Goal: Task Accomplishment & Management: Complete application form

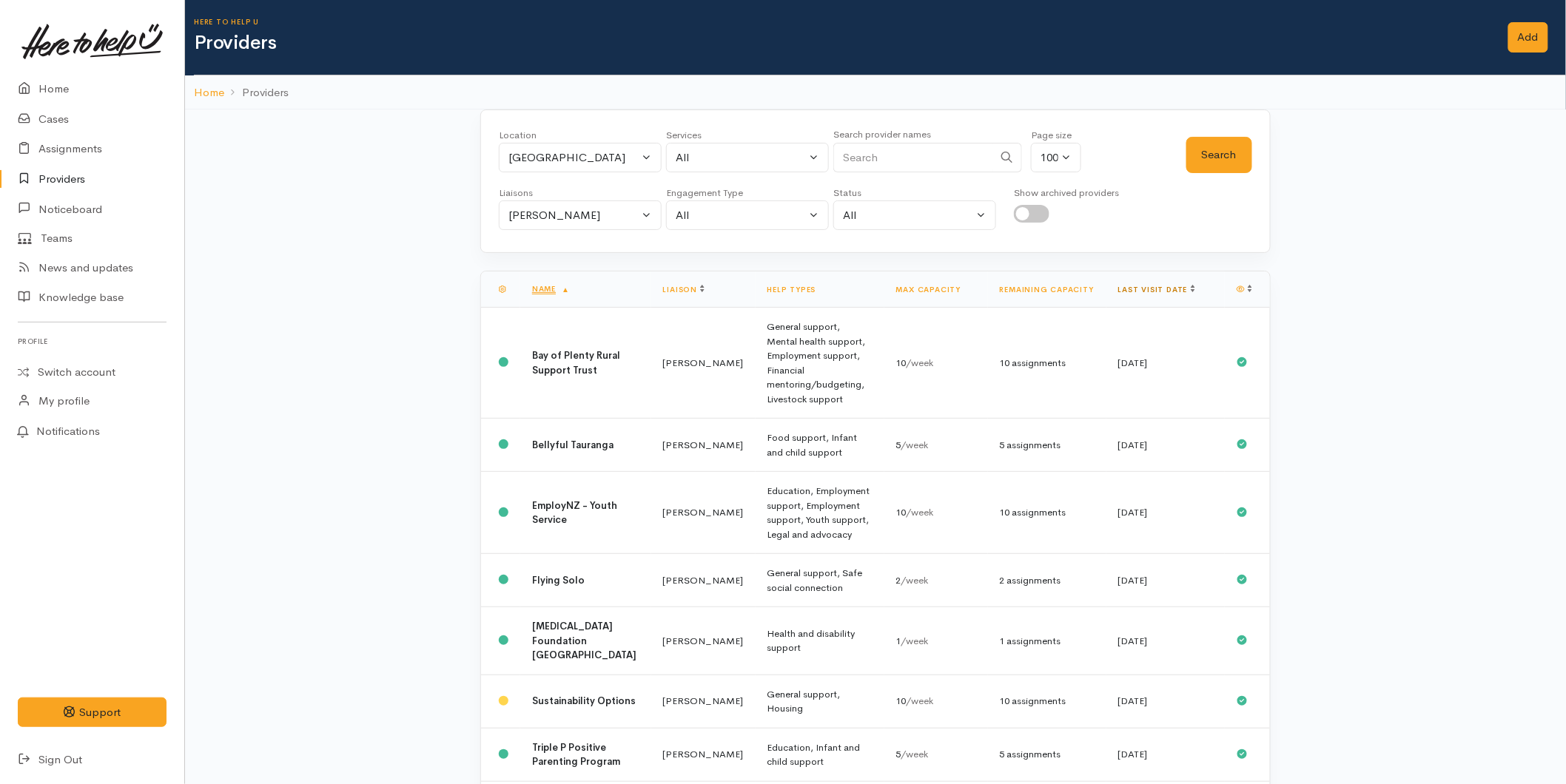
click at [1159, 285] on link "Last visit date" at bounding box center [1156, 290] width 77 height 10
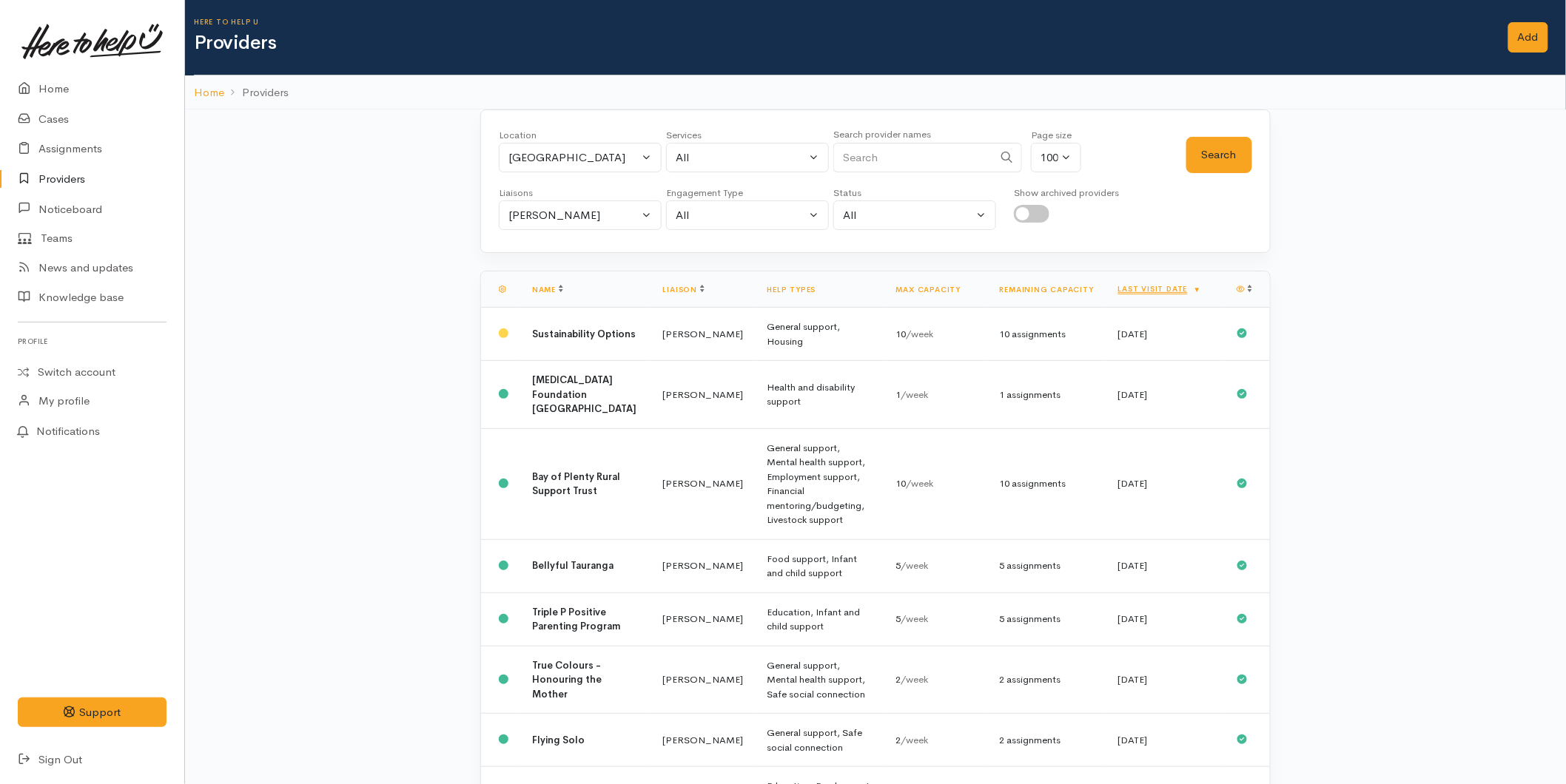
click at [1159, 285] on link "Last visit date" at bounding box center [1160, 289] width 83 height 10
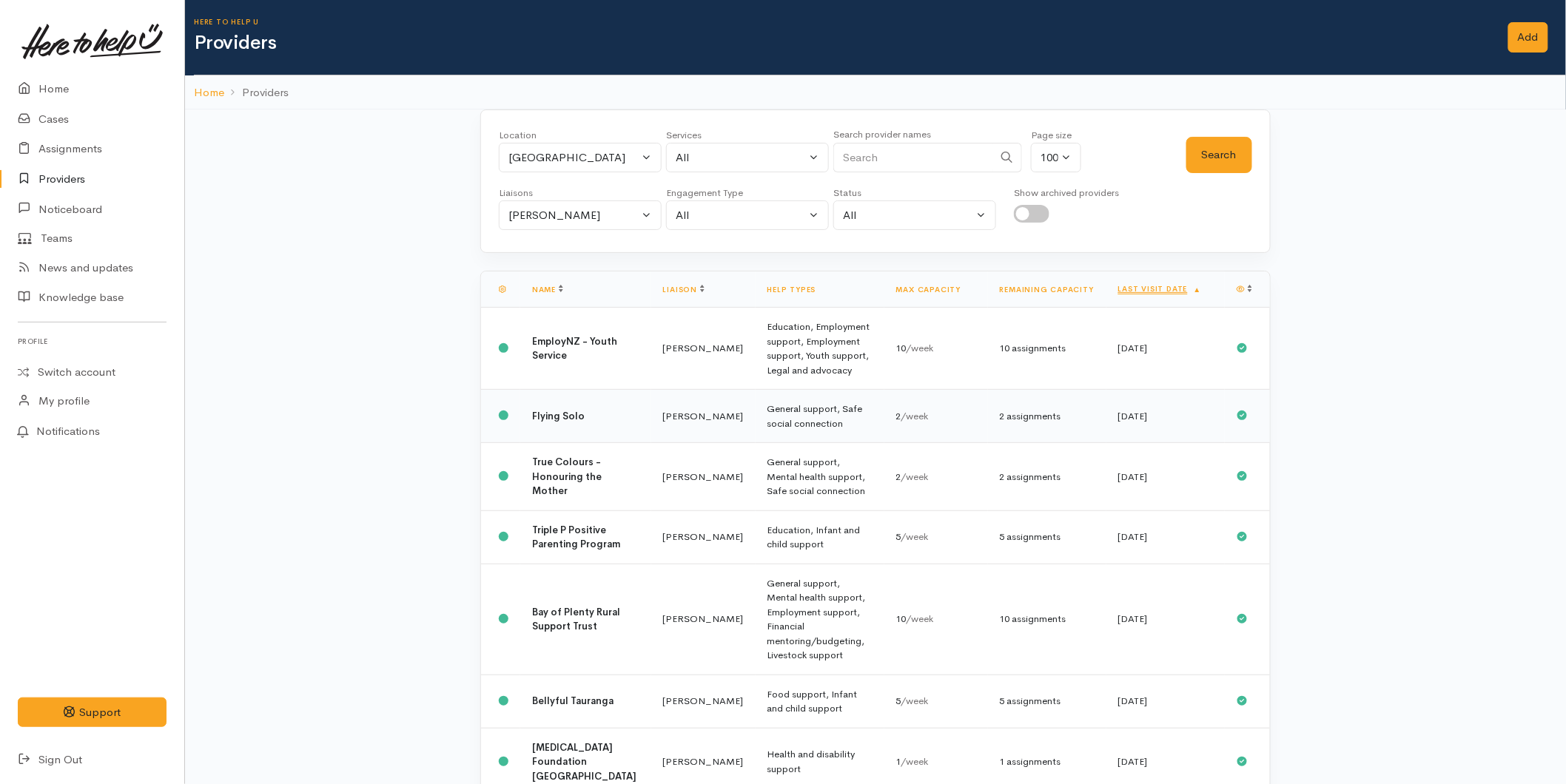
click at [951, 409] on div "2 /week" at bounding box center [936, 416] width 80 height 15
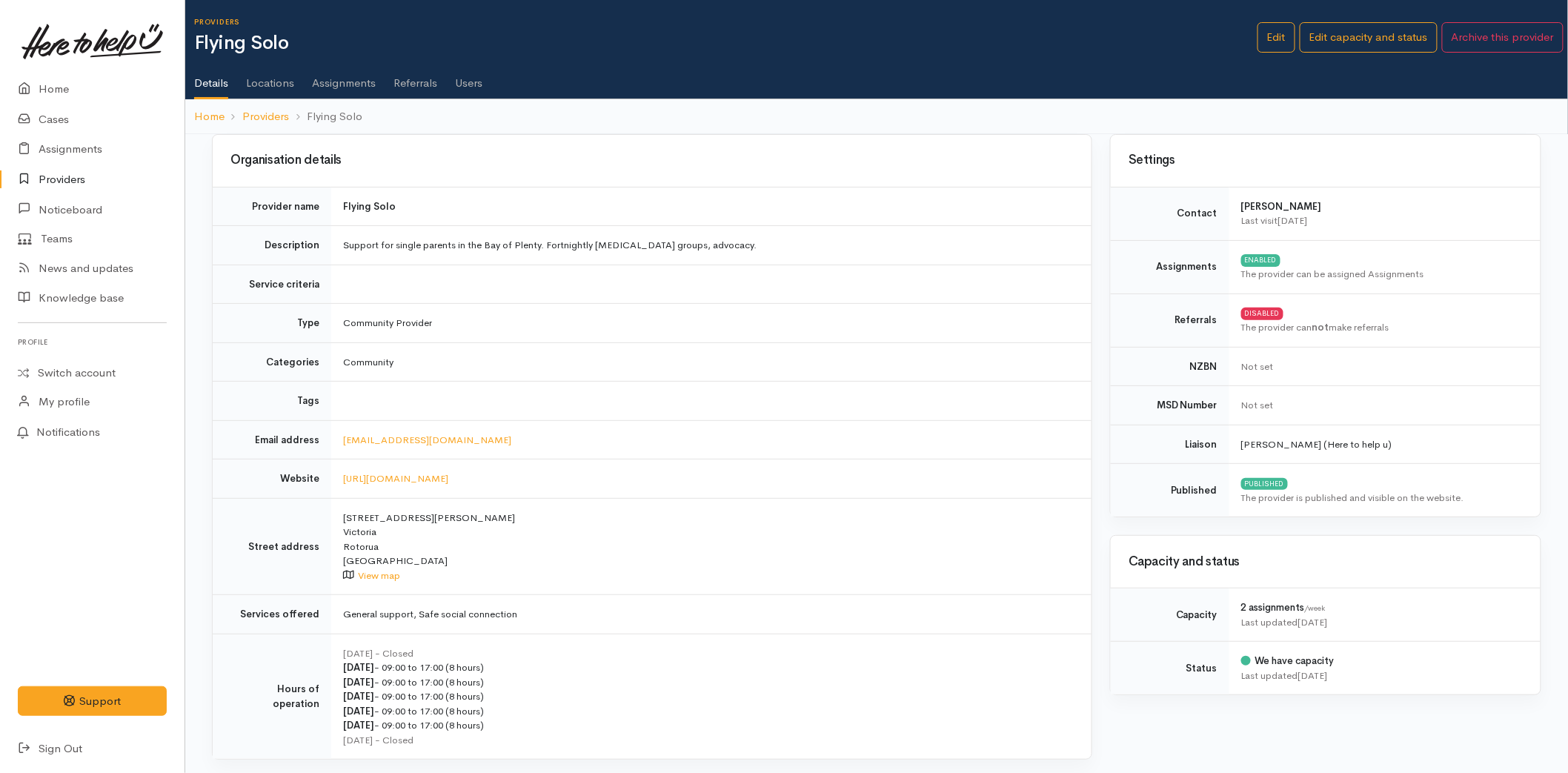
click at [471, 84] on link "Users" at bounding box center [469, 78] width 27 height 42
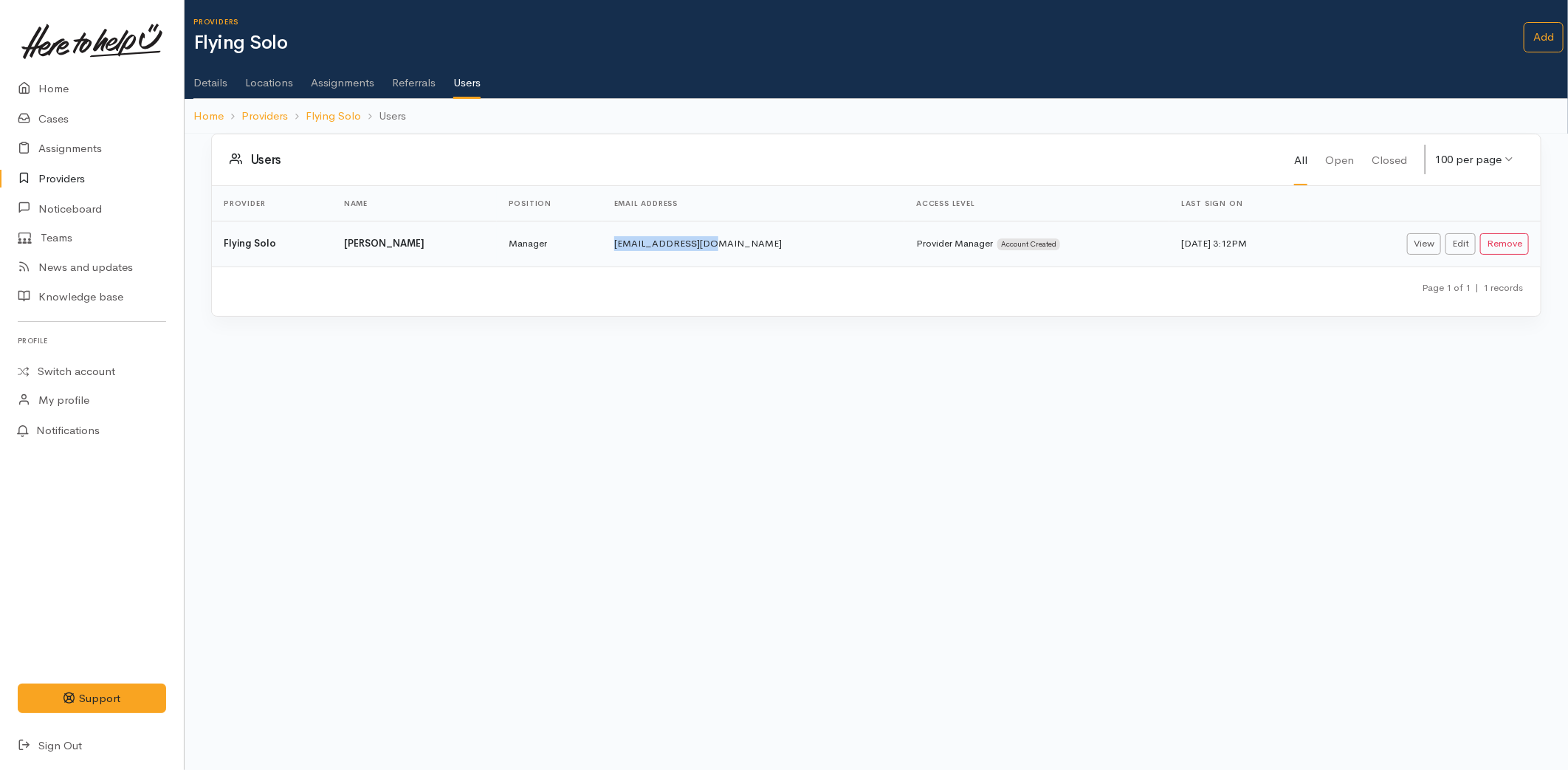
drag, startPoint x: 700, startPoint y: 239, endPoint x: 588, endPoint y: 247, distance: 112.3
click at [603, 247] on td "maiaoake@gmail.com" at bounding box center [754, 243] width 303 height 45
copy td "maiaoake@gmail.com"
click at [207, 86] on link "Details" at bounding box center [210, 77] width 34 height 42
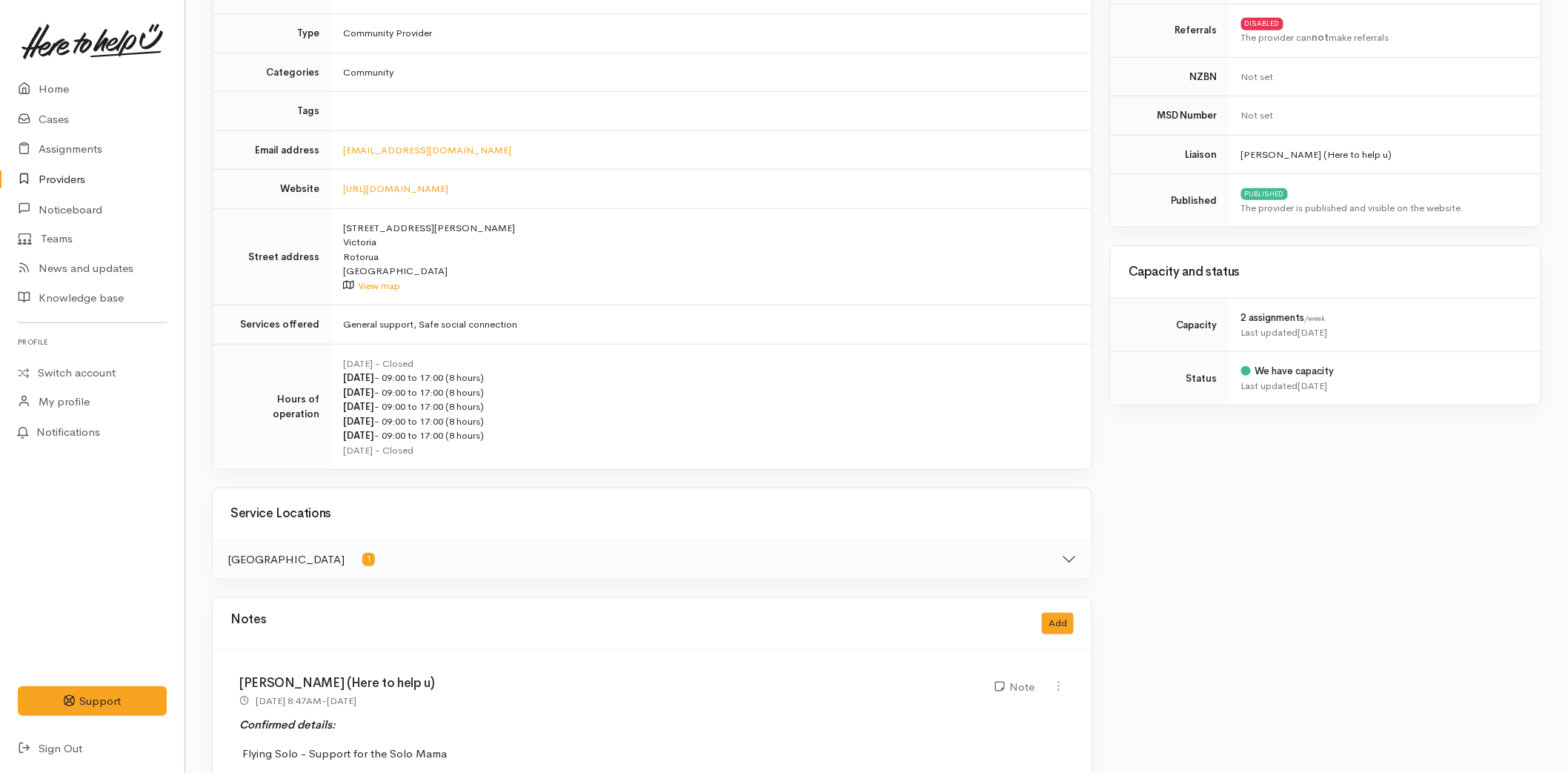
scroll to position [528, 0]
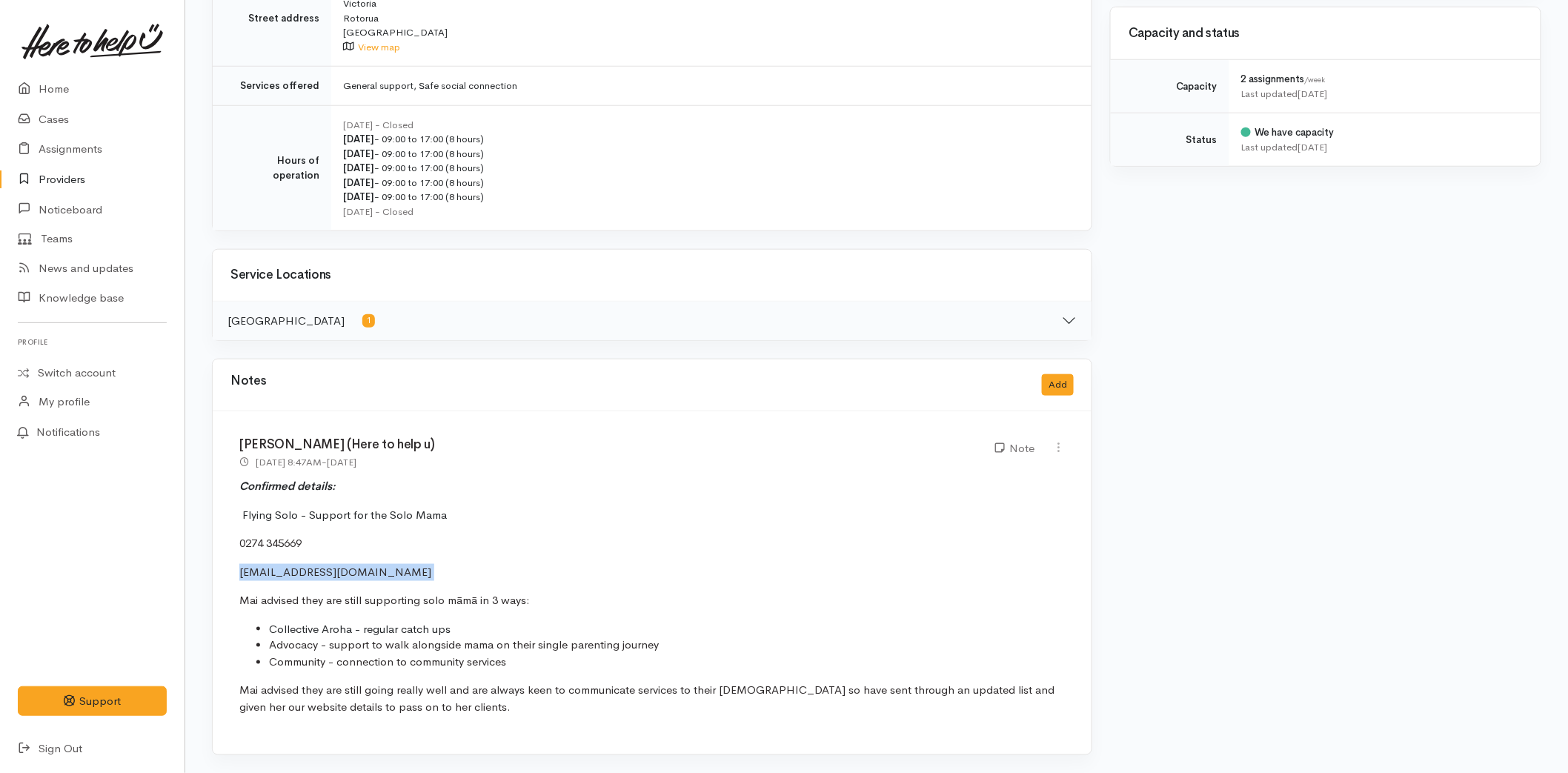
drag, startPoint x: 383, startPoint y: 575, endPoint x: 232, endPoint y: 572, distance: 151.0
click at [232, 572] on div "[PERSON_NAME] (Here to help u) [DATE] 8:47AM - [DATE] Note" at bounding box center [651, 583] width 879 height 343
copy p "[EMAIL_ADDRESS][DOMAIN_NAME]"
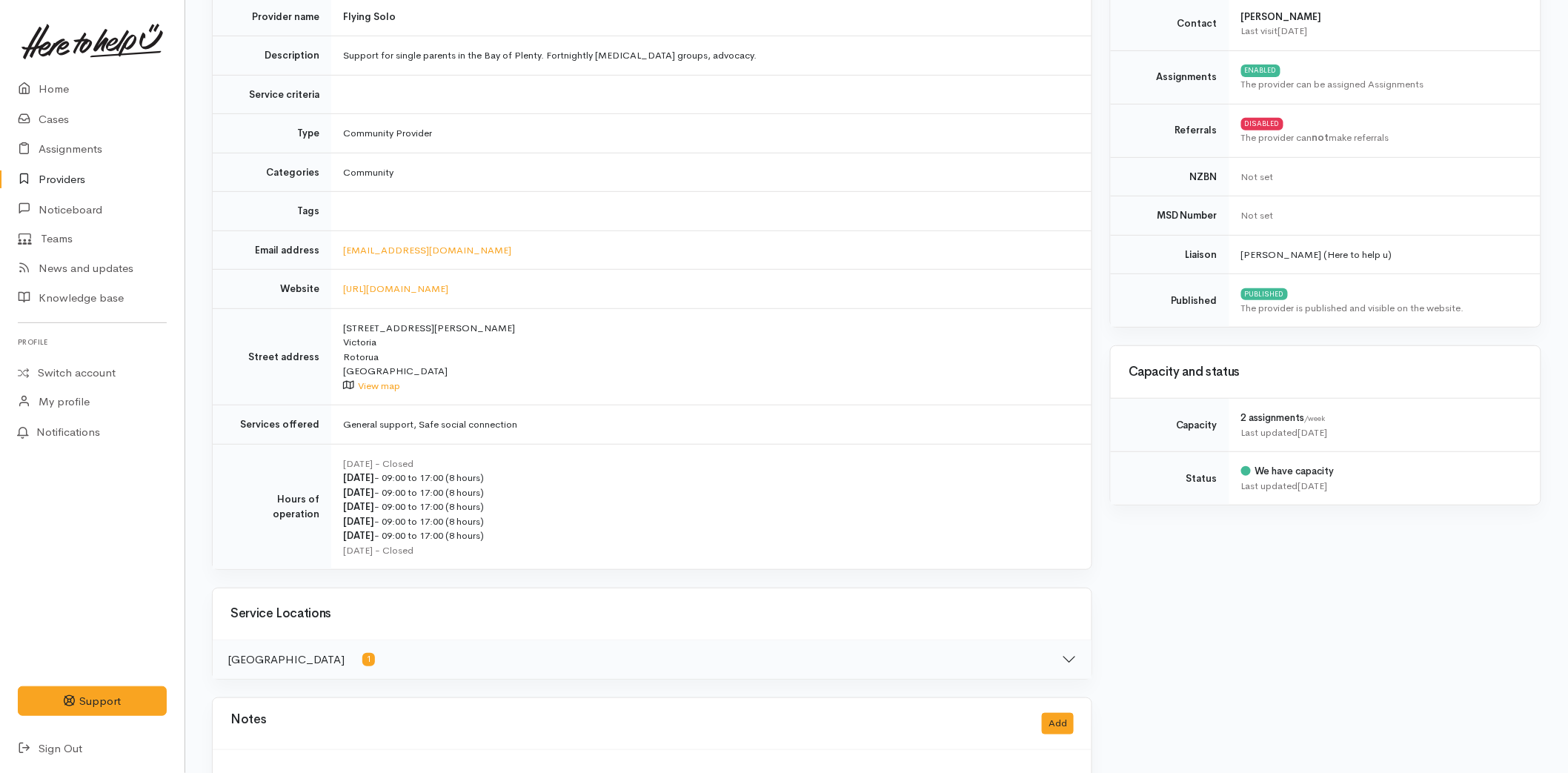
scroll to position [0, 0]
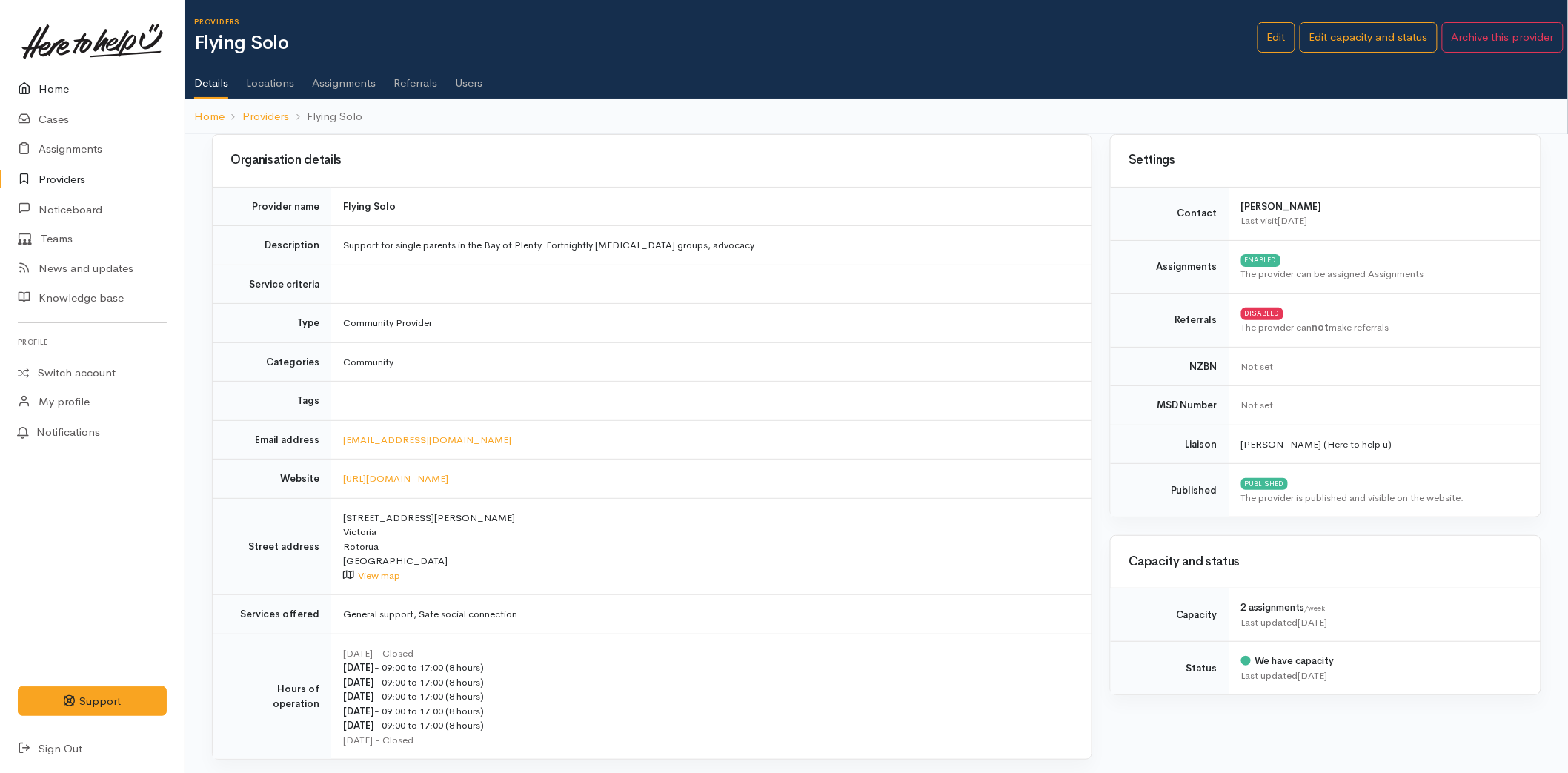
click at [57, 75] on link "Home" at bounding box center [92, 88] width 184 height 30
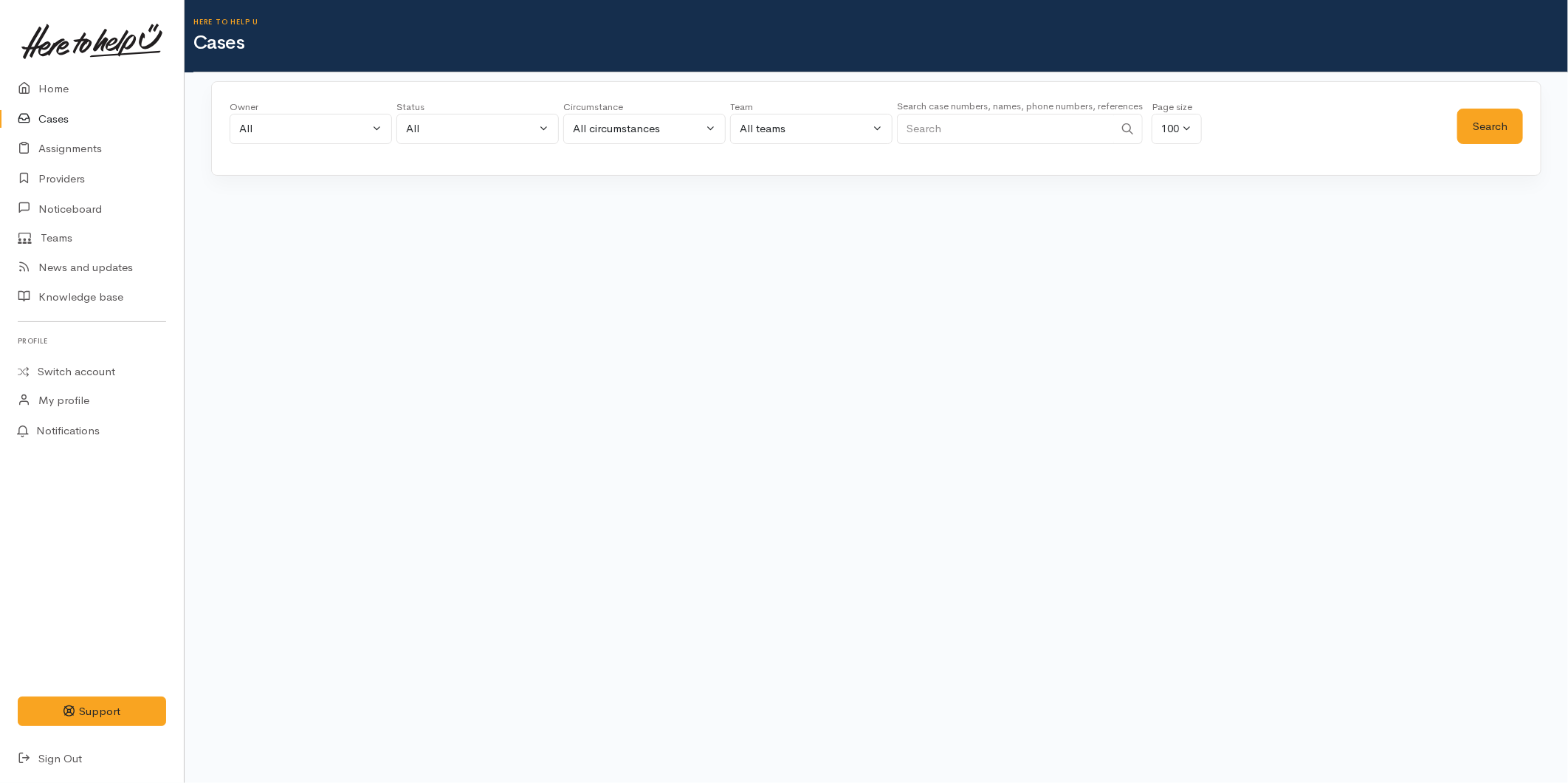
click at [996, 132] on input "Search" at bounding box center [1005, 129] width 217 height 30
click at [943, 136] on input "Search" at bounding box center [1005, 129] width 217 height 30
type input "0279366096"
click at [1490, 123] on button "Search" at bounding box center [1491, 126] width 66 height 36
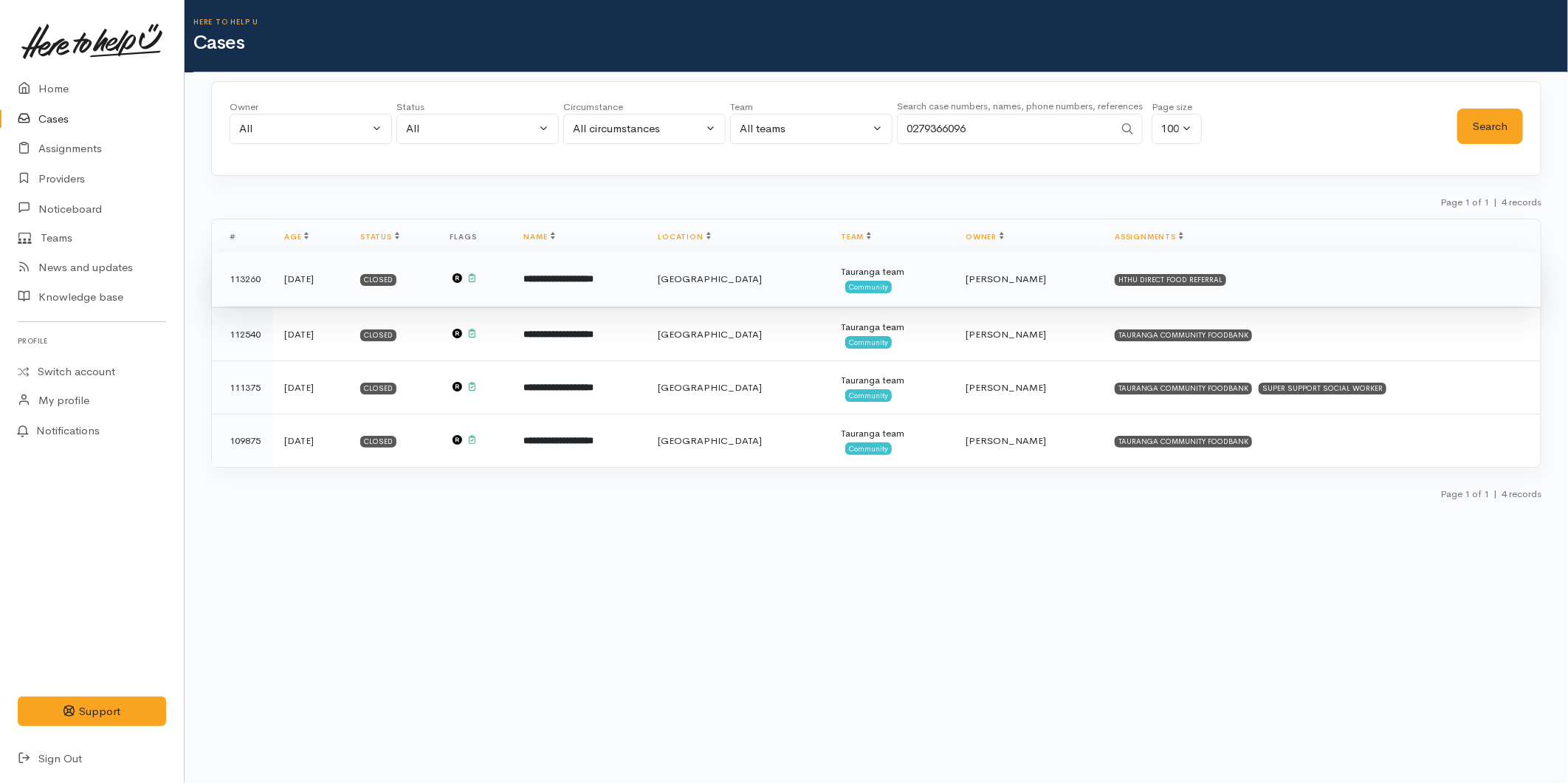
click at [594, 274] on b "**********" at bounding box center [559, 279] width 71 height 10
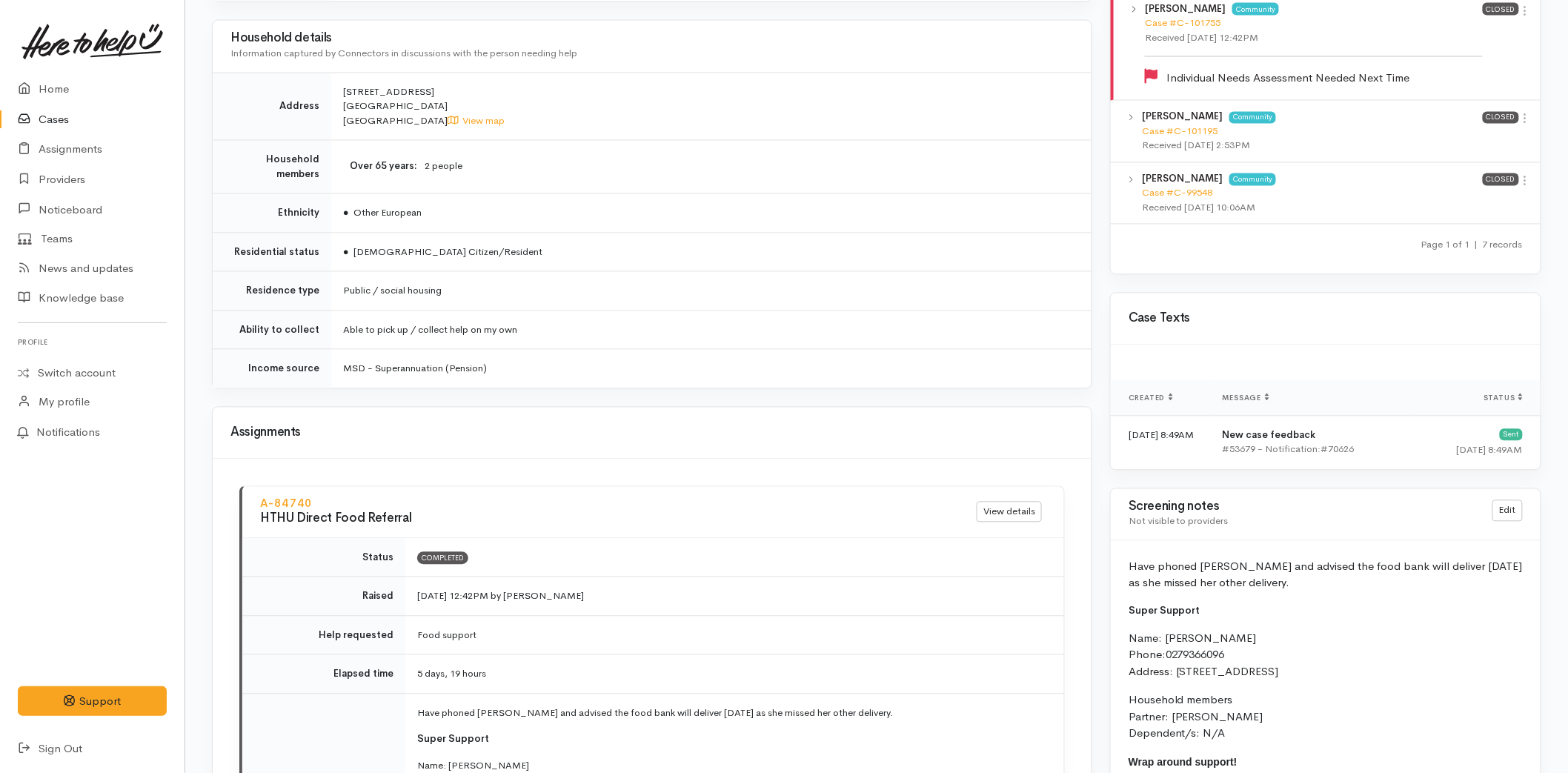
scroll to position [1627, 0]
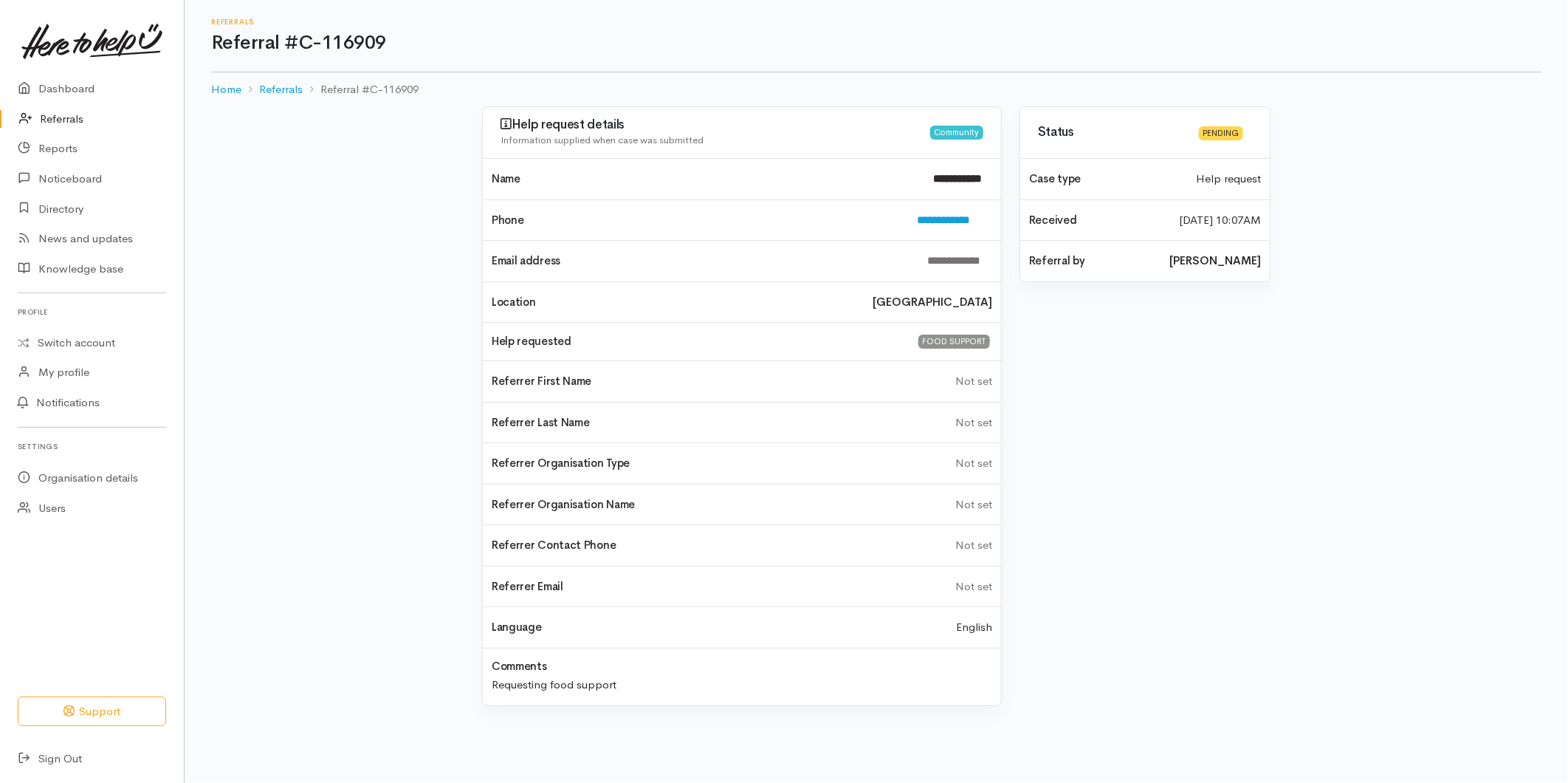
click at [38, 116] on icon at bounding box center [29, 119] width 20 height 18
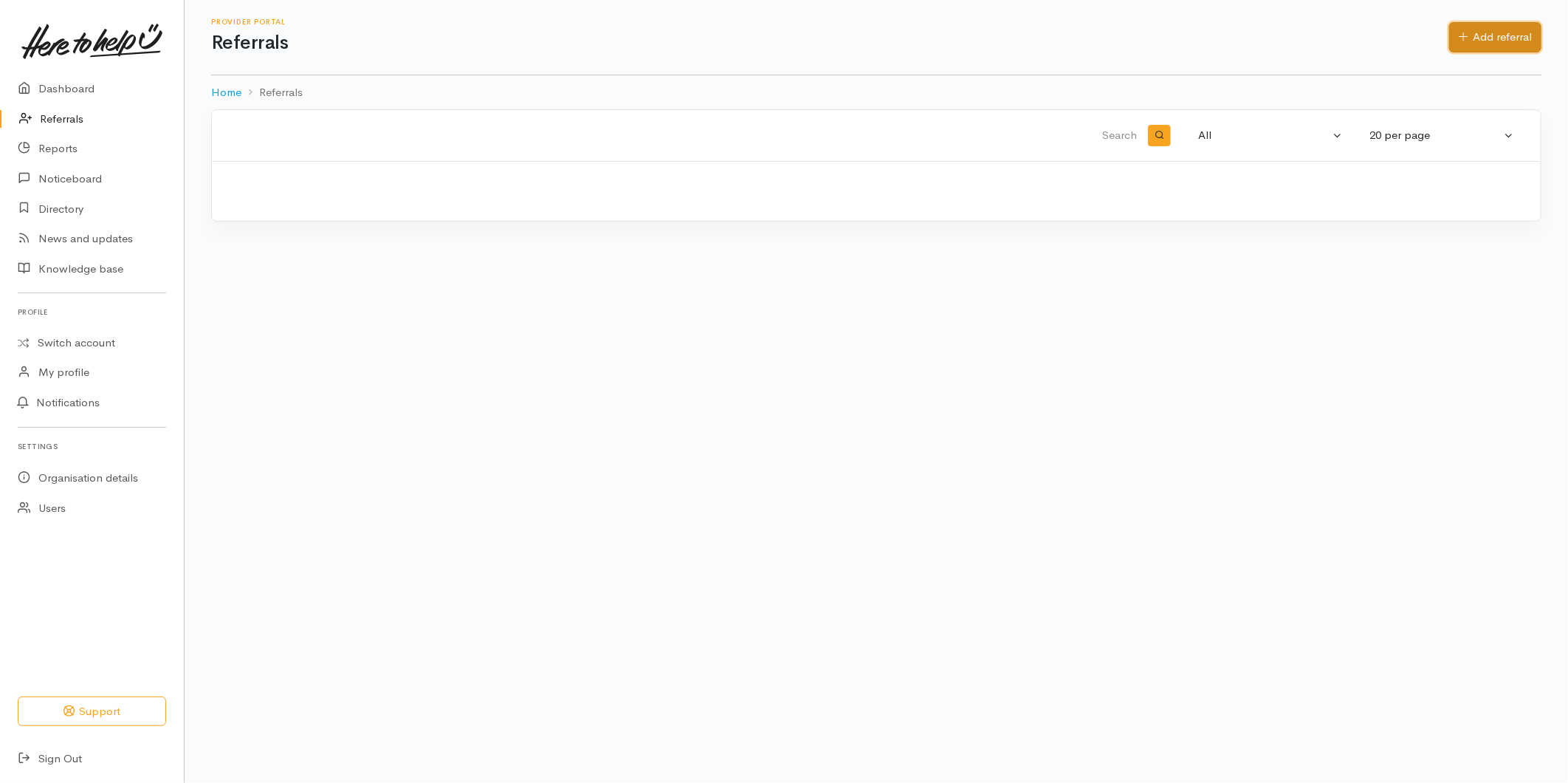
click at [1480, 32] on link "Add referral" at bounding box center [1494, 37] width 92 height 30
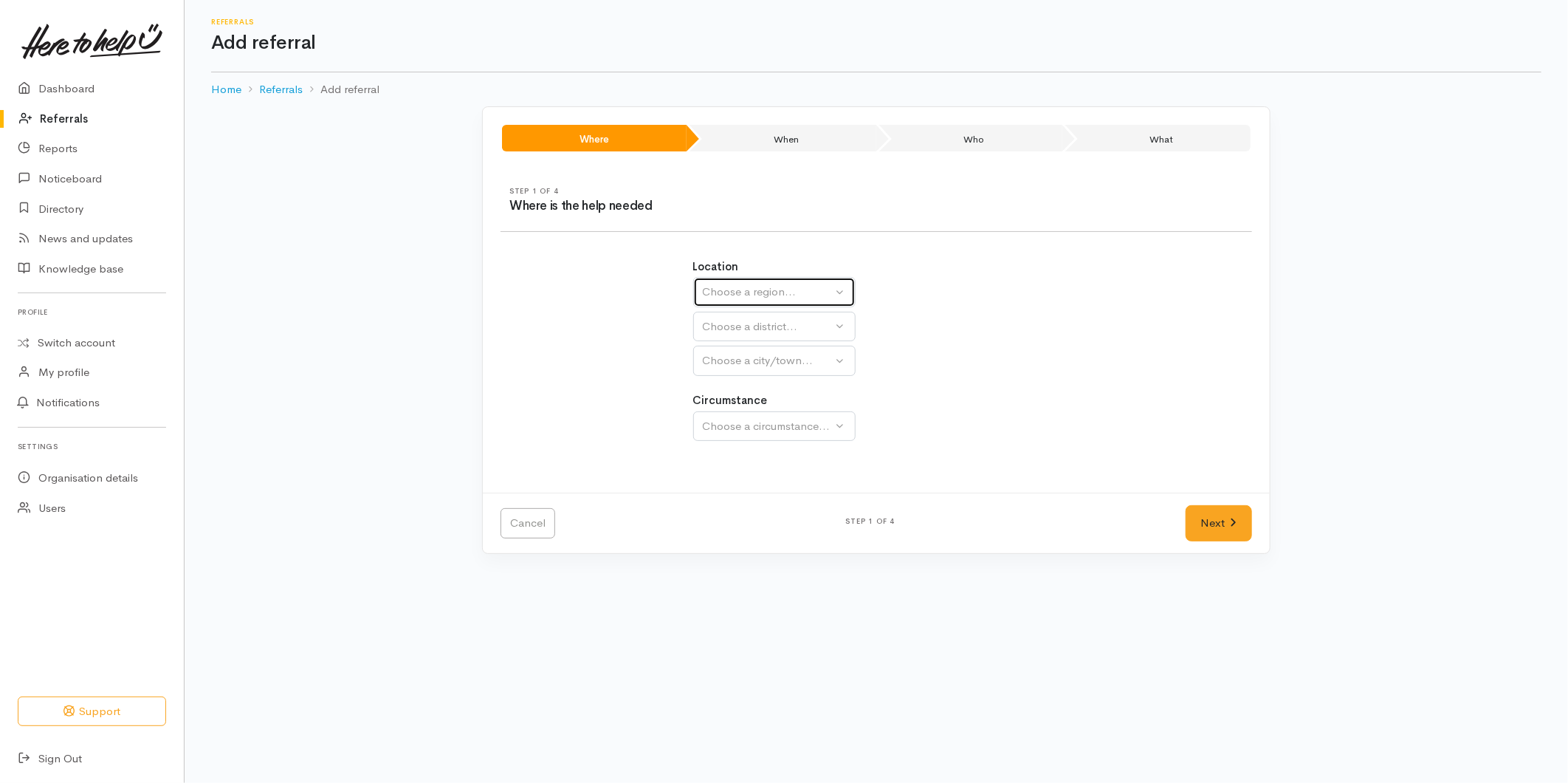
click at [707, 299] on div "Choose a region..." at bounding box center [768, 292] width 130 height 17
click at [723, 408] on span "Bay of Plenty" at bounding box center [745, 407] width 67 height 17
select select "4"
select select
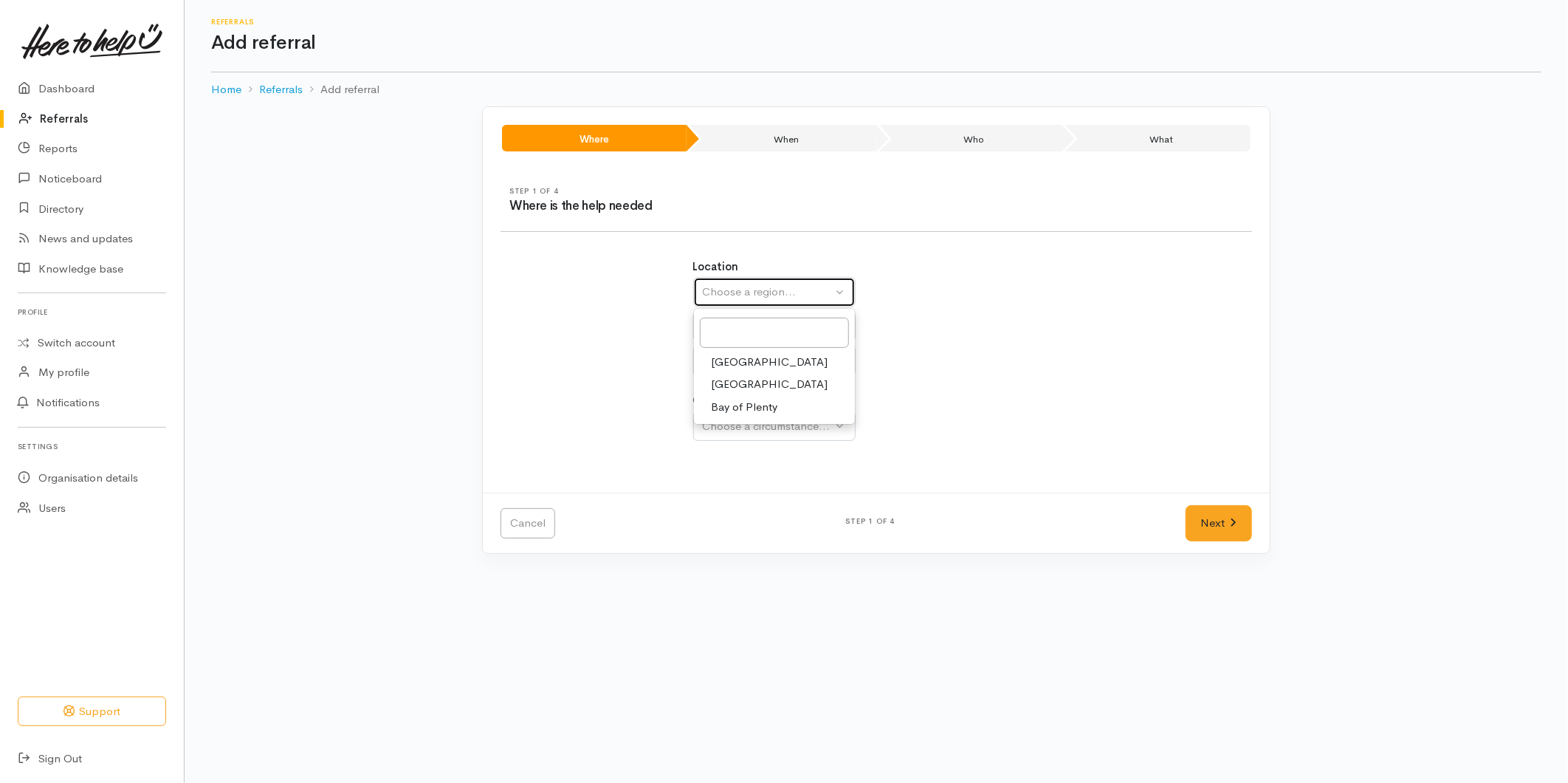
select select
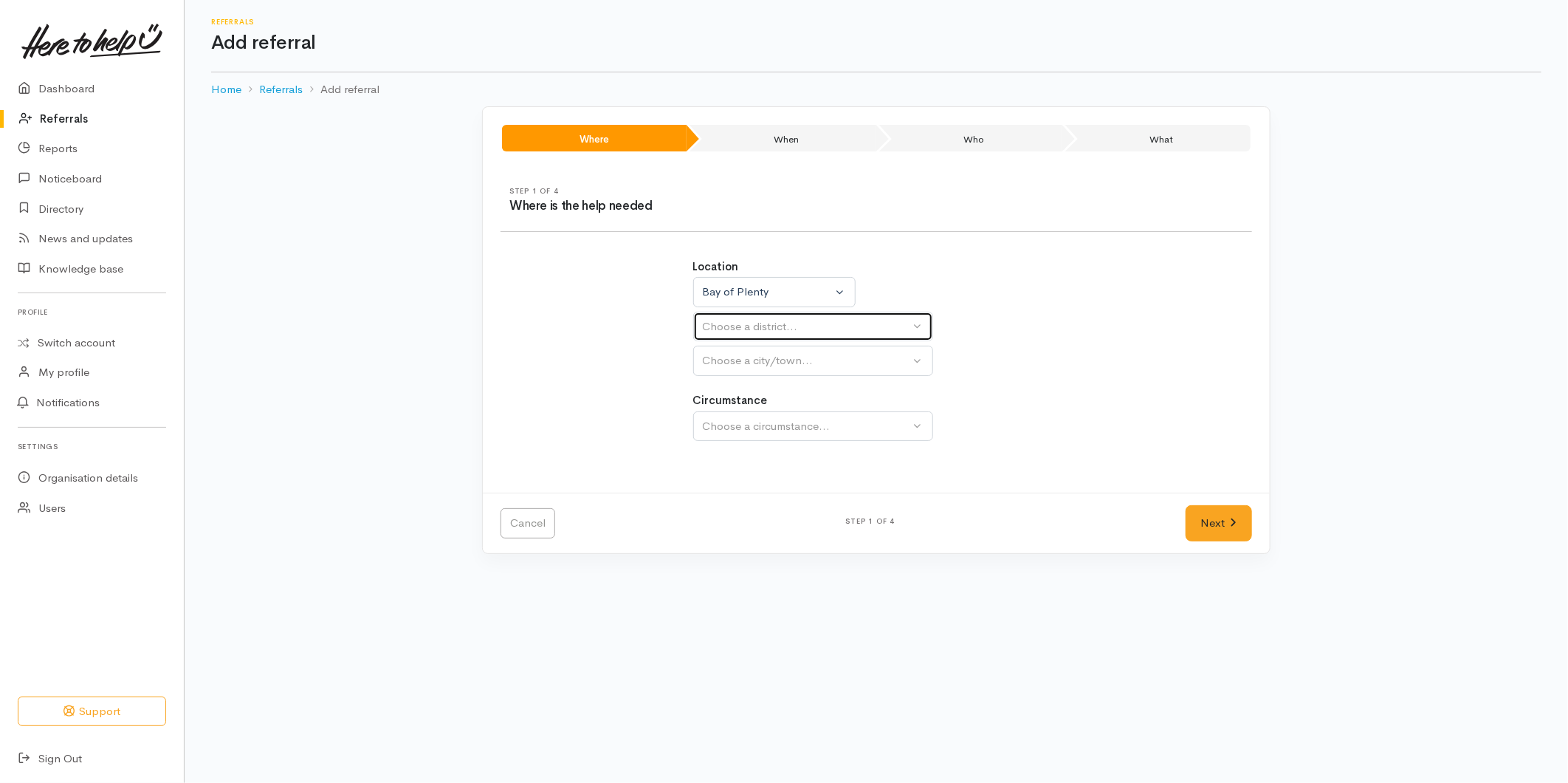
click at [734, 320] on div "Choose a district..." at bounding box center [807, 327] width 207 height 17
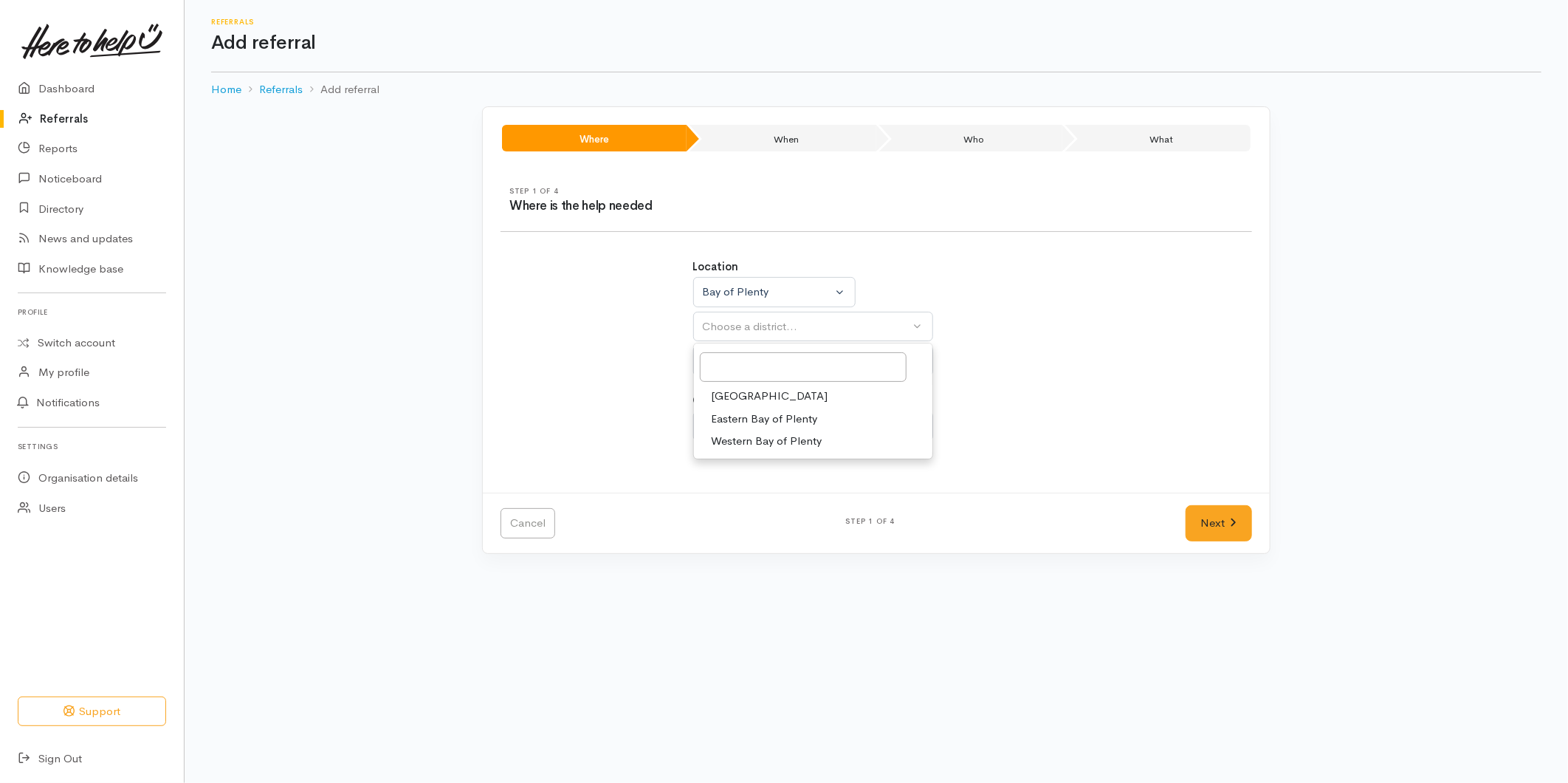
click at [726, 396] on span "[GEOGRAPHIC_DATA]" at bounding box center [770, 397] width 117 height 17
select select "6"
select select
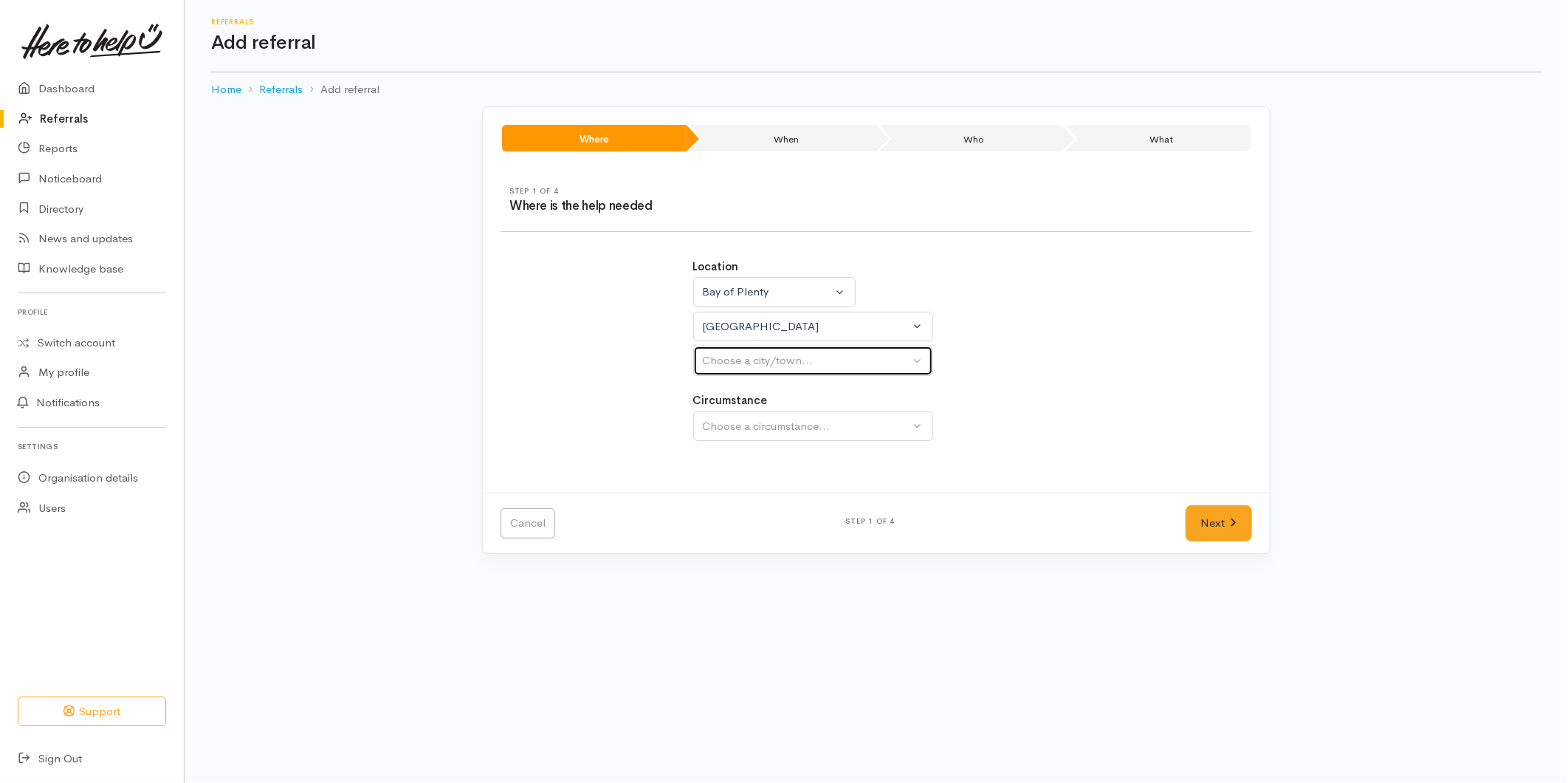
click at [734, 372] on button "Choose a city/town..." at bounding box center [814, 360] width 240 height 30
click at [725, 425] on span "[GEOGRAPHIC_DATA]" at bounding box center [770, 432] width 117 height 17
select select "4"
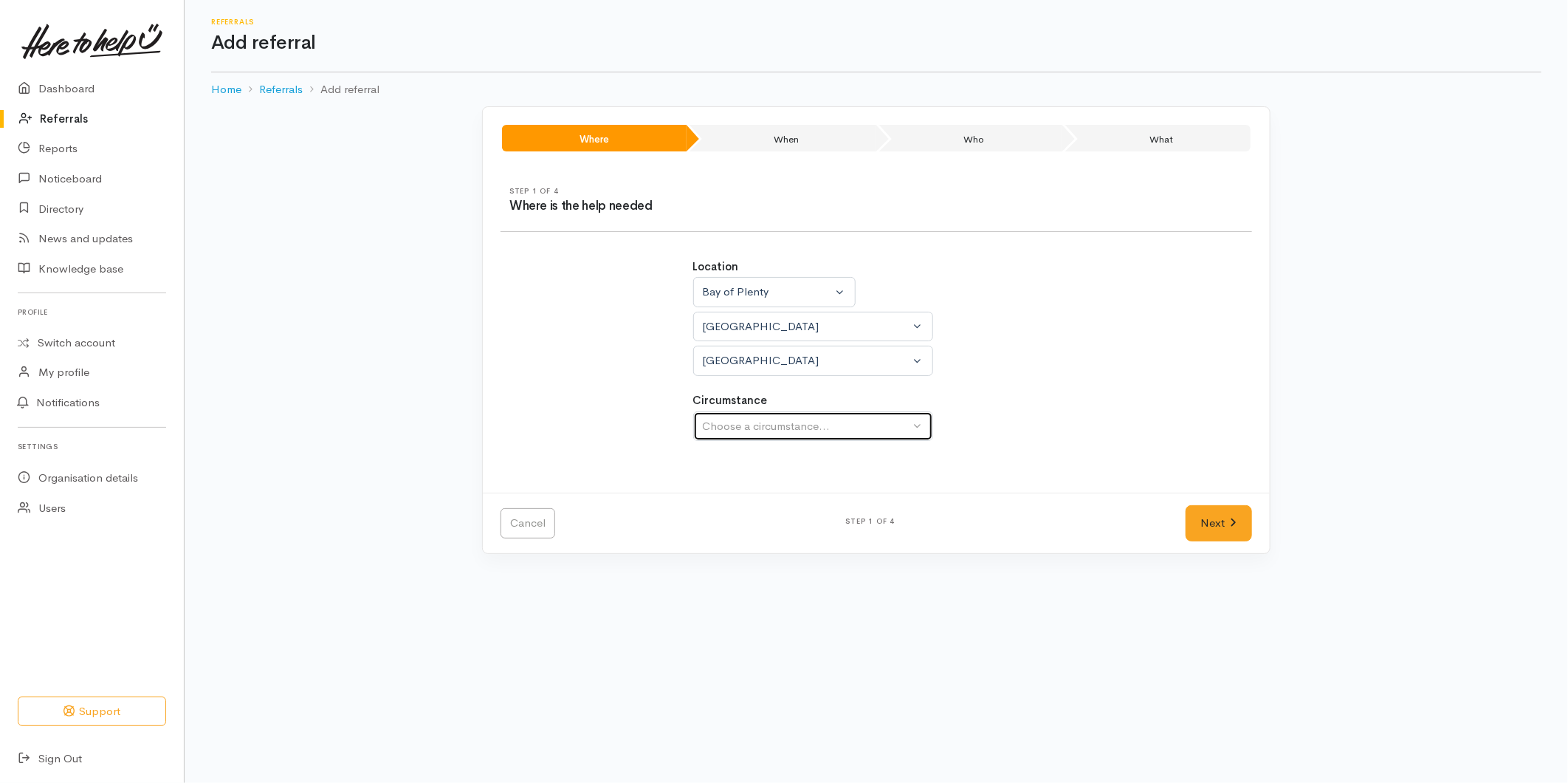
click at [733, 427] on div "Choose a circumstance..." at bounding box center [807, 427] width 207 height 17
click at [733, 497] on span "Community" at bounding box center [740, 497] width 56 height 17
select select "2"
click at [1237, 519] on link "Next" at bounding box center [1219, 523] width 67 height 36
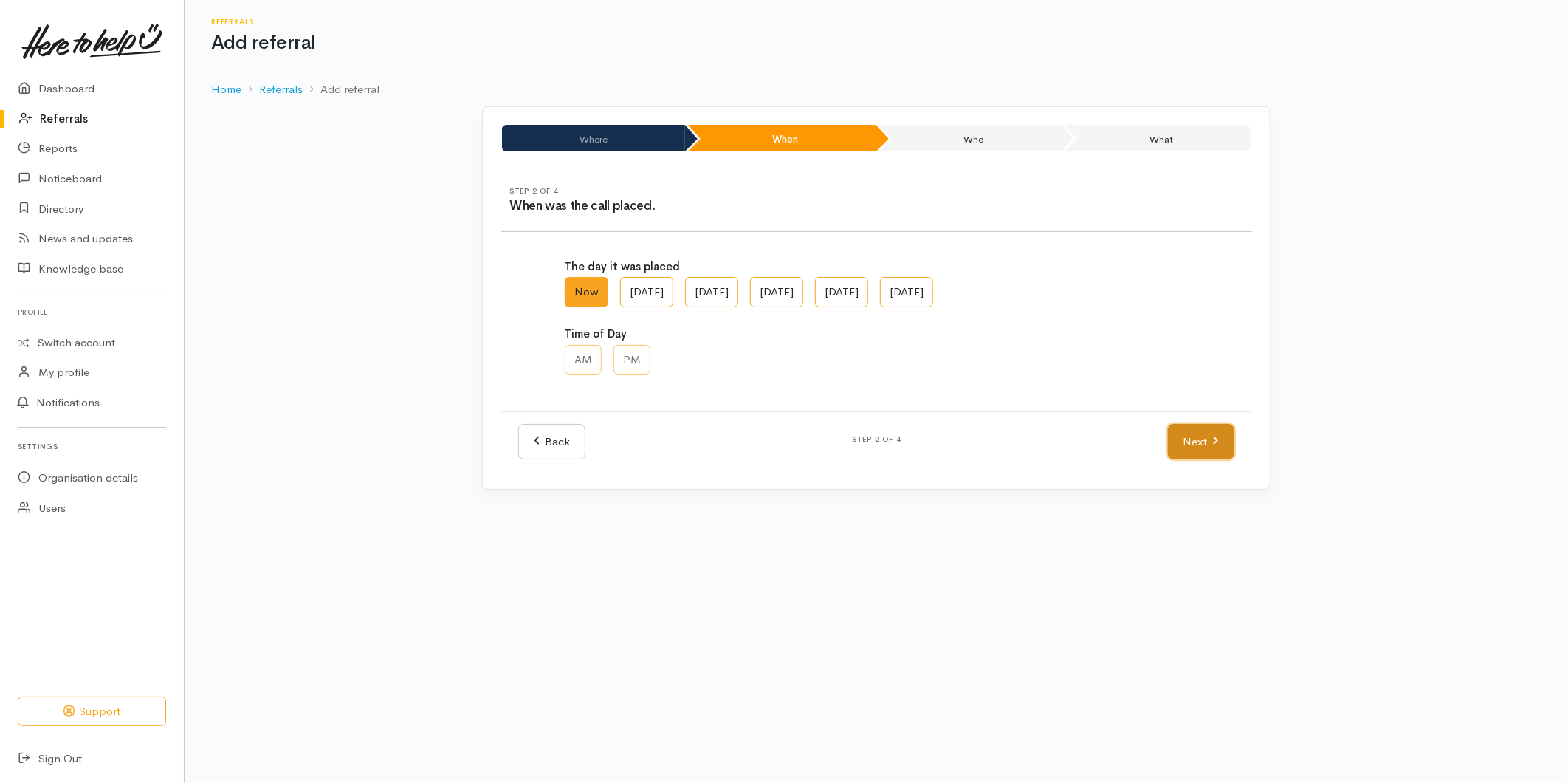
click at [1209, 448] on link "Next" at bounding box center [1201, 441] width 67 height 36
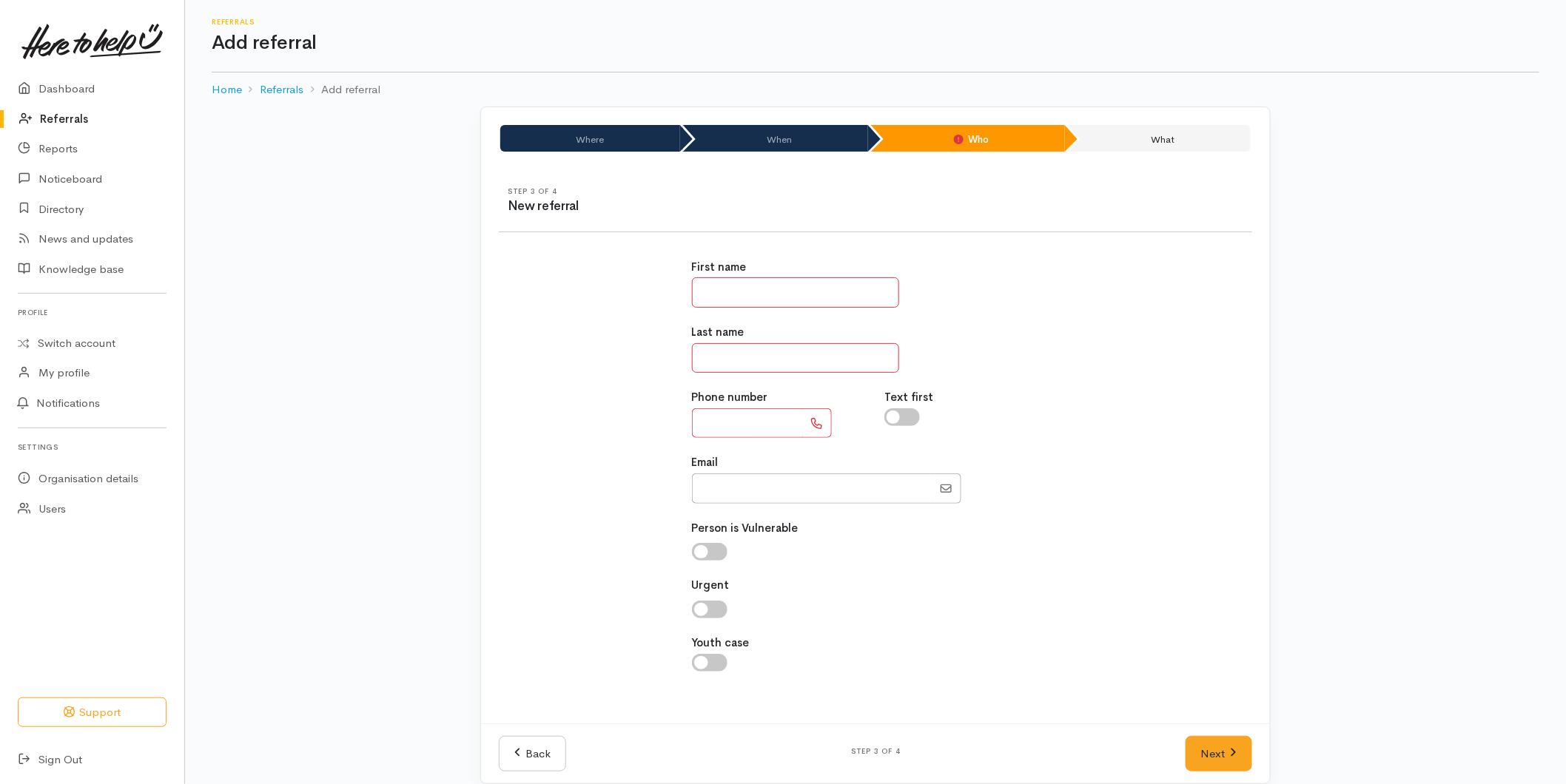
click at [760, 300] on input "text" at bounding box center [796, 292] width 208 height 30
type input "*********"
type input "**********"
click at [708, 549] on input "checkbox" at bounding box center [710, 551] width 36 height 17
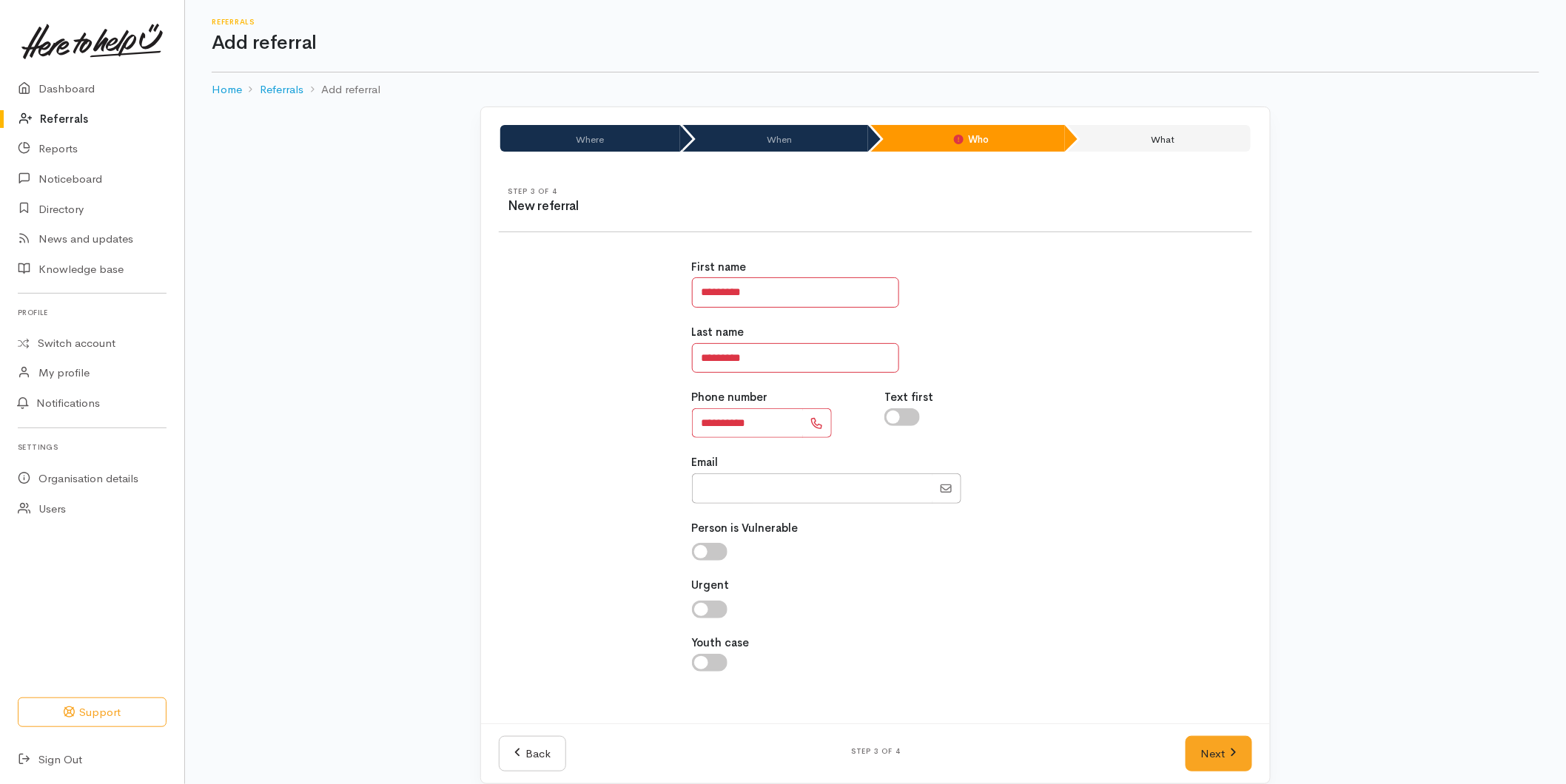
checkbox input "true"
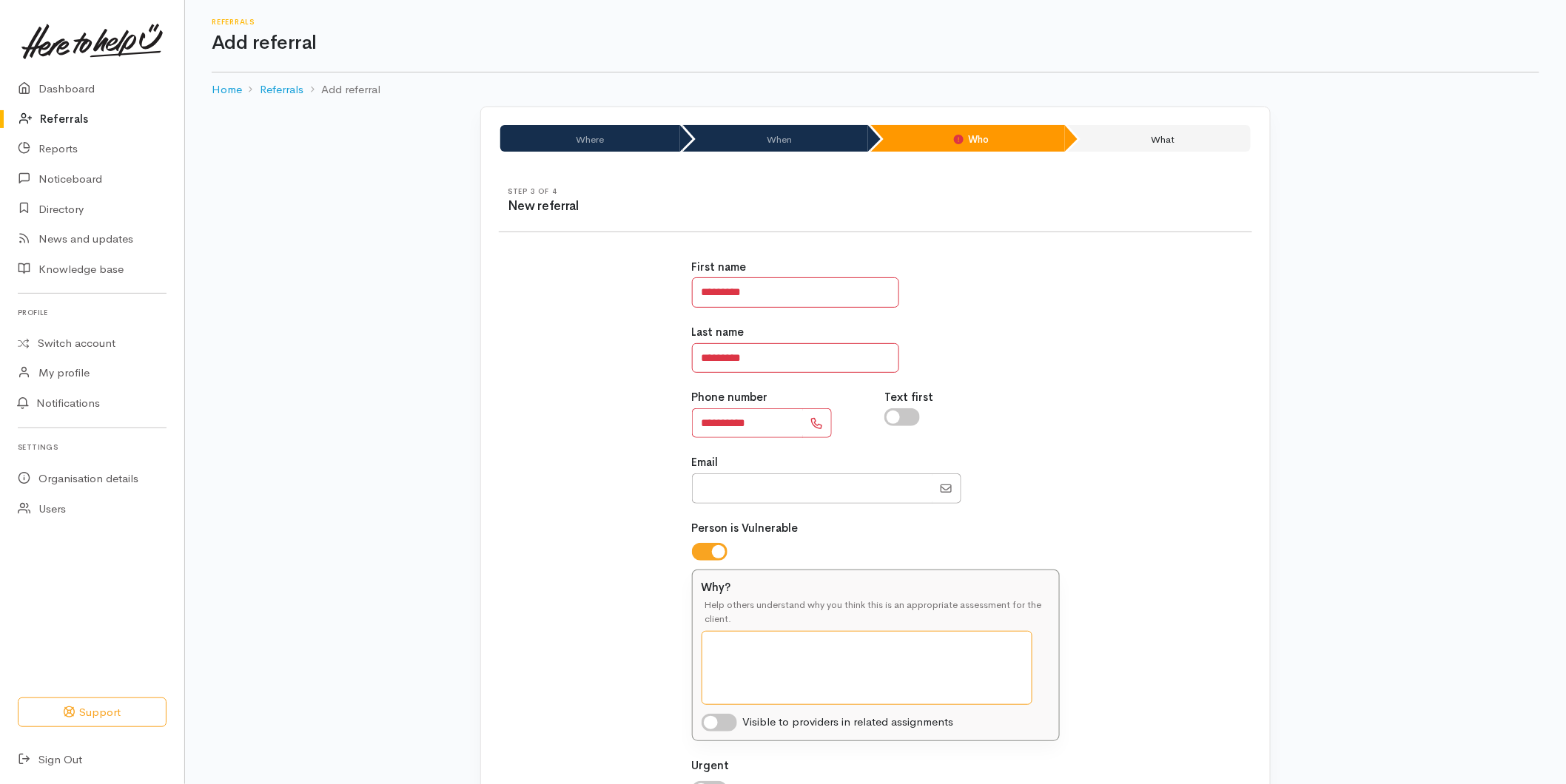
click at [731, 674] on textarea "Why?" at bounding box center [867, 668] width 331 height 74
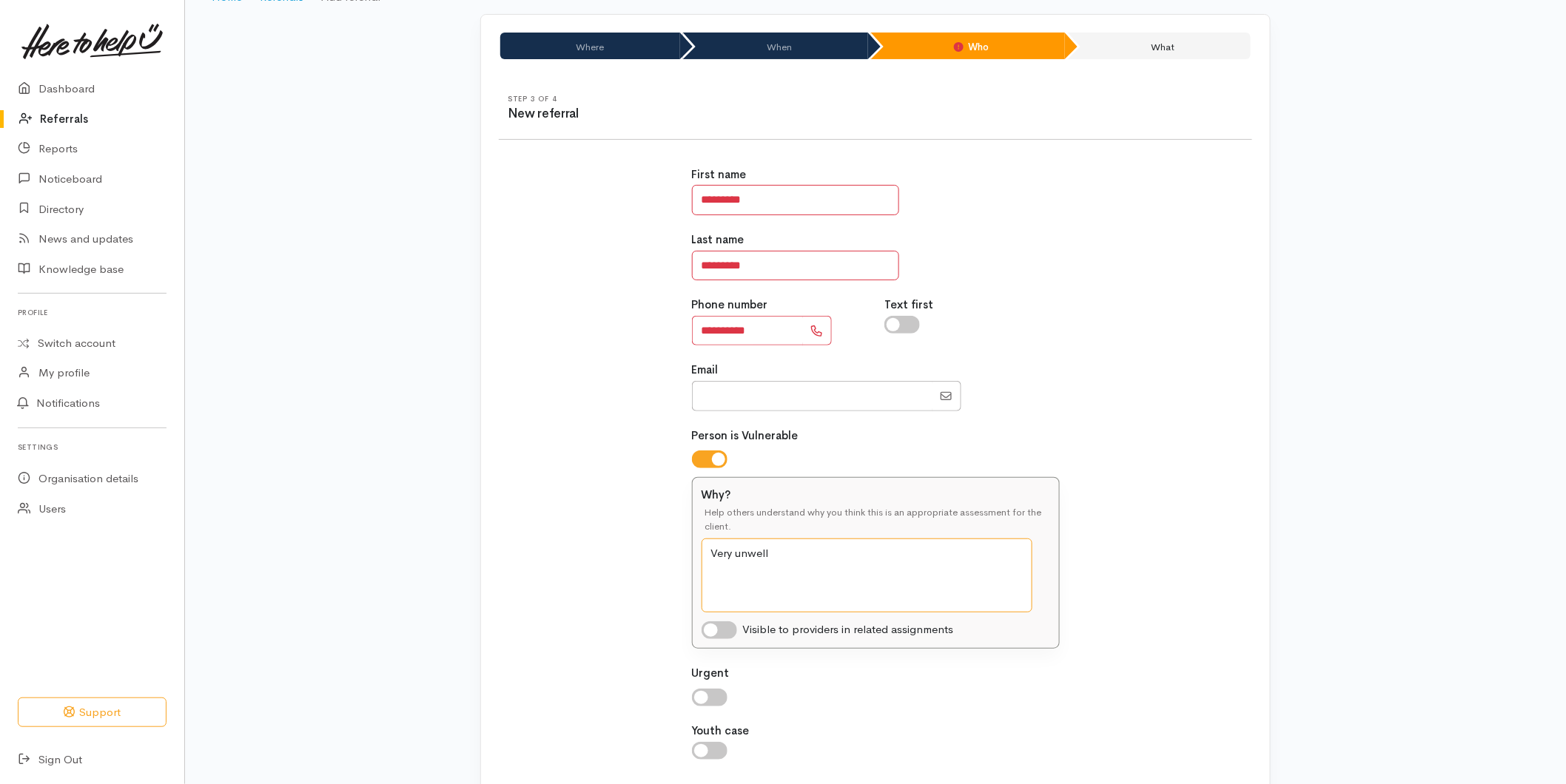
scroll to position [200, 0]
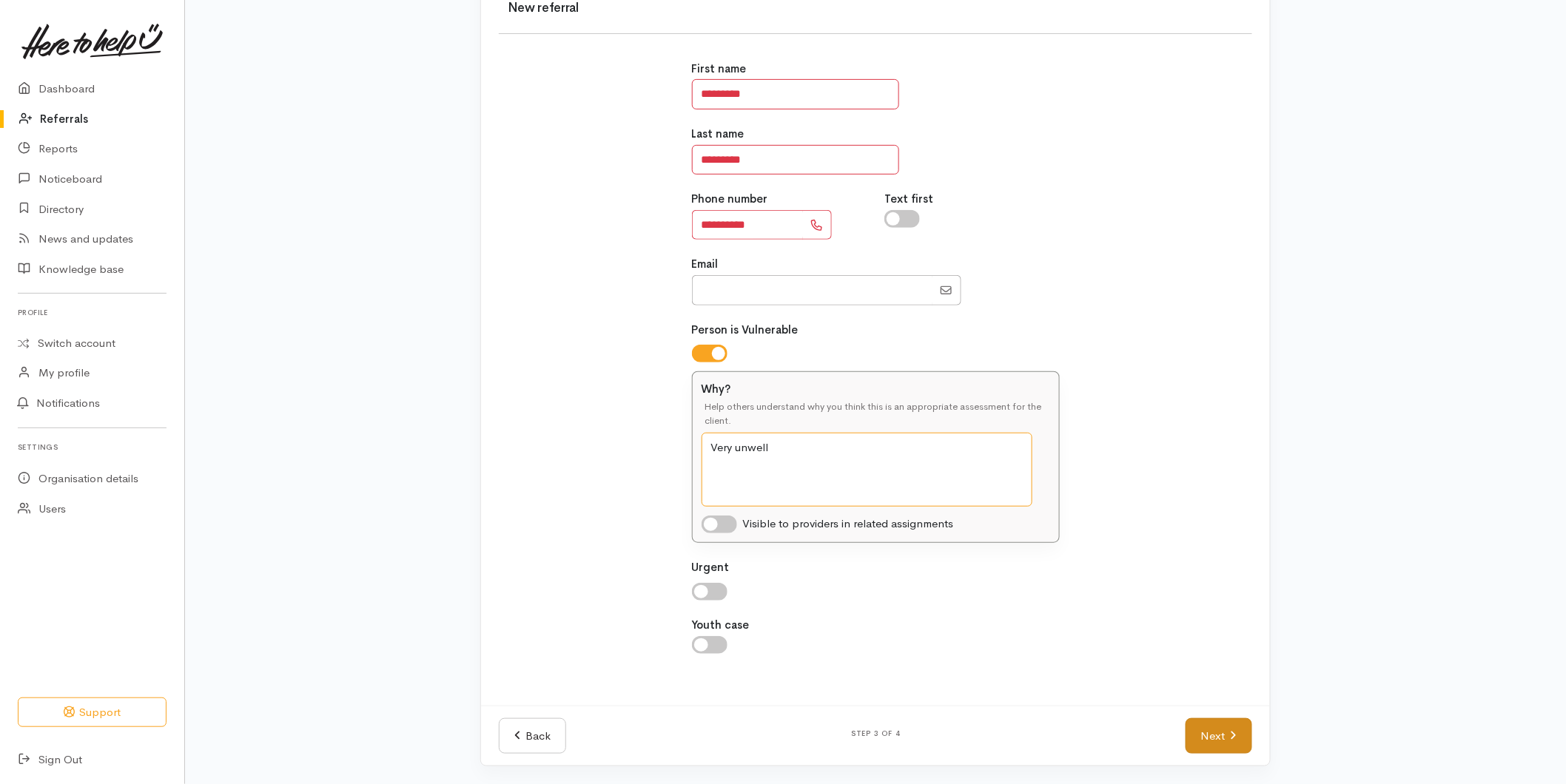
type textarea "Very unwell"
click at [1212, 742] on link "Next" at bounding box center [1219, 736] width 67 height 36
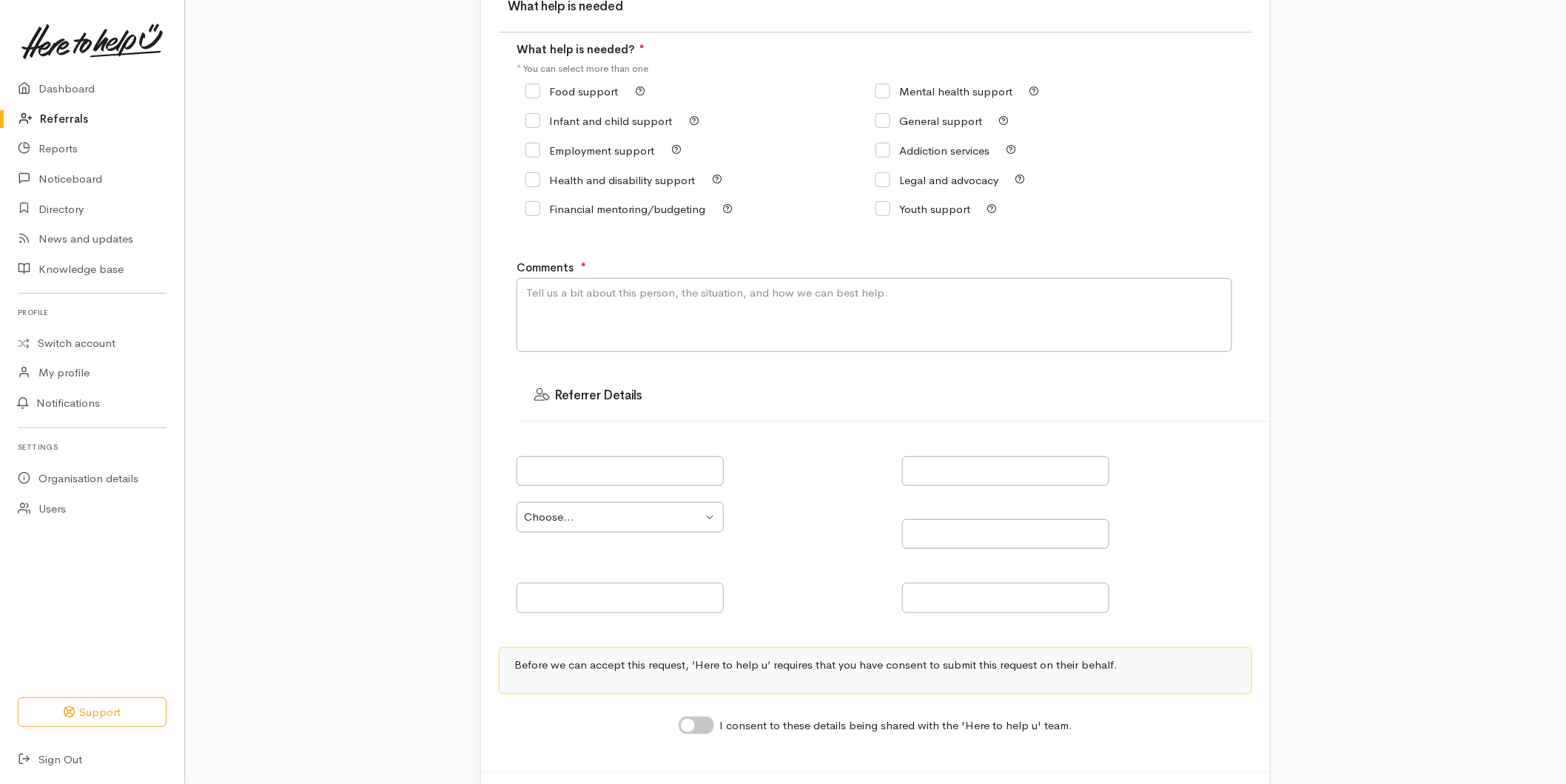
click at [527, 93] on input "Food support" at bounding box center [571, 91] width 92 height 11
checkbox input "true"
click at [592, 338] on textarea "Comments" at bounding box center [875, 315] width 716 height 74
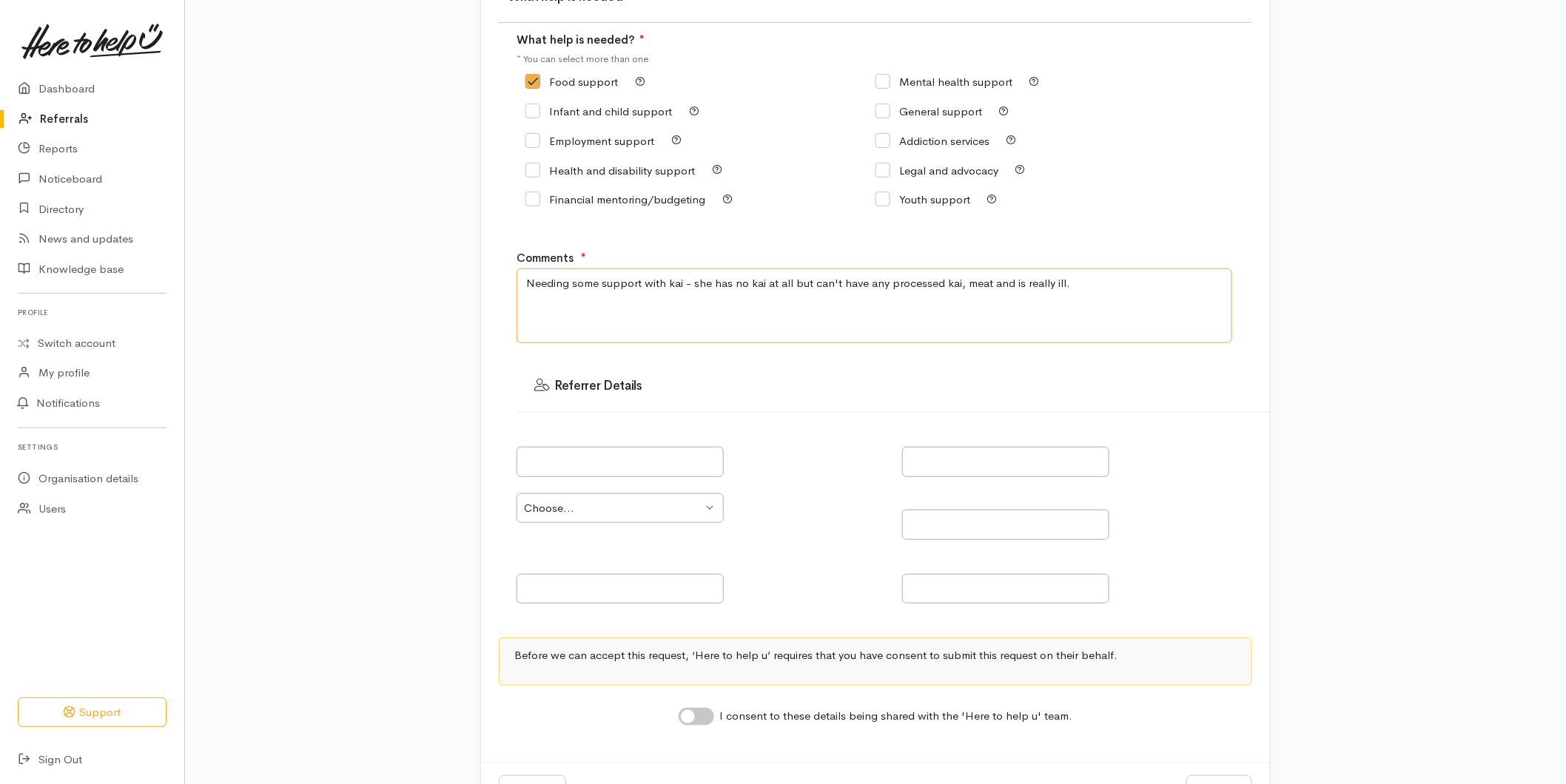
scroll to position [271, 0]
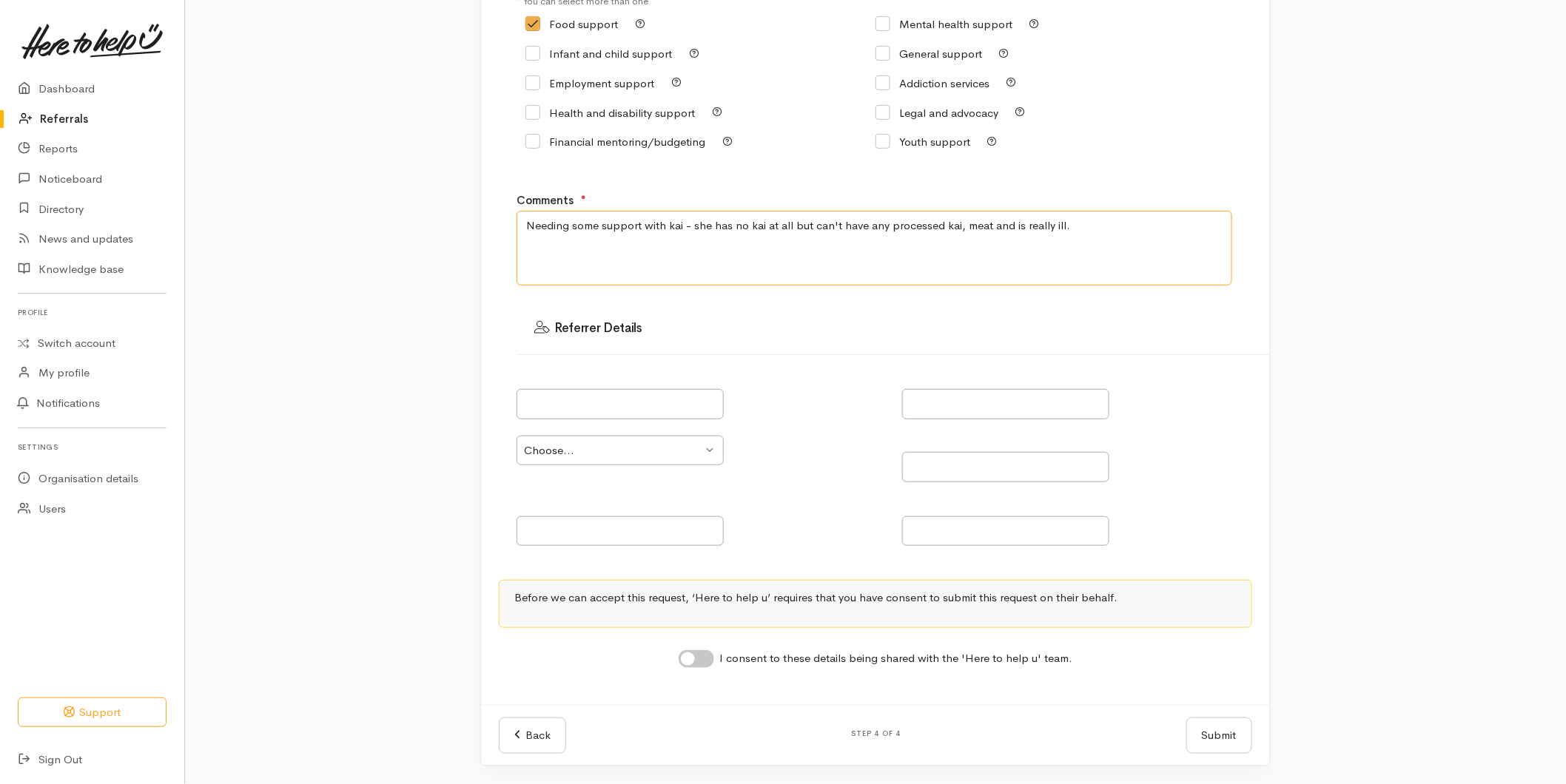
type textarea "Needing some support with kai - she has no kai at all but can't have any proces…"
drag, startPoint x: 693, startPoint y: 651, endPoint x: 798, endPoint y: 672, distance: 107.1
click at [696, 653] on input "I consent to these details being shared with the 'Here to help u' team." at bounding box center [696, 659] width 36 height 17
checkbox input "true"
click at [1215, 733] on button "Submit" at bounding box center [1220, 735] width 66 height 36
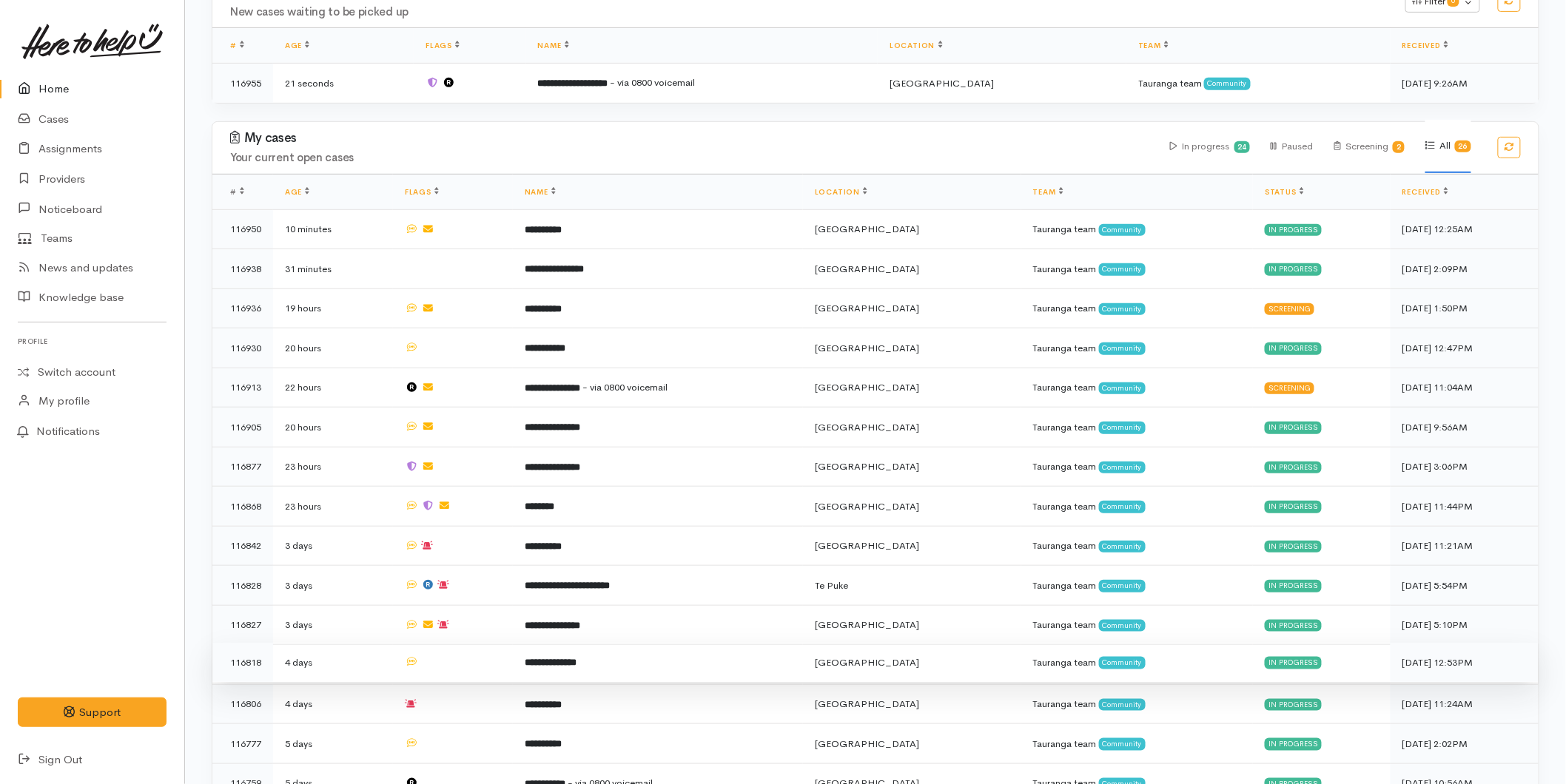
scroll to position [261, 0]
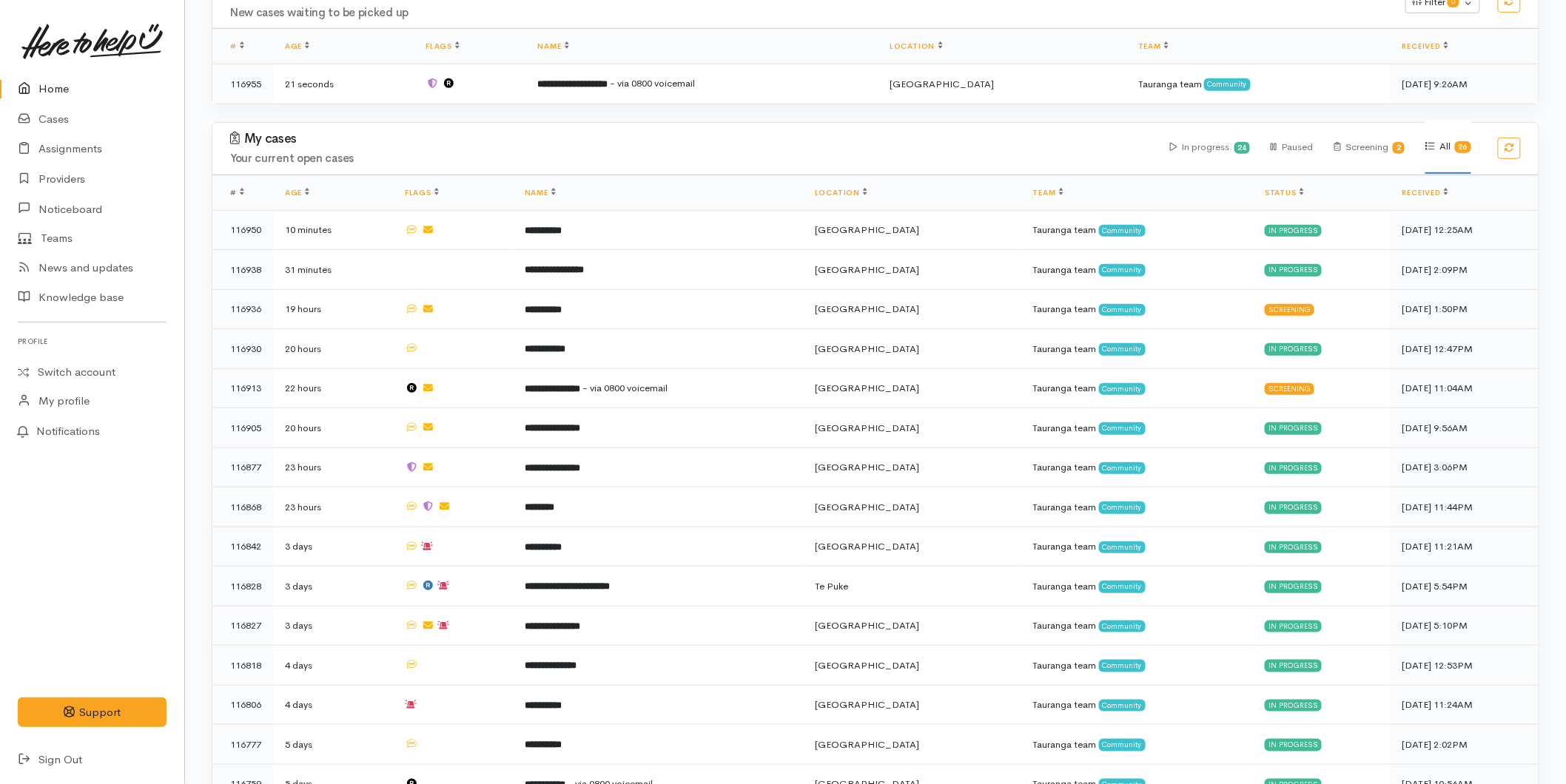
click at [79, 87] on link "Home" at bounding box center [92, 88] width 184 height 30
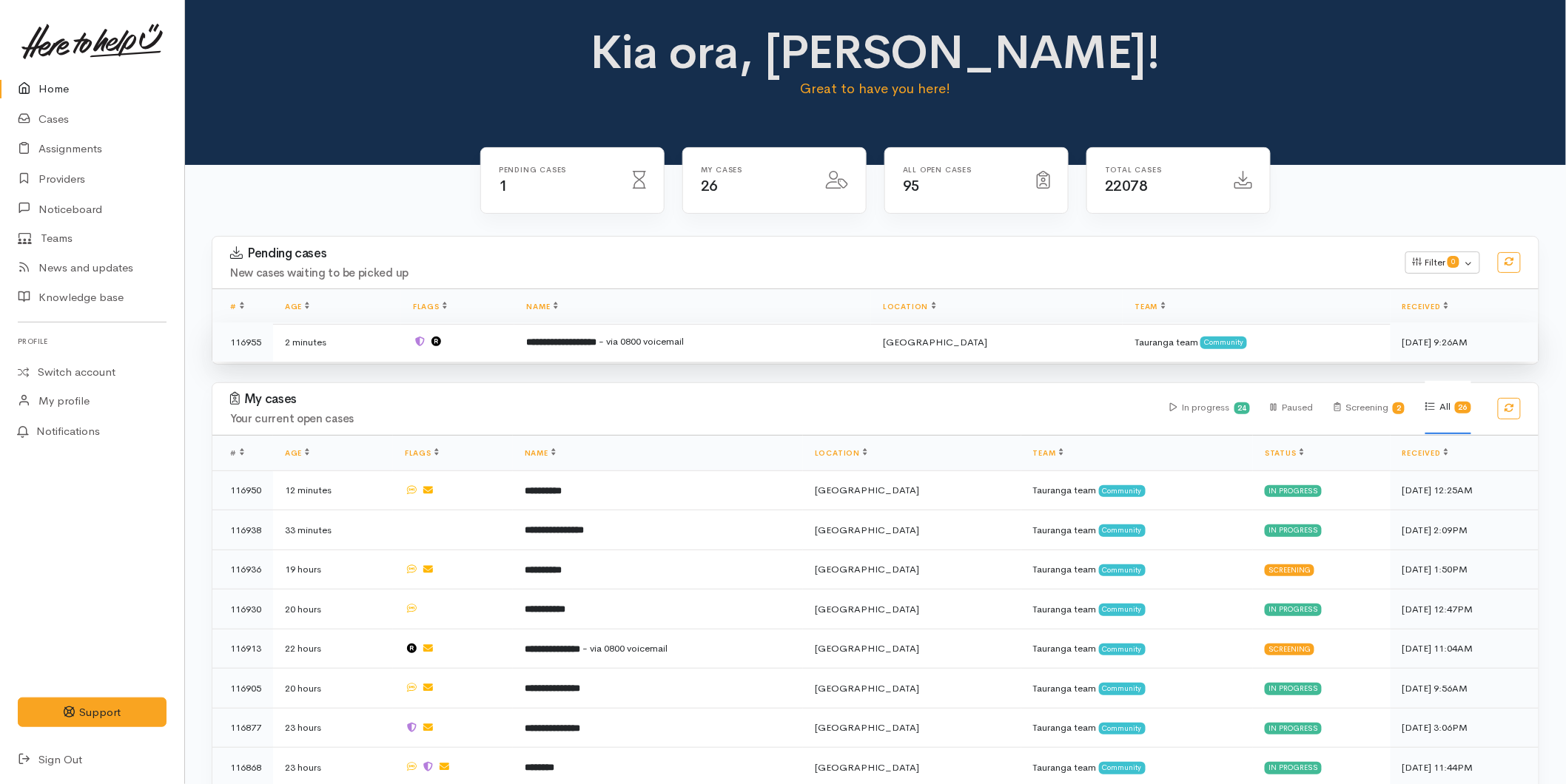
click at [742, 342] on td "**********" at bounding box center [692, 342] width 357 height 39
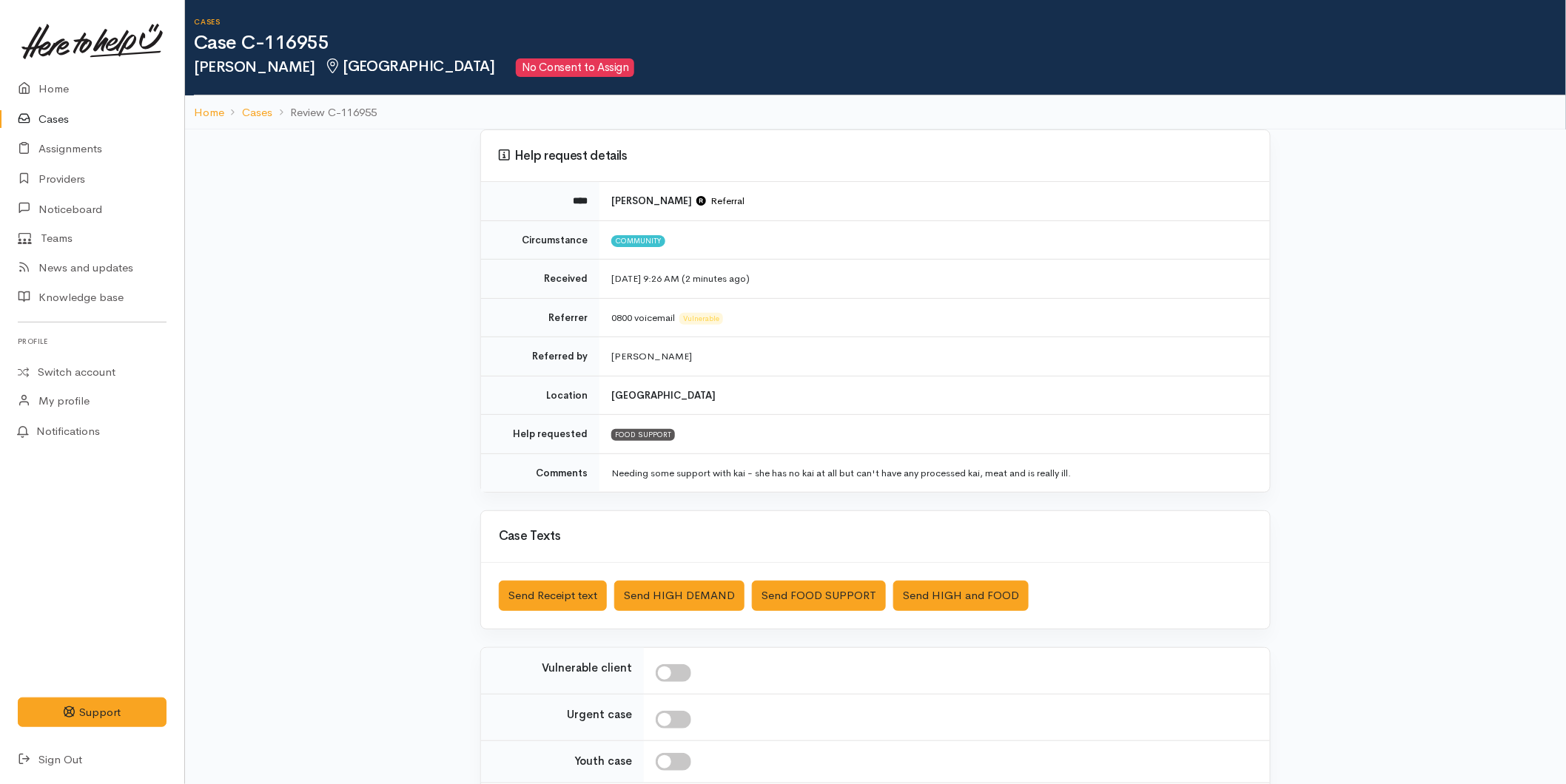
scroll to position [136, 0]
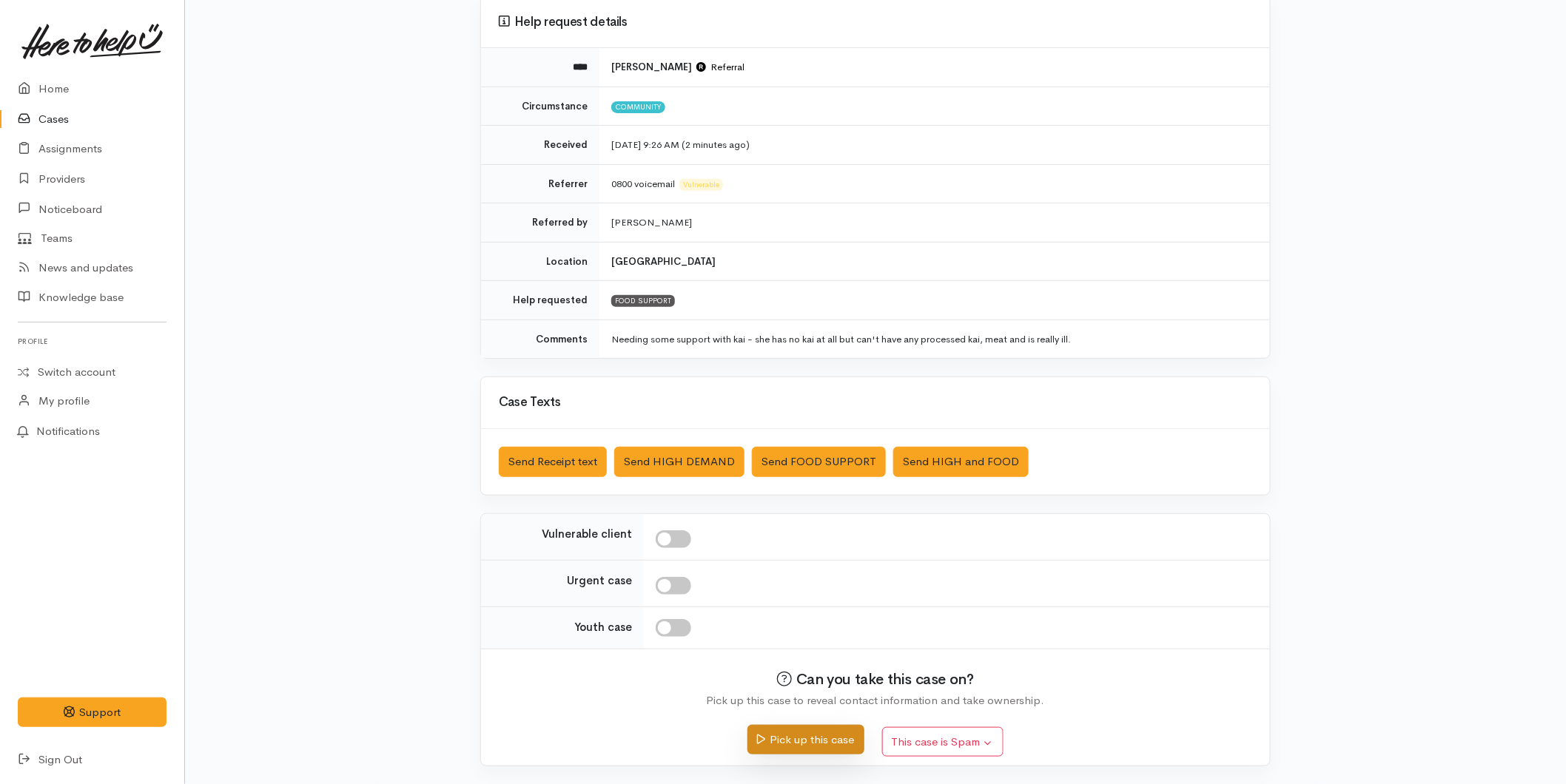
click at [816, 748] on button "Pick up this case" at bounding box center [806, 739] width 116 height 30
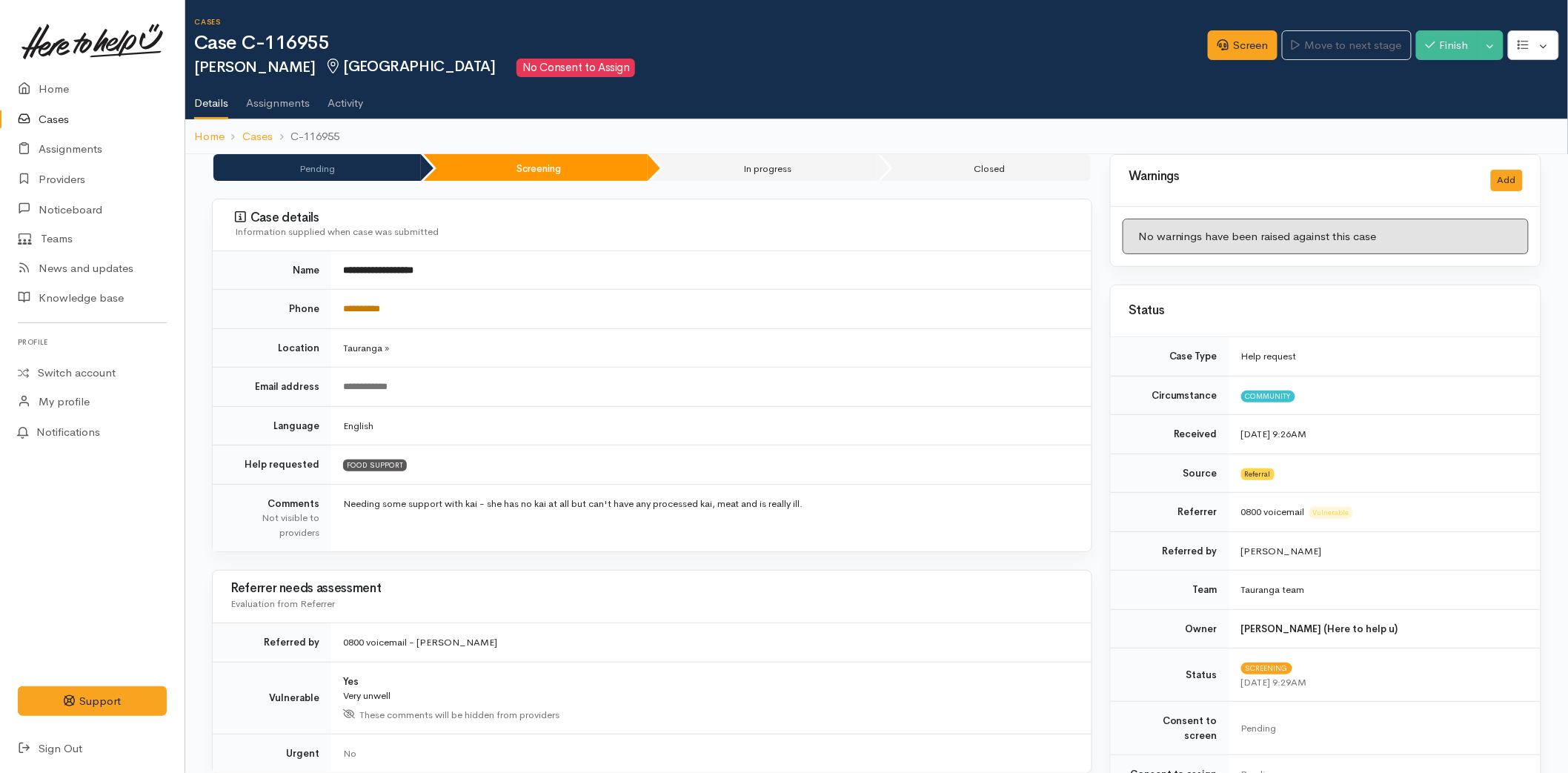
click at [364, 309] on link "**********" at bounding box center [361, 309] width 37 height 10
click at [1238, 33] on link "Screen" at bounding box center [1243, 45] width 70 height 30
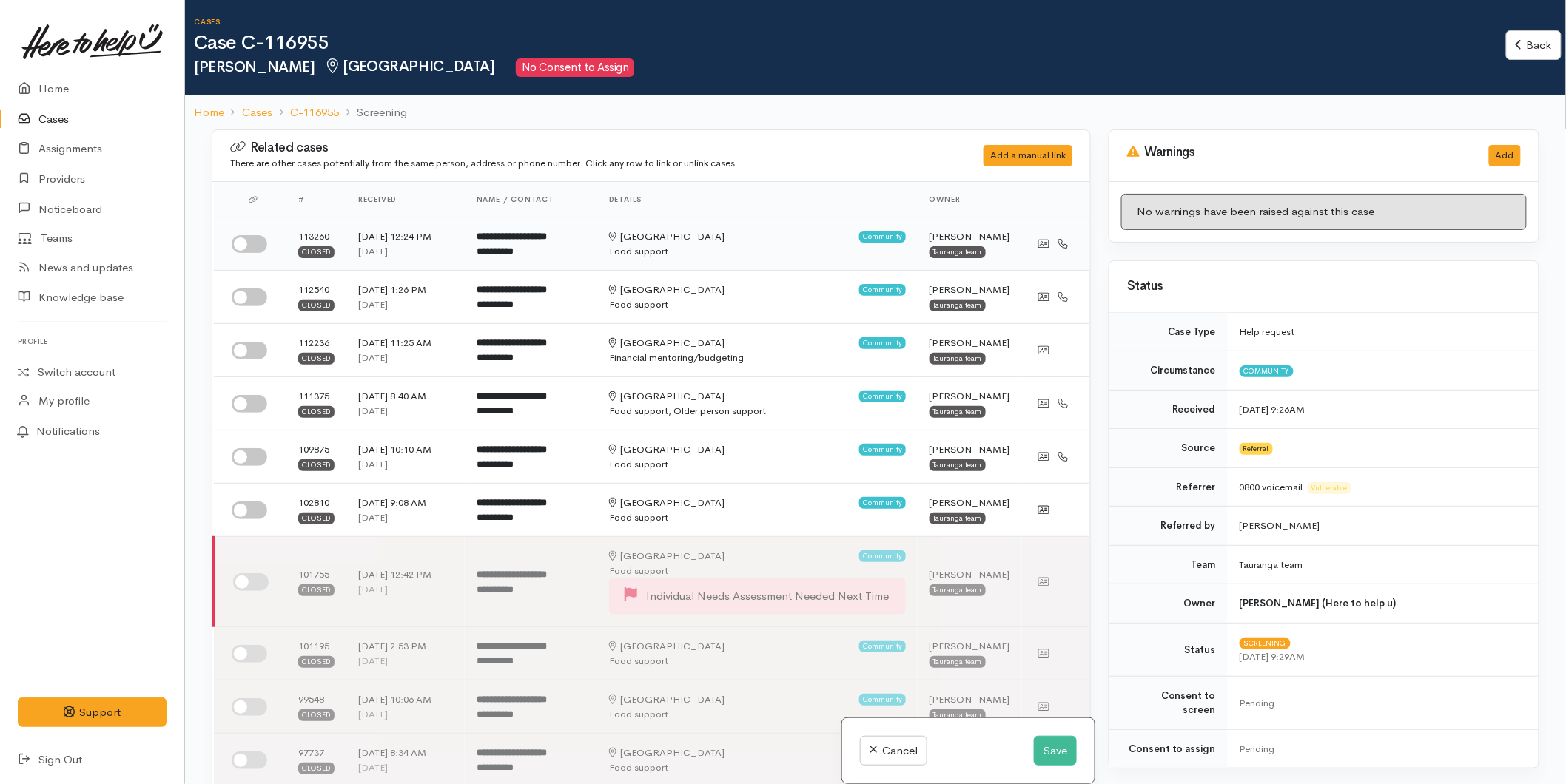
click at [245, 246] on input "checkbox" at bounding box center [249, 244] width 36 height 17
checkbox input "true"
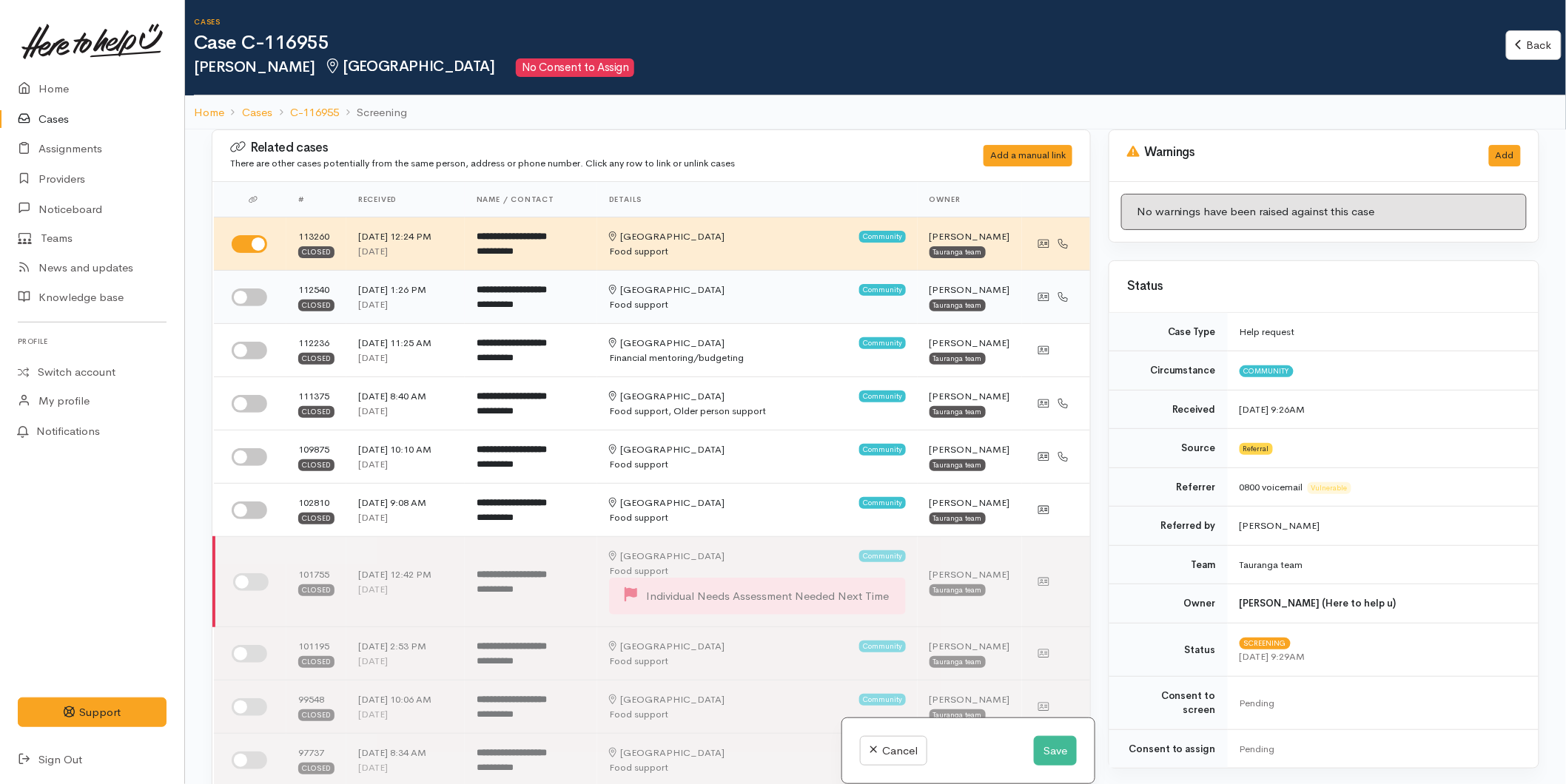
click at [241, 303] on input "checkbox" at bounding box center [249, 298] width 36 height 17
checkbox input "true"
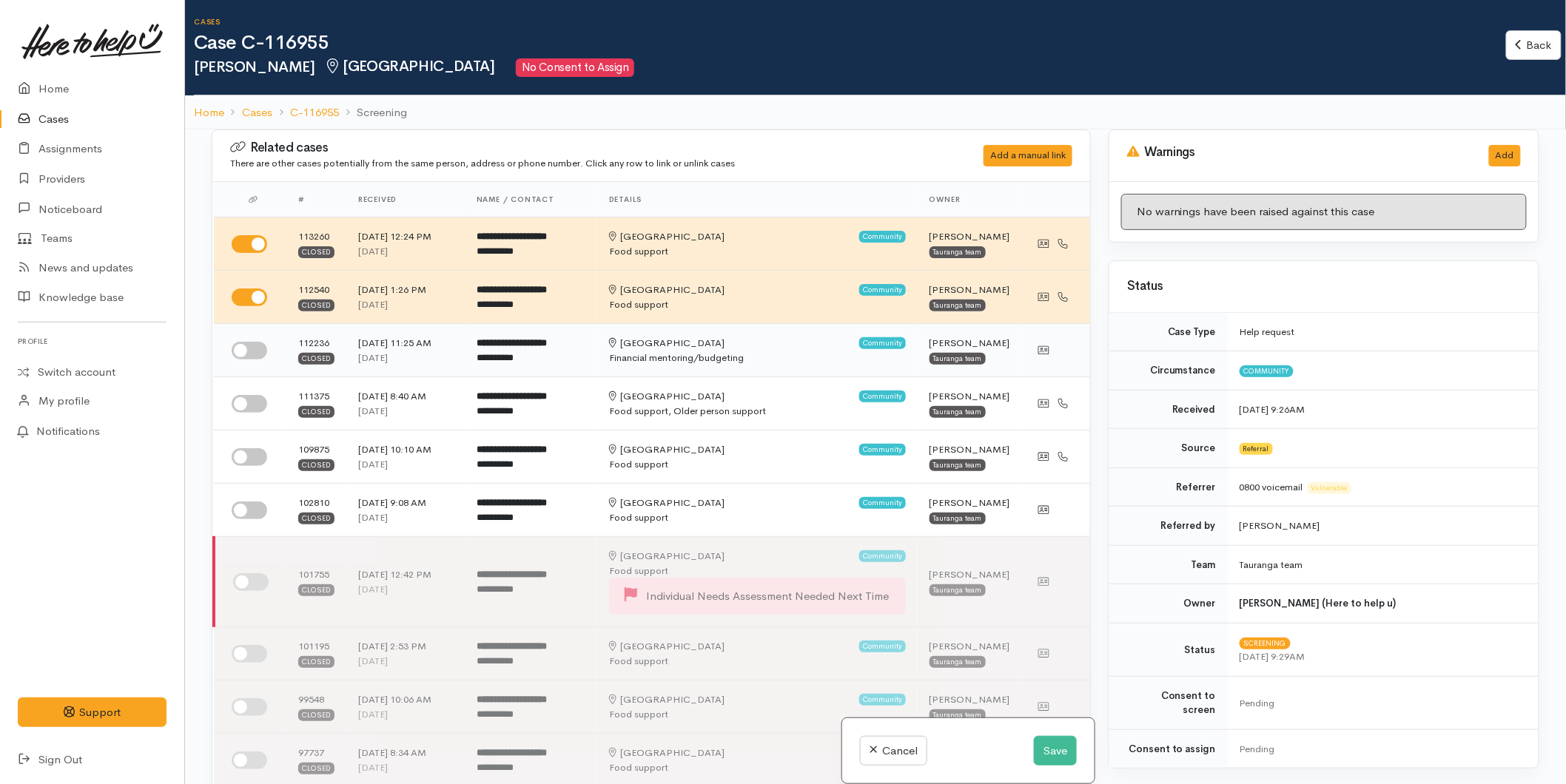
click at [240, 342] on input "checkbox" at bounding box center [249, 351] width 36 height 17
checkbox input "true"
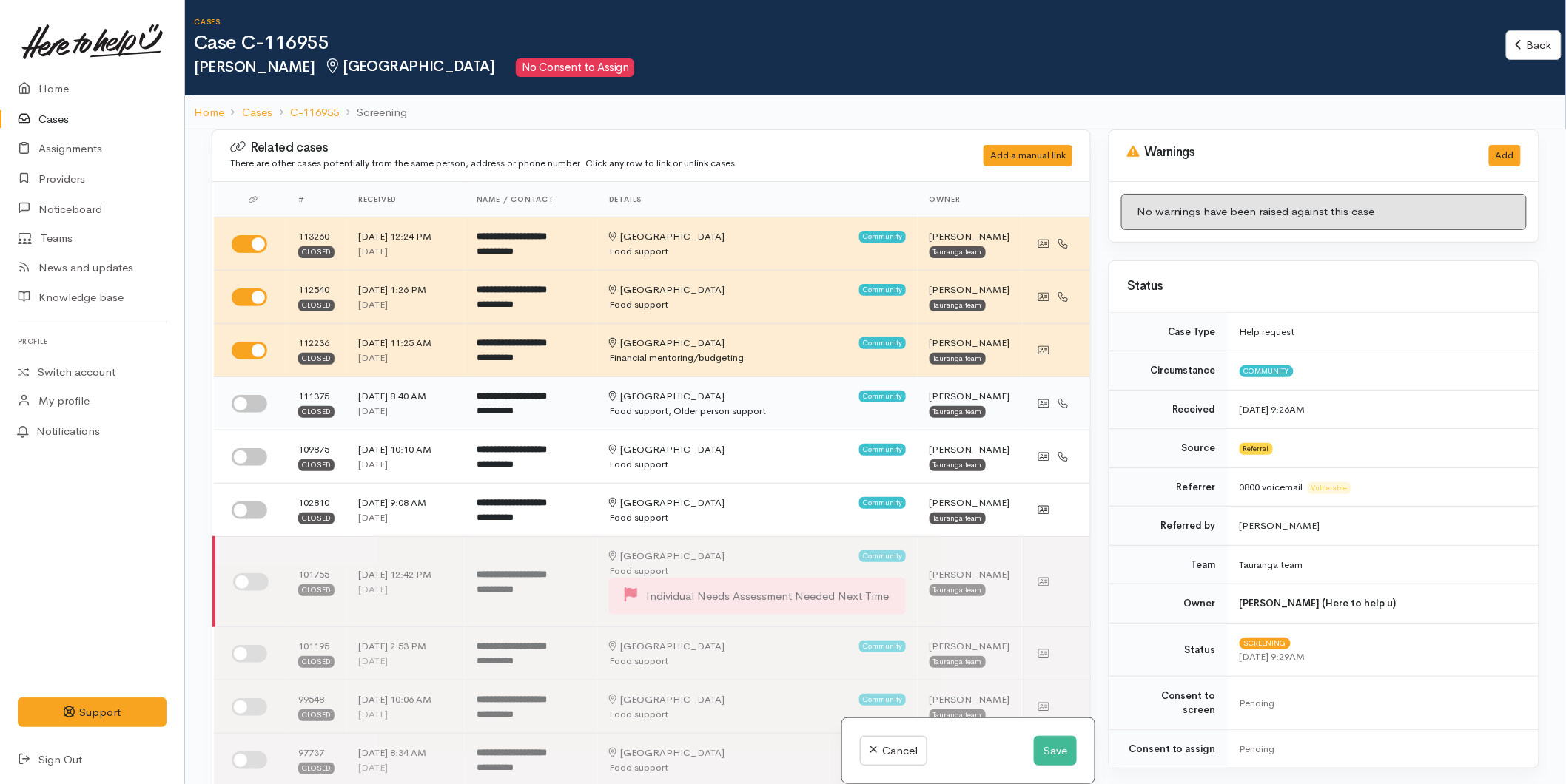
click at [242, 399] on input "checkbox" at bounding box center [249, 404] width 36 height 17
checkbox input "true"
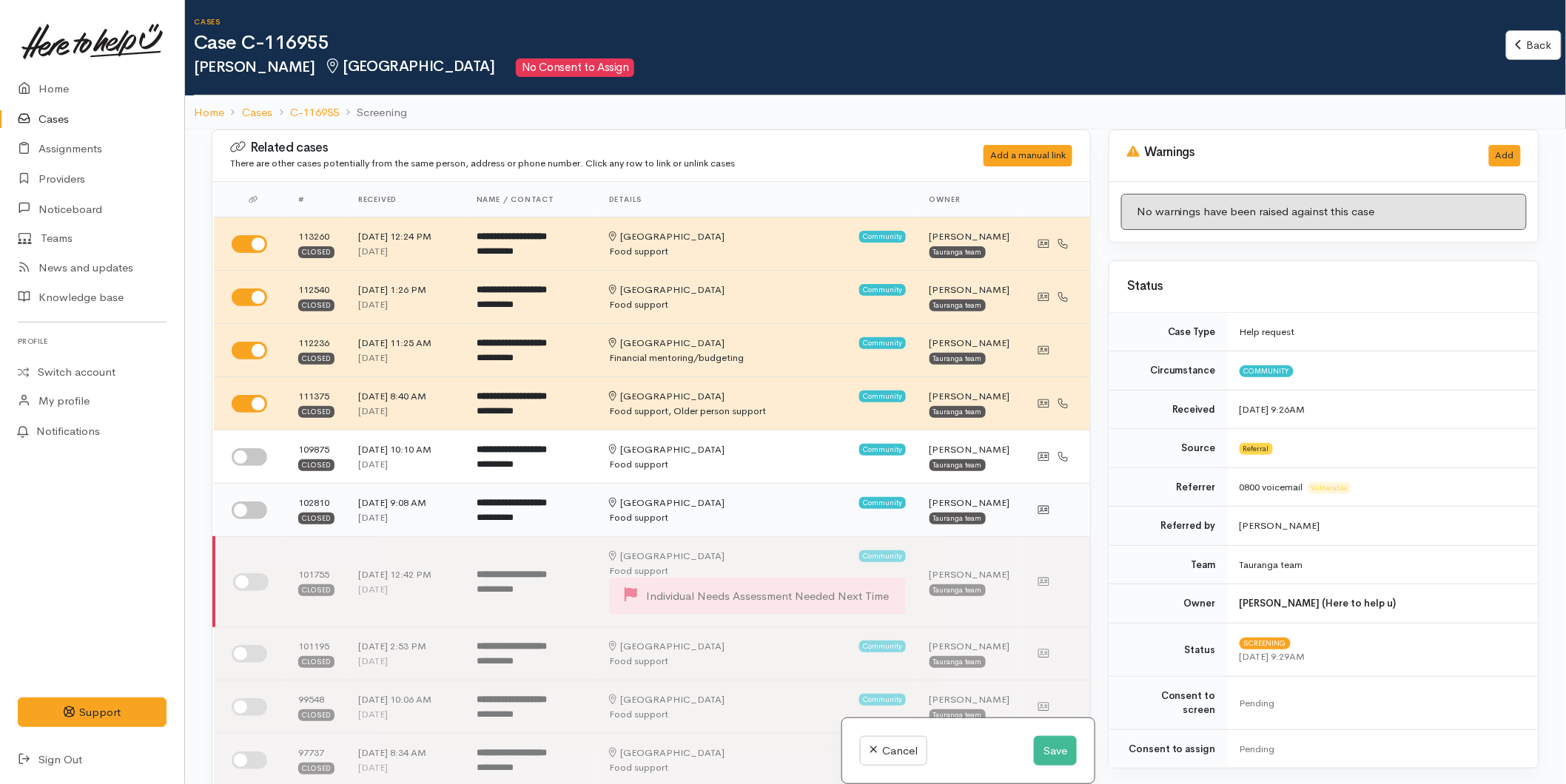
drag, startPoint x: 255, startPoint y: 463, endPoint x: 245, endPoint y: 484, distance: 23.3
click at [255, 462] on input "checkbox" at bounding box center [249, 457] width 36 height 17
checkbox input "true"
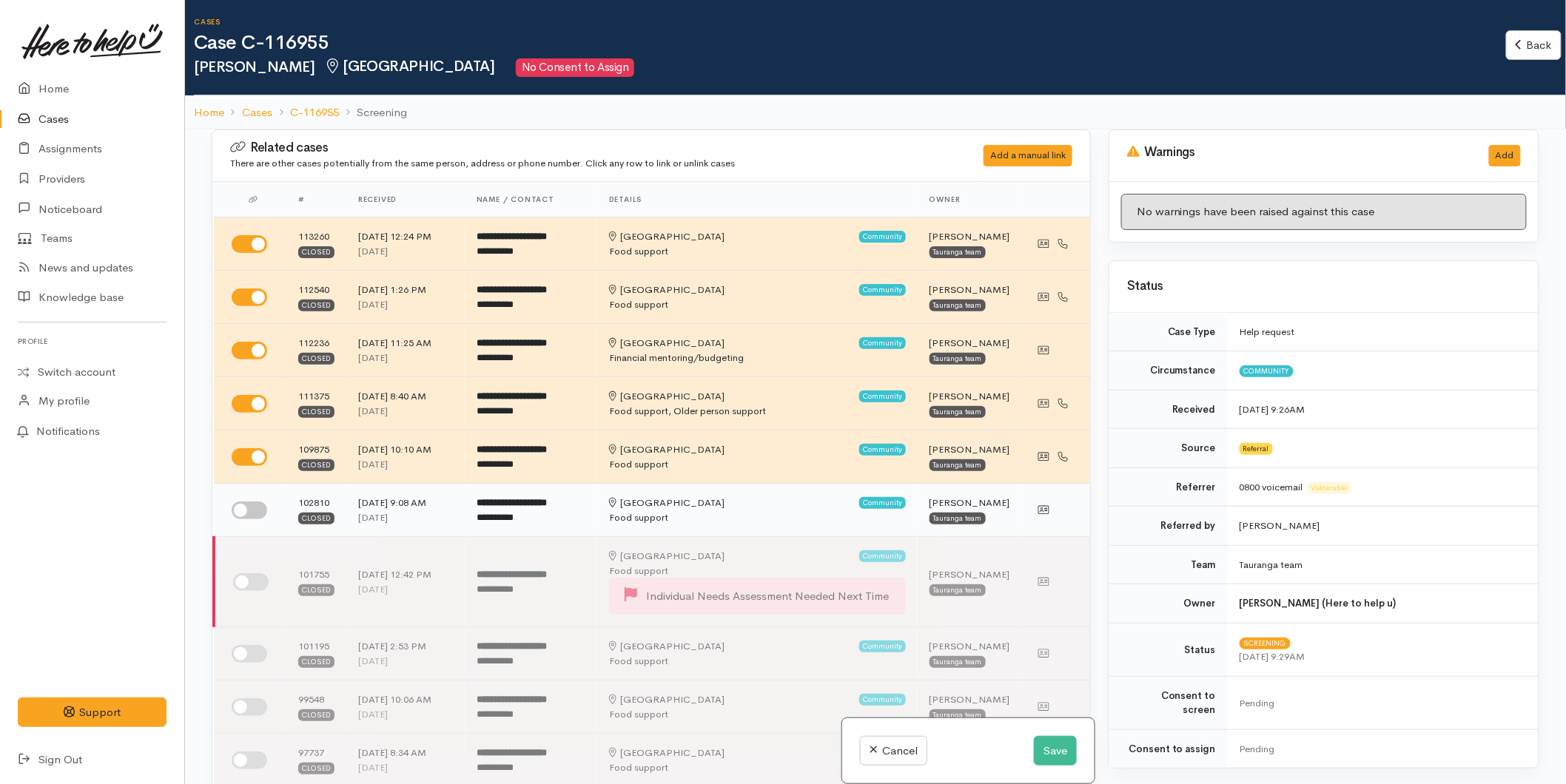
click at [242, 512] on input "checkbox" at bounding box center [249, 511] width 36 height 17
checkbox input "true"
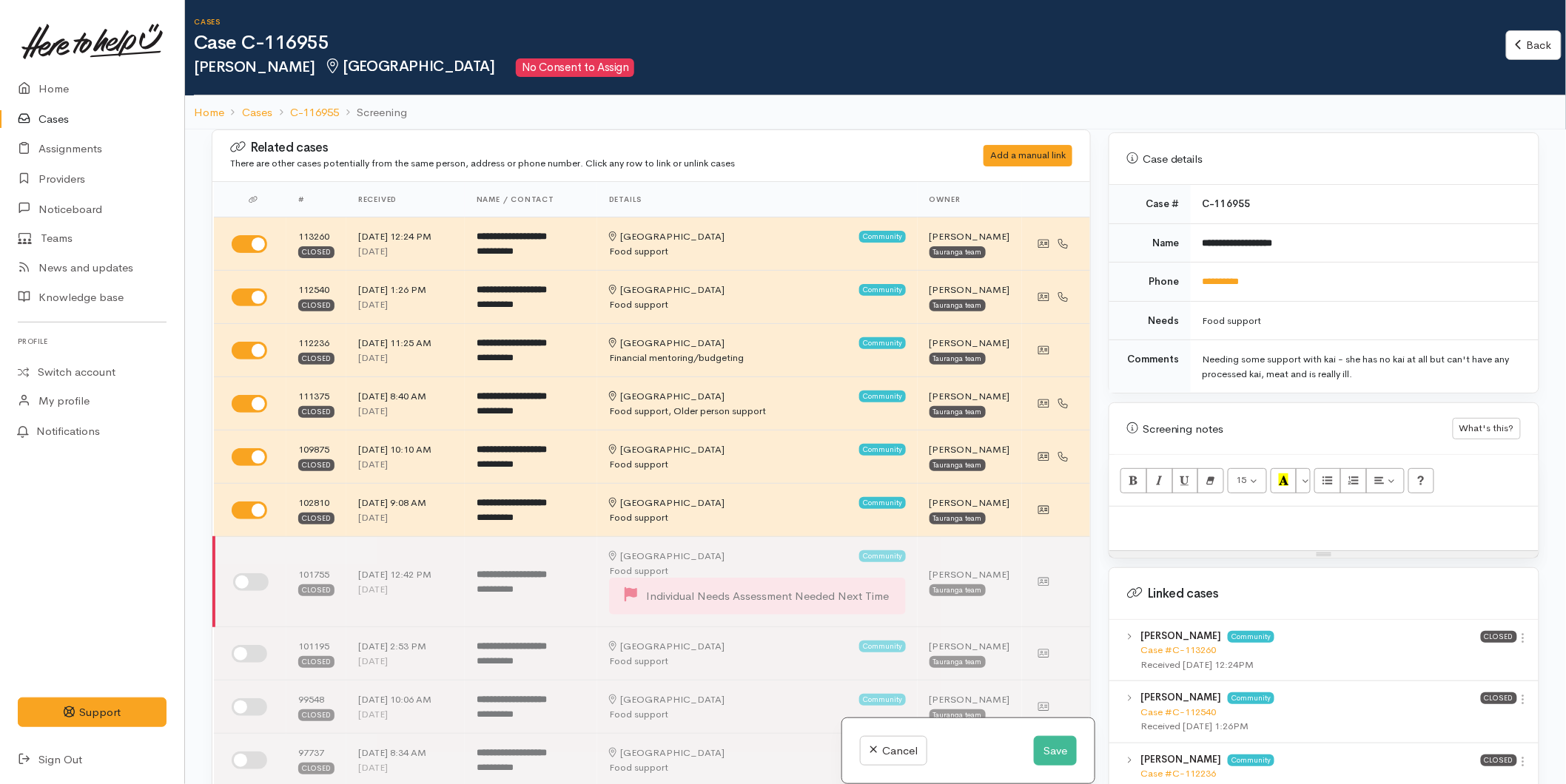
scroll to position [739, 0]
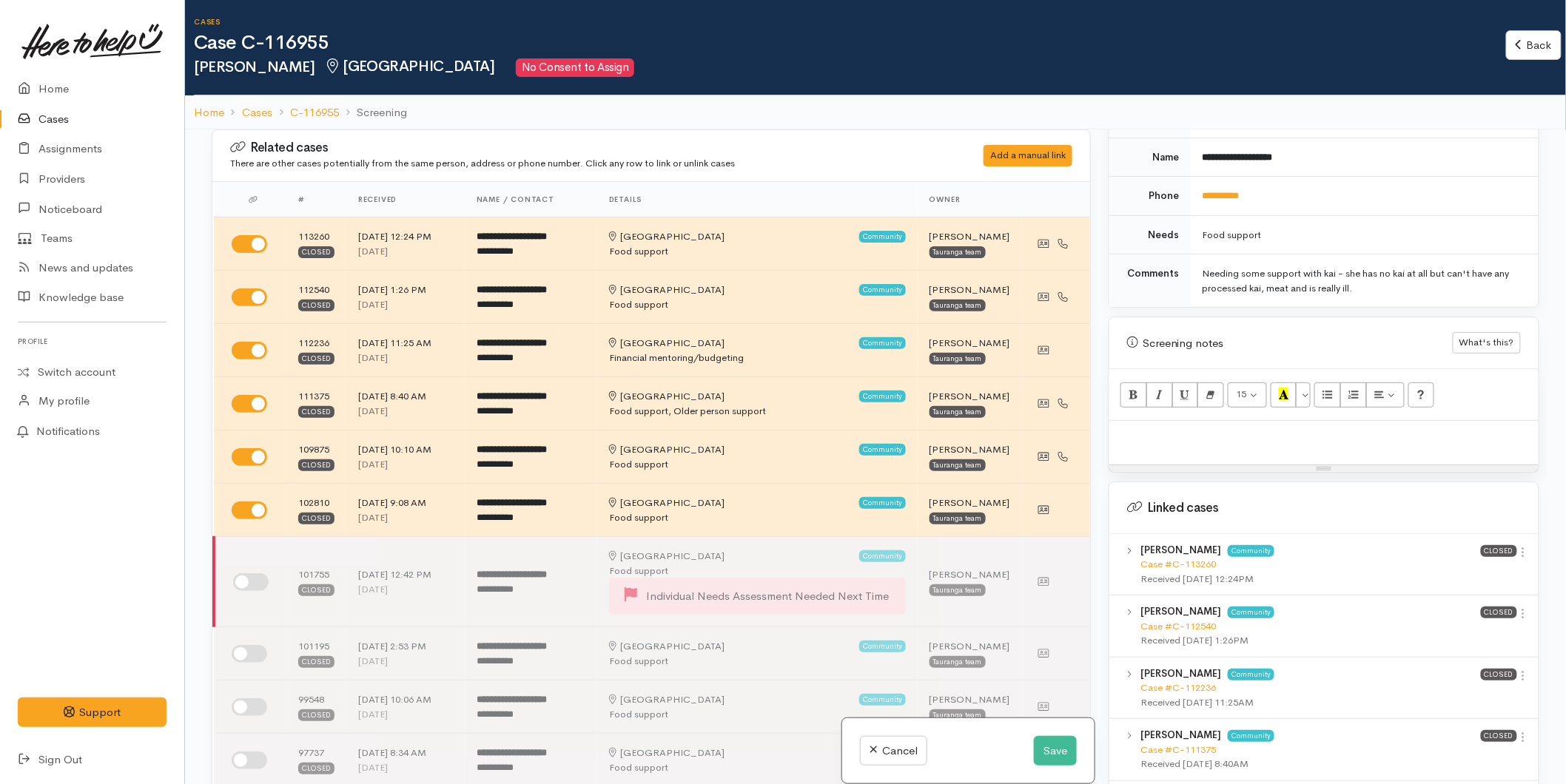
click at [1518, 546] on link at bounding box center [1523, 553] width 13 height 16
click at [1434, 570] on link "View case" at bounding box center [1470, 581] width 117 height 23
click at [1149, 430] on p at bounding box center [1324, 437] width 414 height 17
paste div
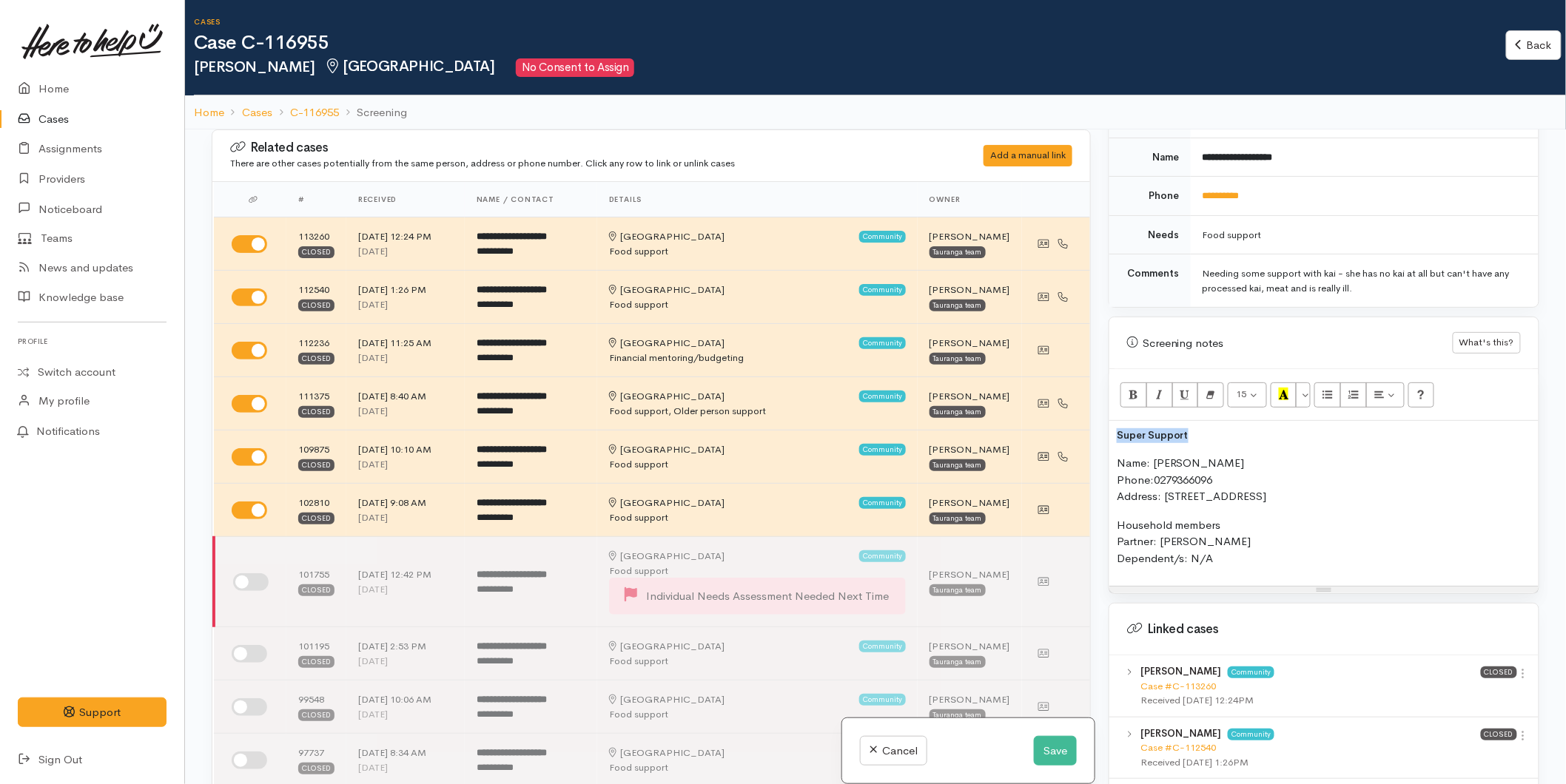
drag, startPoint x: 1162, startPoint y: 418, endPoint x: 1098, endPoint y: 417, distance: 64.0
click at [1098, 417] on div "Related cases There are other cases potentially from the same person, address o…" at bounding box center [876, 521] width 1346 height 784
drag, startPoint x: 1245, startPoint y: 556, endPoint x: 1097, endPoint y: 415, distance: 204.4
click at [1097, 415] on div "Related cases There are other cases potentially from the same person, address o…" at bounding box center [876, 521] width 1346 height 784
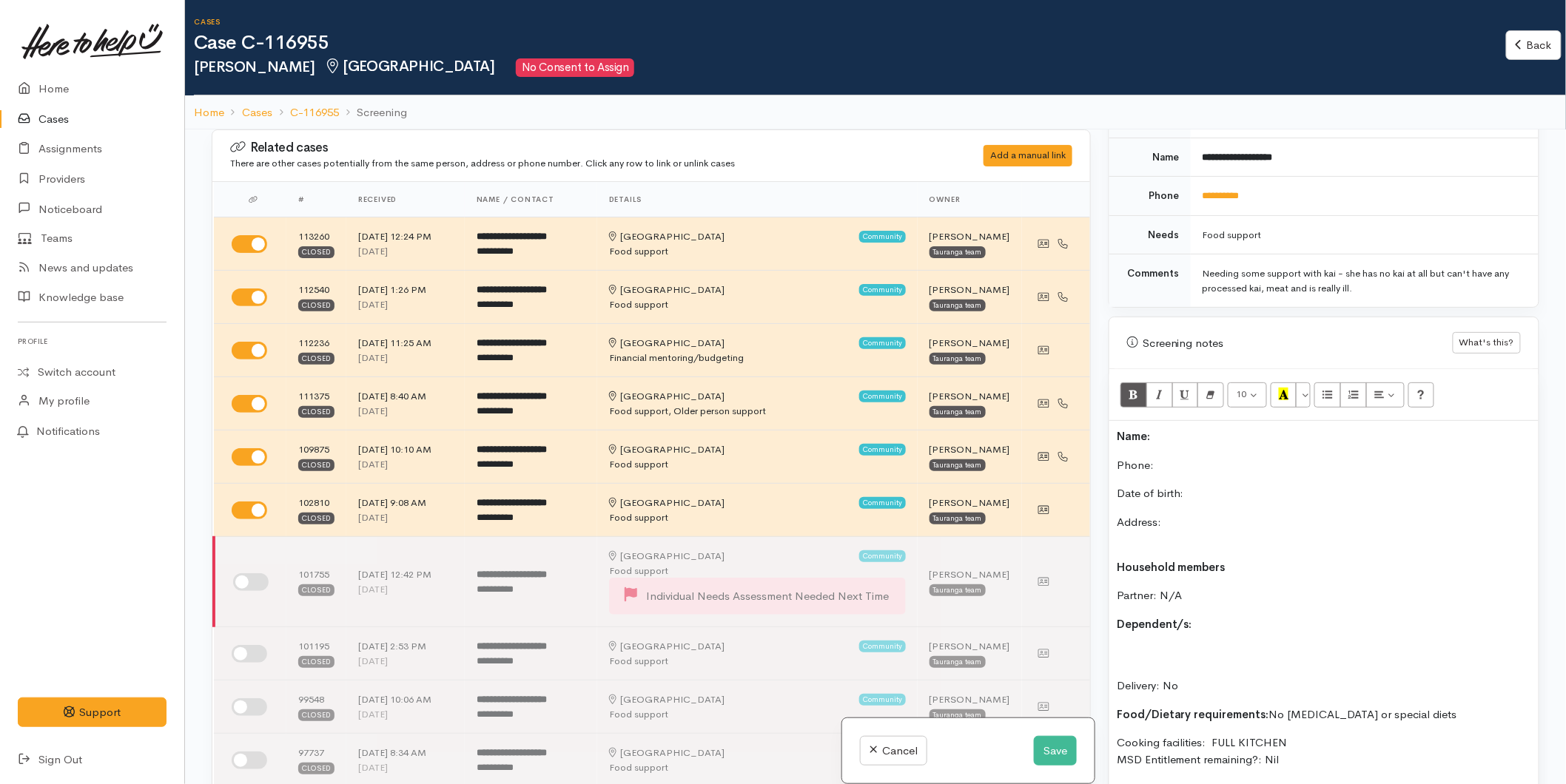
scroll to position [82, 0]
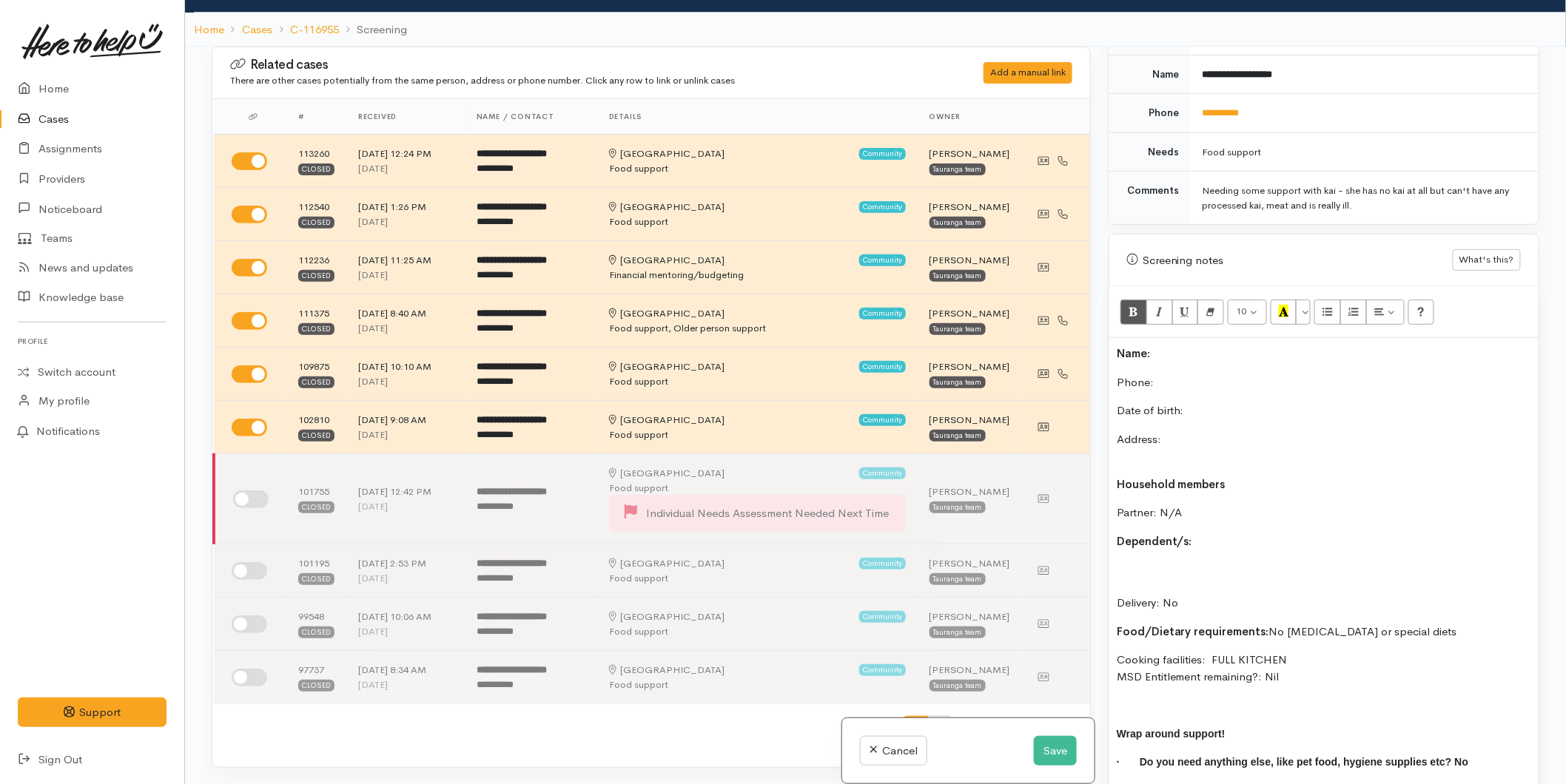
click at [1187, 345] on p "Name:" at bounding box center [1324, 354] width 414 height 17
click at [1174, 374] on p "Phone:" at bounding box center [1324, 383] width 414 height 17
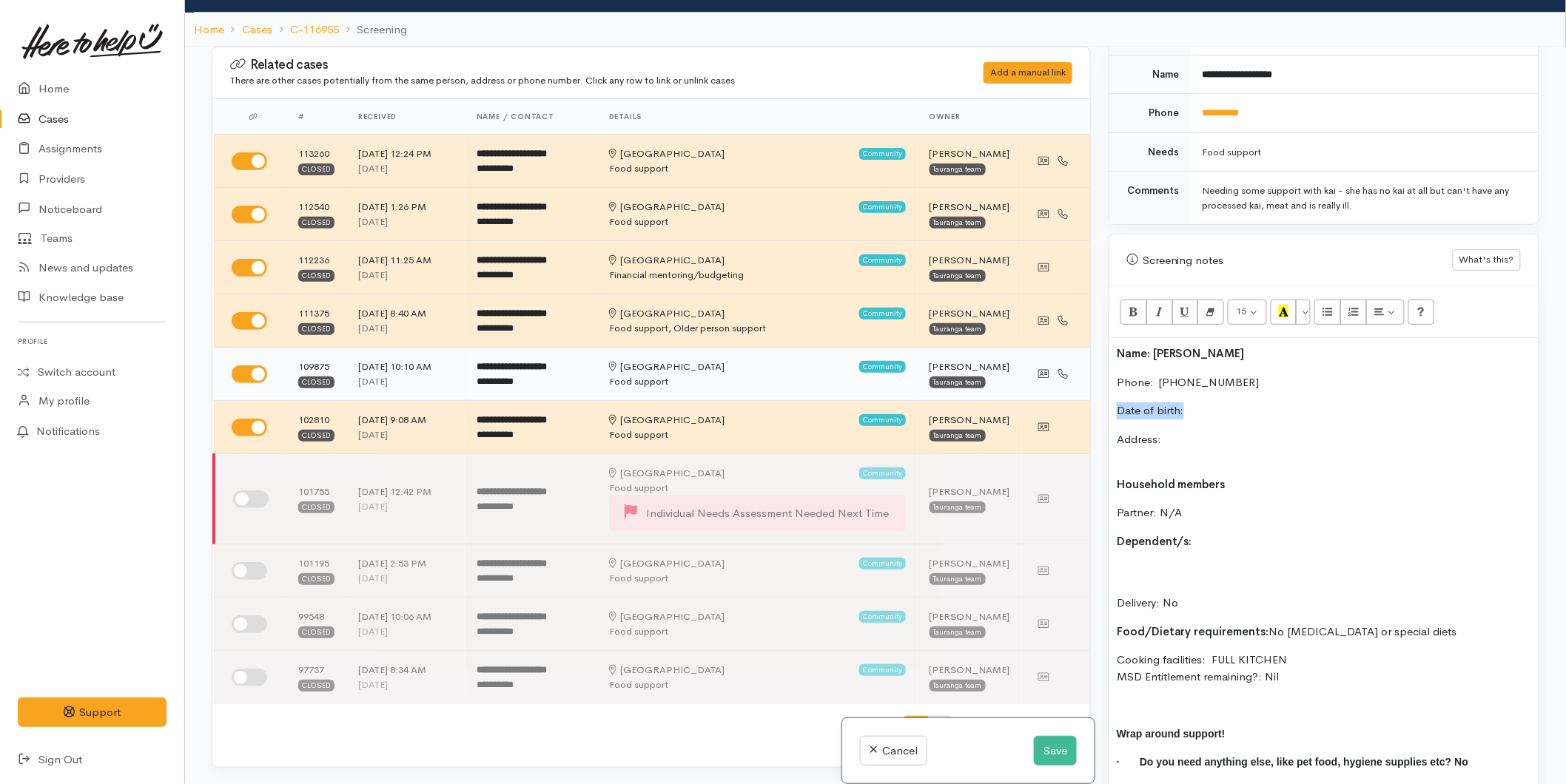
drag, startPoint x: 1199, startPoint y: 394, endPoint x: 1055, endPoint y: 387, distance: 144.2
click at [1055, 387] on div "Related cases There are other cases potentially from the same person, address o…" at bounding box center [876, 438] width 1346 height 784
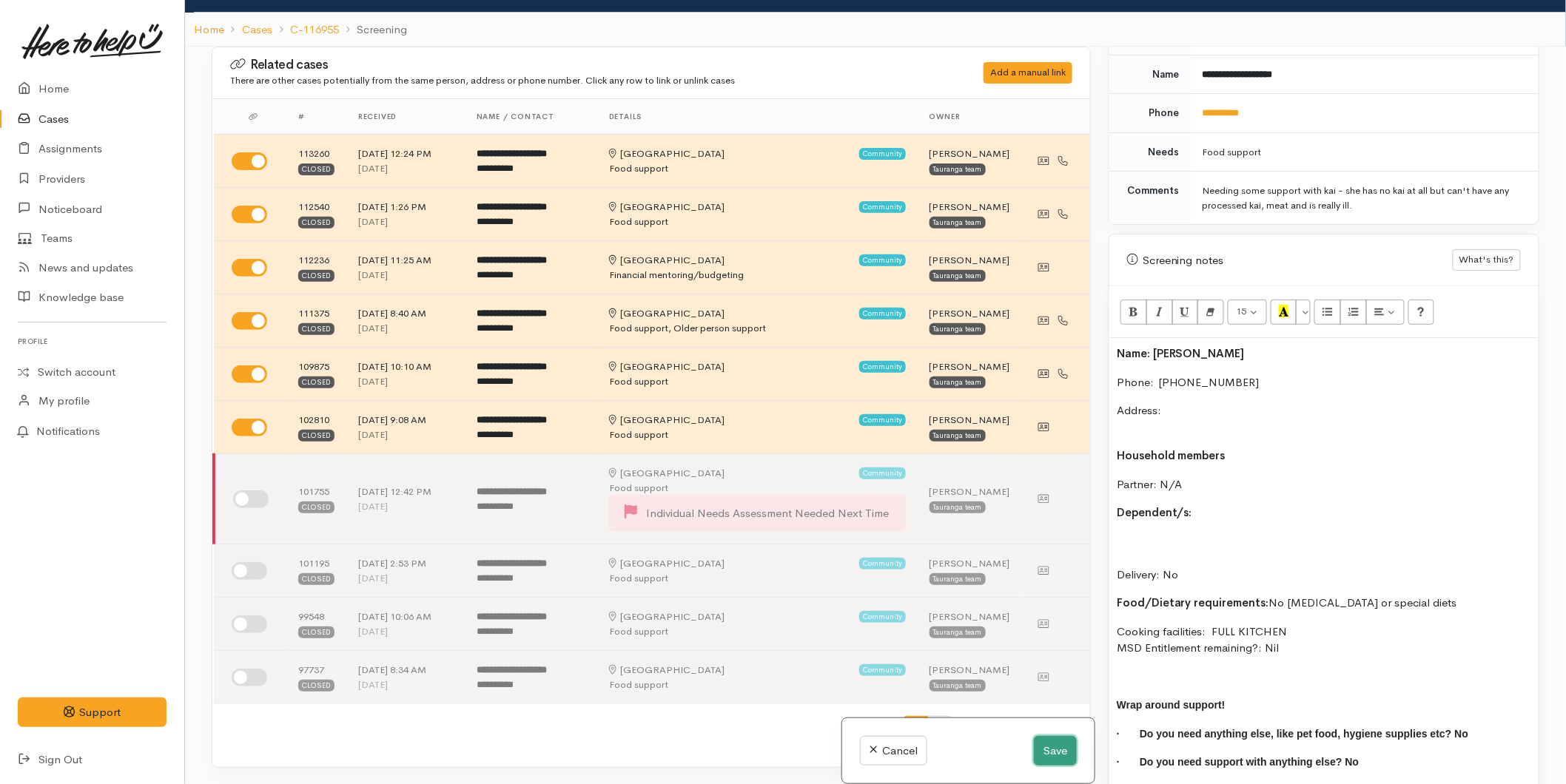
click at [1042, 751] on button "Save" at bounding box center [1055, 750] width 43 height 30
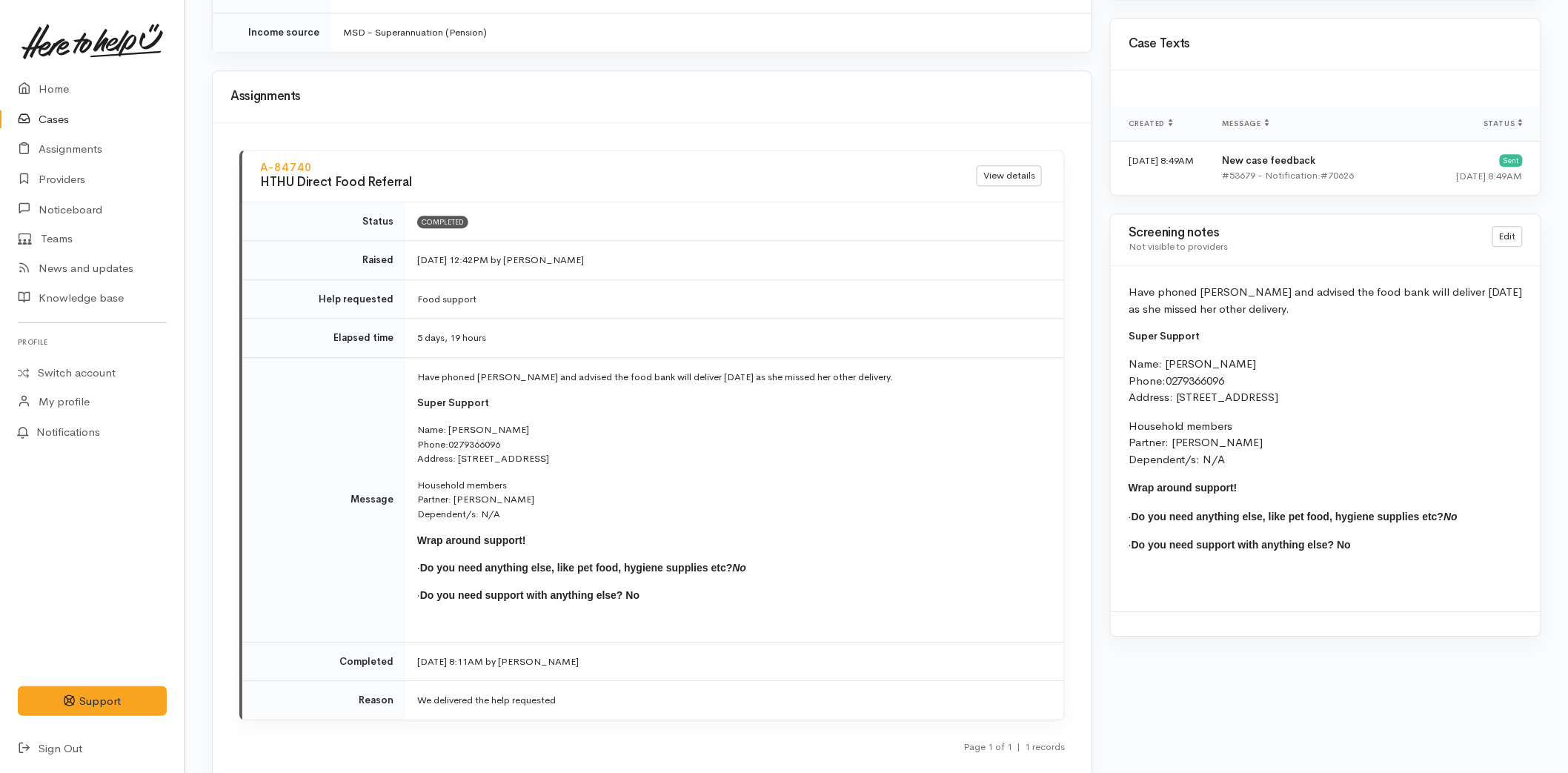
scroll to position [1462, 0]
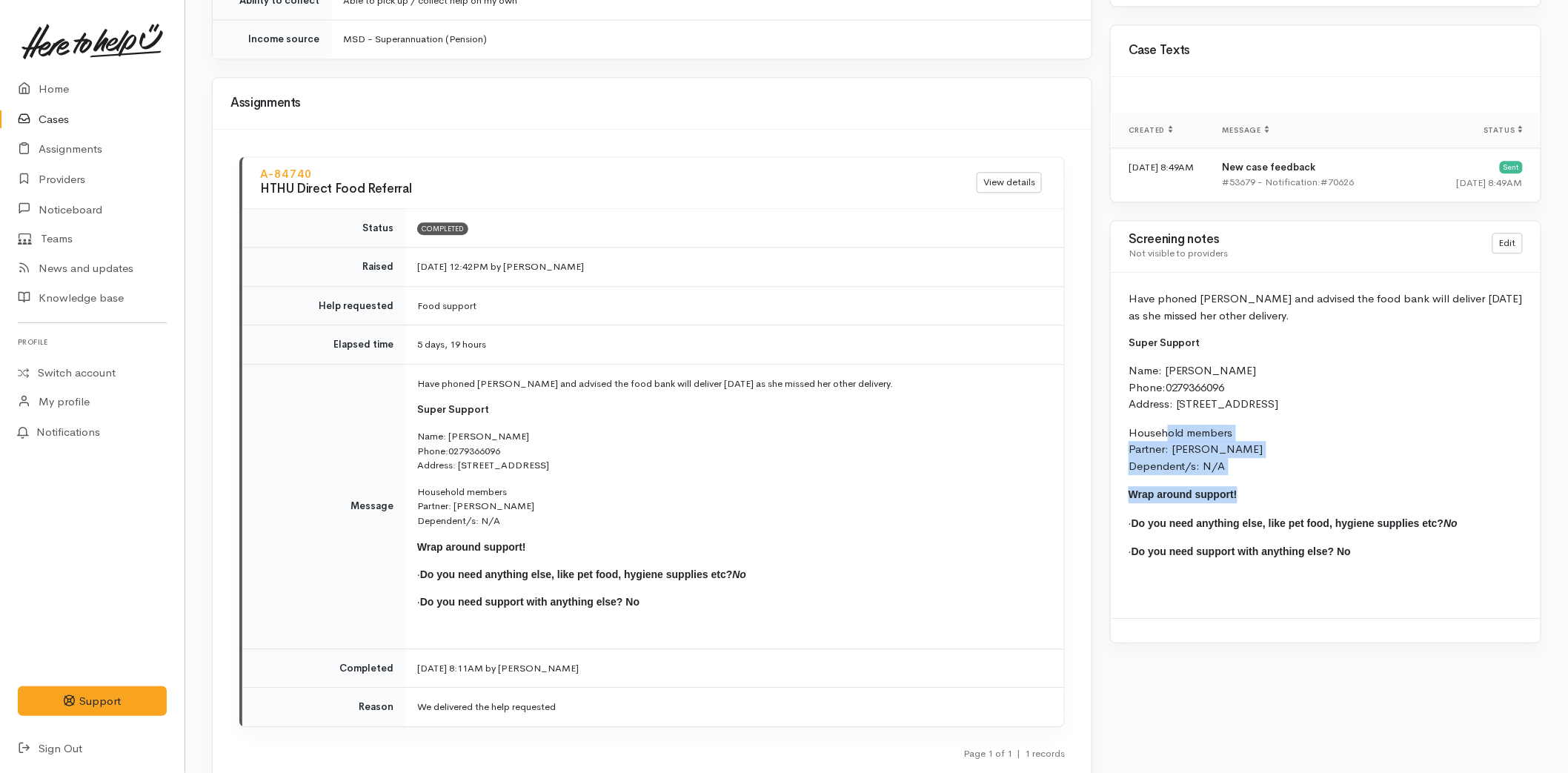
drag, startPoint x: 1254, startPoint y: 462, endPoint x: 1165, endPoint y: 420, distance: 98.4
click at [1165, 420] on div "Have phoned [PERSON_NAME] and advised the food bank will deliver [DATE] as she …" at bounding box center [1325, 446] width 430 height 346
drag, startPoint x: 1165, startPoint y: 420, endPoint x: 1230, endPoint y: 432, distance: 66.1
click at [1230, 432] on p "Household members Partner: [PERSON_NAME] Dependent/s: N/A" at bounding box center [1326, 450] width 394 height 50
click at [1252, 450] on p "Household members Partner: Jeff McManaway Dependent/s: N/A" at bounding box center [1326, 450] width 394 height 50
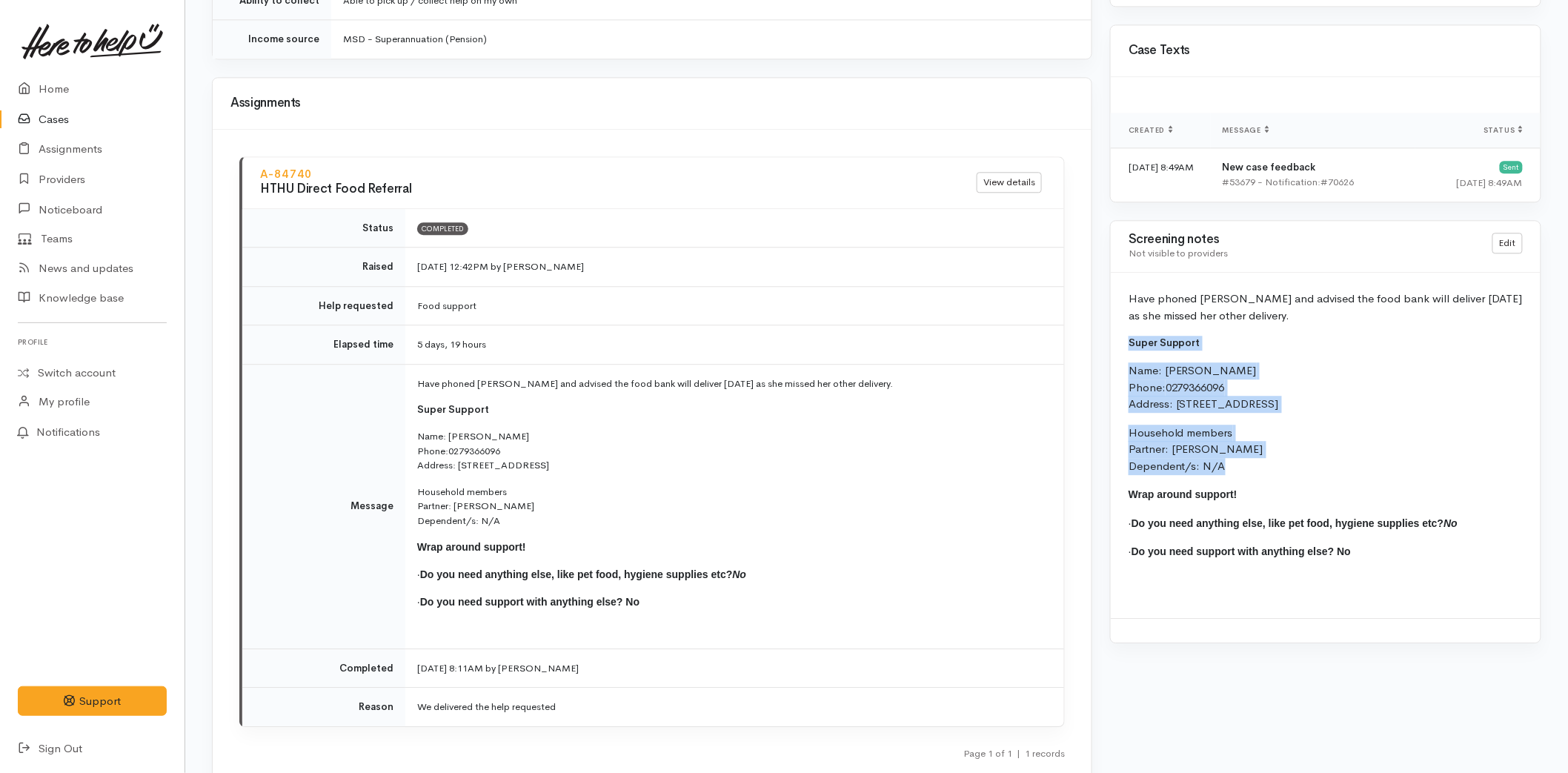
drag, startPoint x: 1245, startPoint y: 454, endPoint x: 1125, endPoint y: 326, distance: 175.5
click at [1125, 326] on div "Have phoned Catherine and advised the food bank will deliver next Tuesday as sh…" at bounding box center [1325, 446] width 430 height 346
copy div "Super Support Name: Catherine McManaway Phone: 0279366096 Address: Unit 34/10 M…"
click at [58, 87] on link "Home" at bounding box center [92, 88] width 184 height 30
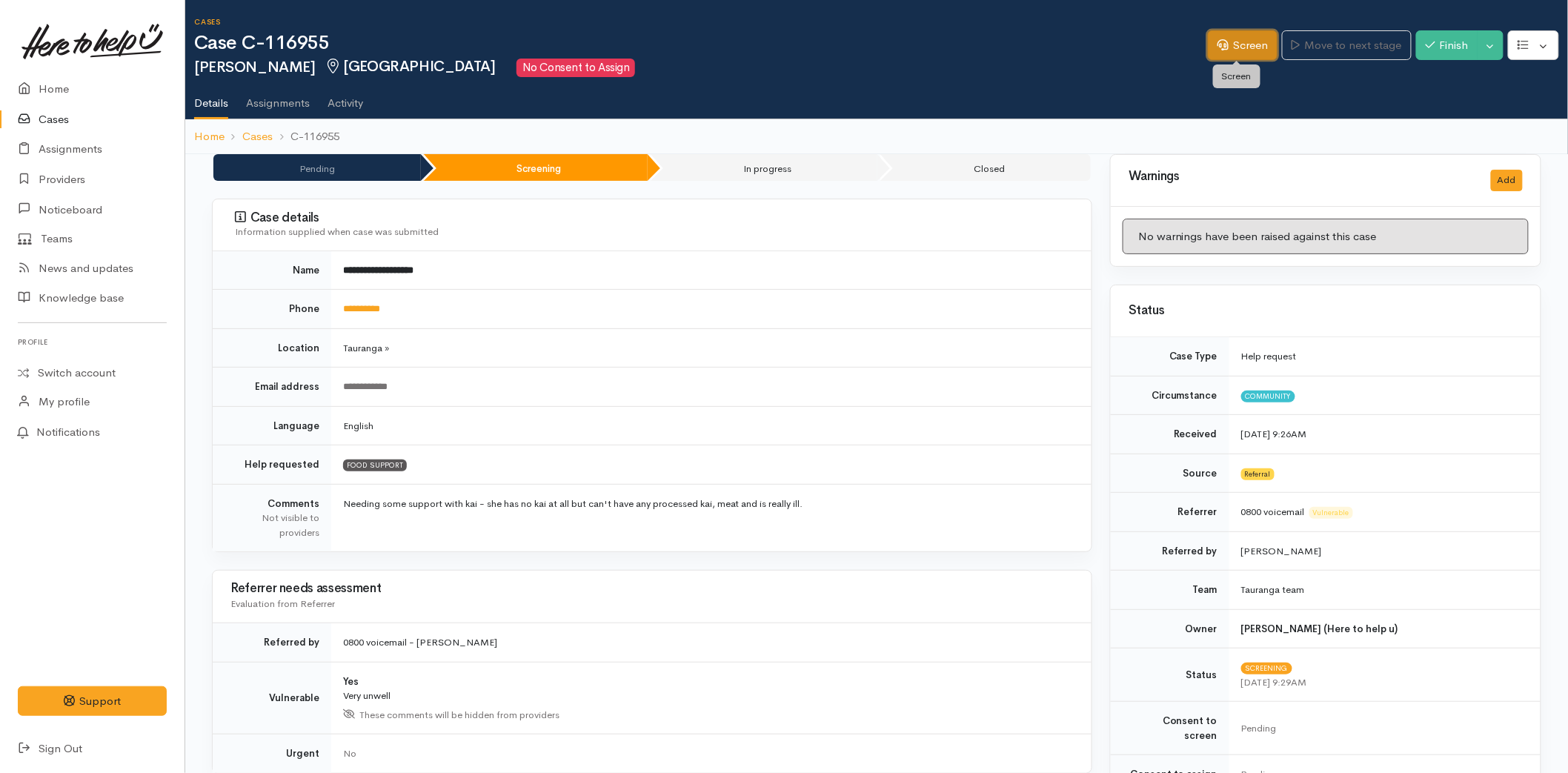
click at [1232, 54] on link "Screen" at bounding box center [1243, 45] width 70 height 30
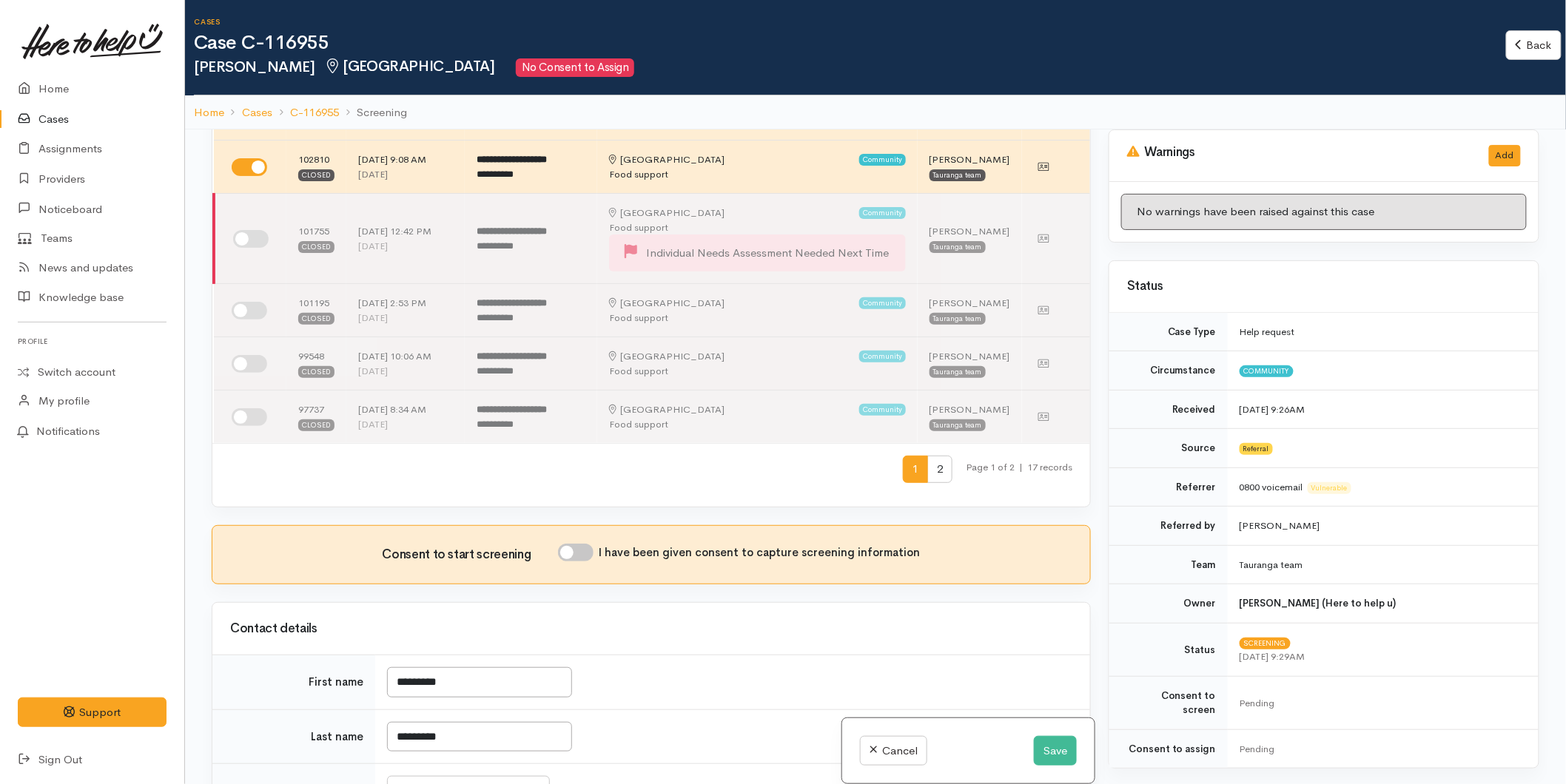
scroll to position [575, 0]
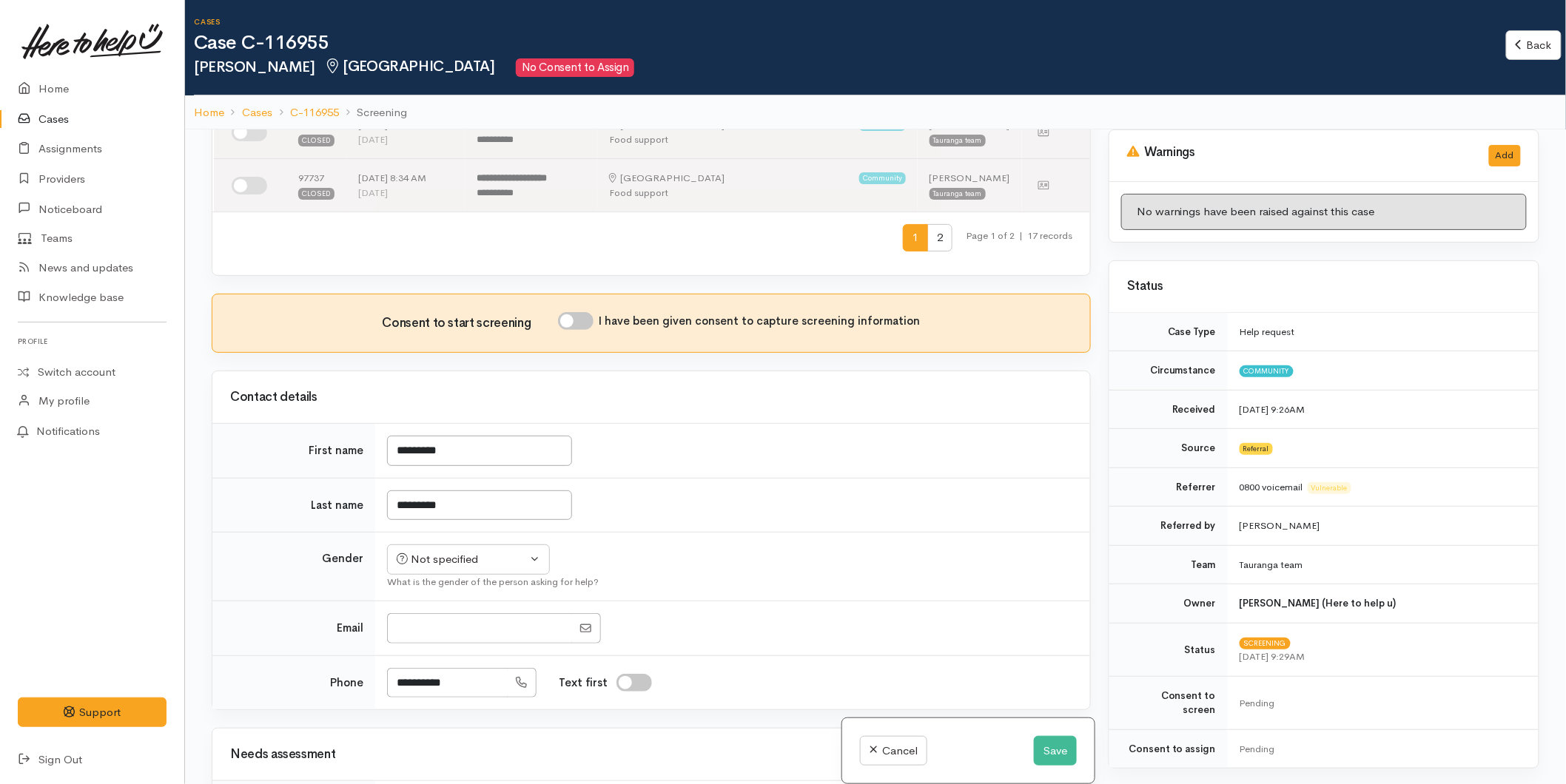
click at [578, 324] on input "I have been given consent to capture screening information" at bounding box center [576, 321] width 36 height 17
checkbox input "true"
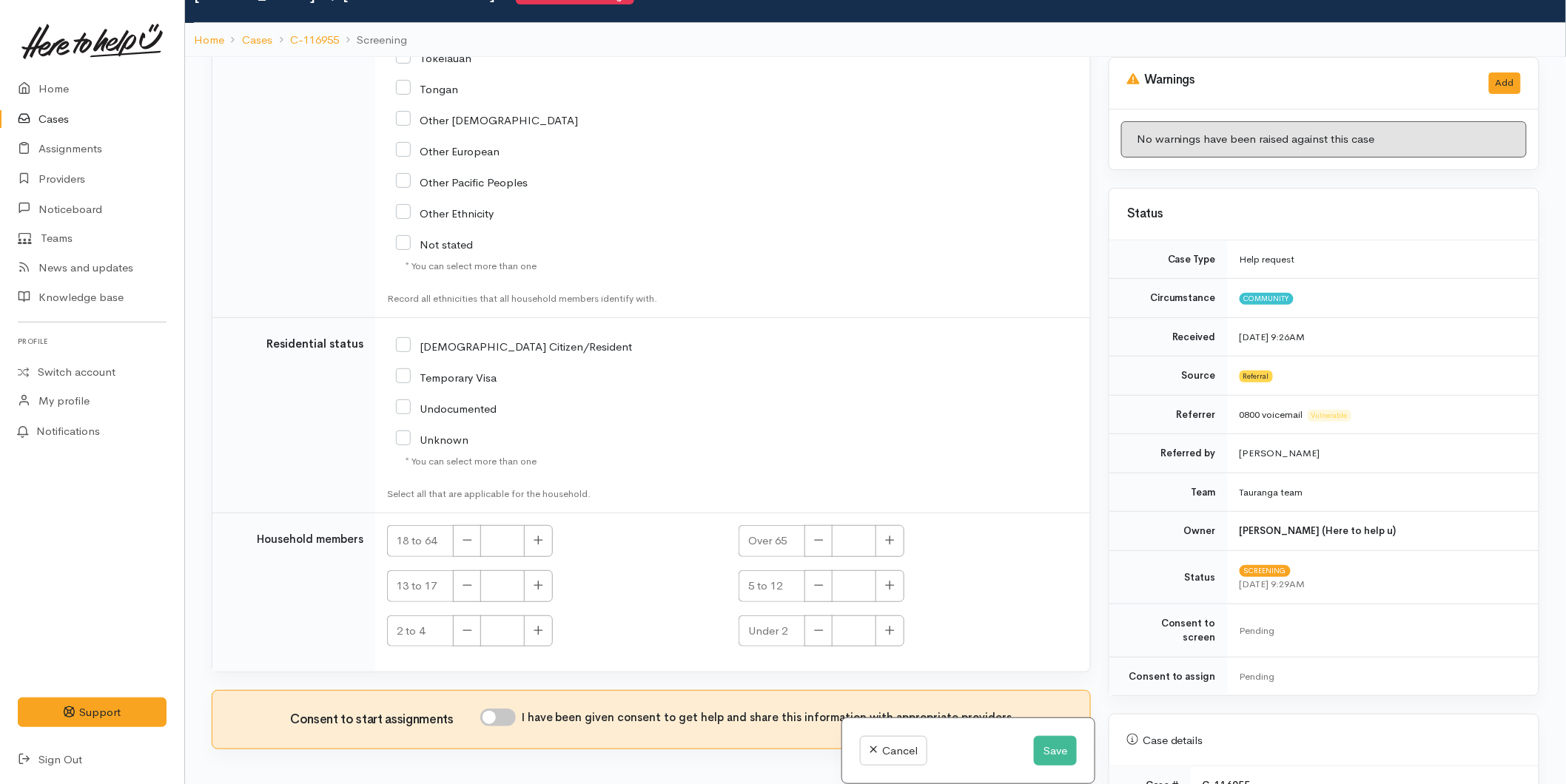
scroll to position [130, 0]
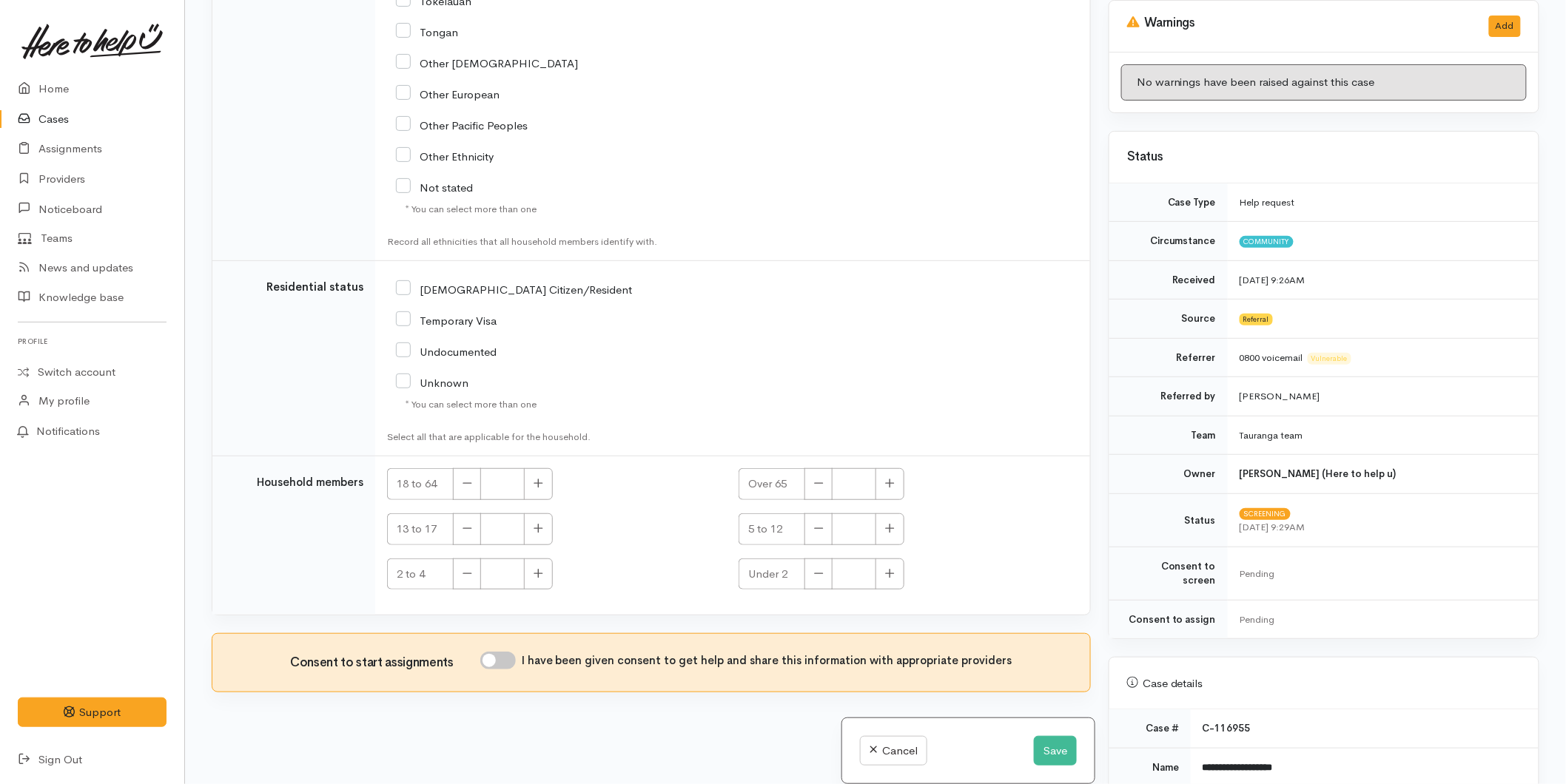
click at [513, 661] on input "I have been given consent to get help and share this information with appropria…" at bounding box center [497, 660] width 36 height 17
checkbox input "true"
click at [1039, 750] on button "Save" at bounding box center [1055, 750] width 43 height 30
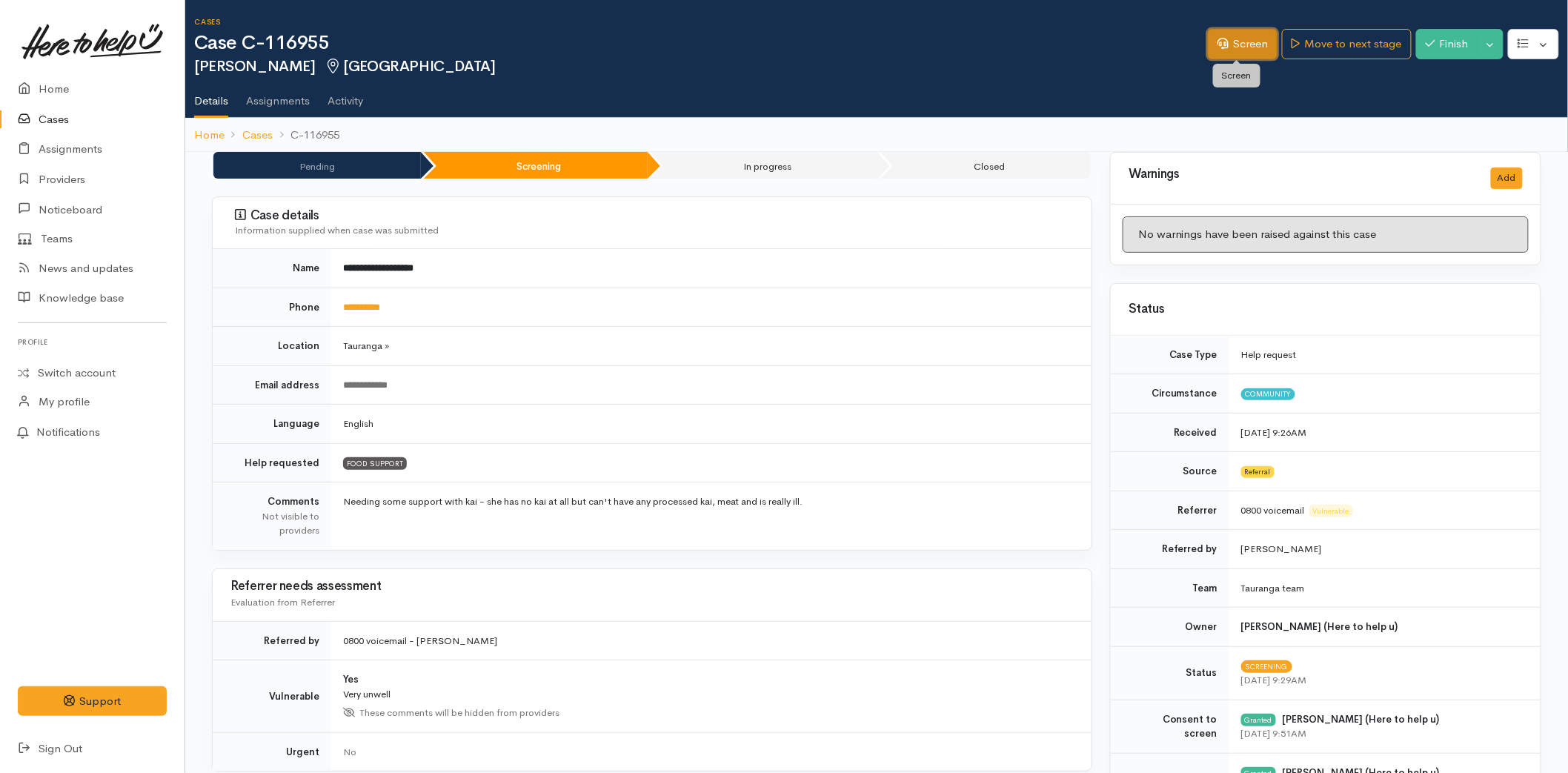
click at [1232, 43] on link "Screen" at bounding box center [1243, 44] width 70 height 30
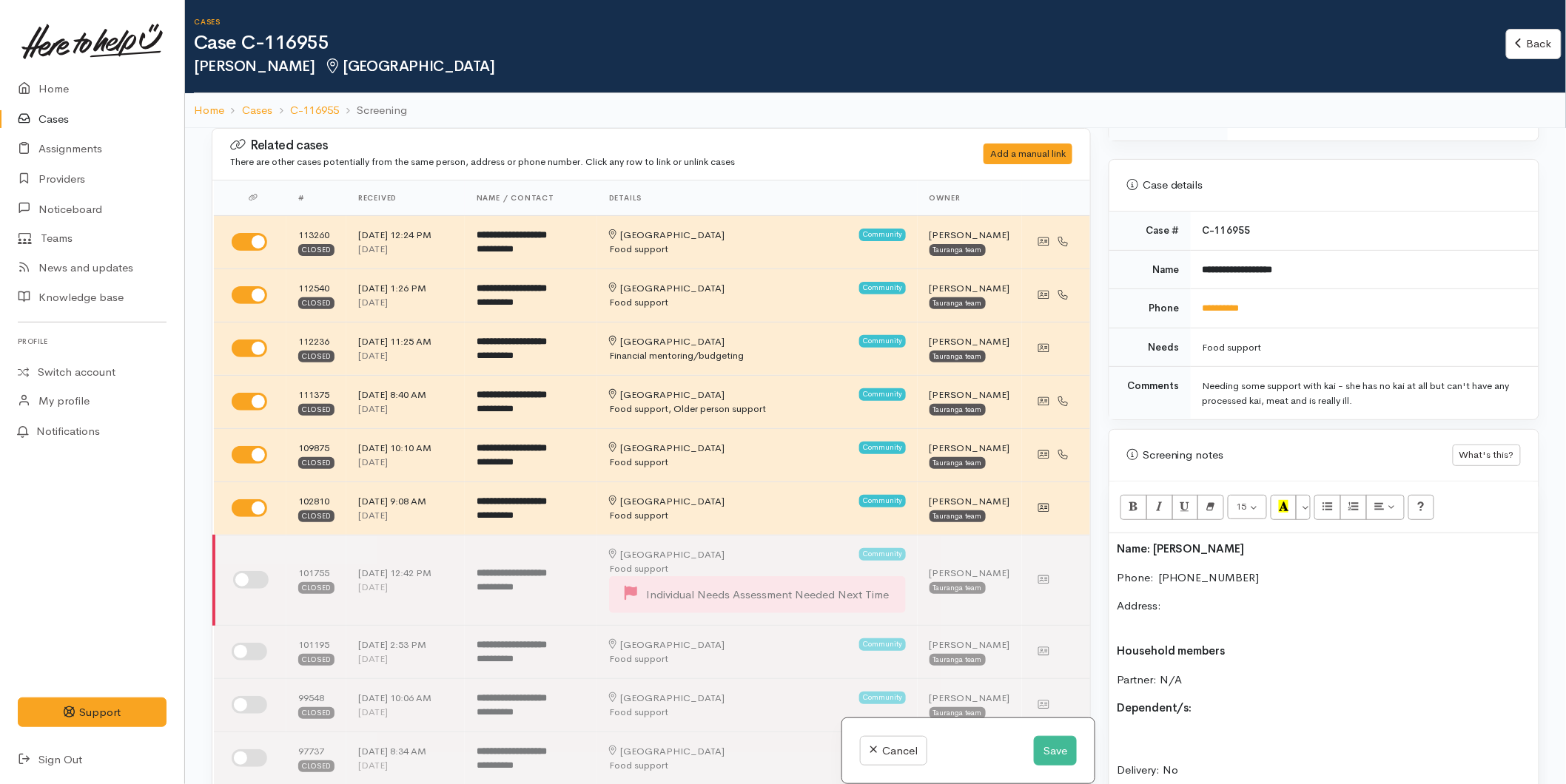
scroll to position [657, 0]
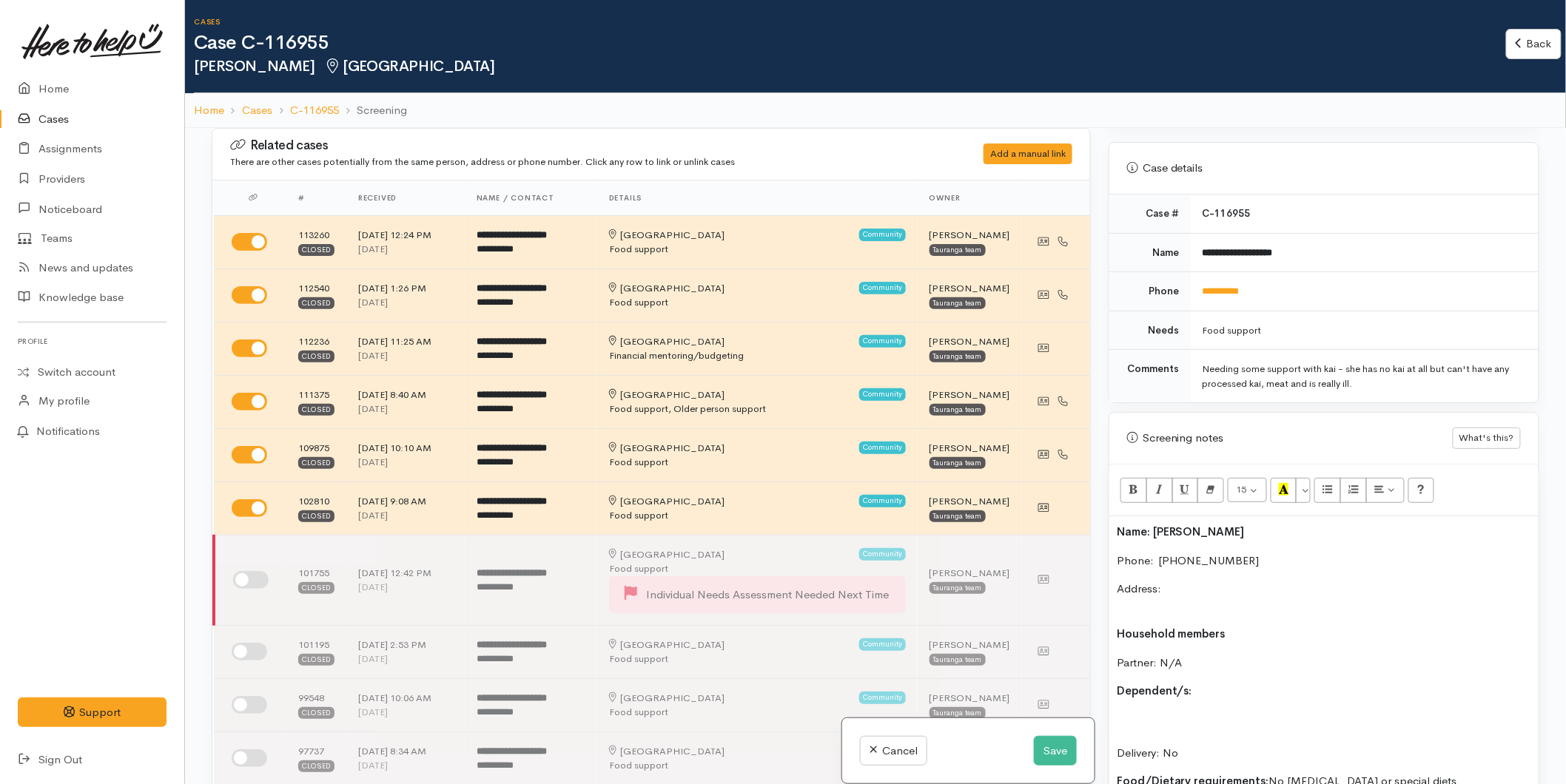
click at [1109, 529] on div "Name: Catherine McManaway Phone:  0279366096 Address: Household members Partner…" at bounding box center [1324, 742] width 430 height 452
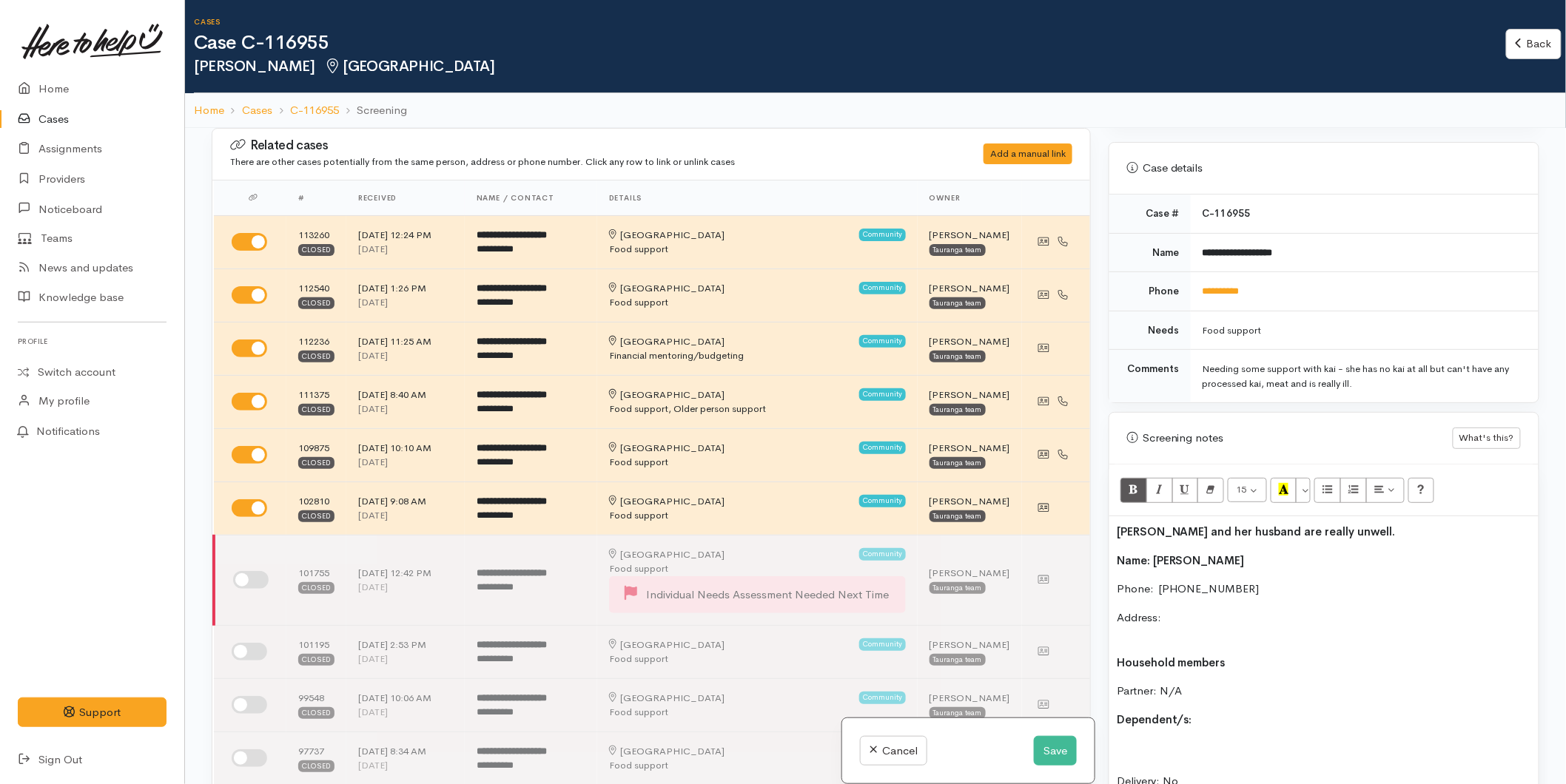
click at [1394, 533] on p "Catherine and her husband are really unwell." at bounding box center [1324, 532] width 414 height 17
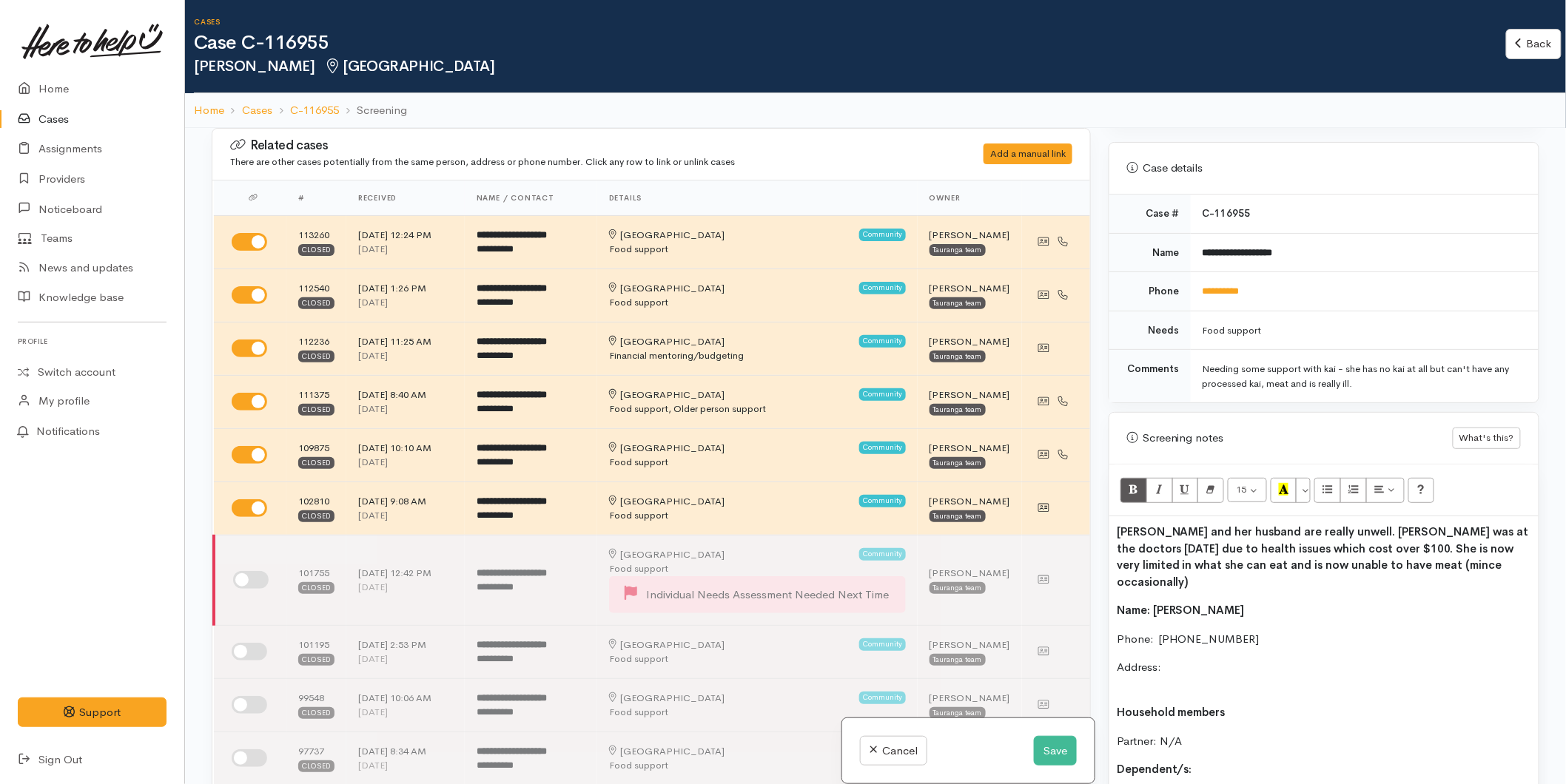
click at [1516, 565] on p "Catherine and her husband are really unwell. Catherine was at the doctors yeste…" at bounding box center [1324, 556] width 414 height 67
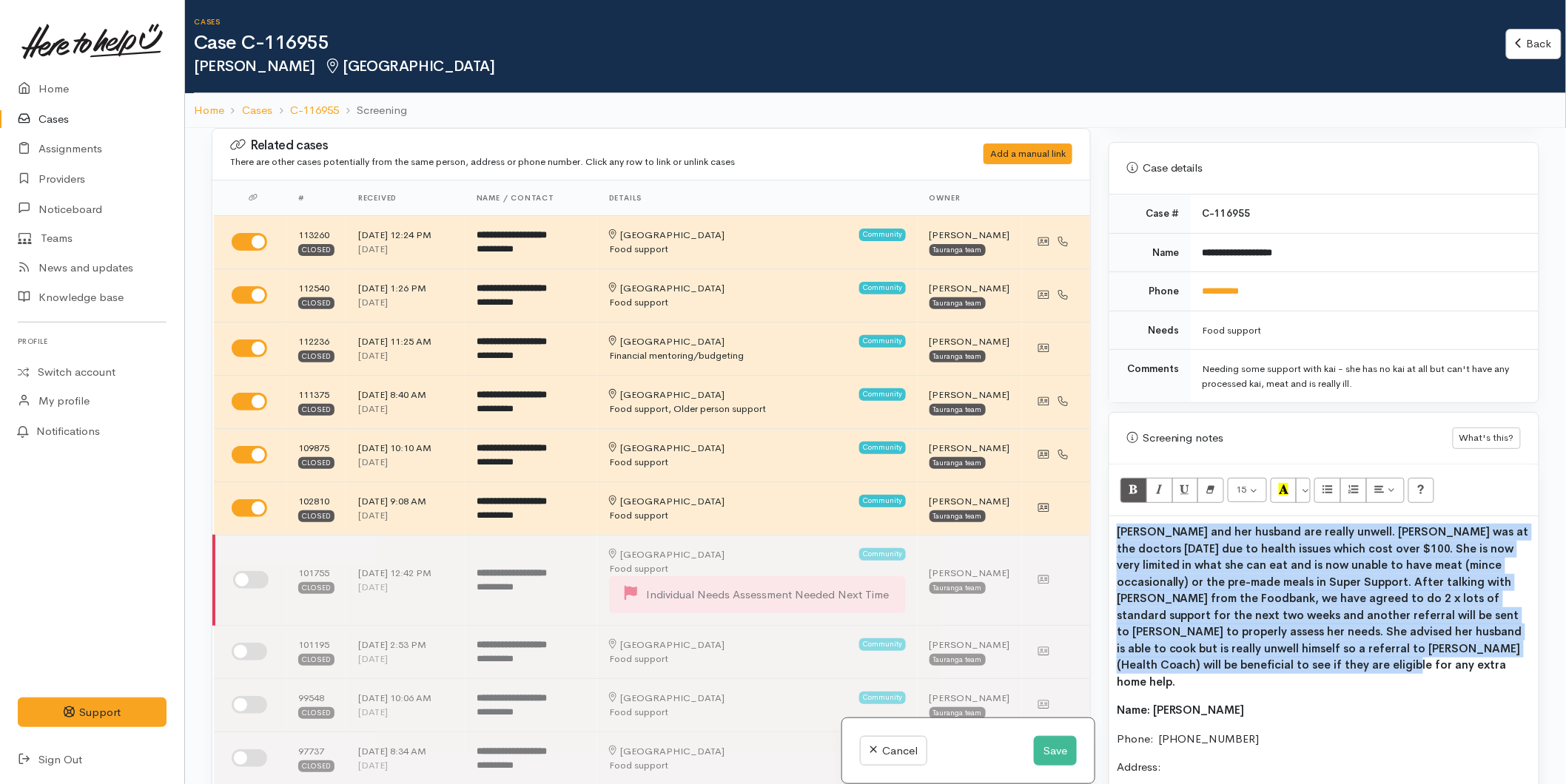
drag, startPoint x: 1245, startPoint y: 667, endPoint x: 1111, endPoint y: 533, distance: 189.5
copy b "Catherine and her husband are really unwell. Catherine was at the doctors yeste…"
click at [1122, 492] on button "Bold (CTRL+B)" at bounding box center [1134, 490] width 26 height 25
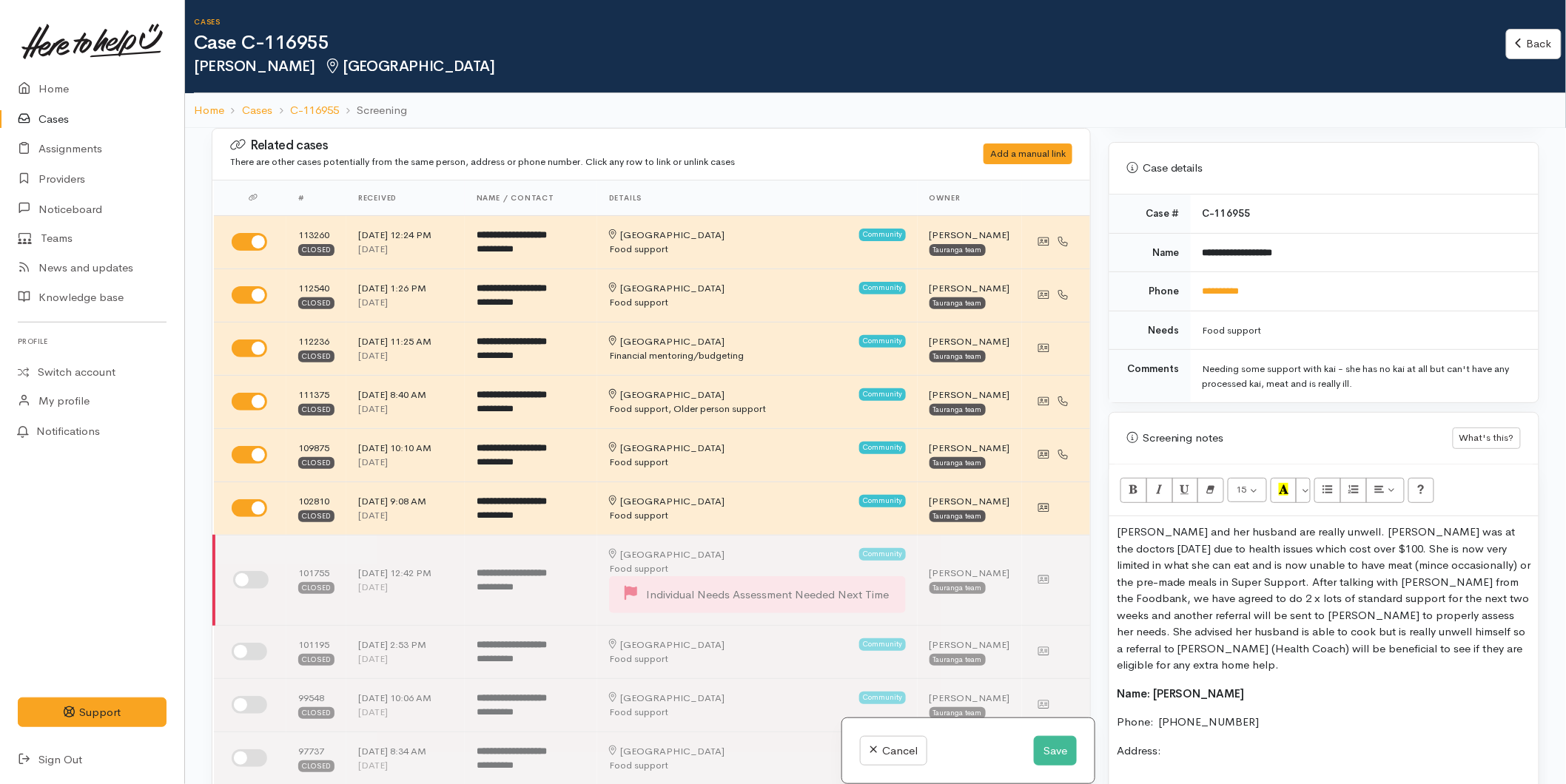
drag, startPoint x: 1337, startPoint y: 638, endPoint x: 1401, endPoint y: 640, distance: 64.0
click at [1337, 638] on p "Catherine and her husband are really unwell. Catherine was at the doctors yeste…" at bounding box center [1324, 598] width 414 height 150
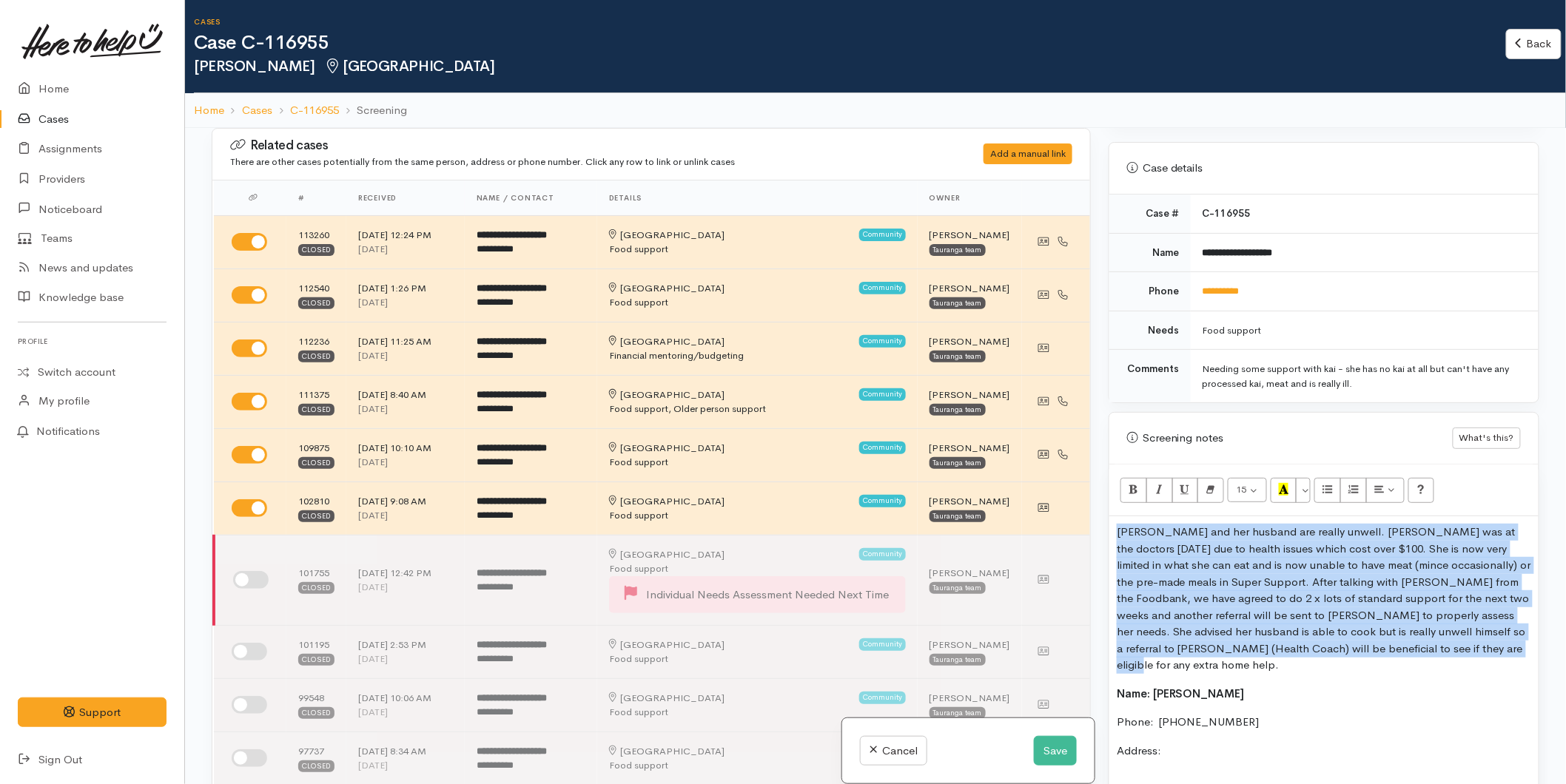
drag, startPoint x: 1356, startPoint y: 627, endPoint x: 1097, endPoint y: 536, distance: 274.5
click at [1097, 536] on div "Related cases There are other cases potentially from the same person, address o…" at bounding box center [876, 519] width 1346 height 784
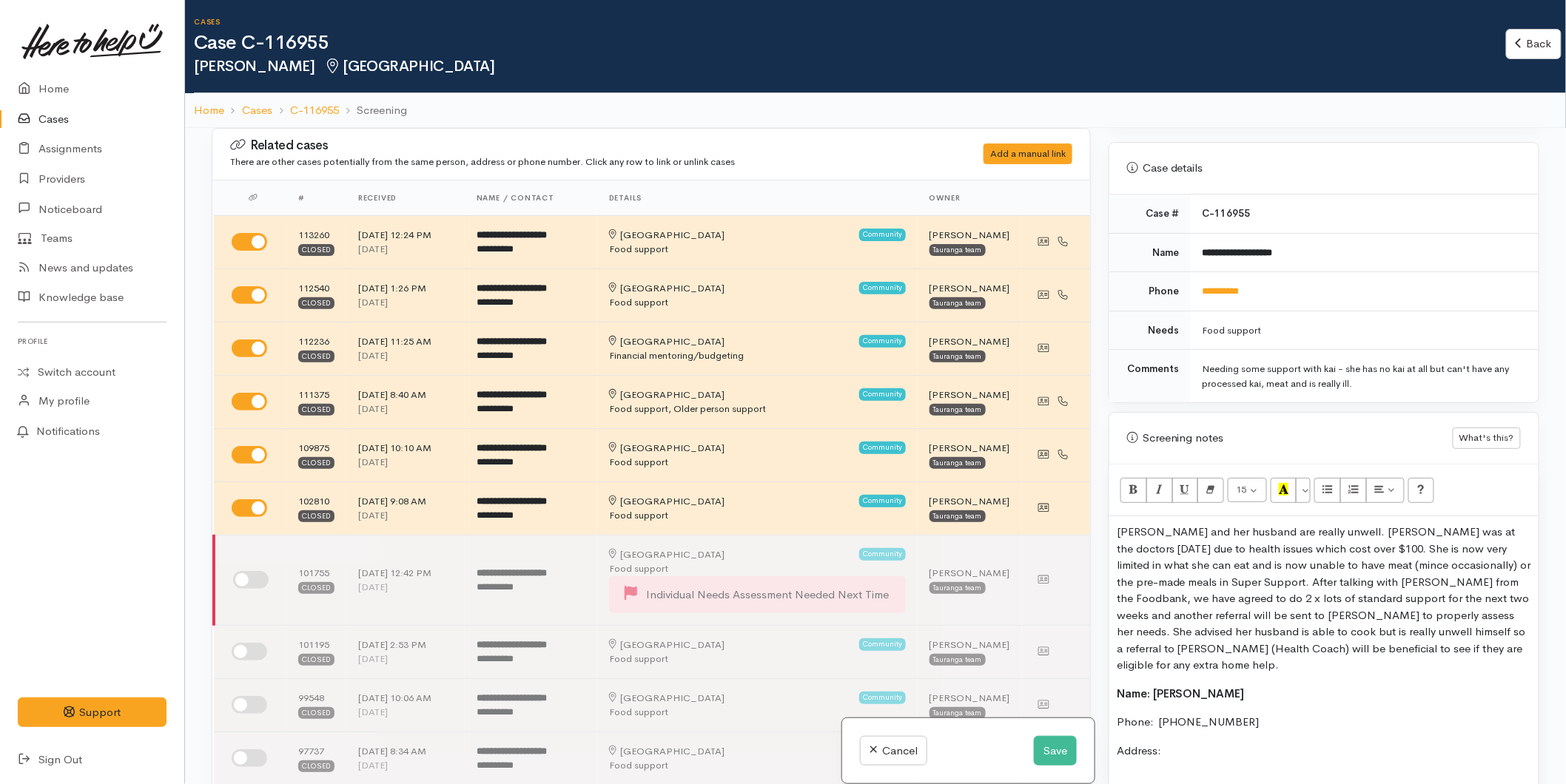
scroll to position [847, 0]
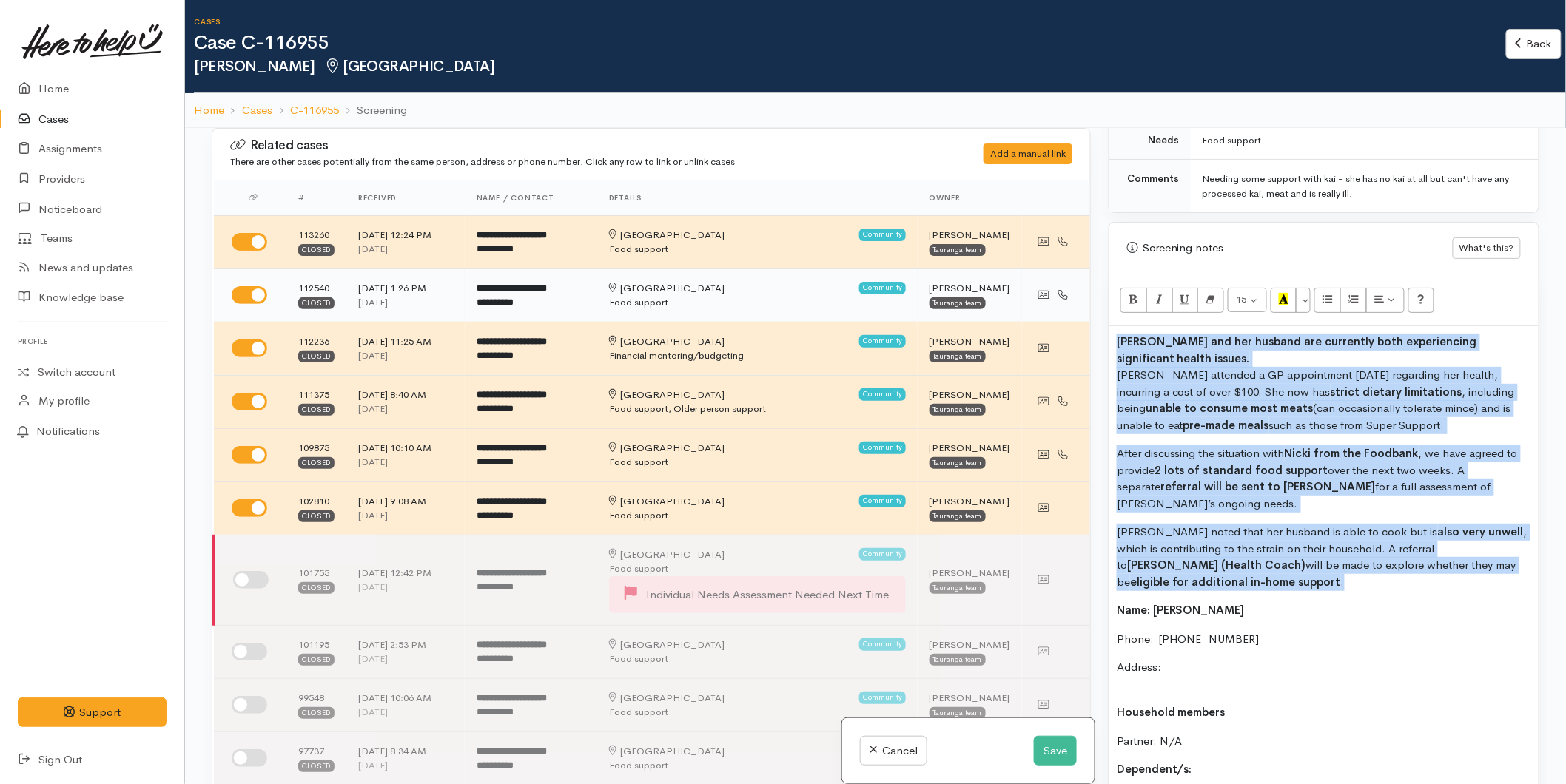
drag, startPoint x: 1186, startPoint y: 580, endPoint x: 1075, endPoint y: 316, distance: 286.4
click at [1075, 316] on div "Related cases There are other cases potentially from the same person, address o…" at bounding box center [876, 519] width 1346 height 784
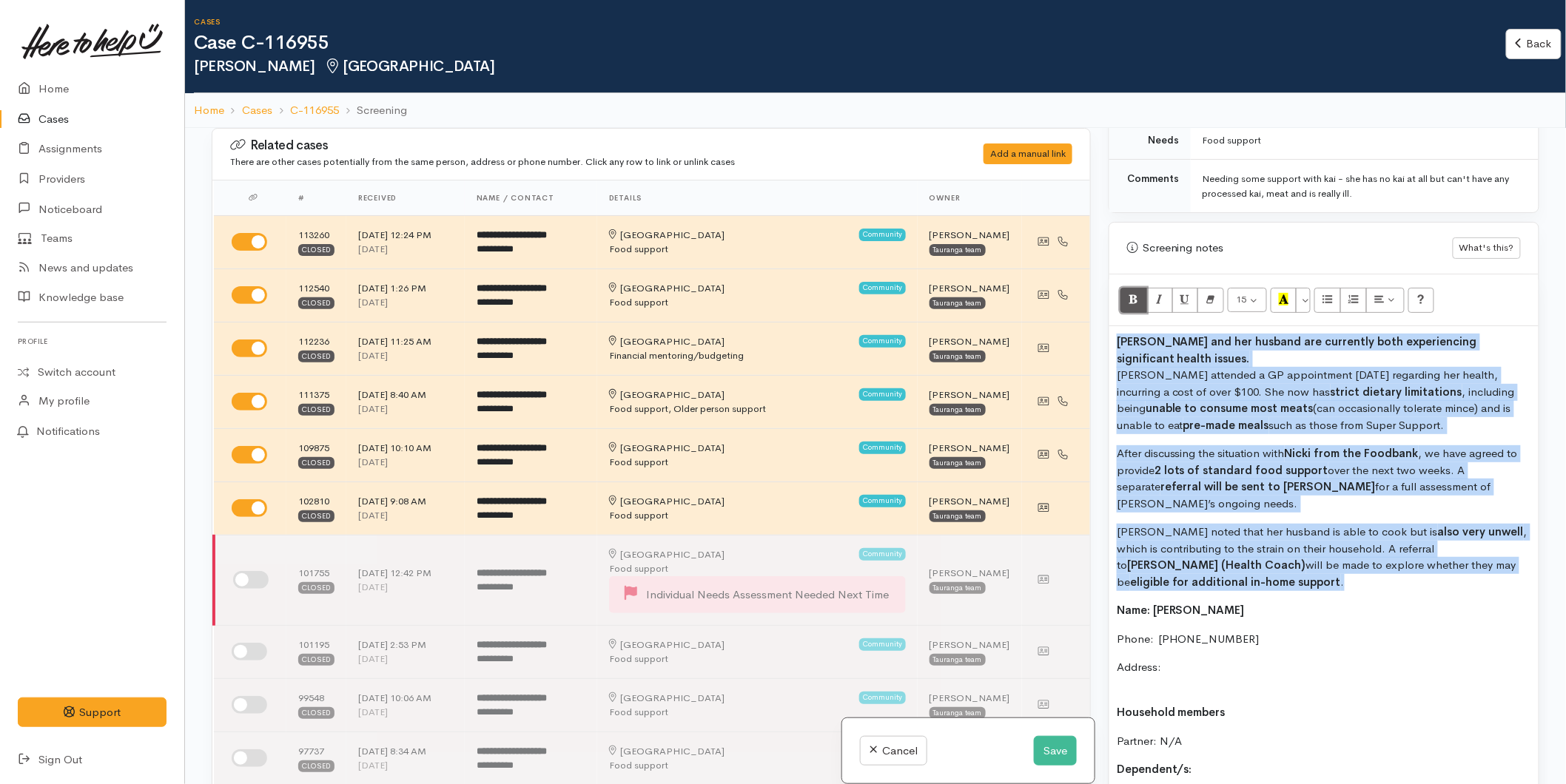
click at [1133, 293] on icon "Bold (CTRL+B)" at bounding box center [1134, 298] width 10 height 13
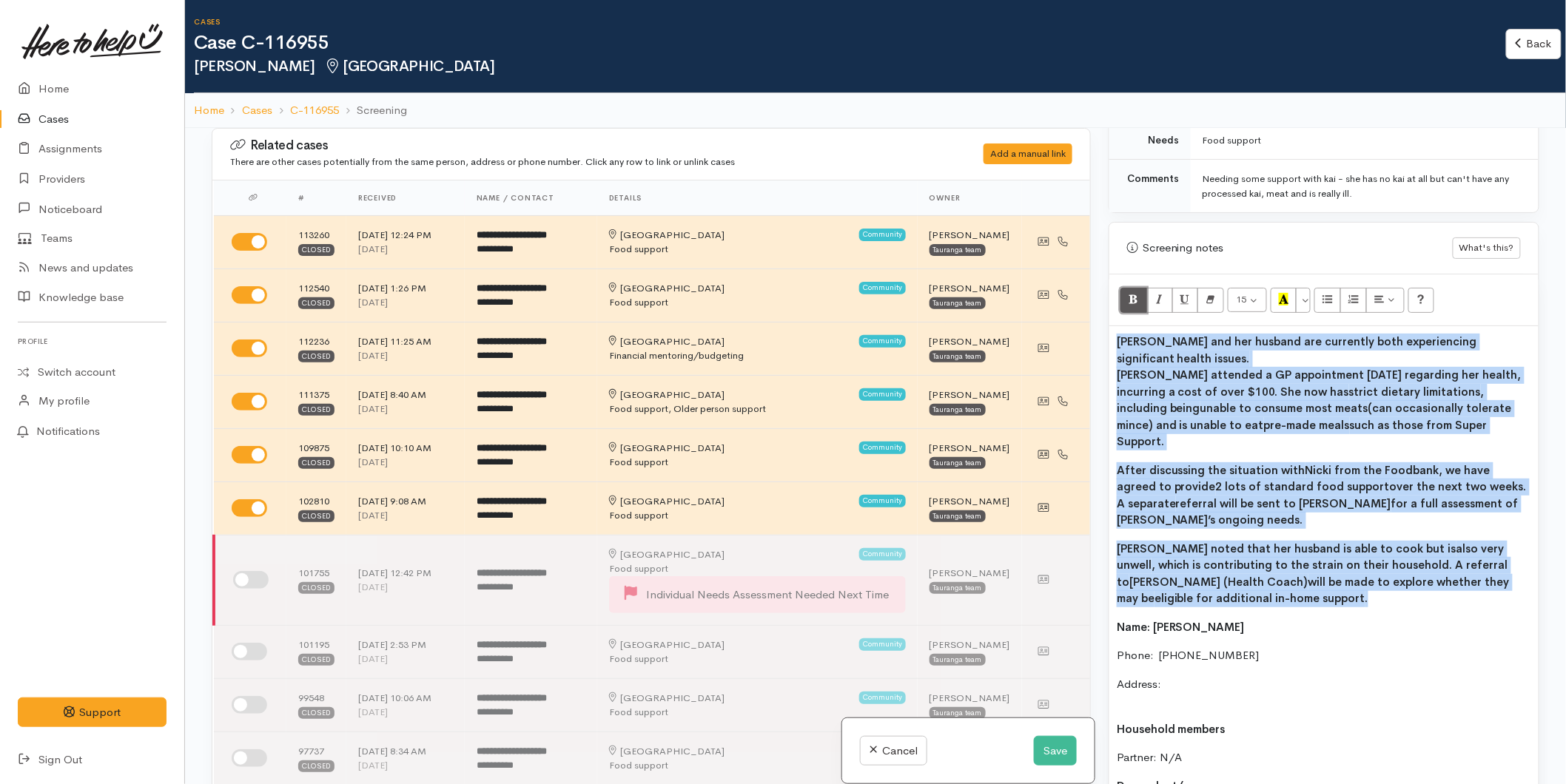
click at [1133, 293] on icon "Bold (CTRL+B)" at bounding box center [1134, 298] width 10 height 13
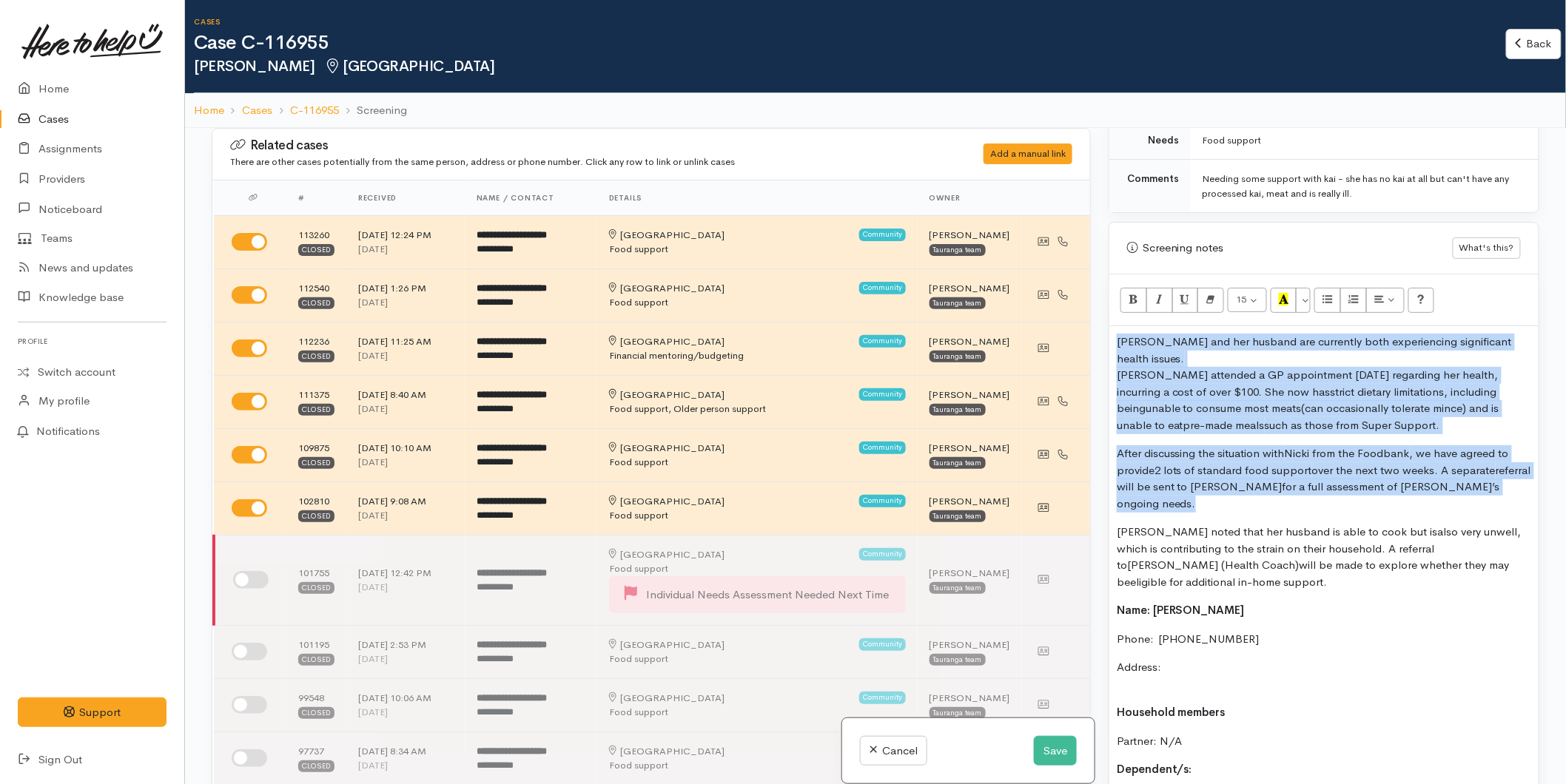
click at [1198, 415] on span "unable to consume most meats" at bounding box center [1224, 408] width 156 height 15
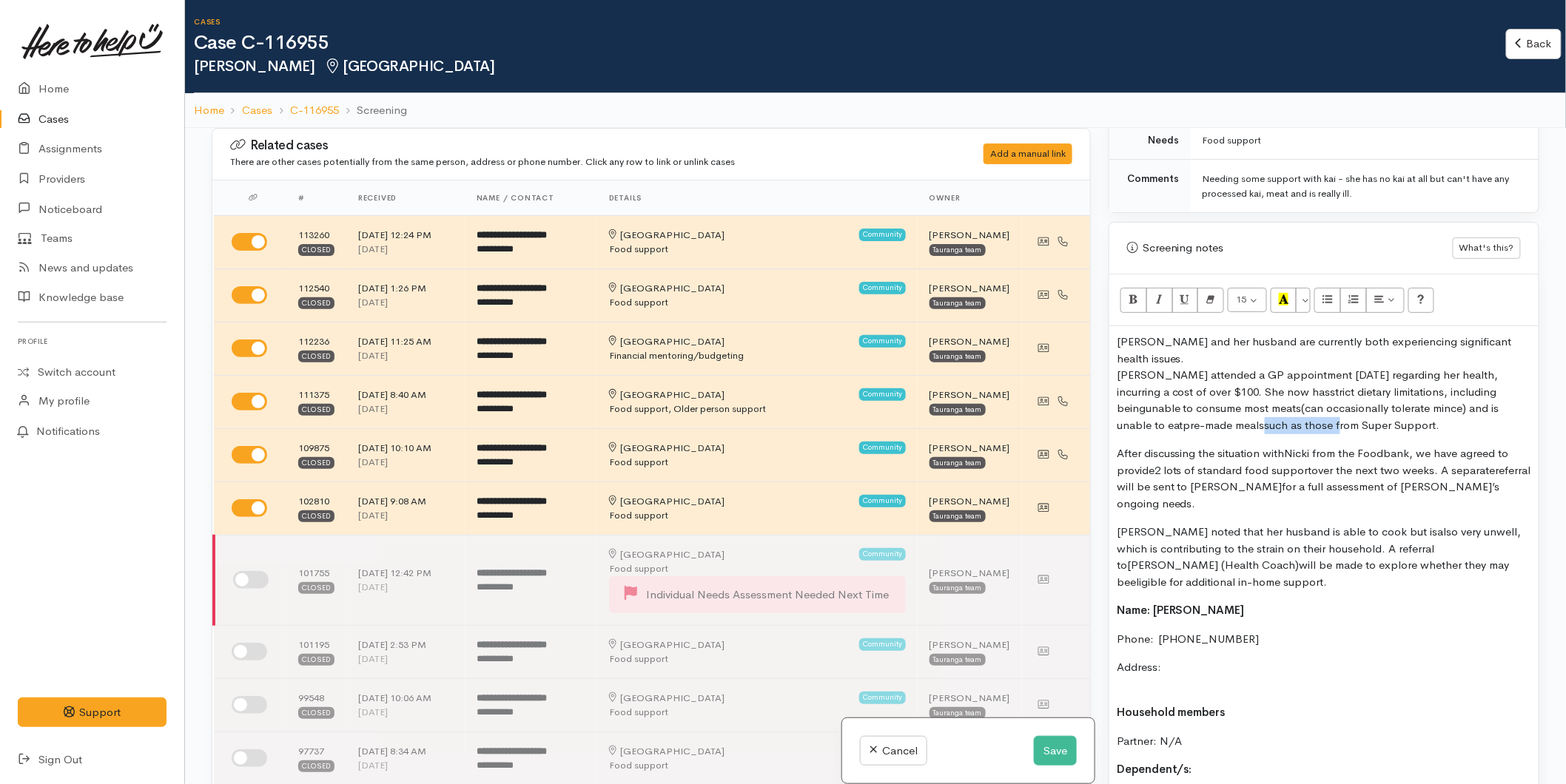
drag, startPoint x: 1273, startPoint y: 422, endPoint x: 1198, endPoint y: 422, distance: 75.0
click at [1198, 422] on p "Catherine and her husband are currently both experiencing significant health is…" at bounding box center [1324, 383] width 414 height 100
click at [1230, 421] on p "Catherine and her husband are currently both experiencing significant health is…" at bounding box center [1324, 383] width 414 height 100
click at [1321, 421] on p "Catherine and her husband are currently both experiencing significant health is…" at bounding box center [1324, 383] width 414 height 100
click at [1327, 478] on p "After discussing the situation with Nicki from the Foodbank , we have agreed to…" at bounding box center [1324, 479] width 414 height 67
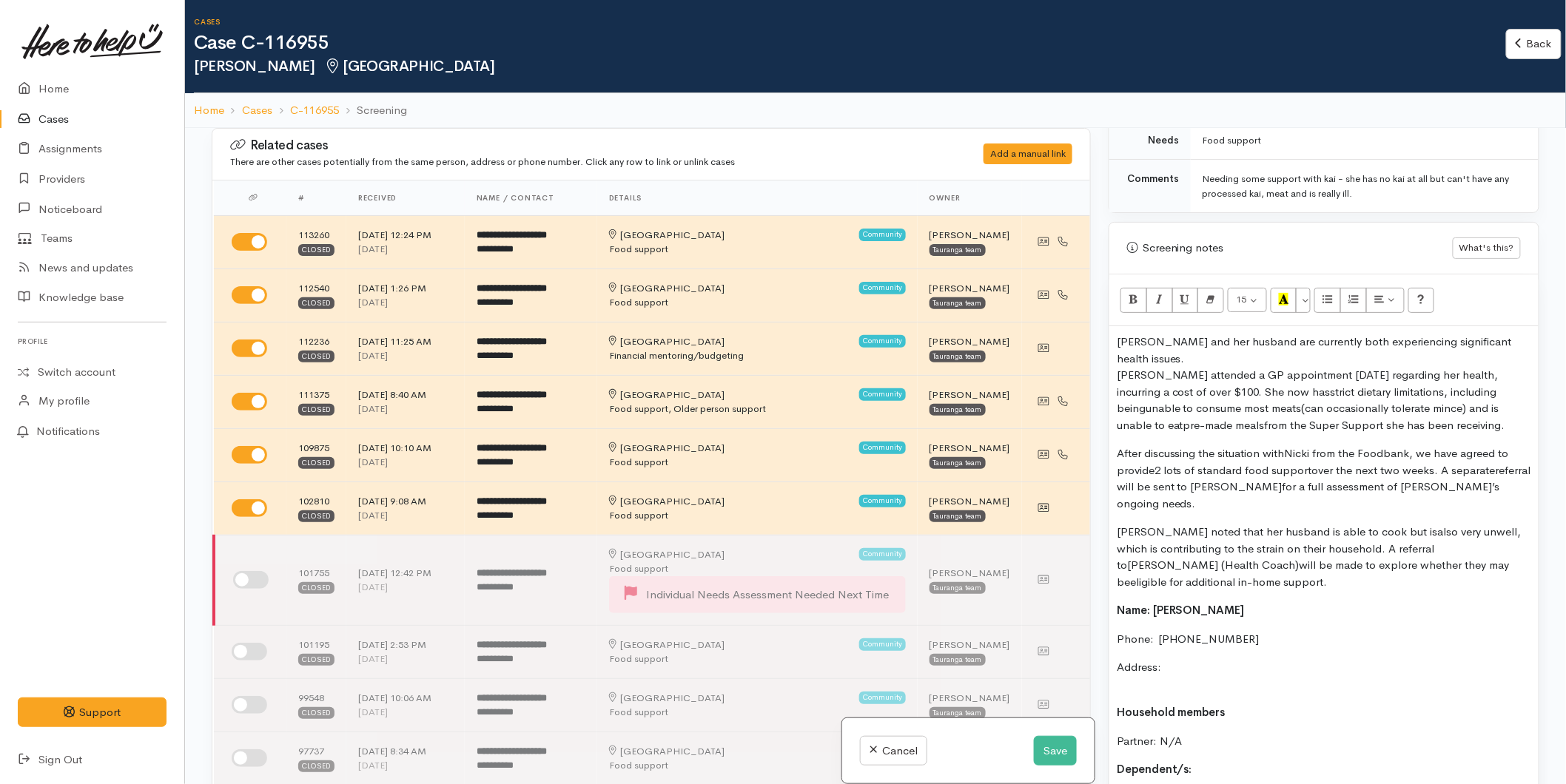
click at [1187, 474] on span "2 lots of standard food support" at bounding box center [1233, 470] width 158 height 15
click at [1268, 483] on p "After discussing the situation with Nicki from the Foodbank , we have agreed to…" at bounding box center [1324, 479] width 414 height 67
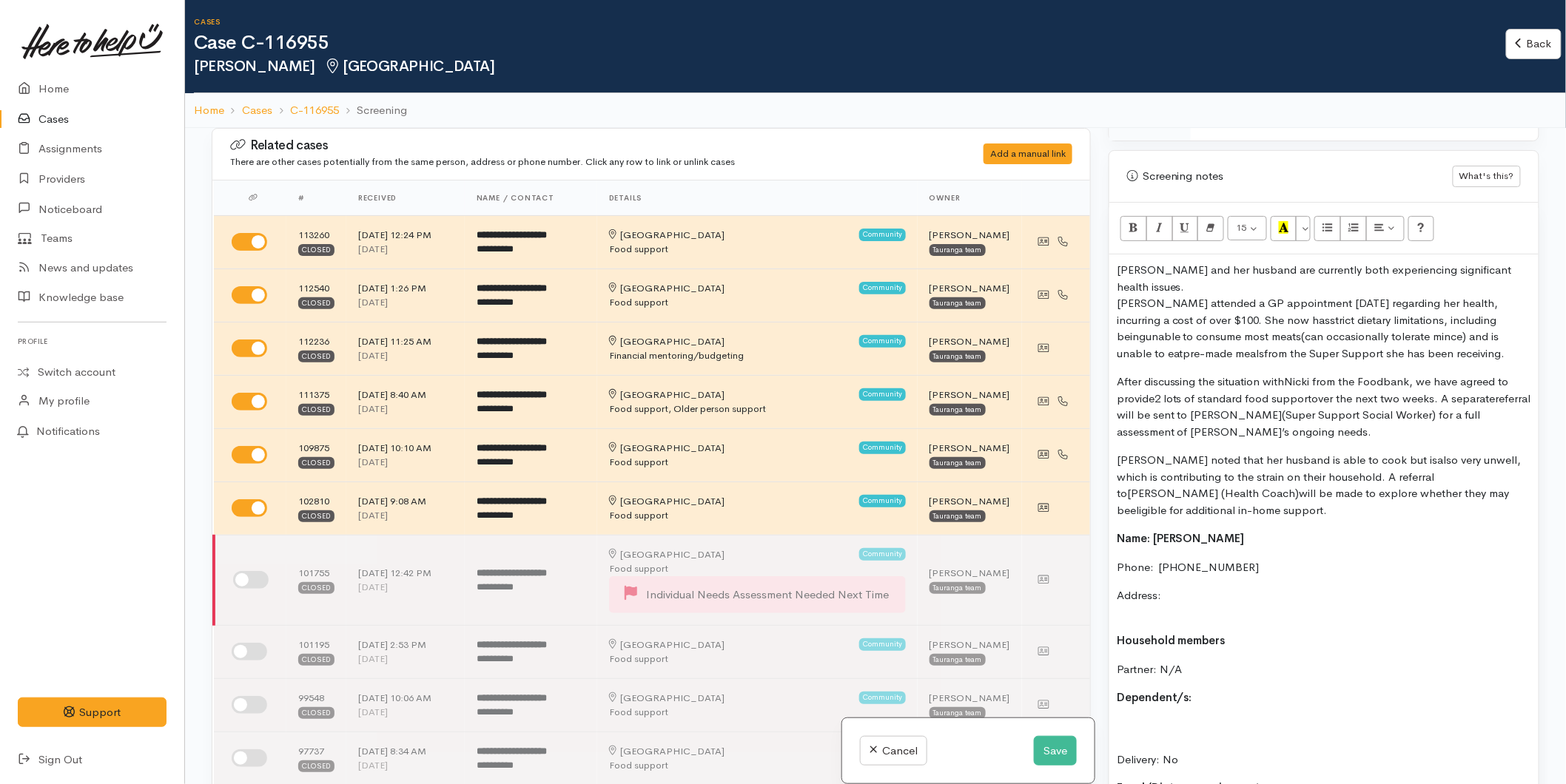
scroll to position [1093, 0]
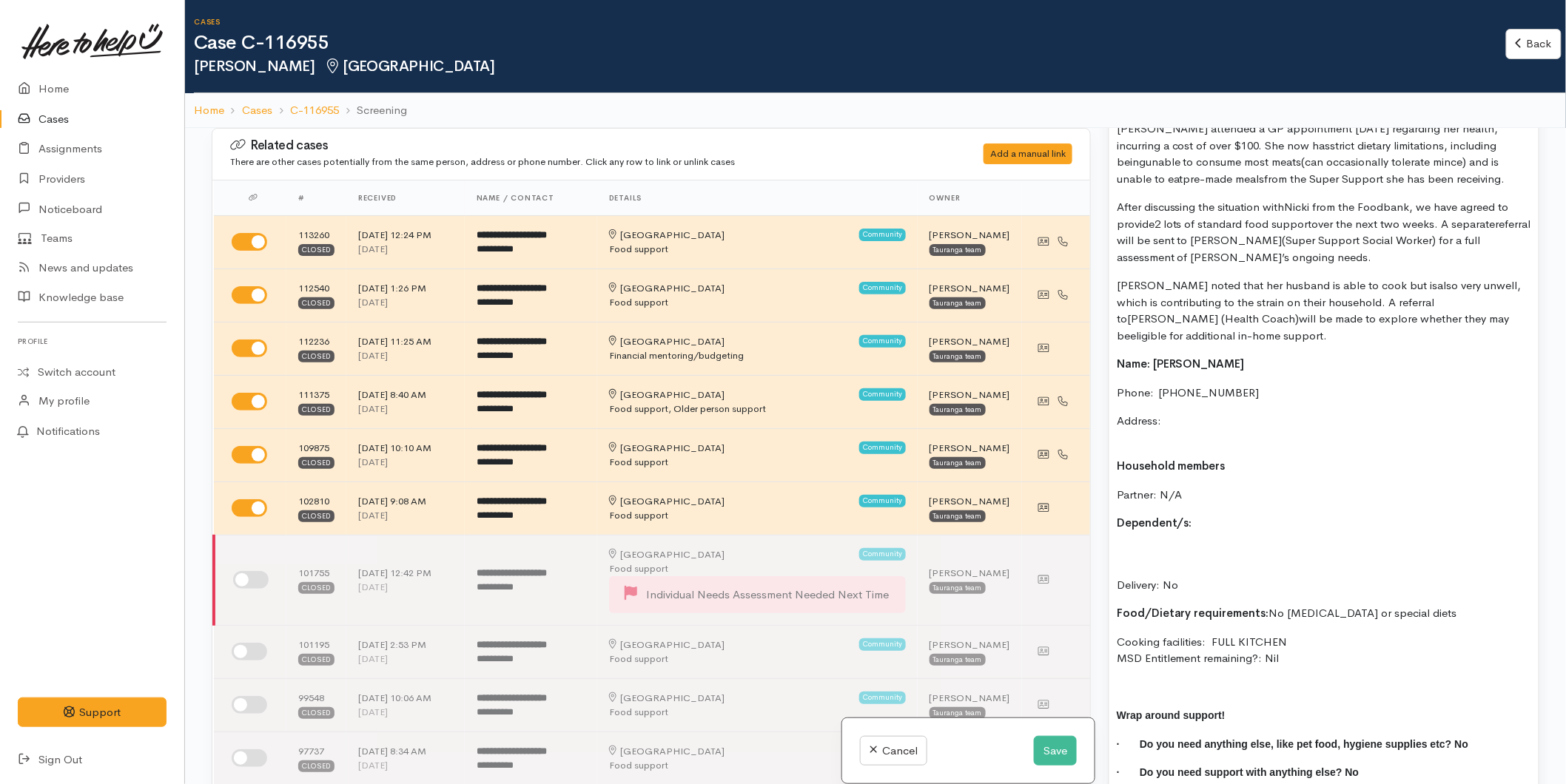
click at [1183, 413] on p "Address:" at bounding box center [1324, 429] width 414 height 33
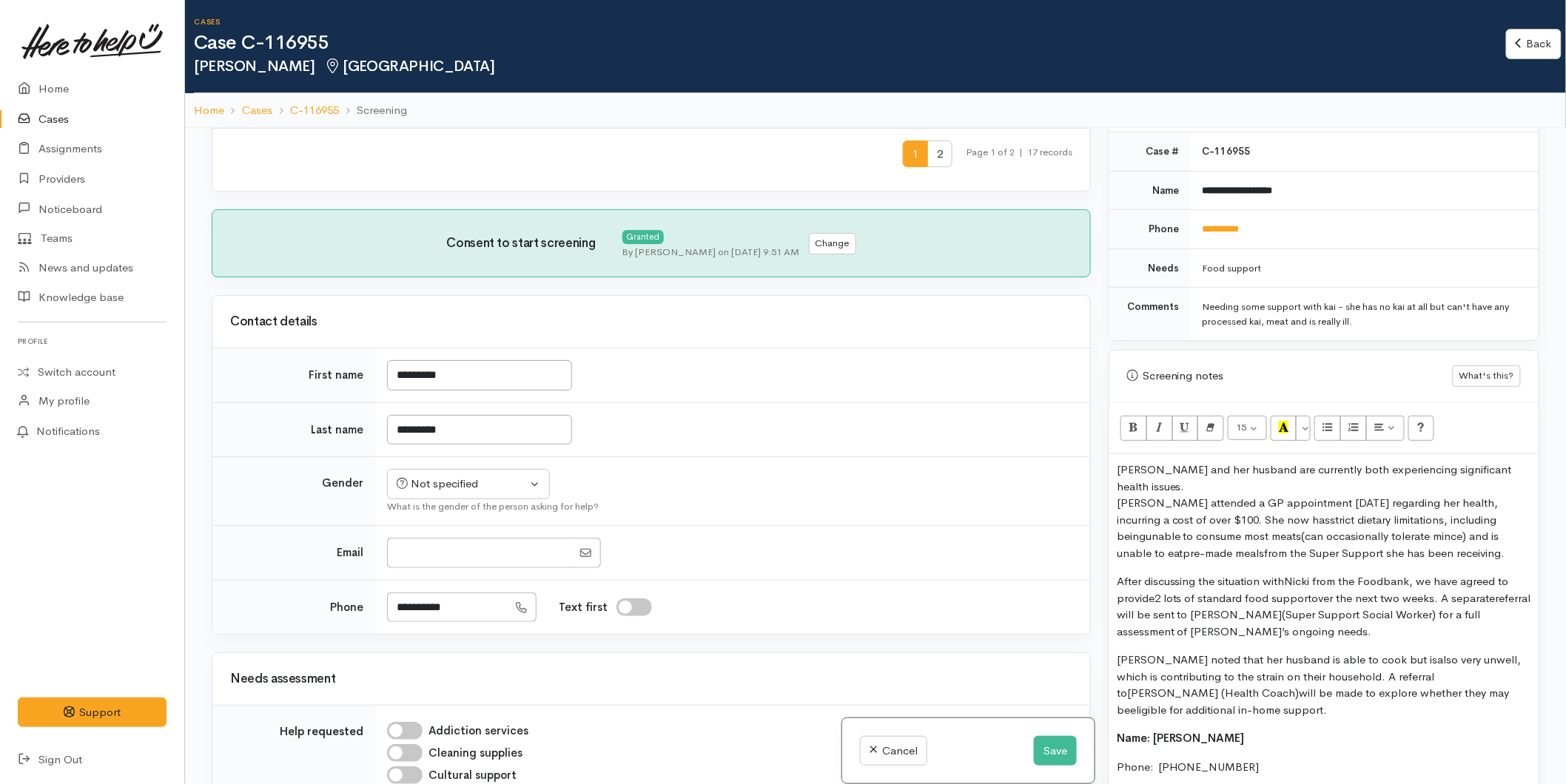
scroll to position [518, 0]
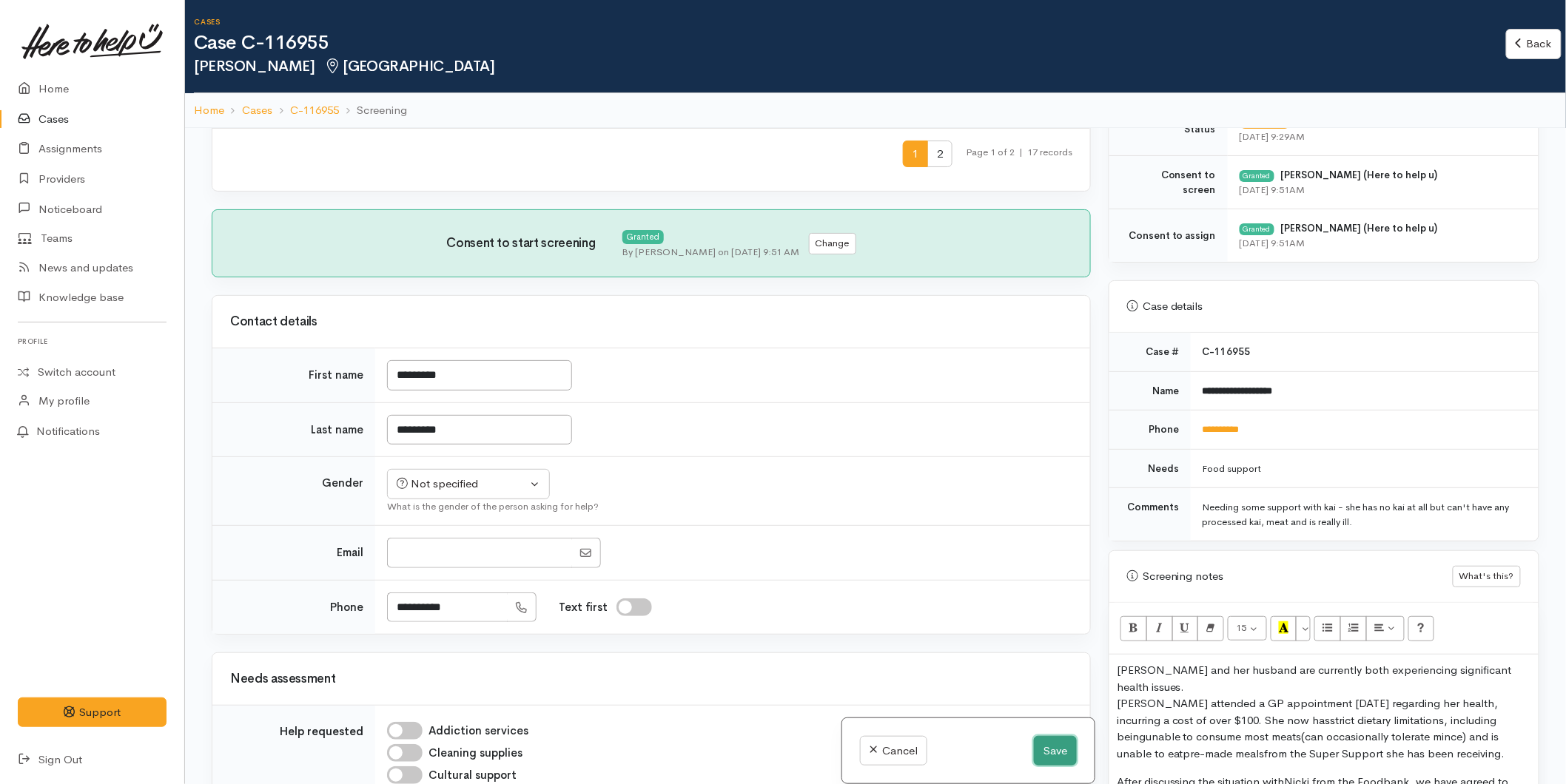
click at [1049, 755] on button "Save" at bounding box center [1055, 750] width 43 height 30
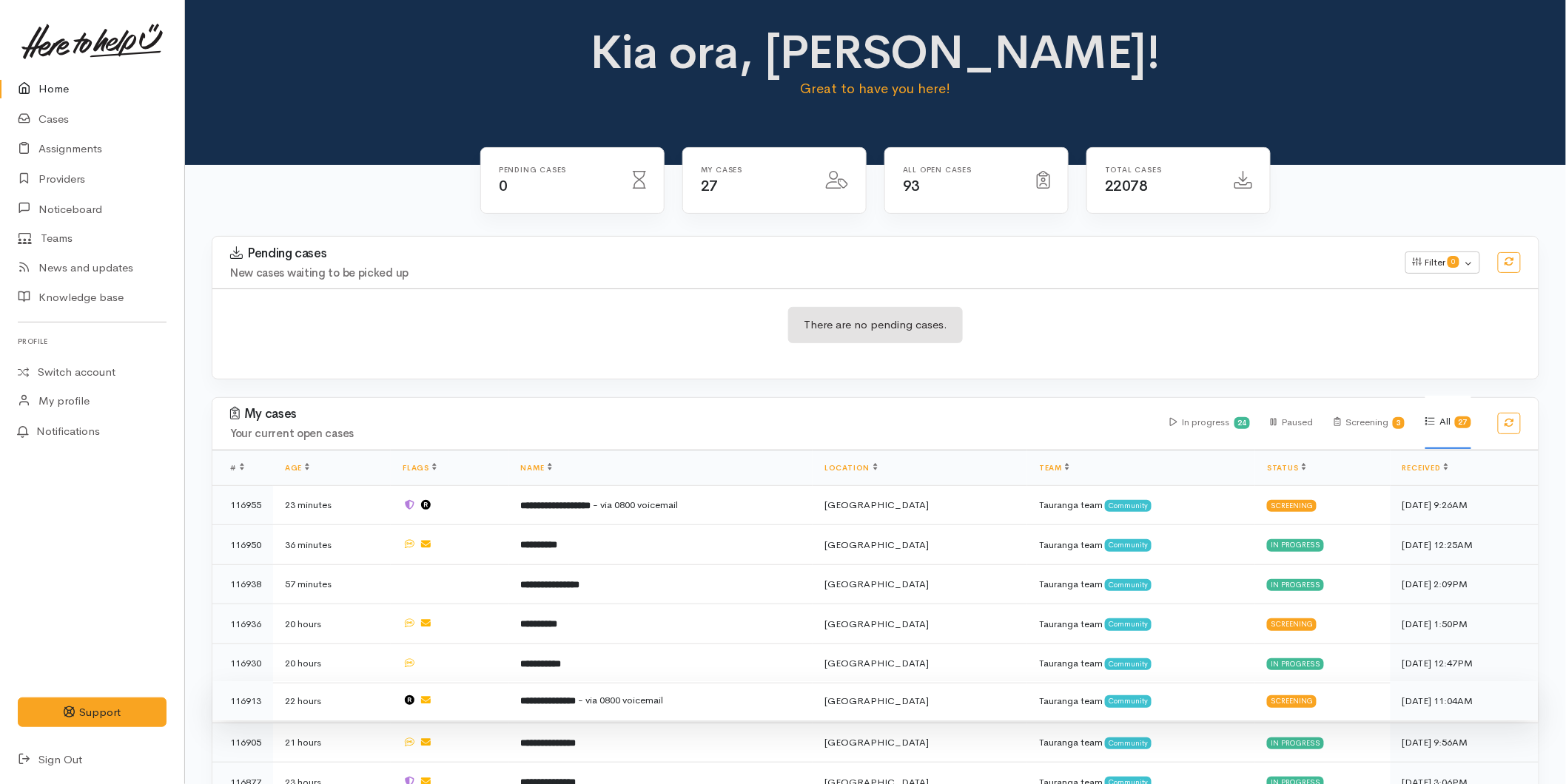
click at [508, 683] on td at bounding box center [449, 701] width 117 height 40
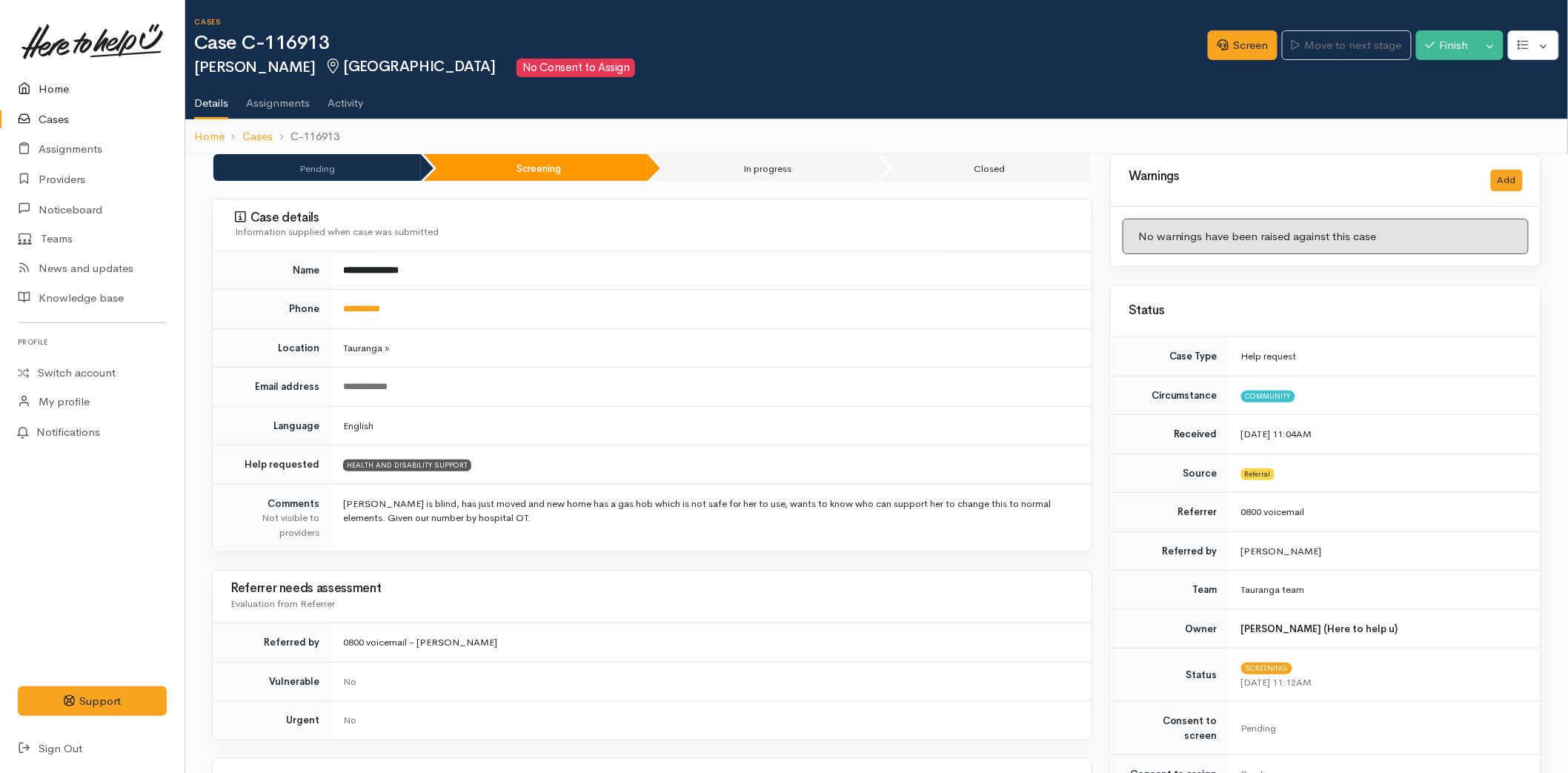
click at [77, 84] on link "Home" at bounding box center [92, 88] width 184 height 30
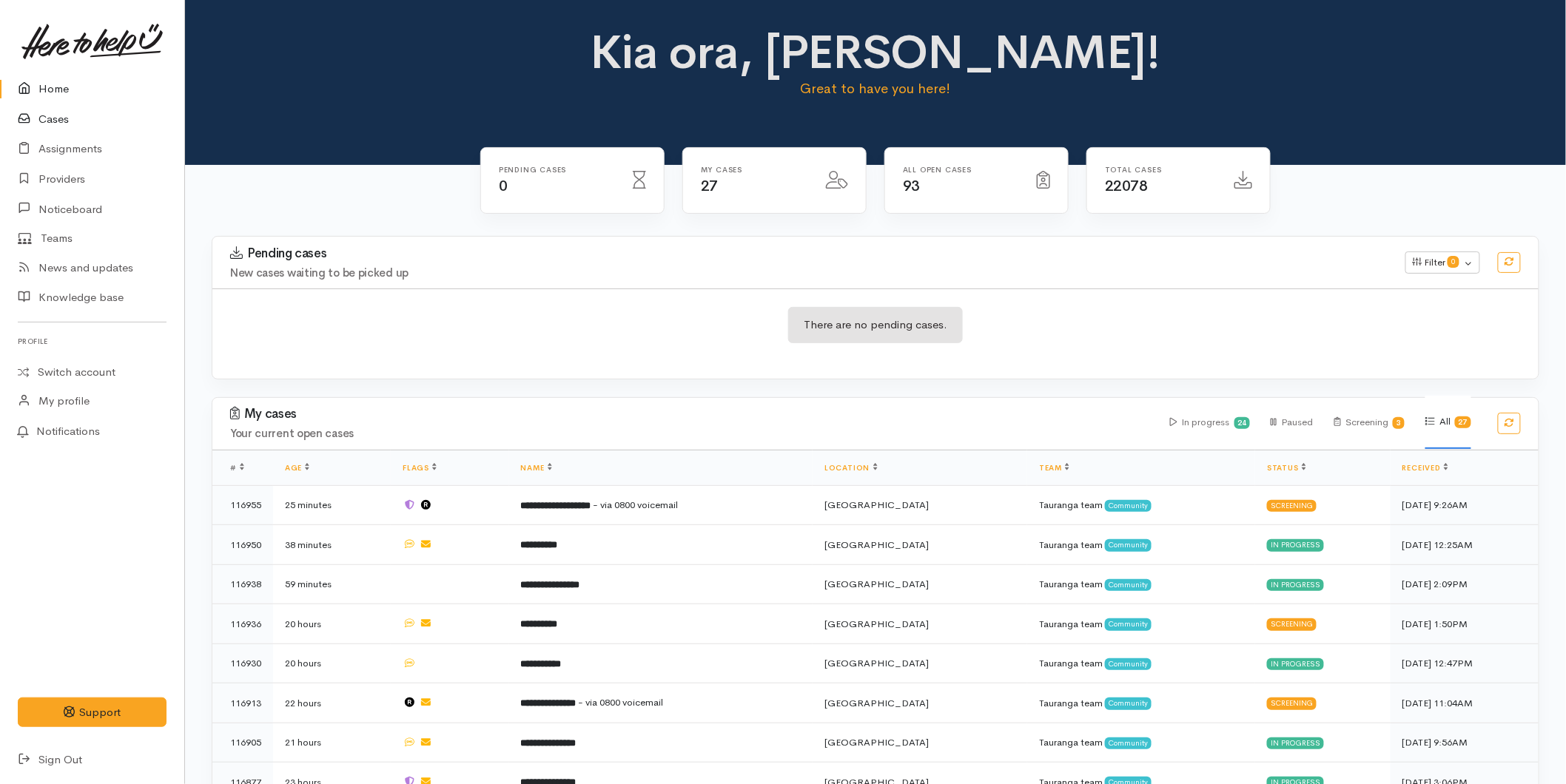
click at [60, 109] on link "Cases" at bounding box center [92, 119] width 184 height 30
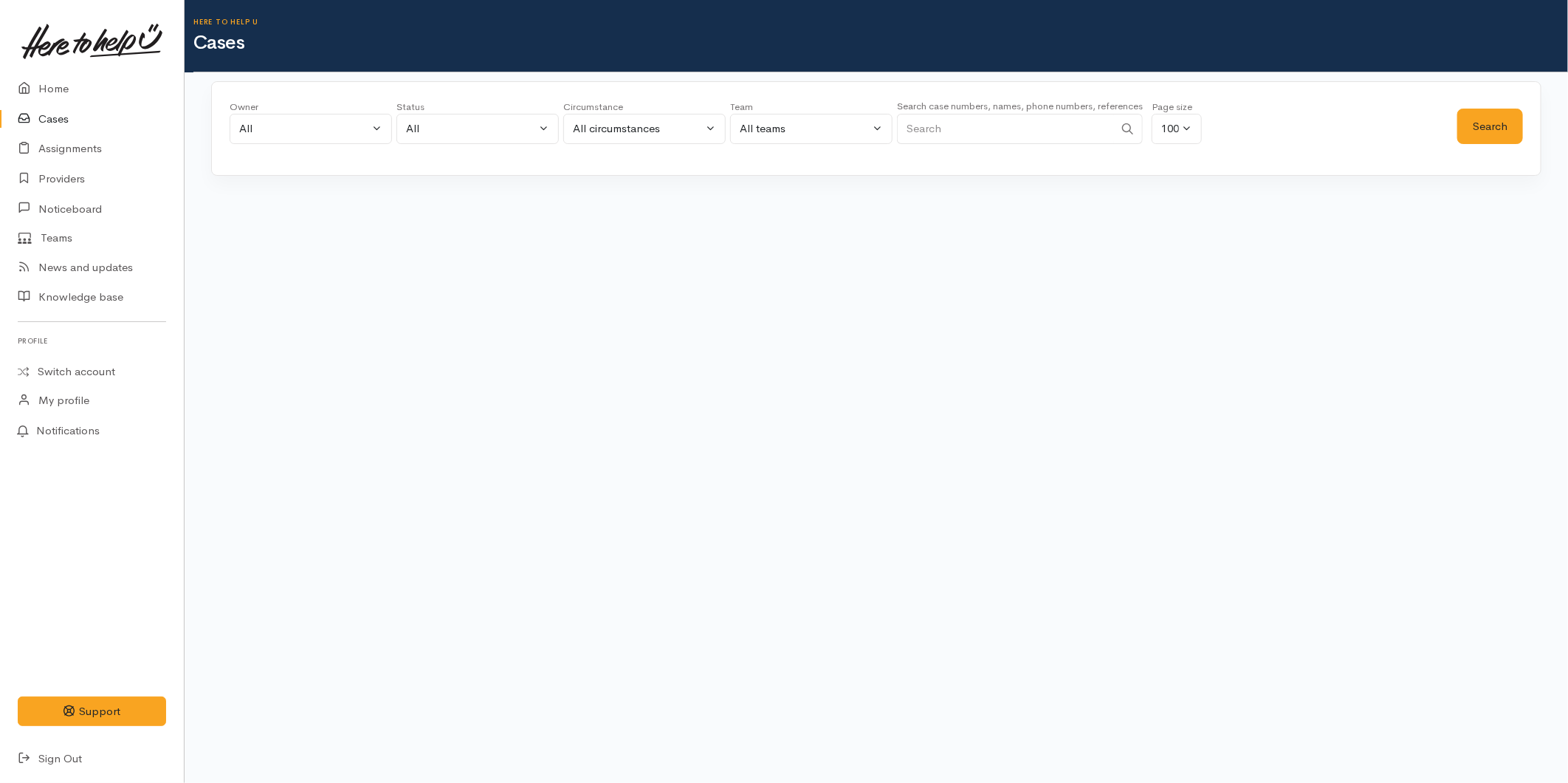
click at [1012, 127] on input "Search" at bounding box center [1005, 129] width 217 height 30
type input "0275386860"
click at [1508, 118] on button "Search" at bounding box center [1491, 126] width 66 height 36
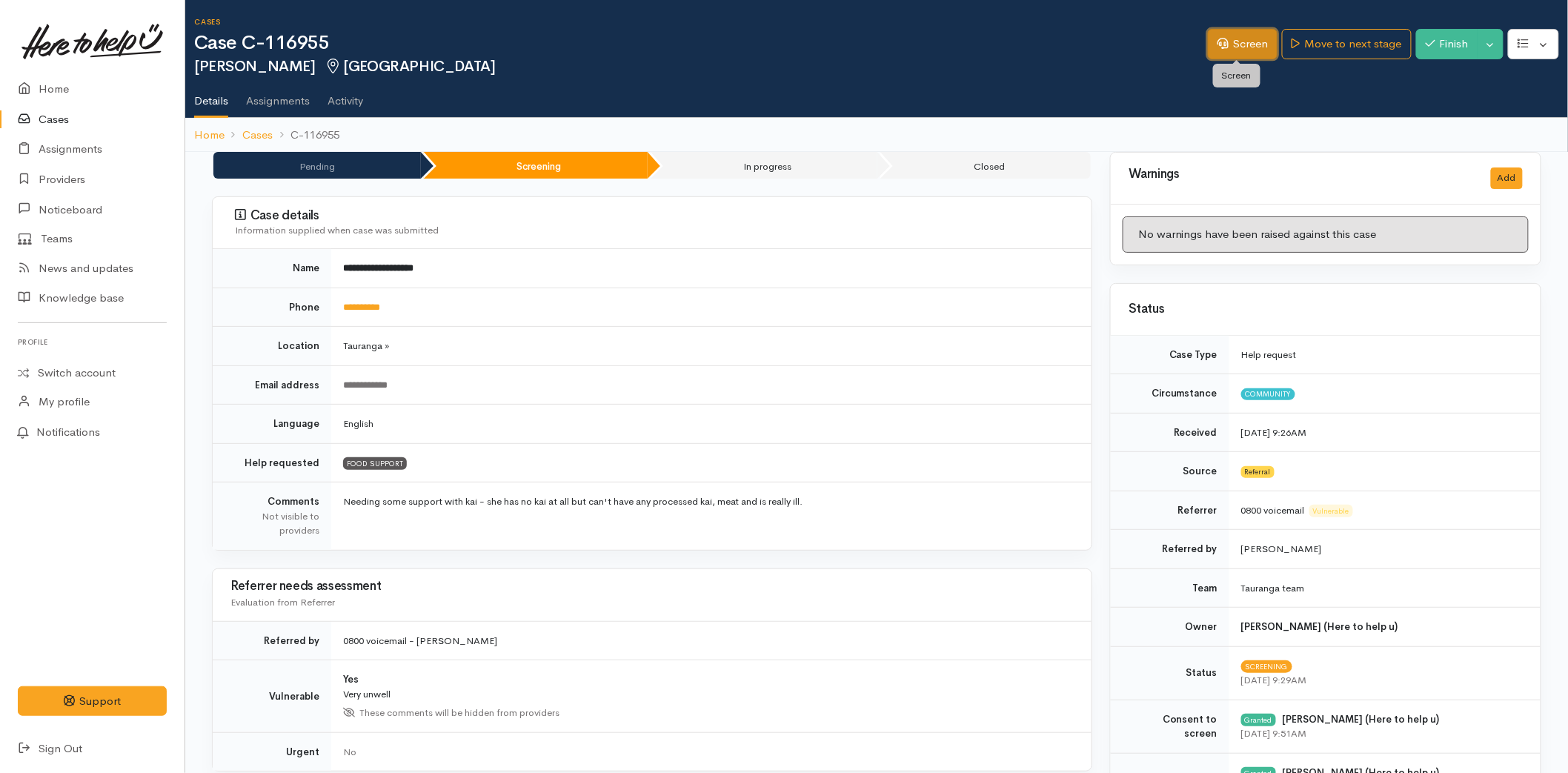
click at [1257, 43] on link "Screen" at bounding box center [1243, 44] width 70 height 30
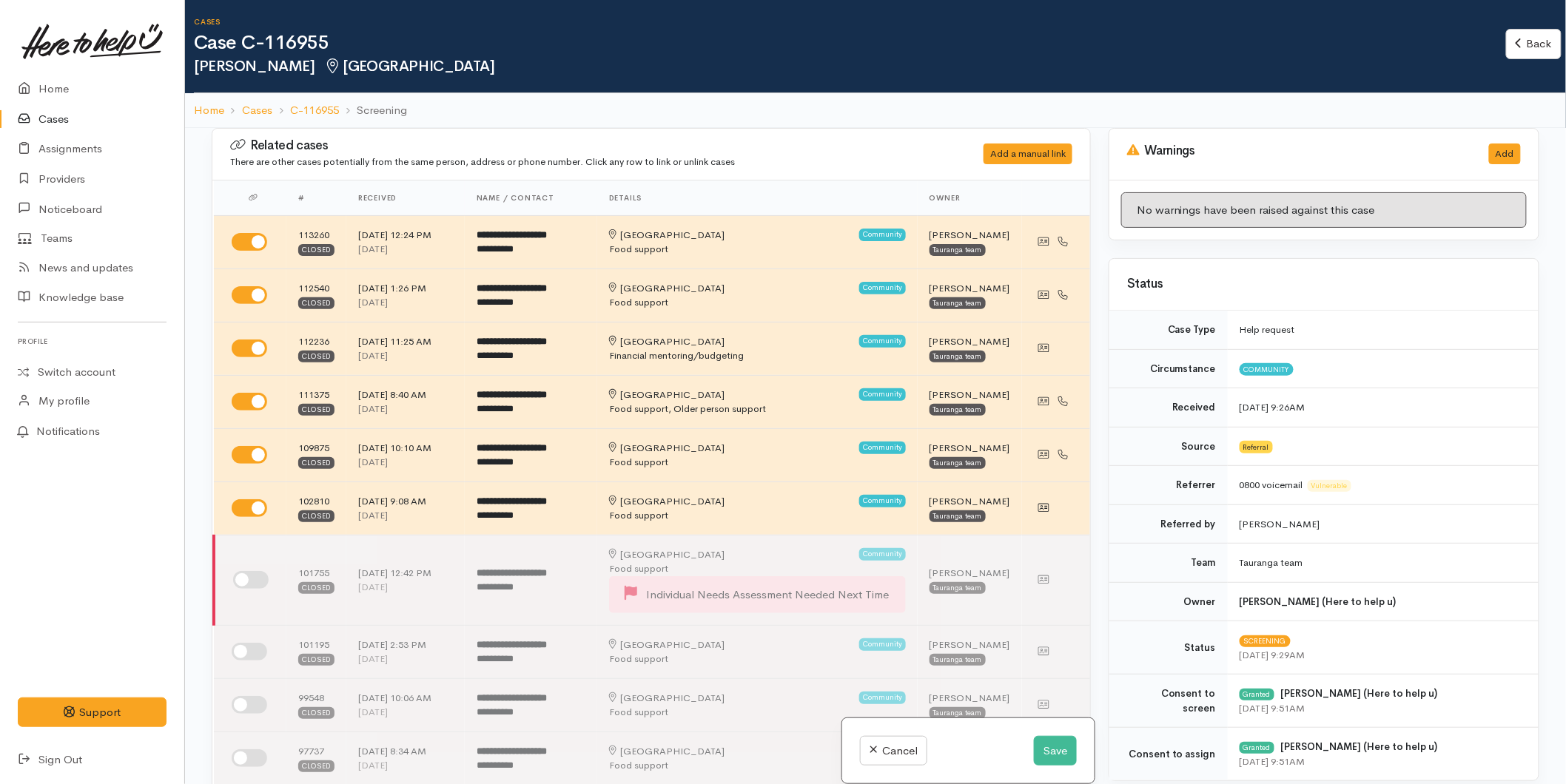
click at [57, 71] on link at bounding box center [91, 41] width 148 height 65
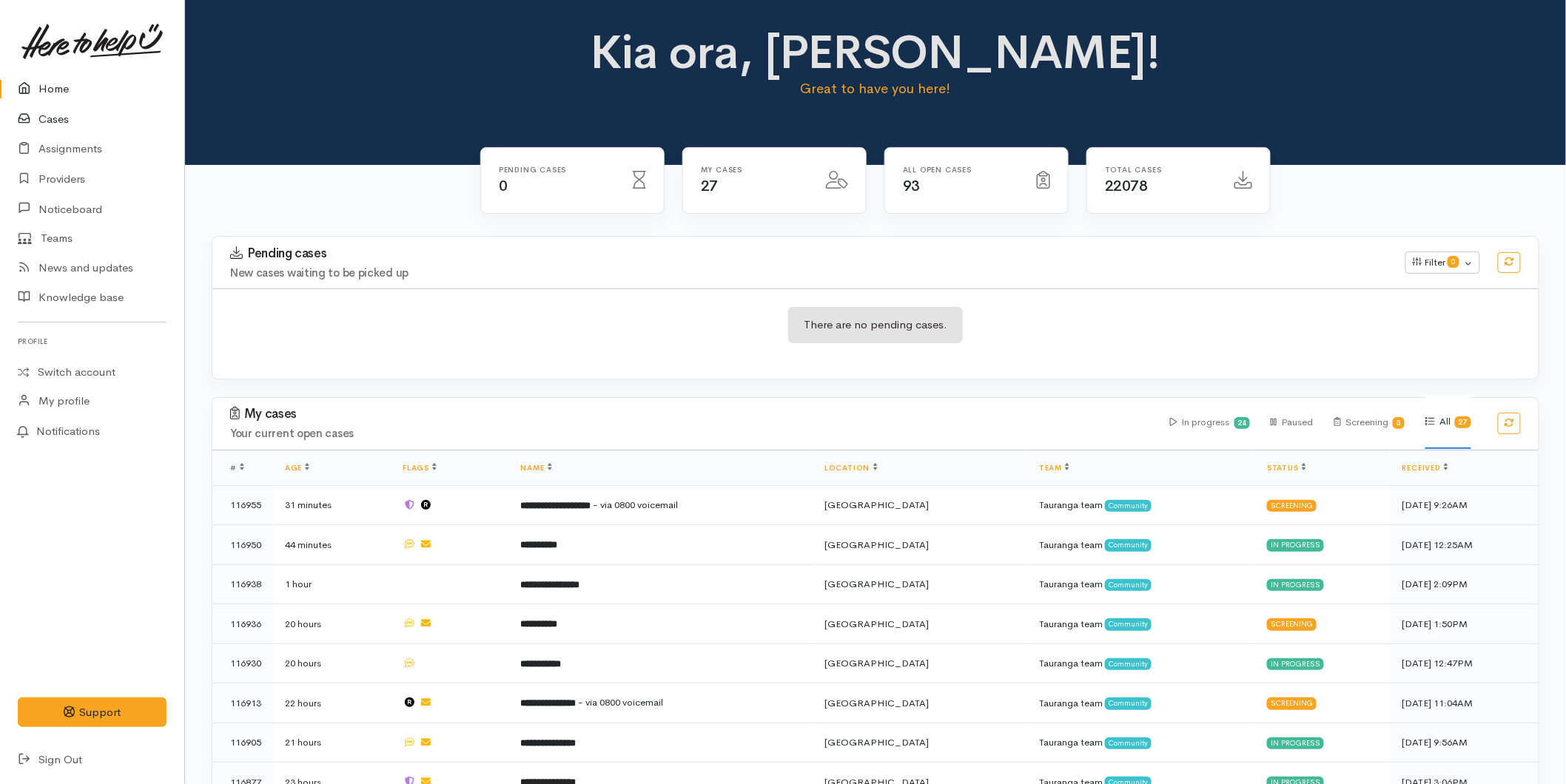
click at [48, 120] on link "Cases" at bounding box center [92, 119] width 184 height 30
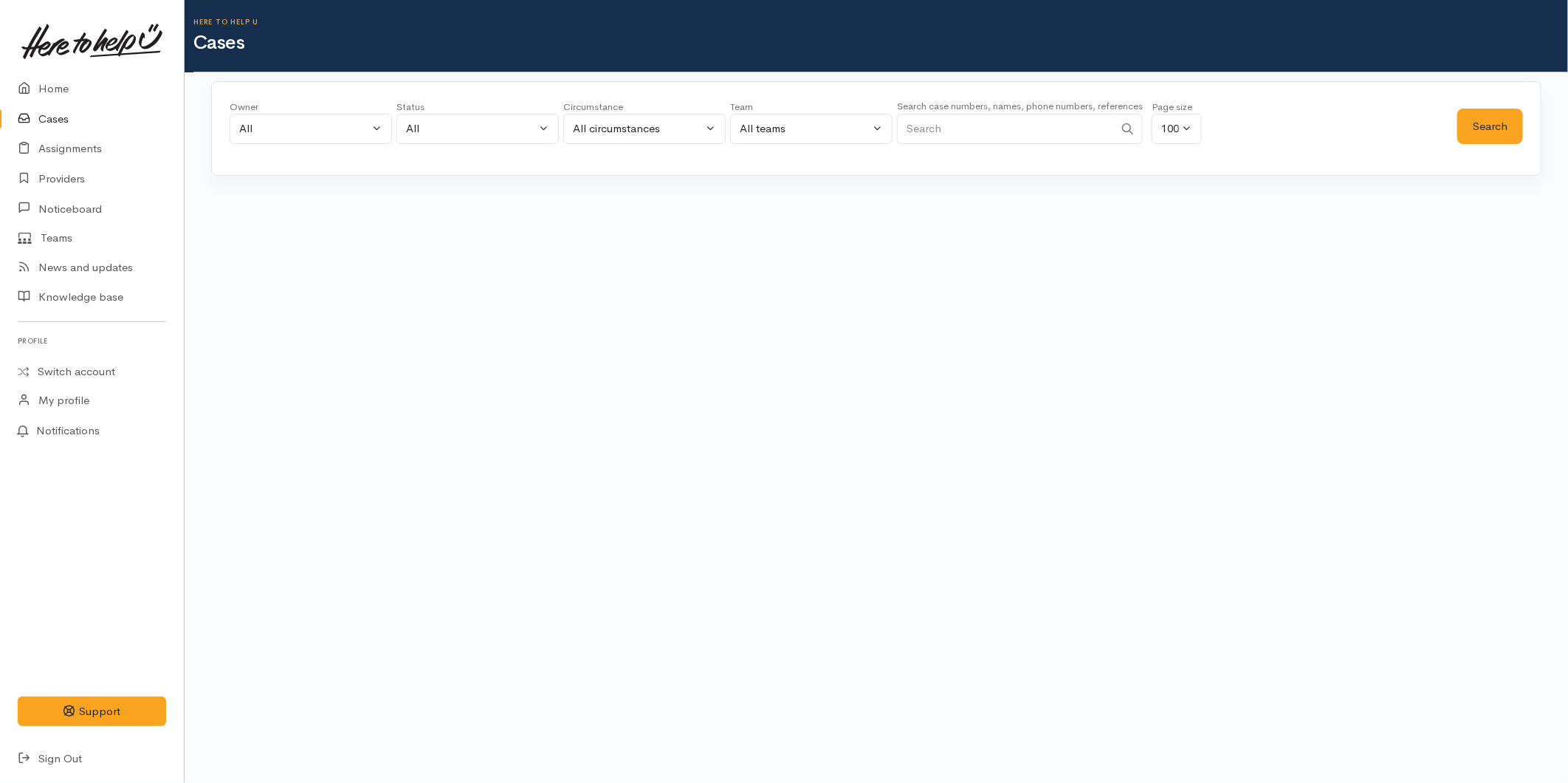
click at [976, 131] on input "Search" at bounding box center [1005, 129] width 217 height 30
type input "0221564774"
click at [1481, 118] on button "Search" at bounding box center [1491, 126] width 66 height 36
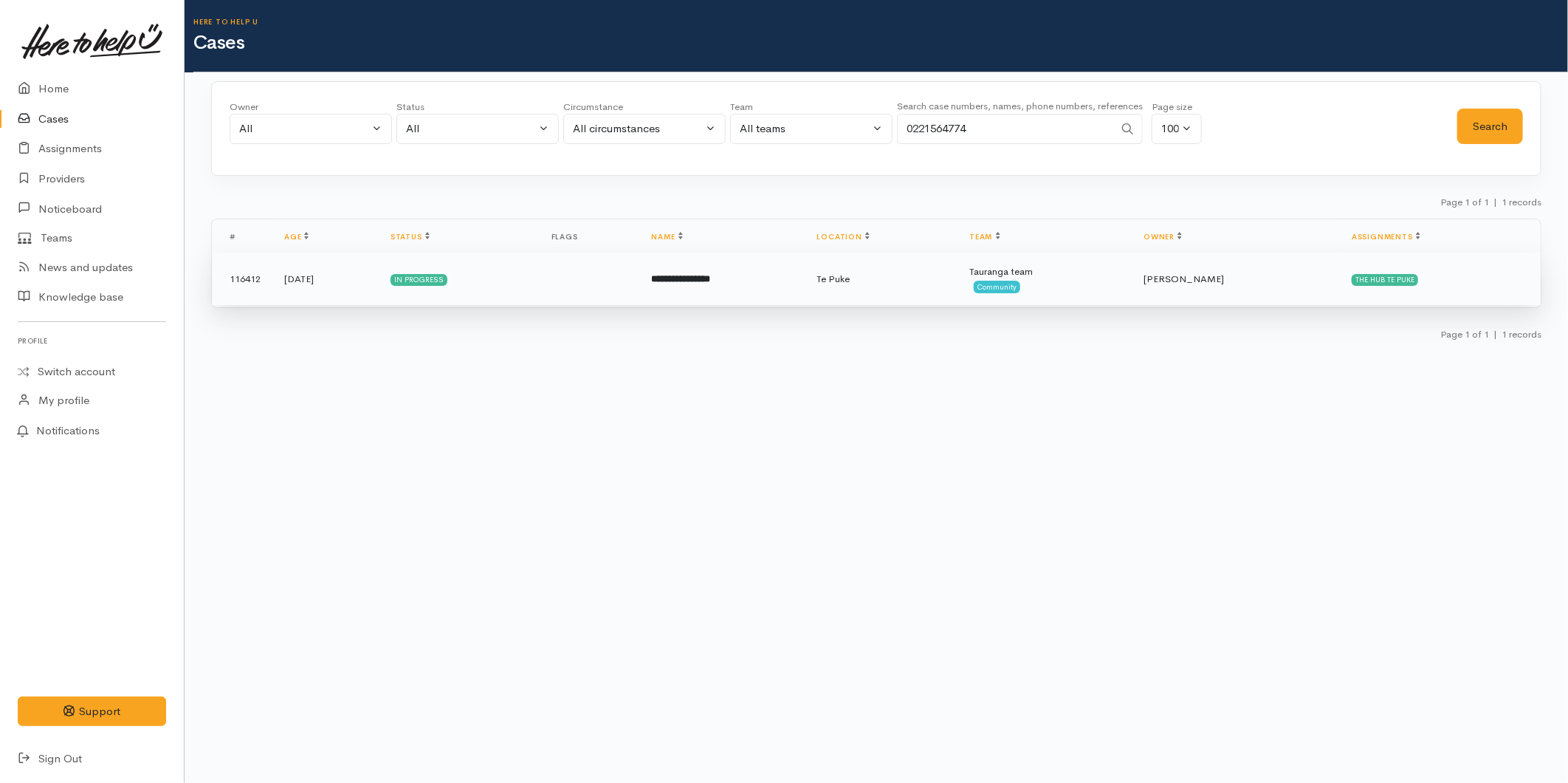
click at [806, 288] on td "**********" at bounding box center [723, 279] width 165 height 53
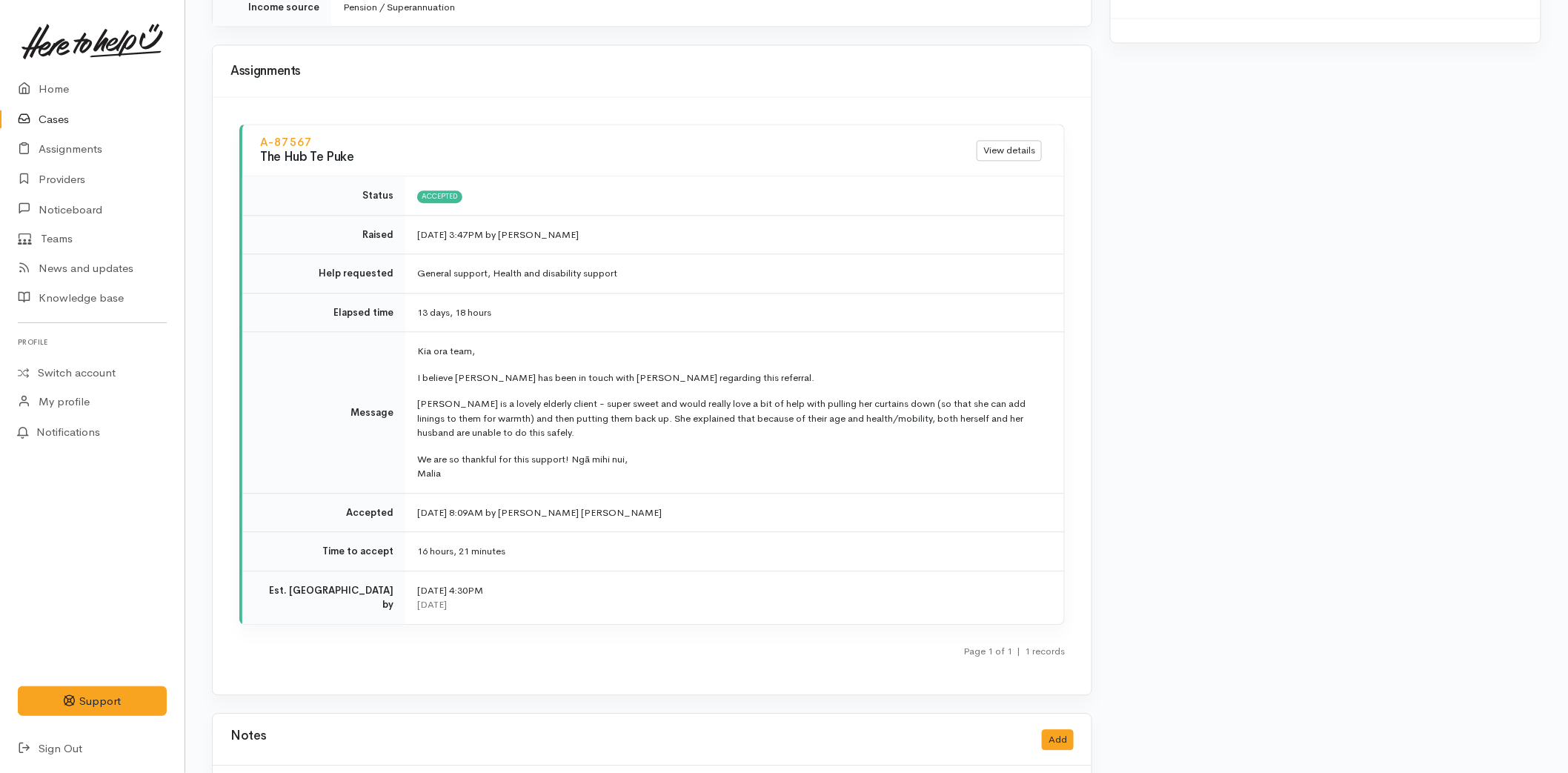
scroll to position [1317, 0]
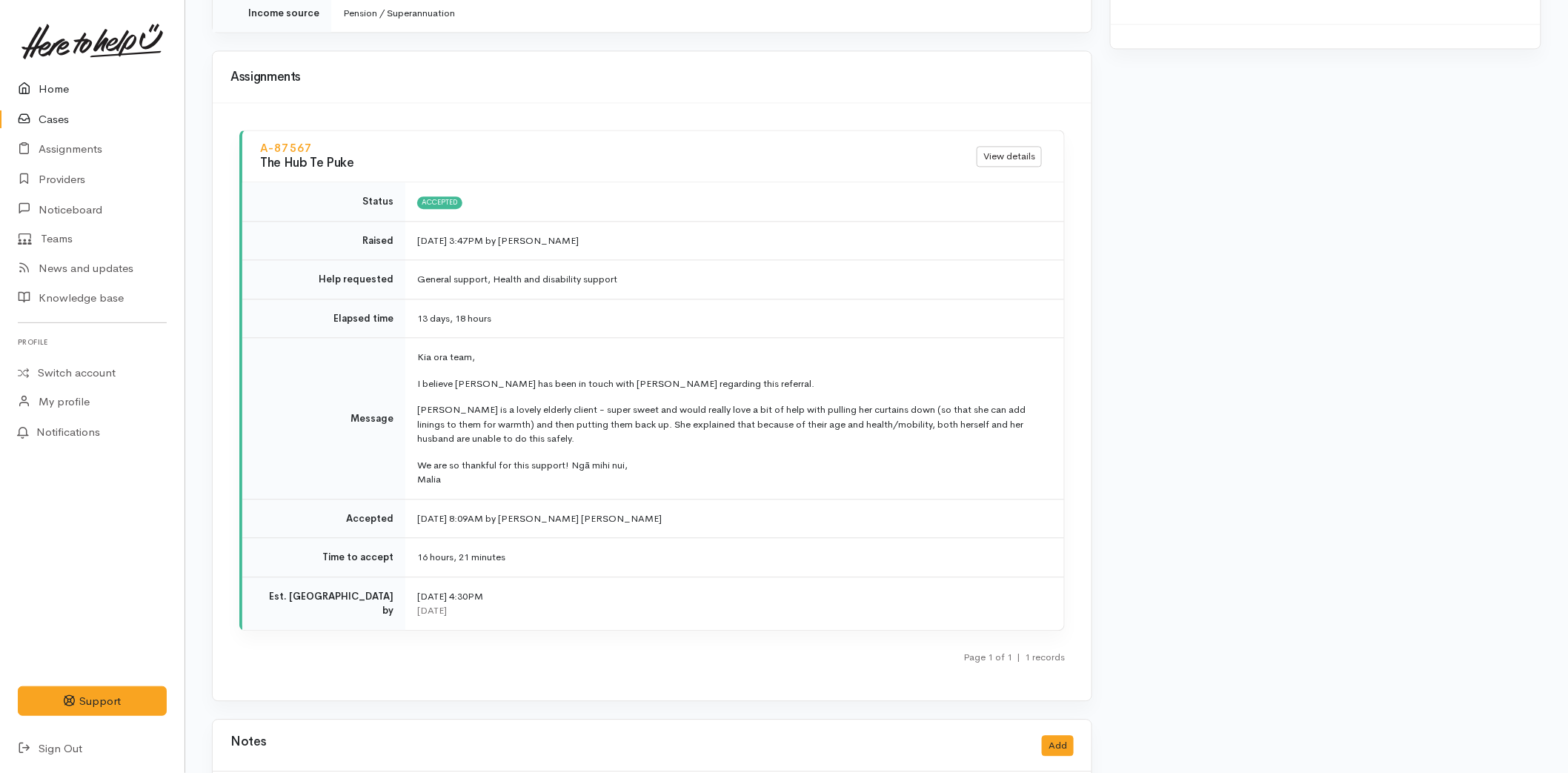
click at [50, 85] on link "Home" at bounding box center [92, 88] width 184 height 30
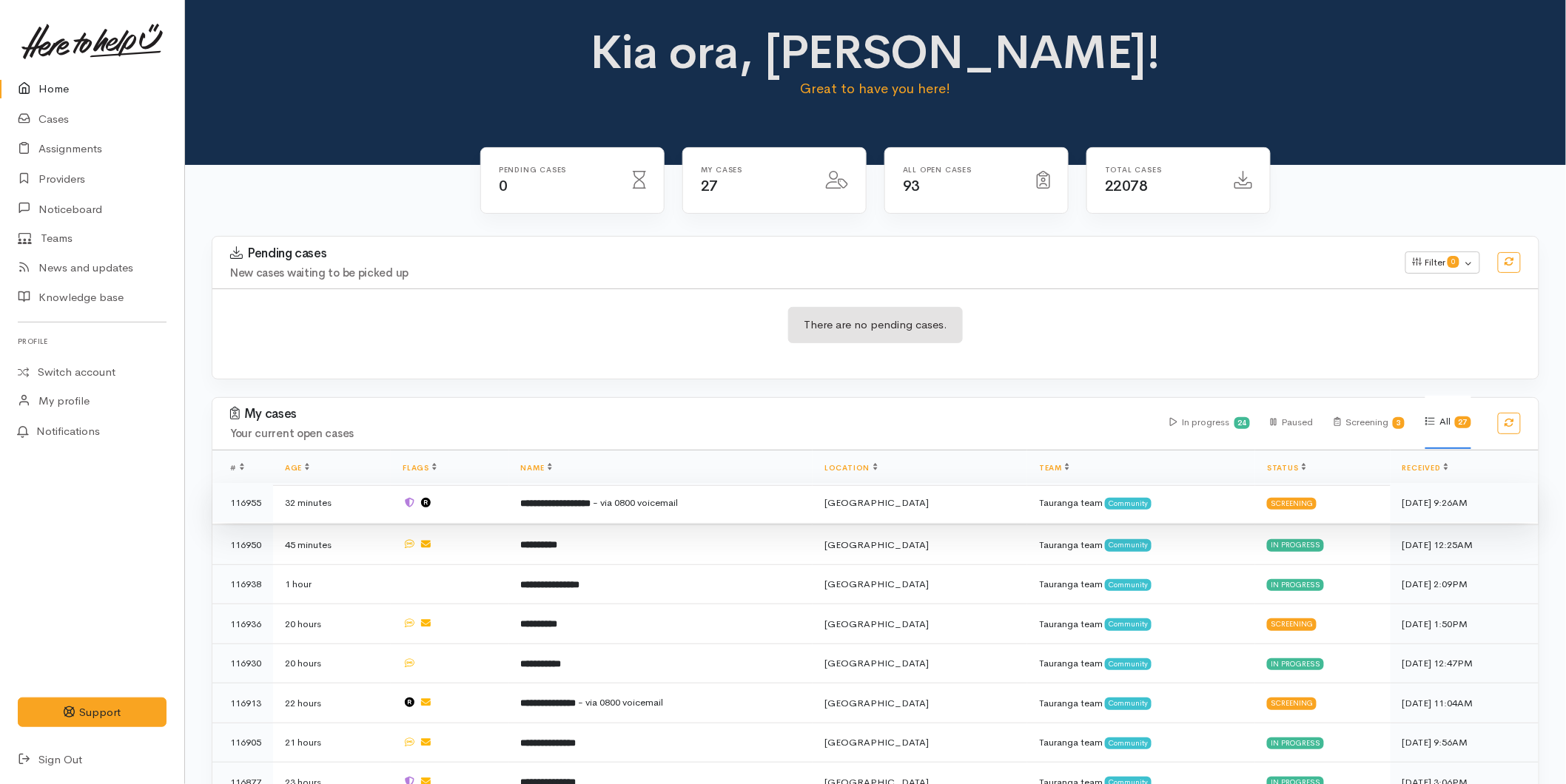
click at [578, 509] on td "**********" at bounding box center [661, 502] width 304 height 40
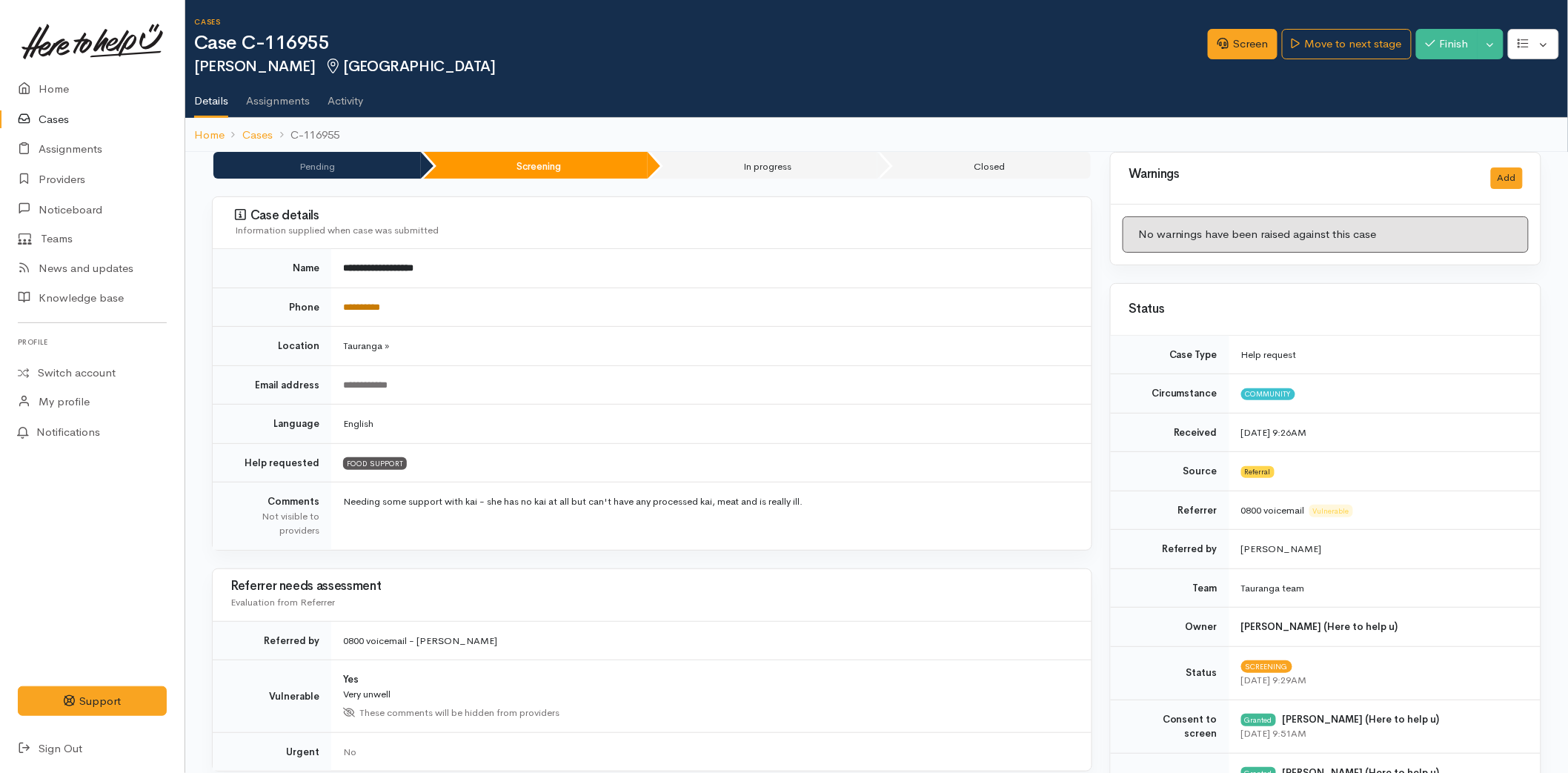
click at [376, 309] on link "**********" at bounding box center [361, 307] width 37 height 10
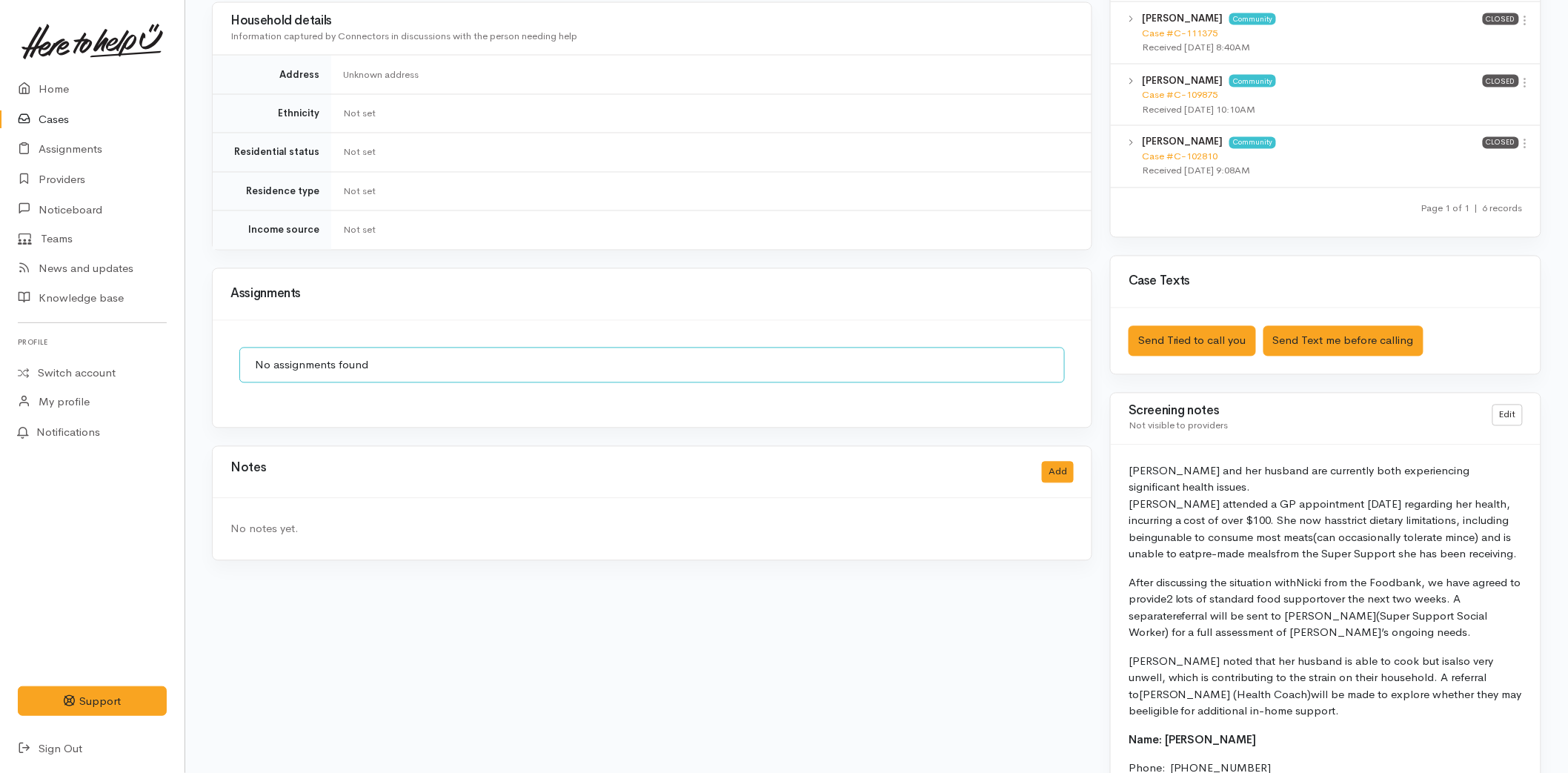
scroll to position [741, 0]
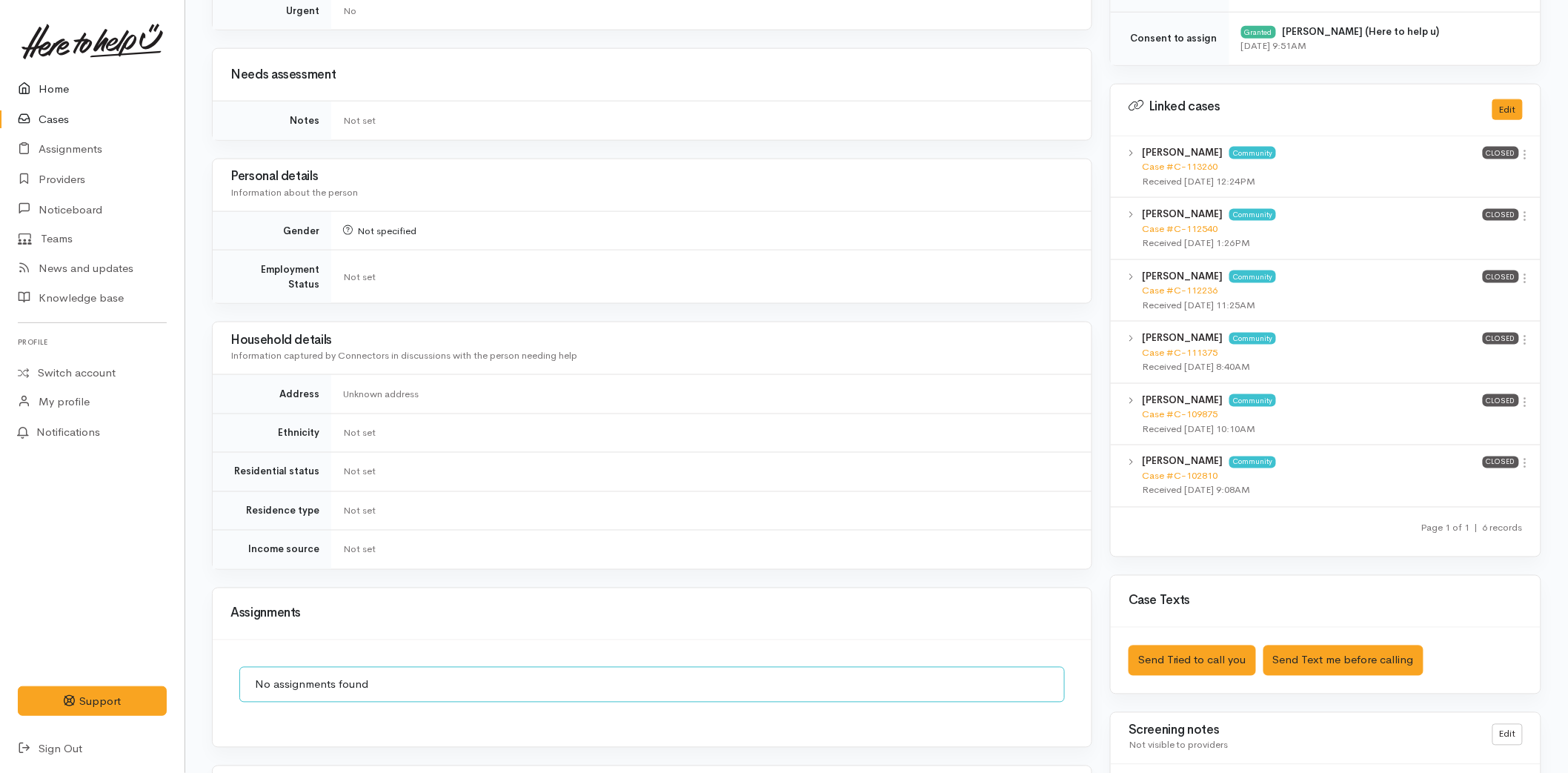
click at [50, 84] on link "Home" at bounding box center [92, 88] width 184 height 30
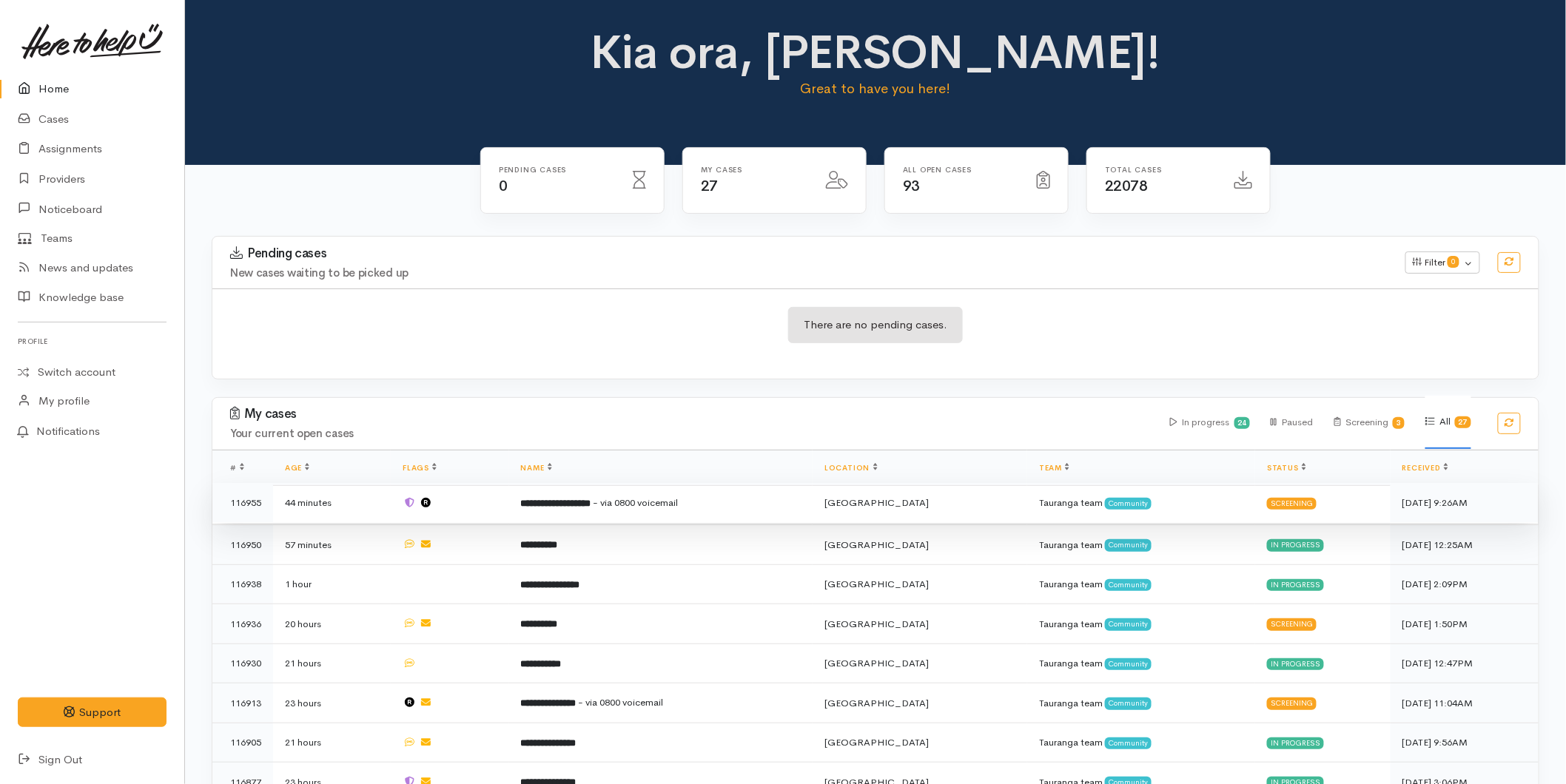
click at [664, 490] on td "**********" at bounding box center [661, 502] width 304 height 40
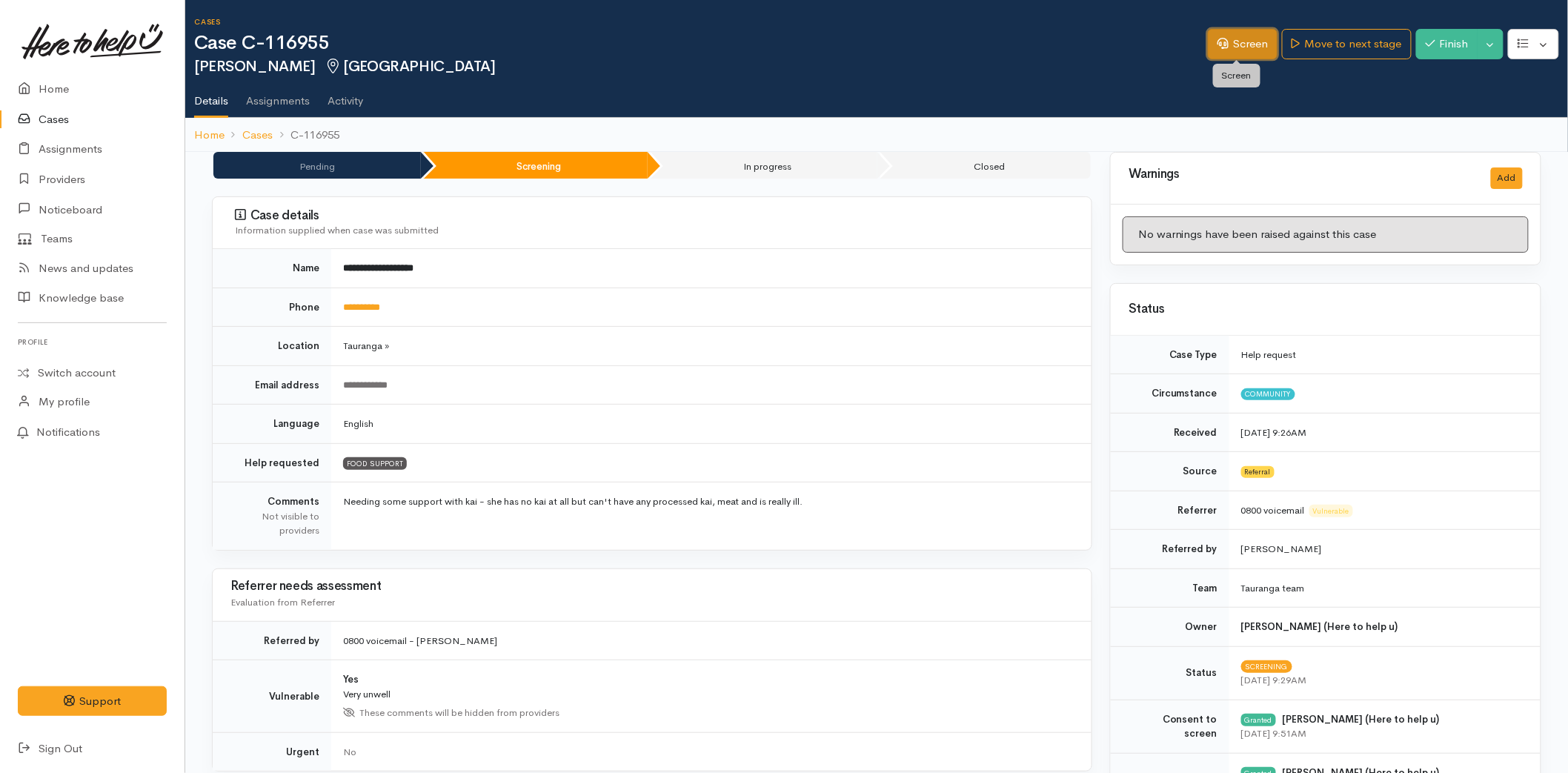
click at [1221, 42] on link "Screen" at bounding box center [1243, 44] width 70 height 30
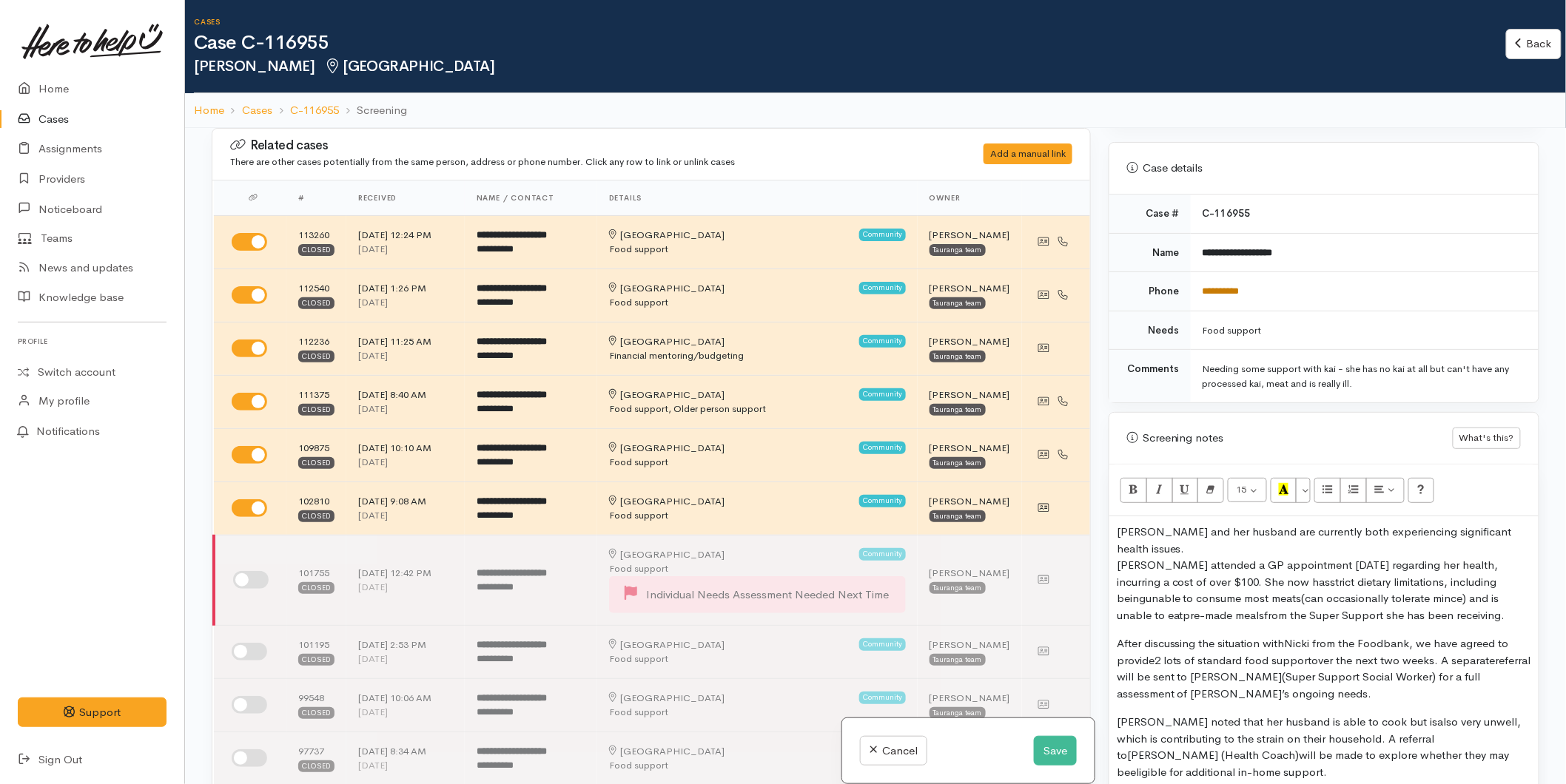
scroll to position [986, 0]
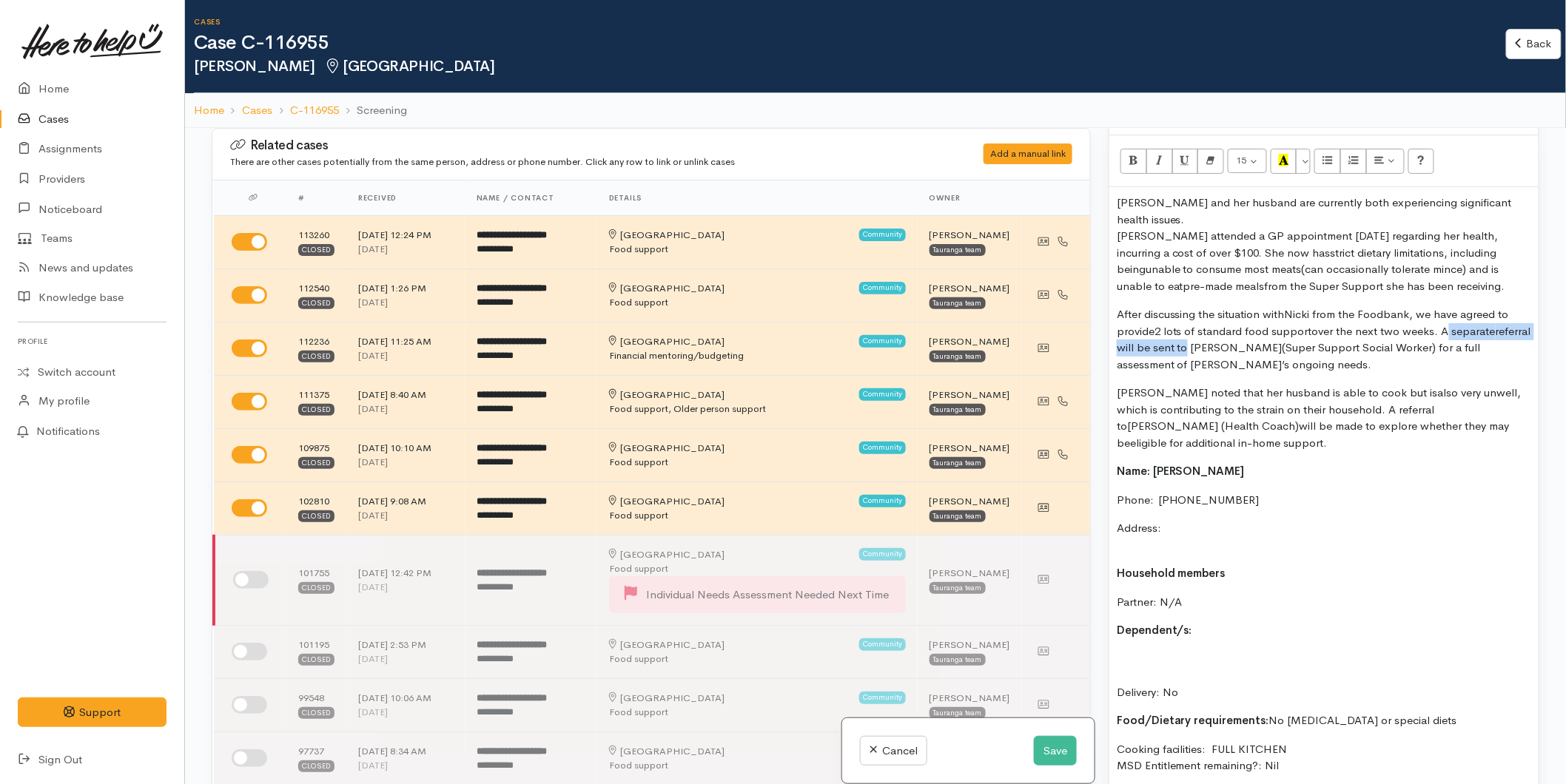
drag, startPoint x: 1227, startPoint y: 349, endPoint x: 1443, endPoint y: 329, distance: 216.9
click at [1443, 329] on p "After discussing the situation with Nicki from the Foodbank , we have agreed to…" at bounding box center [1324, 339] width 414 height 67
click at [1378, 342] on p "After discussing the situation with Nicki from the Foodbank , we have agreed to…" at bounding box center [1324, 339] width 414 height 67
drag, startPoint x: 1497, startPoint y: 346, endPoint x: 1381, endPoint y: 346, distance: 116.0
click at [1381, 346] on p "After discussing the situation with Nicki from the Foodbank , we have agreed to…" at bounding box center [1324, 339] width 414 height 67
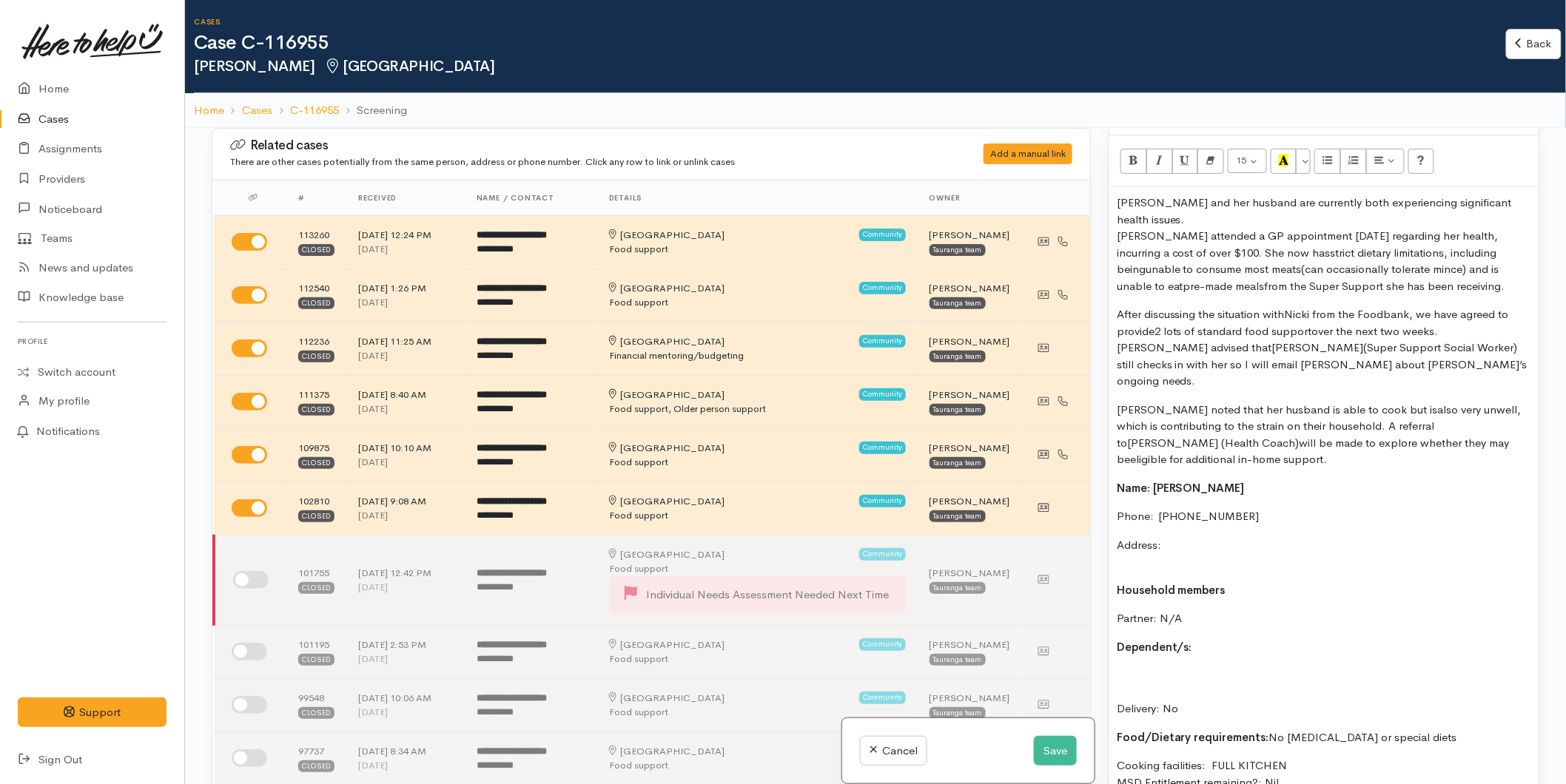
click at [1325, 452] on span "eligible for additional in-home support" at bounding box center [1228, 458] width 194 height 15
click at [1342, 407] on p "Catherine noted that her husband is able to cook but is also very unwell , whic…" at bounding box center [1324, 434] width 414 height 67
click at [1156, 426] on p "Catherine noted that her husband is able to cook but is also very unwell , whic…" at bounding box center [1324, 434] width 414 height 67
click at [1239, 446] on p "Catherine noted that her husband is able to cook but is also very unwell , whic…" at bounding box center [1324, 434] width 414 height 67
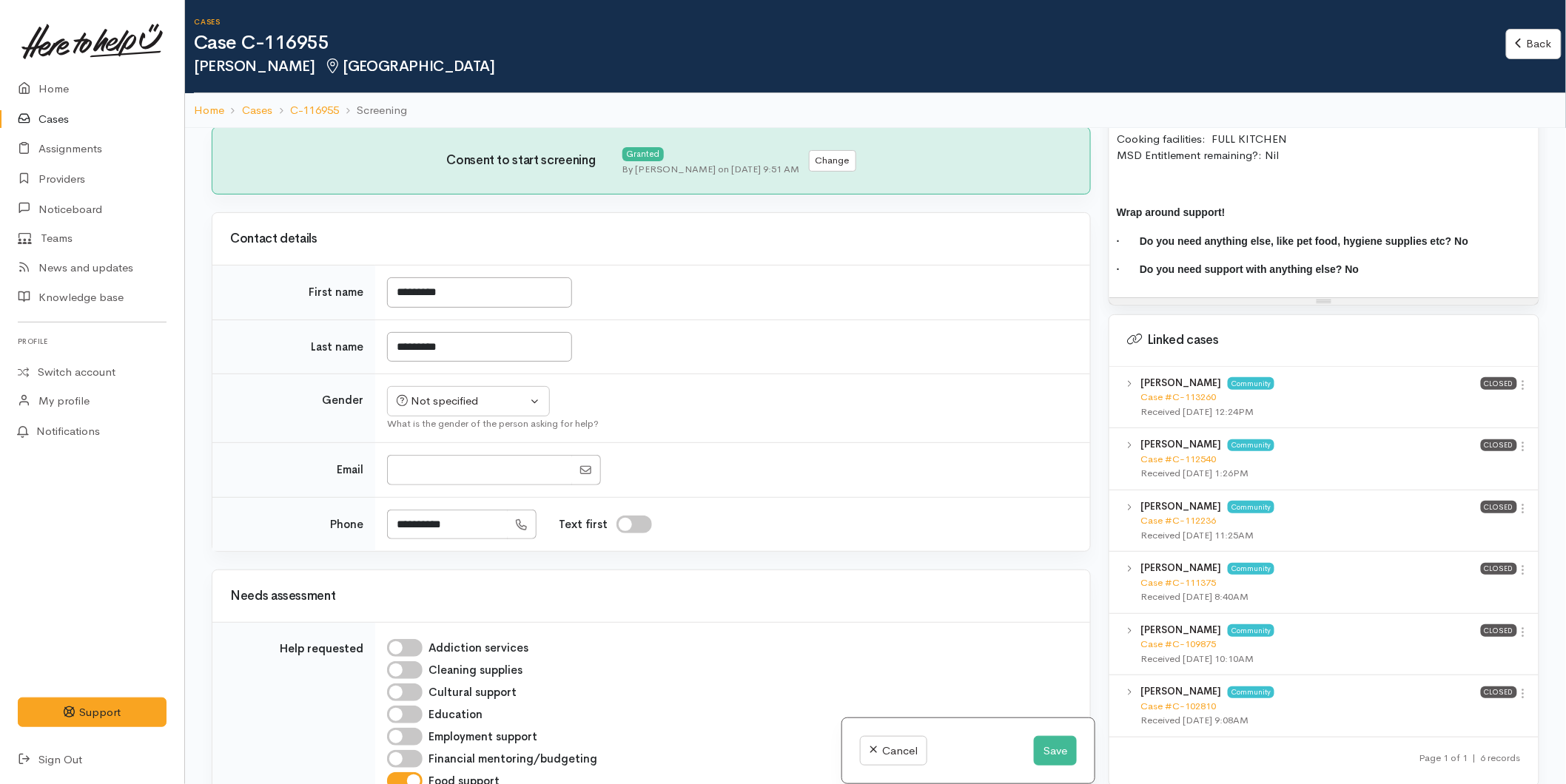
scroll to position [1783, 0]
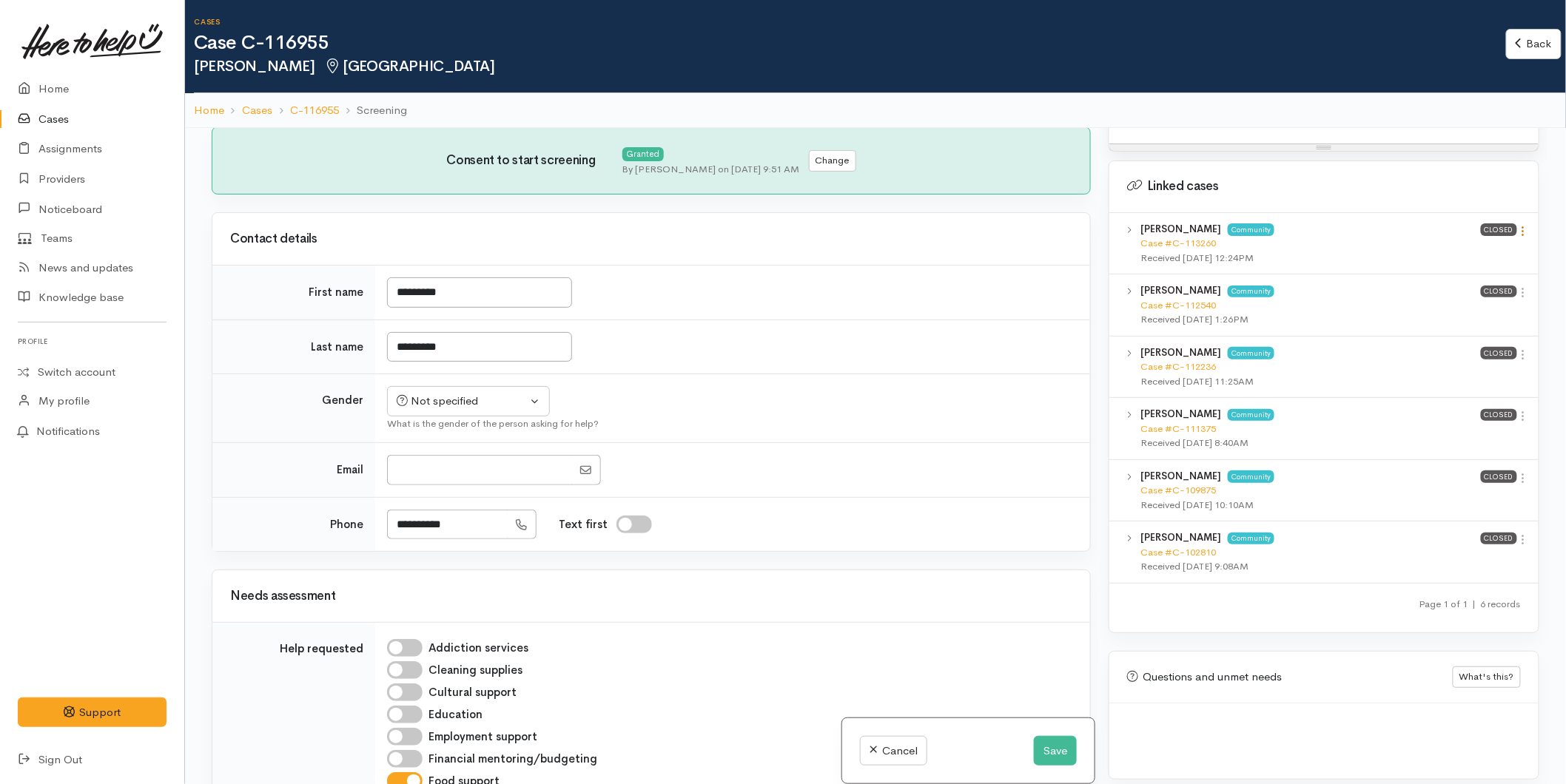
click at [1518, 225] on icon at bounding box center [1523, 231] width 13 height 13
click at [1477, 248] on link "View case" at bounding box center [1470, 260] width 117 height 23
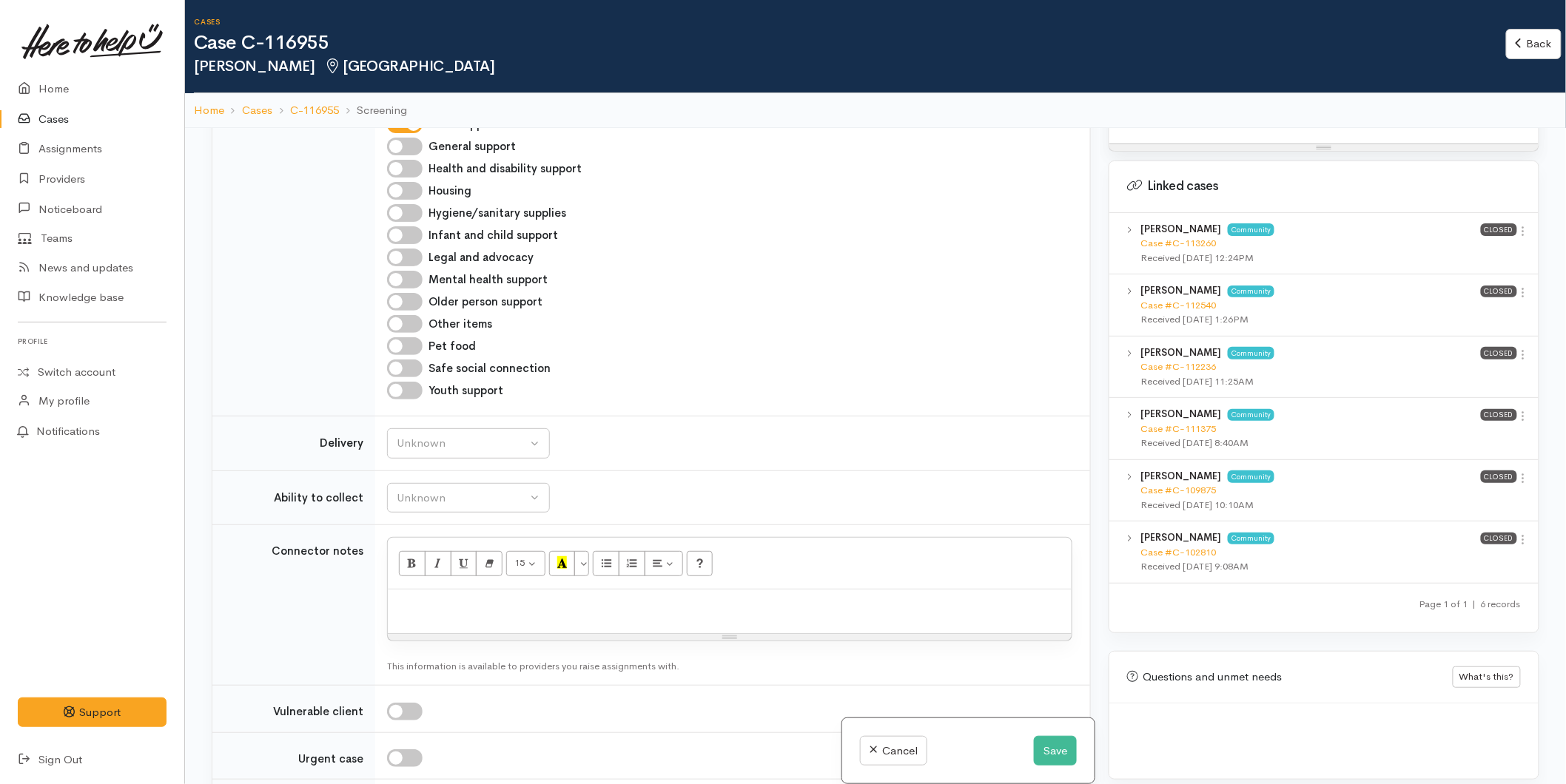
scroll to position [822, 0]
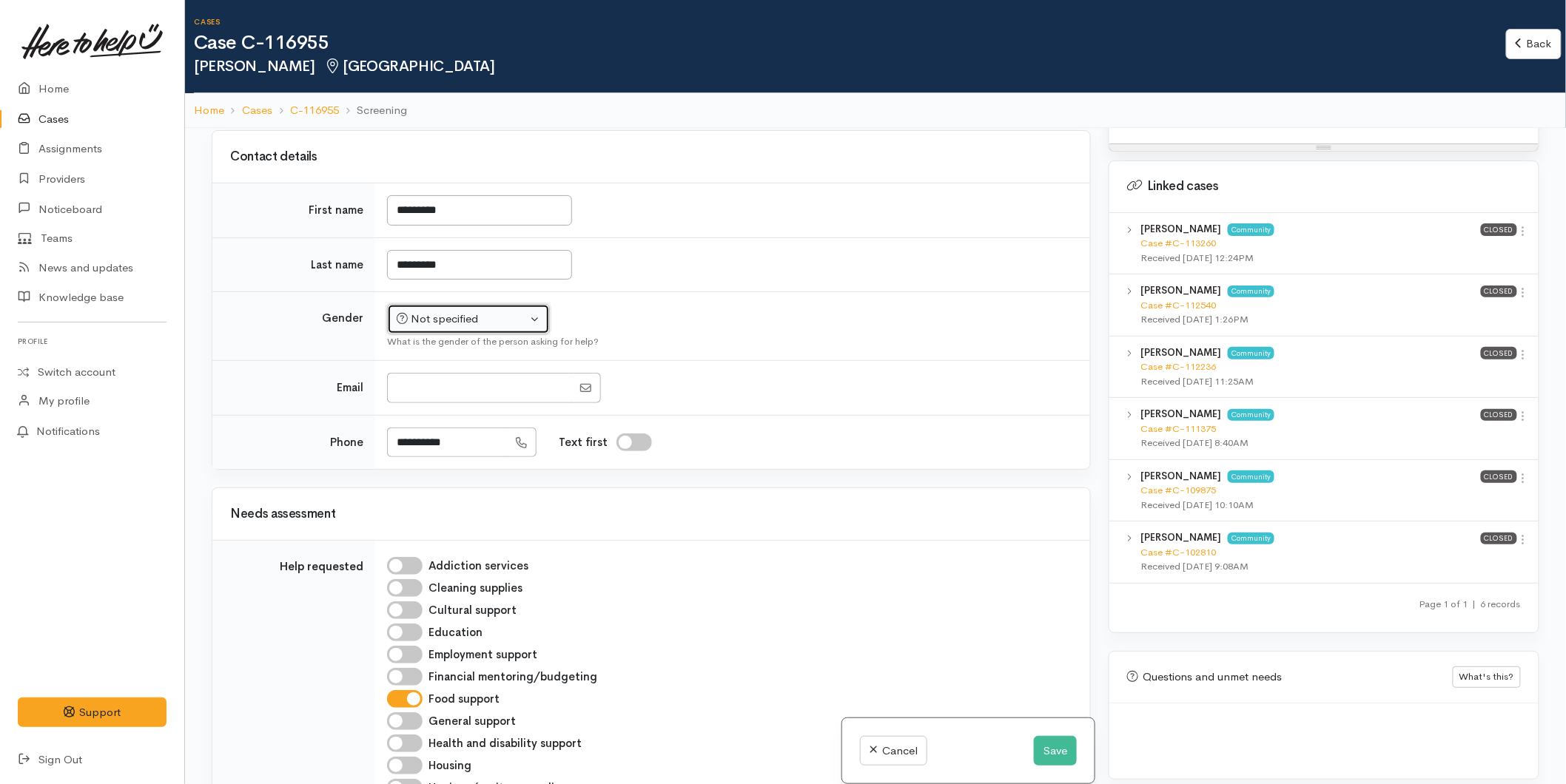
click at [428, 323] on div "Not specified" at bounding box center [462, 320] width 130 height 17
click at [435, 402] on span "[DEMOGRAPHIC_DATA]" at bounding box center [480, 398] width 127 height 17
select select "[DEMOGRAPHIC_DATA]"
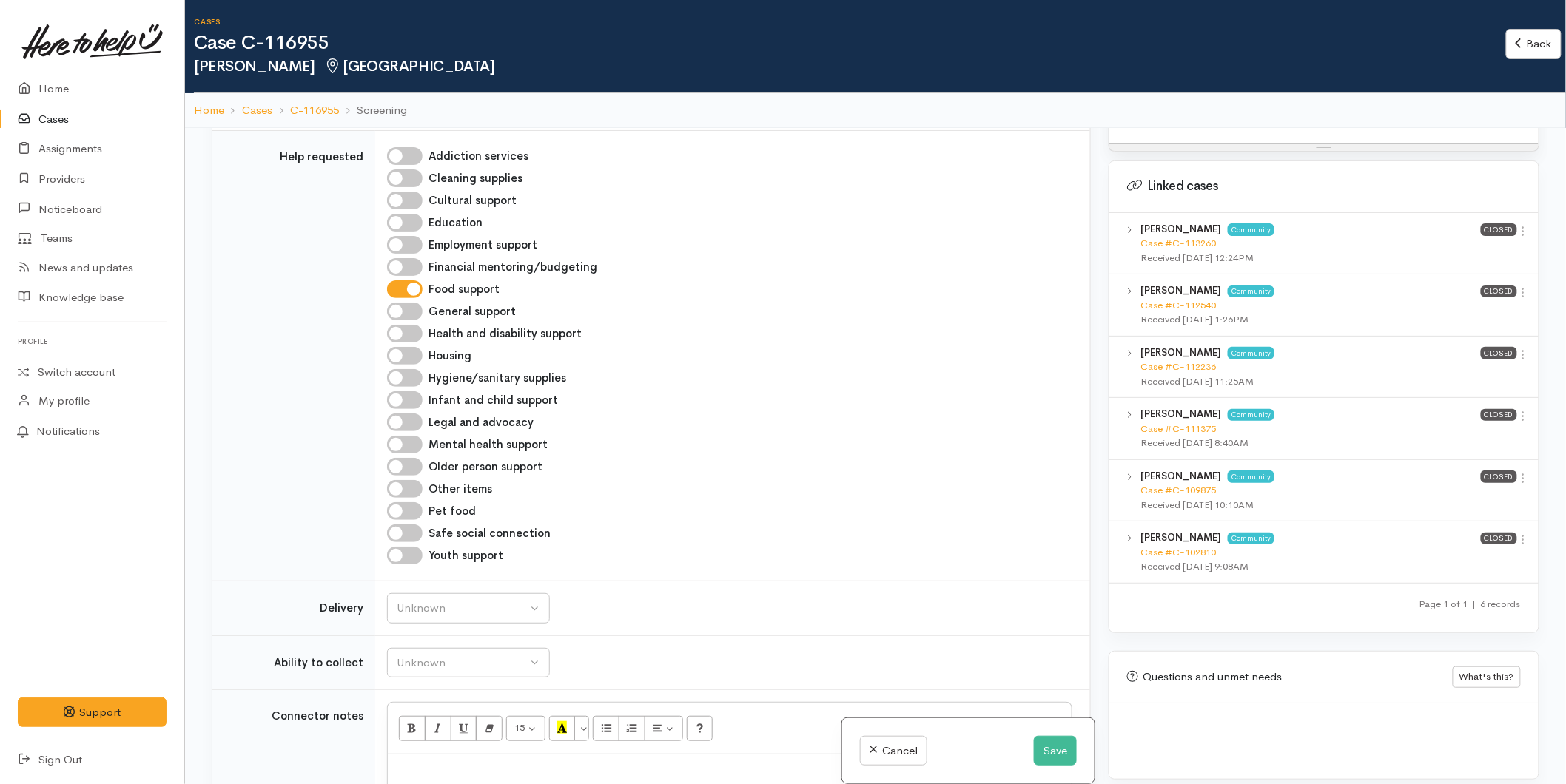
scroll to position [1396, 0]
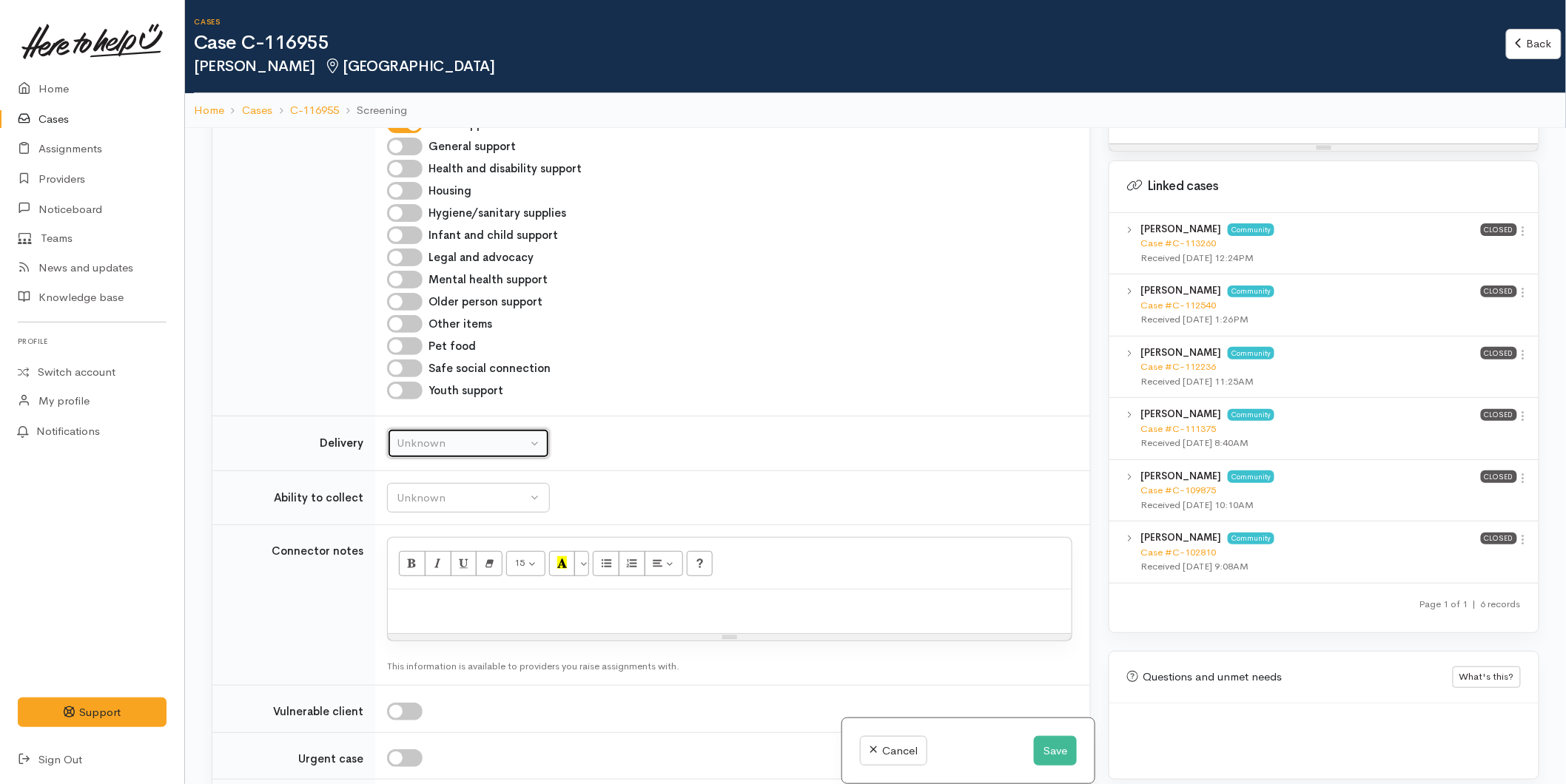
click at [418, 440] on div "Unknown" at bounding box center [462, 444] width 130 height 17
click at [447, 542] on span "Delivery needed" at bounding box center [445, 536] width 80 height 17
select select "3"
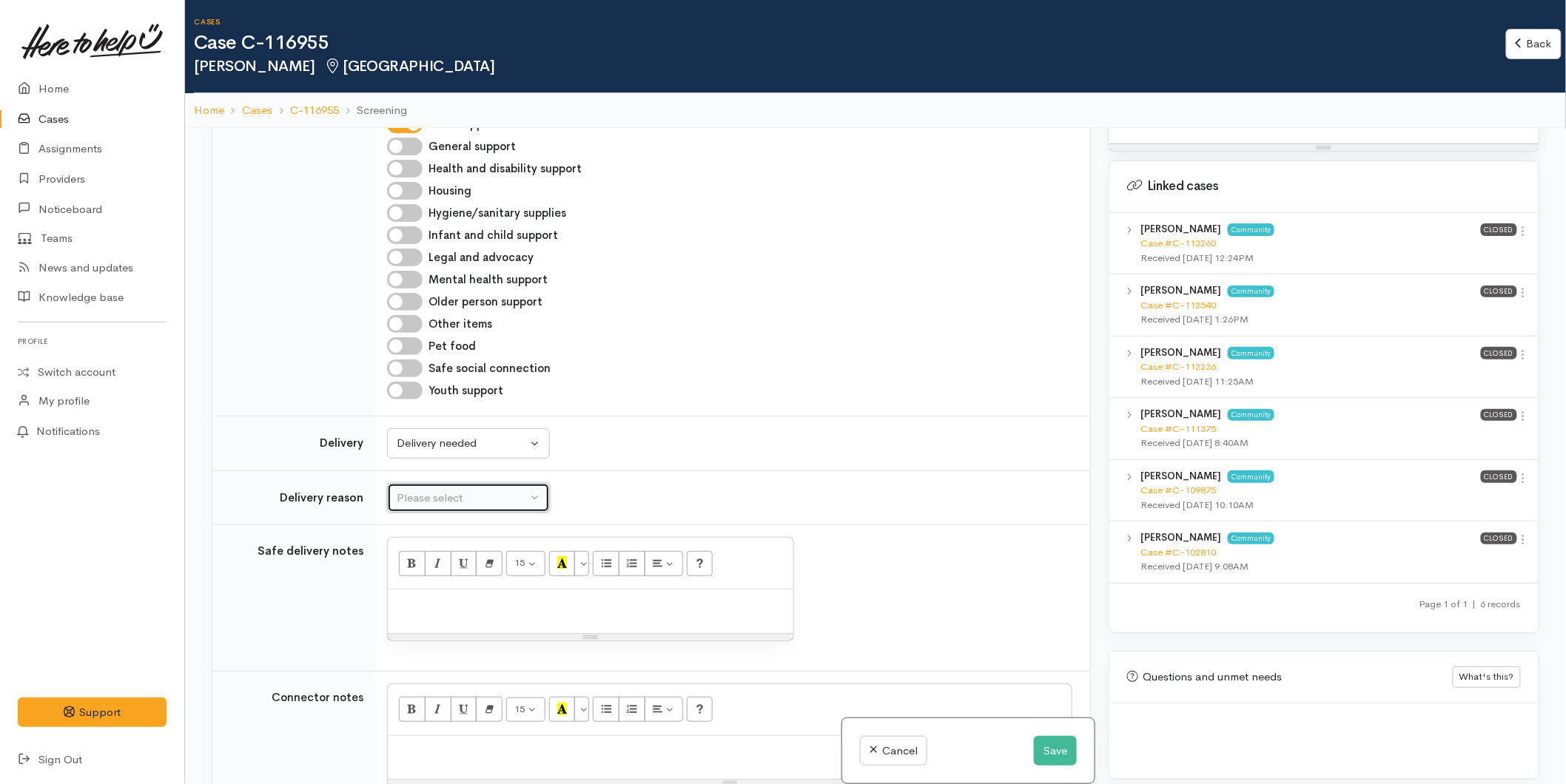
click at [436, 500] on div "Please select" at bounding box center [462, 498] width 130 height 17
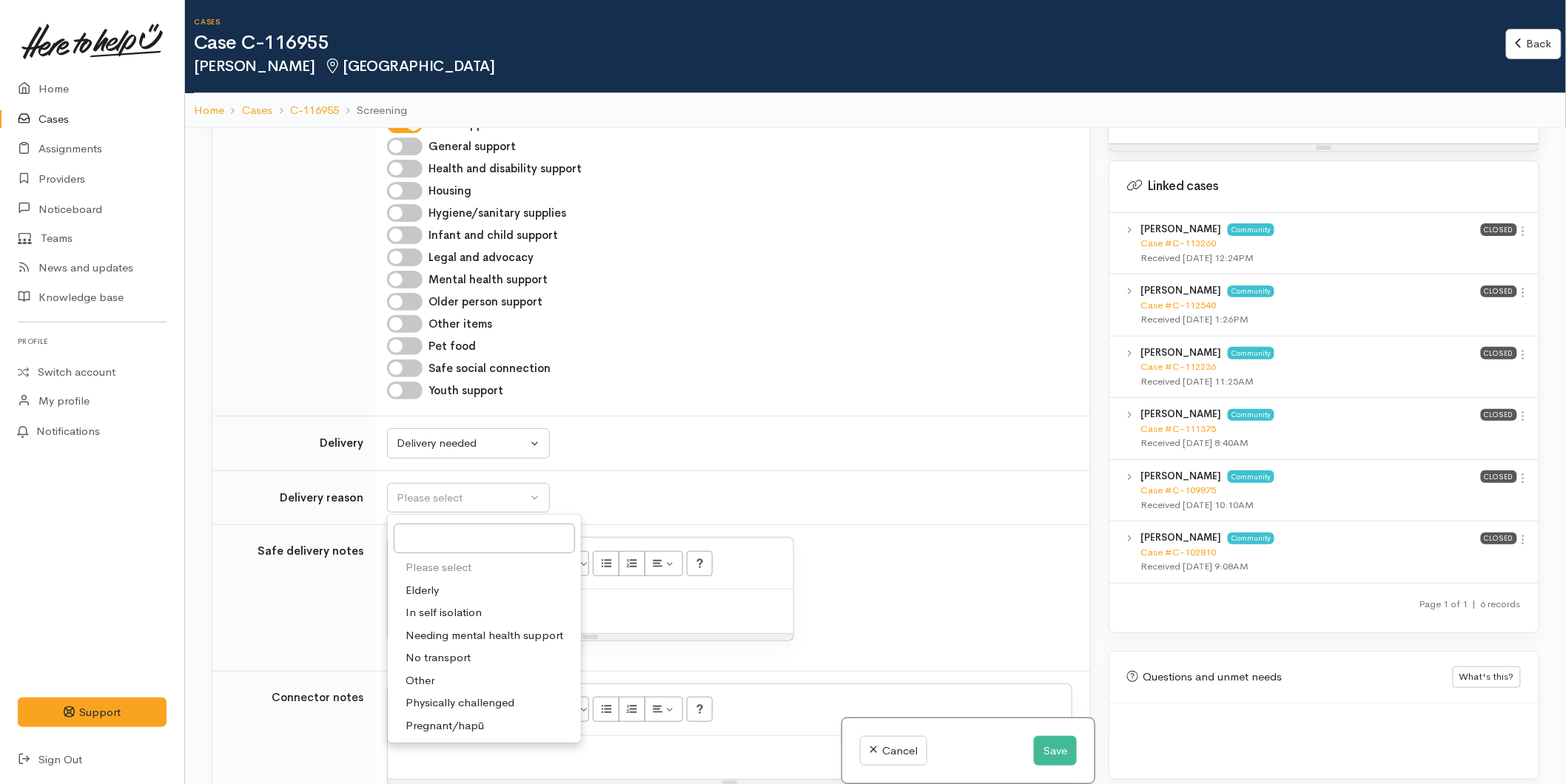
click at [427, 589] on span "Elderly" at bounding box center [422, 591] width 33 height 17
select select "6"
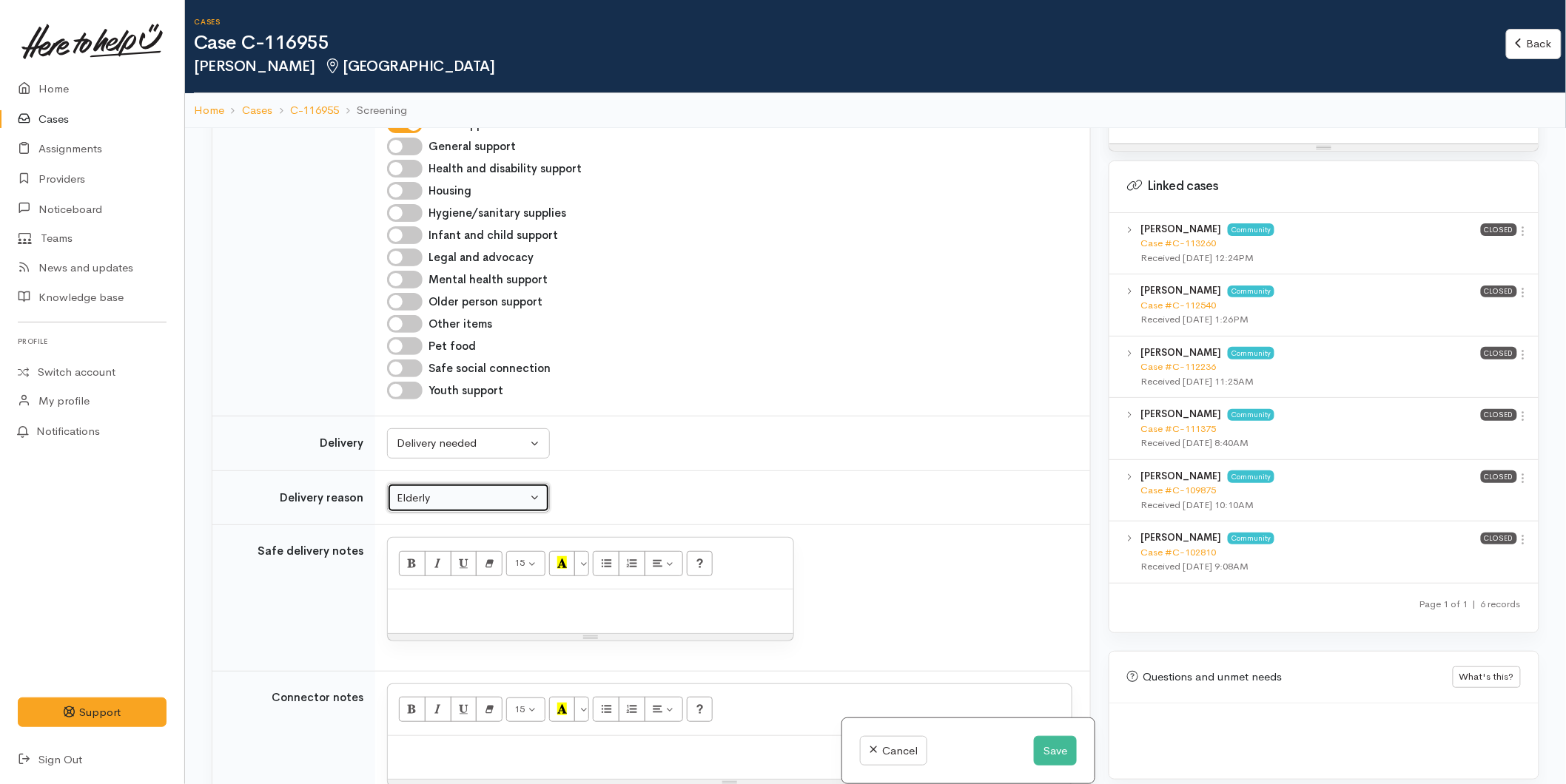
scroll to position [2054, 0]
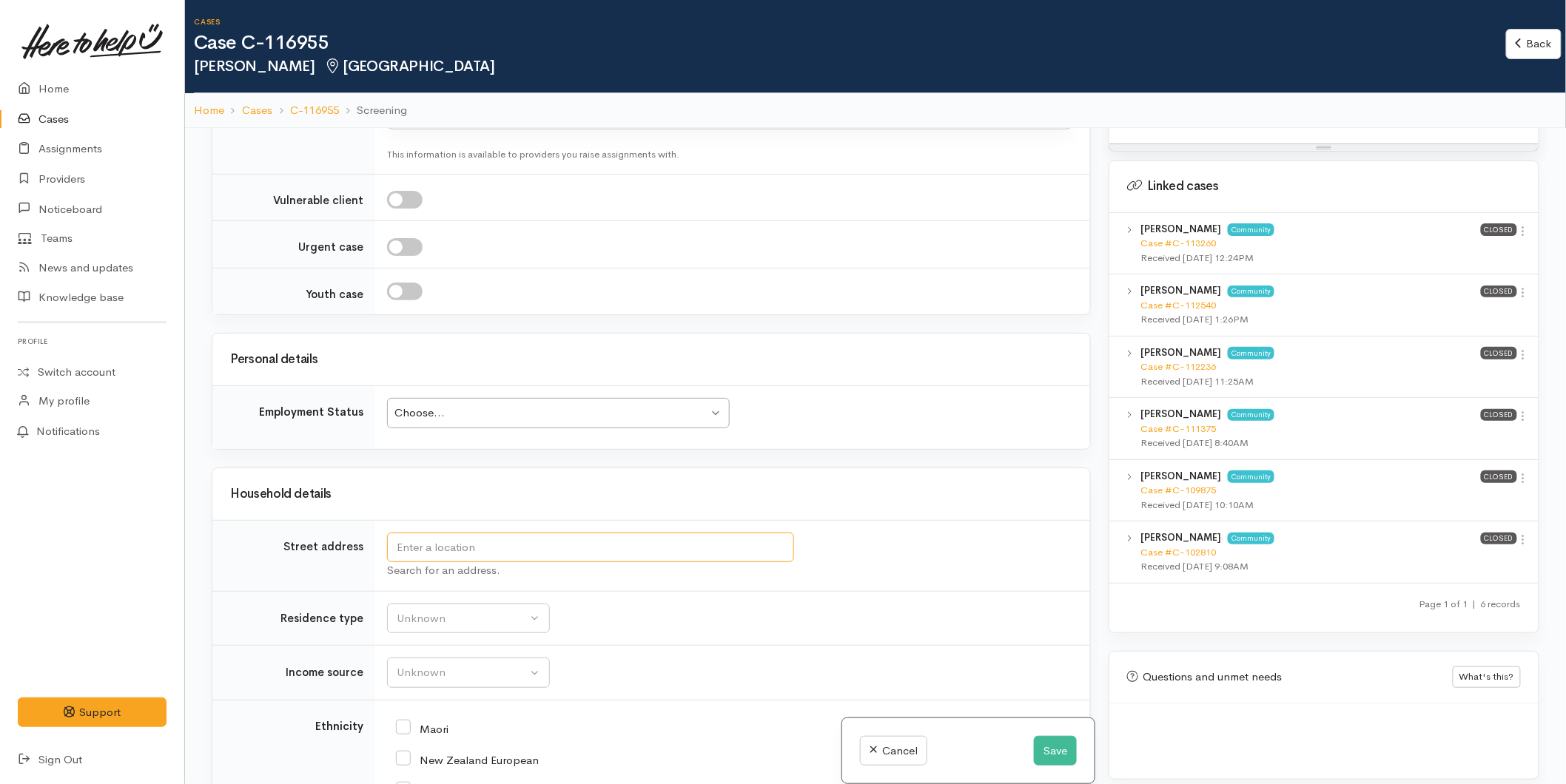
click at [442, 546] on input "text" at bounding box center [591, 548] width 407 height 30
type input "unit 34/10 Macville Road, Mount Maunganui, New Zealand"
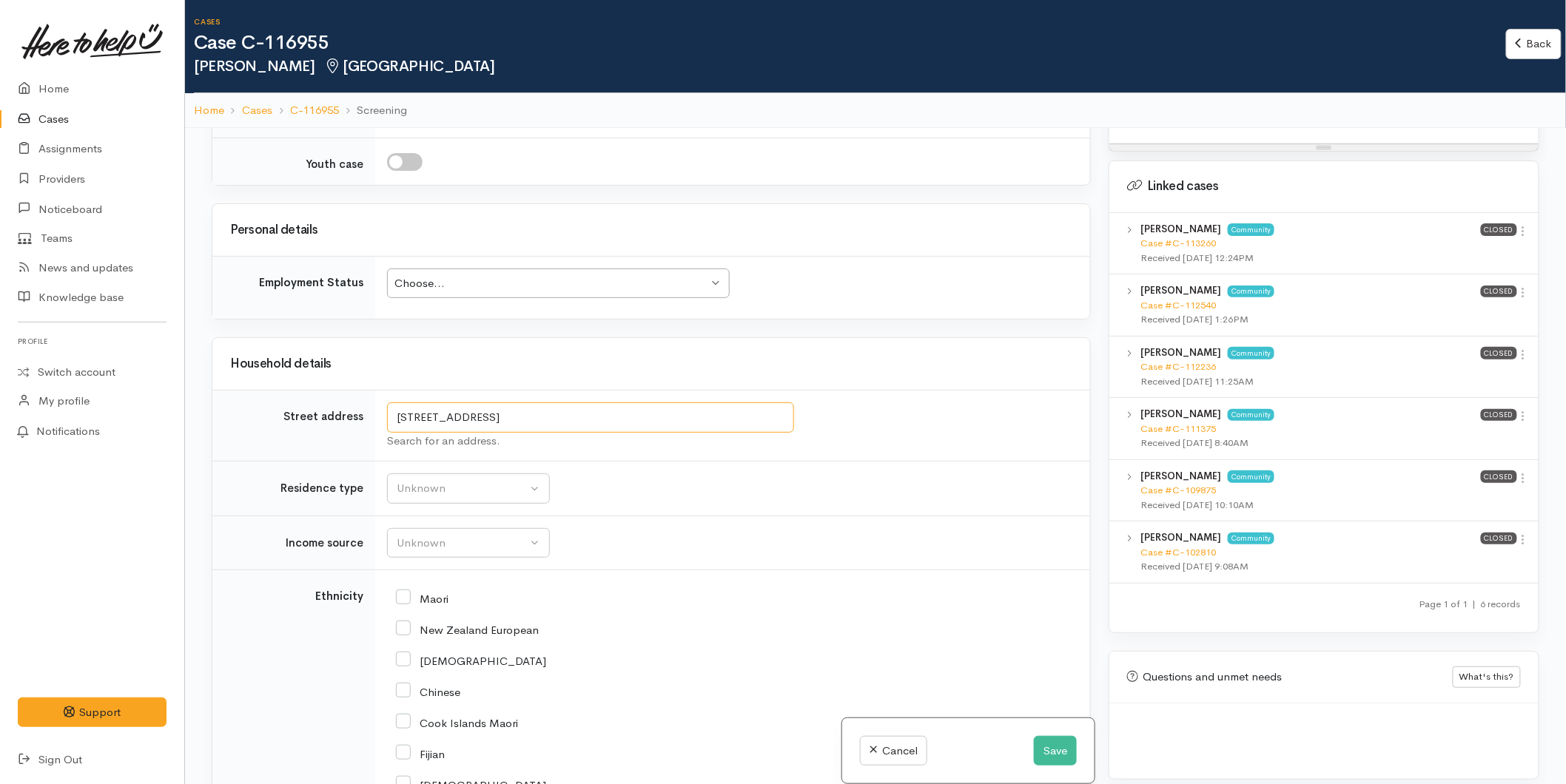
drag, startPoint x: 722, startPoint y: 554, endPoint x: 318, endPoint y: 550, distance: 404.0
click at [318, 461] on tr "Street address unit 34/10 Macville Road, Mount Maunganui, New Zealand Search fo…" at bounding box center [651, 425] width 878 height 71
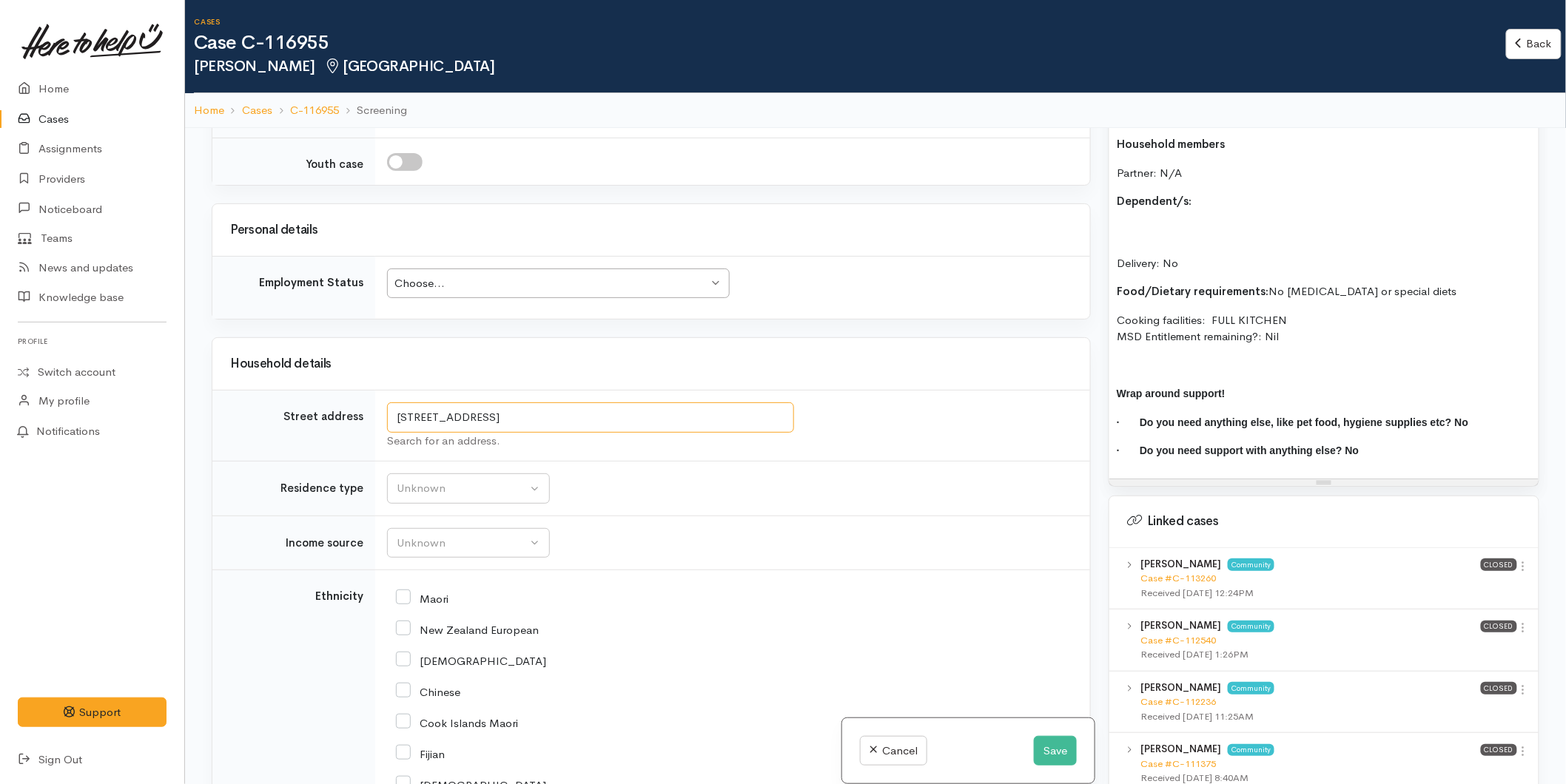
scroll to position [1126, 0]
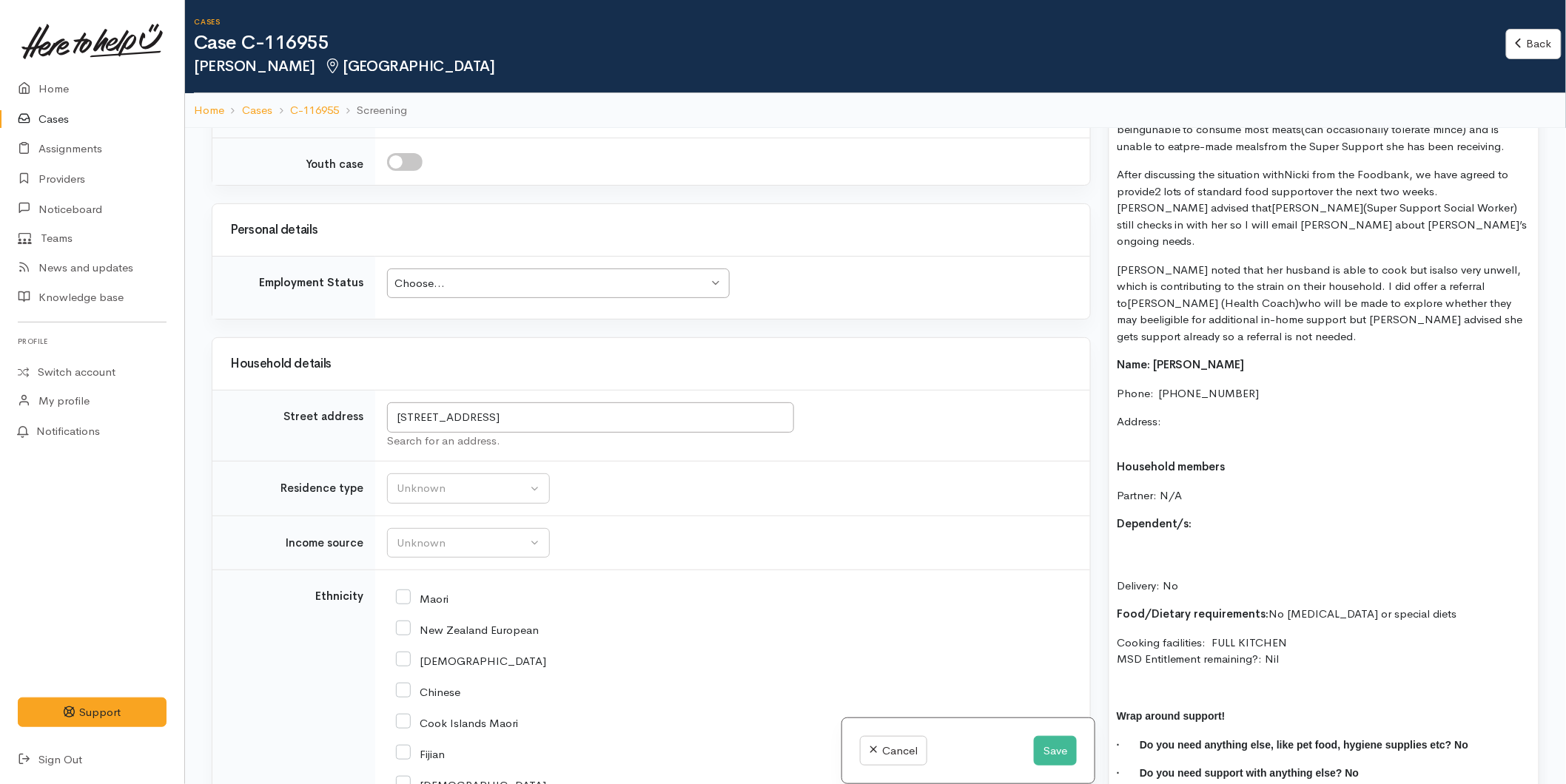
click at [1187, 414] on p "Address:" at bounding box center [1324, 430] width 414 height 33
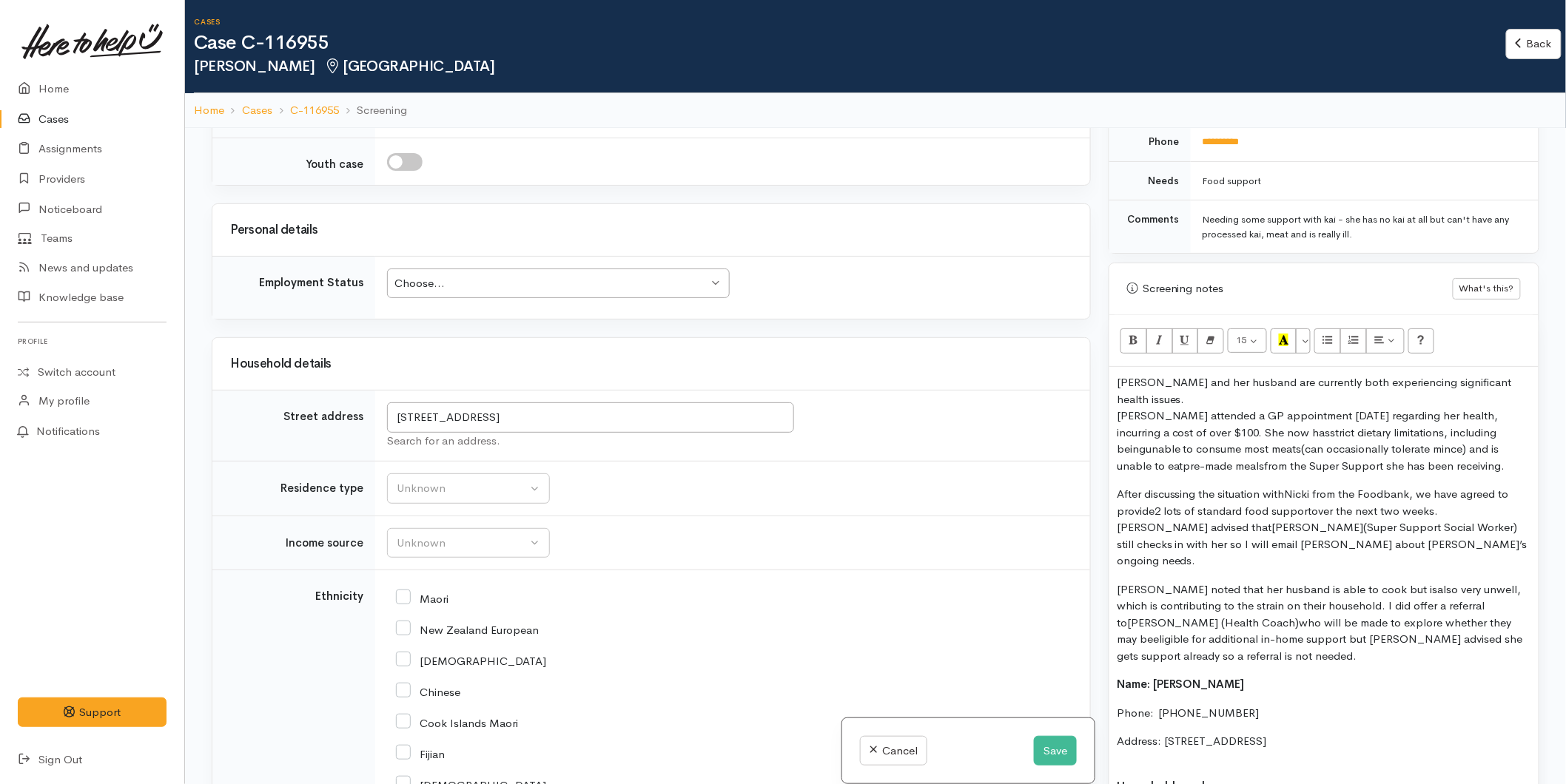
scroll to position [797, 0]
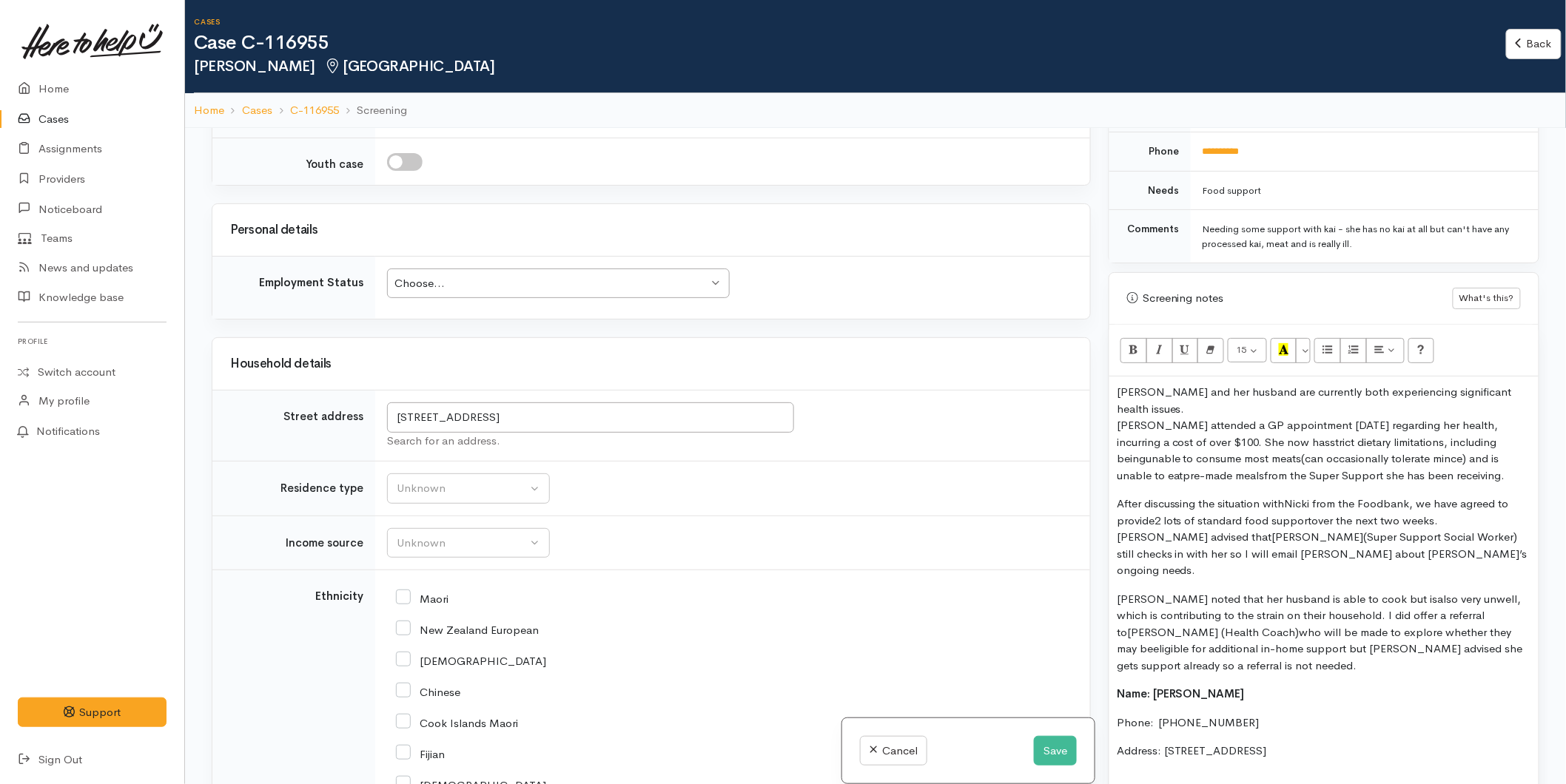
click at [1454, 474] on p "Catherine and her husband are currently both experiencing significant health is…" at bounding box center [1324, 433] width 414 height 100
click at [1442, 521] on p "After discussing the situation with Nicki from the Foodbank , we have agreed to…" at bounding box center [1324, 537] width 414 height 83
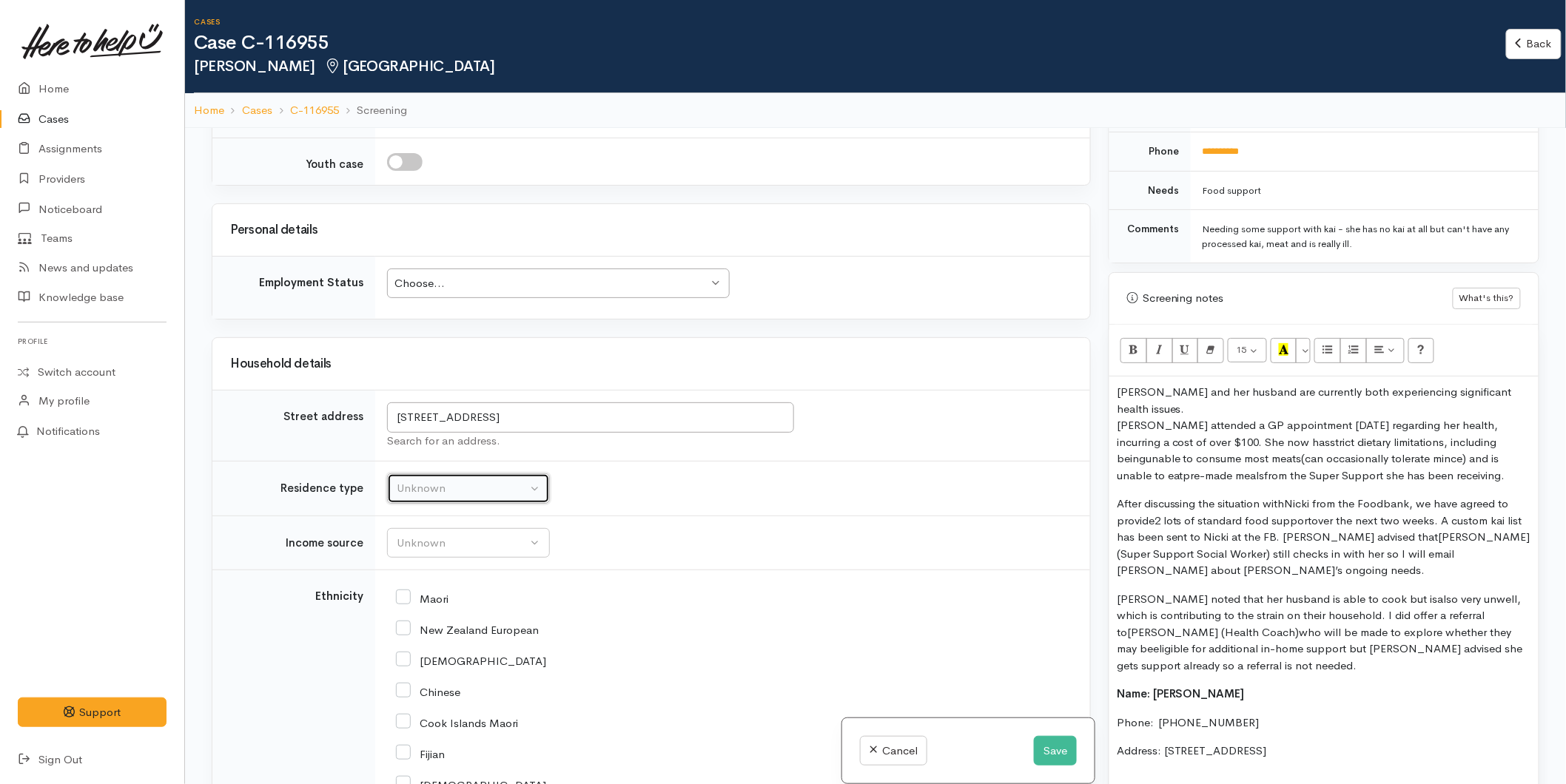
click at [418, 497] on div "Unknown" at bounding box center [462, 488] width 130 height 17
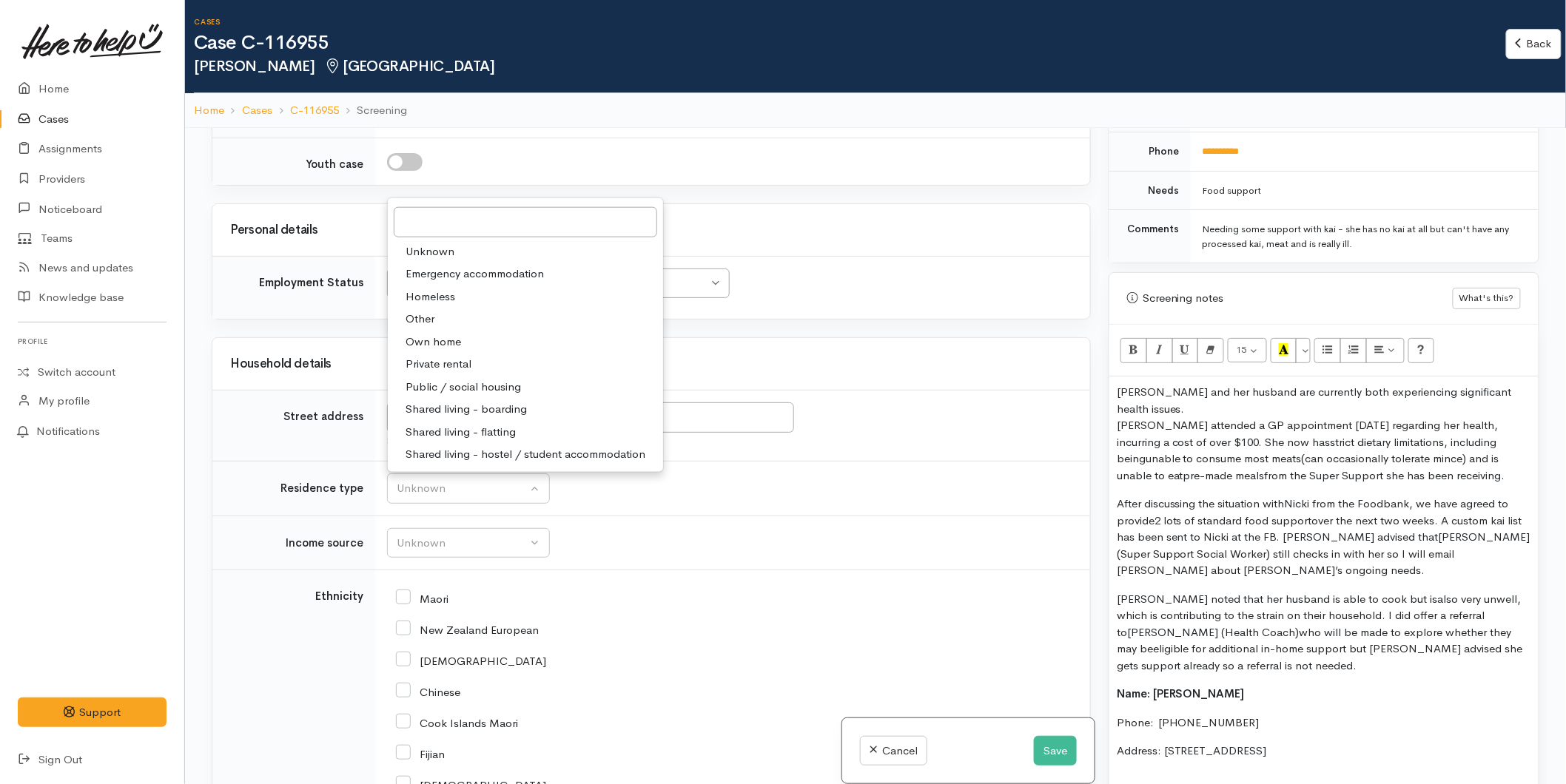
click at [456, 395] on span "Public / social housing" at bounding box center [463, 388] width 115 height 17
select select "3"
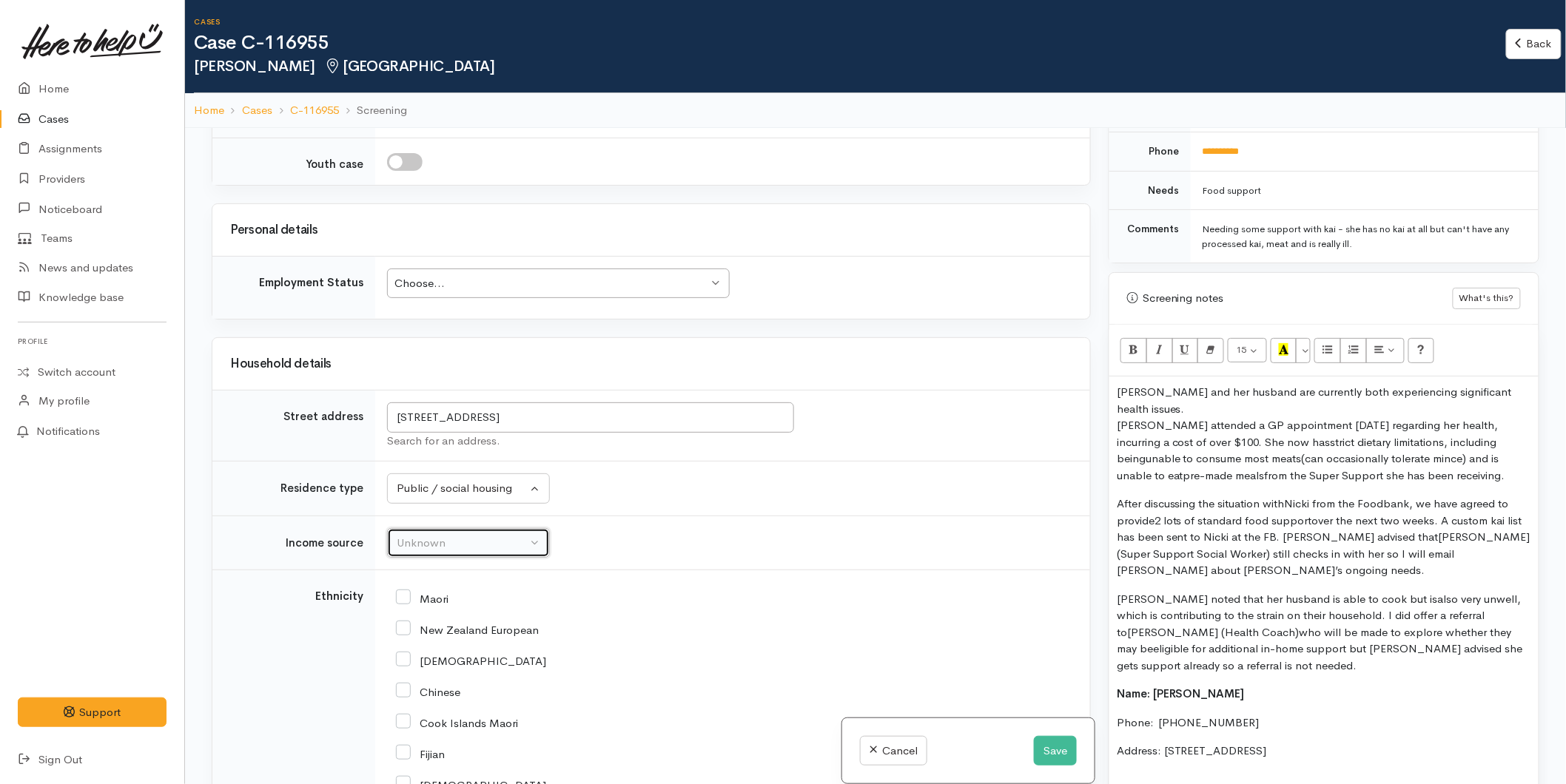
click at [405, 551] on div "Unknown" at bounding box center [462, 544] width 130 height 17
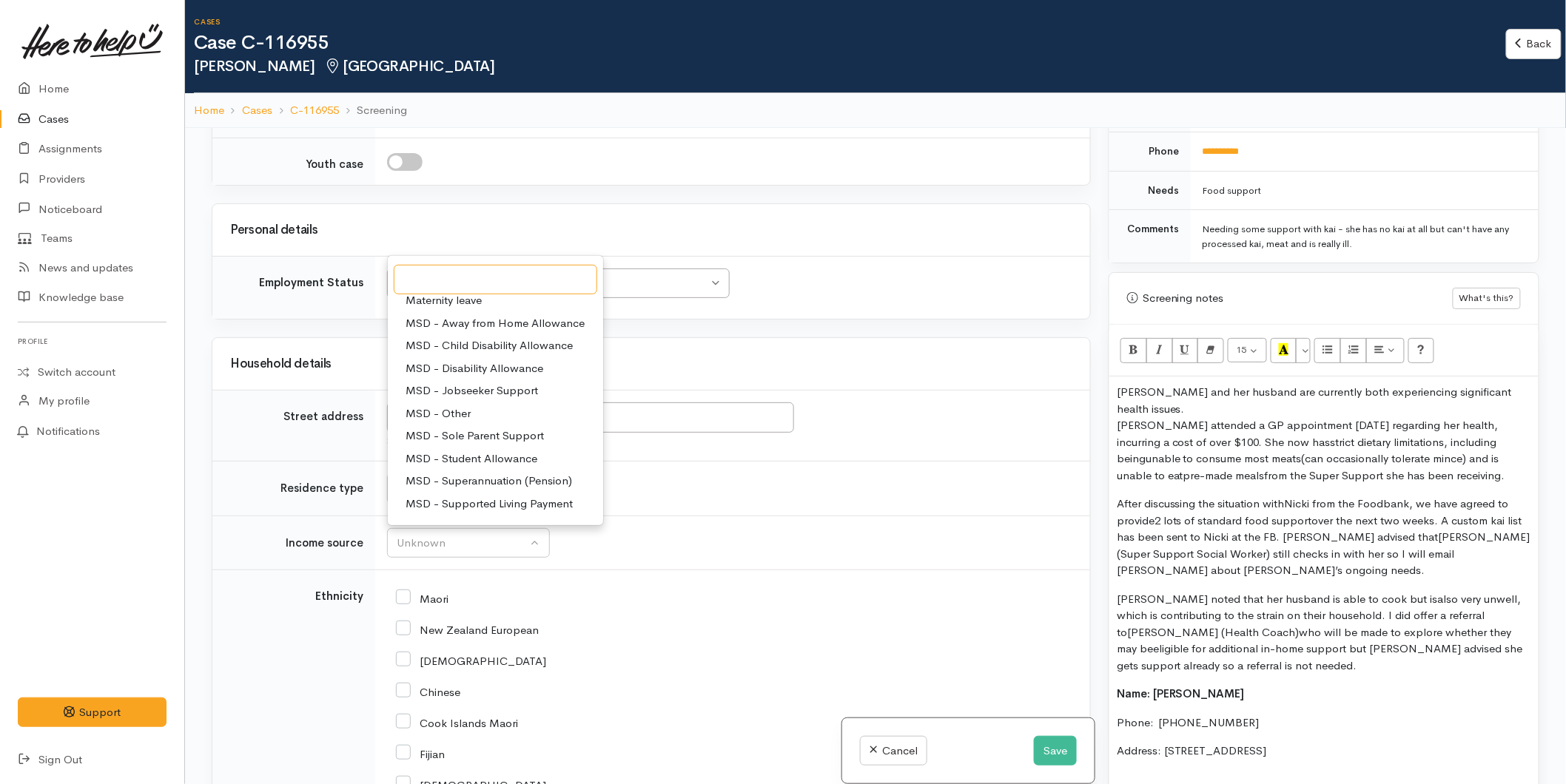
scroll to position [228, 0]
click at [452, 451] on span "Pension / Superannuation" at bounding box center [471, 442] width 132 height 17
select select "19"
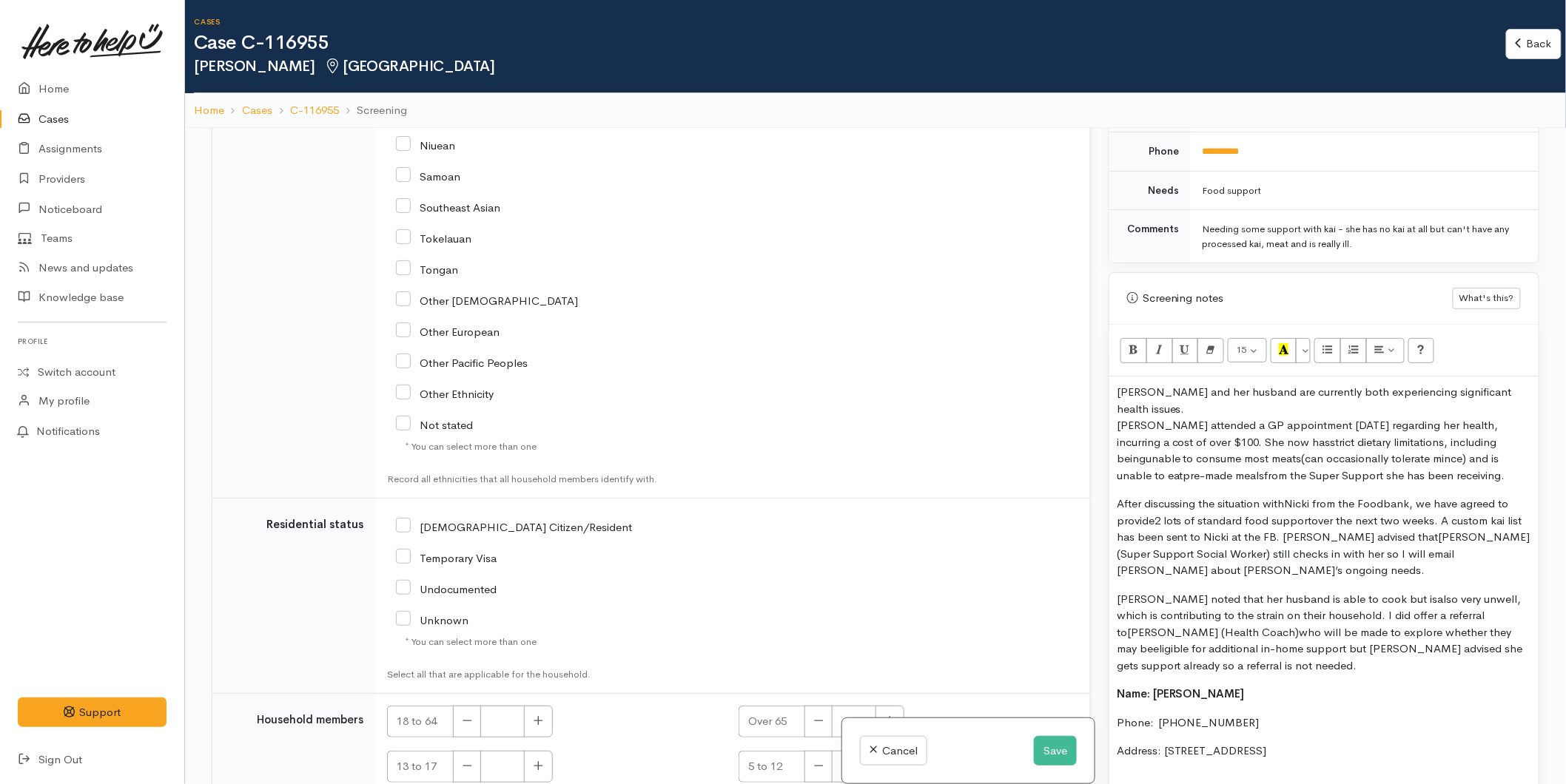
scroll to position [2940, 0]
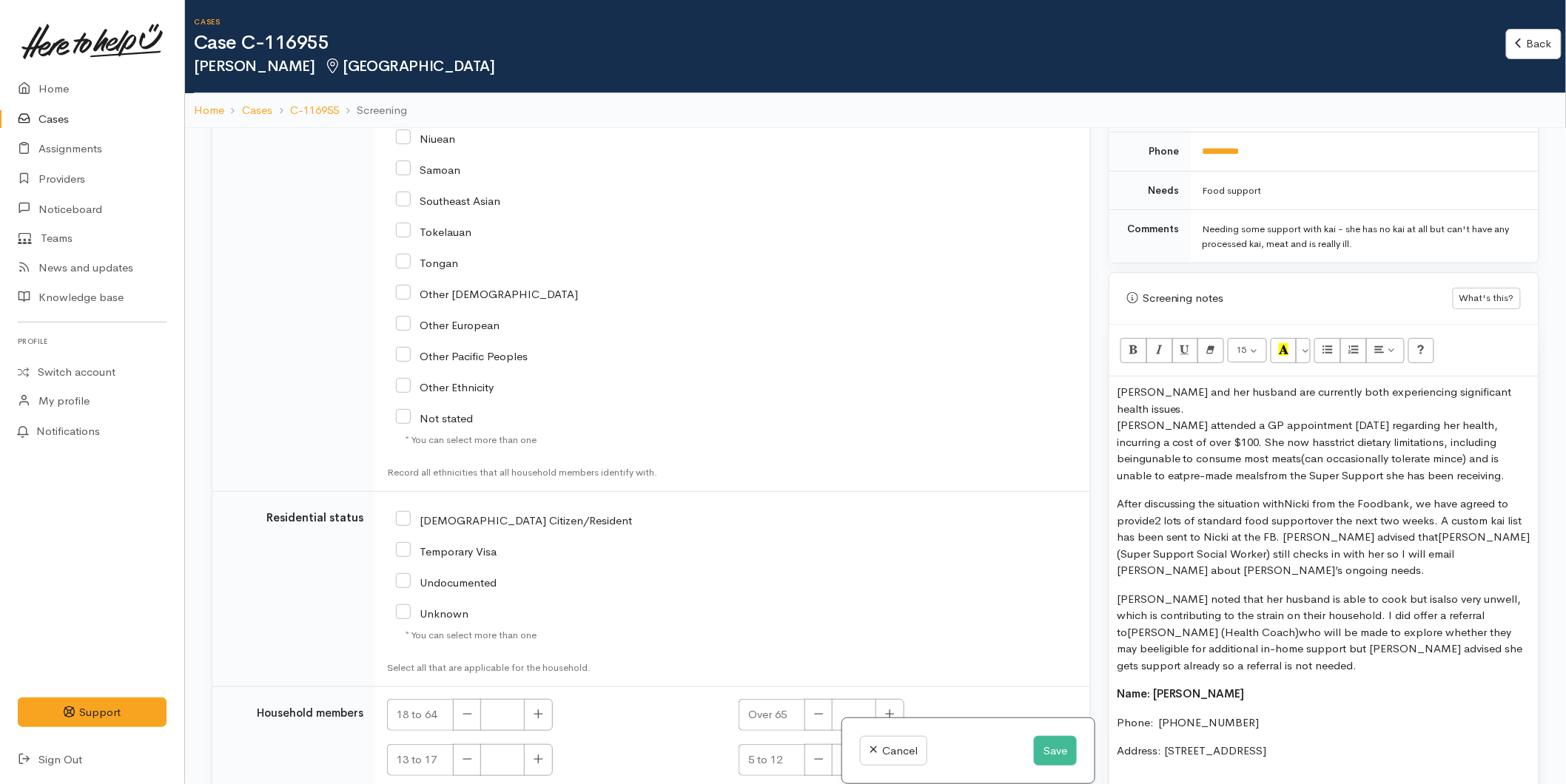
click at [404, 330] on input "Other European" at bounding box center [447, 324] width 104 height 14
checkbox input "true"
click at [401, 526] on input "NZ Citizen/Resident" at bounding box center [513, 519] width 236 height 14
checkbox input "true"
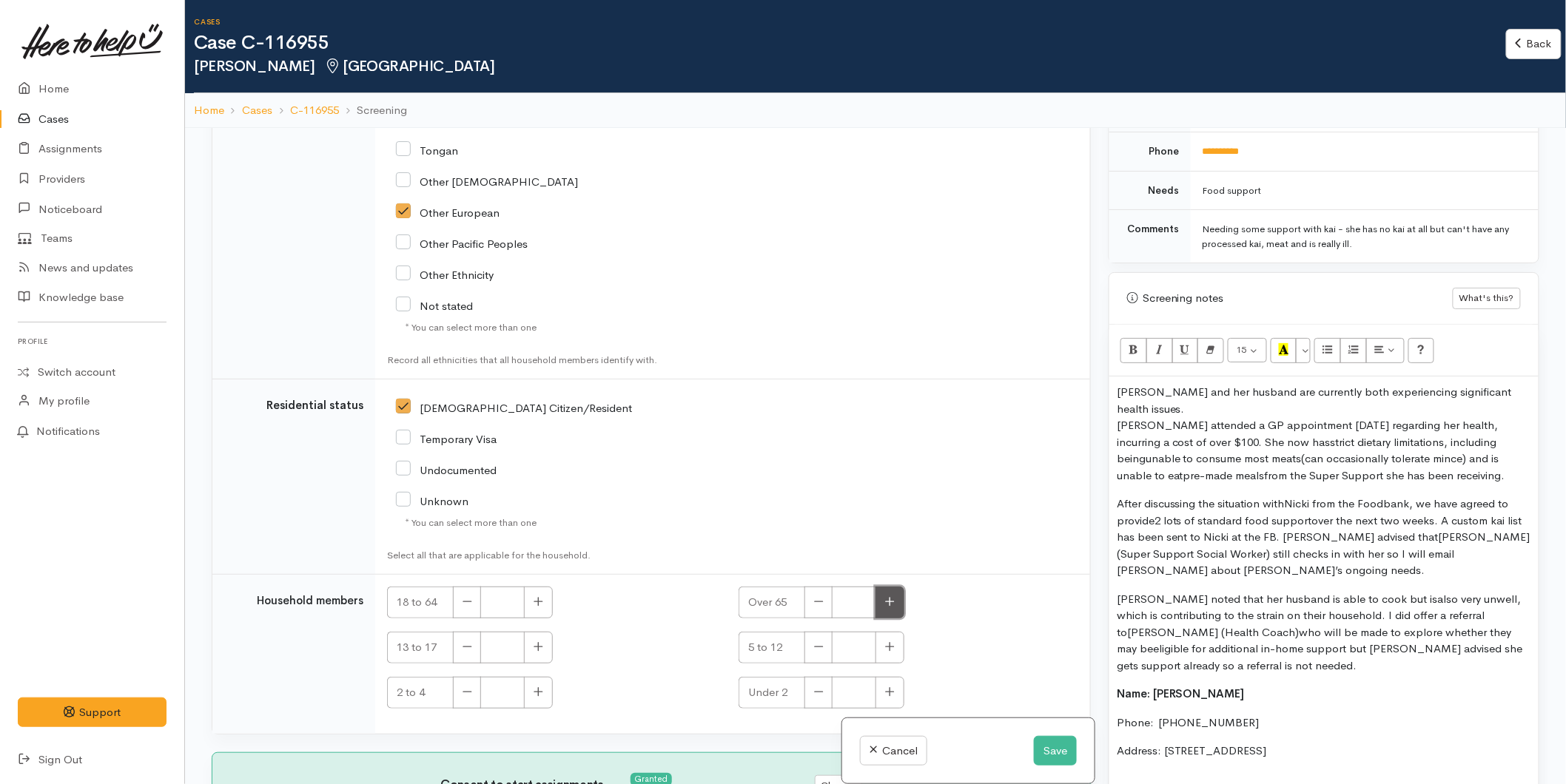
click at [891, 602] on icon "button" at bounding box center [890, 602] width 9 height 9
type input "2"
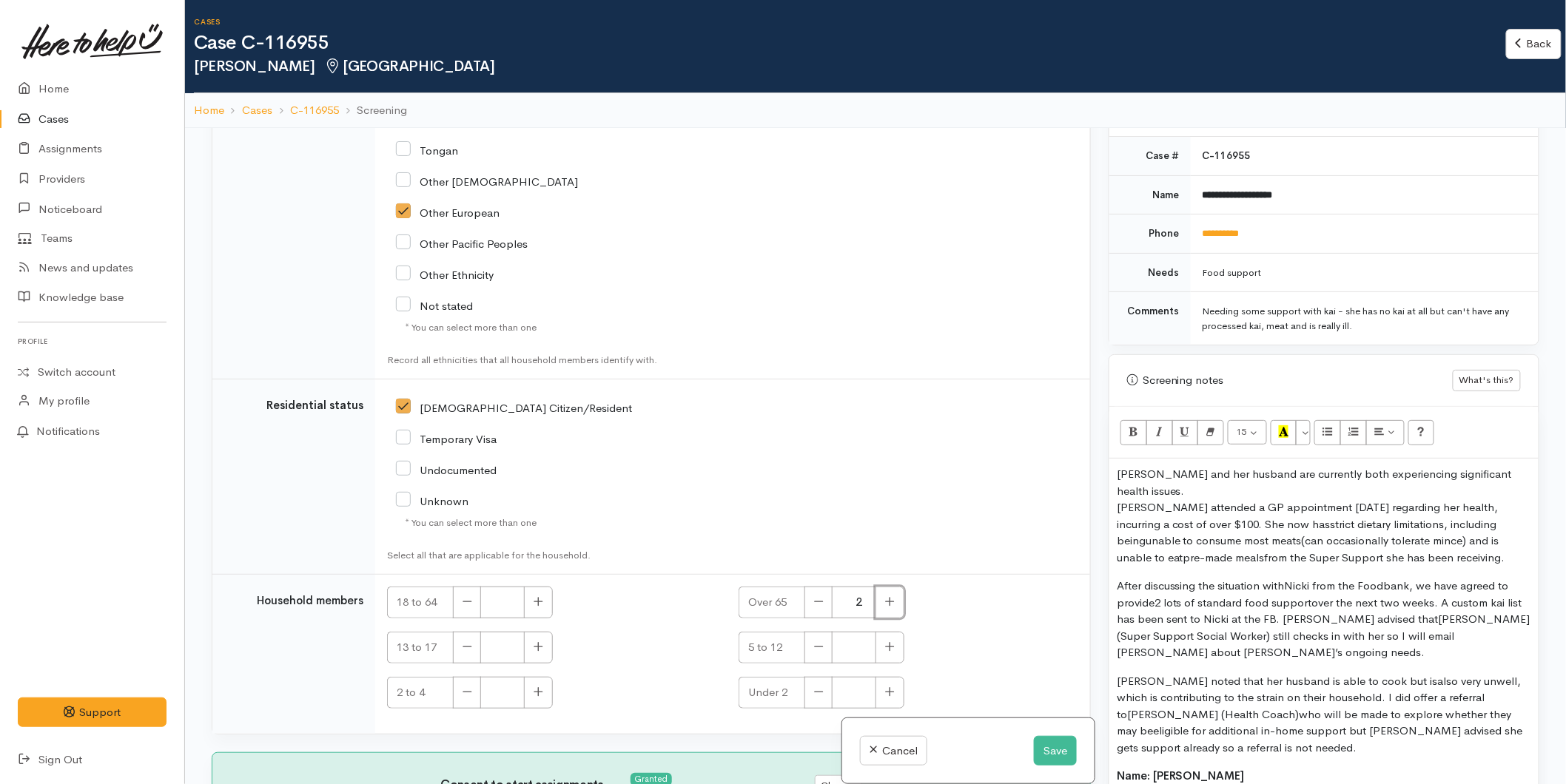
scroll to position [1126, 0]
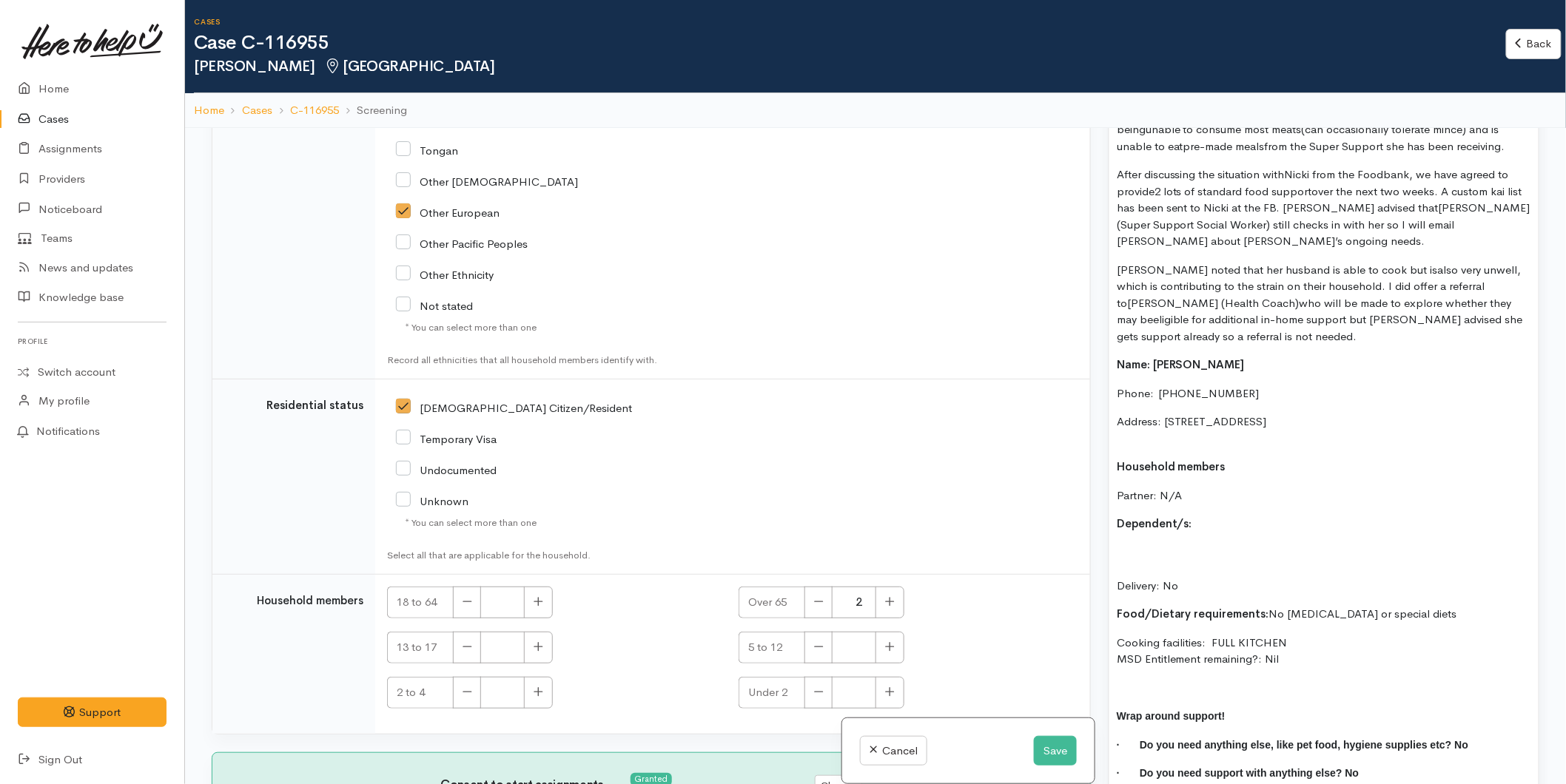
click at [1208, 522] on p "Dependent/s:" at bounding box center [1324, 524] width 414 height 17
click at [1198, 434] on p "Address: [STREET_ADDRESS]" at bounding box center [1324, 430] width 414 height 33
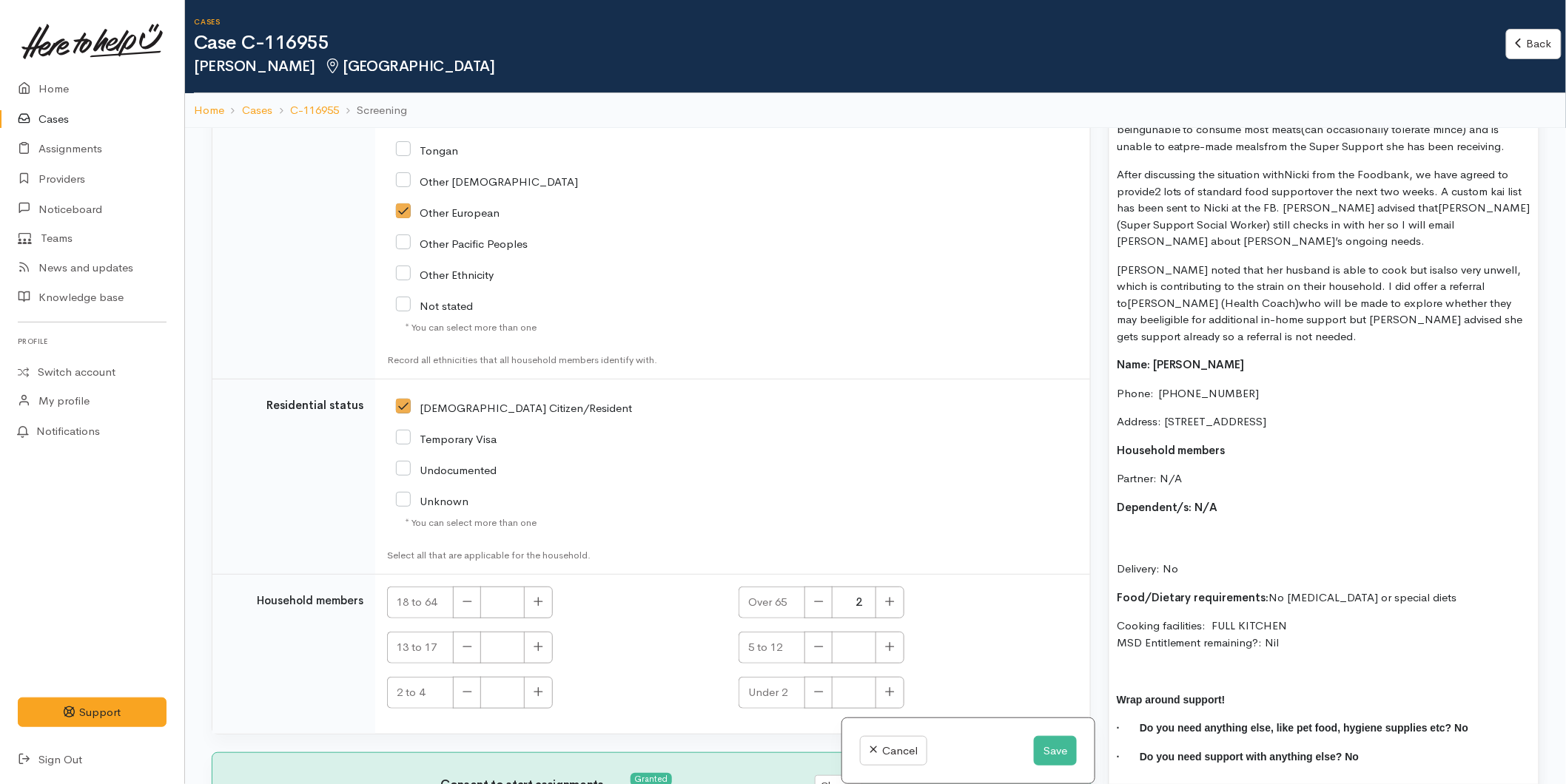
click at [1205, 475] on p "Partner: N/A" at bounding box center [1324, 479] width 414 height 17
click at [1188, 563] on p "Delivery: No" at bounding box center [1324, 552] width 414 height 50
click at [1181, 516] on p "Dependent/s: N/A" at bounding box center [1324, 508] width 414 height 17
click at [1160, 543] on p "Delivery: Yes" at bounding box center [1324, 552] width 414 height 50
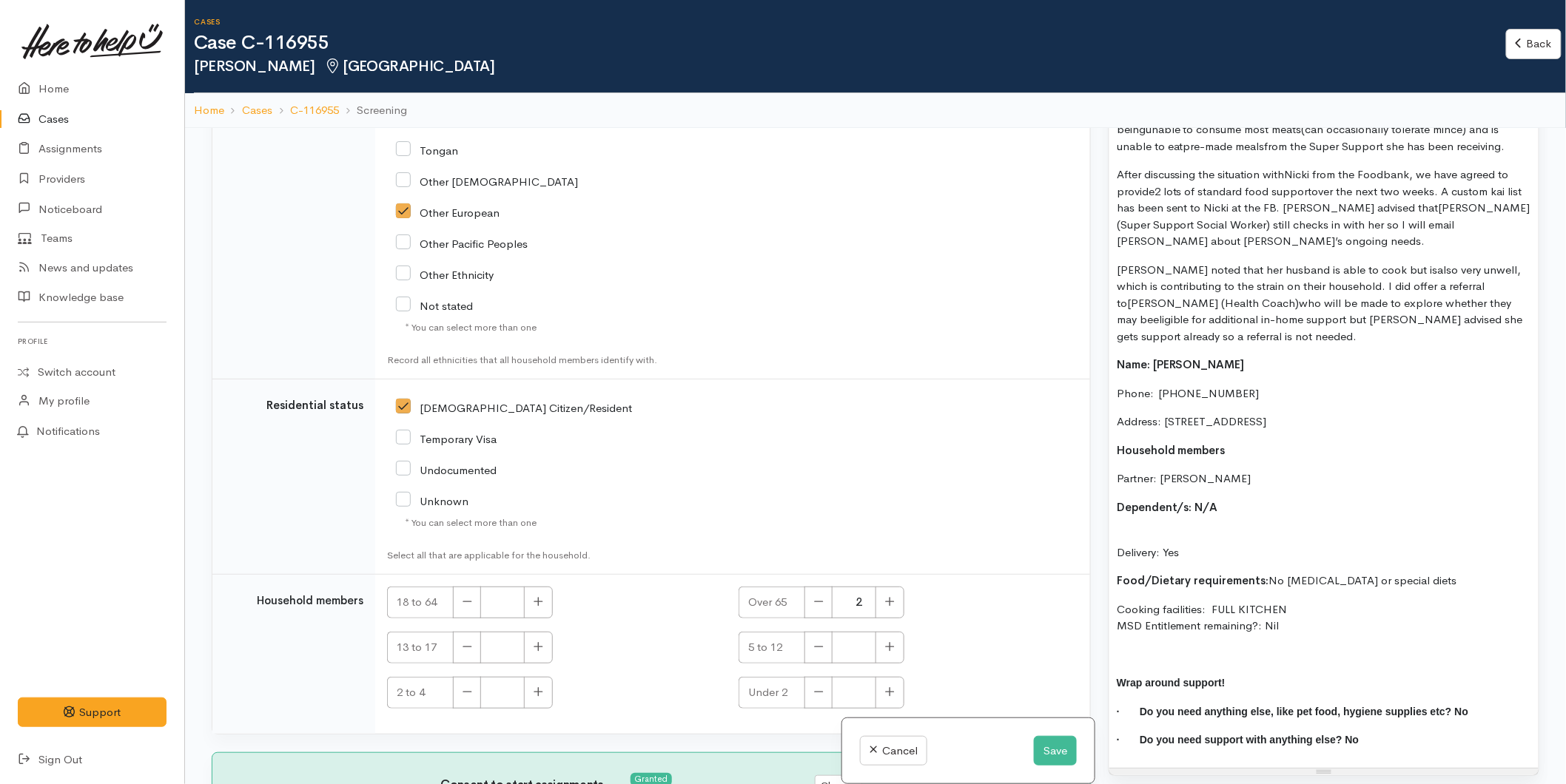
click at [1128, 527] on div "Catherine and her husband are currently both experiencing significant health is…" at bounding box center [1324, 407] width 430 height 720
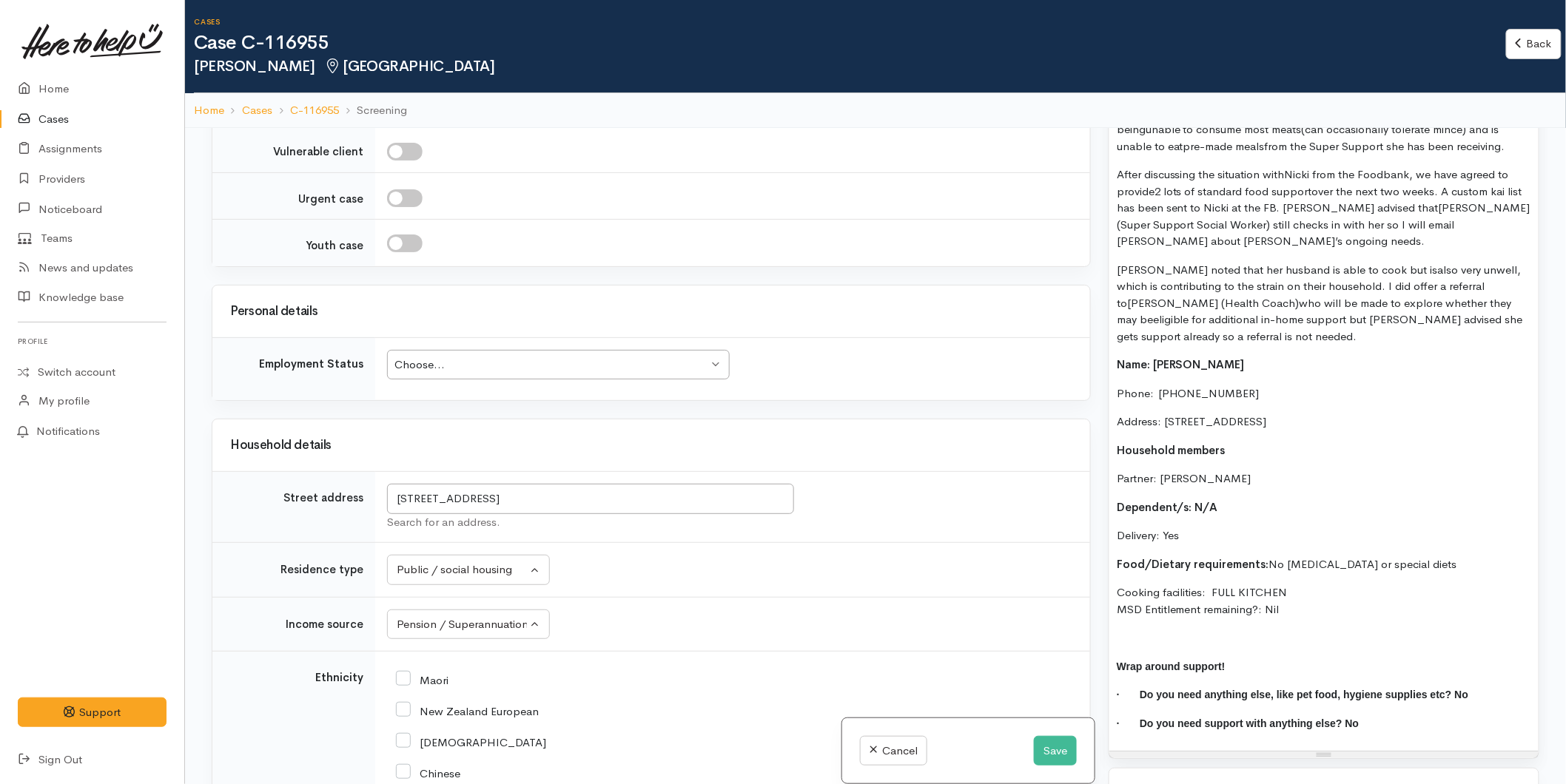
scroll to position [1873, 0]
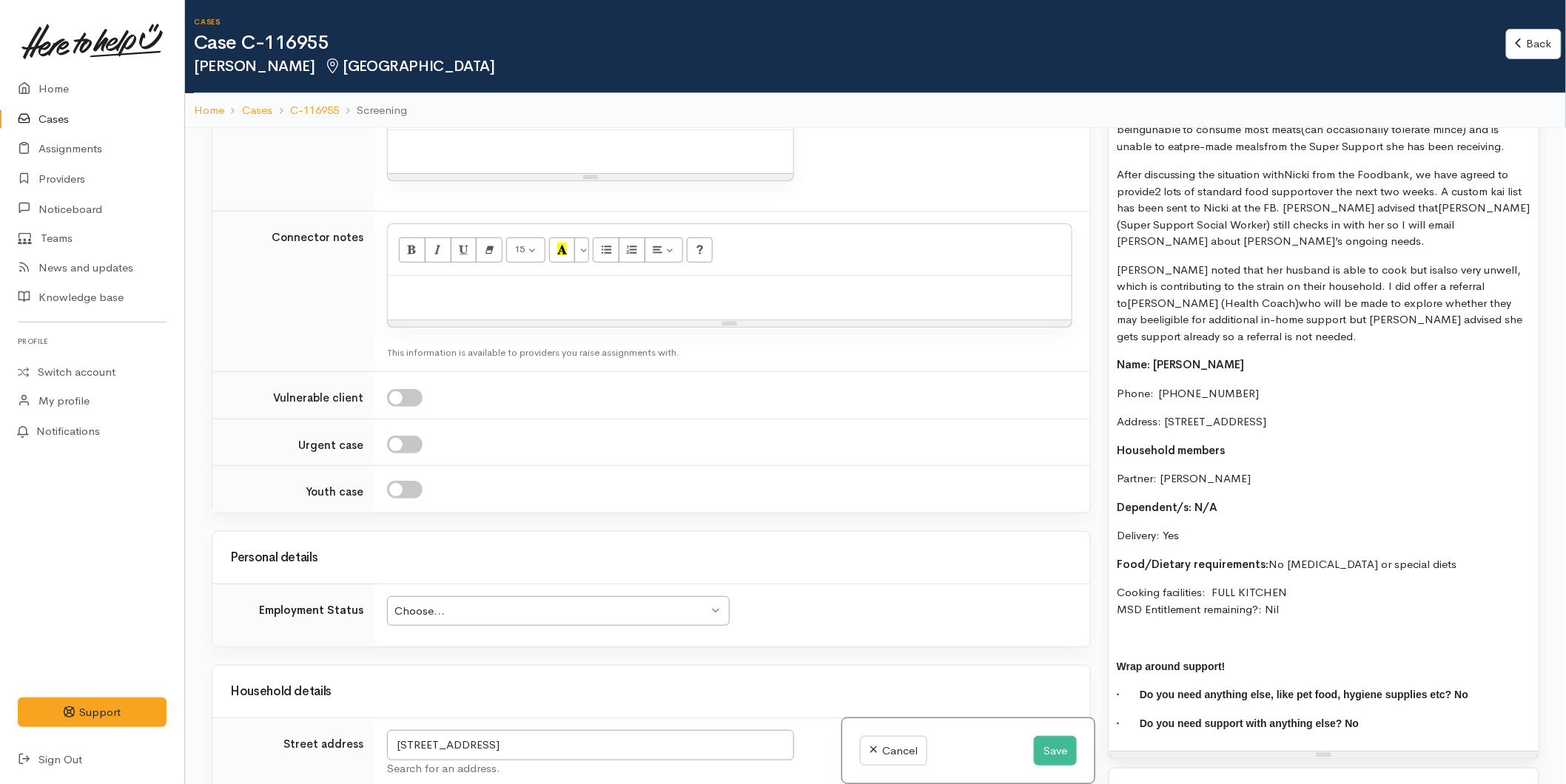
click at [413, 155] on p at bounding box center [591, 146] width 391 height 17
paste div
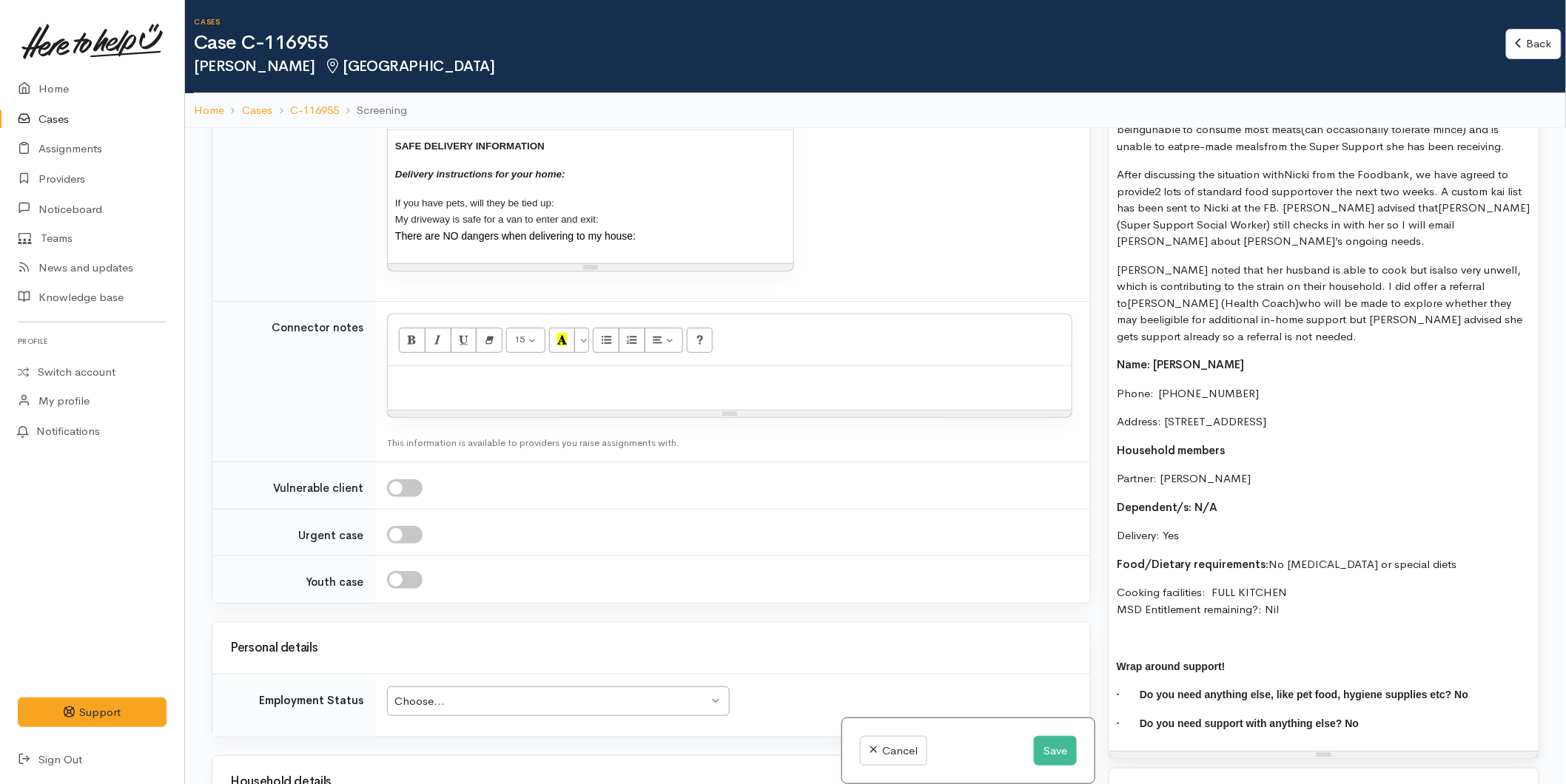
drag, startPoint x: 597, startPoint y: 370, endPoint x: 299, endPoint y: 254, distance: 319.8
click at [299, 254] on tr "Safe delivery notes 10 8 9 10 11 12 14 18 24 36 Background Color Transparent Se…" at bounding box center [651, 183] width 878 height 236
click at [589, 116] on button "More Color" at bounding box center [581, 104] width 15 height 25
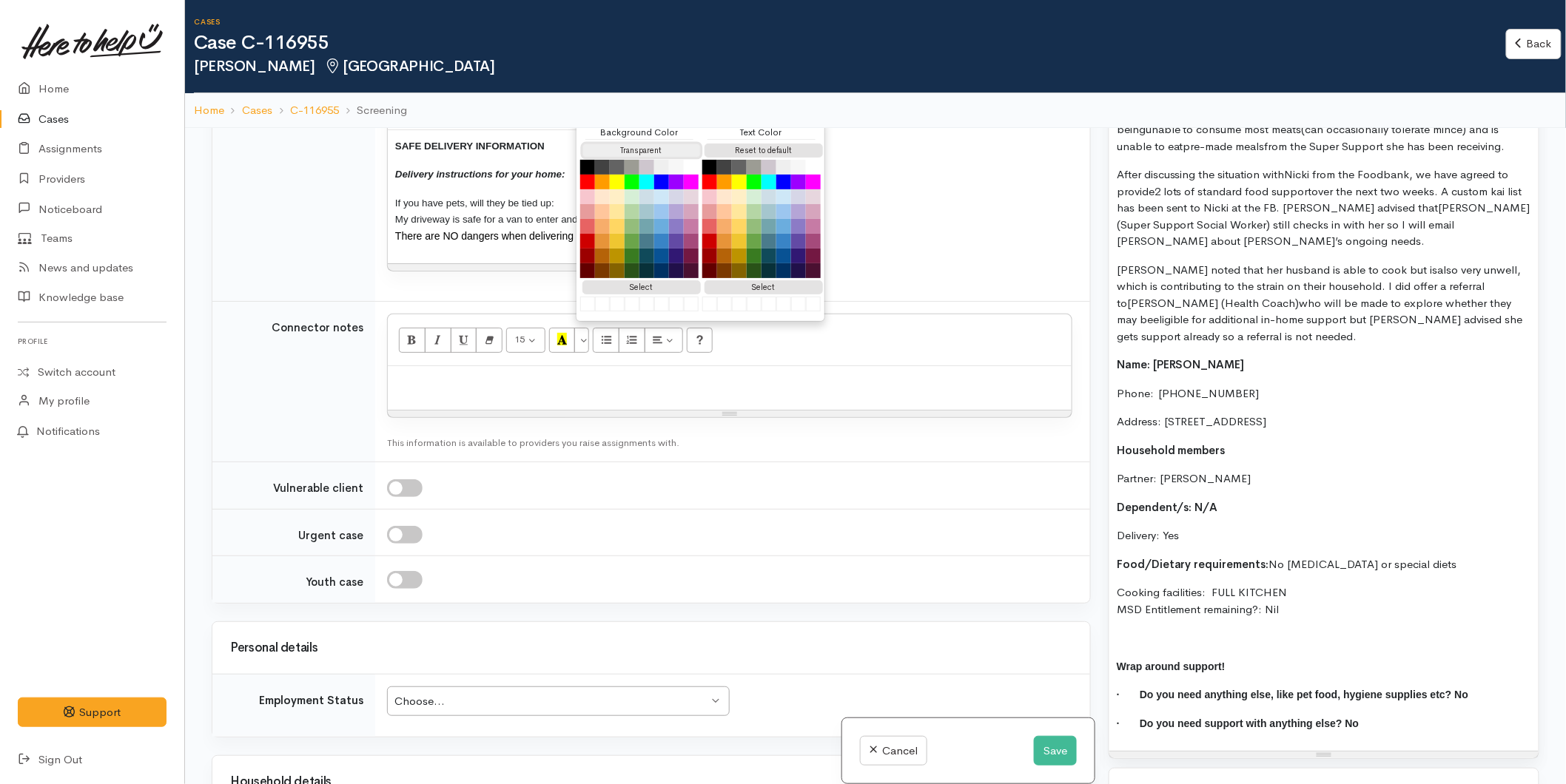
click at [655, 158] on button "Transparent" at bounding box center [642, 150] width 118 height 15
click at [763, 158] on button "Reset to default" at bounding box center [764, 150] width 118 height 15
click at [521, 264] on div "SAFE DELIVERY INFORMATION Delivery instructions for your home: If you have pets…" at bounding box center [591, 197] width 405 height 134
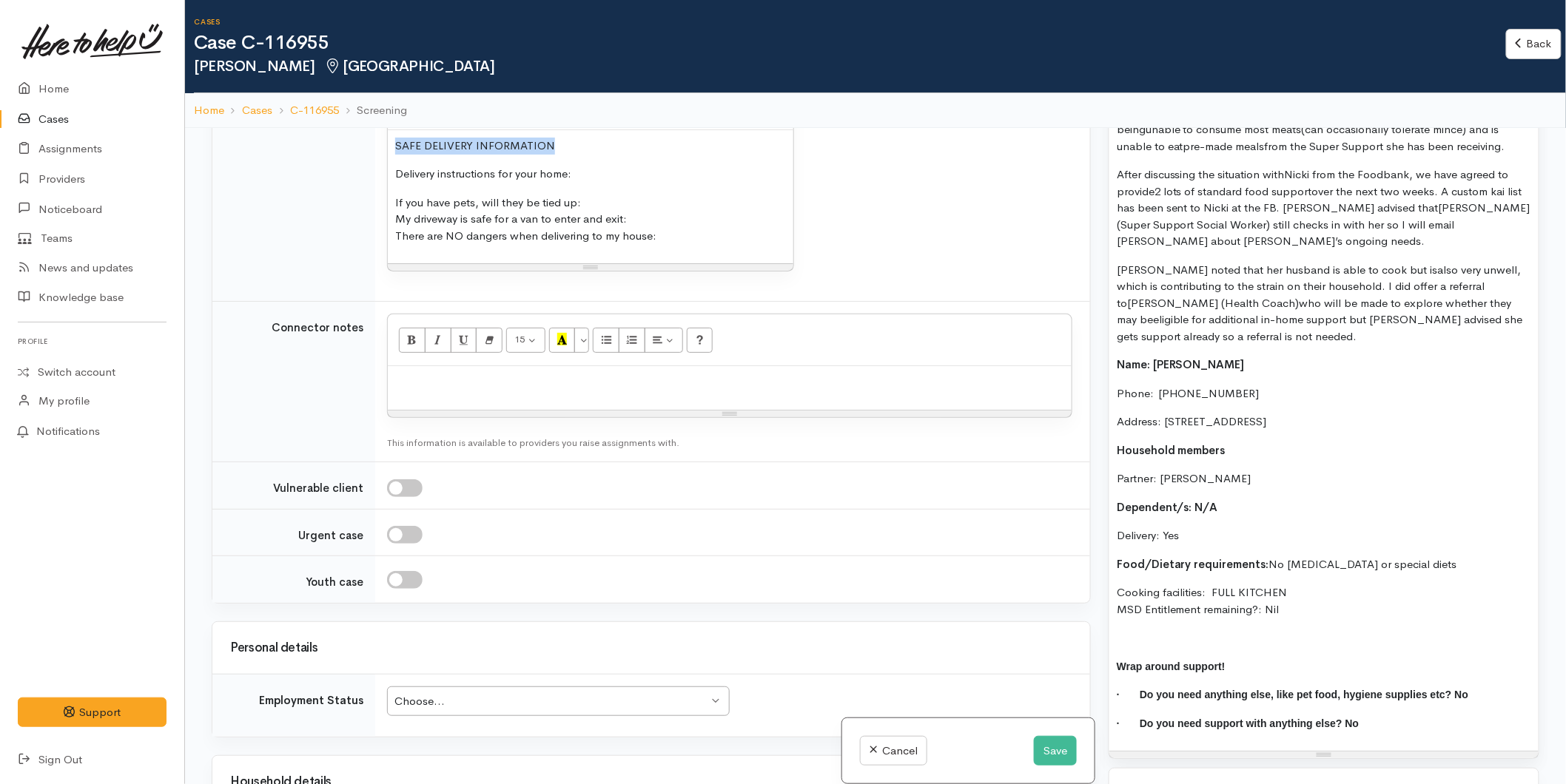
click at [352, 276] on tr "Safe delivery notes 15 8 9 10 11 12 14 18 24 36 Background Color Transparent Se…" at bounding box center [651, 183] width 878 height 236
click at [404, 116] on button "Bold (CTRL+B)" at bounding box center [411, 104] width 26 height 25
click at [585, 183] on p "Delivery instructions for your home:" at bounding box center [591, 174] width 391 height 17
click at [586, 245] on p "If you have pets, will they be tied up: My driveway is safe for a van to enter …" at bounding box center [591, 220] width 391 height 50
click at [650, 245] on p "If you have pets, will they be tied up: Yes My driveway is safe for a van to en…" at bounding box center [591, 220] width 391 height 50
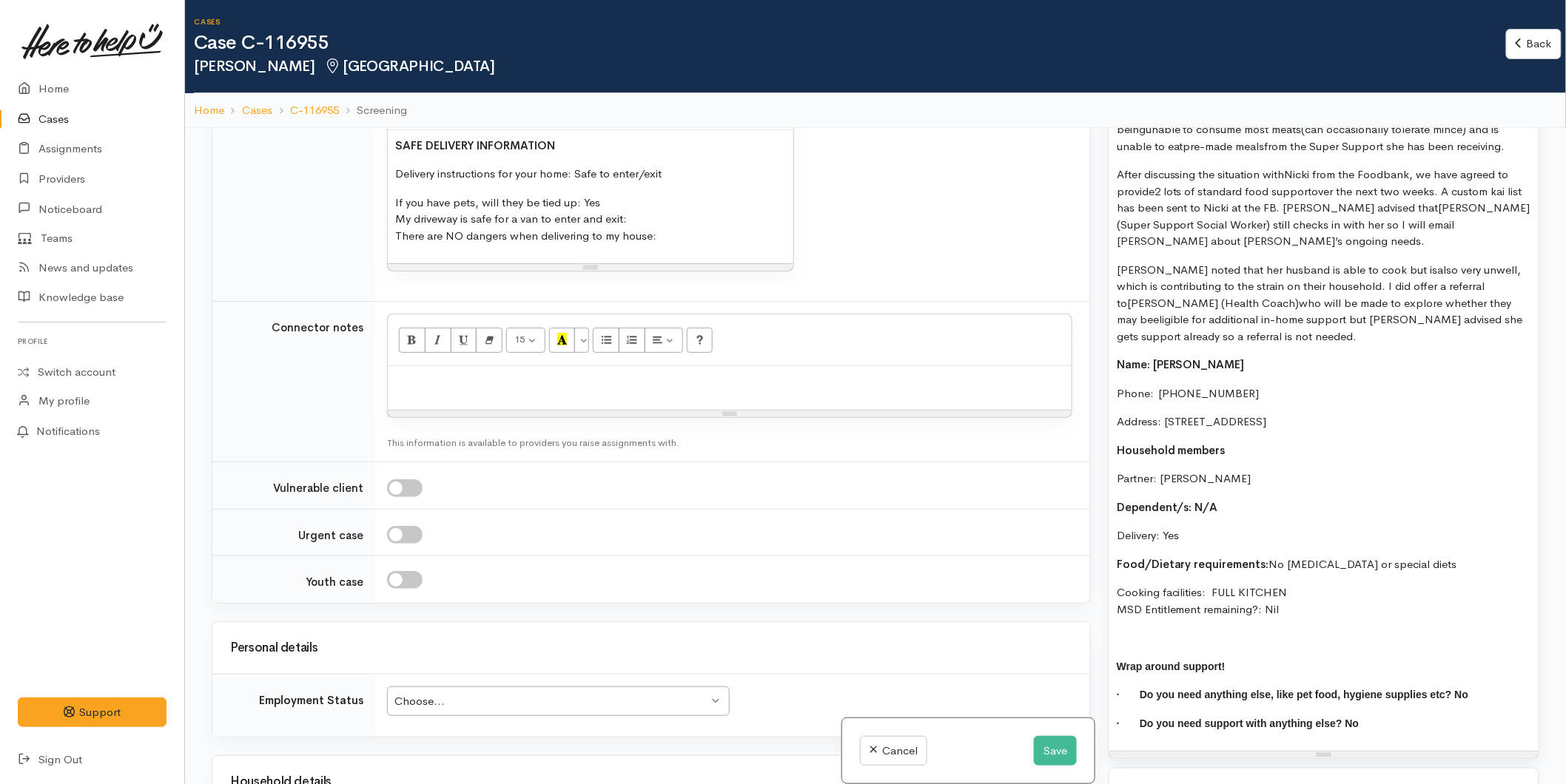
click at [663, 245] on p "If you have pets, will they be tied up: Yes My driveway is safe for a van to en…" at bounding box center [591, 220] width 391 height 50
click at [669, 245] on p "If you have pets, will they be tied up: Yes My driveway is safe for a van to en…" at bounding box center [591, 220] width 391 height 50
click at [630, 245] on p "If you have pets, will they be tied up: Yes My driveway is safe for a van to en…" at bounding box center [591, 220] width 391 height 50
click at [674, 245] on p "If you have pets, will they be tied up: N/A My driveway is safe for a van to en…" at bounding box center [591, 220] width 391 height 50
click at [687, 183] on p "Delivery instructions for your home: Safe to enter/exit" at bounding box center [591, 174] width 391 height 17
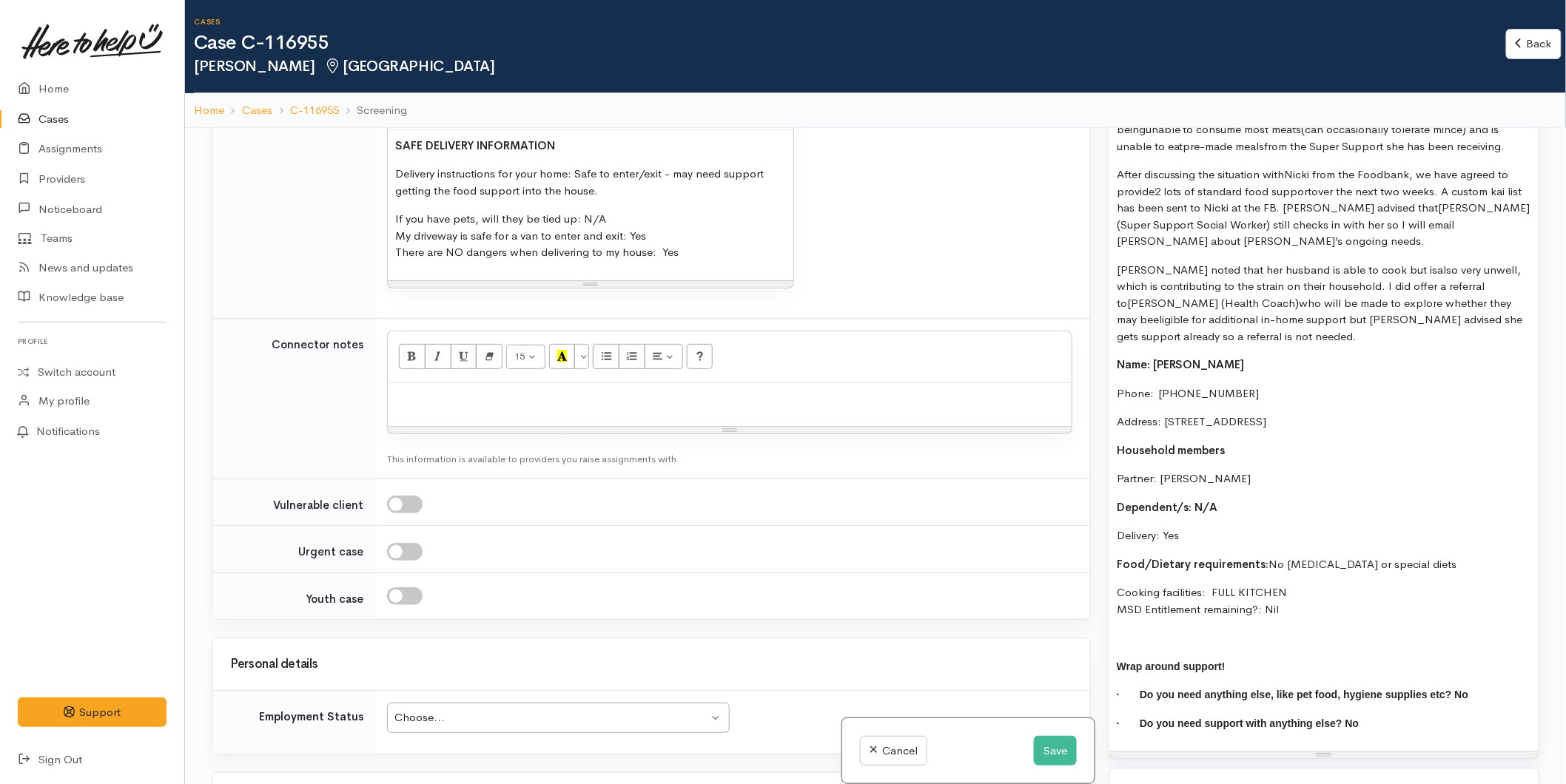
drag, startPoint x: 1294, startPoint y: 611, endPoint x: 1118, endPoint y: 365, distance: 302.5
click at [1118, 365] on div "Catherine and her husband are currently both experiencing significant health is…" at bounding box center [1324, 399] width 430 height 704
copy div "Name: Catherine McManaway Phone:  0279366096 Address: unit 34/10 Macville Road,…"
click at [490, 408] on p at bounding box center [730, 399] width 669 height 17
paste div
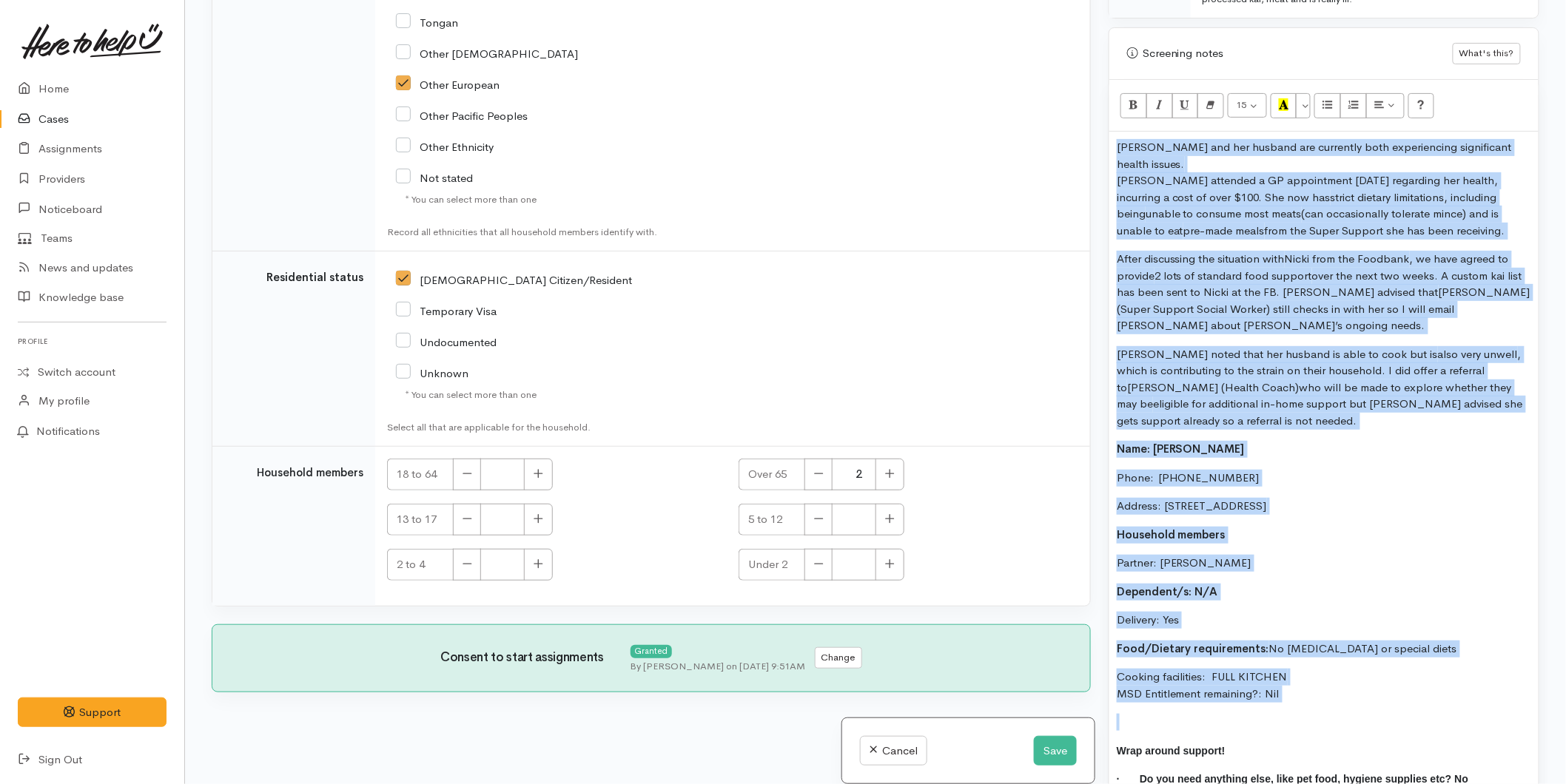
scroll to position [653, 0]
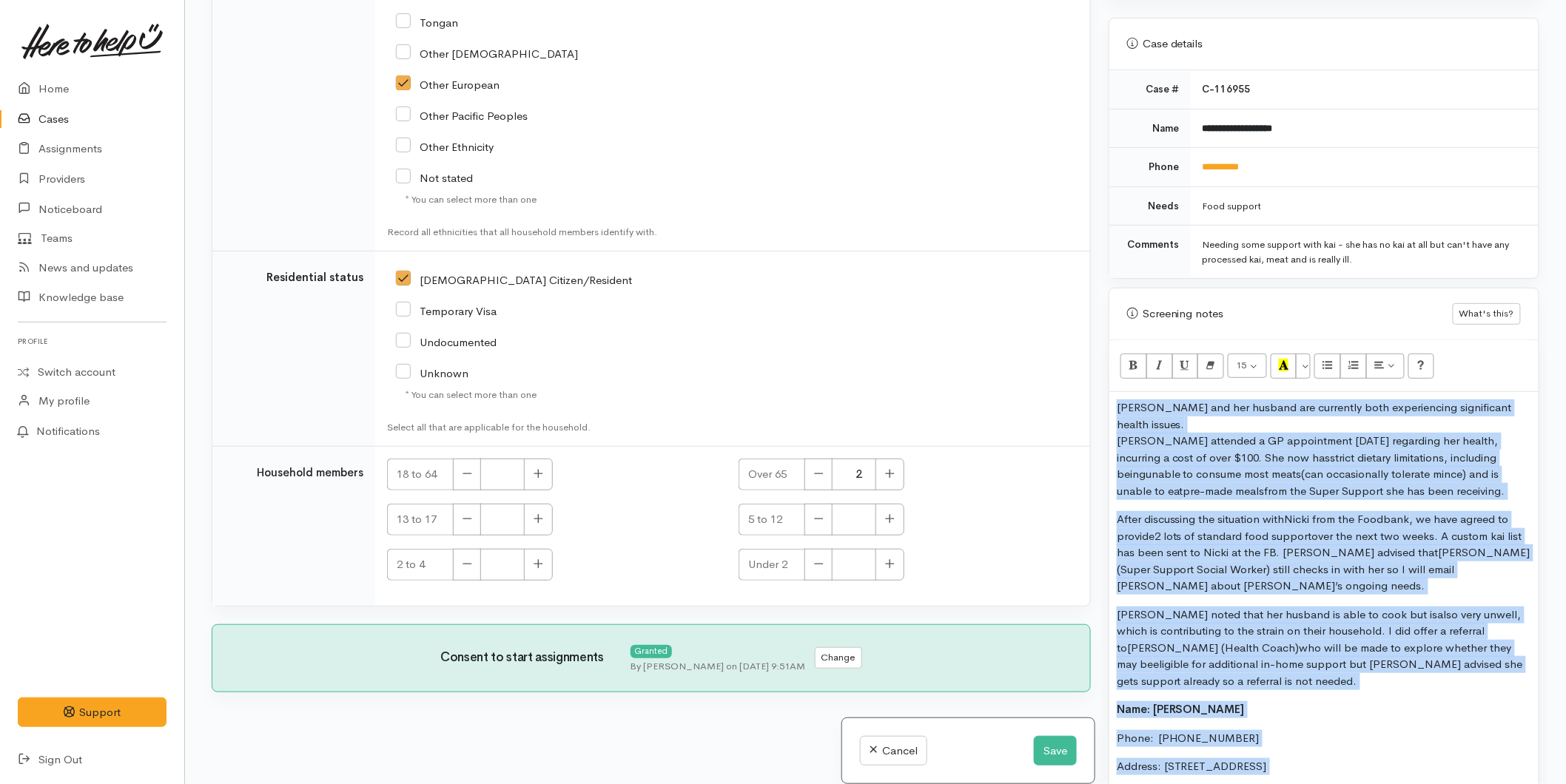
drag, startPoint x: 1205, startPoint y: 432, endPoint x: 1097, endPoint y: 358, distance: 130.9
click at [1097, 358] on div "Related cases There are other cases potentially from the same person, address o…" at bounding box center [876, 392] width 1346 height 784
copy div "Catherine and her husband are currently both experiencing significant health is…"
click at [1051, 737] on button "Save" at bounding box center [1055, 750] width 43 height 30
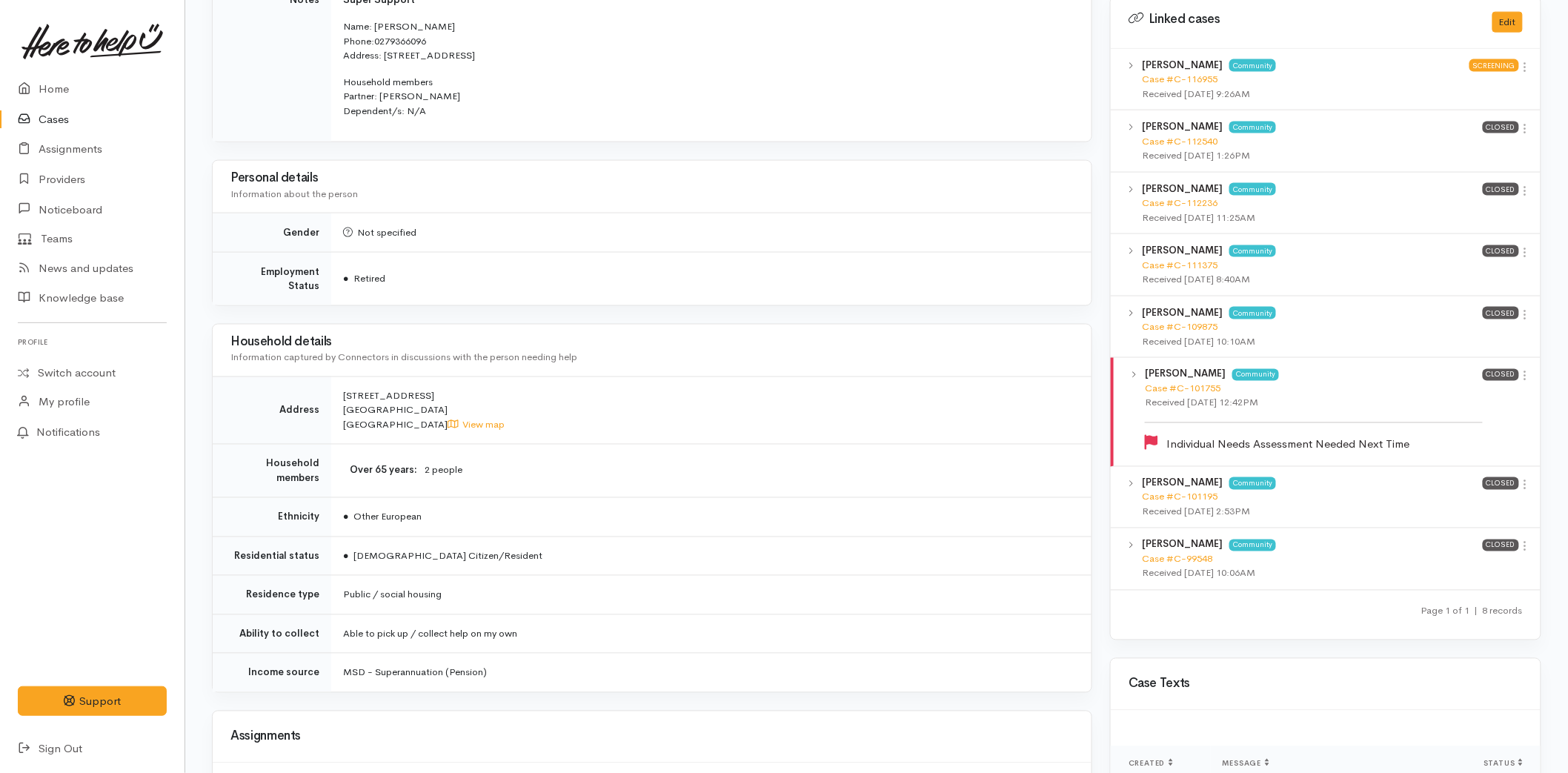
scroll to position [824, 0]
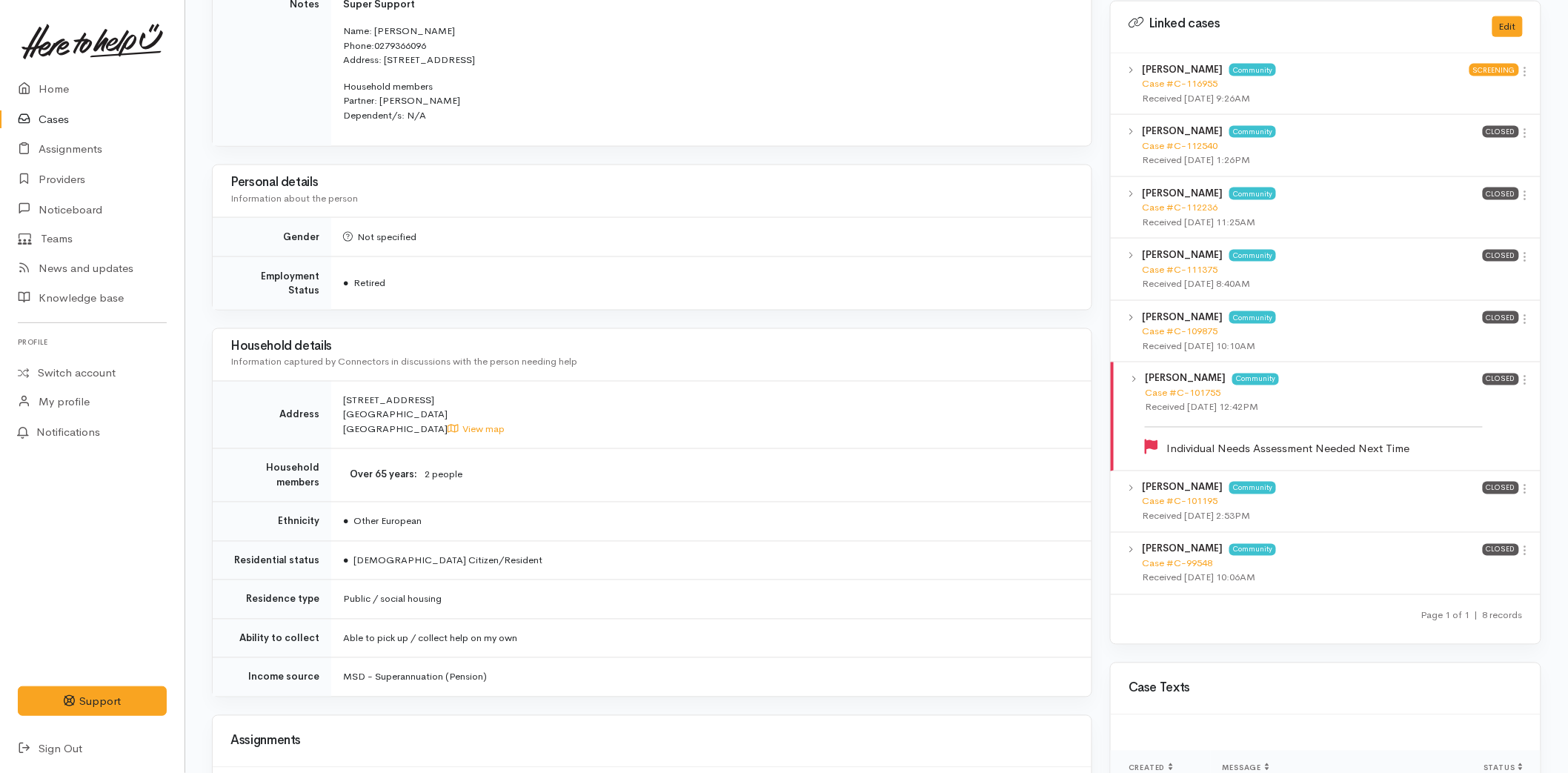
click at [1524, 189] on icon at bounding box center [1525, 195] width 13 height 13
click at [1442, 213] on link "View case" at bounding box center [1472, 224] width 117 height 23
click at [46, 74] on link "Home" at bounding box center [92, 88] width 184 height 30
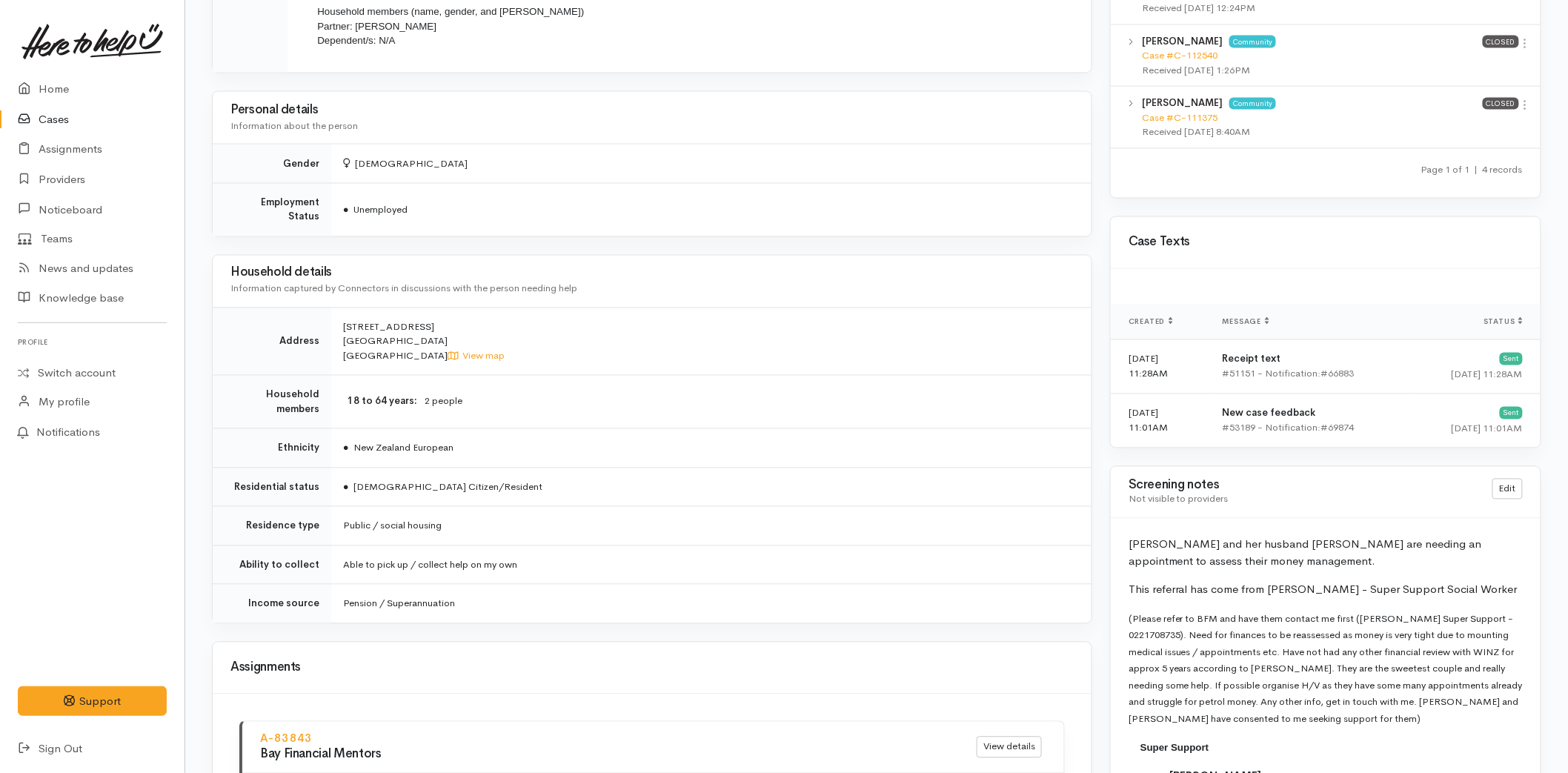
scroll to position [988, 0]
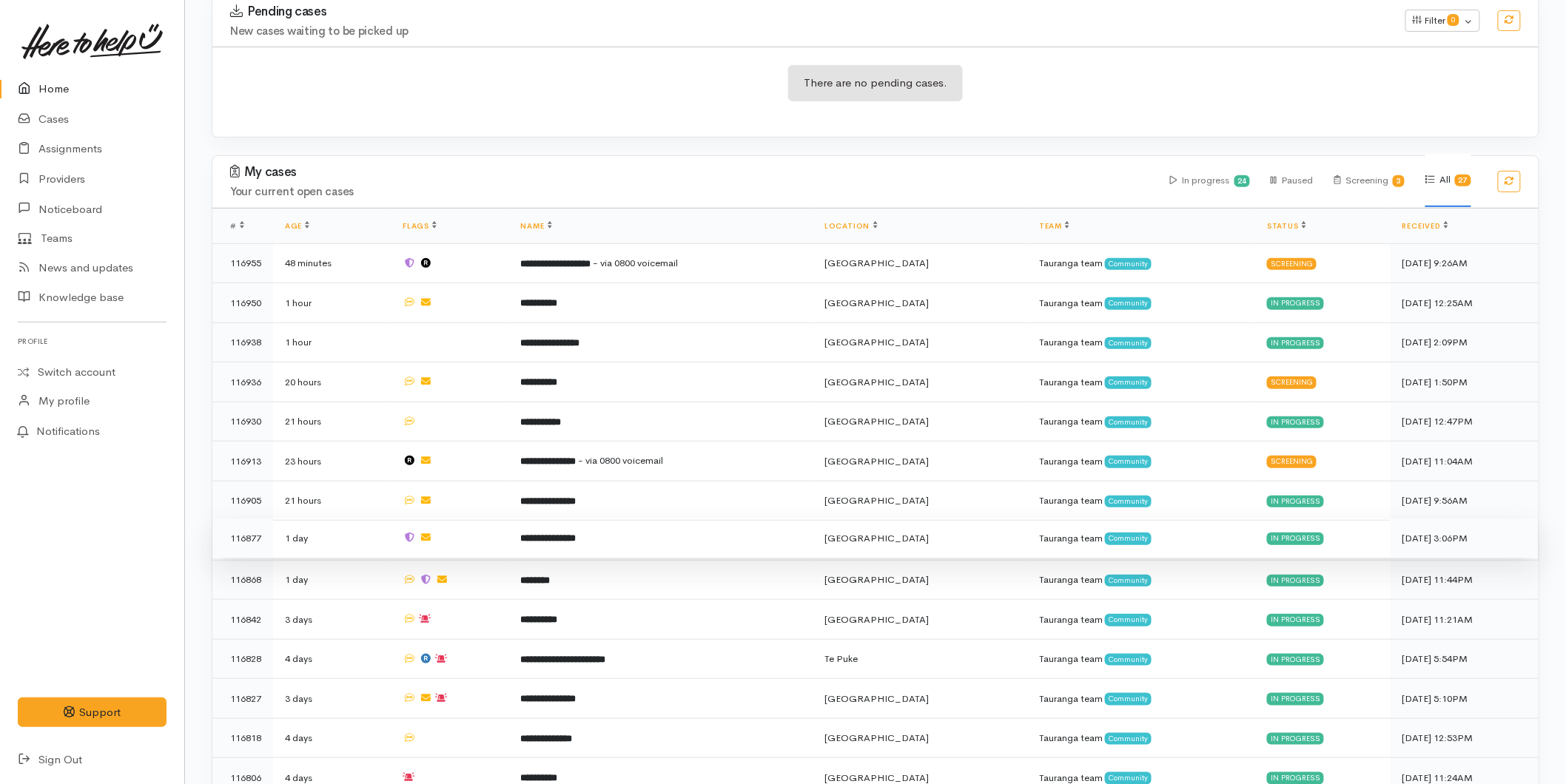
scroll to position [246, 0]
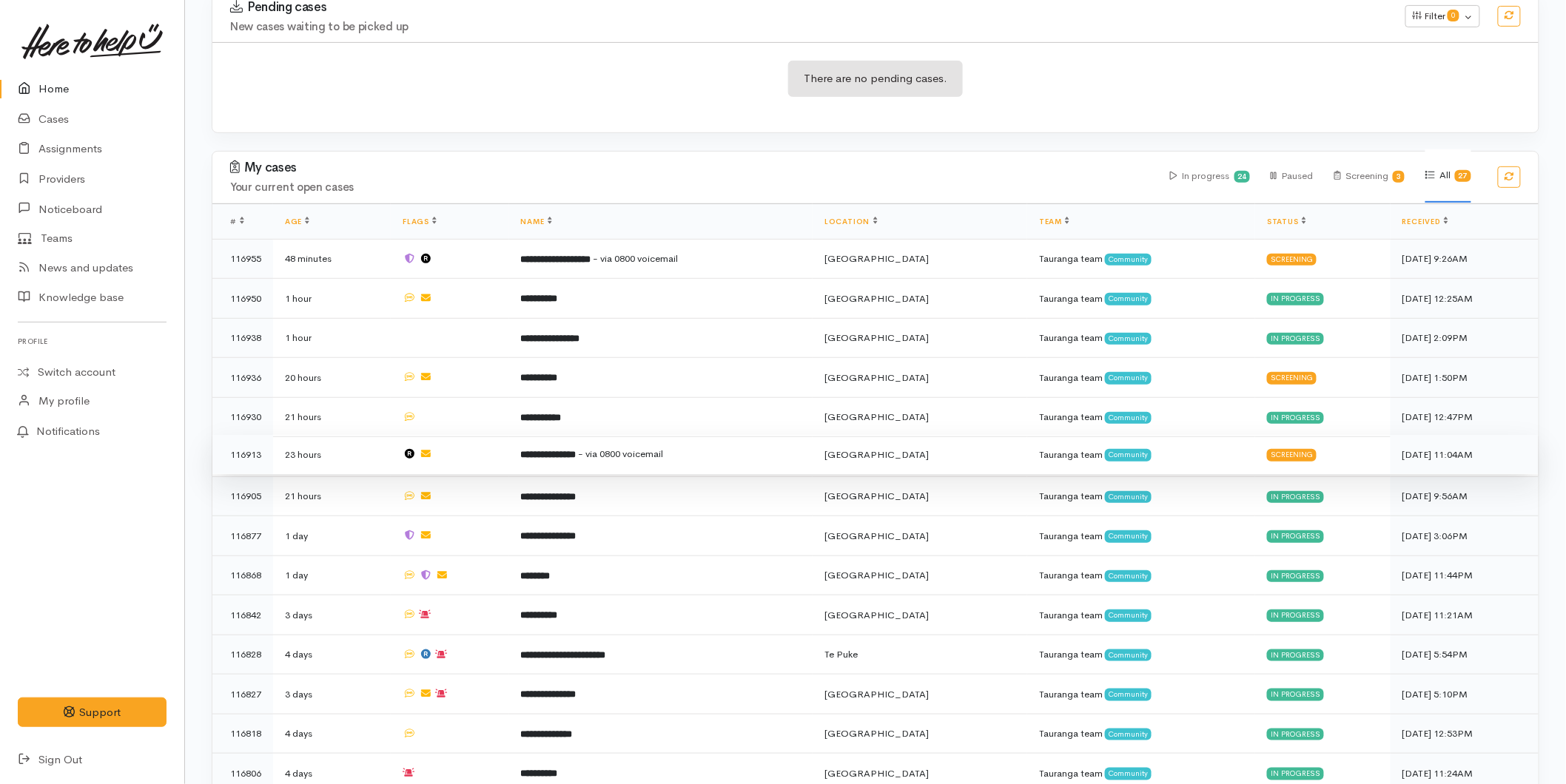
click at [577, 452] on b "**********" at bounding box center [548, 455] width 55 height 10
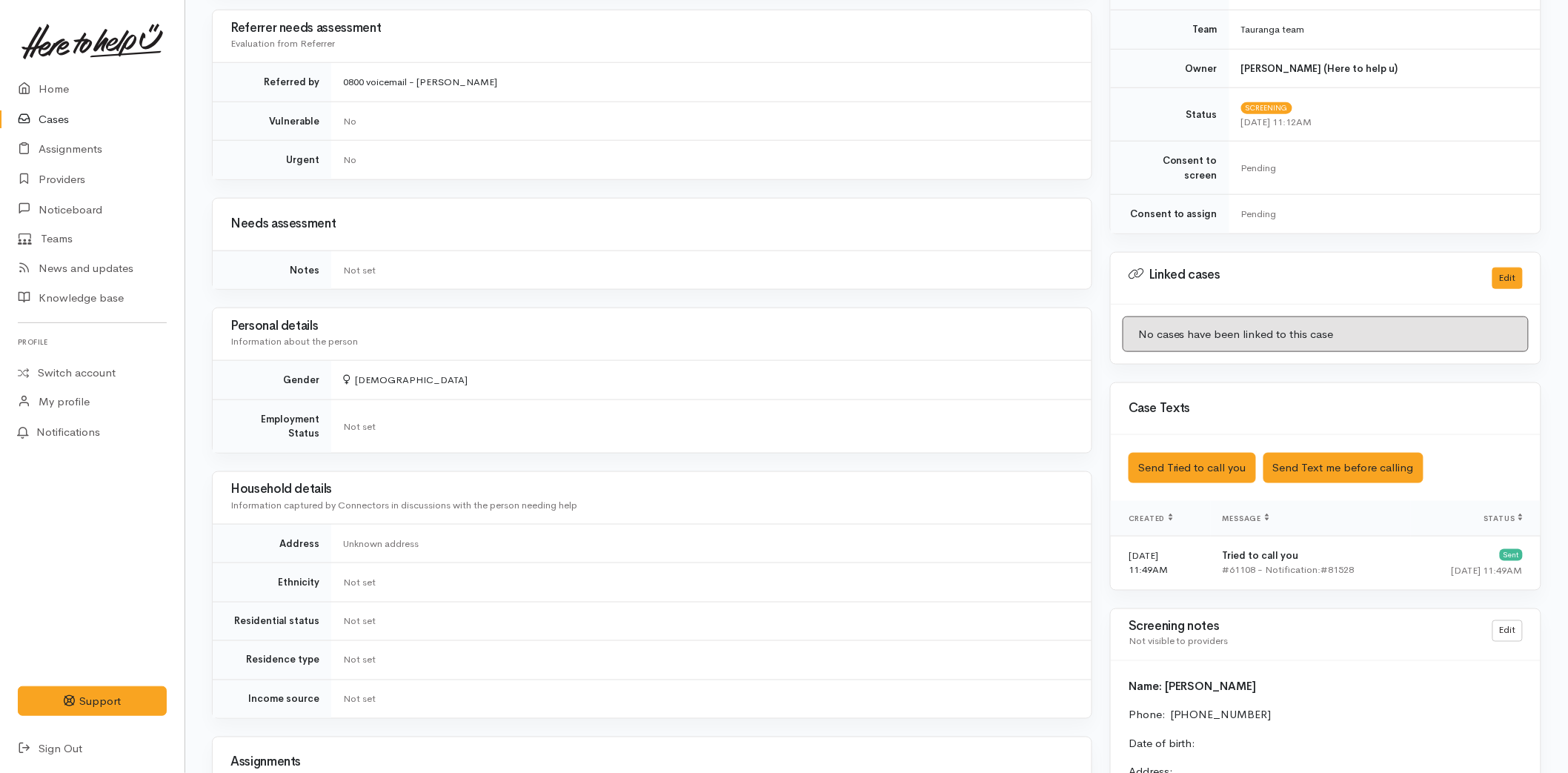
scroll to position [658, 0]
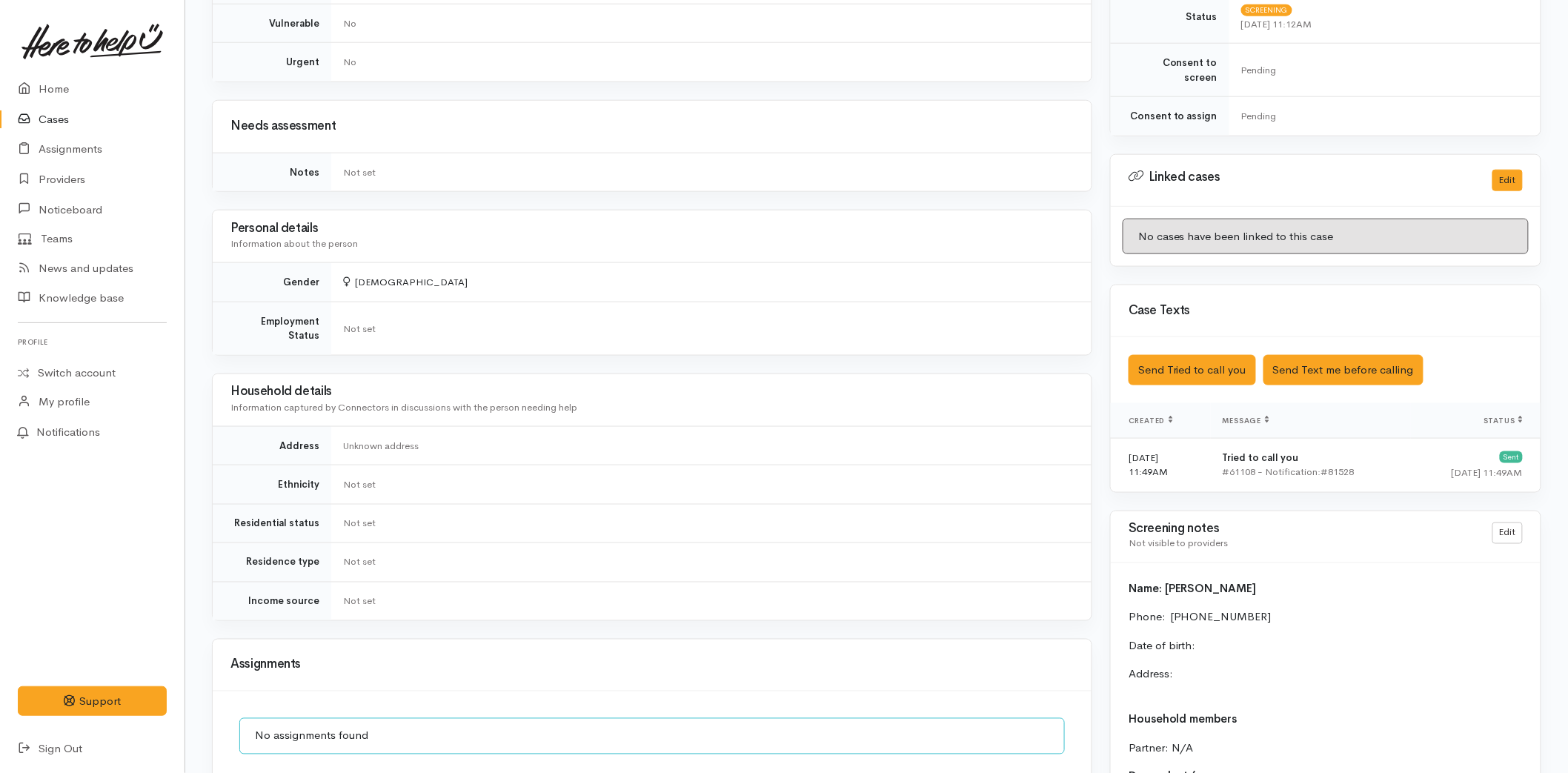
click at [73, 72] on link at bounding box center [91, 41] width 149 height 65
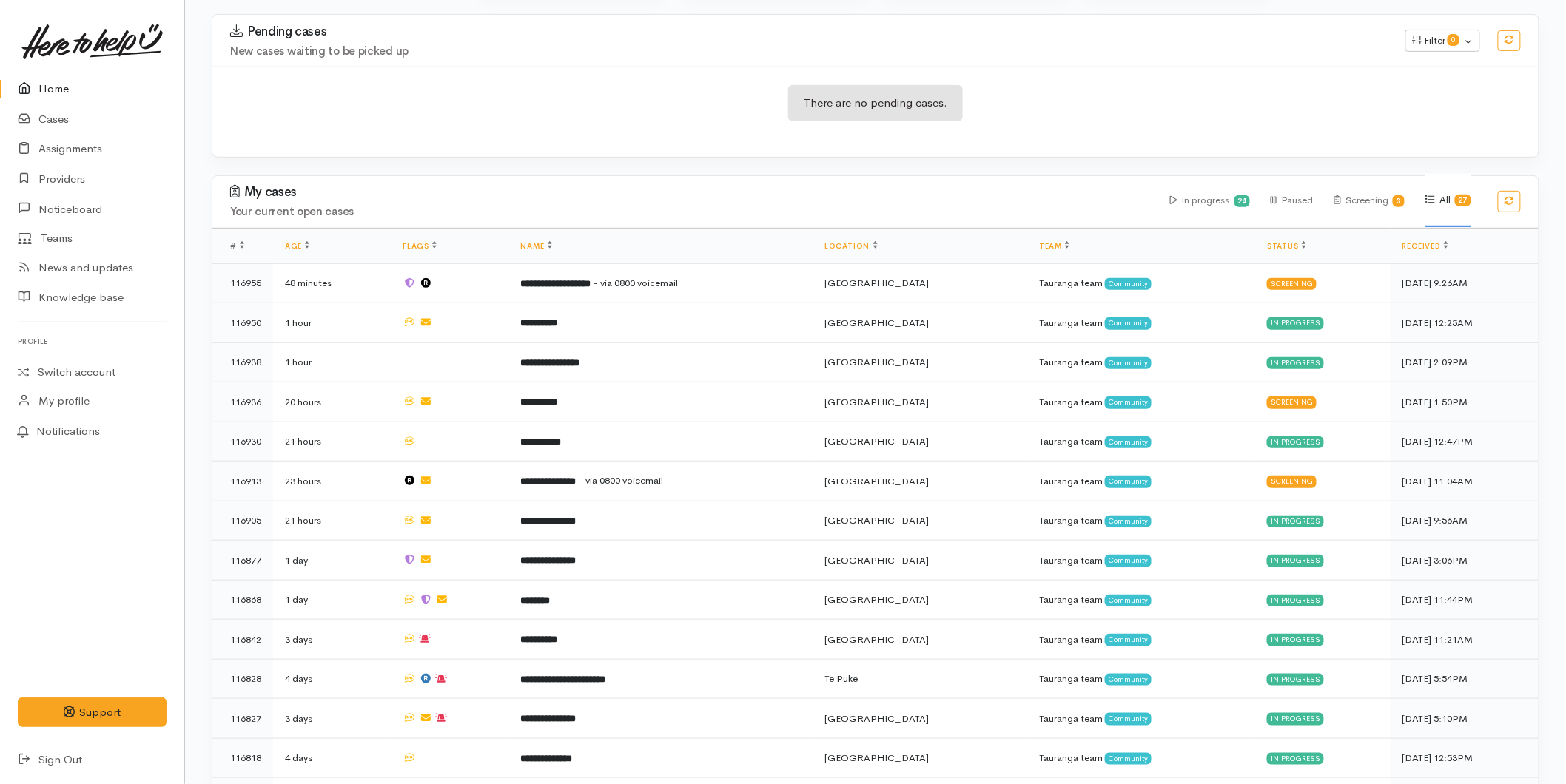
scroll to position [246, 0]
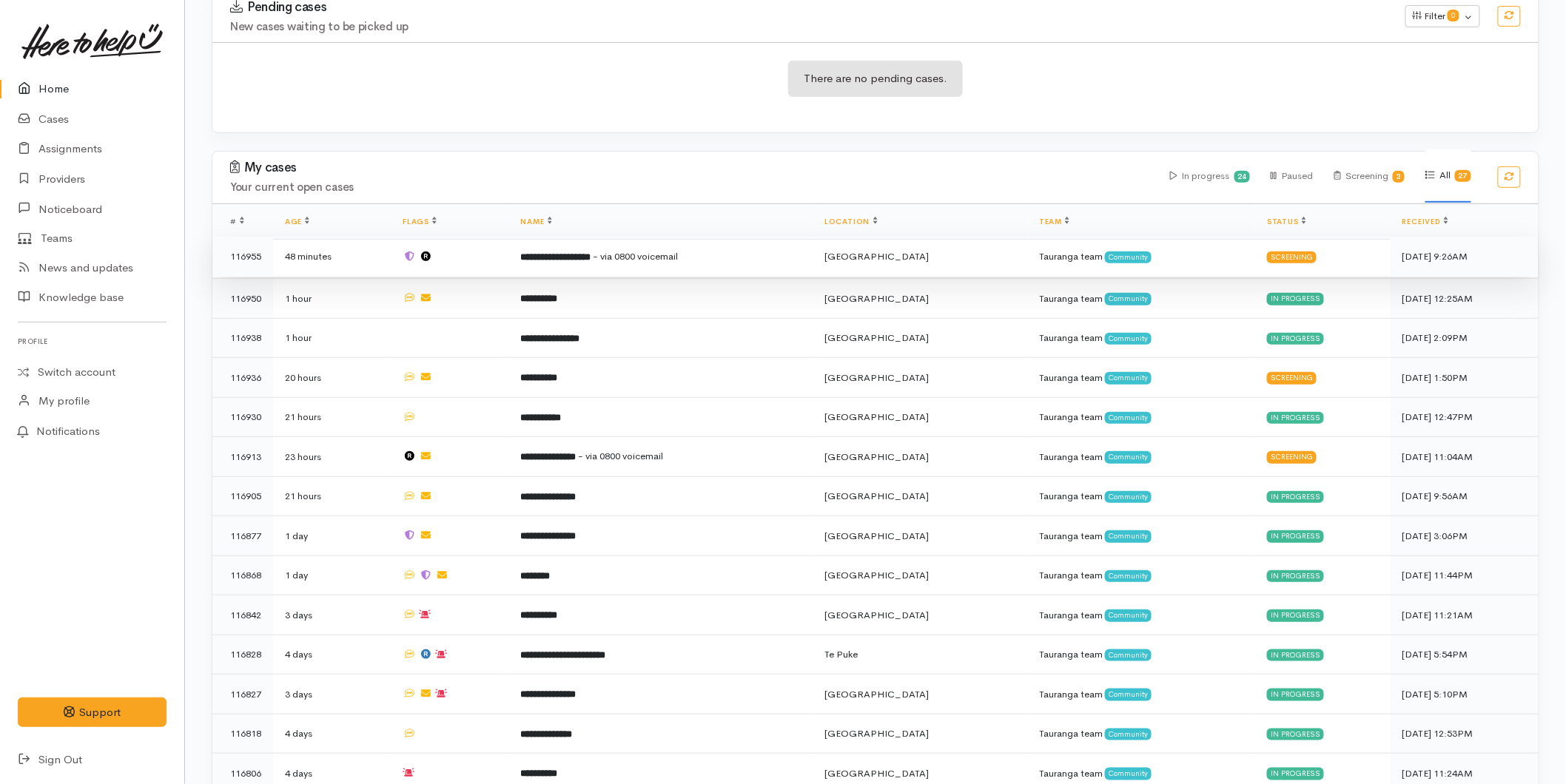
click at [567, 255] on b "**********" at bounding box center [556, 257] width 71 height 10
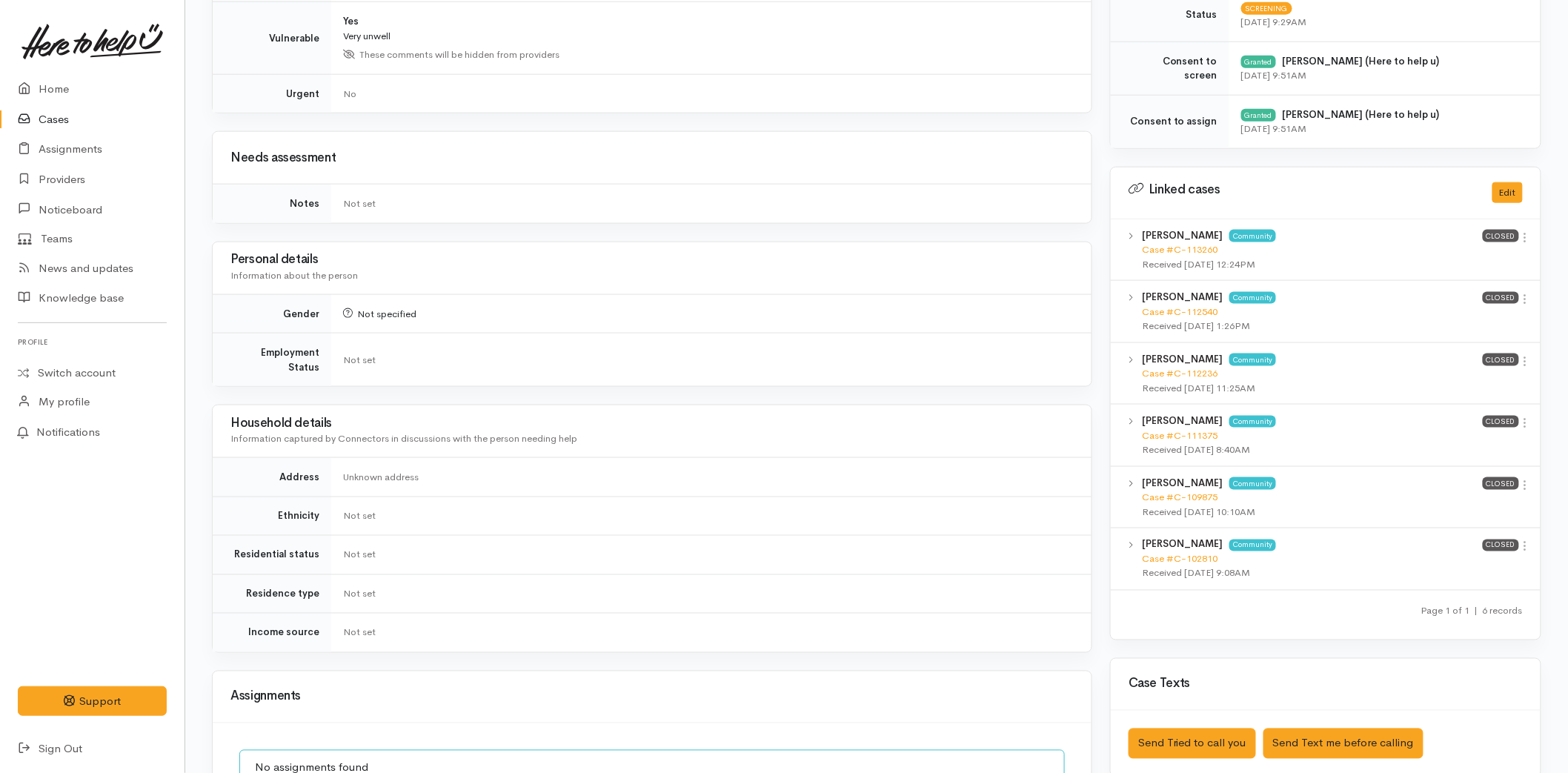
scroll to position [83, 0]
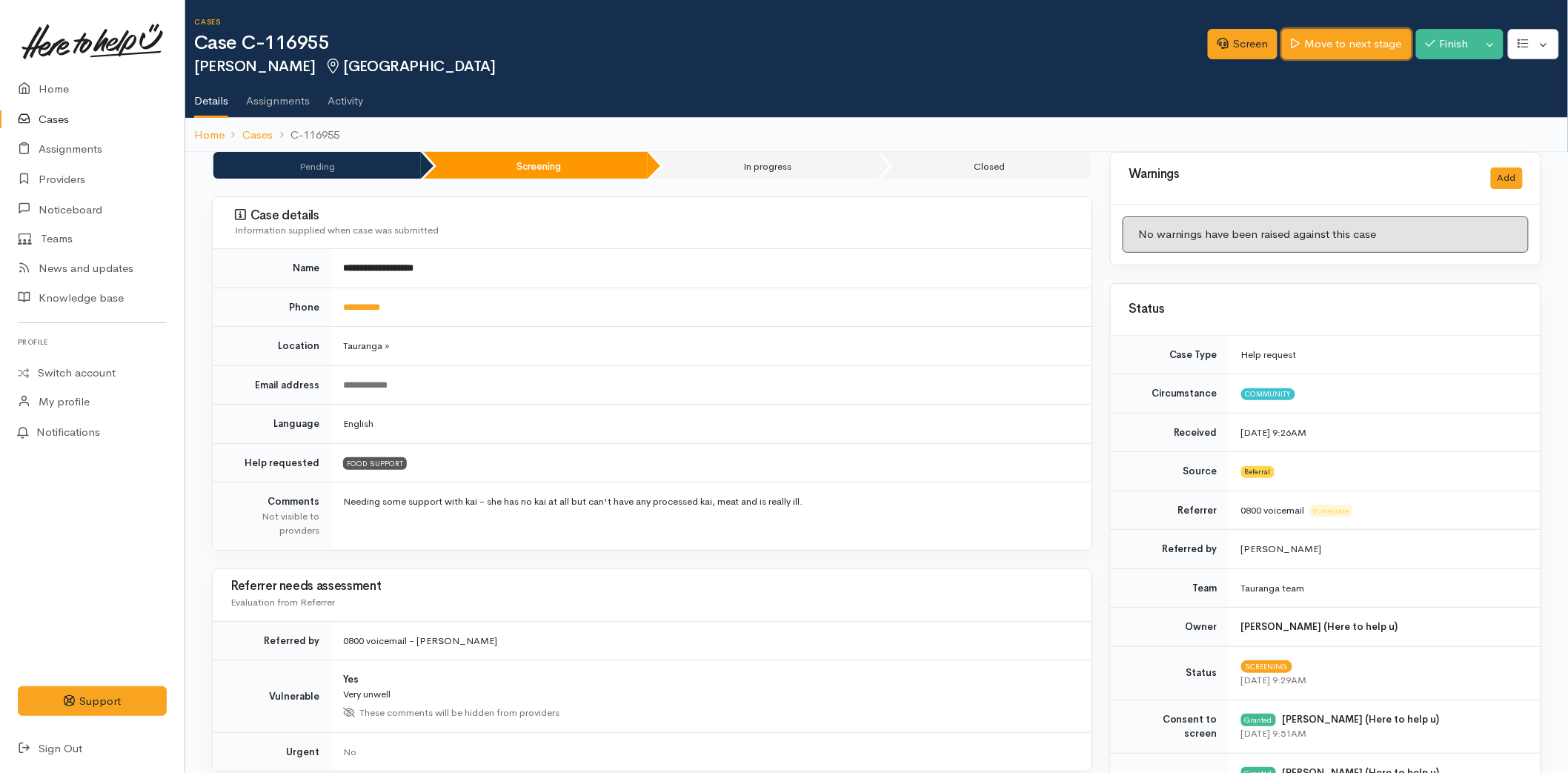
click at [1385, 39] on link "Move to next stage" at bounding box center [1347, 44] width 129 height 30
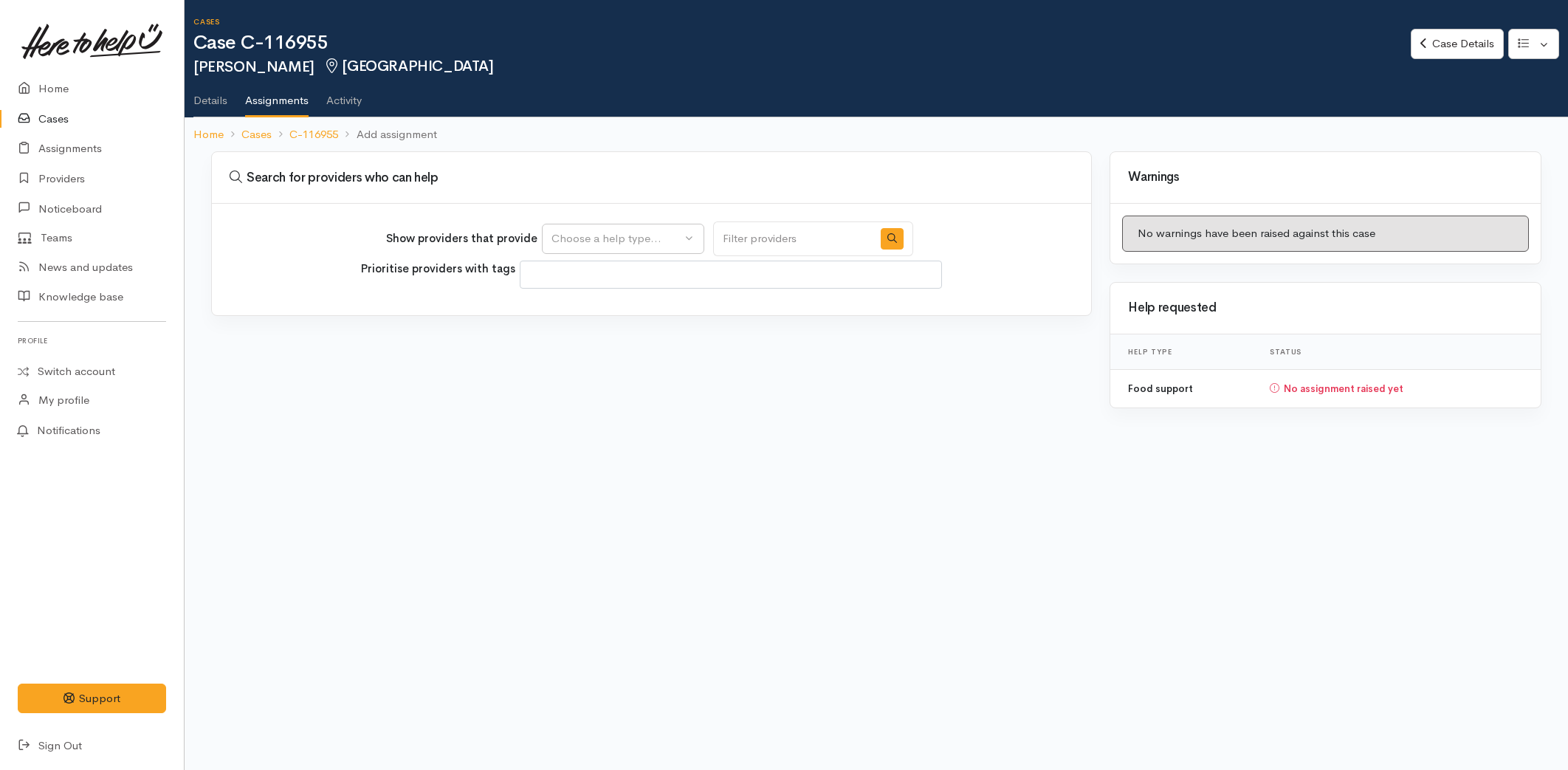
select select
click at [622, 235] on div "Choose a help type..." at bounding box center [616, 239] width 130 height 17
click at [574, 313] on span "Food support" at bounding box center [594, 310] width 69 height 17
select select "3"
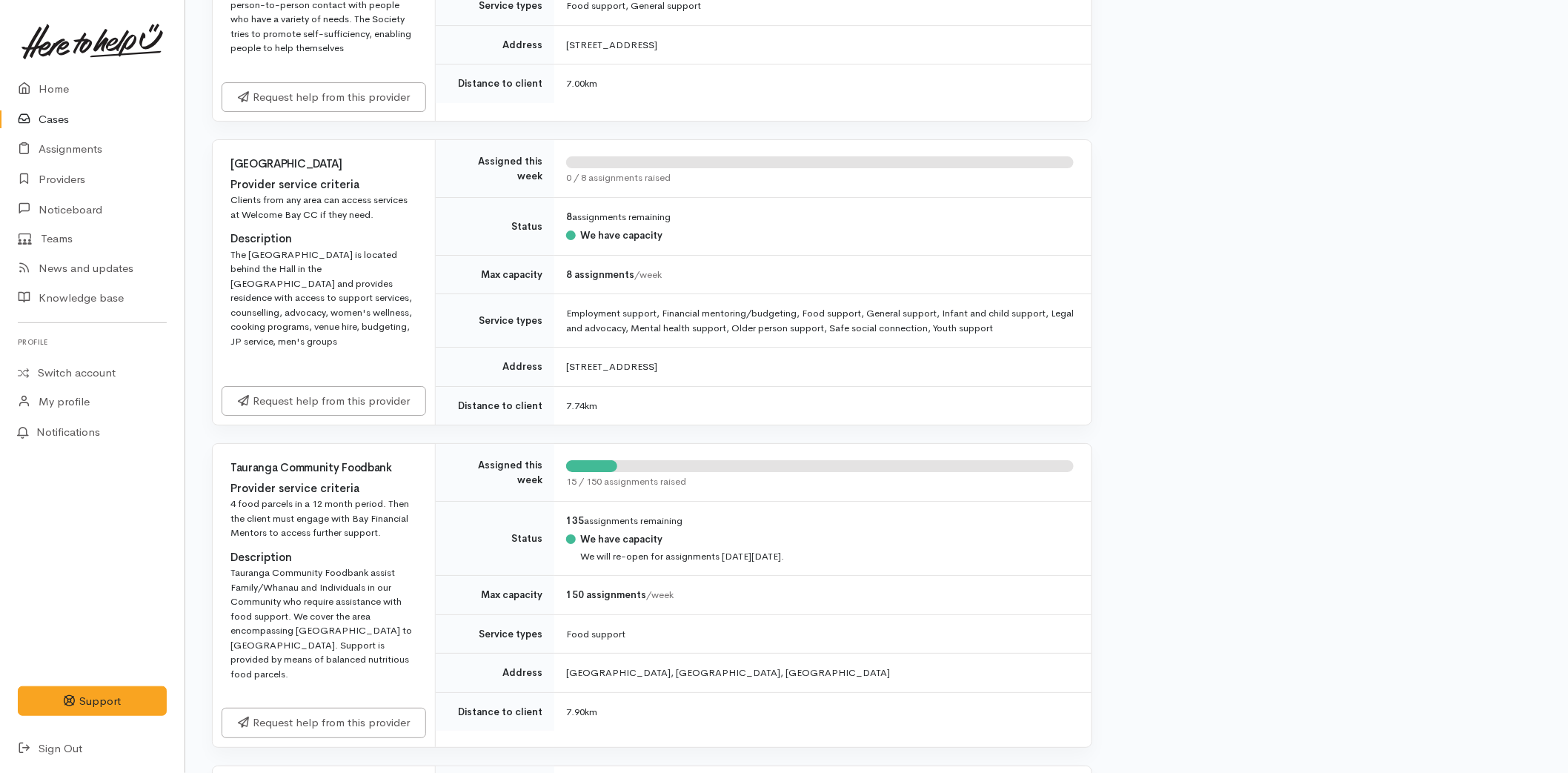
scroll to position [2306, 0]
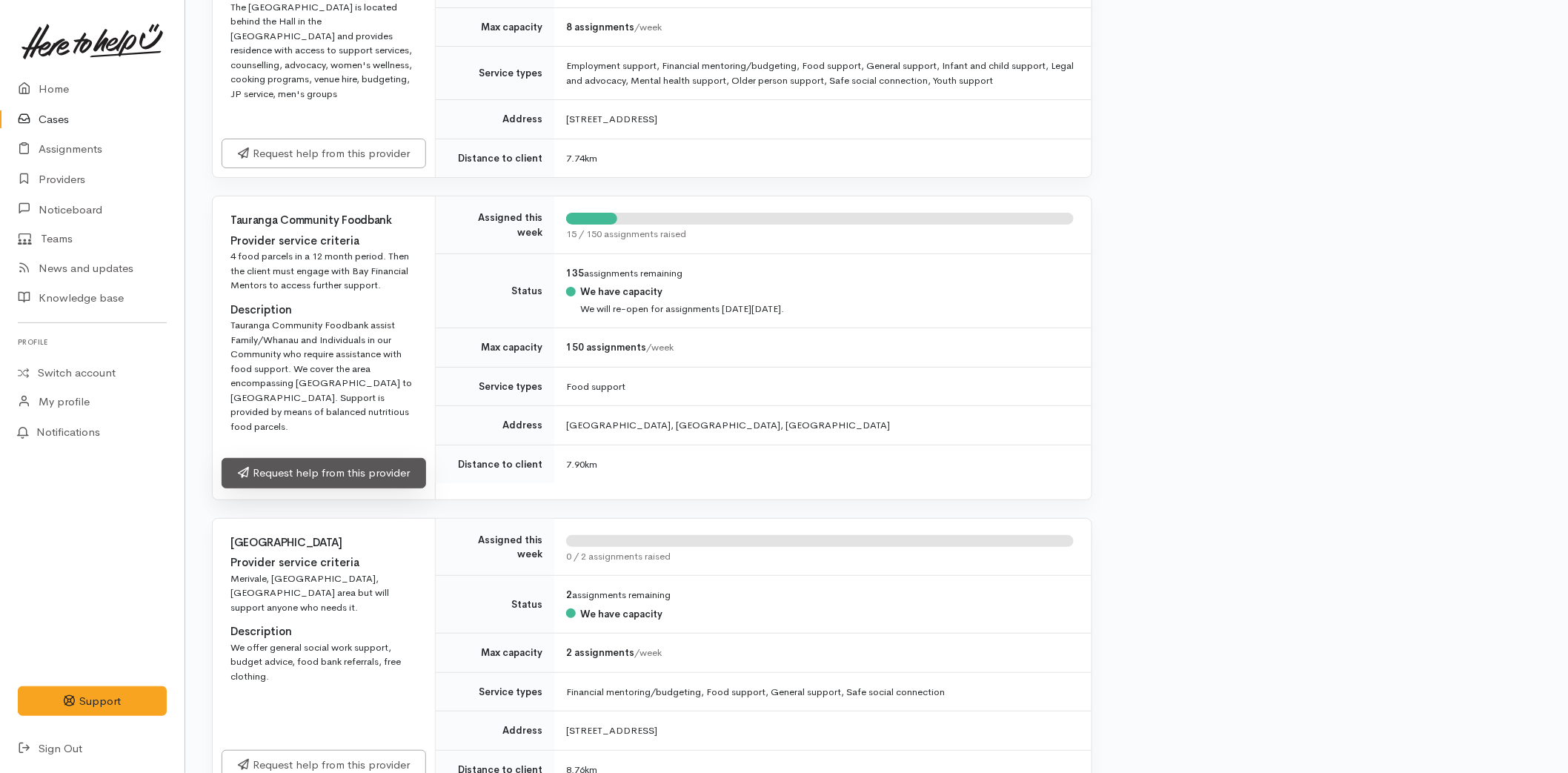
click at [300, 458] on link "Request help from this provider" at bounding box center [323, 473] width 205 height 30
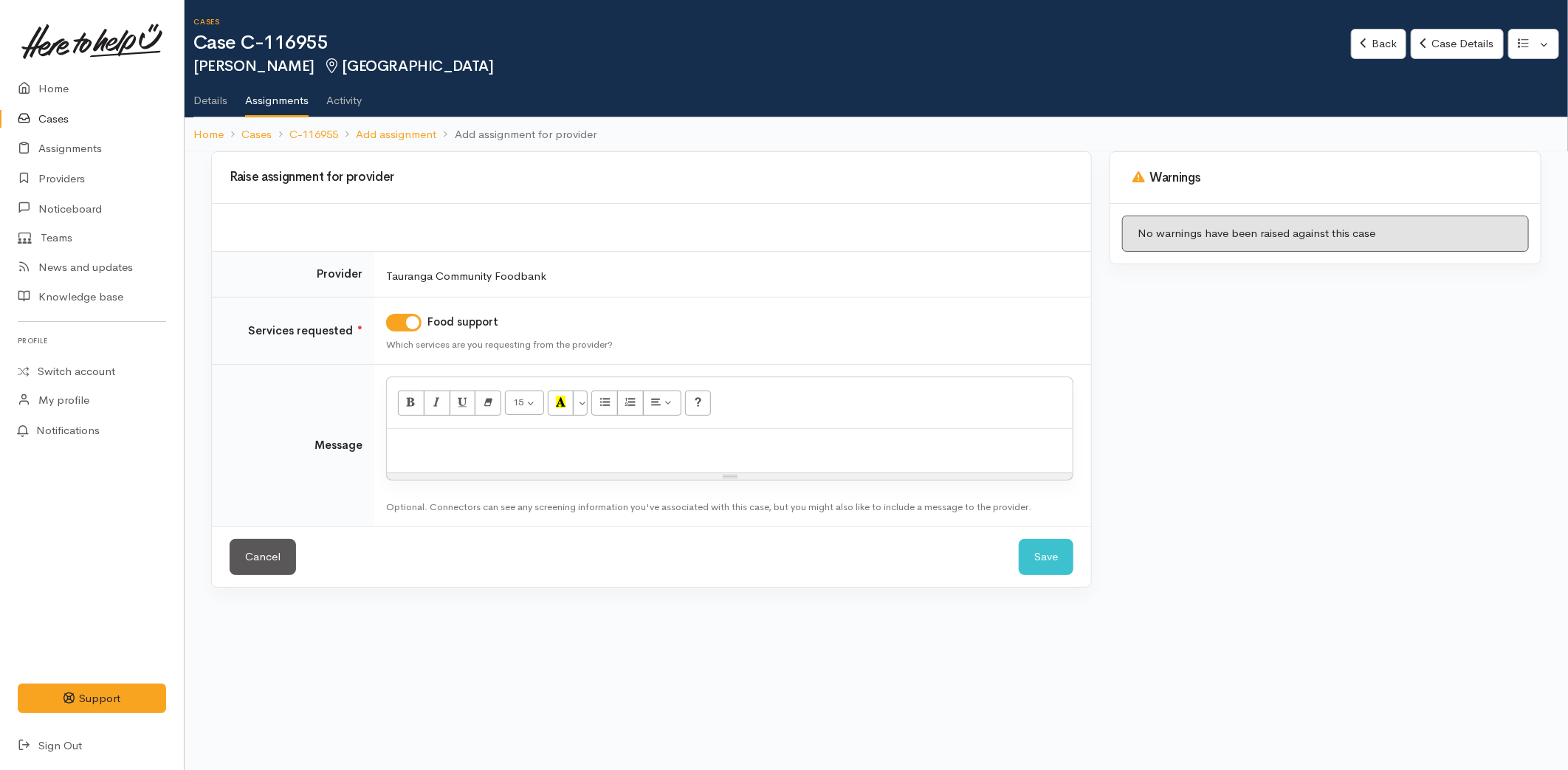
click at [454, 441] on p at bounding box center [730, 445] width 671 height 17
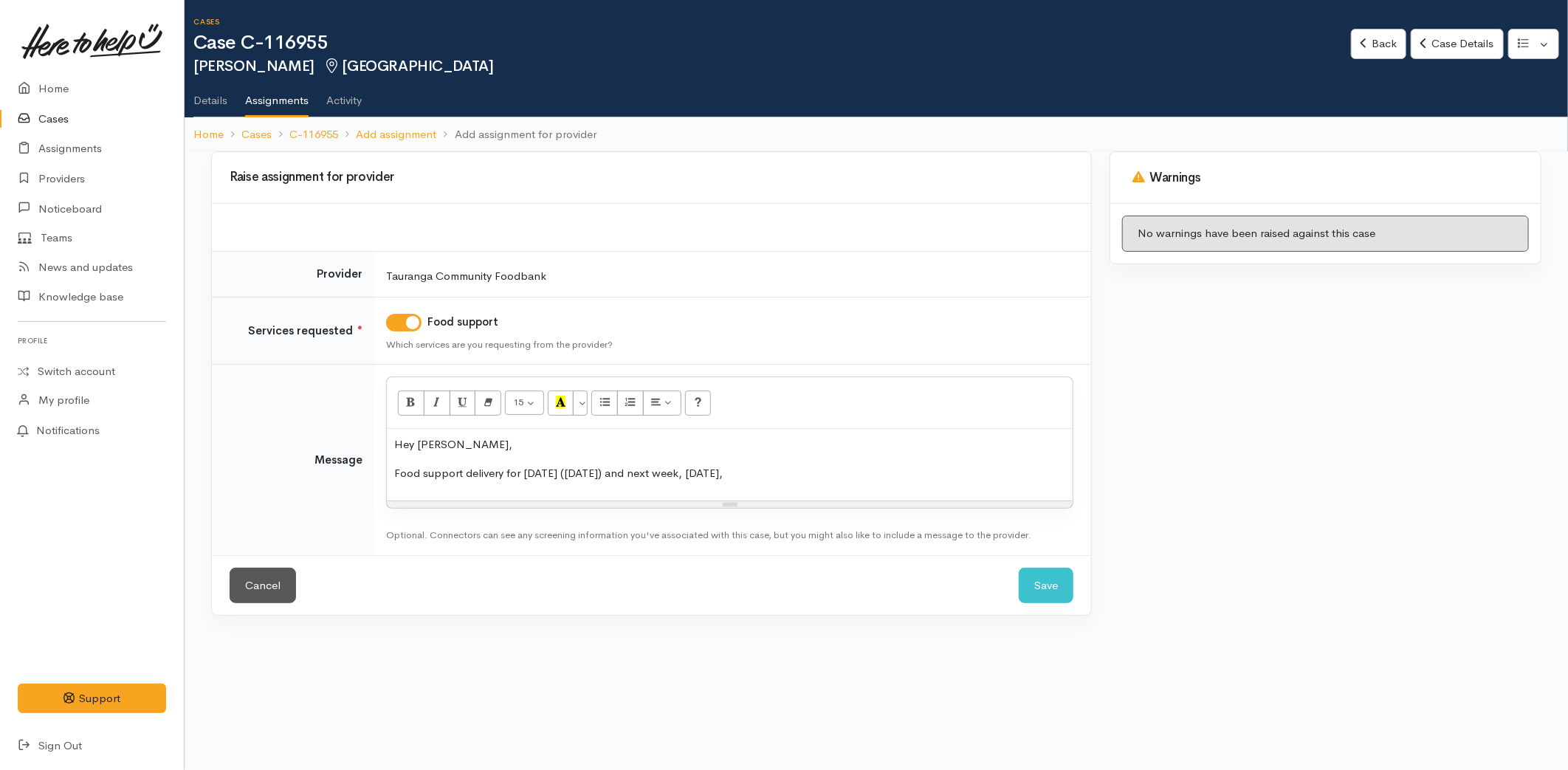
click at [755, 469] on p "Food support delivery for tomorrow (Wednesday 26/08) and next week, Wednesday," at bounding box center [730, 474] width 671 height 17
click at [838, 470] on p "Food support delivery for tomorrow (Wednesday 26/08) and next week, (Wednesday," at bounding box center [730, 474] width 671 height 17
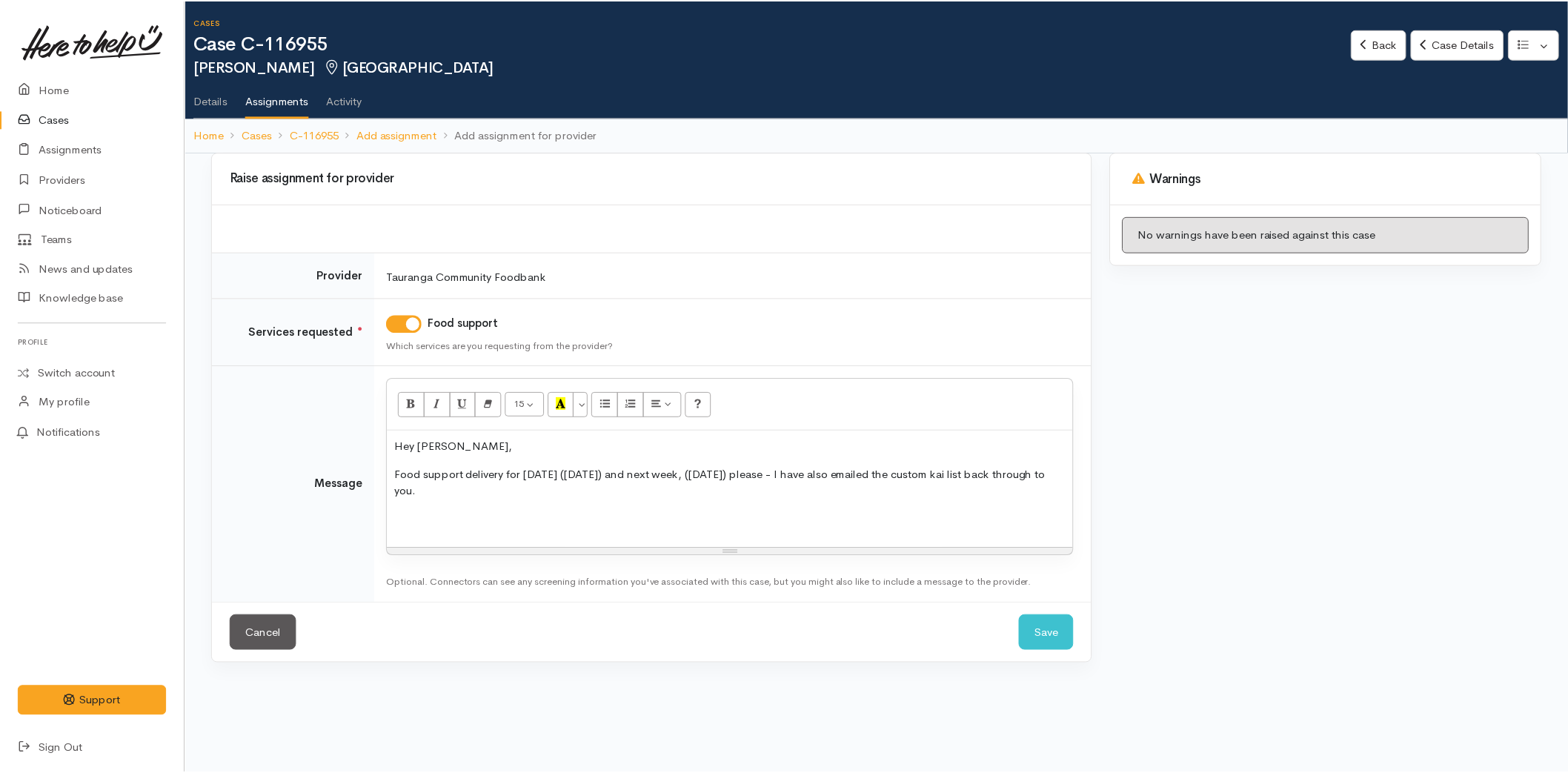
scroll to position [228, 0]
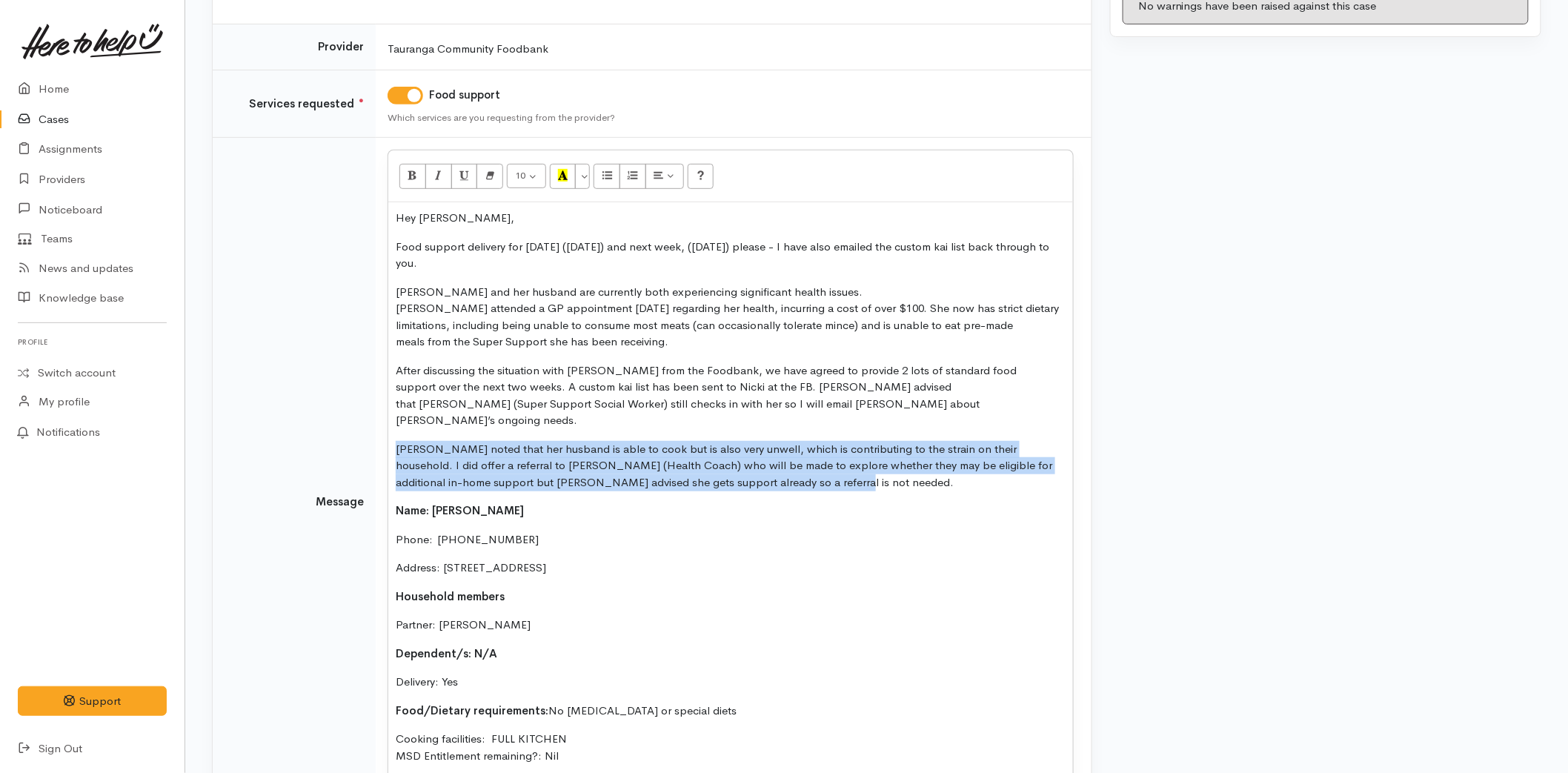
drag, startPoint x: 769, startPoint y: 469, endPoint x: 383, endPoint y: 416, distance: 389.6
click at [383, 416] on td "10 8 9 10 11 12 14 18 24 36 Background Color Transparent Select #ffff00 Text Co…" at bounding box center [733, 502] width 716 height 729
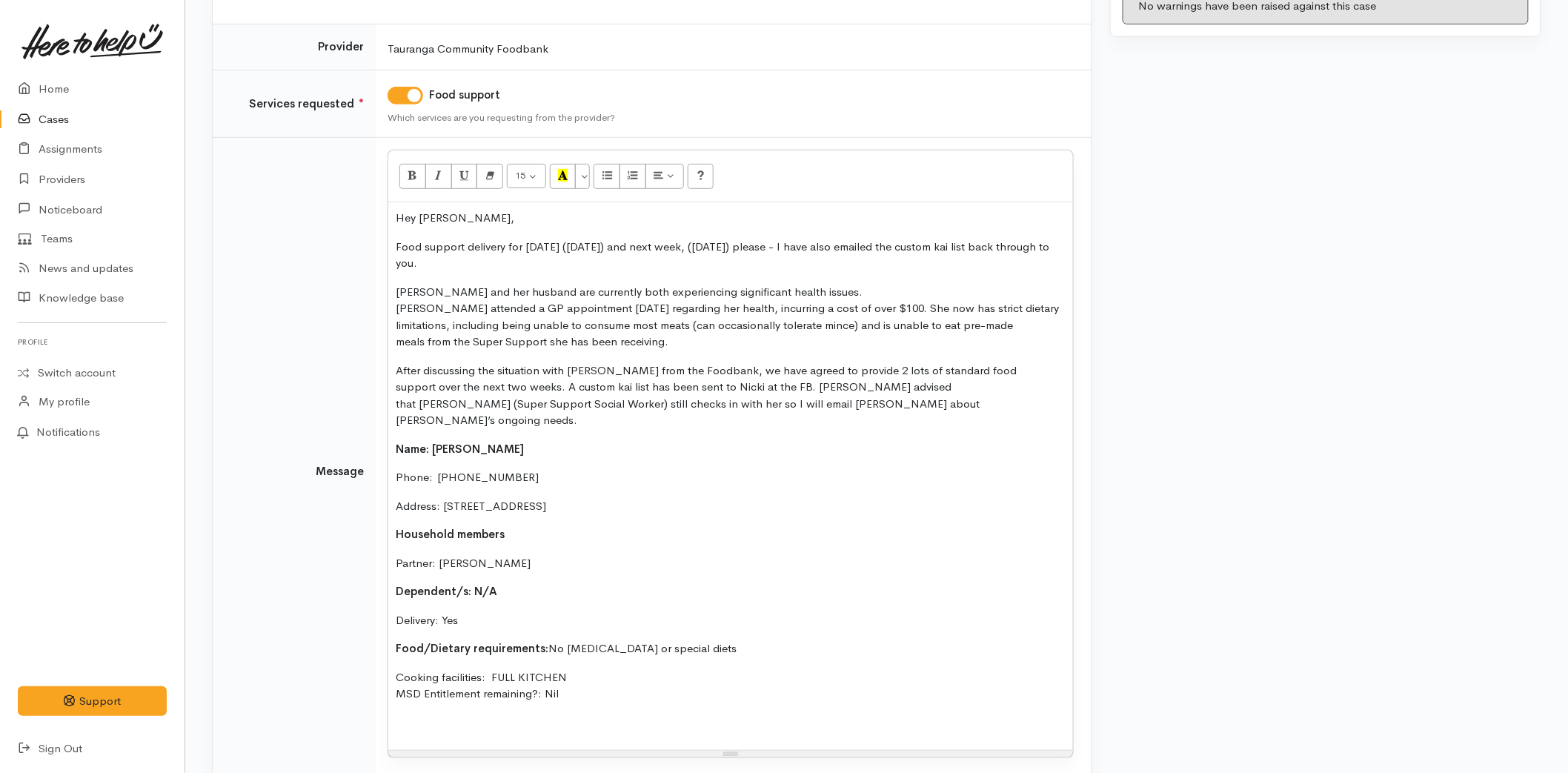
click at [483, 718] on div "Hey Nicki, Food support delivery for tomorrow (Wednesday 26/08) and next week, …" at bounding box center [730, 476] width 684 height 548
click at [398, 717] on span "Thank you so much," at bounding box center [443, 723] width 93 height 12
drag, startPoint x: 515, startPoint y: 260, endPoint x: 900, endPoint y: 237, distance: 385.7
click at [900, 239] on p "Food support delivery for tomorrow (Wednesday 26/08) and next week, (Wednesday,…" at bounding box center [731, 255] width 670 height 33
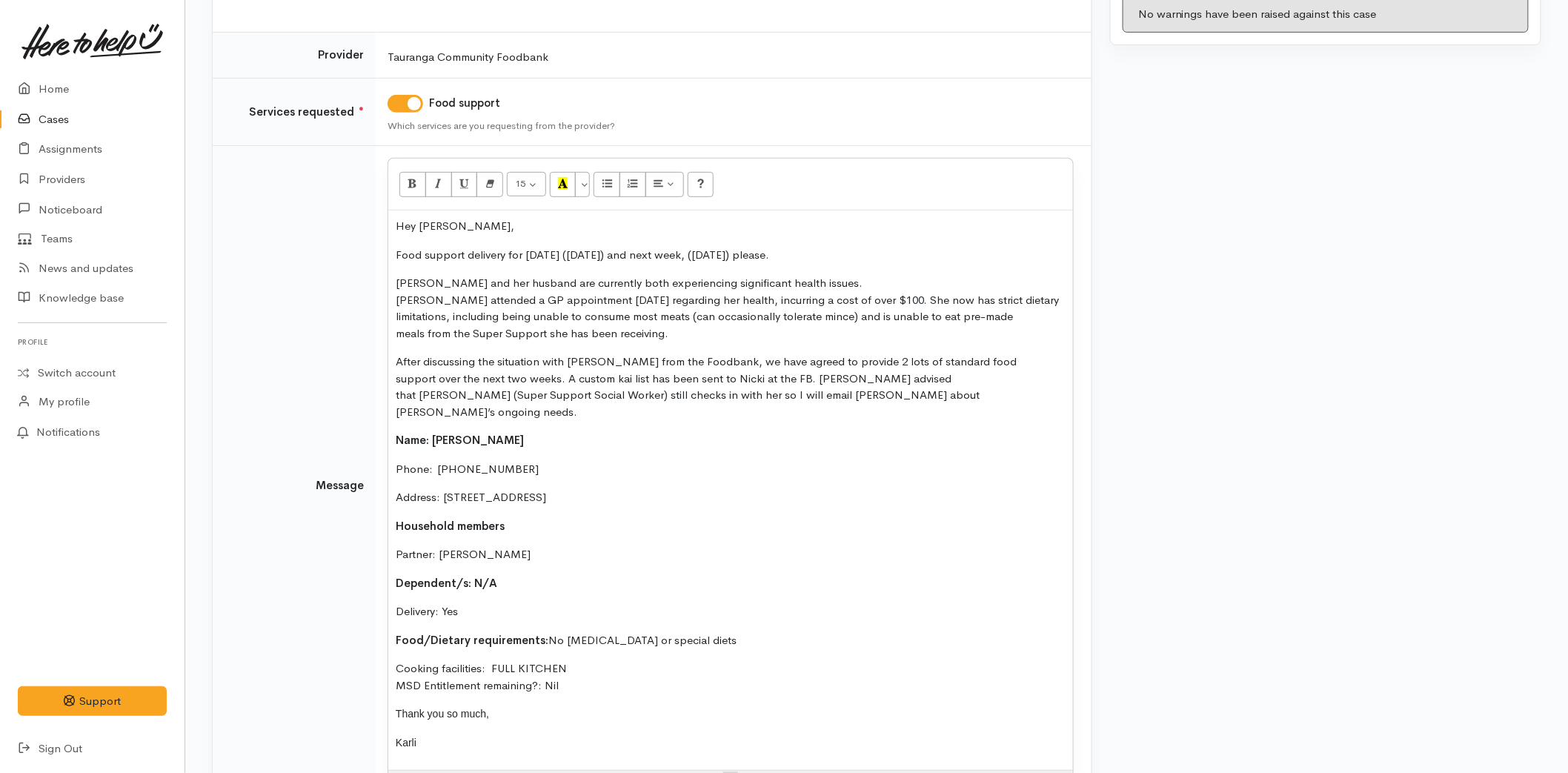
scroll to position [334, 0]
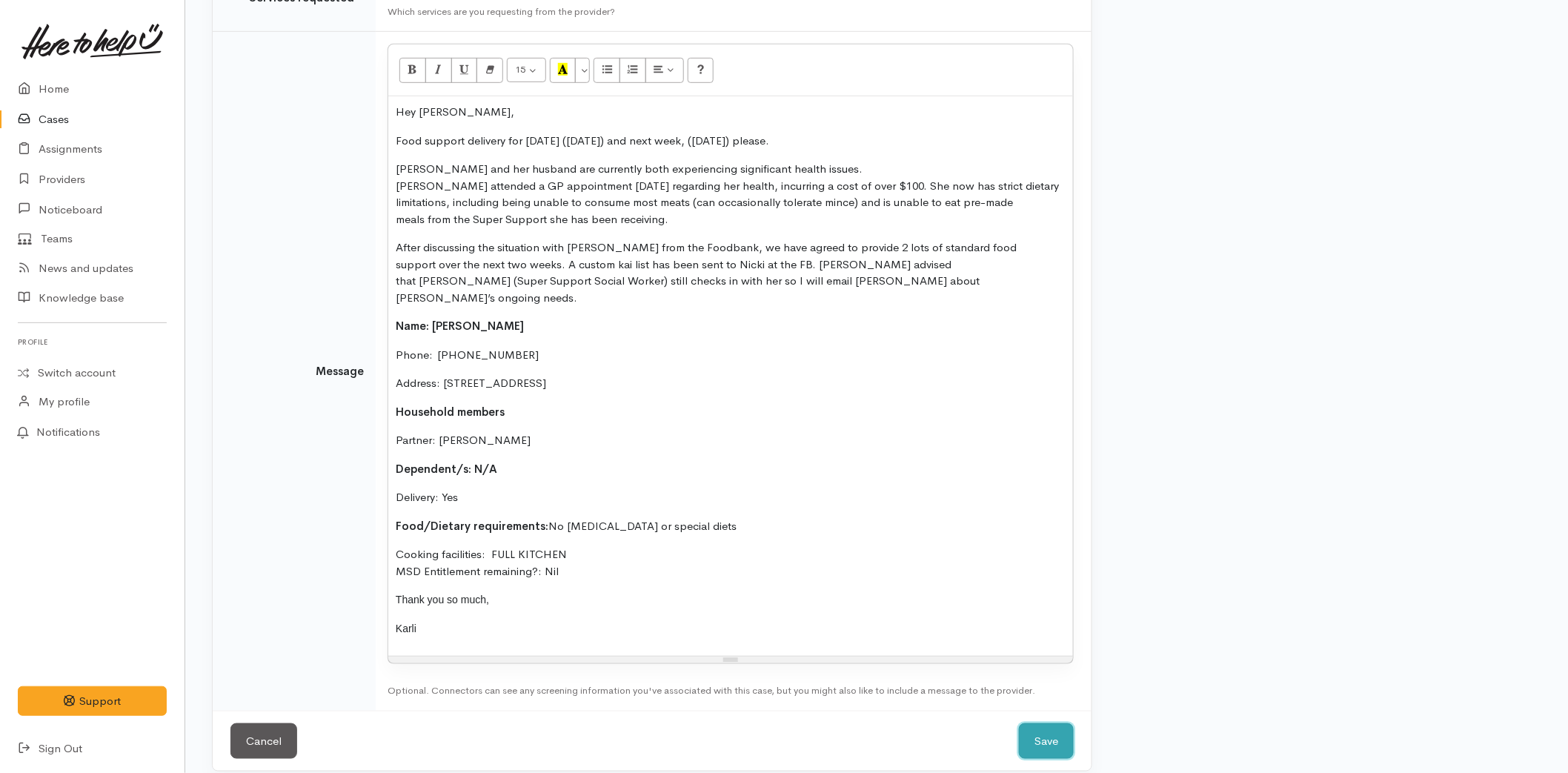
click at [1035, 723] on button "Save" at bounding box center [1047, 741] width 54 height 36
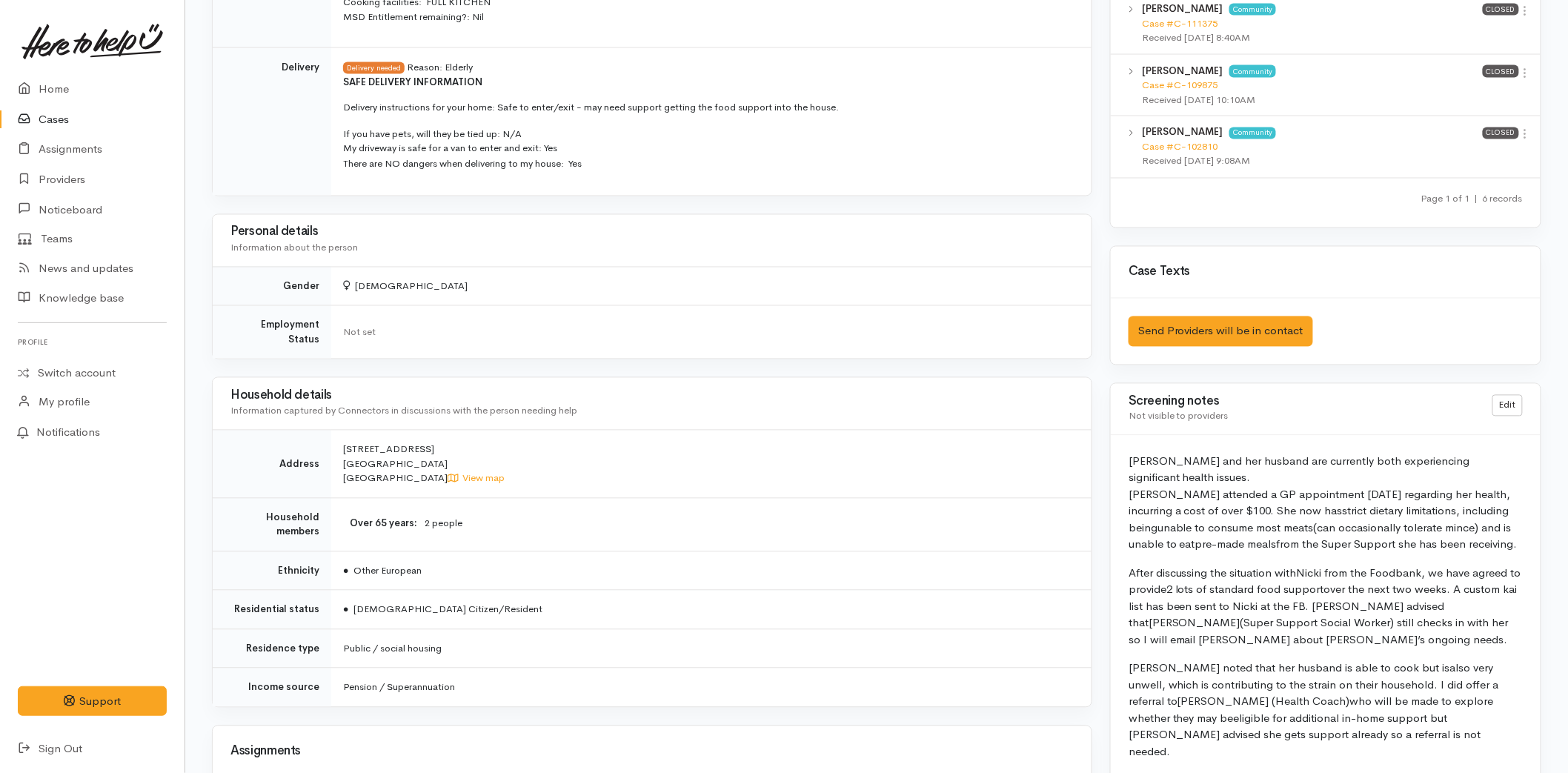
scroll to position [1730, 0]
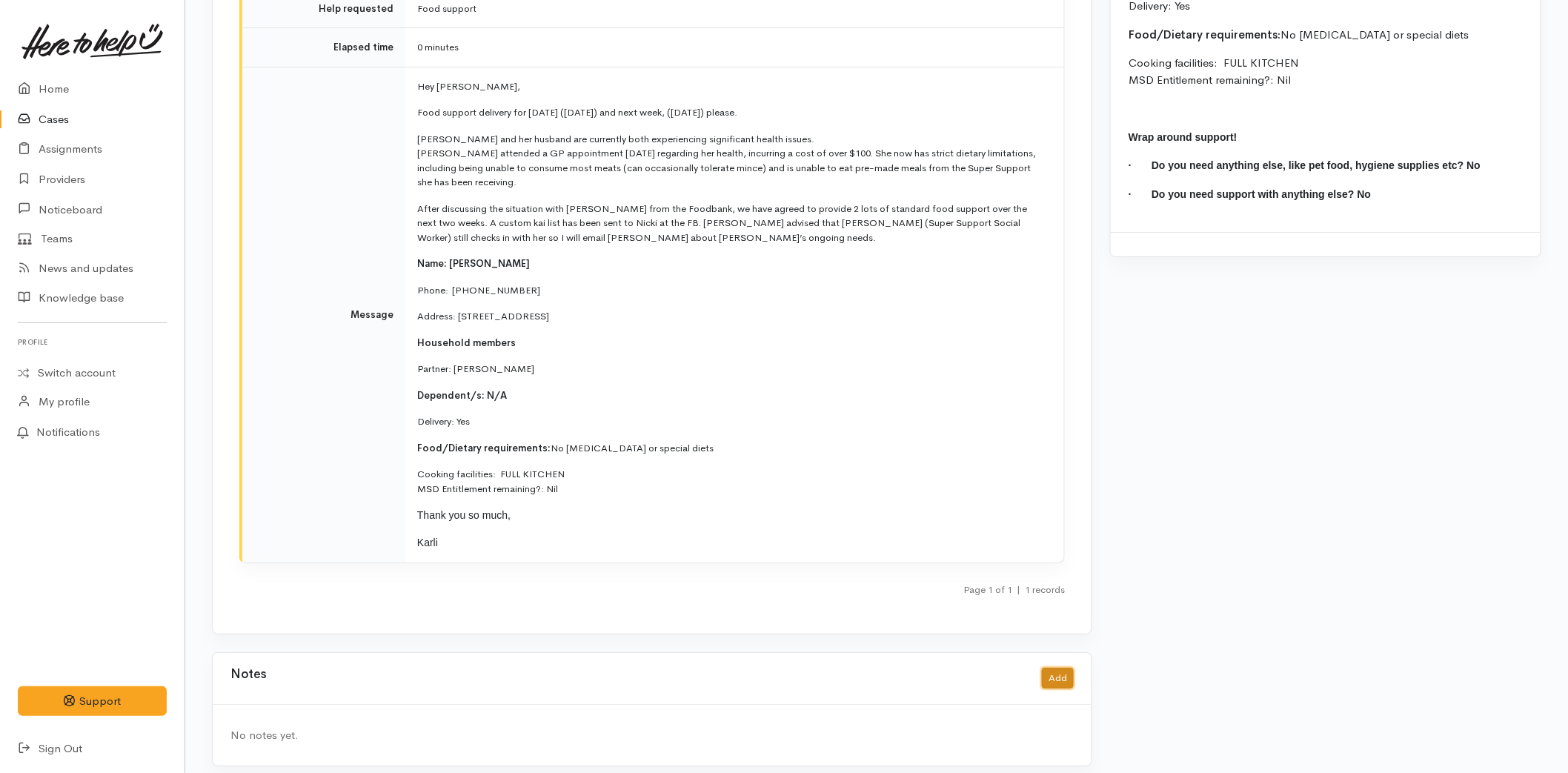
click at [1056, 668] on button "Add" at bounding box center [1057, 679] width 32 height 21
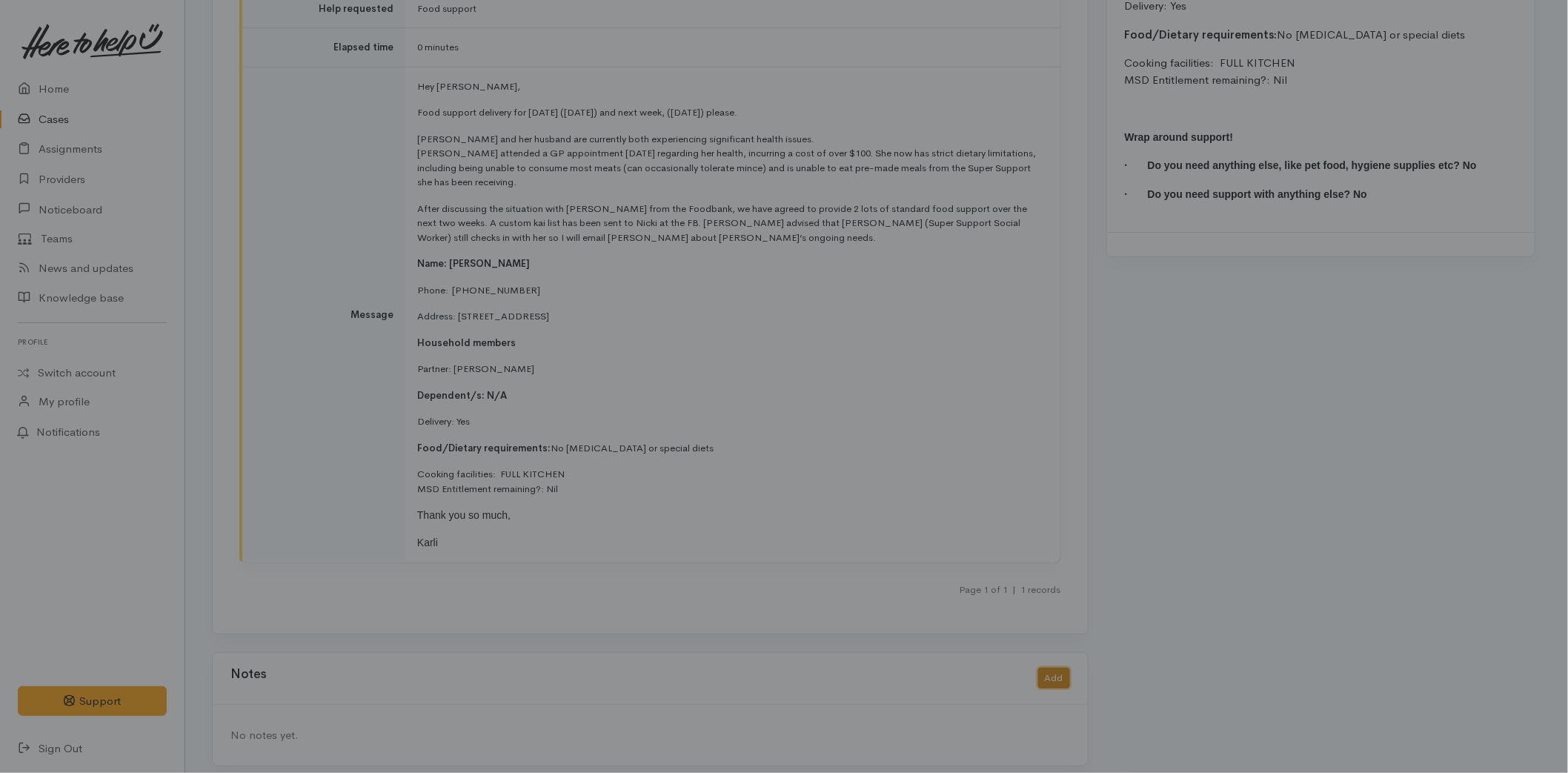
scroll to position [2003, 0]
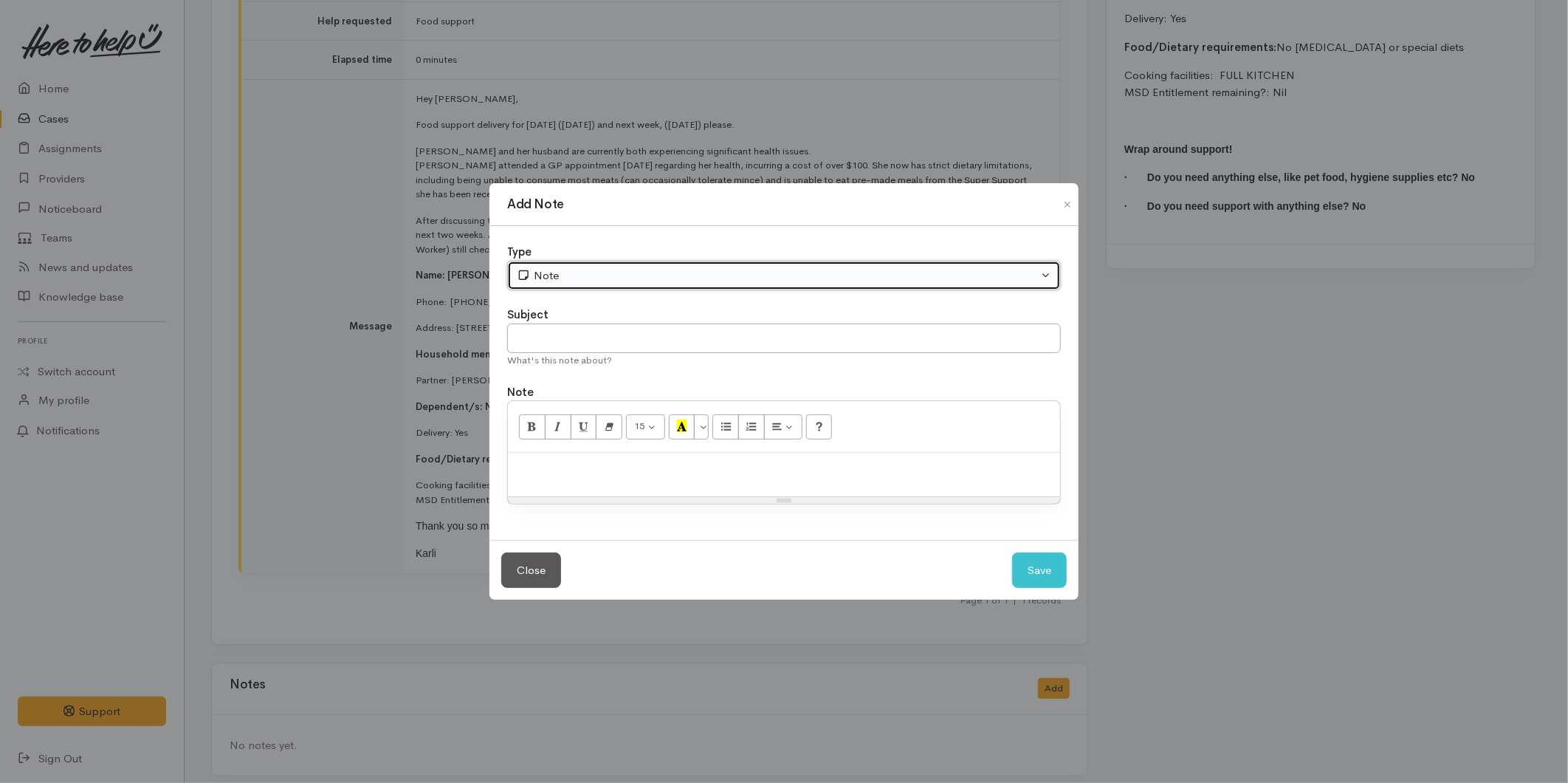
click at [554, 277] on div "Note" at bounding box center [777, 276] width 521 height 17
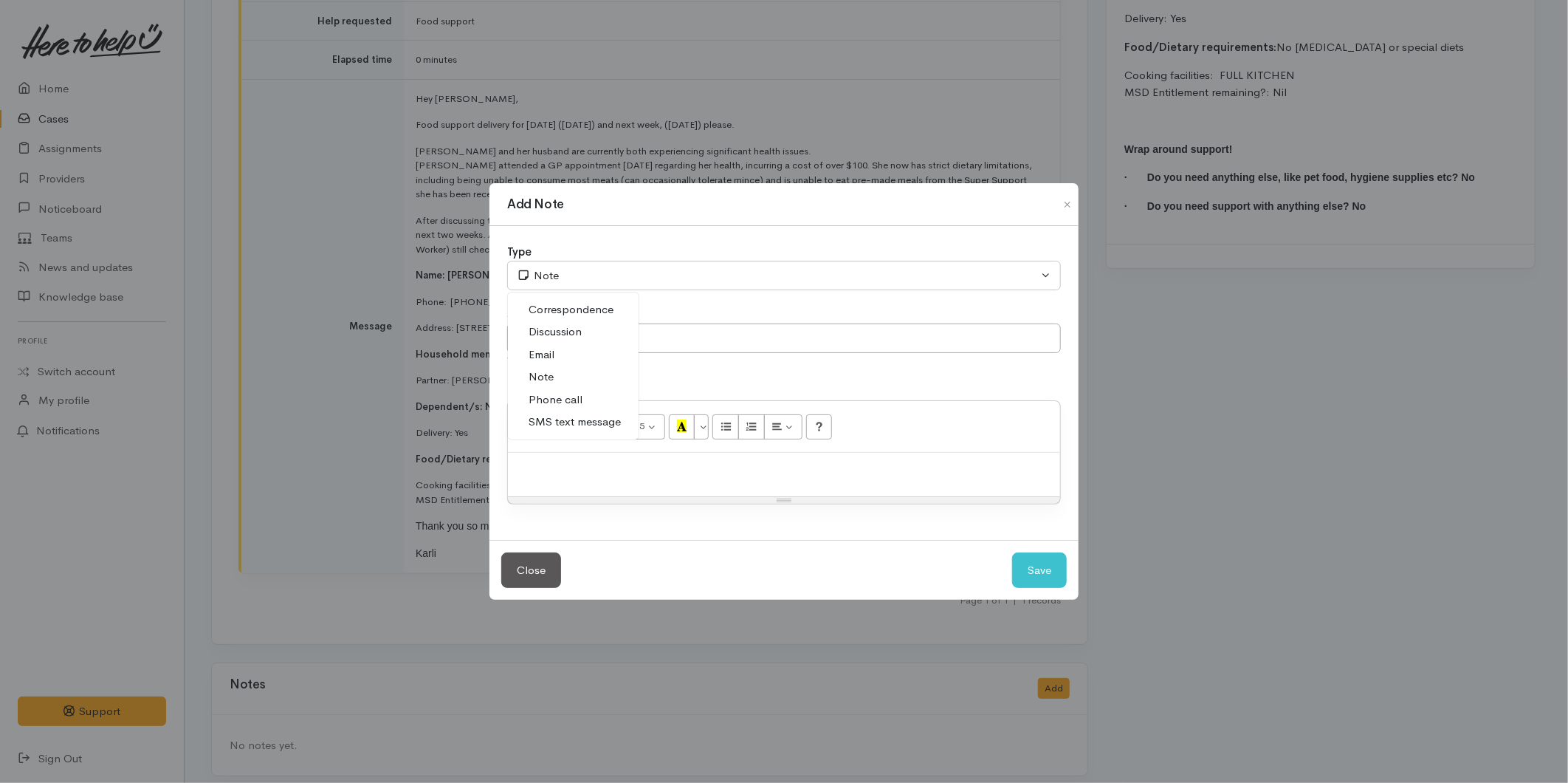
click at [587, 424] on span "SMS text message" at bounding box center [575, 422] width 92 height 17
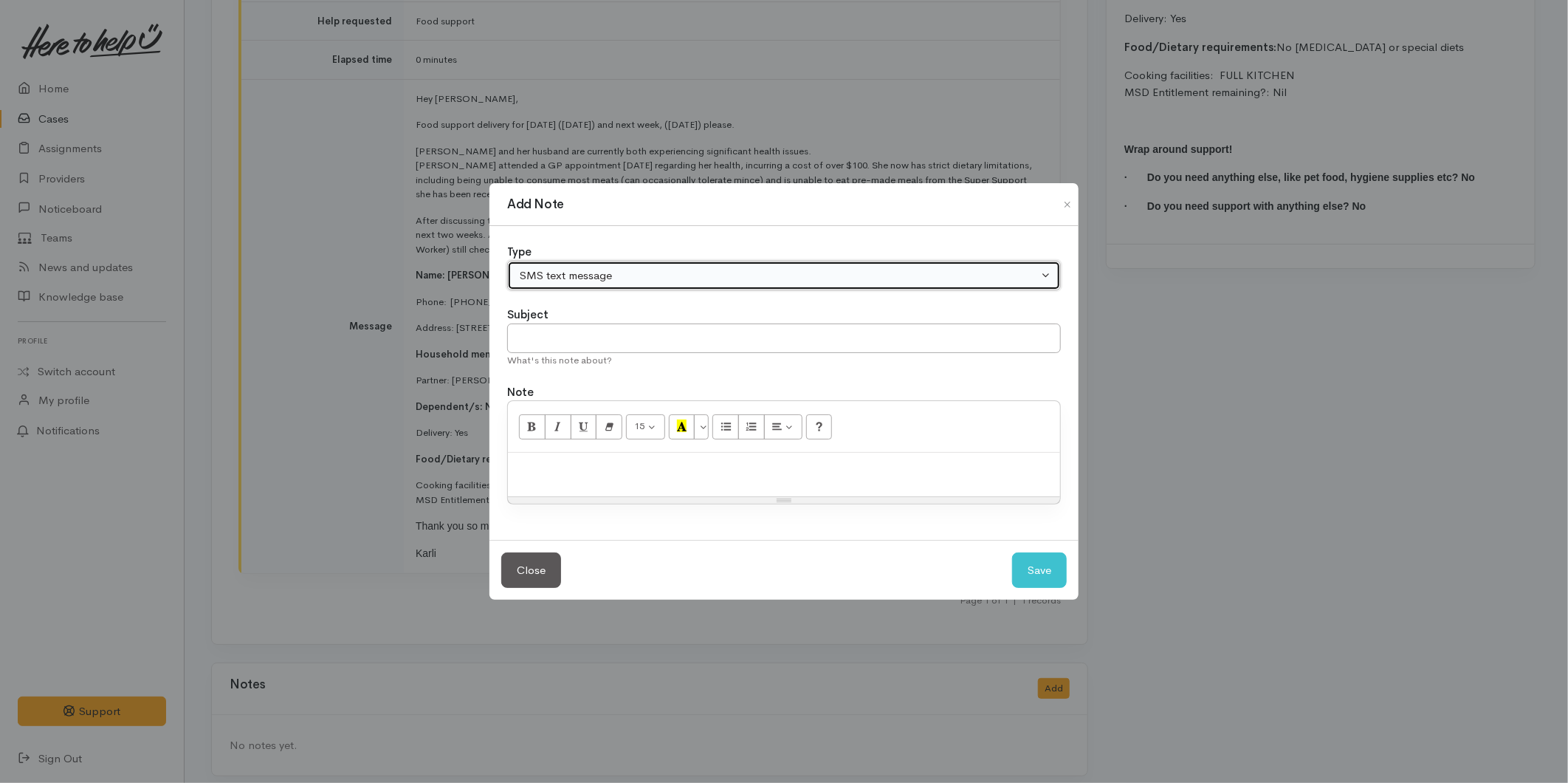
click at [553, 273] on div "SMS text message" at bounding box center [777, 276] width 521 height 17
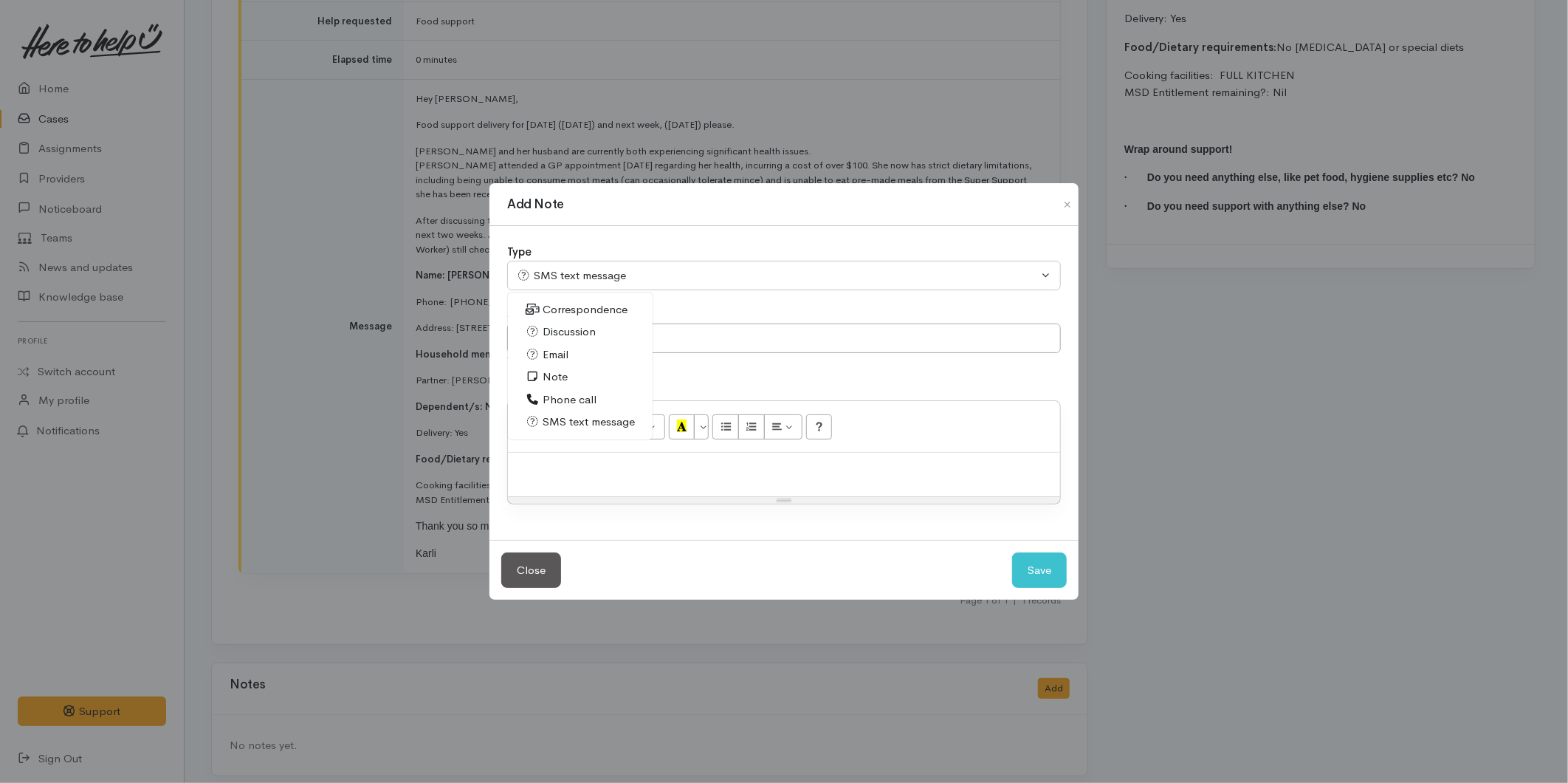
click at [571, 354] on link "Email" at bounding box center [580, 355] width 145 height 23
select select "2"
click at [577, 335] on input "text" at bounding box center [784, 338] width 553 height 30
type input "Email to Melissa (Super Support Social Worker)"
paste div
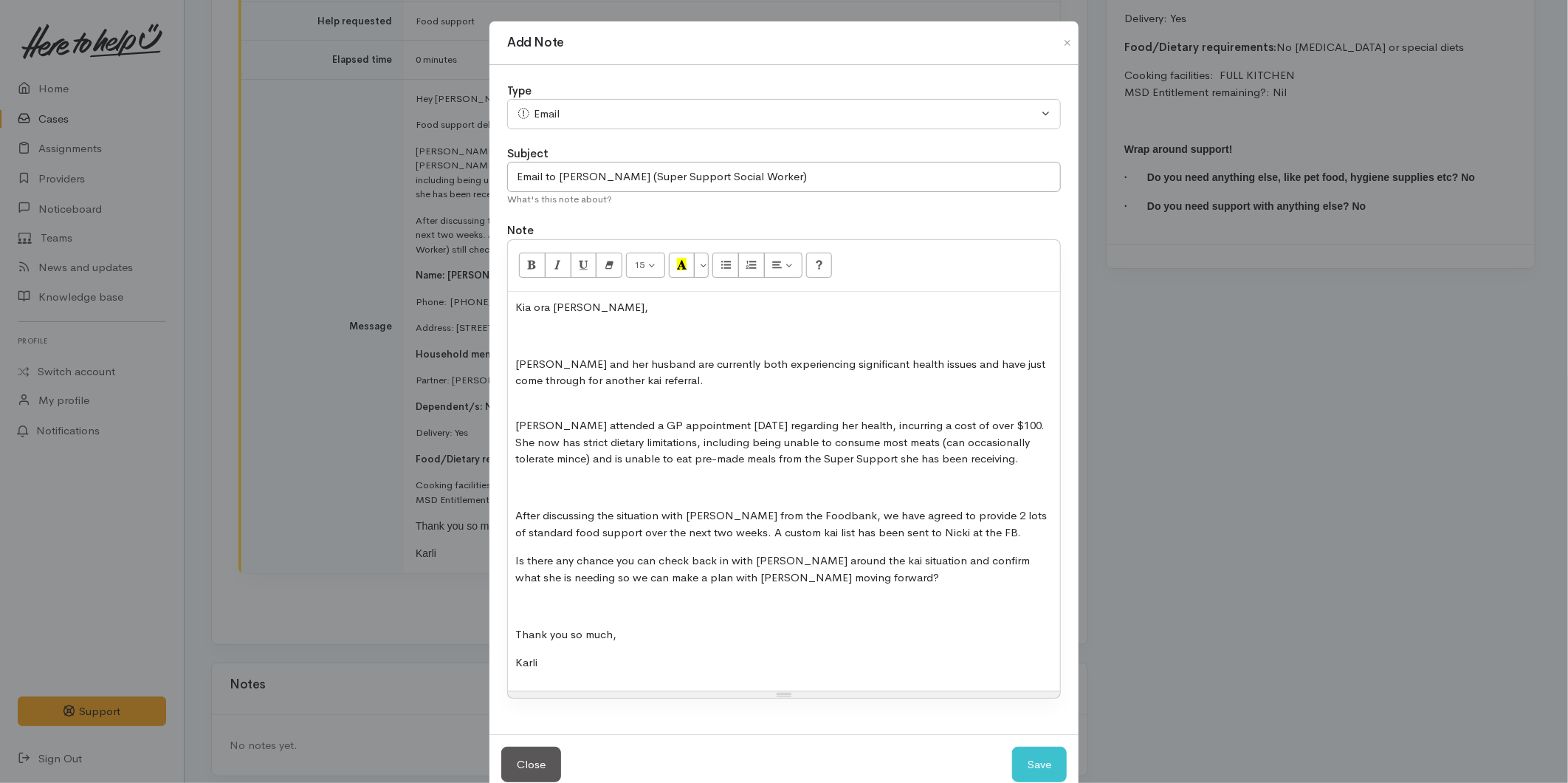
click at [518, 338] on p at bounding box center [784, 336] width 538 height 17
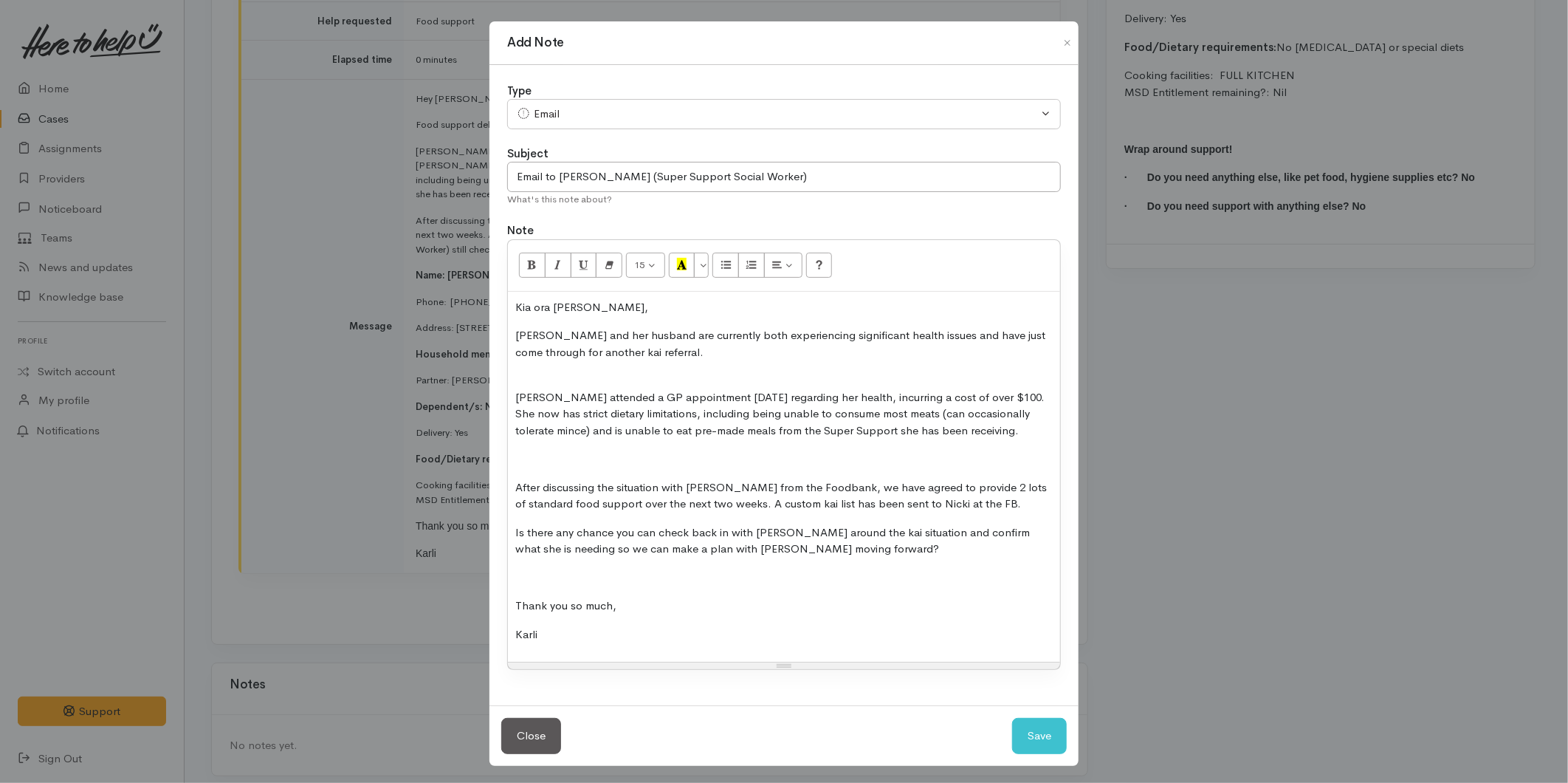
click at [549, 373] on p "Catherine attended a GP appointment yesterday regarding her health, incurring a…" at bounding box center [784, 406] width 538 height 67
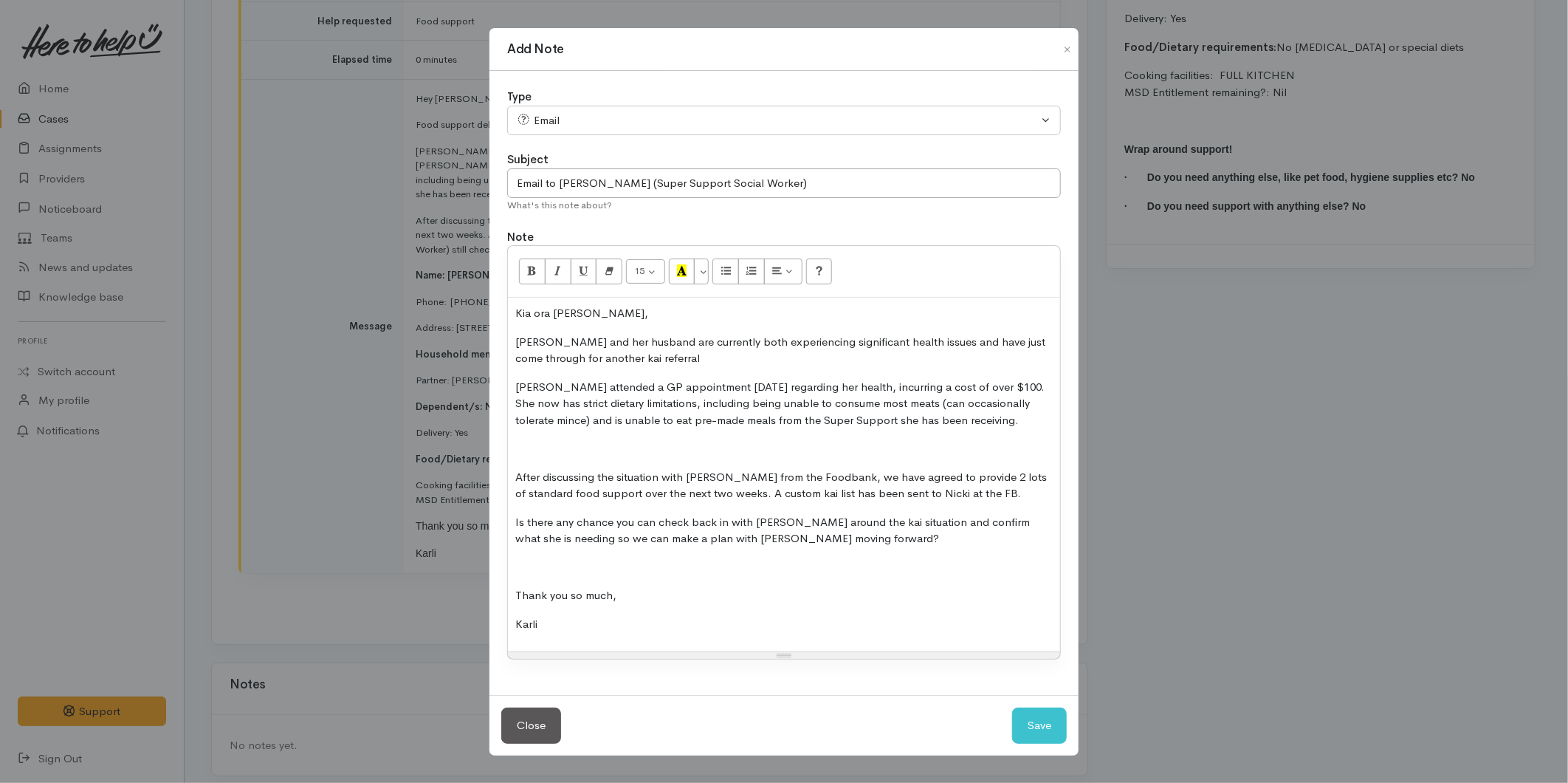
click at [543, 452] on p at bounding box center [784, 449] width 538 height 17
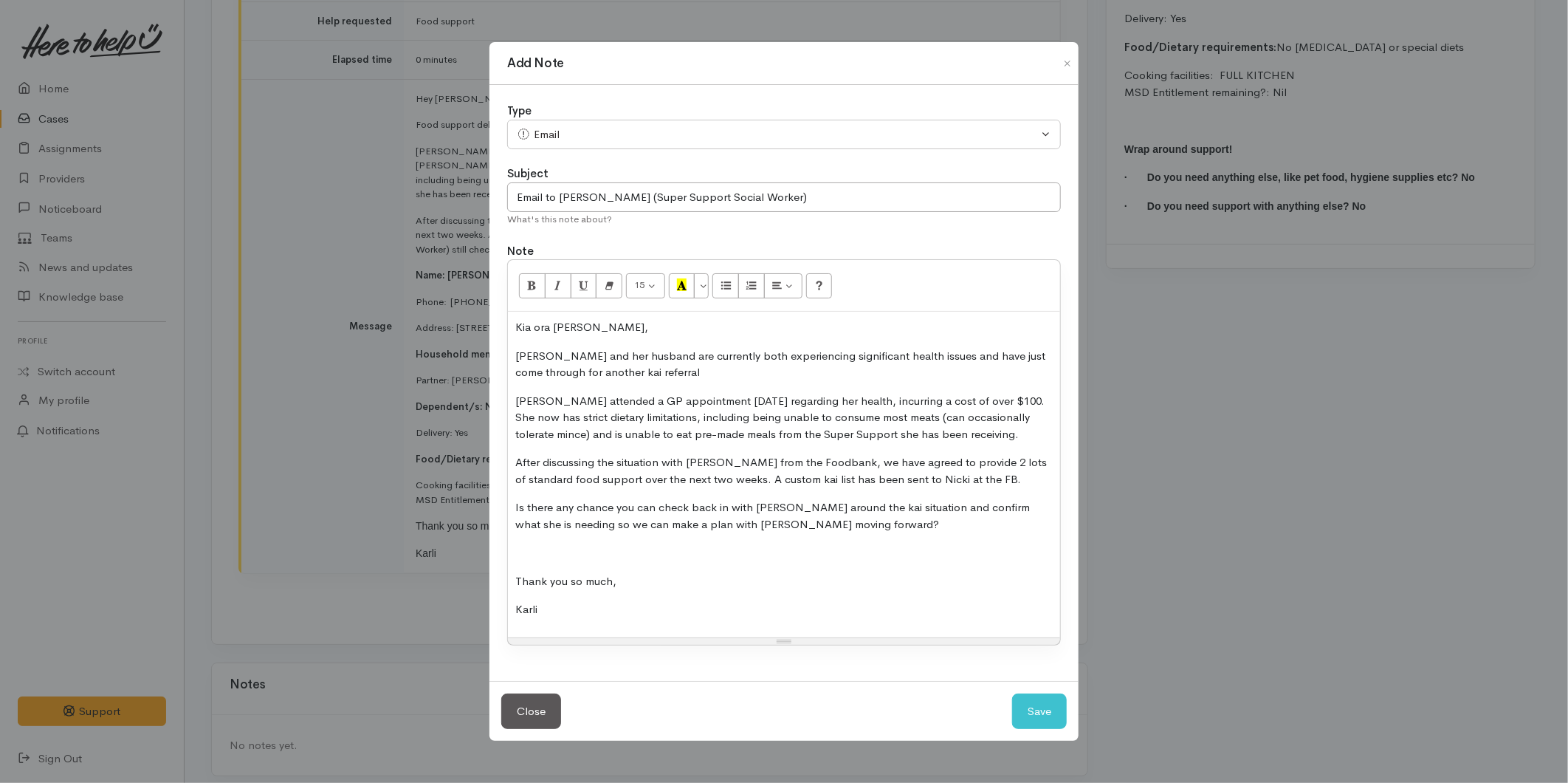
click at [553, 538] on div "Kia ora Melissa, Catherine and her husband are currently both experiencing sign…" at bounding box center [784, 474] width 552 height 326
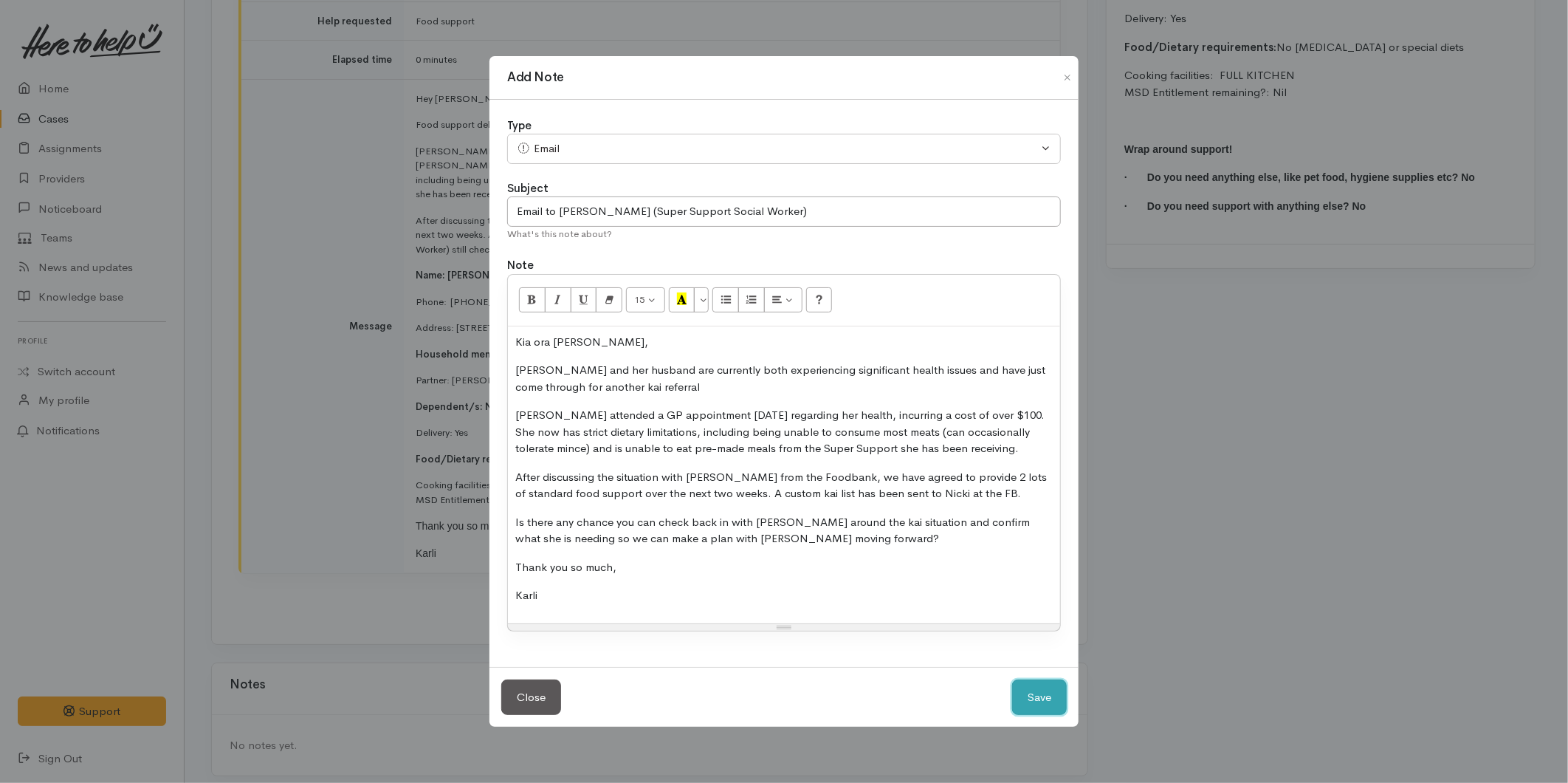
click at [1034, 707] on button "Save" at bounding box center [1039, 697] width 54 height 36
select select "1"
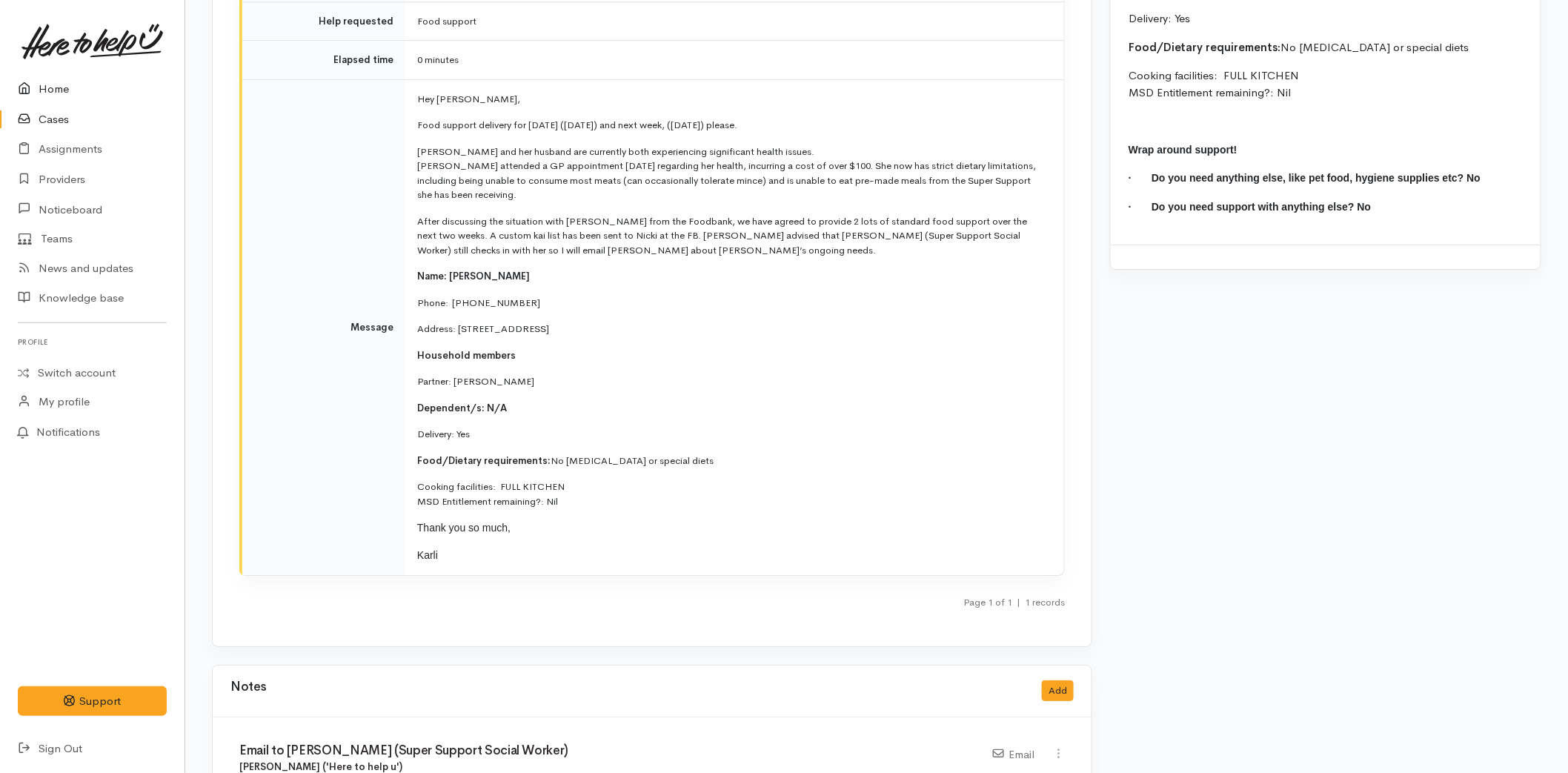
click at [27, 86] on icon at bounding box center [27, 88] width 20 height 18
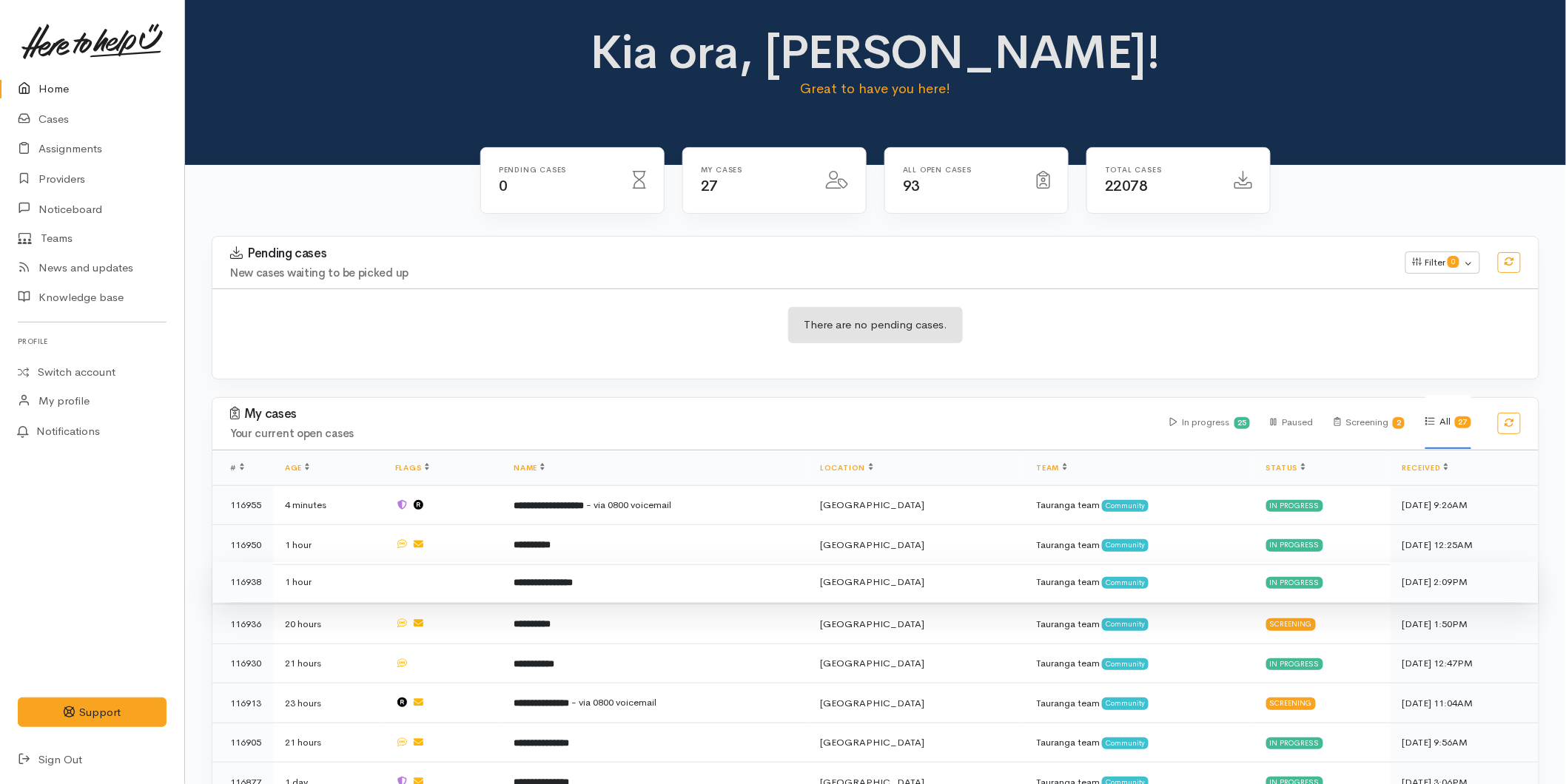
scroll to position [329, 0]
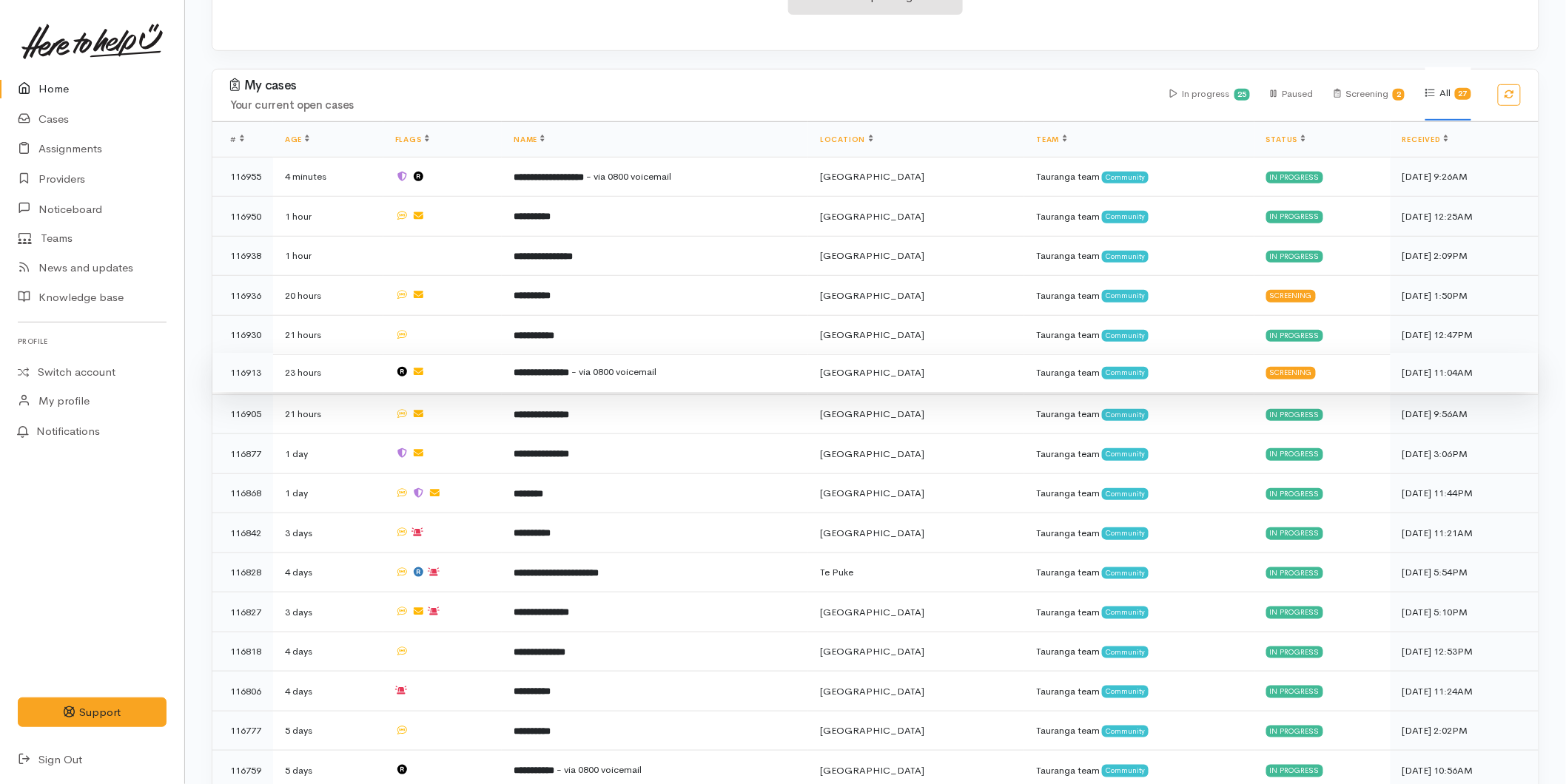
click at [561, 375] on td "**********" at bounding box center [655, 372] width 306 height 40
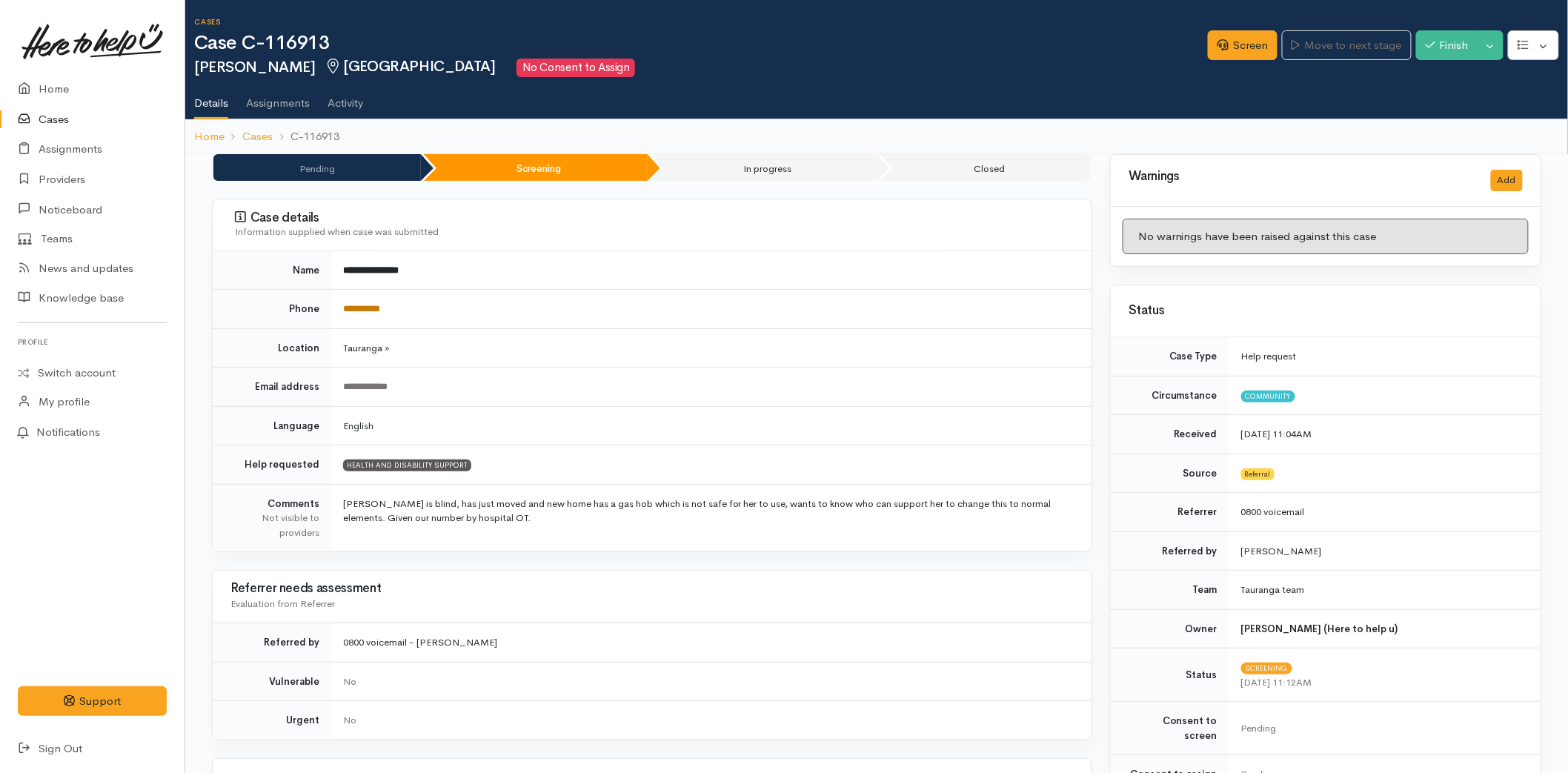
click at [381, 308] on link "**********" at bounding box center [361, 309] width 37 height 10
click at [1227, 51] on link "Screen" at bounding box center [1243, 45] width 70 height 30
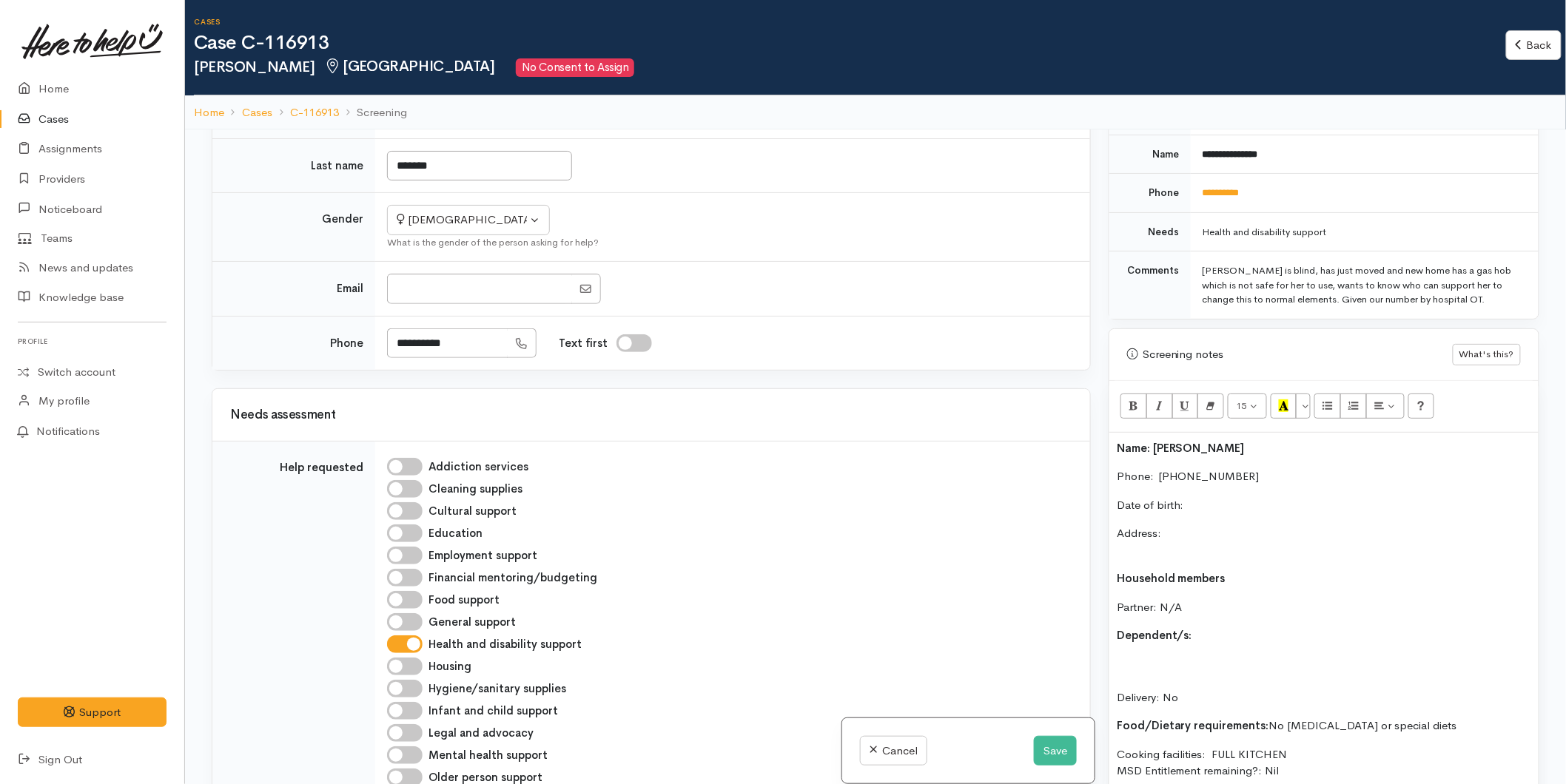
scroll to position [822, 0]
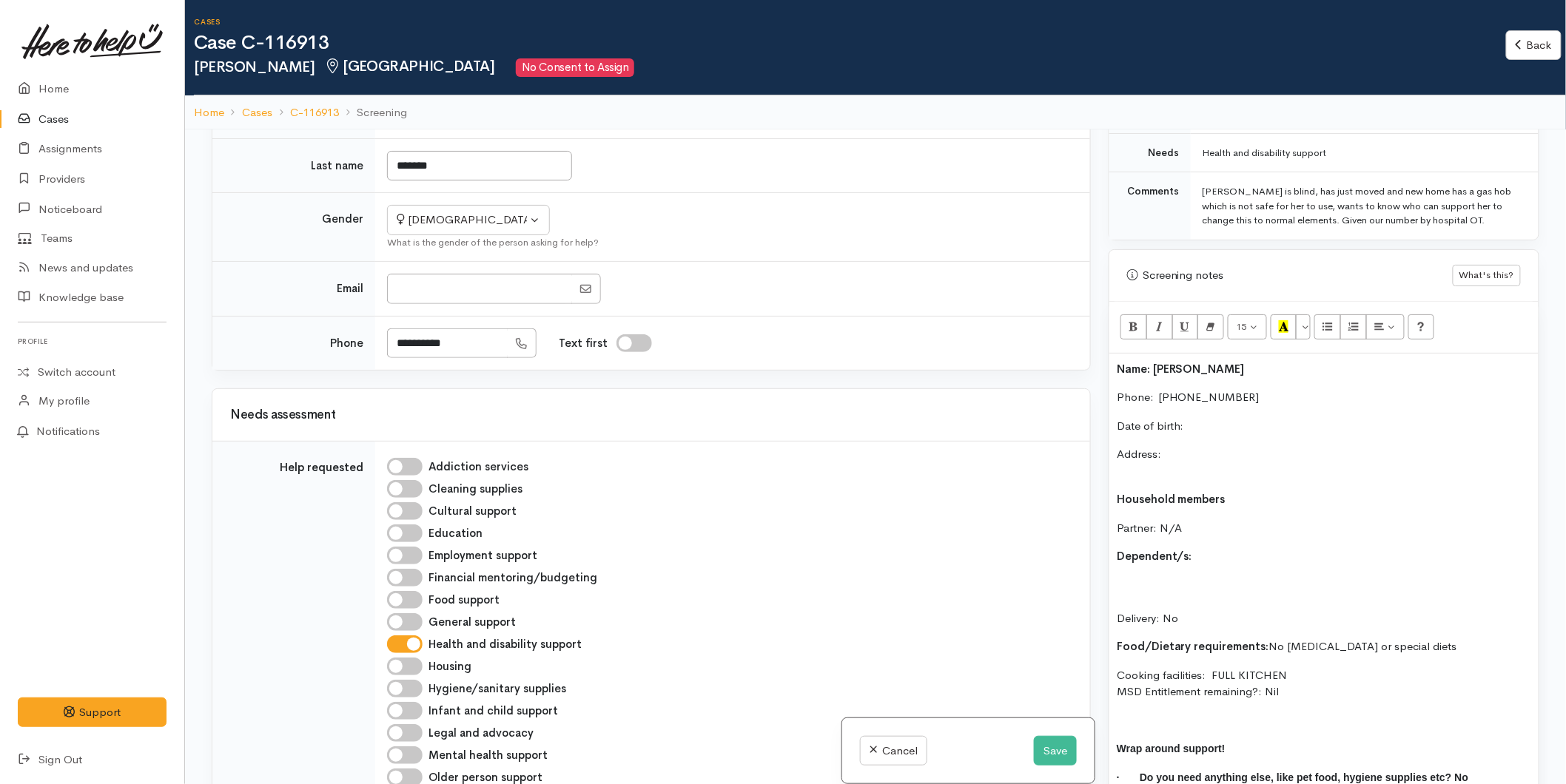
click at [1164, 712] on p at bounding box center [1324, 721] width 414 height 17
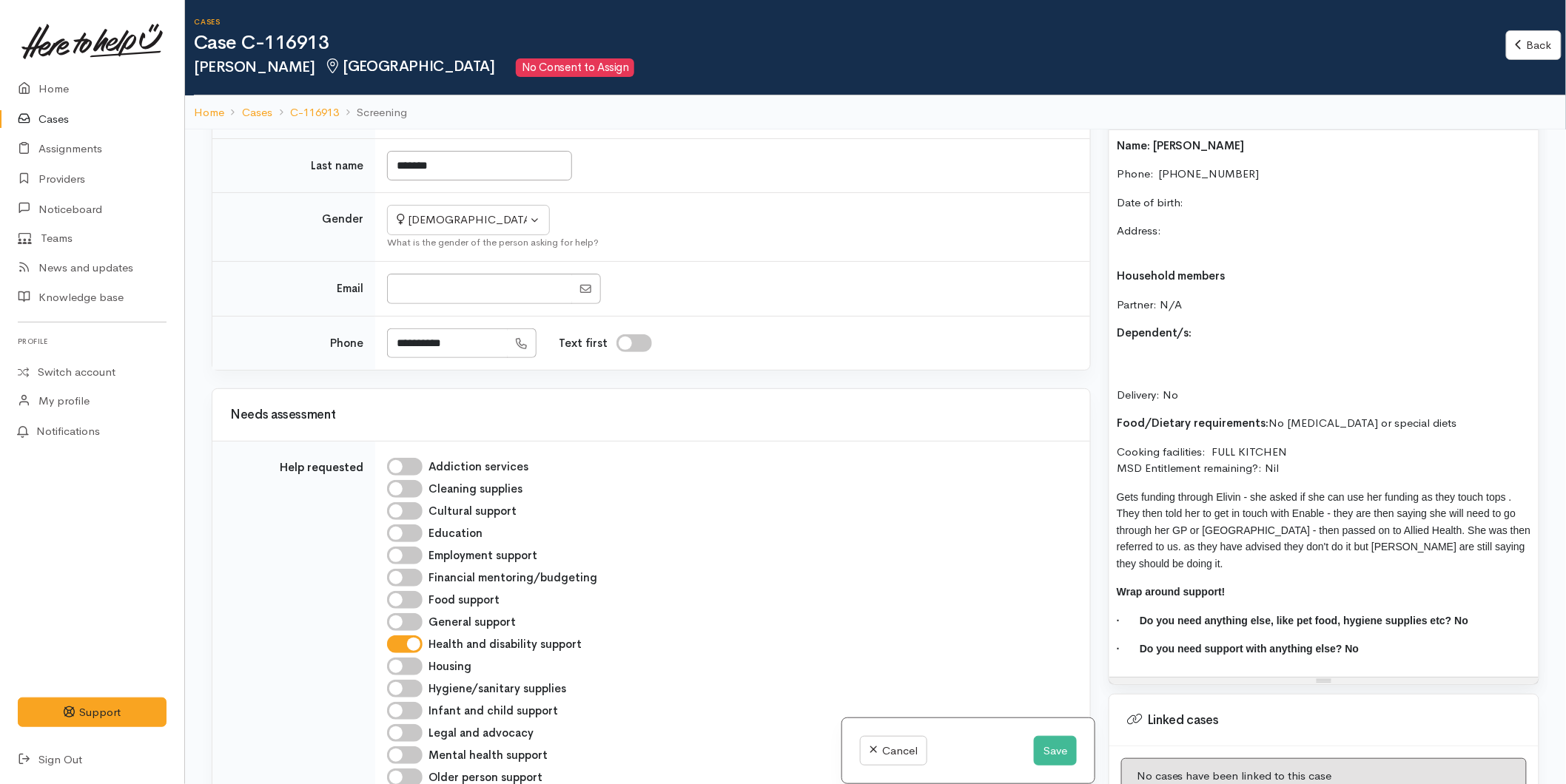
scroll to position [1068, 0]
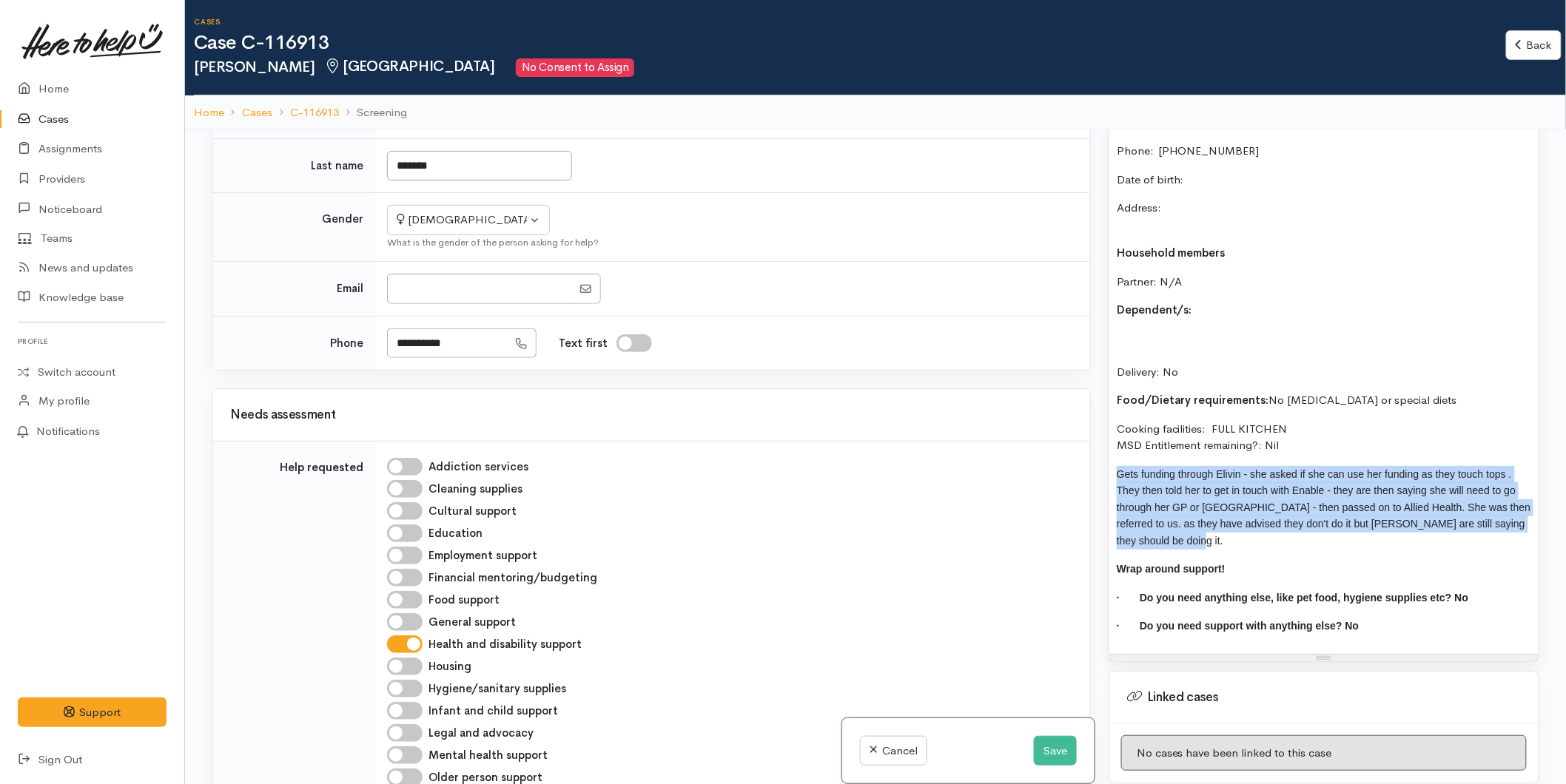
drag, startPoint x: 1167, startPoint y: 523, endPoint x: 1103, endPoint y: 441, distance: 104.0
click at [1103, 441] on div "Warnings Add No warnings have been raised against this case Add Warning Title ●…" at bounding box center [1324, 521] width 449 height 784
copy span "Gets funding through Elivin - she asked if she can use her funding as they touc…"
click at [1203, 528] on p "Gets funding through Elivin - she asked if she can use her funding as they touc…" at bounding box center [1324, 508] width 414 height 83
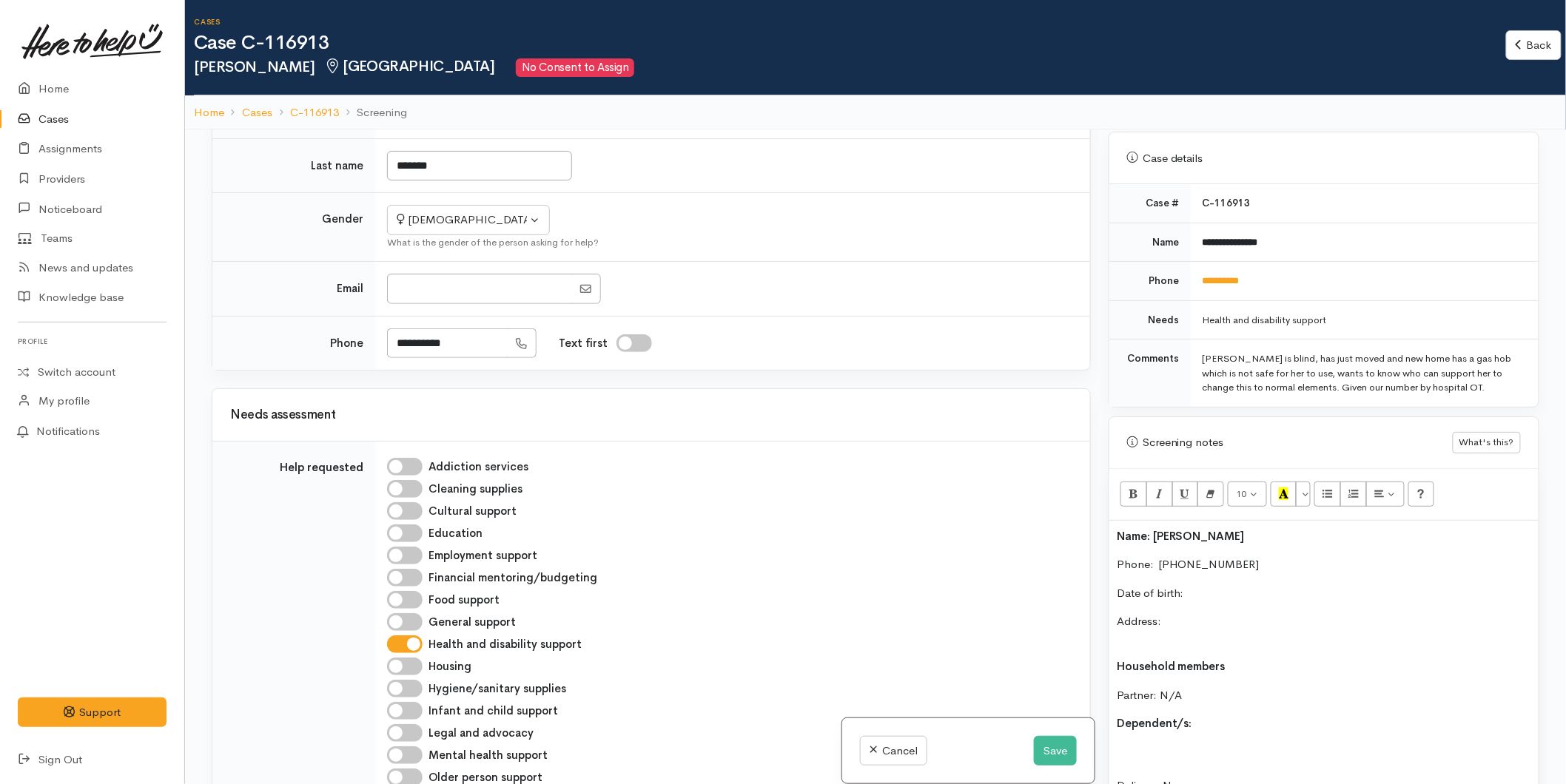
scroll to position [904, 0]
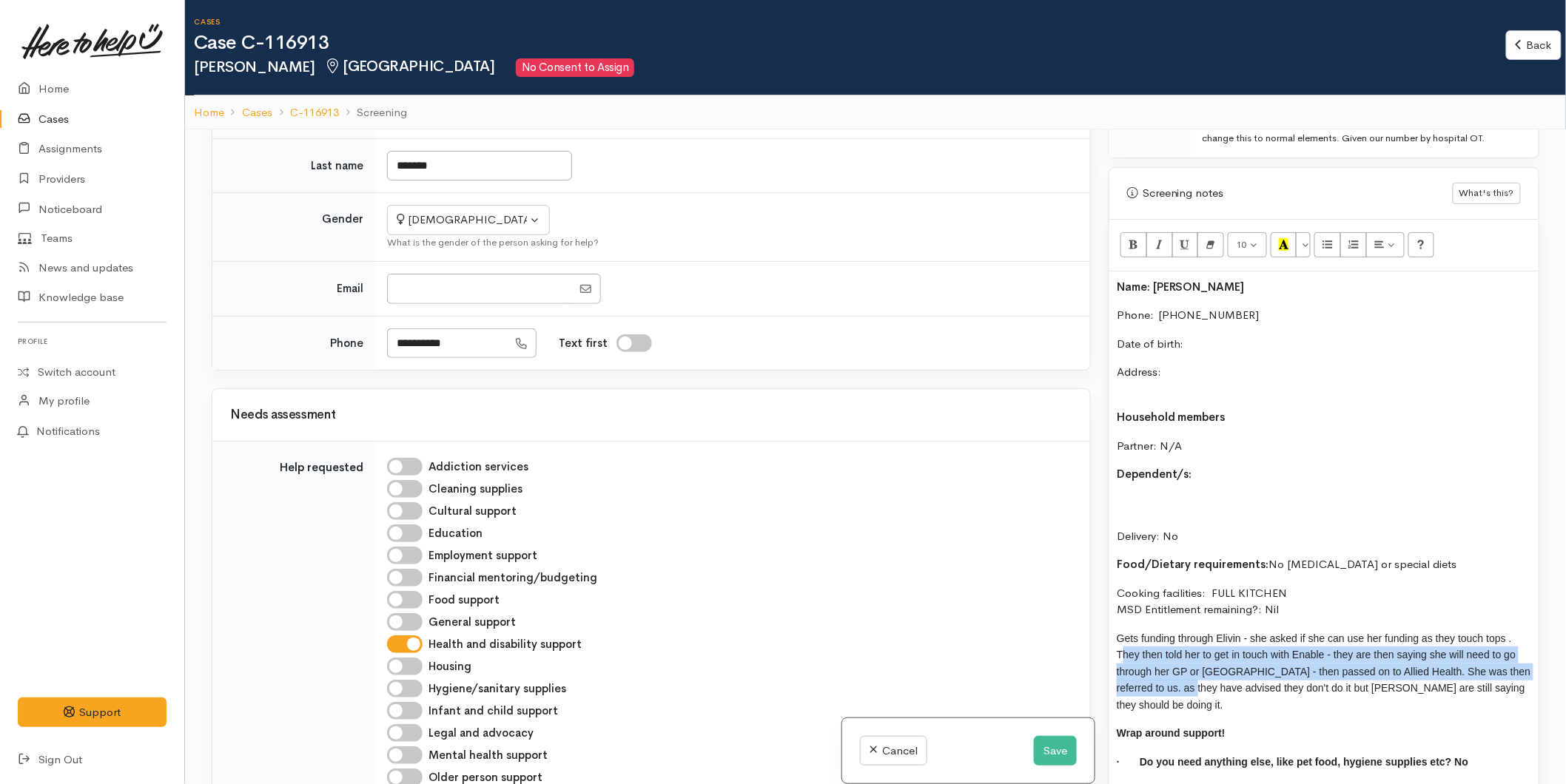
drag, startPoint x: 1142, startPoint y: 668, endPoint x: 1110, endPoint y: 634, distance: 46.7
click at [1110, 634] on div "Name: Susanne Parsons Phone:  0211605176 Date of birth: Address: Household memb…" at bounding box center [1324, 545] width 430 height 547
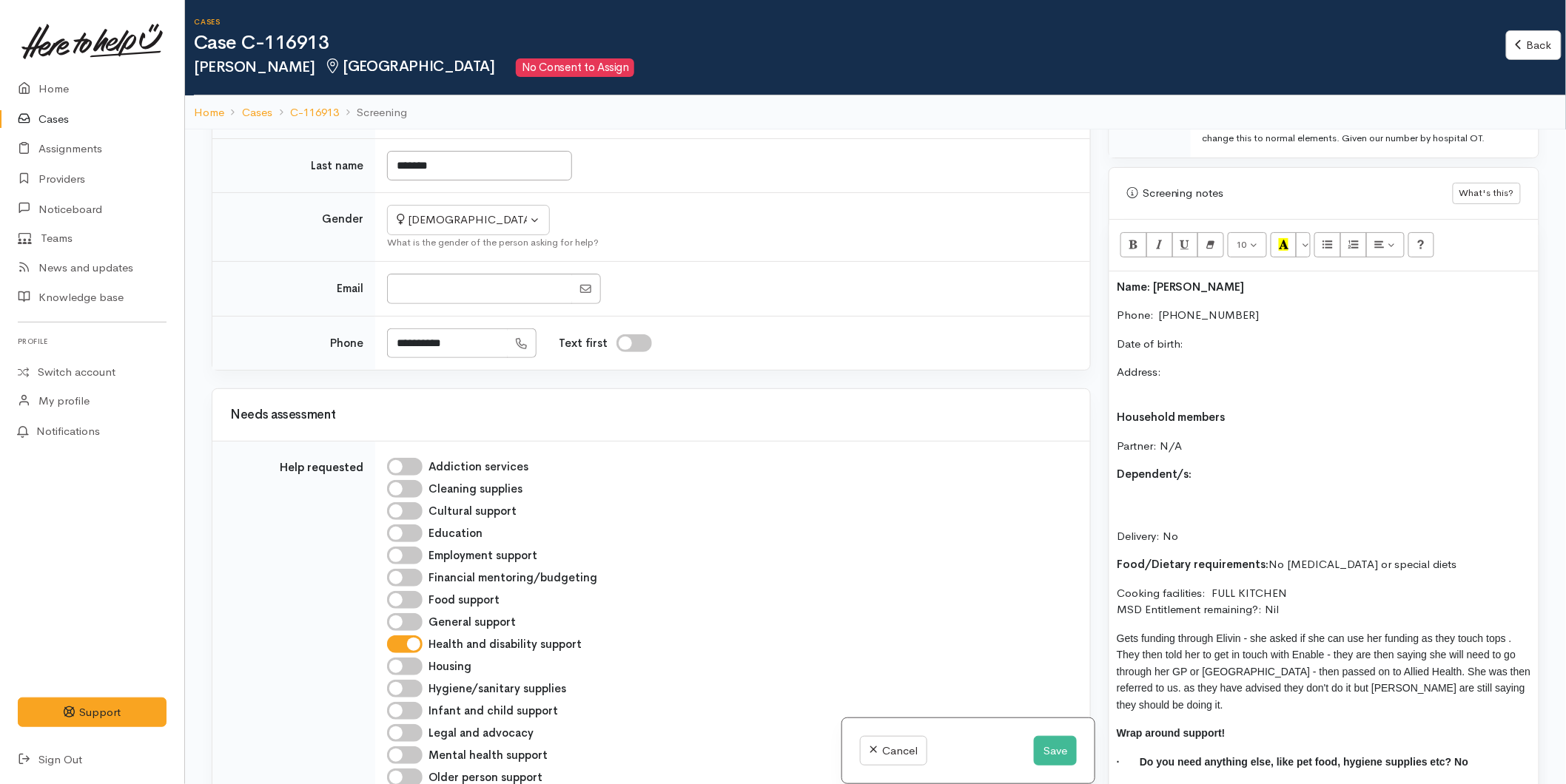
click at [1163, 699] on p "Gets funding through Elivin - she asked if she can use her funding as they touc…" at bounding box center [1324, 672] width 414 height 83
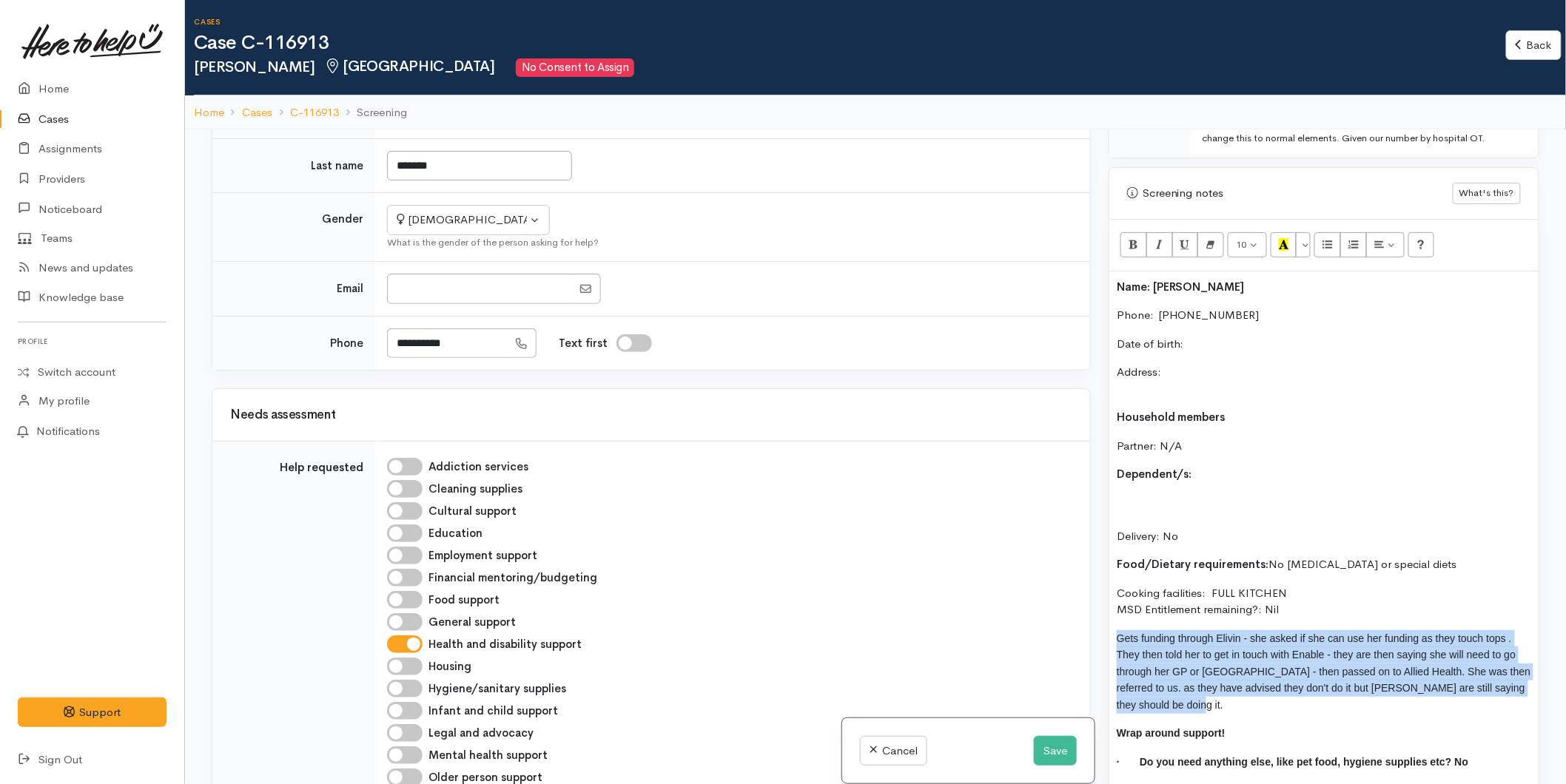
drag, startPoint x: 1182, startPoint y: 696, endPoint x: 1108, endPoint y: 611, distance: 112.7
click at [1109, 611] on div "Name: Susanne Parsons Phone:  0211605176 Date of birth: Address: Household memb…" at bounding box center [1324, 545] width 430 height 547
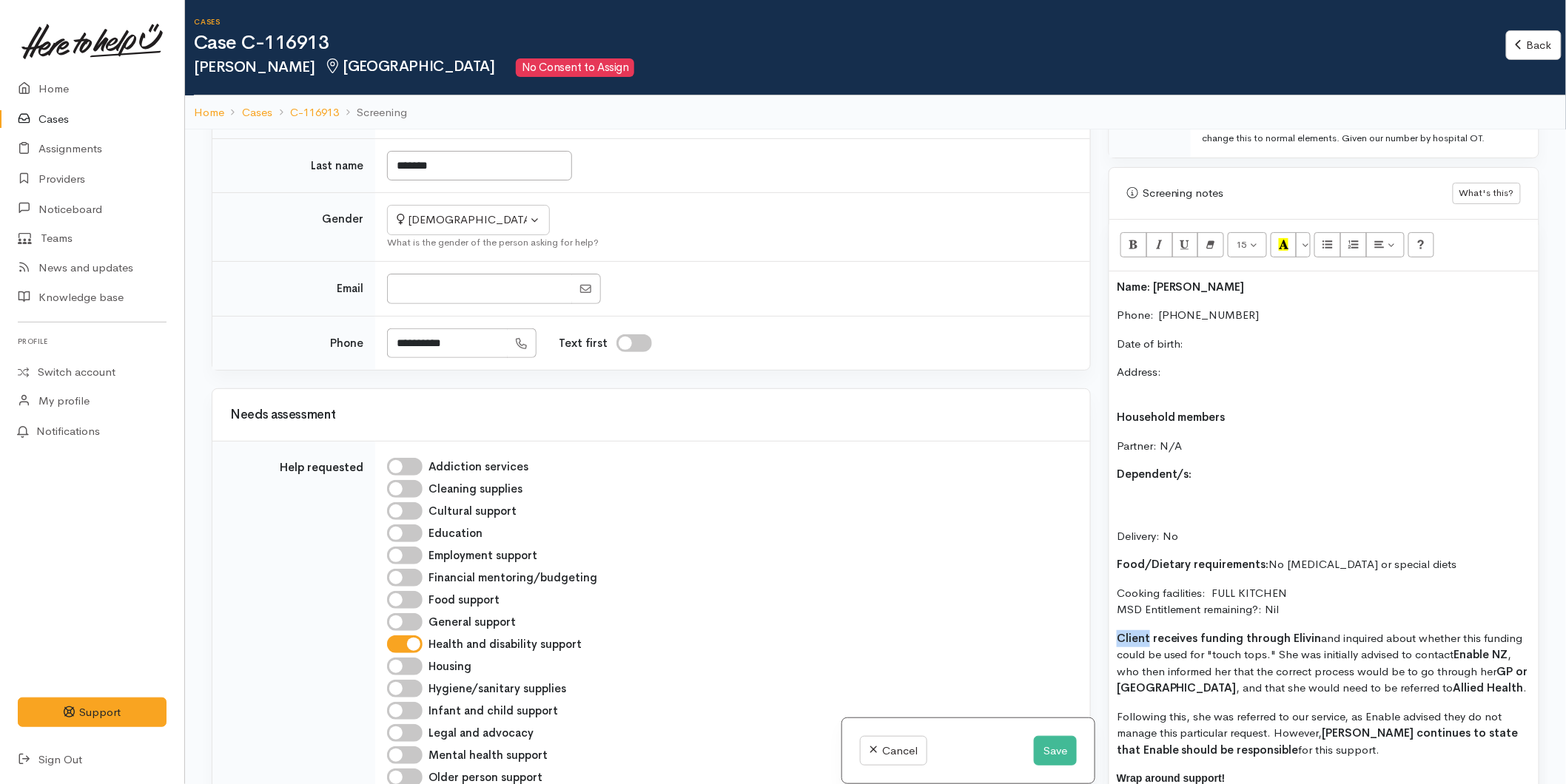
drag, startPoint x: 1149, startPoint y: 622, endPoint x: 1099, endPoint y: 620, distance: 50.0
click at [1099, 620] on div "Related cases There are no other cases from the same person found. Manually lin…" at bounding box center [876, 521] width 1346 height 784
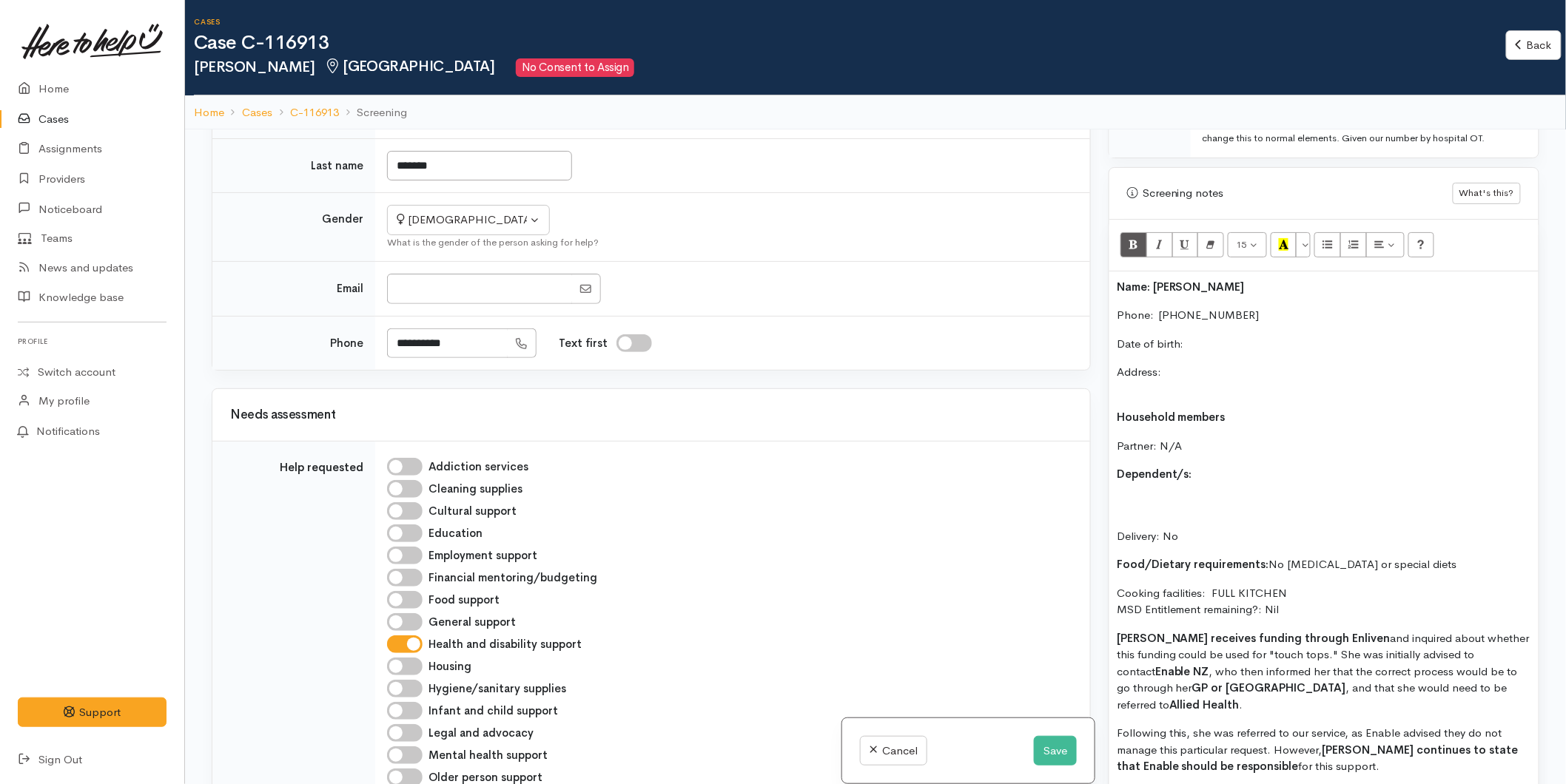
click at [1372, 654] on p "Susanne receives funding through Enliven and inquired about whether this fundin…" at bounding box center [1324, 672] width 414 height 83
click at [1310, 642] on p "Susanne receives funding through Enliven and inquired about whether this fundin…" at bounding box center [1324, 672] width 414 height 83
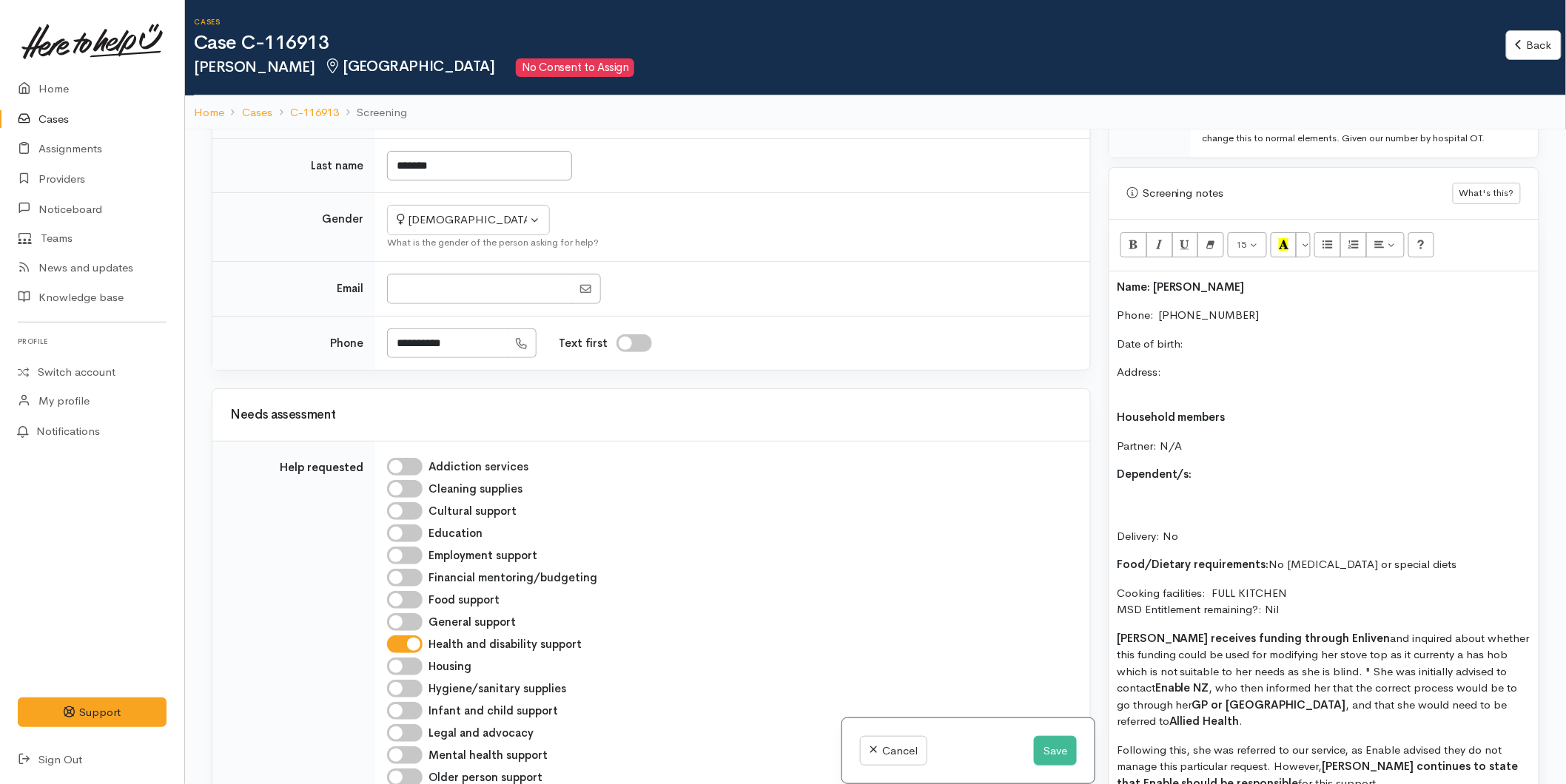
click at [1337, 654] on p "Susanne receives funding through Enliven and inquired about whether this fundin…" at bounding box center [1324, 679] width 414 height 100
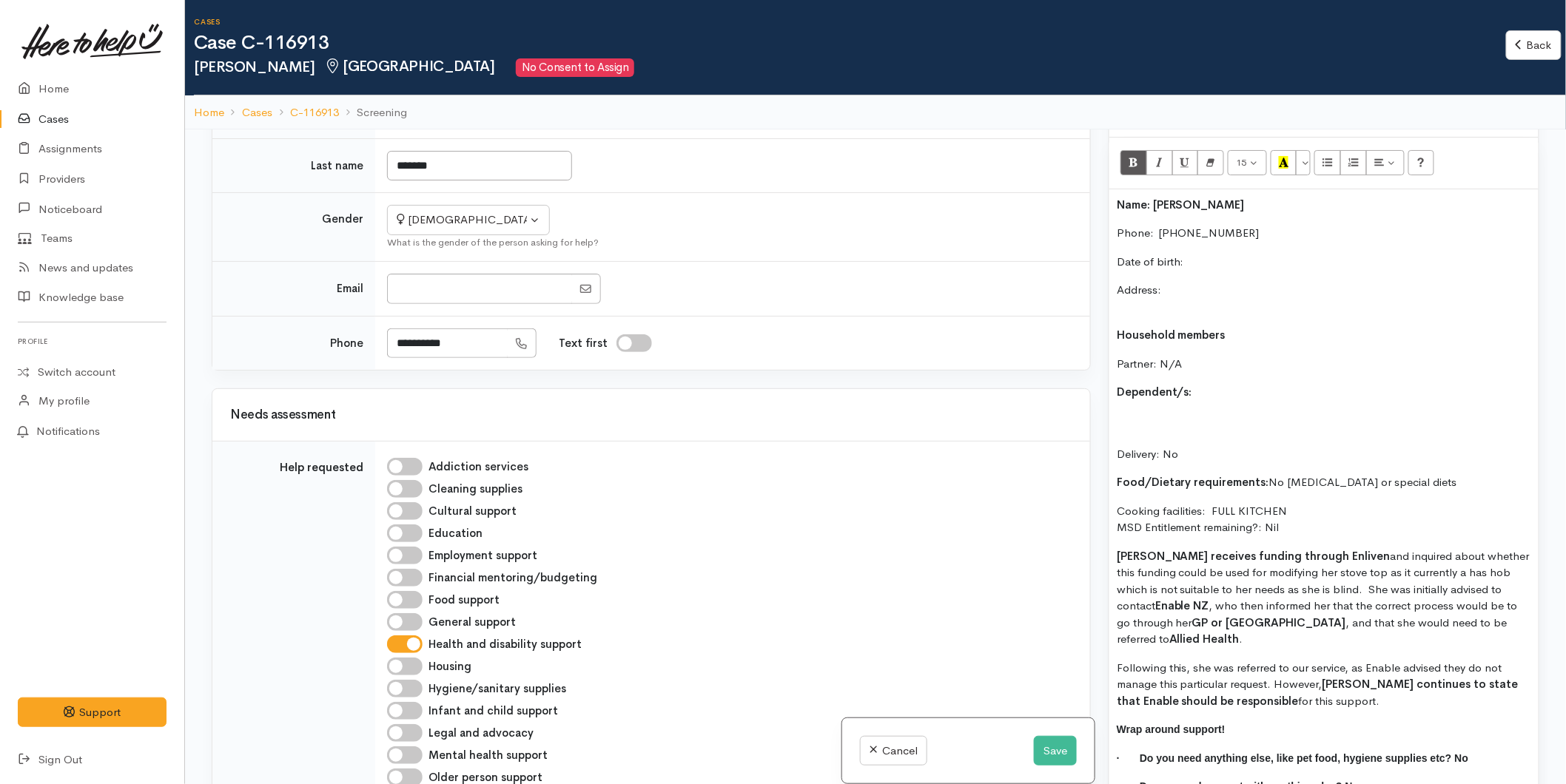
drag, startPoint x: 1283, startPoint y: 675, endPoint x: 1291, endPoint y: 676, distance: 8.1
click at [1283, 675] on p "Following this, she was referred to our service, as Enable advised they do not …" at bounding box center [1324, 685] width 414 height 50
drag, startPoint x: 1352, startPoint y: 674, endPoint x: 1333, endPoint y: 671, distance: 19.2
click at [1333, 676] on strong "Elivin continues to state that Enable should be responsible" at bounding box center [1318, 692] width 401 height 31
click at [1358, 701] on div "Name: Susanne Parsons Phone:  0211605176 Date of birth: Address: Household memb…" at bounding box center [1324, 501] width 430 height 625
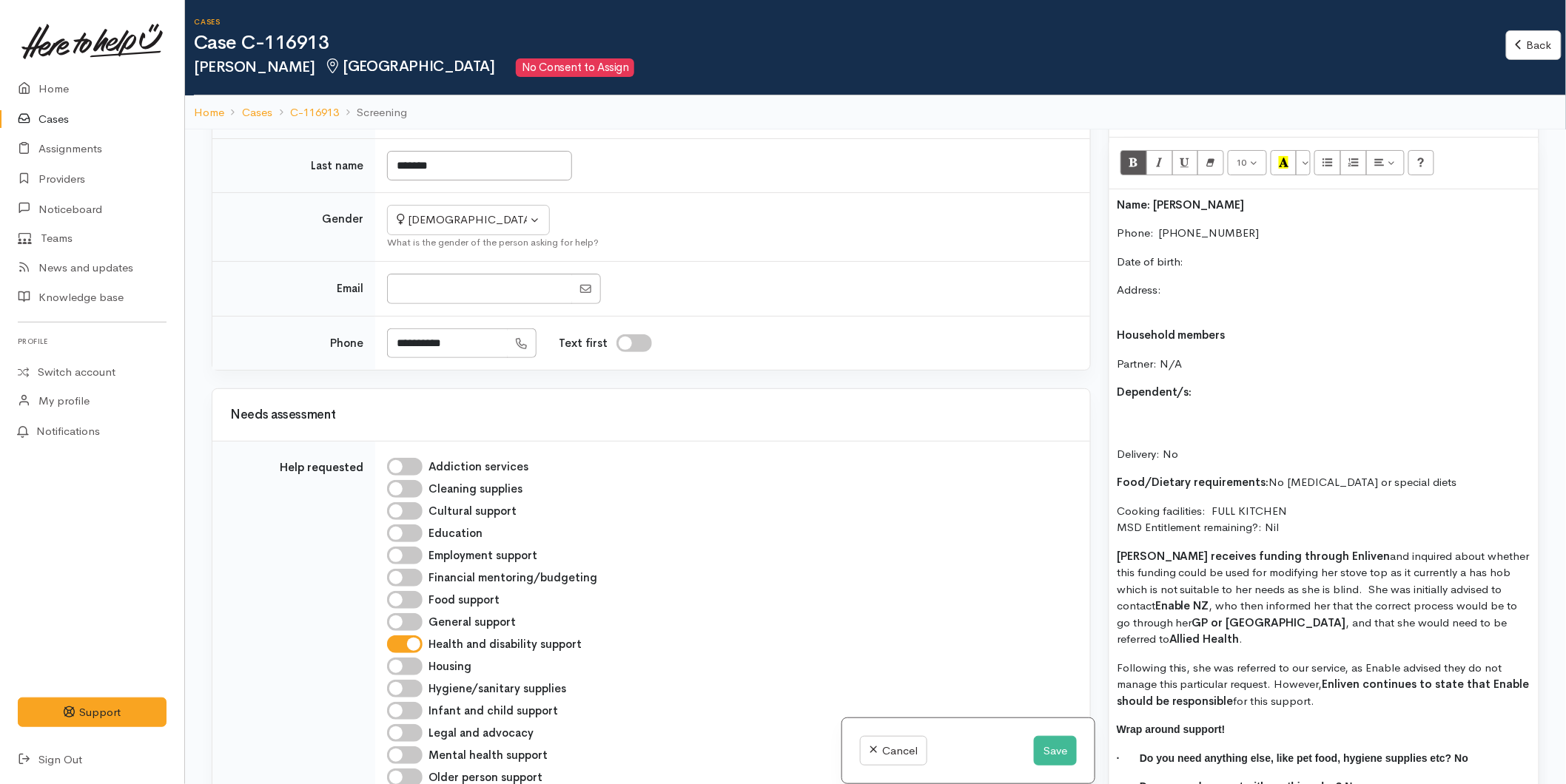
click at [1361, 721] on p "Wrap around support!" at bounding box center [1324, 730] width 414 height 17
click at [1361, 691] on p "Following this, she was referred to our service, as Enable advised they do not …" at bounding box center [1324, 685] width 414 height 50
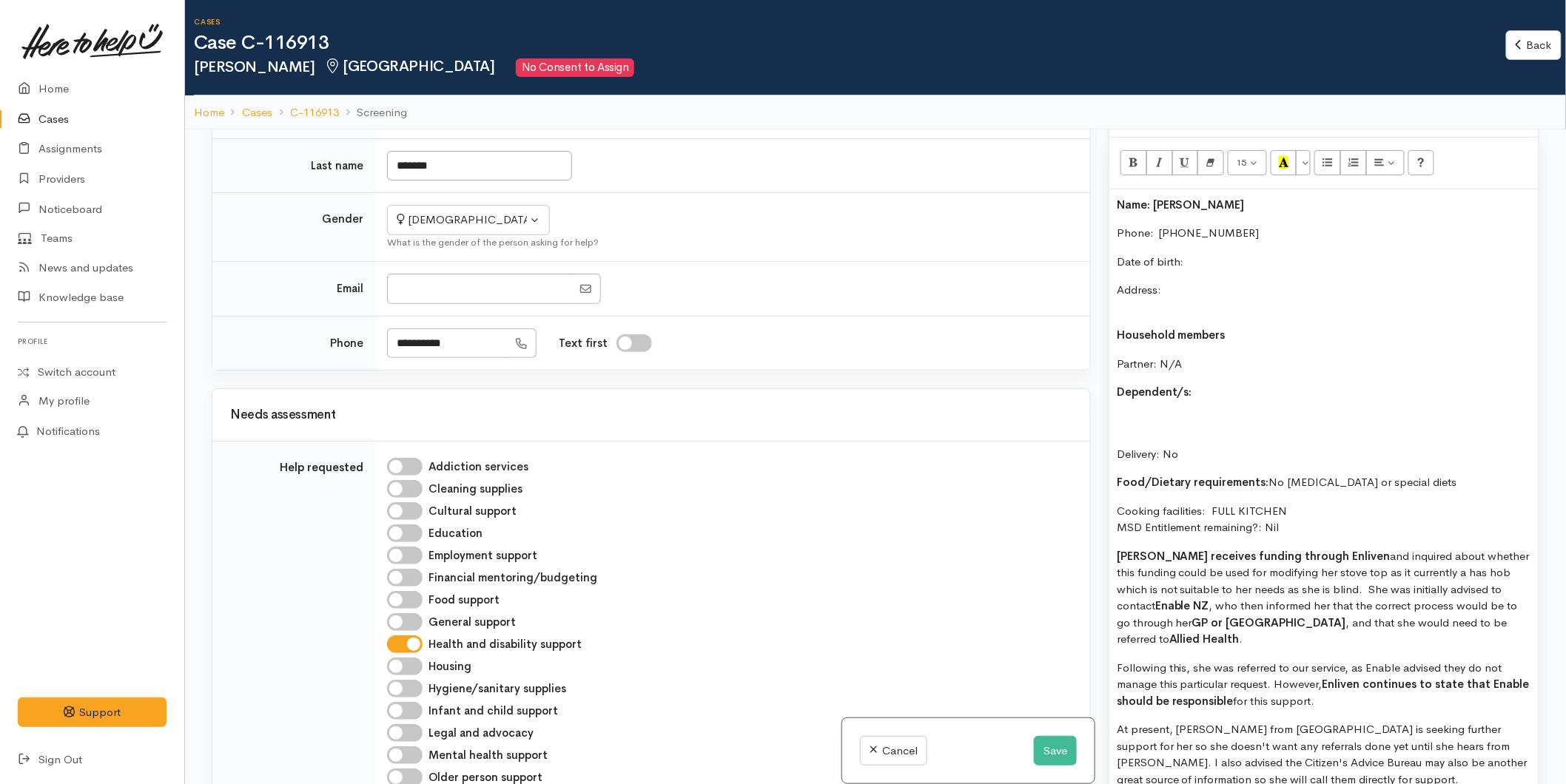
click at [1197, 254] on p "Date of birth:" at bounding box center [1324, 263] width 414 height 17
drag, startPoint x: 1202, startPoint y: 248, endPoint x: 1090, endPoint y: 239, distance: 112.4
click at [1090, 239] on div "Related cases There are no other cases from the same person found. Manually lin…" at bounding box center [876, 521] width 1346 height 784
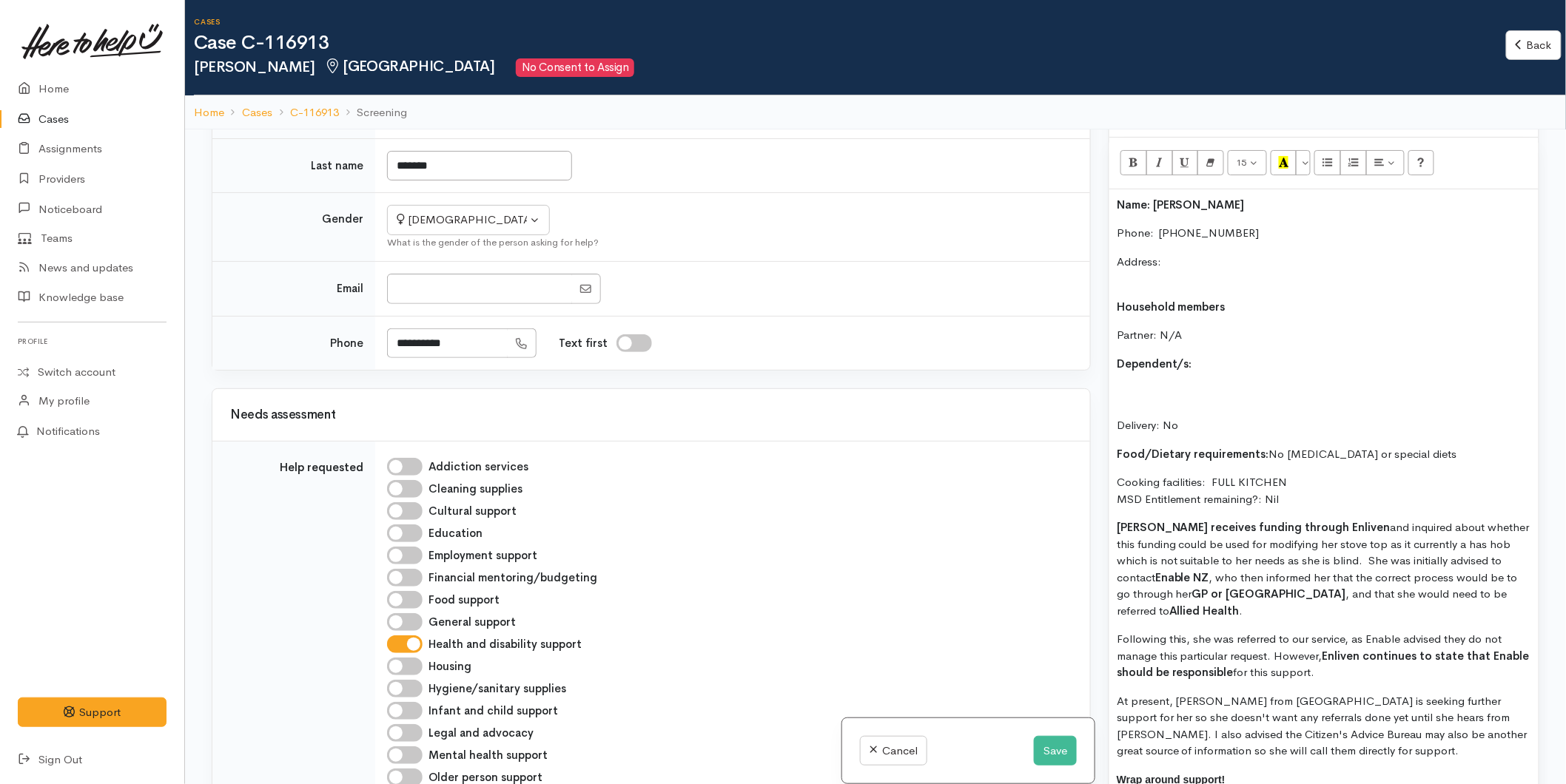
drag, startPoint x: 1186, startPoint y: 248, endPoint x: 1215, endPoint y: 255, distance: 29.8
click at [1105, 240] on div "Warnings Add No warnings have been raised against this case Add Warning Title ●…" at bounding box center [1324, 521] width 449 height 784
click at [1215, 254] on p "Address:" at bounding box center [1324, 270] width 414 height 33
click at [1211, 254] on p "Address:" at bounding box center [1324, 270] width 414 height 33
click at [1193, 254] on p "Address:" at bounding box center [1324, 270] width 414 height 33
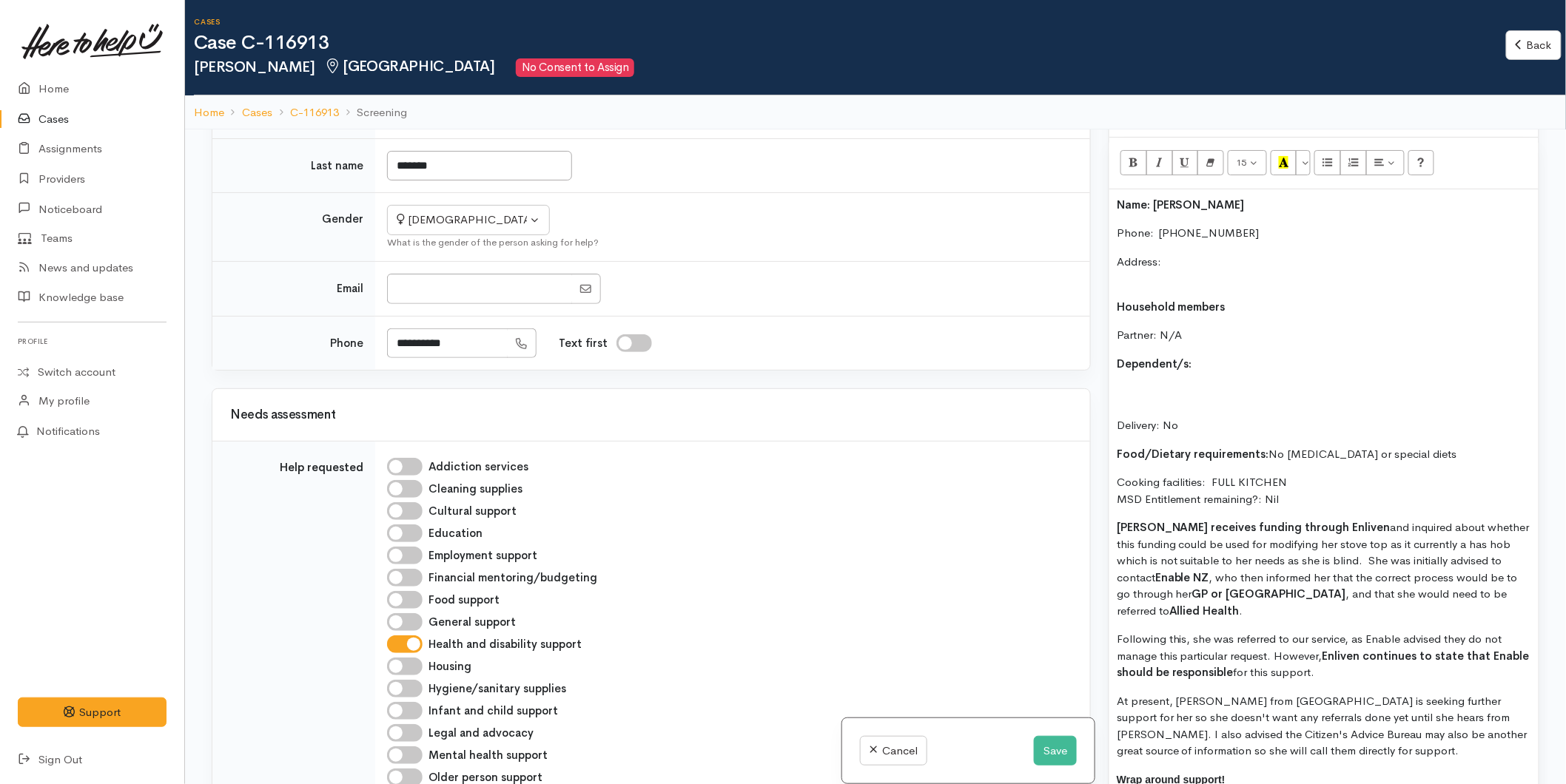
click at [1178, 254] on p "Address:" at bounding box center [1324, 270] width 414 height 33
click at [1179, 254] on p "Address:" at bounding box center [1324, 270] width 414 height 33
click at [1167, 254] on p "Address:" at bounding box center [1324, 270] width 414 height 33
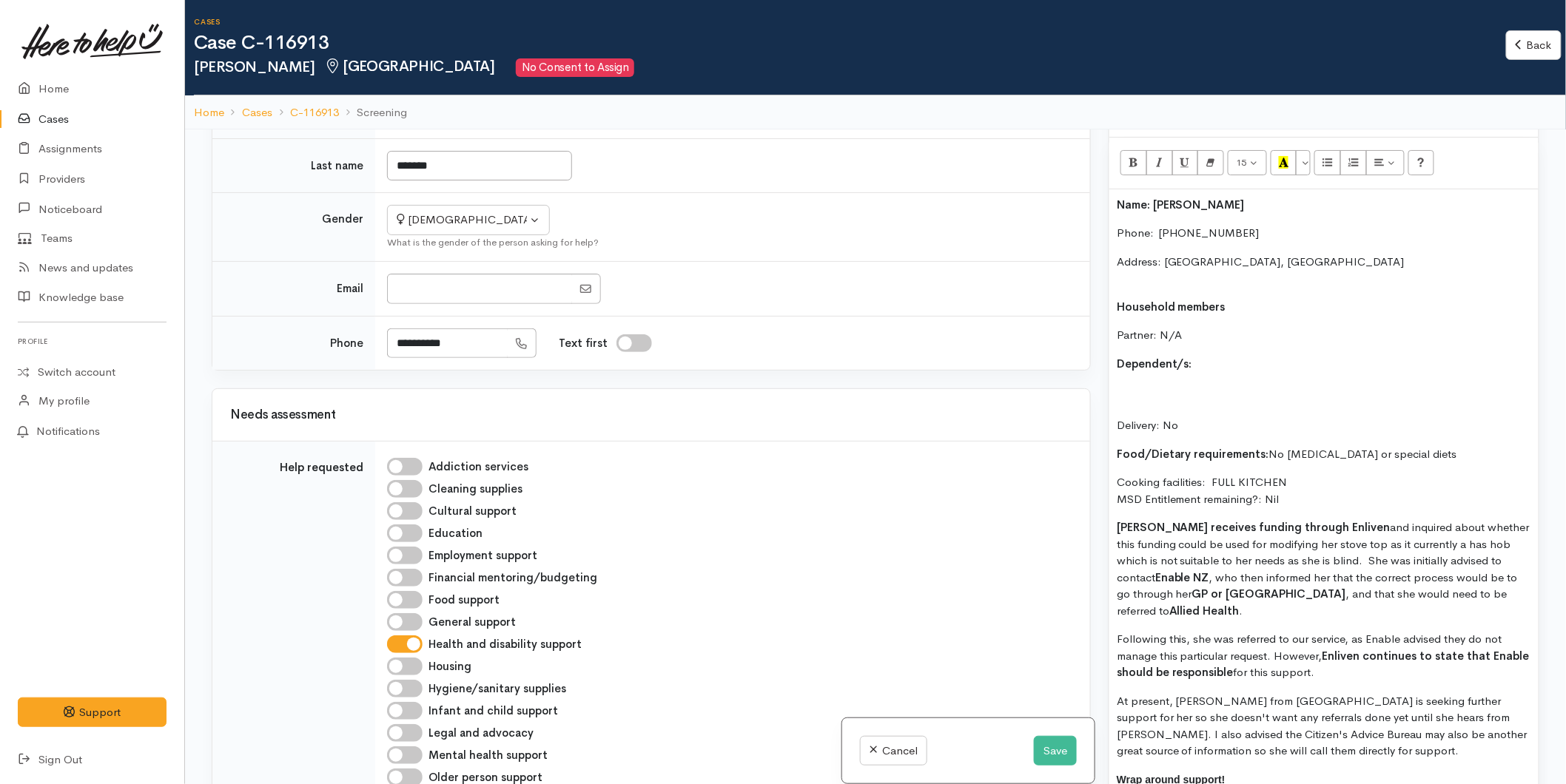
click at [1142, 275] on div "Name: Susanne Parsons Phone:  0211605176 Address: Tauranga, New Zealand Househo…" at bounding box center [1324, 526] width 430 height 675
click at [1135, 267] on p "Address: Tauranga, New Zealand" at bounding box center [1324, 270] width 414 height 33
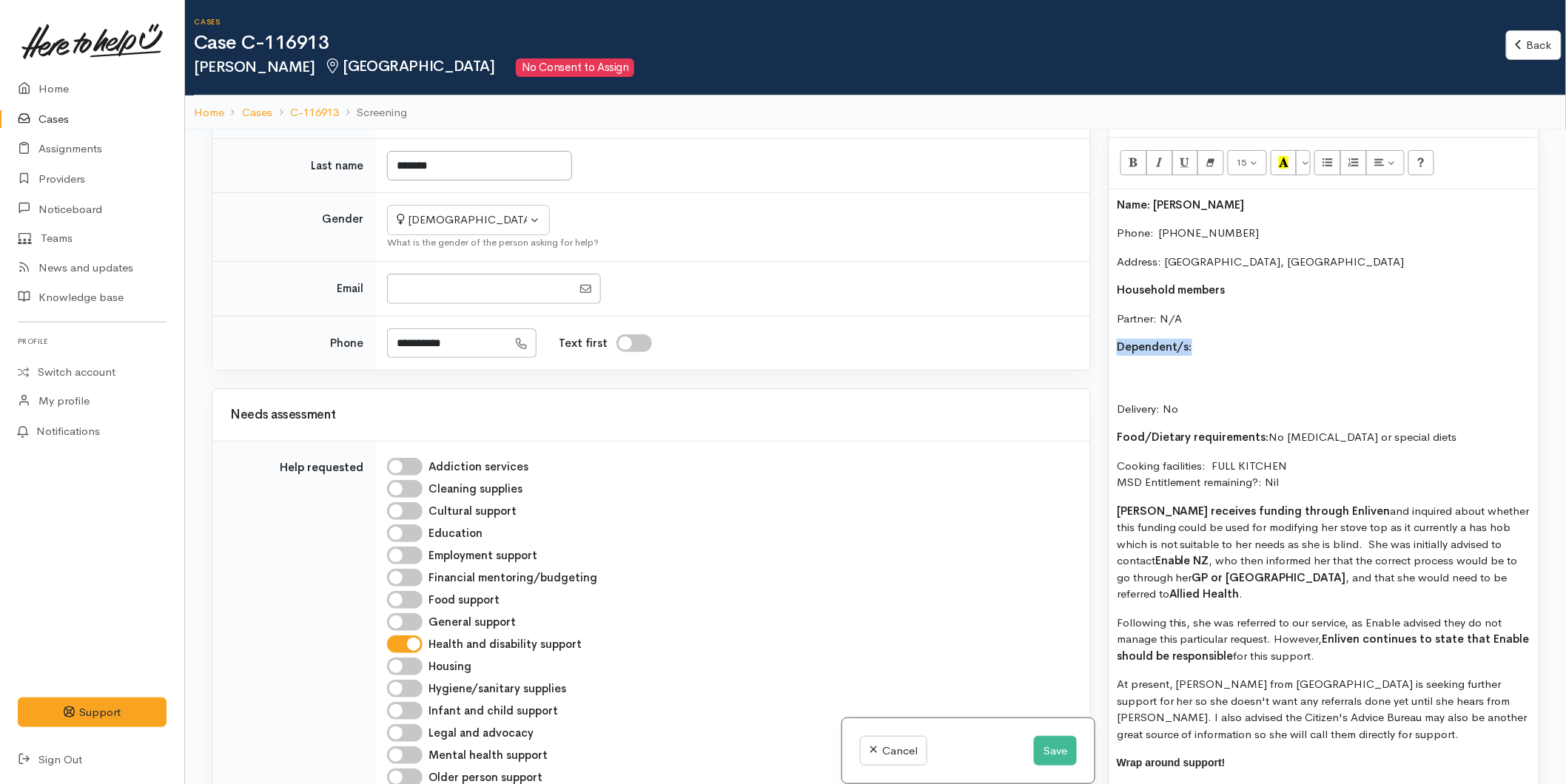
drag, startPoint x: 1212, startPoint y: 328, endPoint x: 1104, endPoint y: 327, distance: 108.0
click at [1104, 327] on div "Warnings Add No warnings have been raised against this case Add Warning Title ●…" at bounding box center [1324, 521] width 449 height 784
drag, startPoint x: 1264, startPoint y: 467, endPoint x: 1106, endPoint y: 365, distance: 188.1
click at [1106, 365] on div "Warnings Add No warnings have been raised against this case Add Warning Title ●…" at bounding box center [1324, 521] width 449 height 784
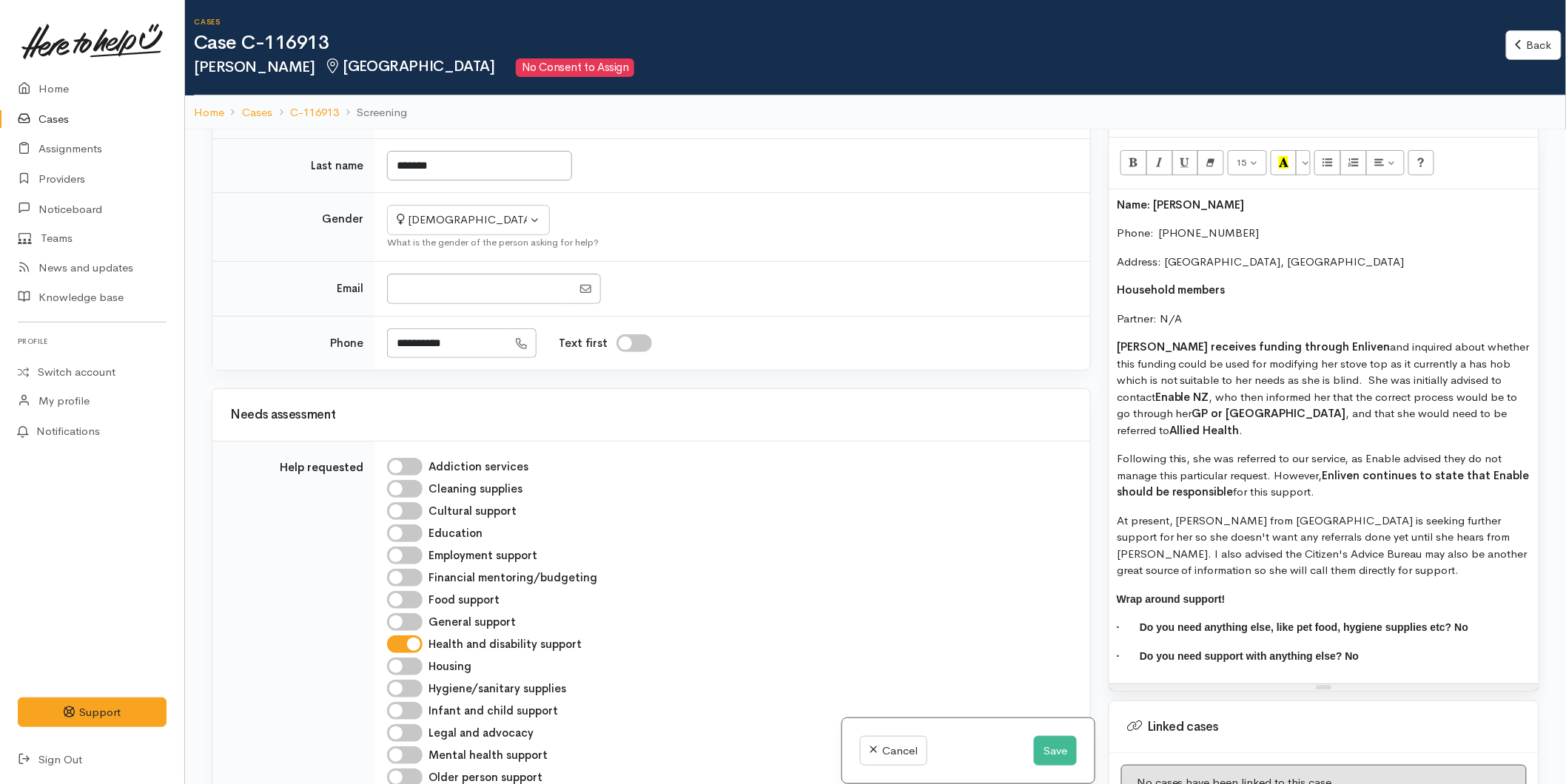
click at [1118, 198] on b "Name: Susanne Parsons" at bounding box center [1181, 204] width 128 height 15
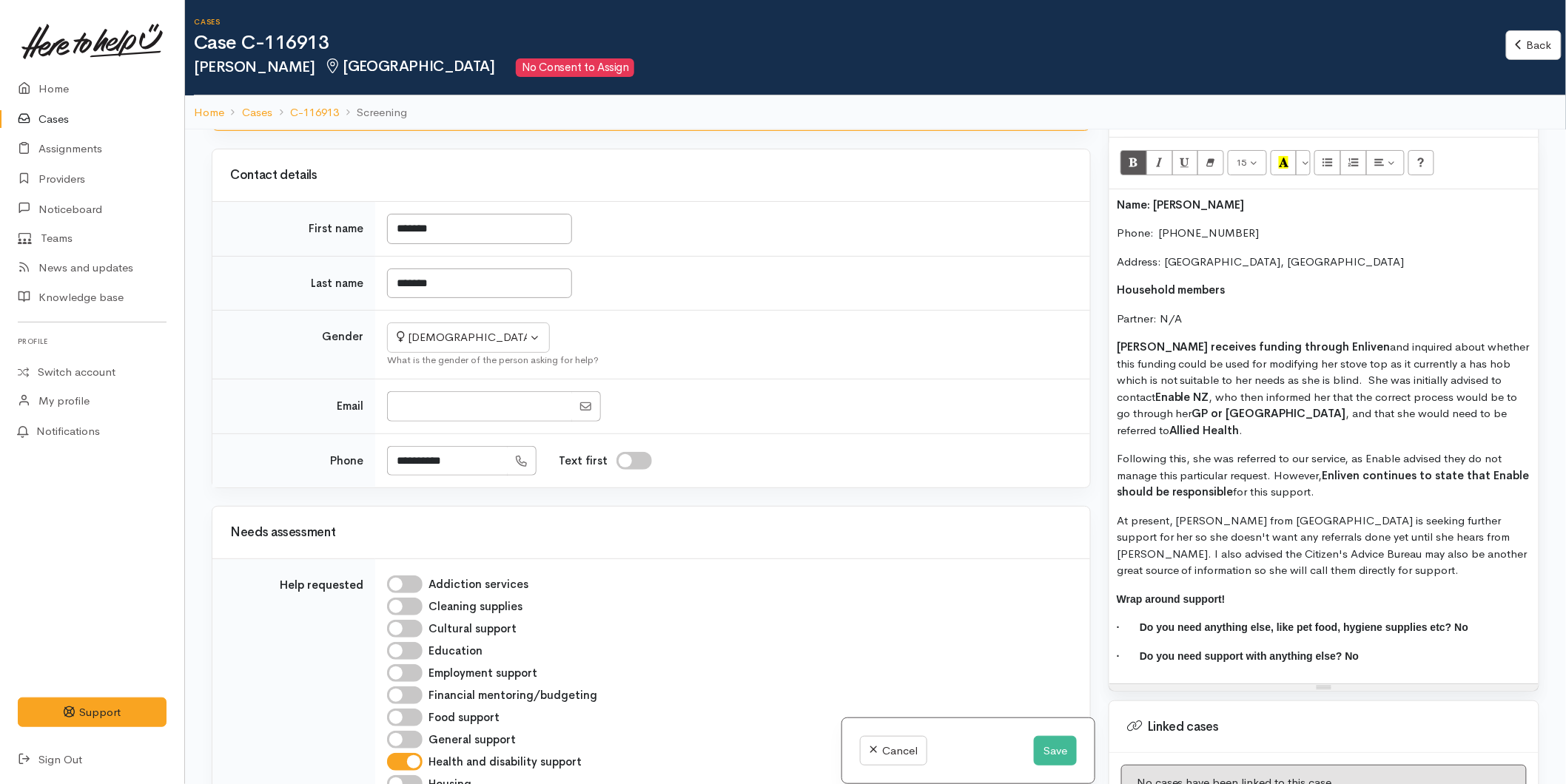
scroll to position [0, 0]
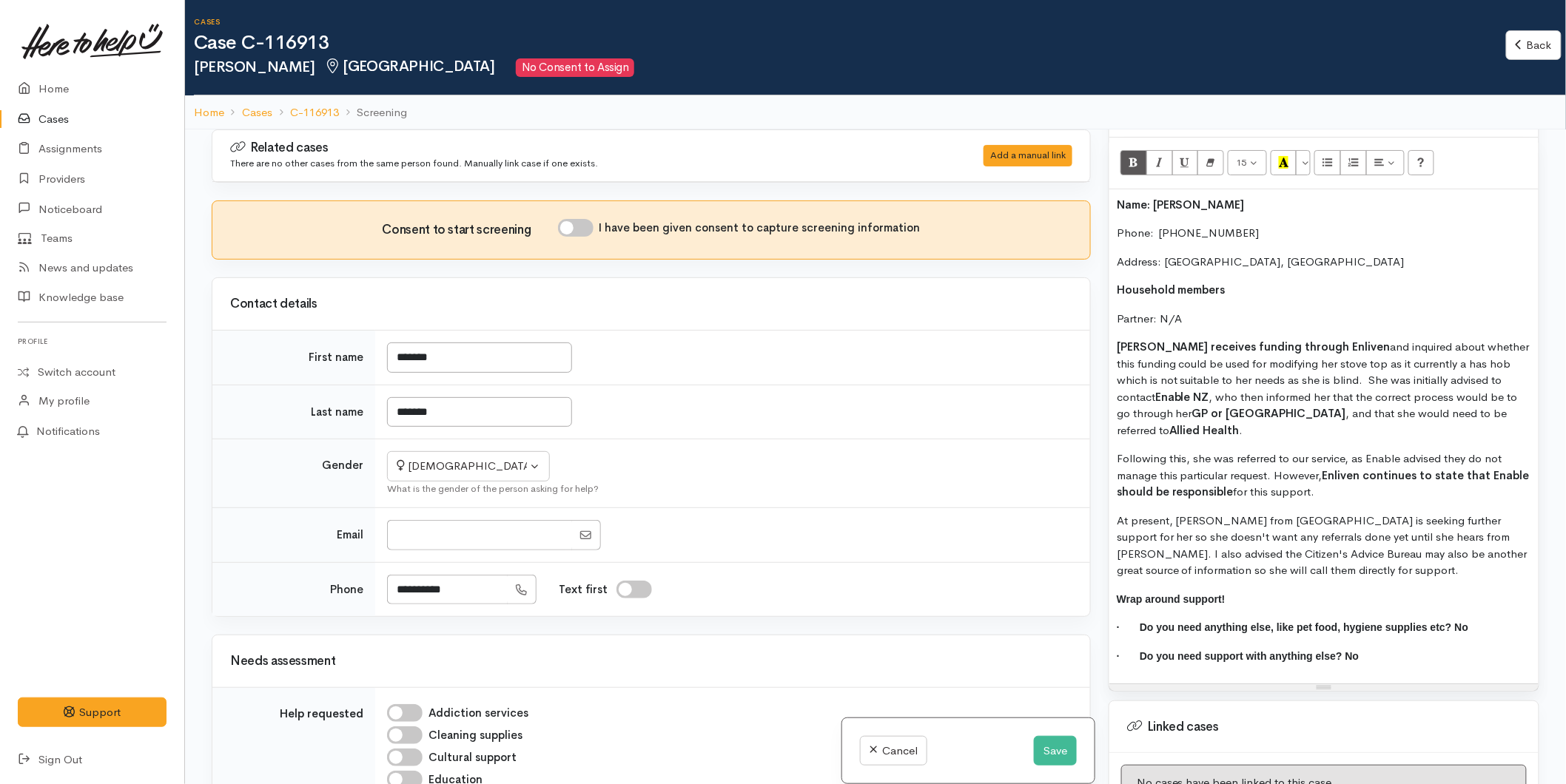
click at [587, 220] on input "I have been given consent to capture screening information" at bounding box center [576, 228] width 36 height 17
checkbox input "true"
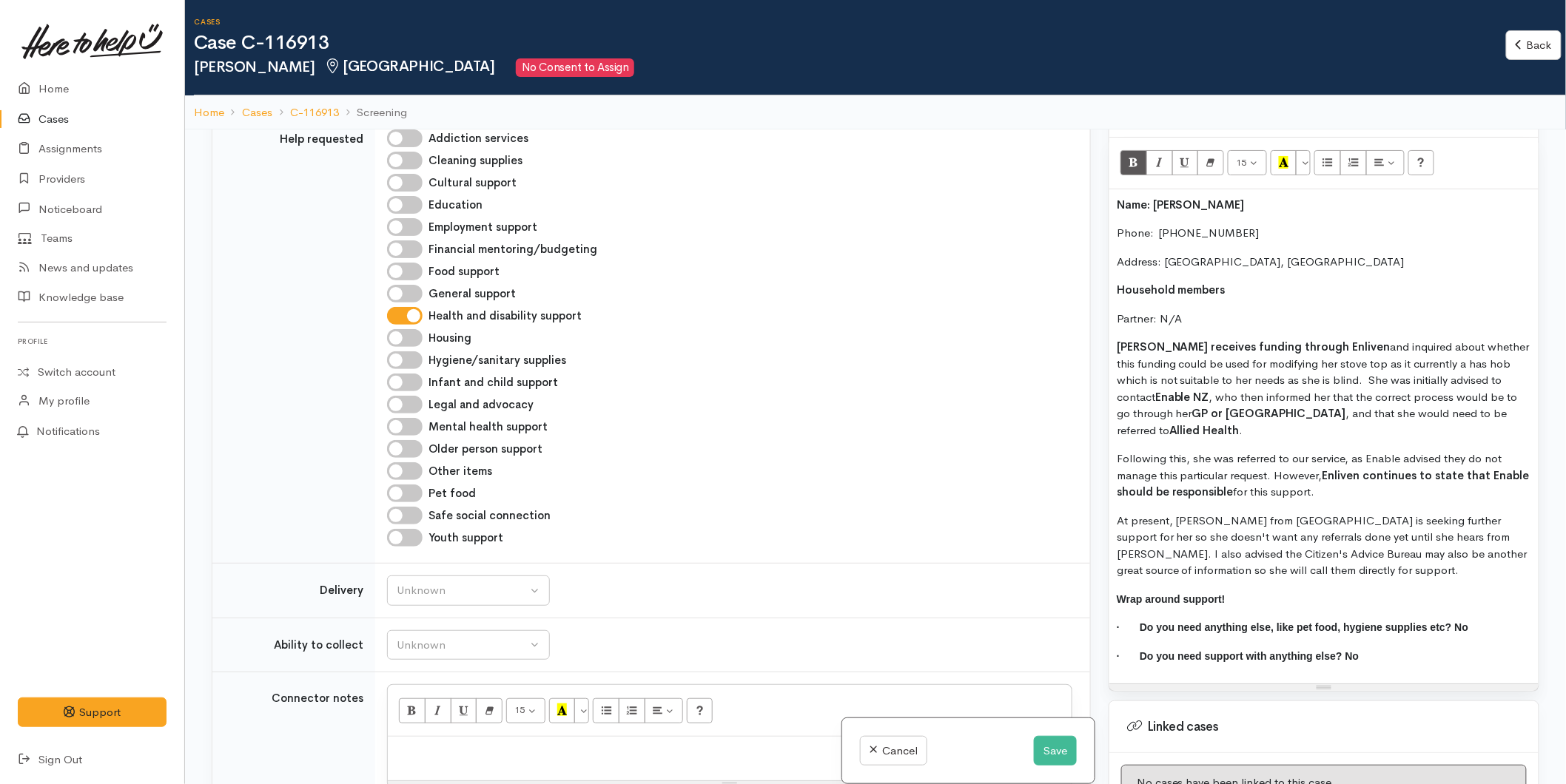
scroll to position [657, 0]
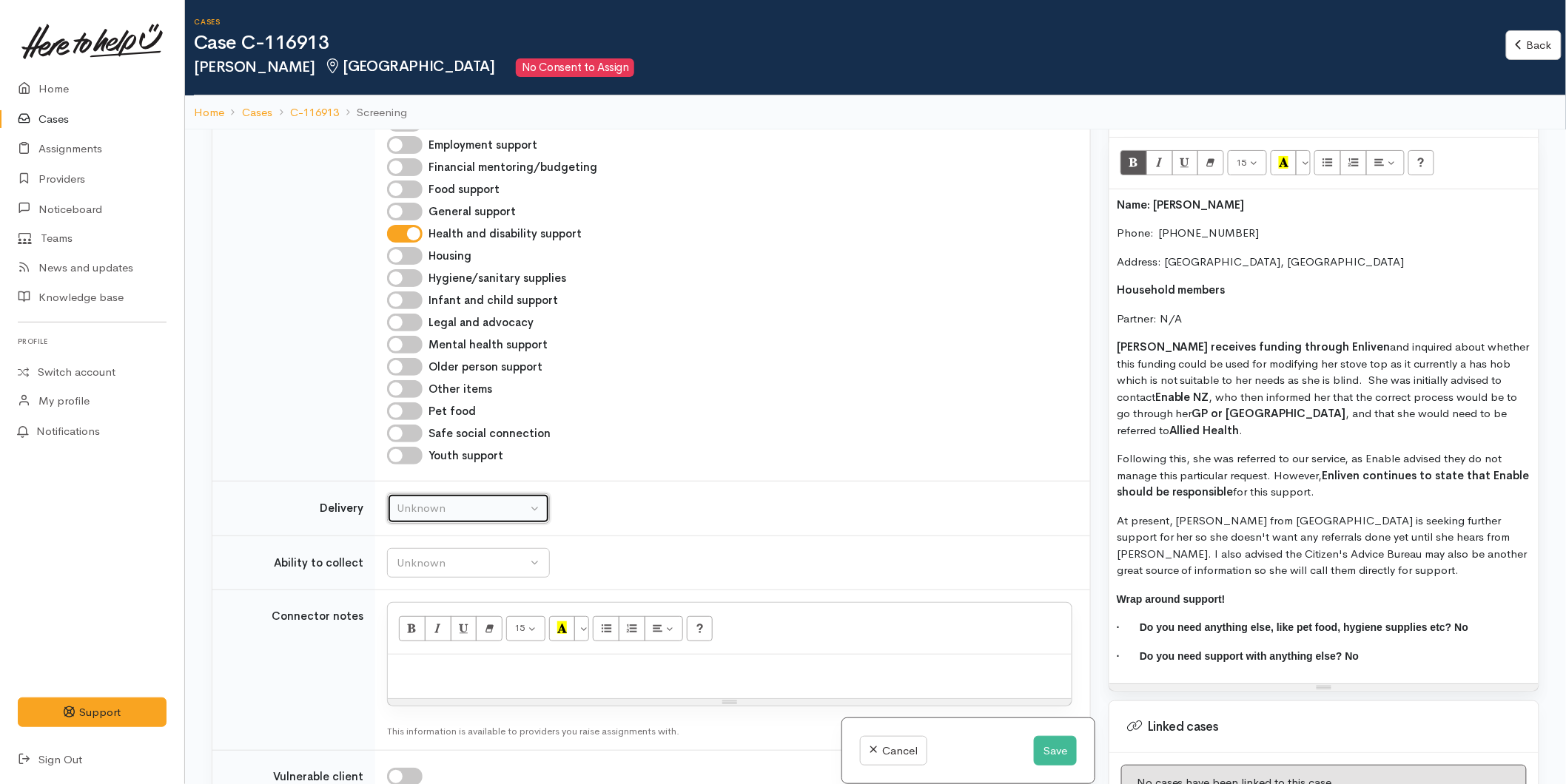
click at [418, 511] on div "Unknown" at bounding box center [462, 509] width 130 height 17
drag, startPoint x: 410, startPoint y: 643, endPoint x: 430, endPoint y: 599, distance: 48.3
click at [411, 643] on span "No" at bounding box center [413, 646] width 16 height 17
select select "1"
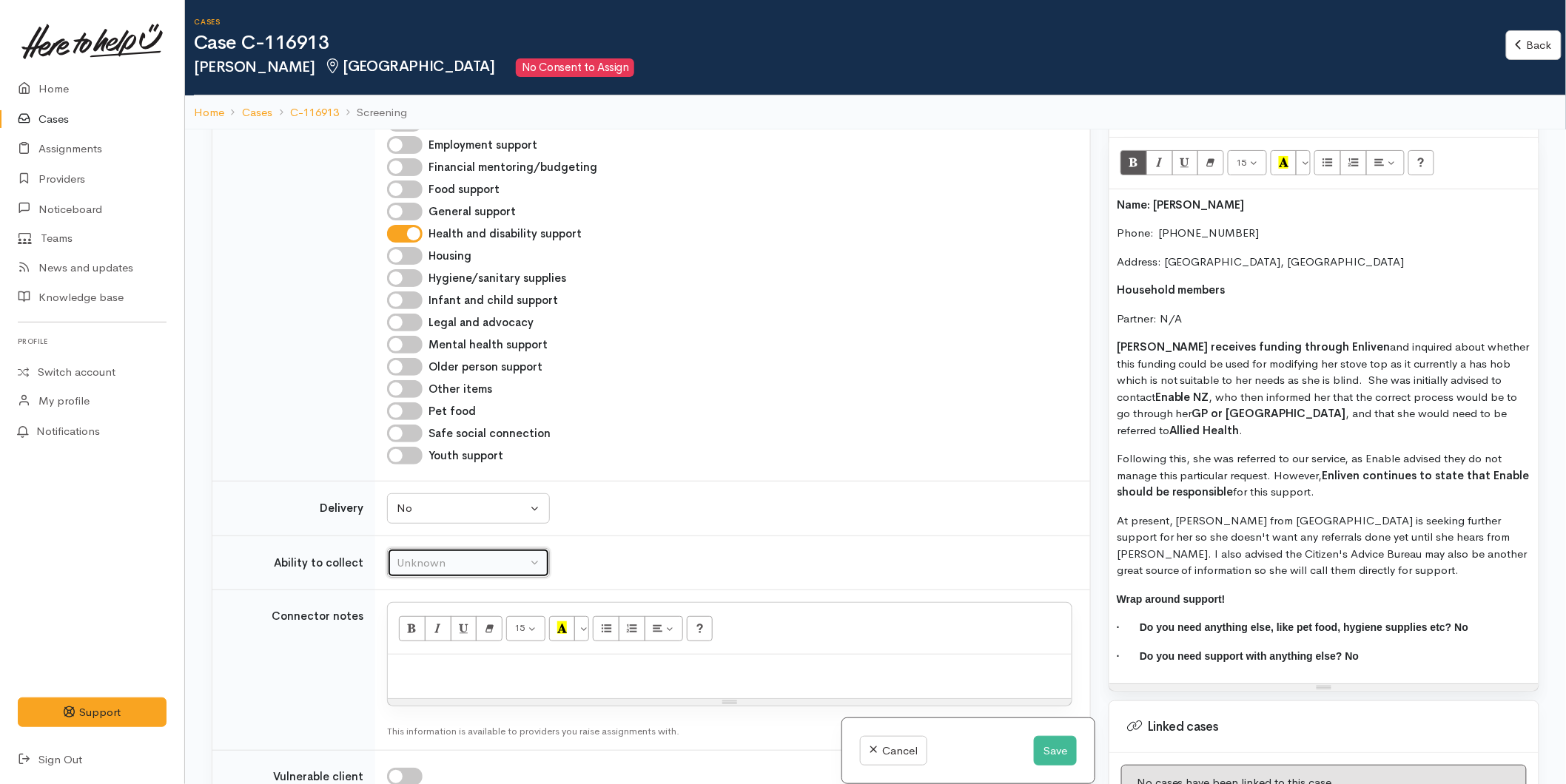
click at [433, 565] on div "Unknown" at bounding box center [462, 563] width 130 height 17
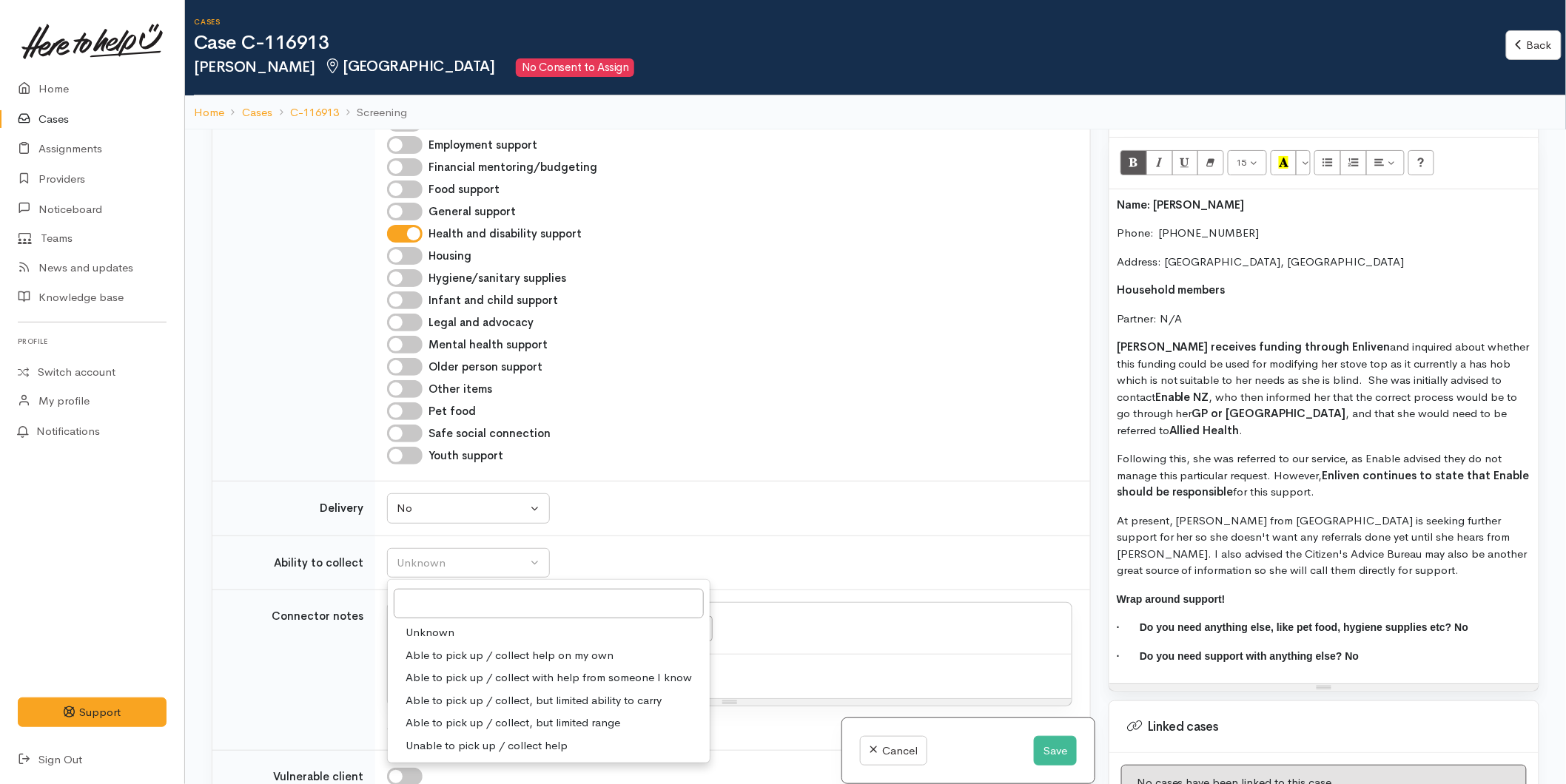
click at [433, 651] on span "Able to pick up / collect help on my own" at bounding box center [509, 656] width 208 height 17
select select "2"
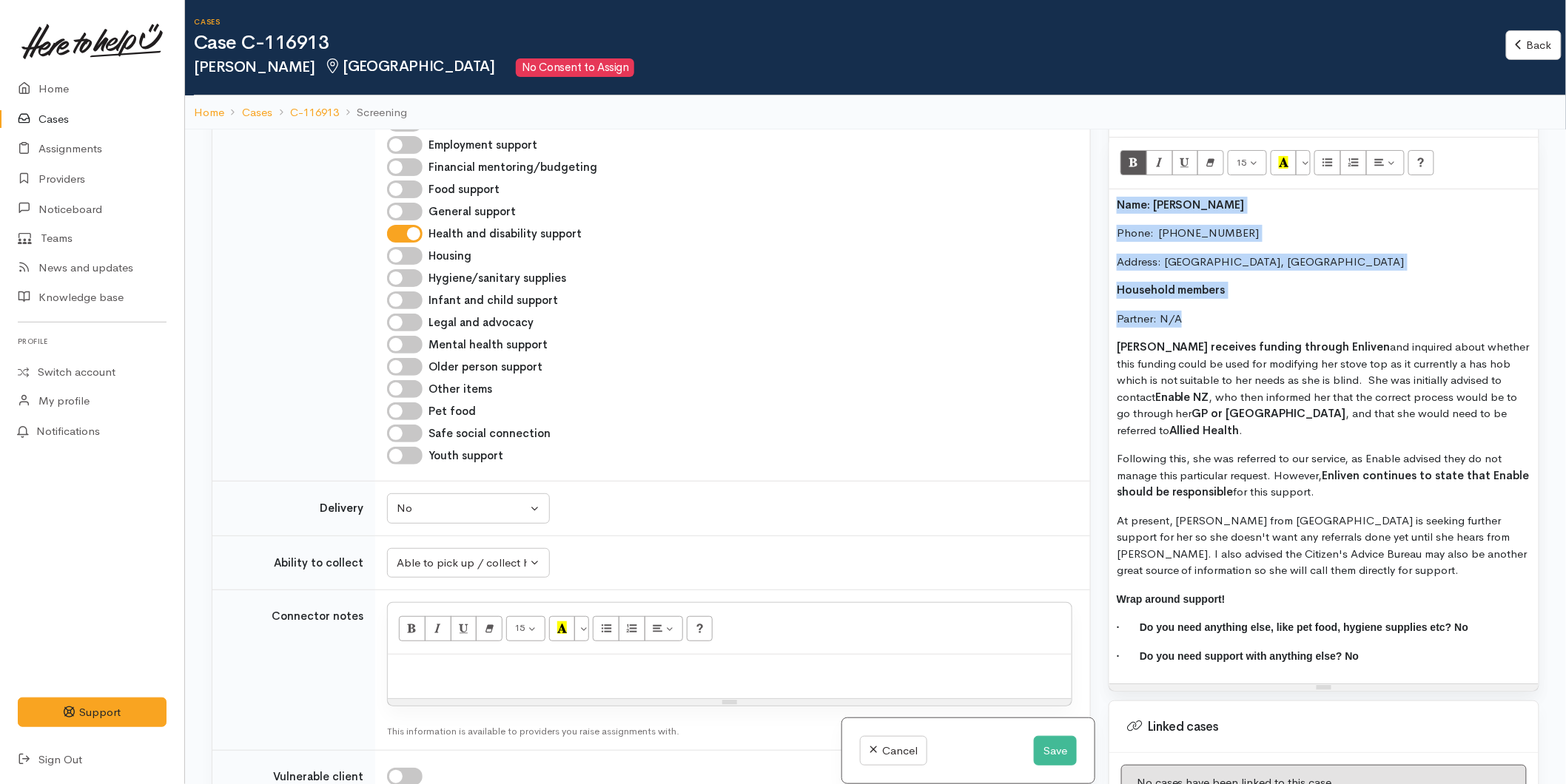
drag, startPoint x: 1167, startPoint y: 300, endPoint x: 1118, endPoint y: 189, distance: 121.3
click at [1118, 189] on div "Name: Susanne Parsons Phone:  0211605176 Address: Tauranga, New Zealand Househo…" at bounding box center [1324, 436] width 430 height 495
copy div "Name: Susanne Parsons Phone:  0211605176 Address: Tauranga, New Zealand Househo…"
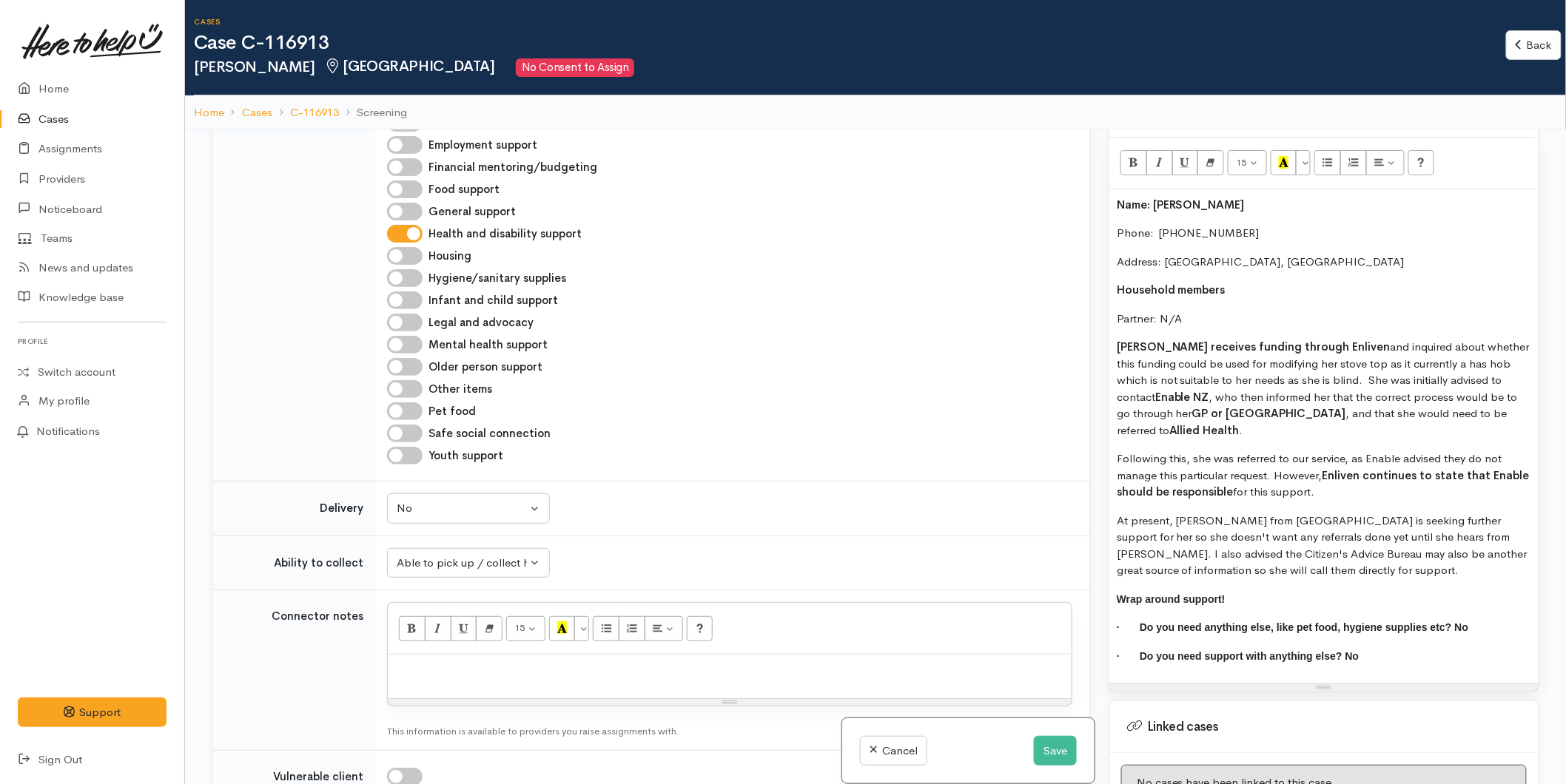
click at [461, 674] on p at bounding box center [730, 671] width 669 height 17
paste div
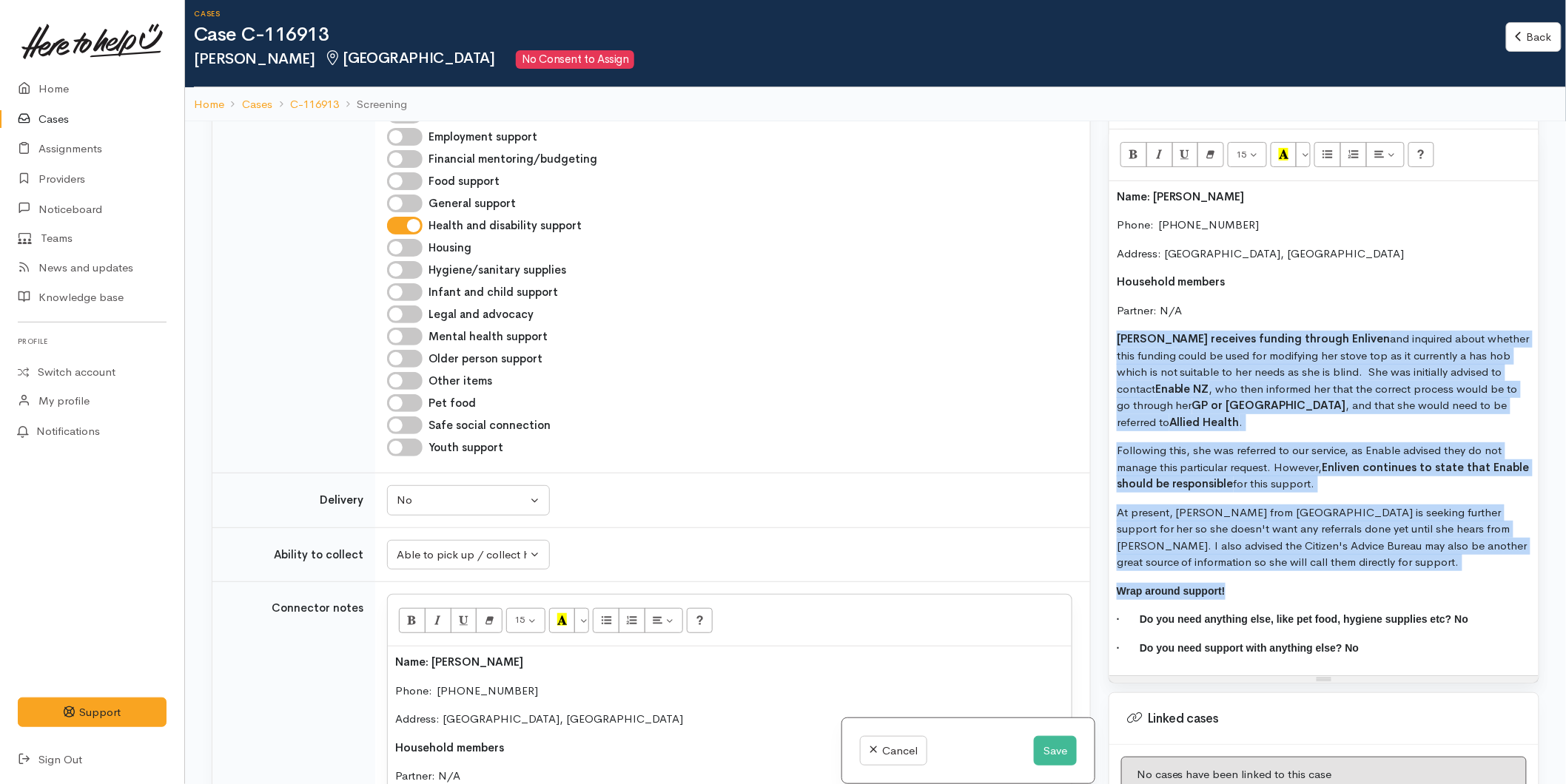
drag, startPoint x: 1255, startPoint y: 558, endPoint x: 1116, endPoint y: 319, distance: 276.5
click at [1115, 319] on div "Name: Susanne Parsons Phone:  0211605176 Address: Tauranga, New Zealand Househo…" at bounding box center [1324, 428] width 430 height 495
click at [1131, 148] on icon "Bold (CTRL+B)" at bounding box center [1134, 154] width 10 height 13
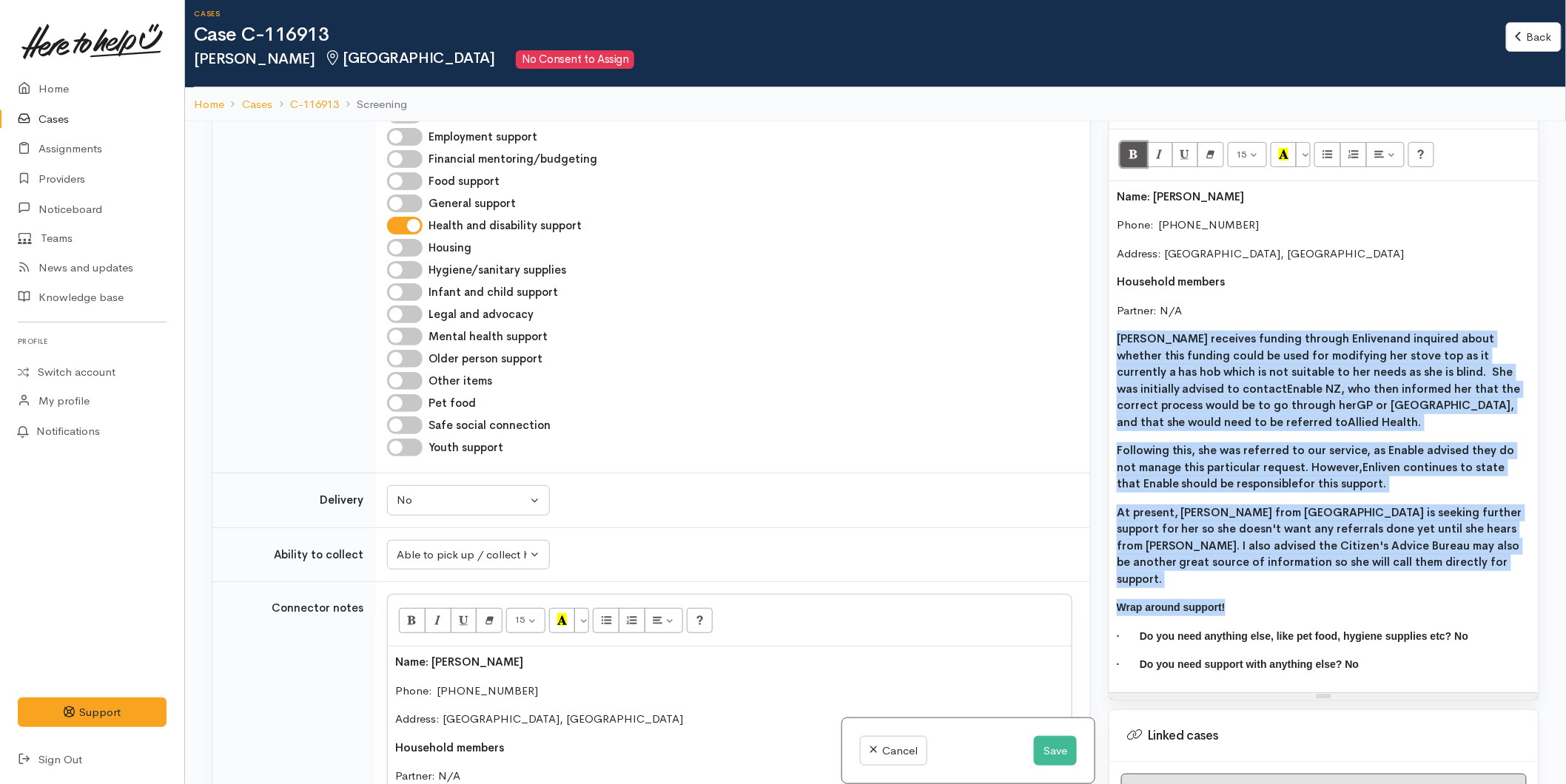
click at [1131, 148] on icon "Bold (CTRL+B)" at bounding box center [1134, 154] width 10 height 13
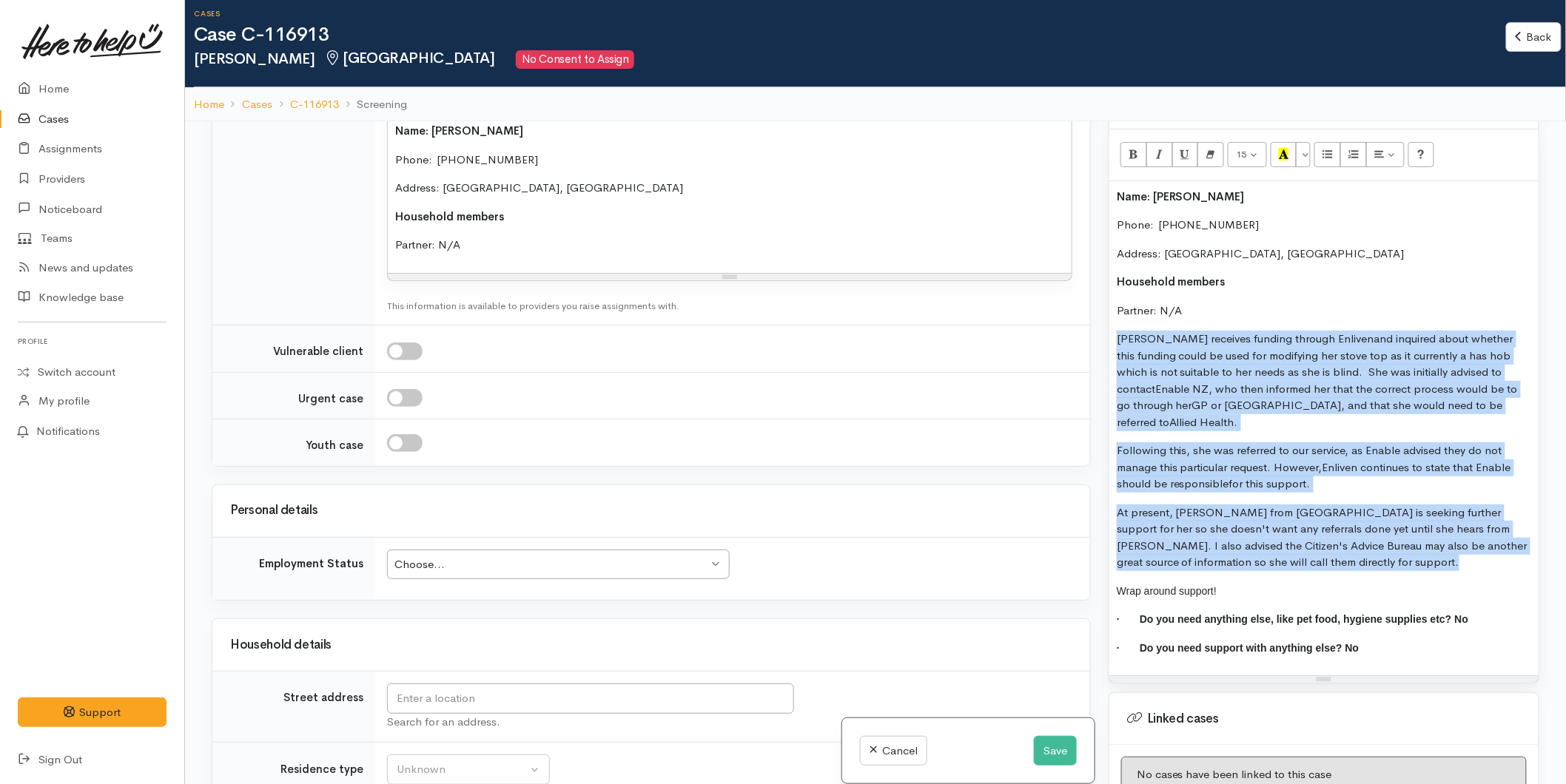
scroll to position [1314, 0]
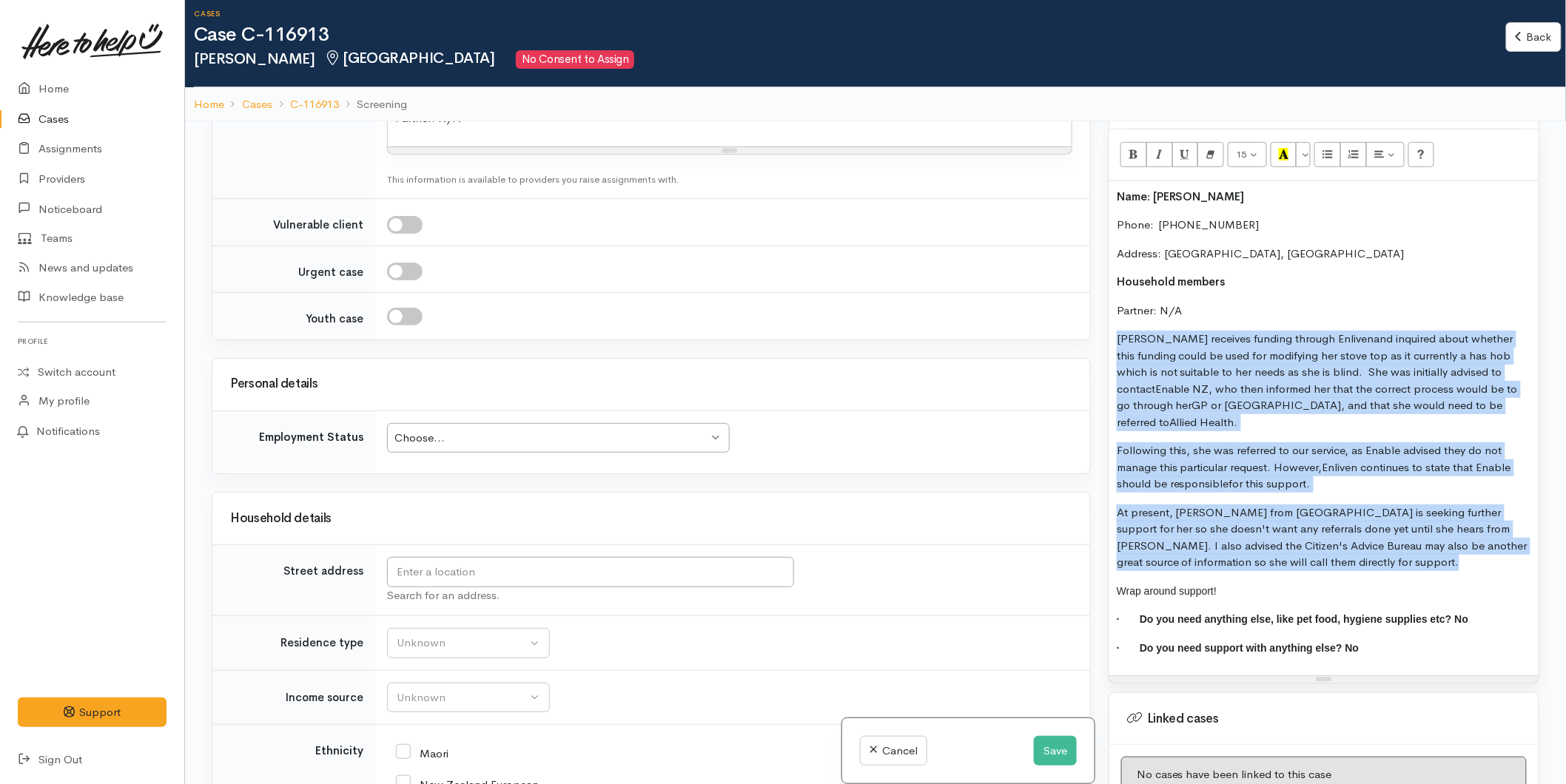
click at [440, 442] on div "Choose..." at bounding box center [552, 438] width 314 height 17
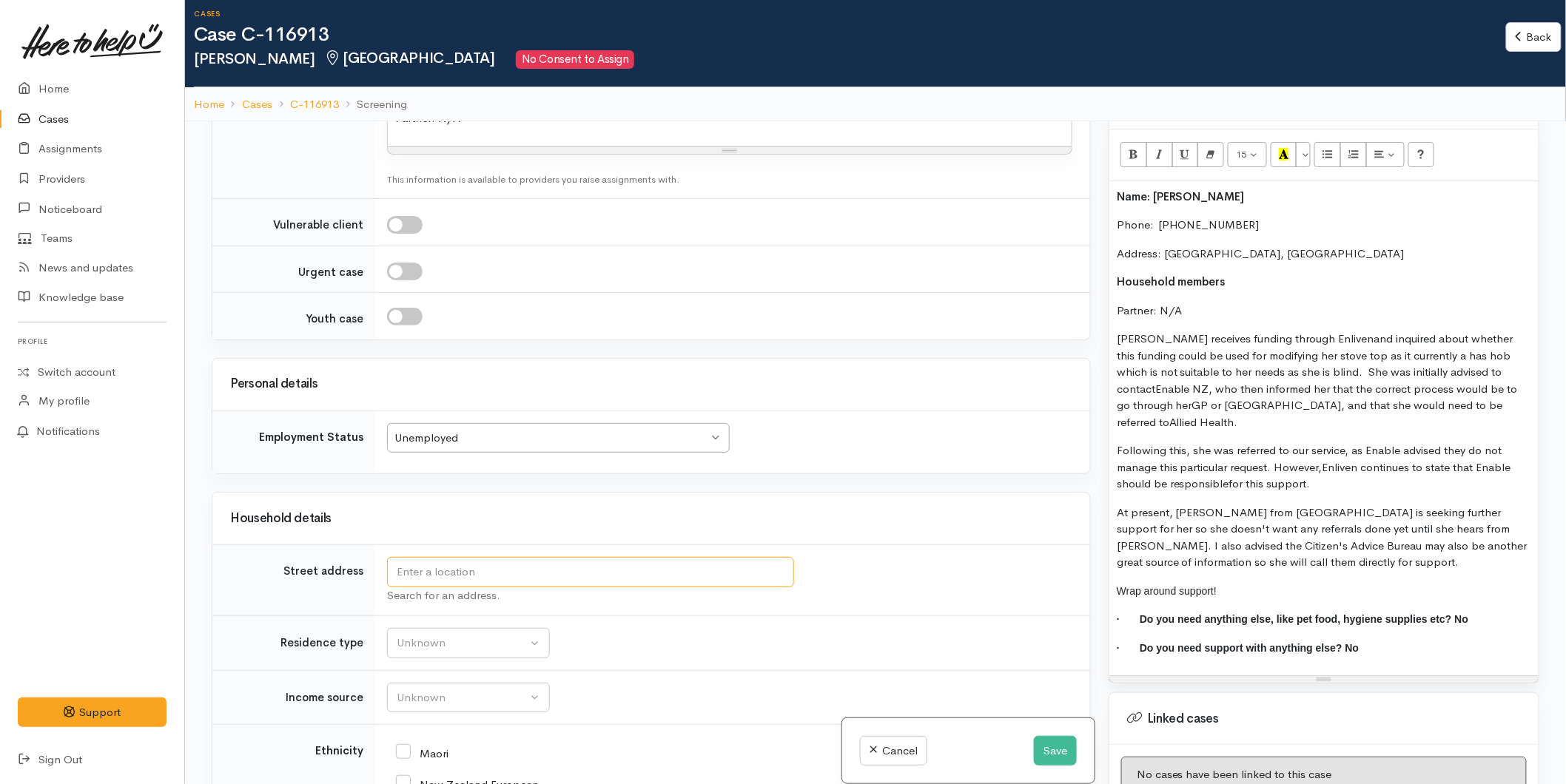
click at [415, 571] on input "text" at bounding box center [591, 572] width 407 height 30
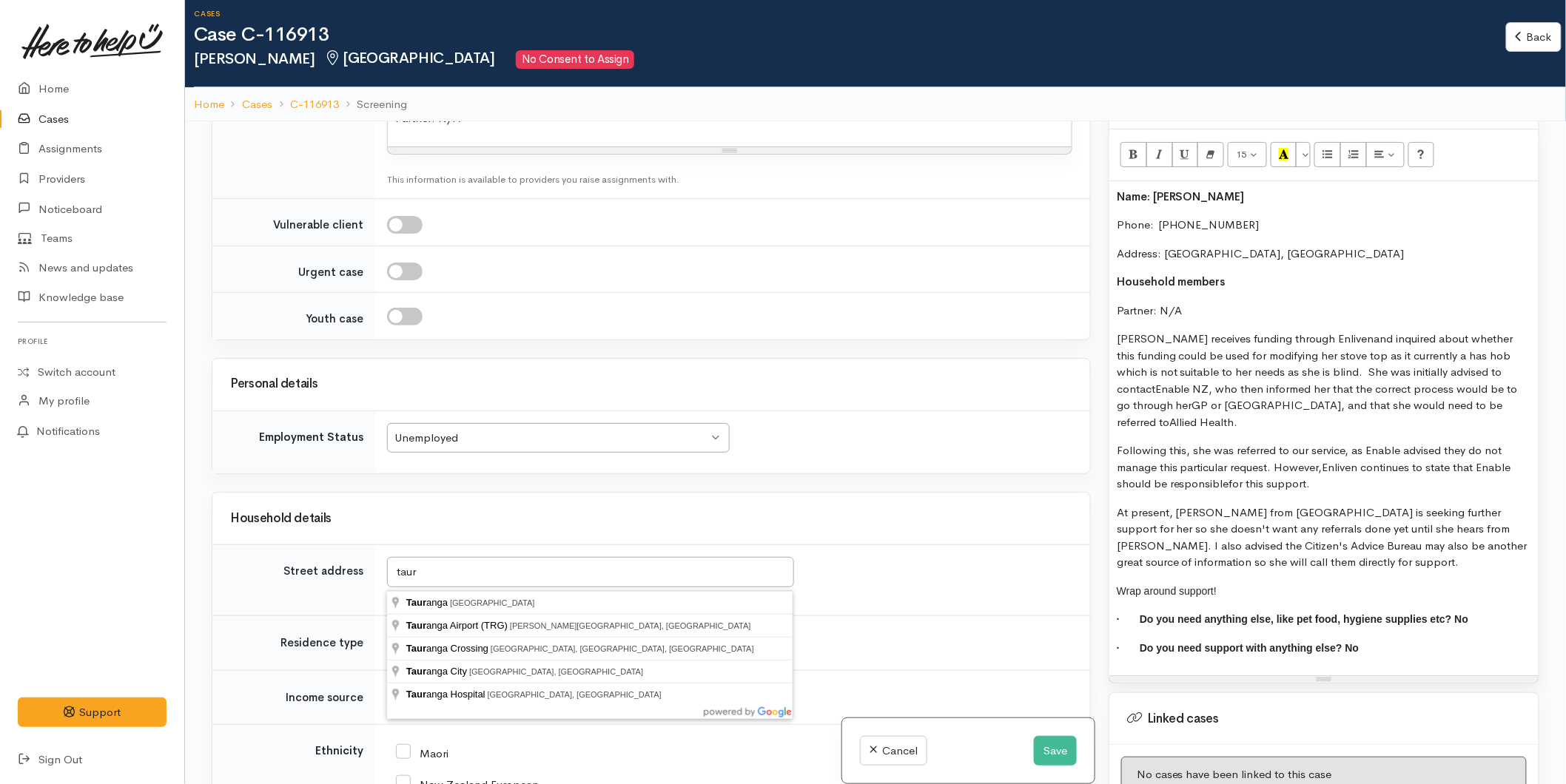
type input "Tauranga, New Zealand"
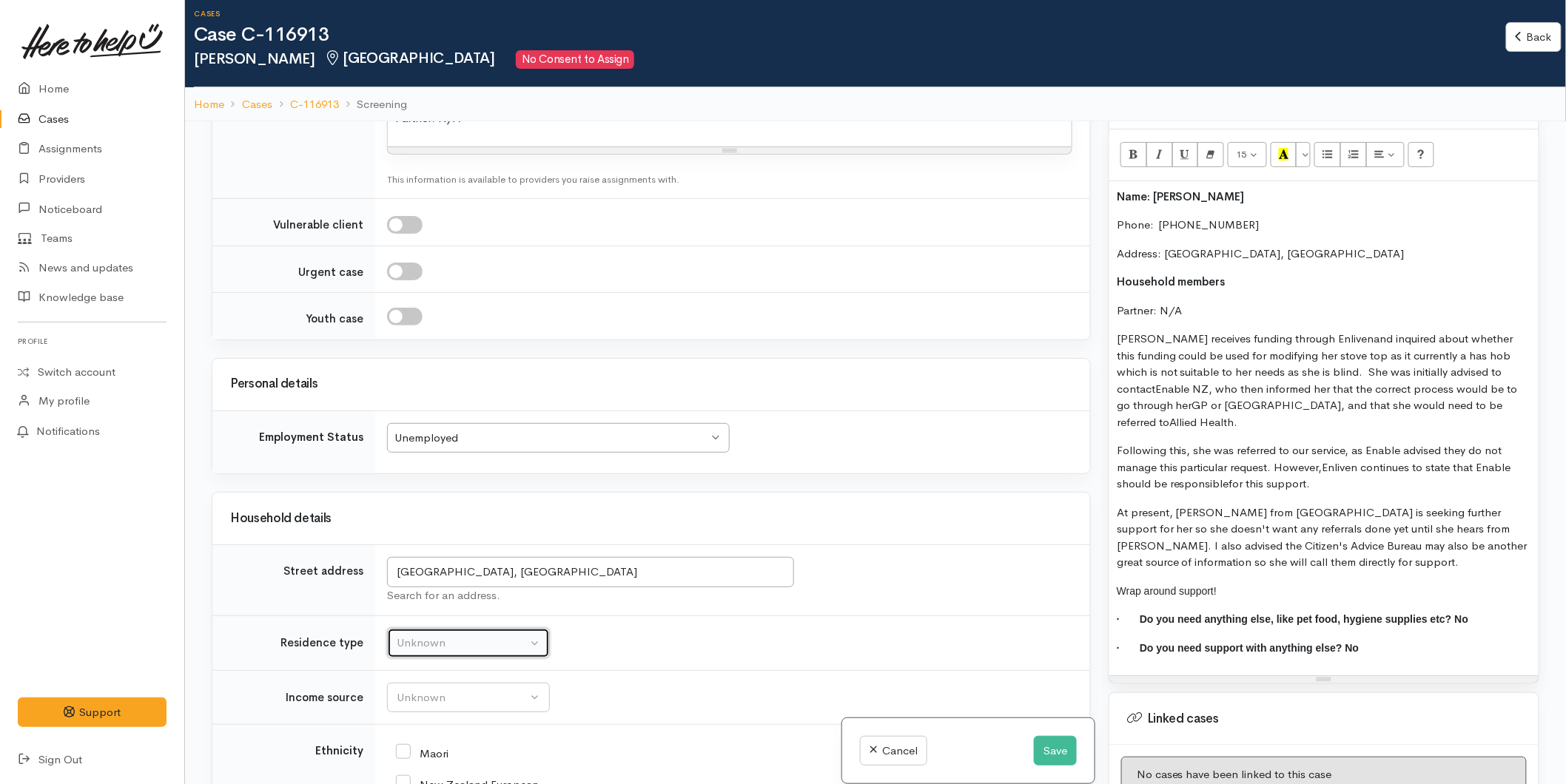
click at [455, 638] on div "Unknown" at bounding box center [462, 643] width 130 height 17
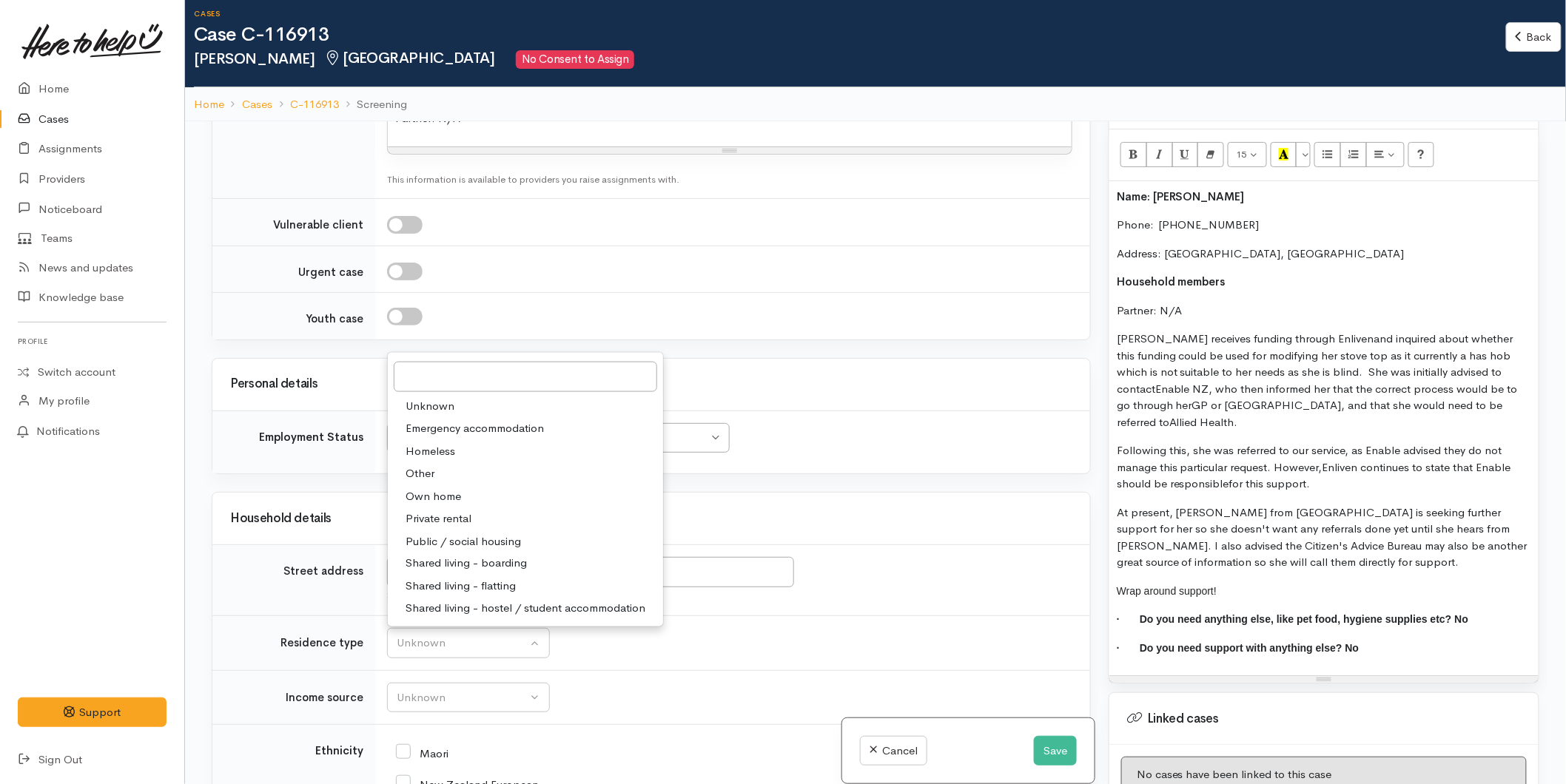
drag, startPoint x: 434, startPoint y: 526, endPoint x: 430, endPoint y: 577, distance: 51.2
click at [434, 526] on span "Private rental" at bounding box center [438, 519] width 66 height 17
select select "2"
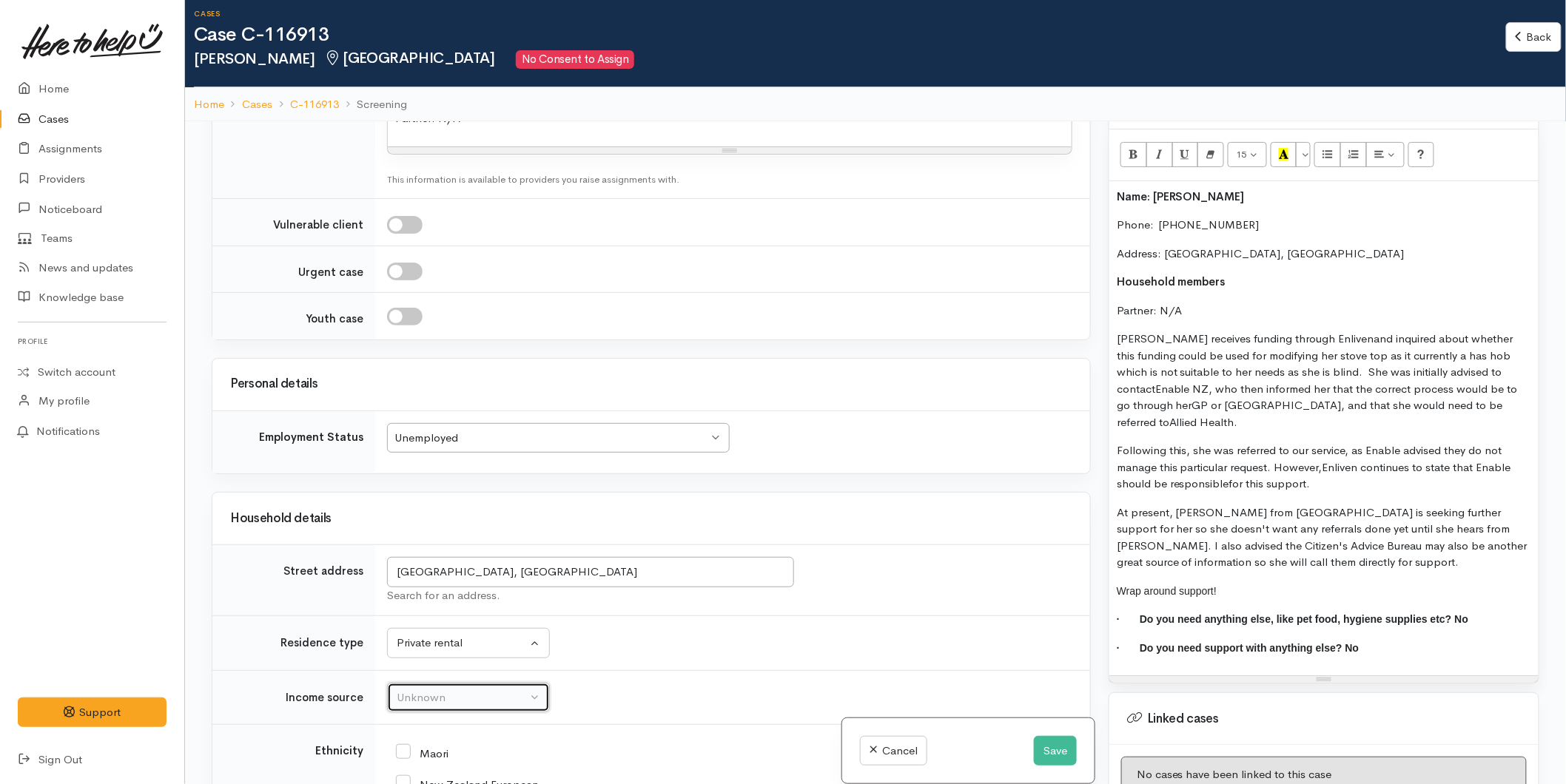
click at [400, 706] on div "Unknown" at bounding box center [462, 698] width 130 height 17
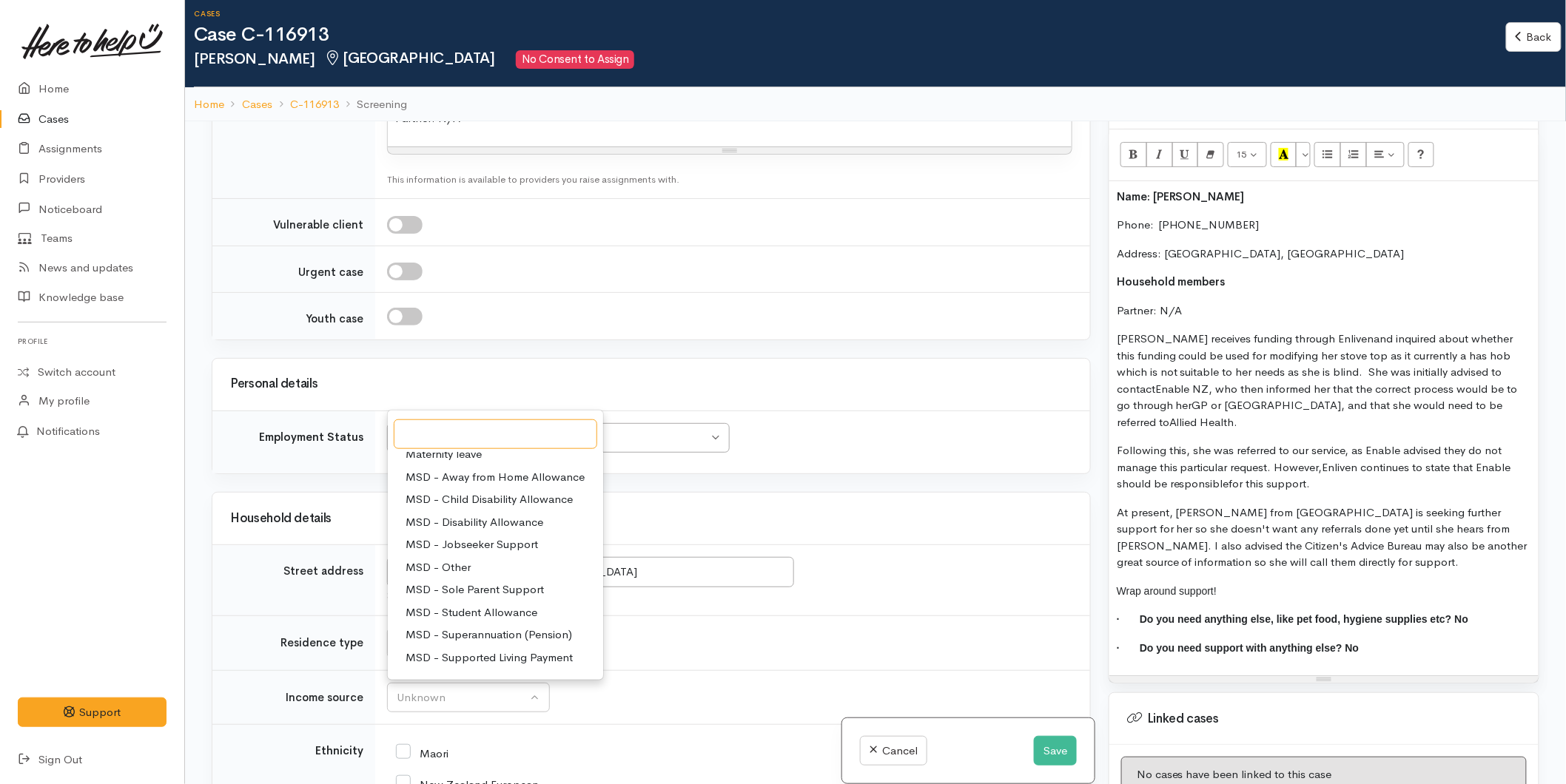
scroll to position [82, 0]
click at [475, 494] on span "MSD - Disability Allowance" at bounding box center [474, 494] width 138 height 17
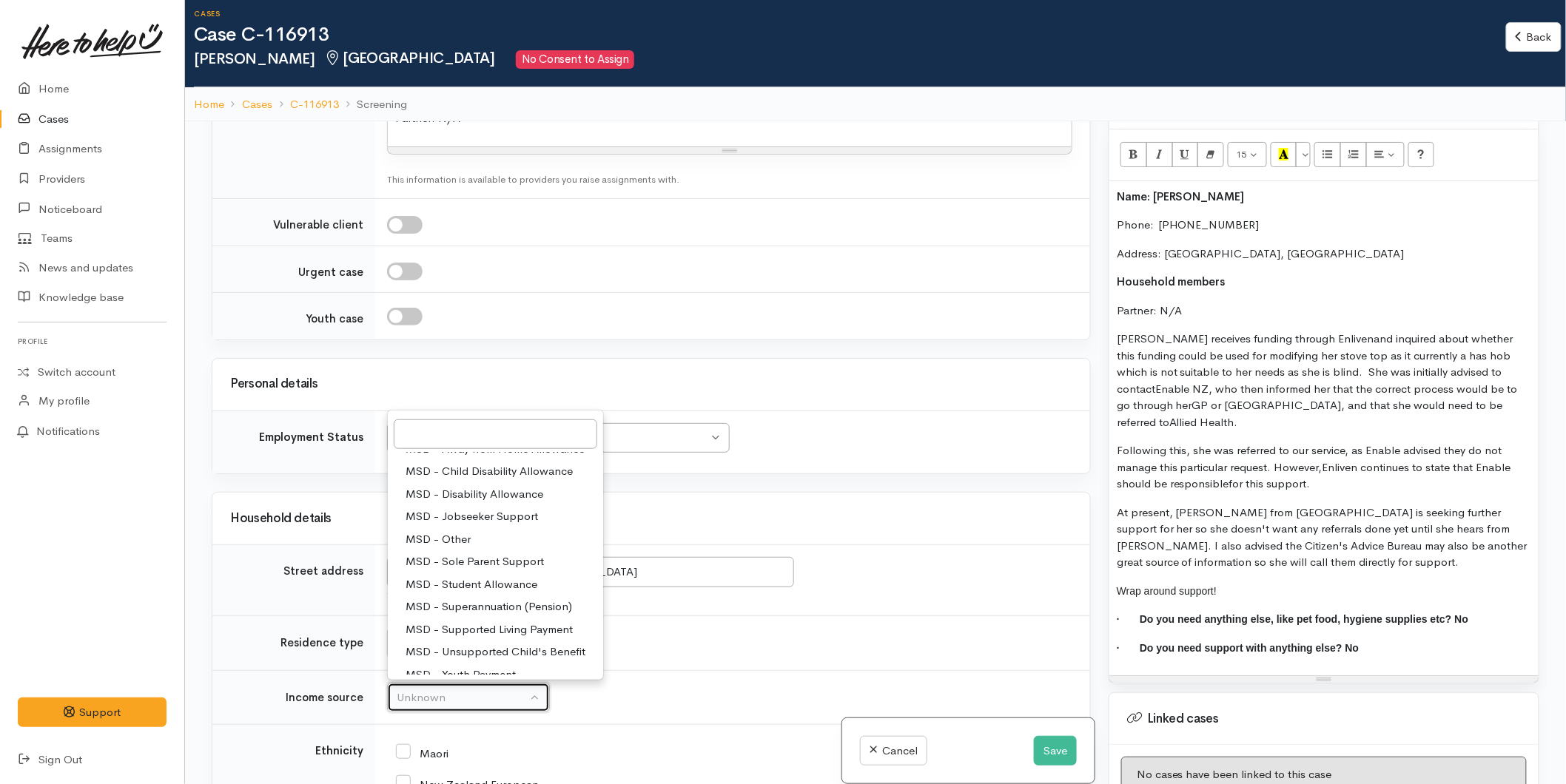
select select "12"
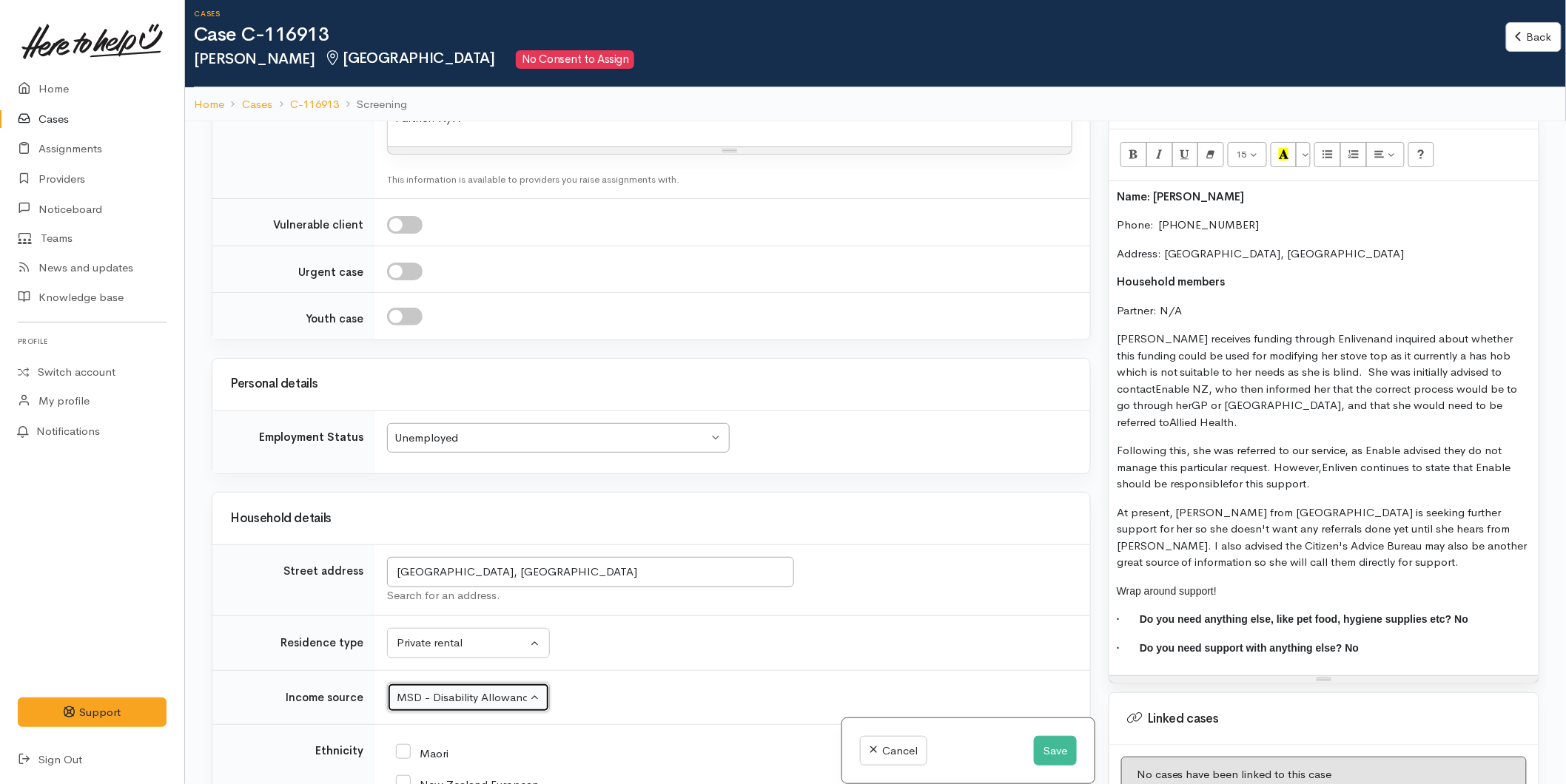
scroll to position [1890, 0]
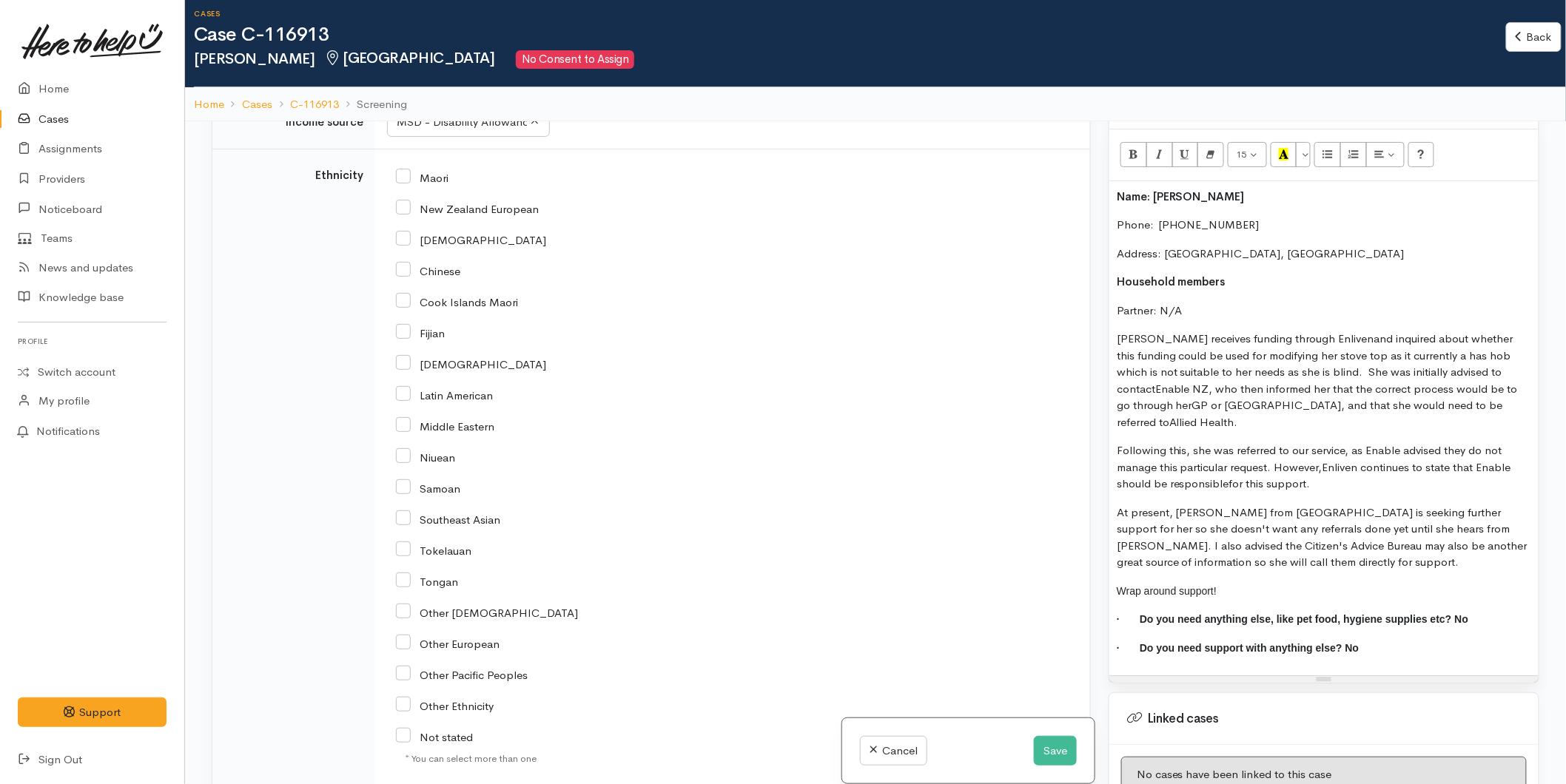
click at [408, 208] on input "New Zealand European" at bounding box center [466, 208] width 143 height 14
checkbox input "true"
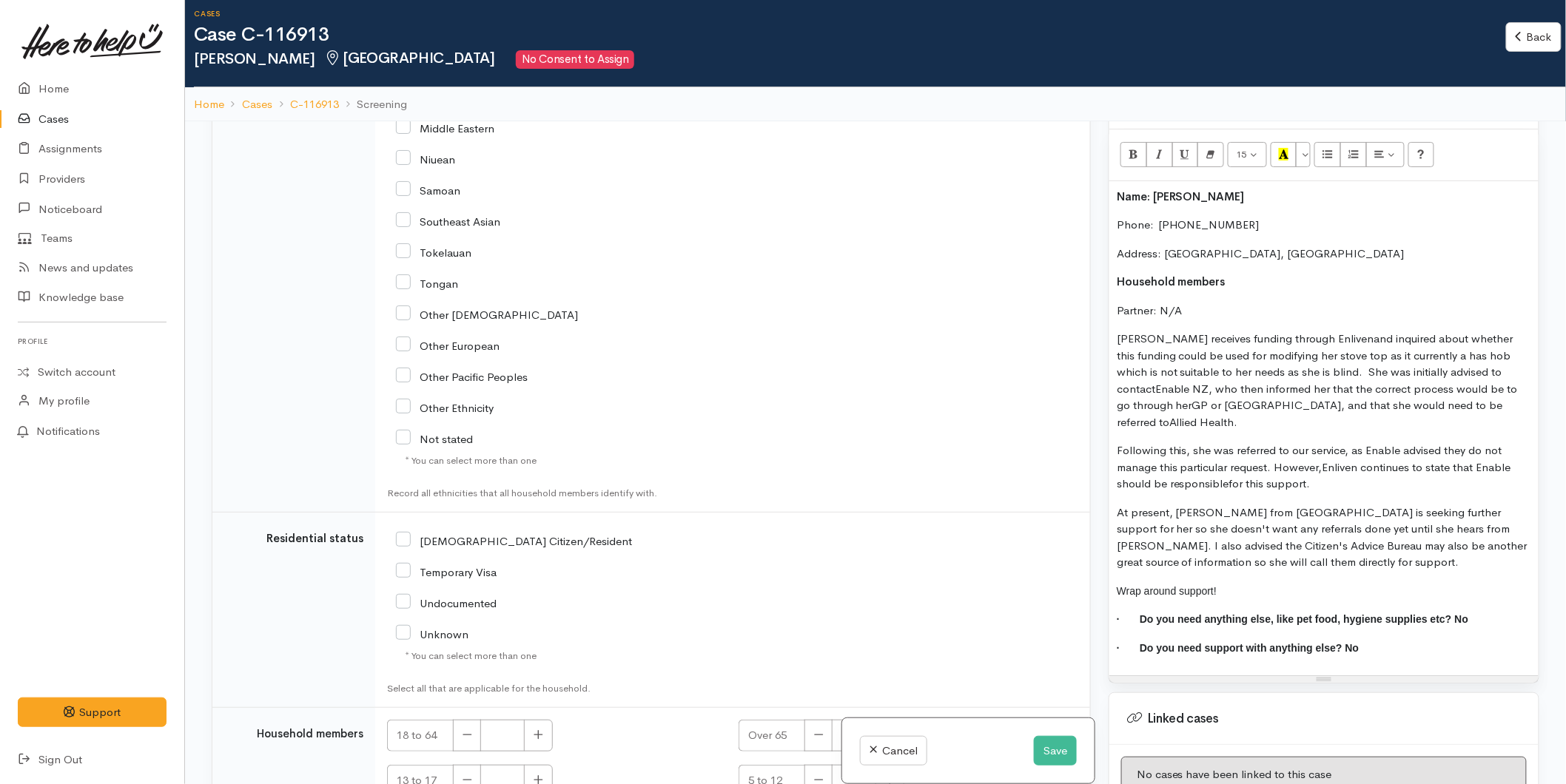
scroll to position [2321, 0]
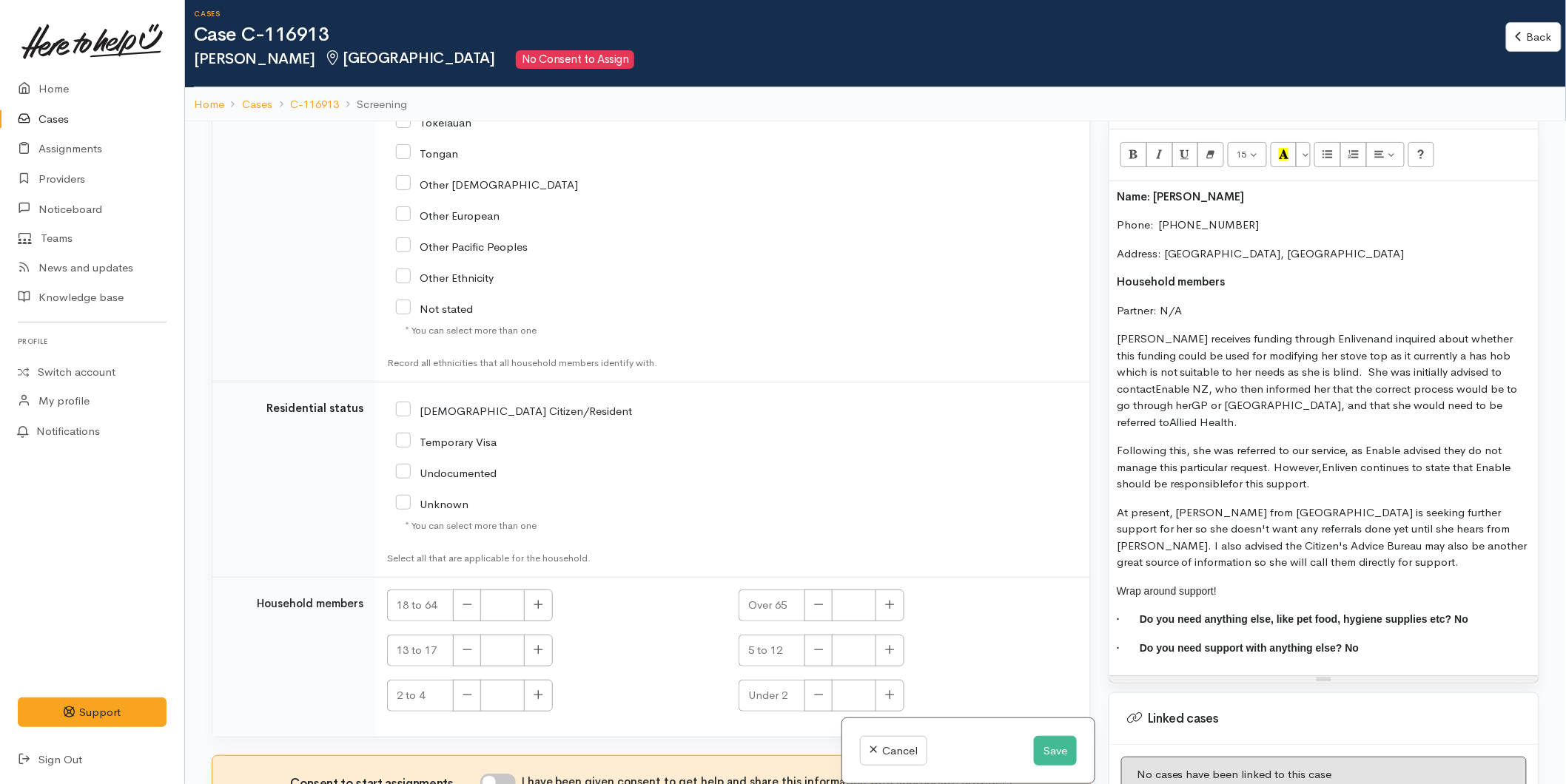
click at [408, 403] on input "[DEMOGRAPHIC_DATA] Citizen/Resident" at bounding box center [513, 410] width 236 height 14
checkbox input "true"
click at [546, 608] on button "button" at bounding box center [538, 605] width 29 height 32
type input "1"
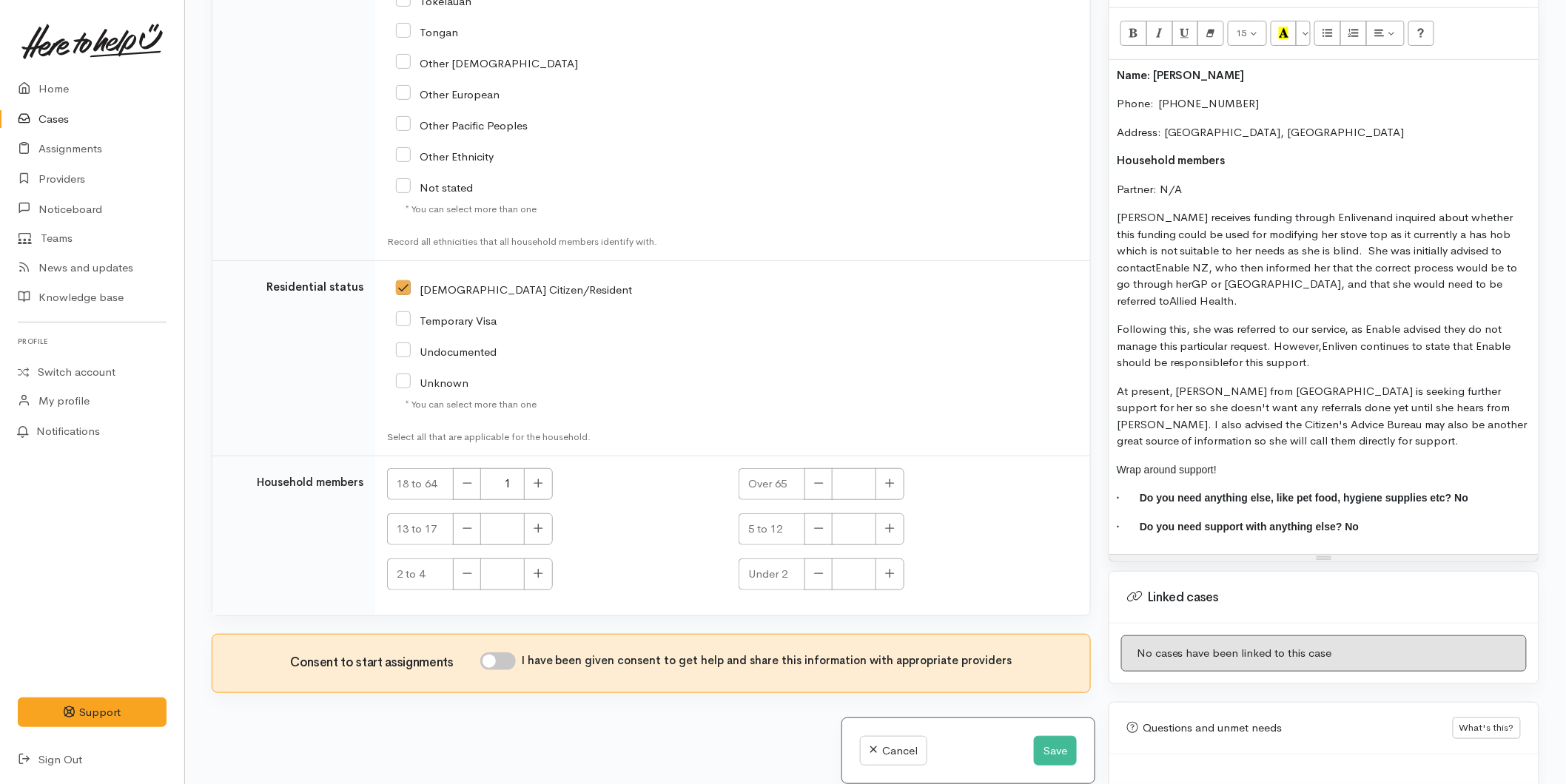
click at [511, 668] on input "I have been given consent to get help and share this information with appropria…" at bounding box center [497, 661] width 36 height 17
checkbox input "true"
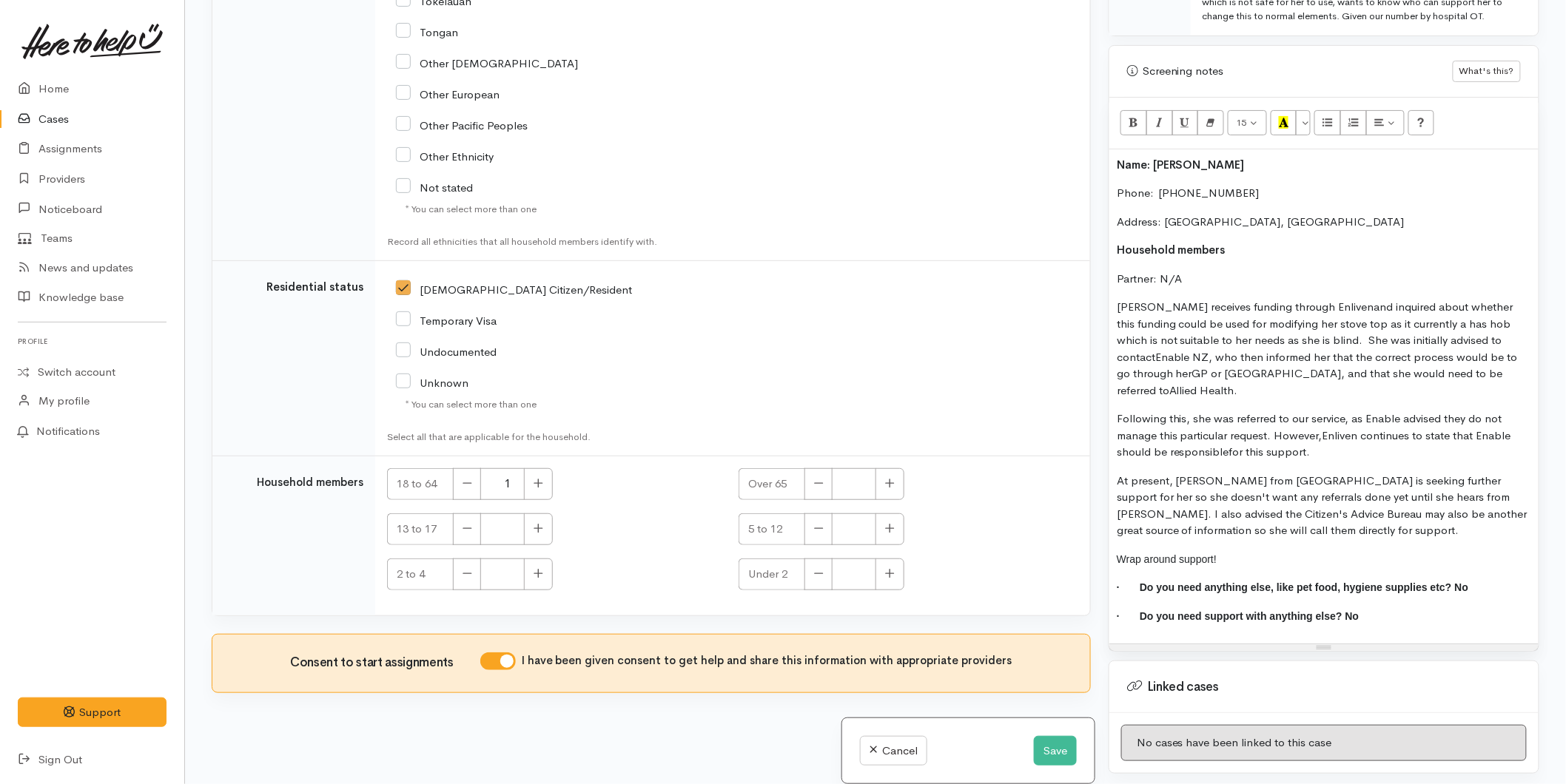
scroll to position [739, 0]
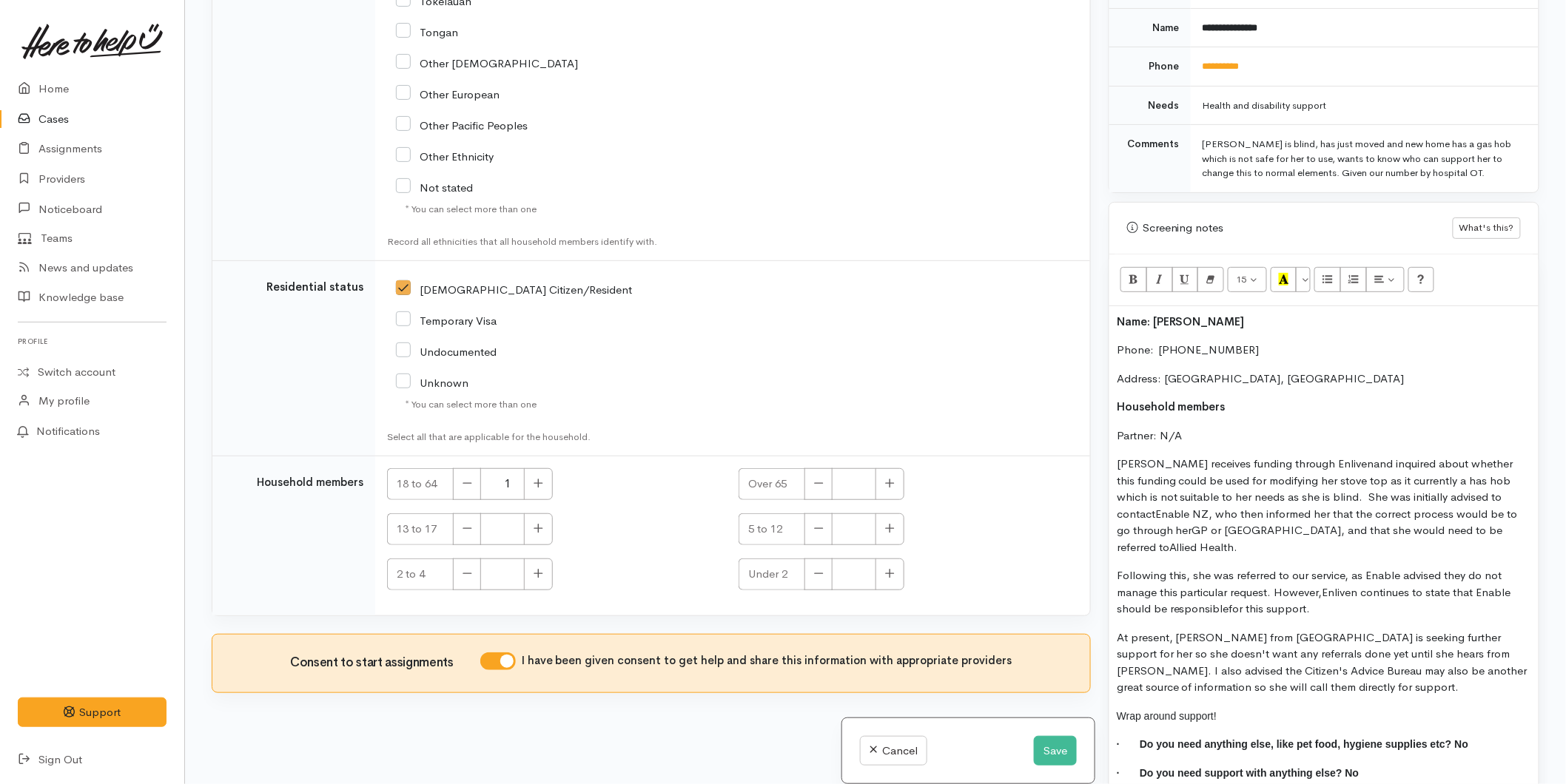
click at [1115, 306] on div "Name: Susanne Parsons Phone:  0211605176 Address: Tauranga, New Zealand Househo…" at bounding box center [1324, 553] width 430 height 495
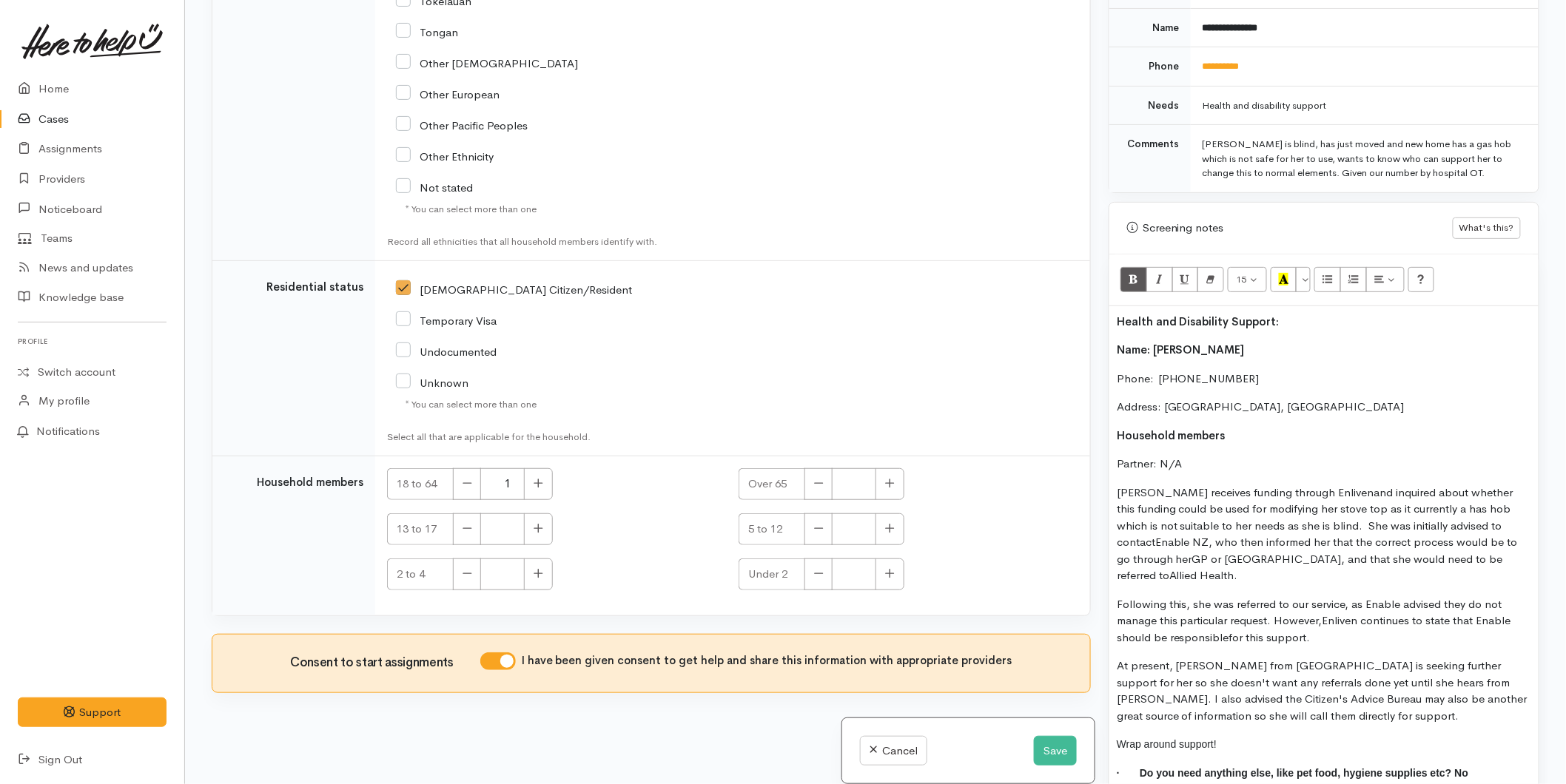
drag, startPoint x: 1278, startPoint y: 301, endPoint x: 1092, endPoint y: 298, distance: 186.0
click at [1092, 298] on div "Related cases There are no other cases from the same person found. Manually lin…" at bounding box center [876, 392] width 1346 height 784
click at [1281, 273] on icon "Recent Color" at bounding box center [1284, 279] width 10 height 13
click at [1263, 345] on p "Name: Susanne Parsons" at bounding box center [1324, 351] width 414 height 17
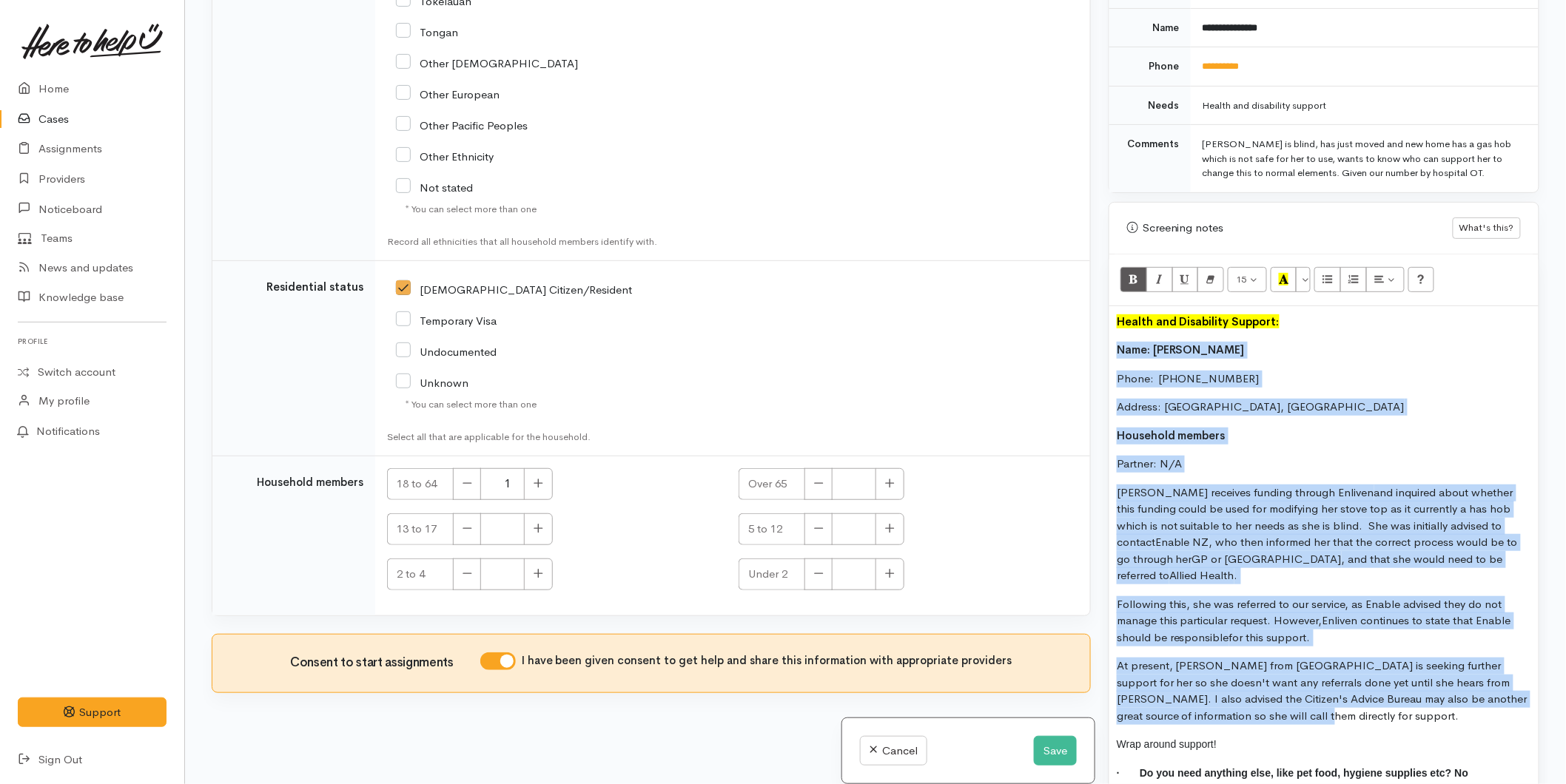
drag, startPoint x: 1216, startPoint y: 698, endPoint x: 1097, endPoint y: 324, distance: 392.5
click at [1097, 324] on div "Related cases There are no other cases from the same person found. Manually lin…" at bounding box center [876, 392] width 1346 height 784
copy div "Name: Susanne Parsons Phone:  0211605176 Address: Tauranga, New Zealand Househo…"
click at [1254, 696] on p "At present, Tanya from Enliven is seeking further support for her so she doesn'…" at bounding box center [1324, 691] width 414 height 67
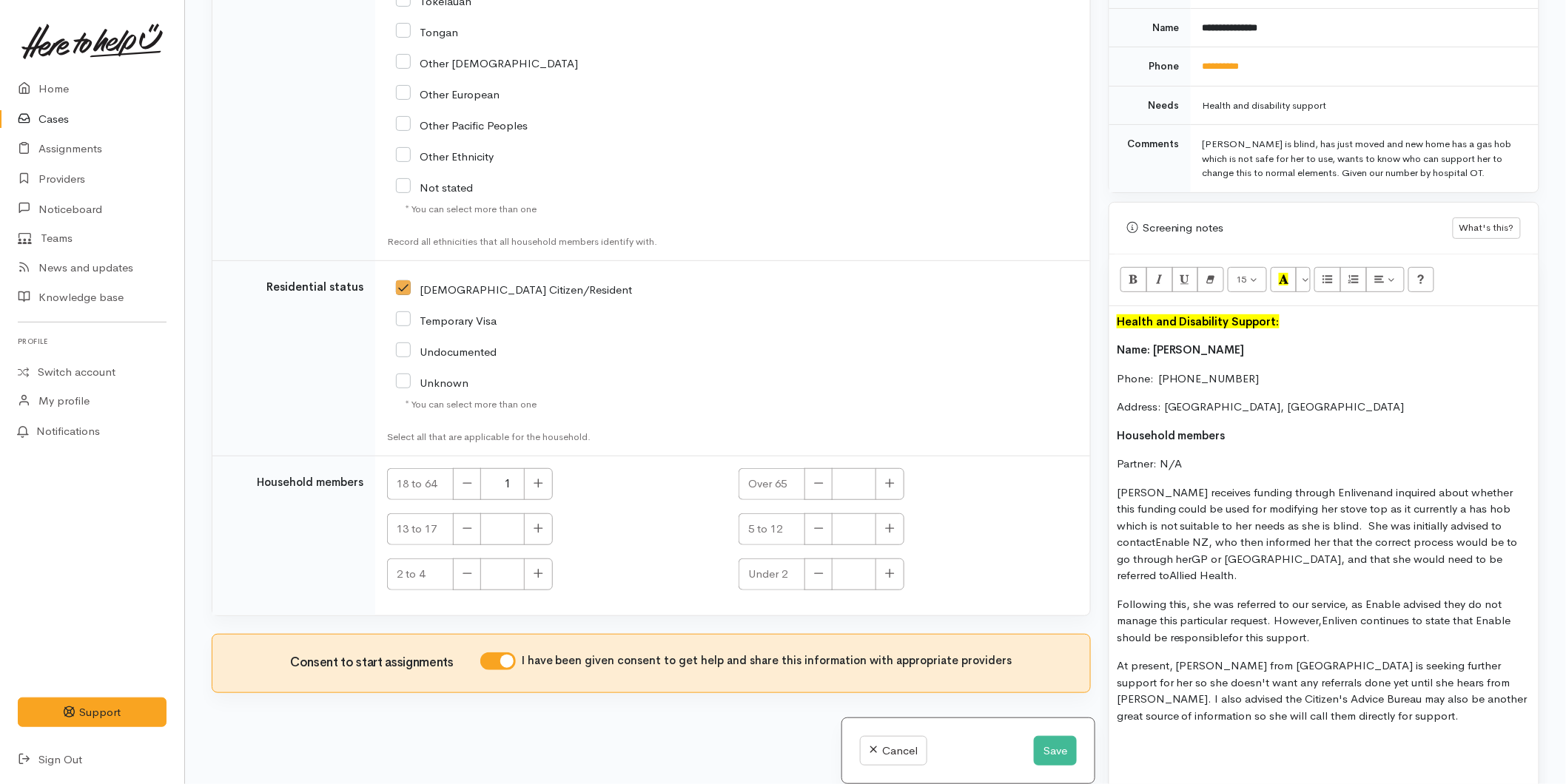
click at [1194, 739] on div "Health and Disability Support: Name: Susanne Parsons Phone:  0211605176 Address…" at bounding box center [1324, 596] width 430 height 580
click at [1137, 736] on p at bounding box center [1324, 744] width 414 height 17
click at [1330, 748] on p "No assignments raised from HTHU. This case will now be closed as information, a…" at bounding box center [1324, 749] width 414 height 28
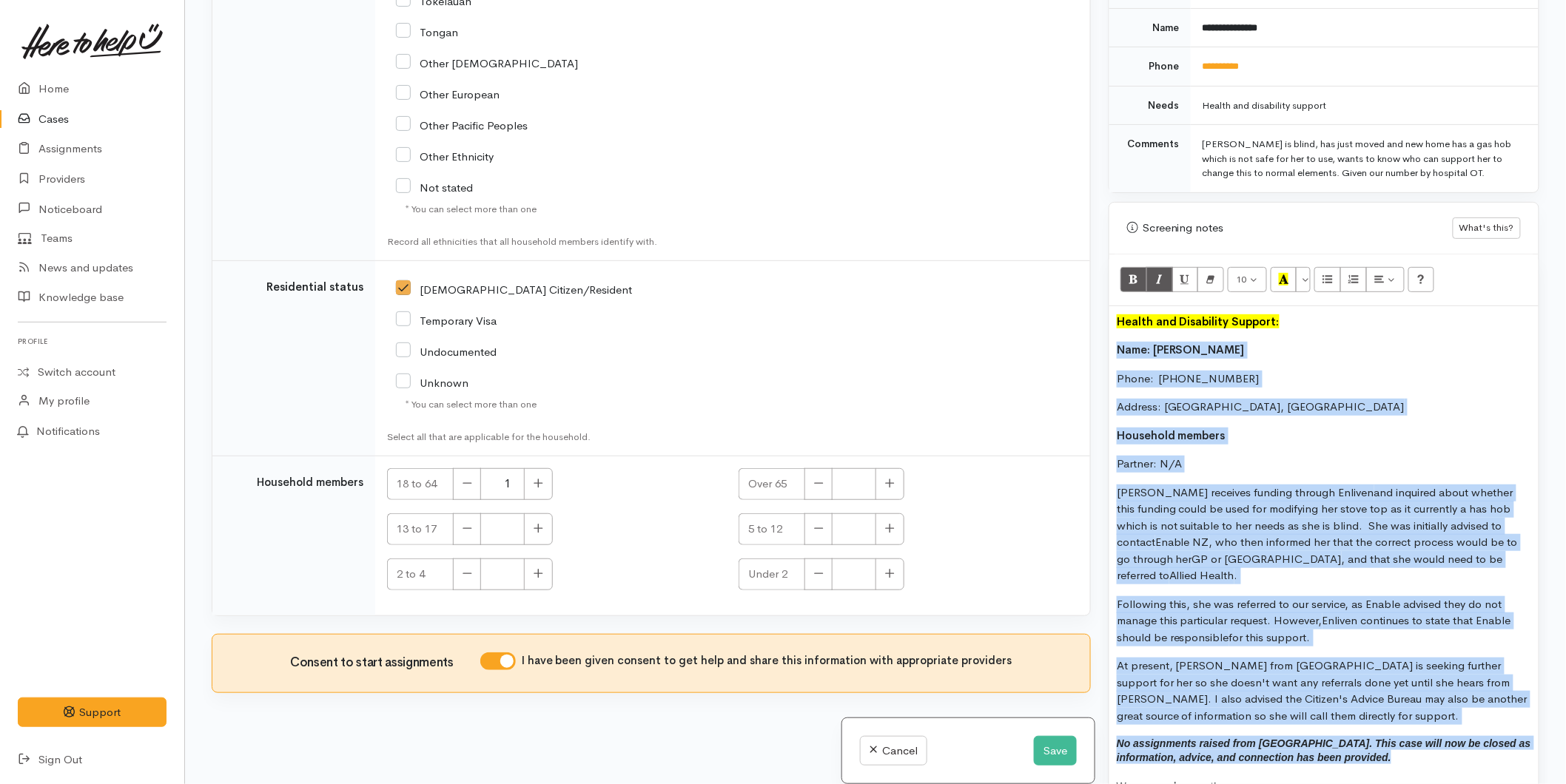
drag, startPoint x: 1296, startPoint y: 752, endPoint x: 1111, endPoint y: 332, distance: 458.9
click at [1111, 332] on div "Health and Disability Support: Name: Susanne Parsons Phone:  0211605176 Address…" at bounding box center [1324, 588] width 430 height 565
copy div "Name: Susanne Parsons Phone:  0211605176 Address: Tauranga, New Zealand Househo…"
click at [1037, 756] on button "Save" at bounding box center [1055, 750] width 43 height 30
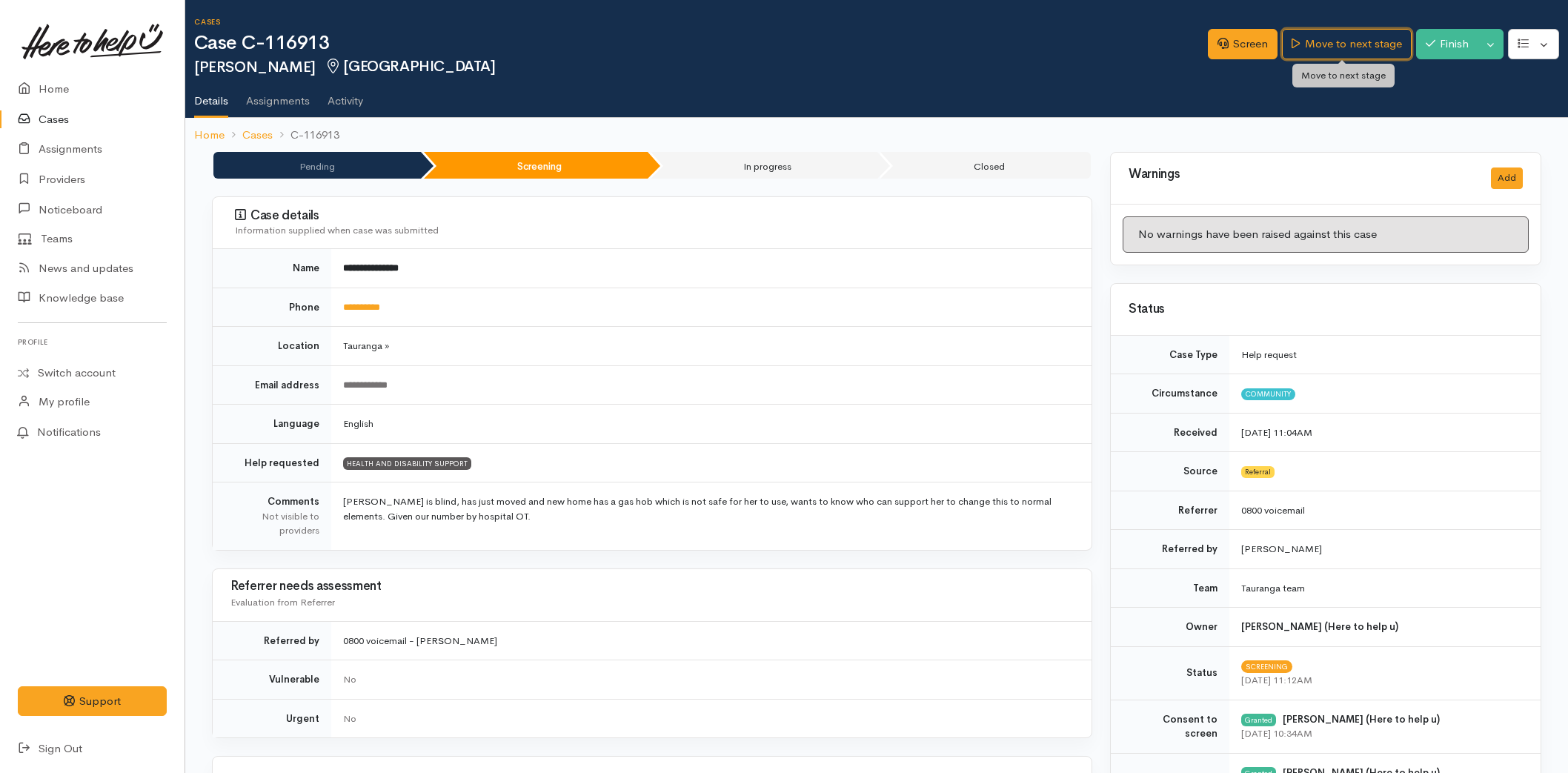
click at [1330, 30] on link "Move to next stage" at bounding box center [1347, 44] width 129 height 30
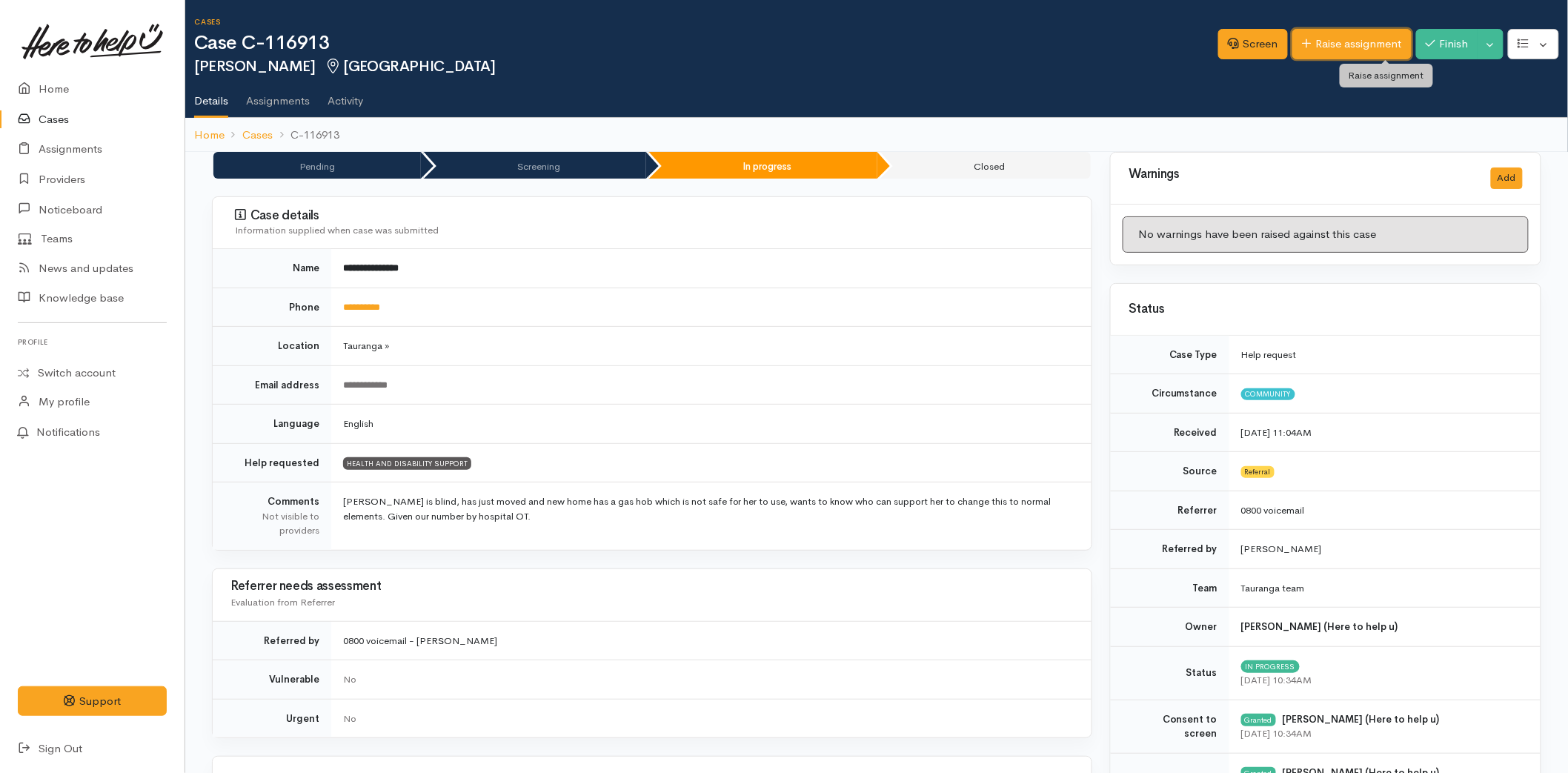
click at [1332, 33] on link "Raise assignment" at bounding box center [1351, 44] width 119 height 30
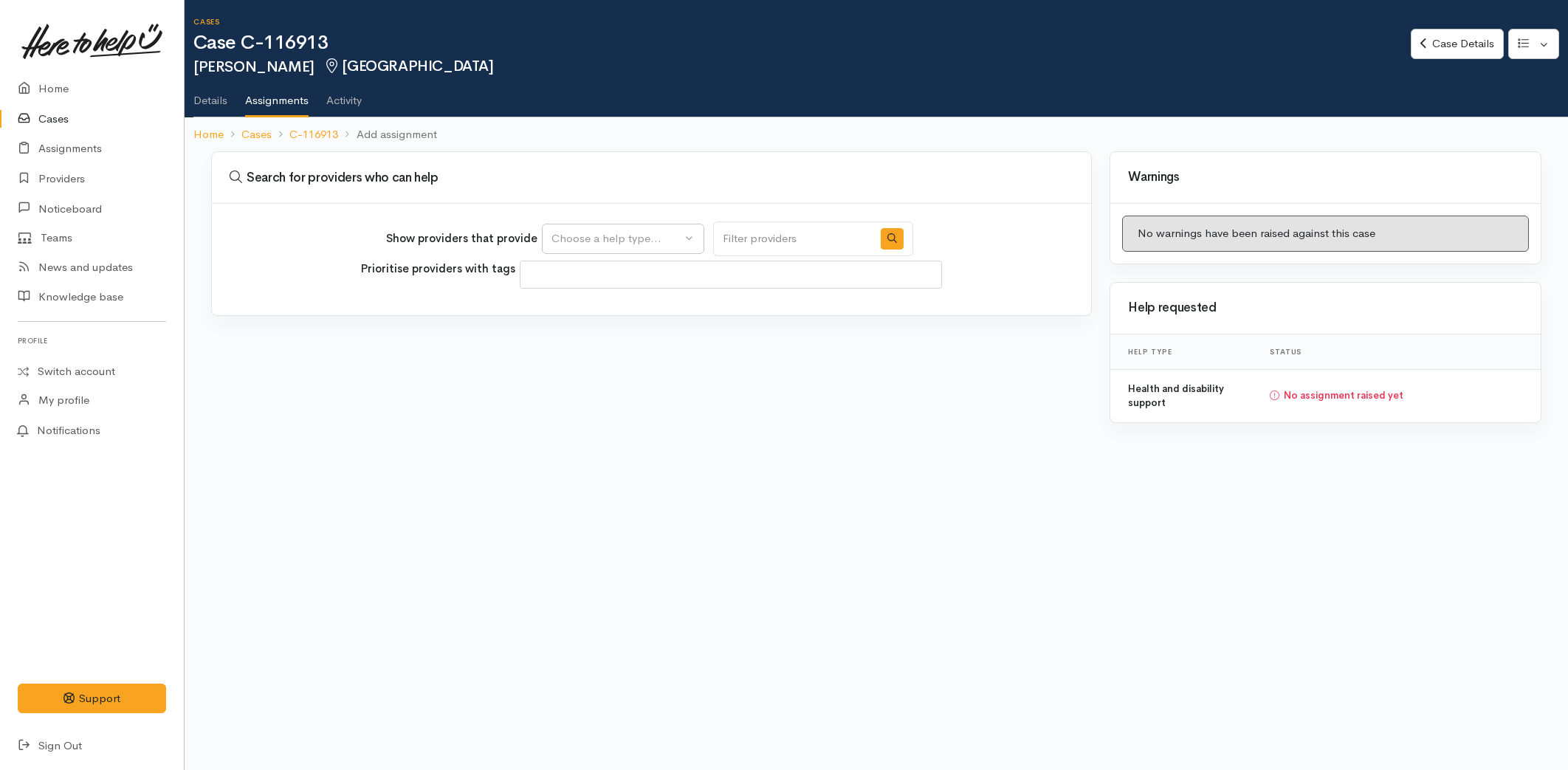
select select
click at [569, 237] on div "Choose a help type..." at bounding box center [616, 239] width 130 height 17
click at [607, 311] on span "Health and disability support" at bounding box center [633, 310] width 145 height 17
select select "26"
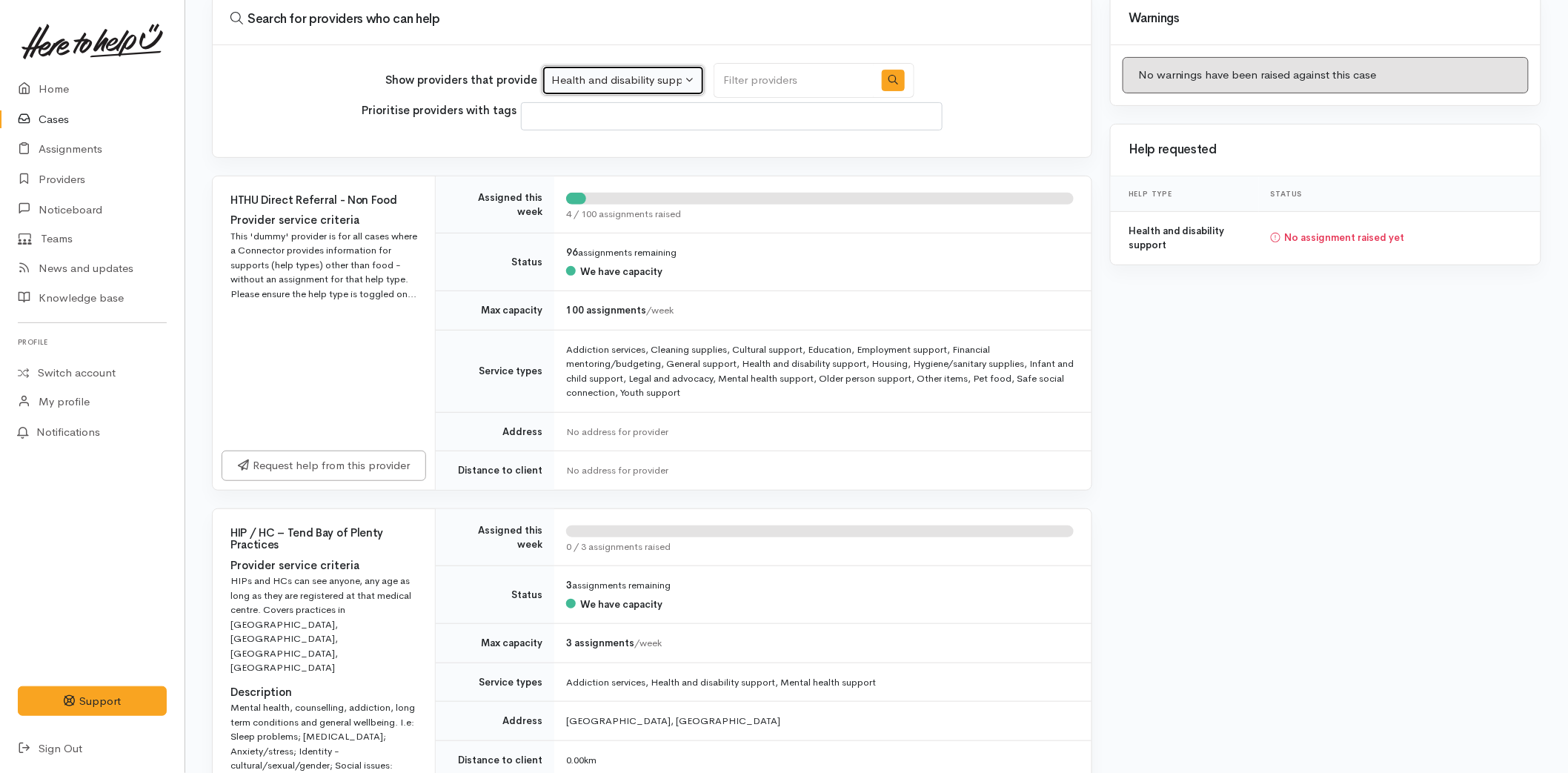
scroll to position [164, 0]
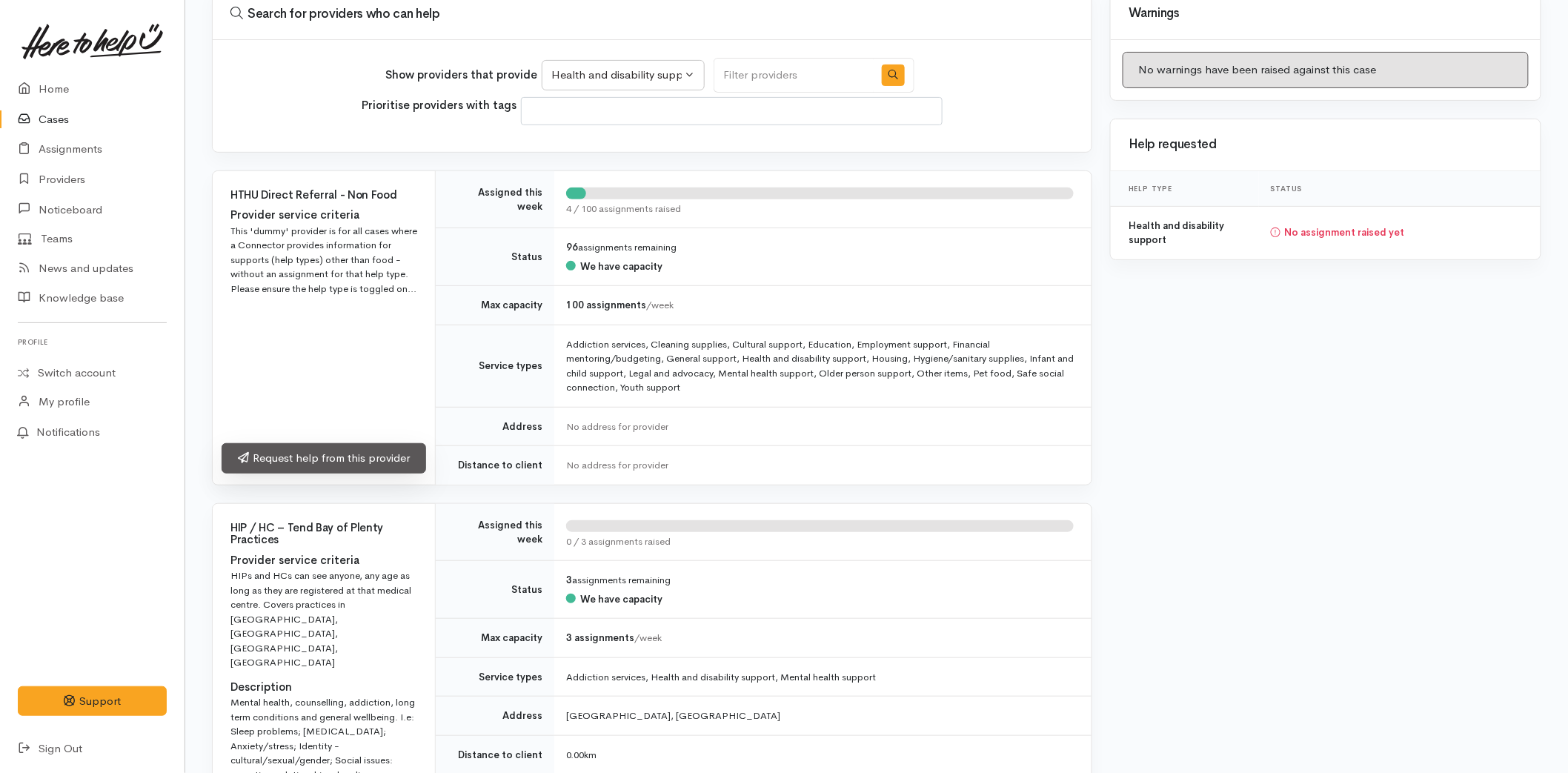
click at [297, 455] on link "Request help from this provider" at bounding box center [323, 457] width 205 height 30
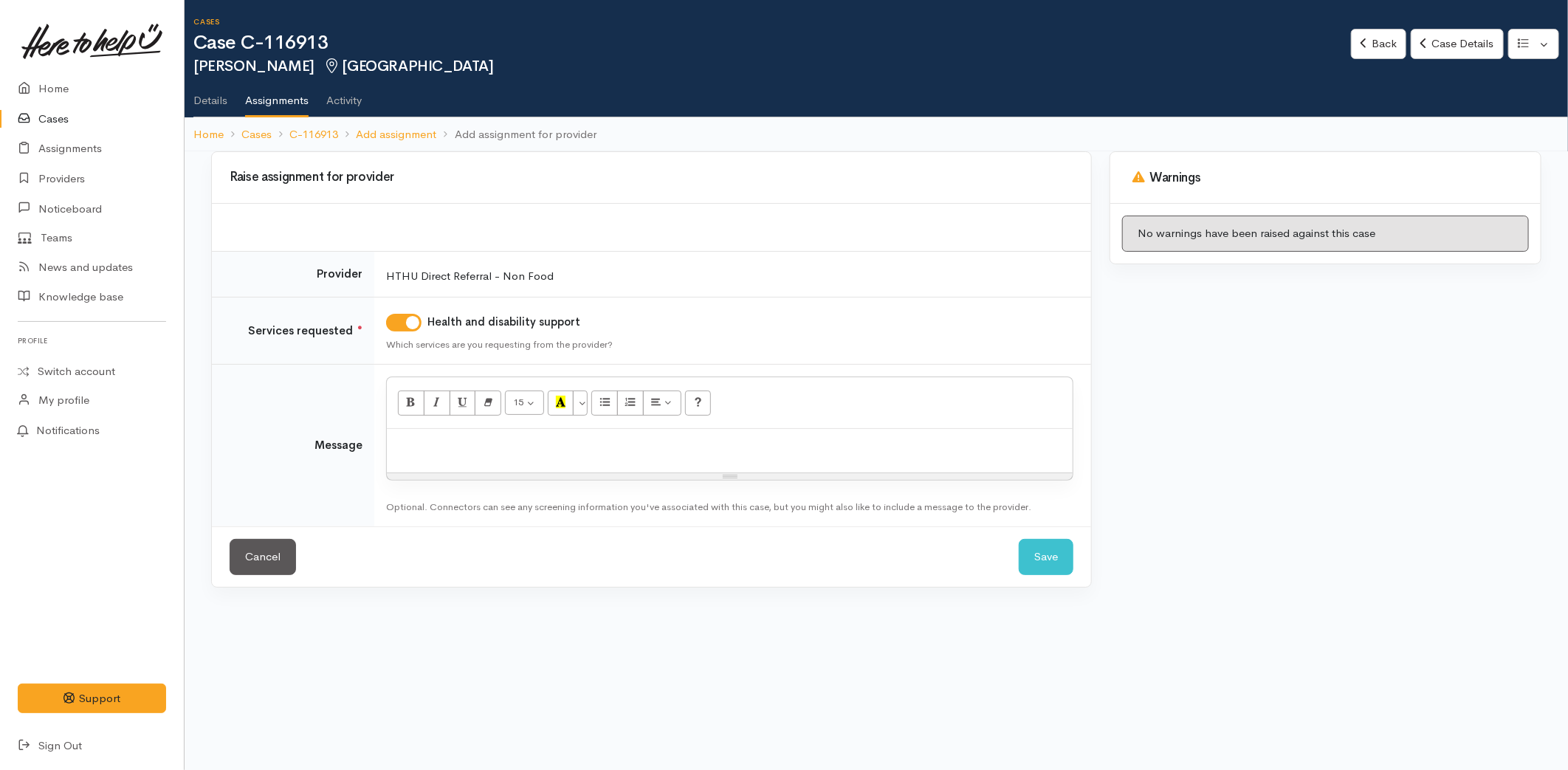
click at [429, 439] on p at bounding box center [730, 445] width 671 height 17
paste div
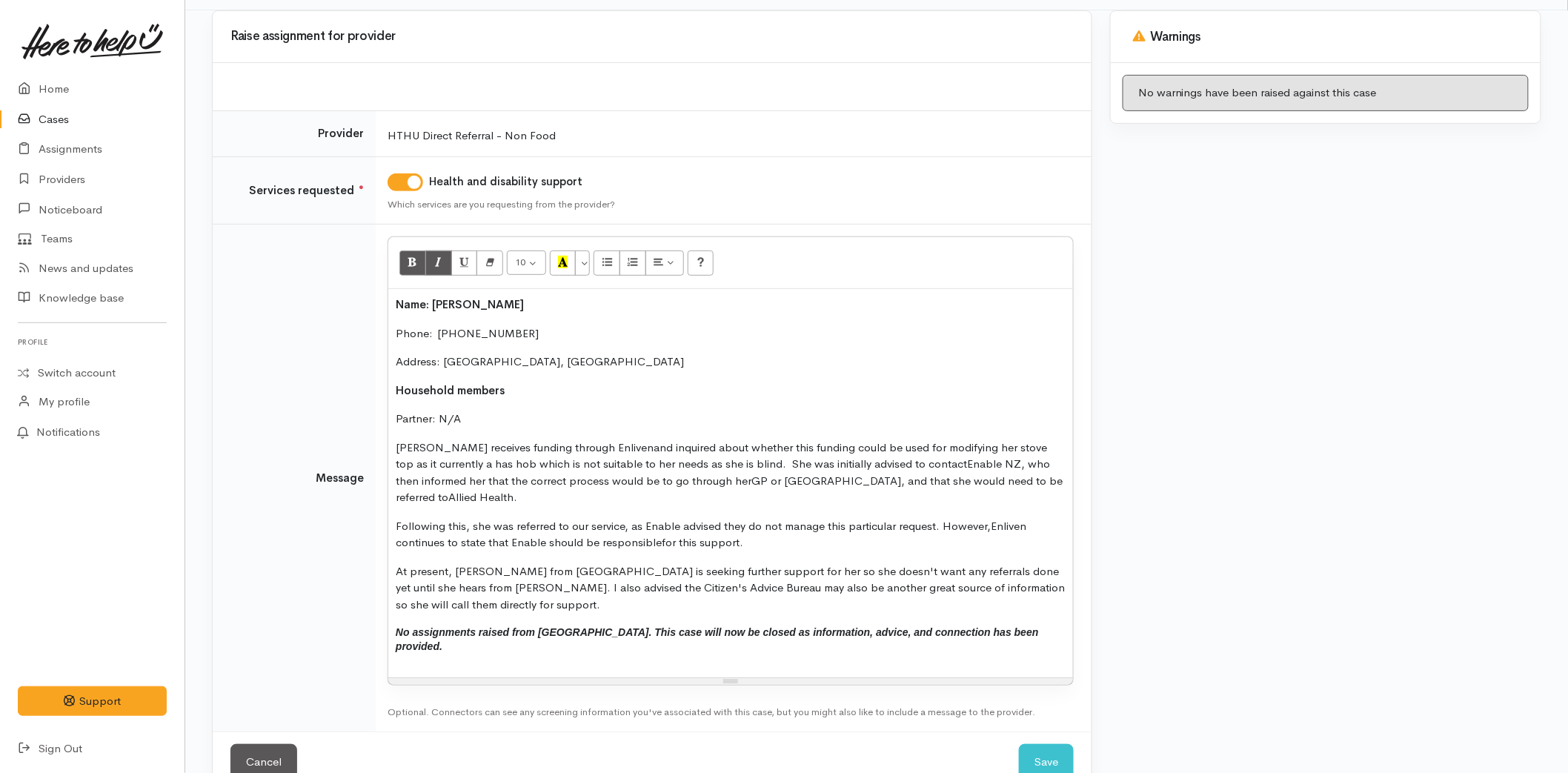
scroll to position [149, 0]
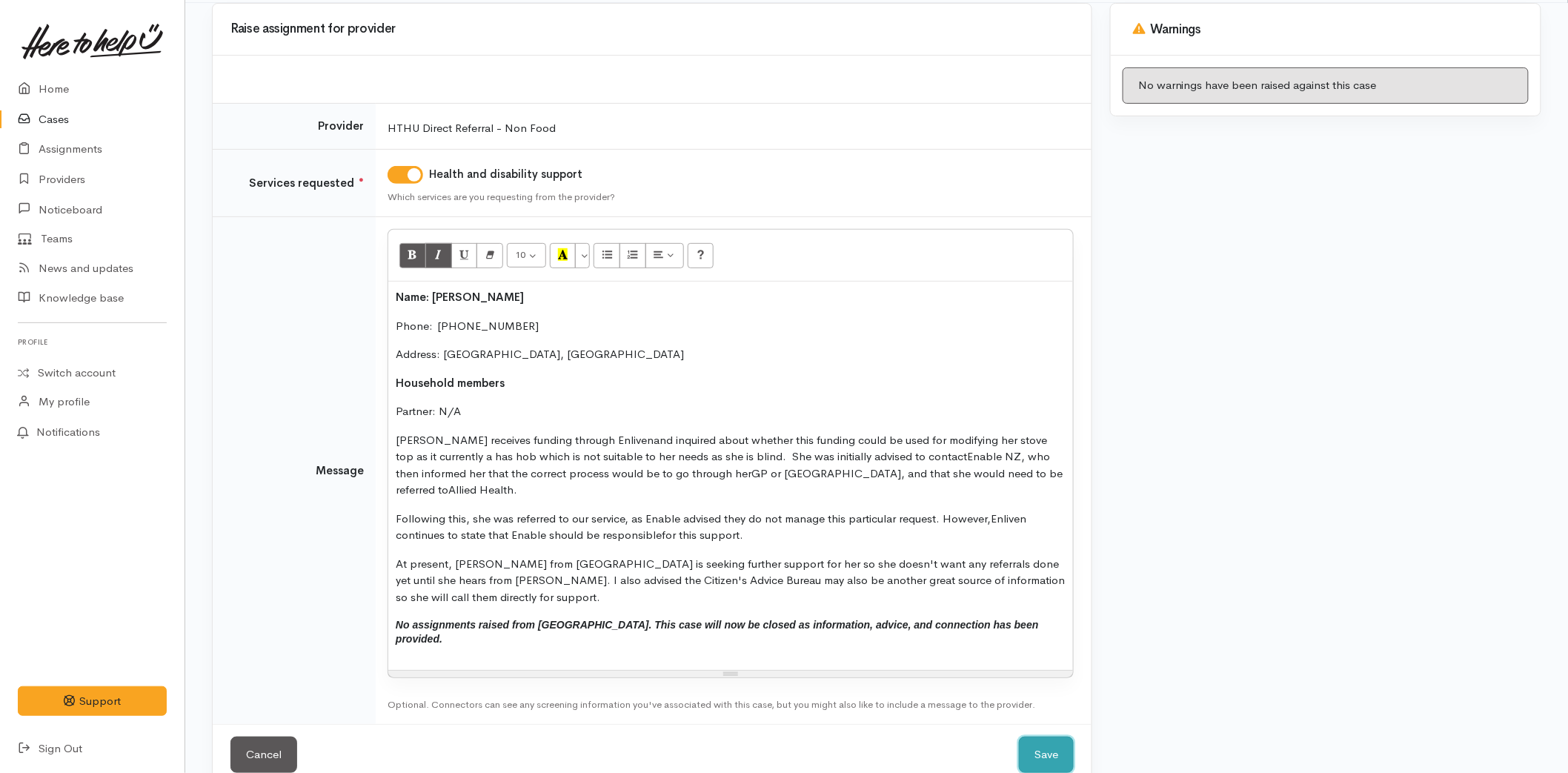
click at [1024, 737] on button "Save" at bounding box center [1047, 755] width 54 height 36
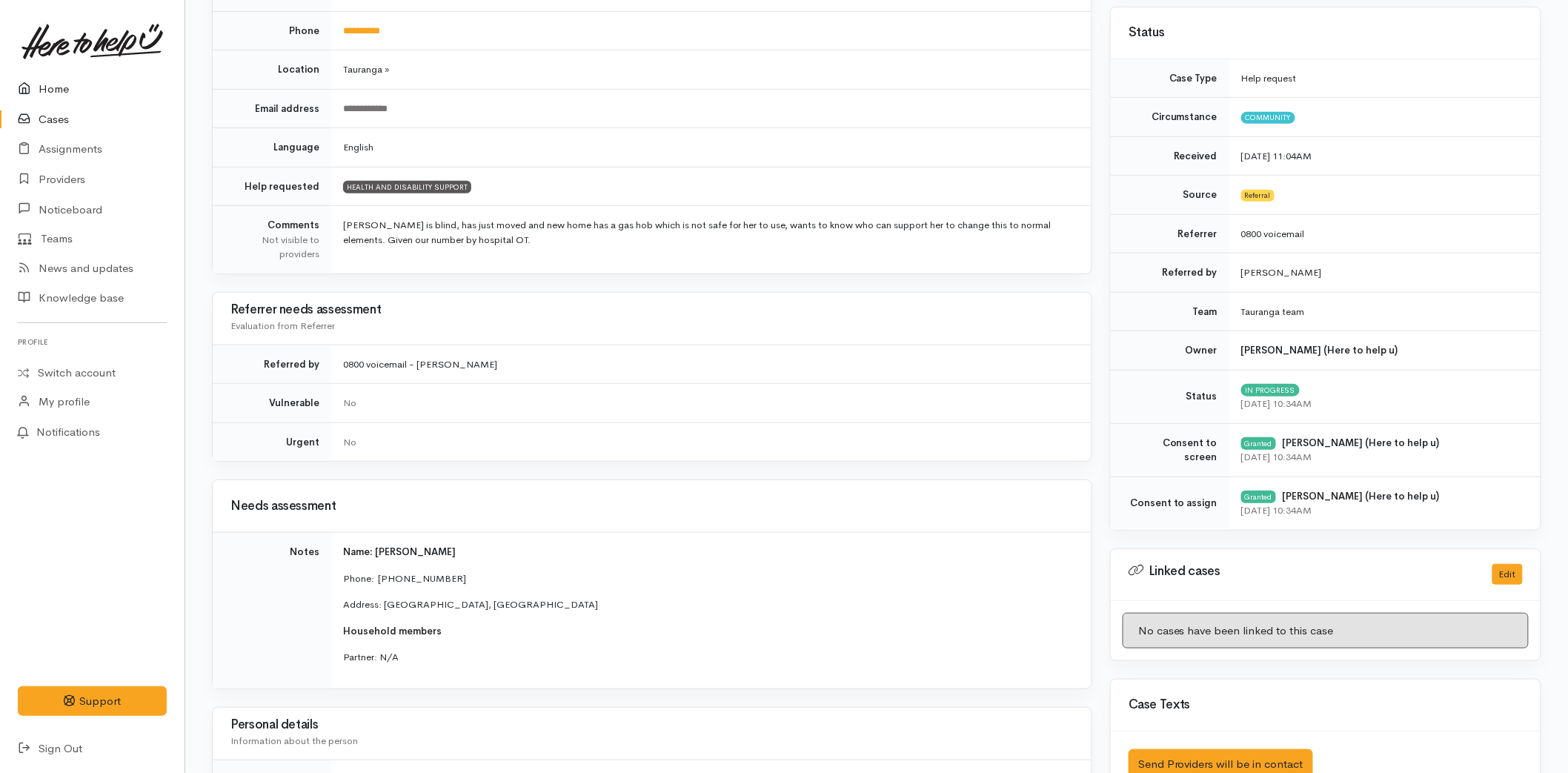
scroll to position [127, 0]
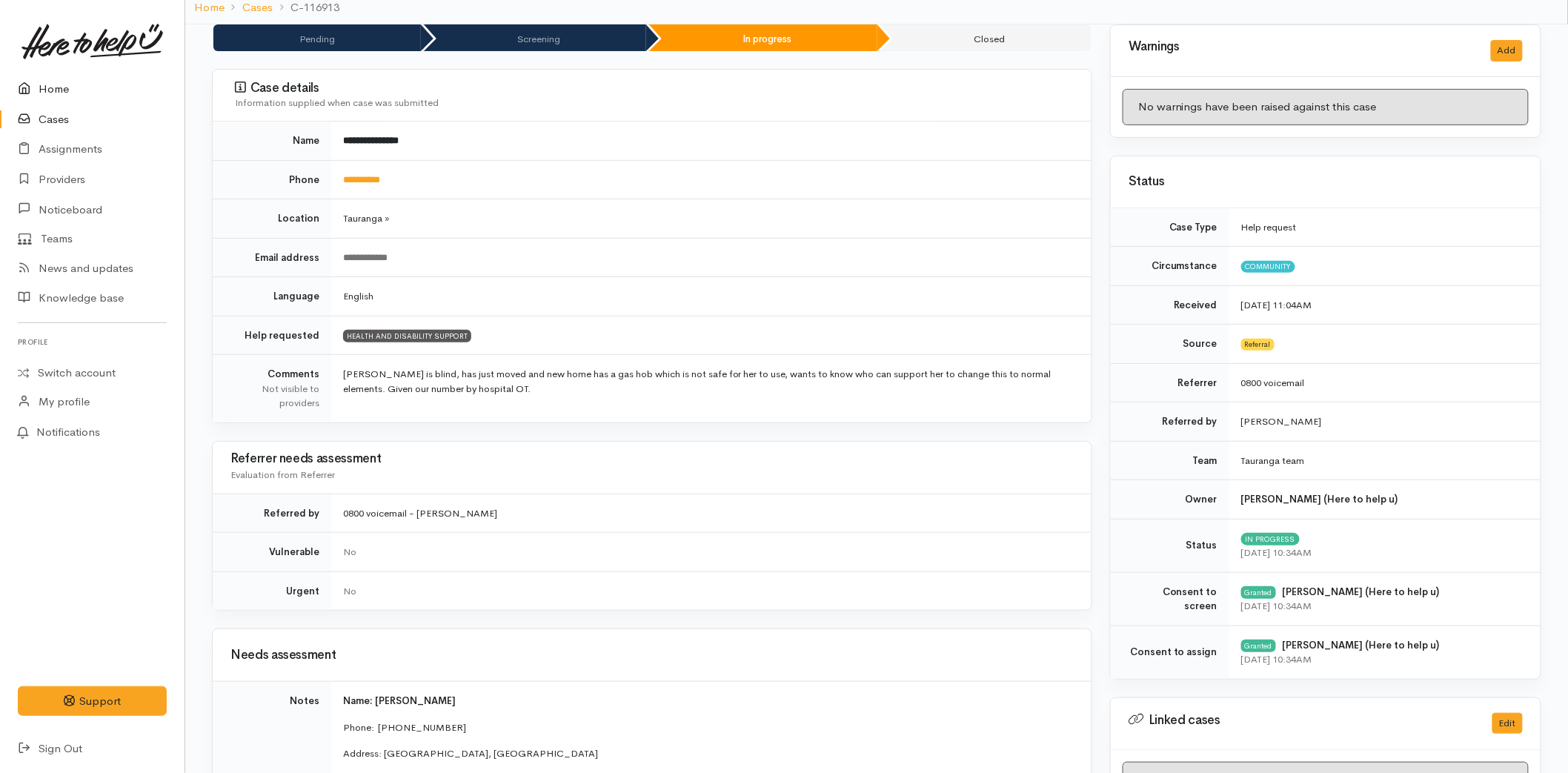
click at [61, 75] on link "Home" at bounding box center [92, 88] width 184 height 30
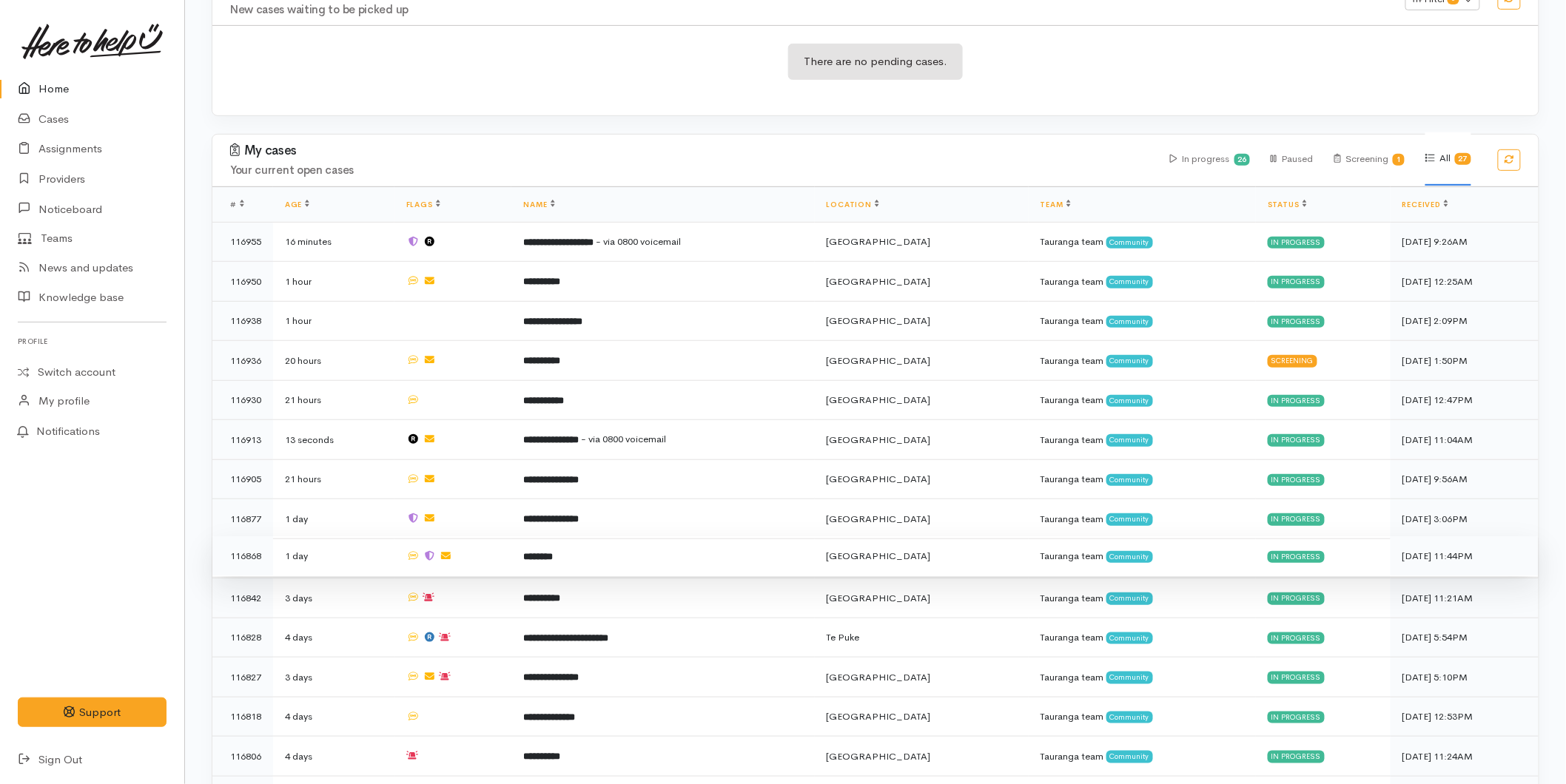
scroll to position [329, 0]
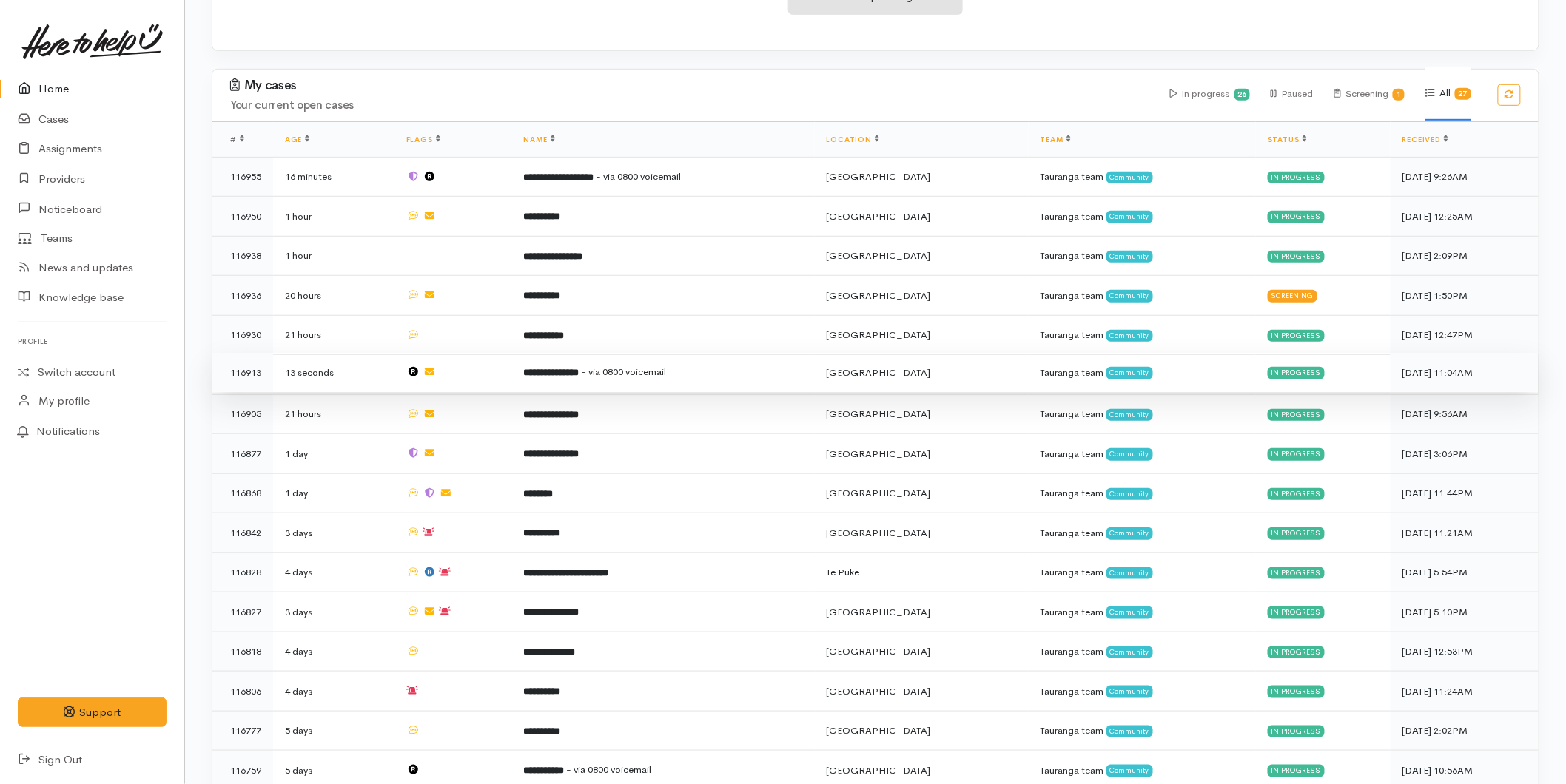
click at [605, 382] on td "**********" at bounding box center [662, 372] width 303 height 40
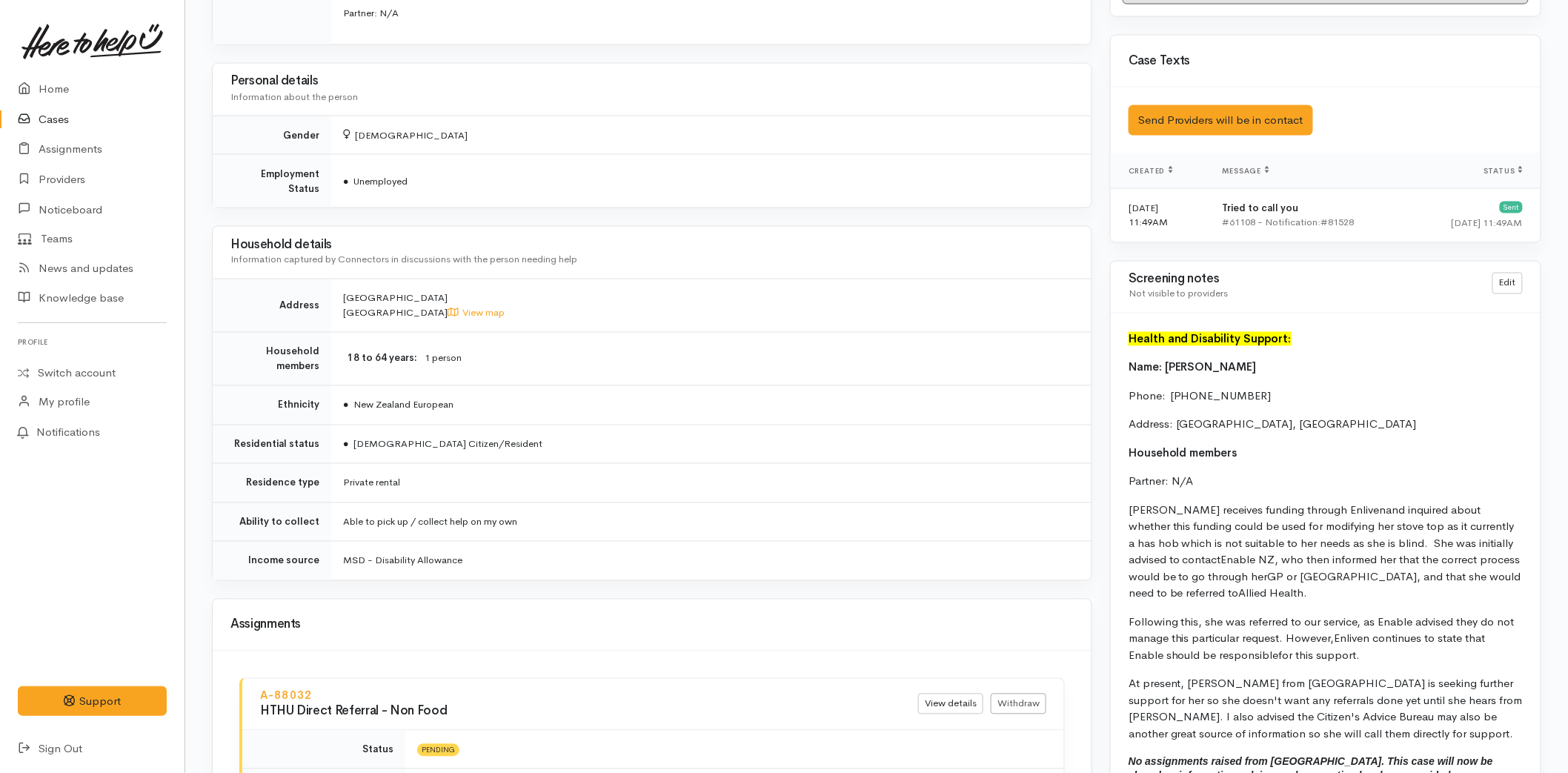
scroll to position [1153, 0]
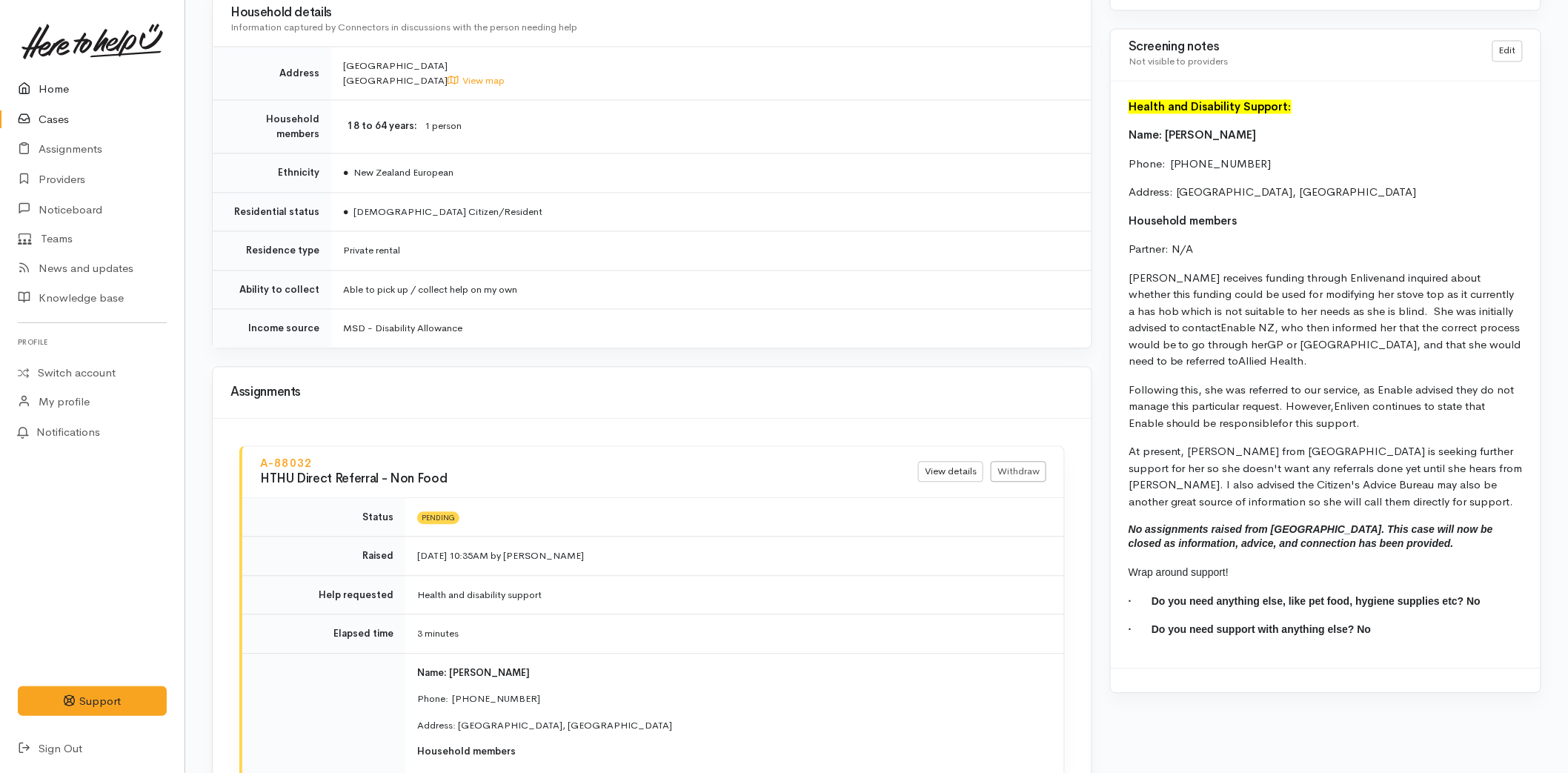
click at [76, 92] on link "Home" at bounding box center [92, 88] width 184 height 30
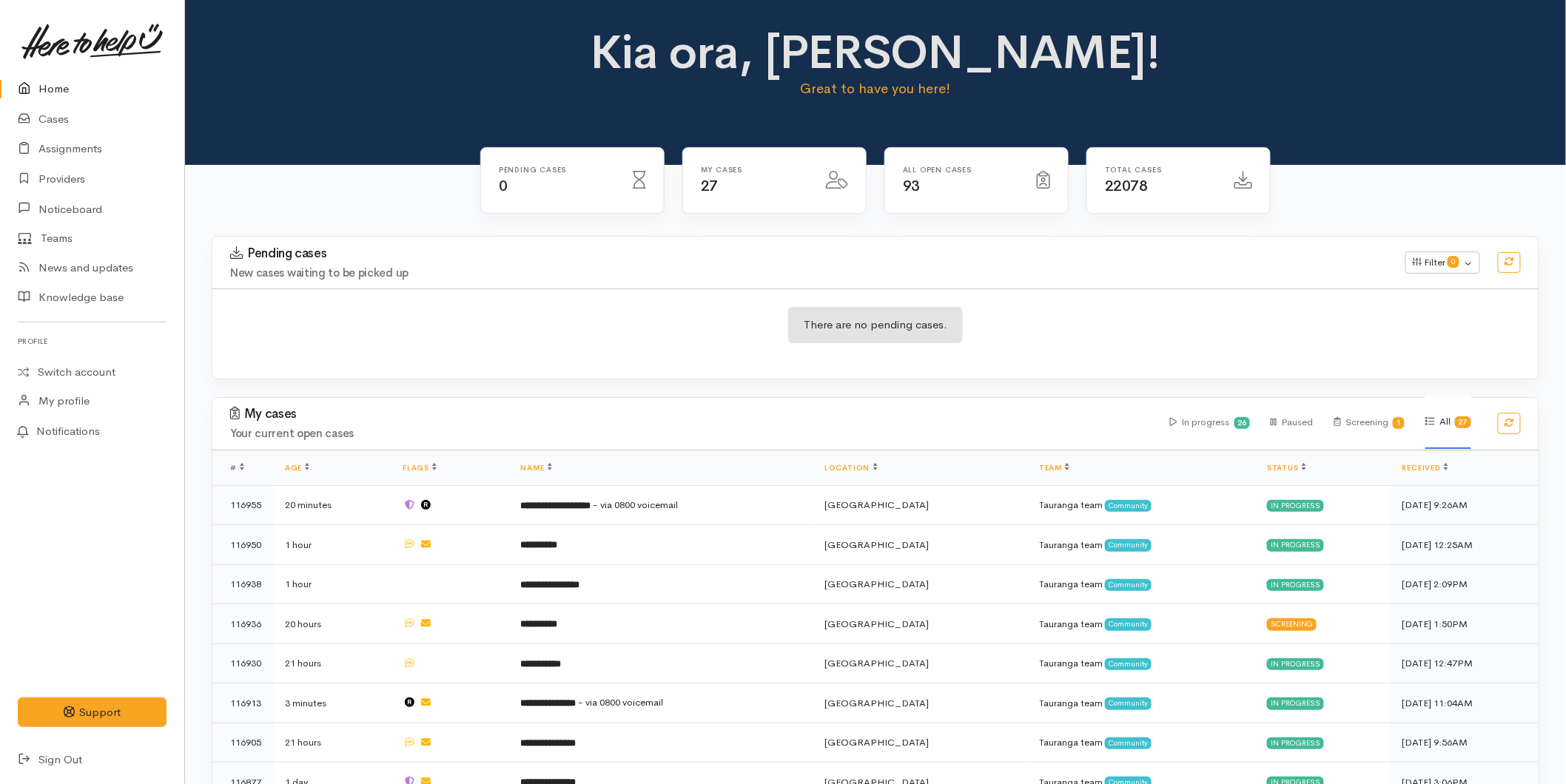
click at [76, 85] on link "Home" at bounding box center [92, 88] width 184 height 30
click at [82, 84] on link "Home" at bounding box center [92, 88] width 184 height 30
click at [71, 84] on link "Home" at bounding box center [92, 88] width 184 height 30
click at [35, 89] on icon at bounding box center [27, 88] width 20 height 18
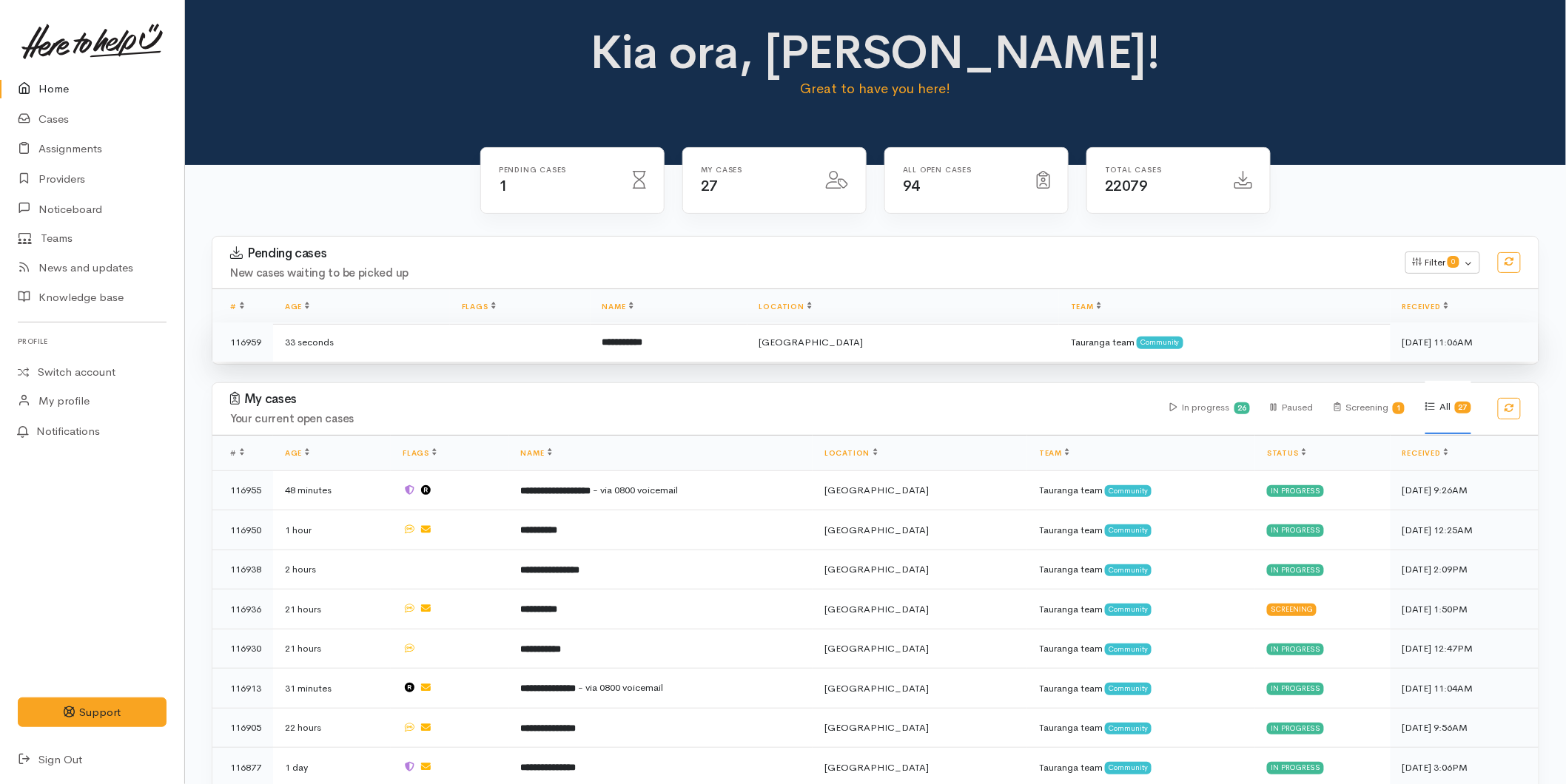
click at [586, 337] on td at bounding box center [520, 342] width 141 height 39
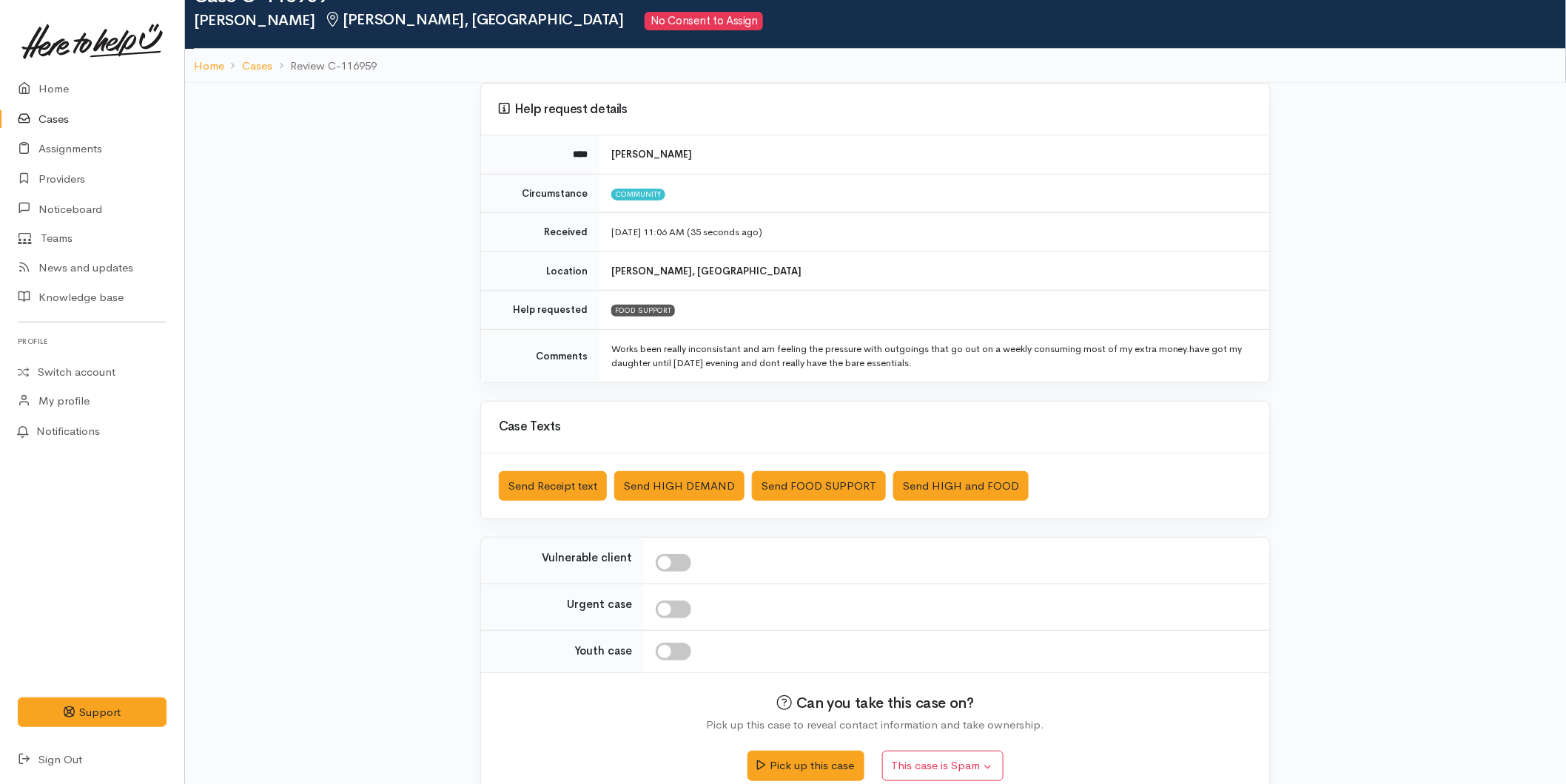
scroll to position [72, 0]
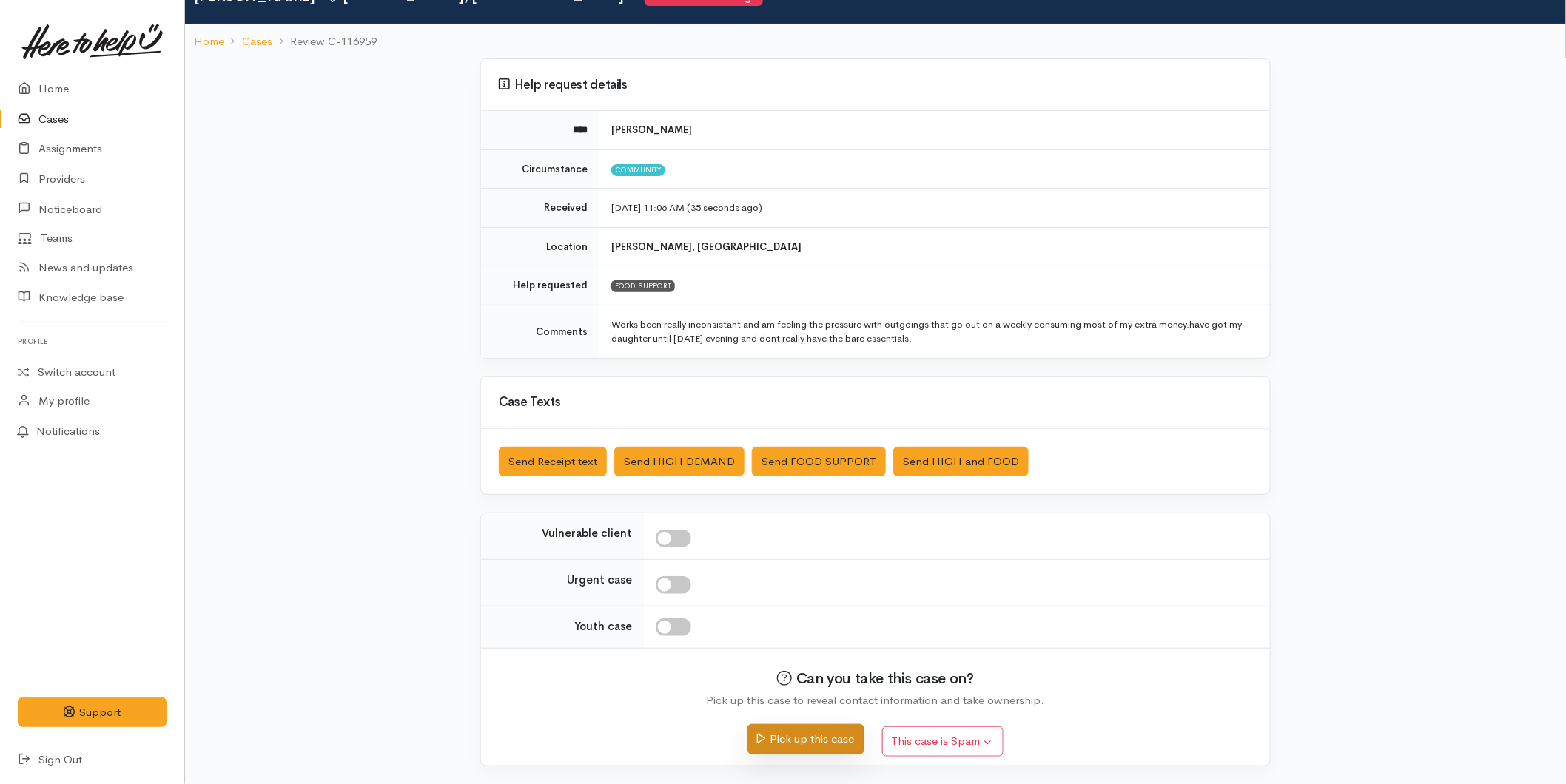
click at [800, 739] on button "Pick up this case" at bounding box center [806, 738] width 116 height 30
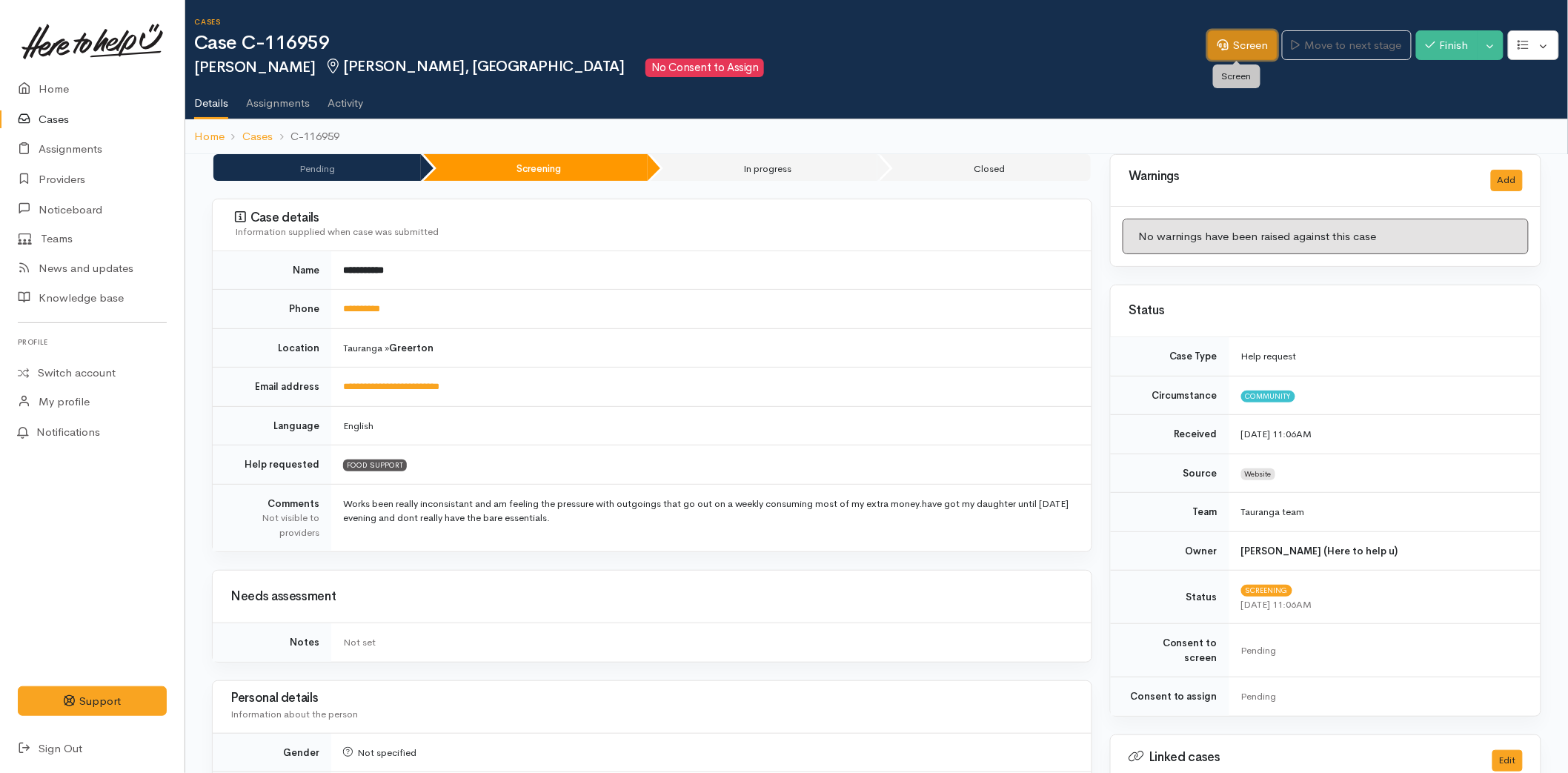
click at [1212, 54] on link "Screen" at bounding box center [1243, 45] width 70 height 30
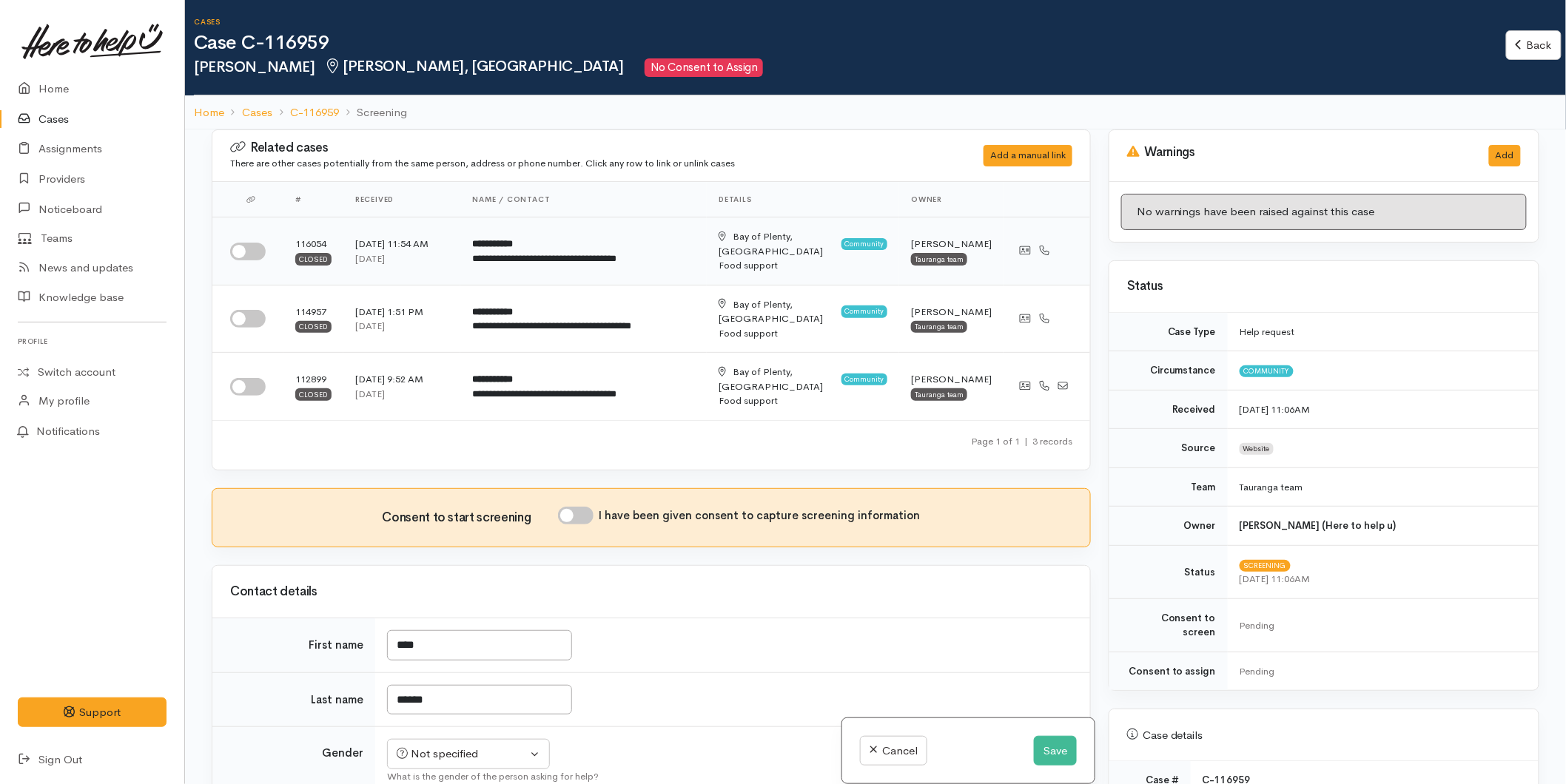
drag, startPoint x: 254, startPoint y: 245, endPoint x: 254, endPoint y: 263, distance: 18.0
click at [254, 245] on input "checkbox" at bounding box center [247, 251] width 36 height 17
checkbox input "true"
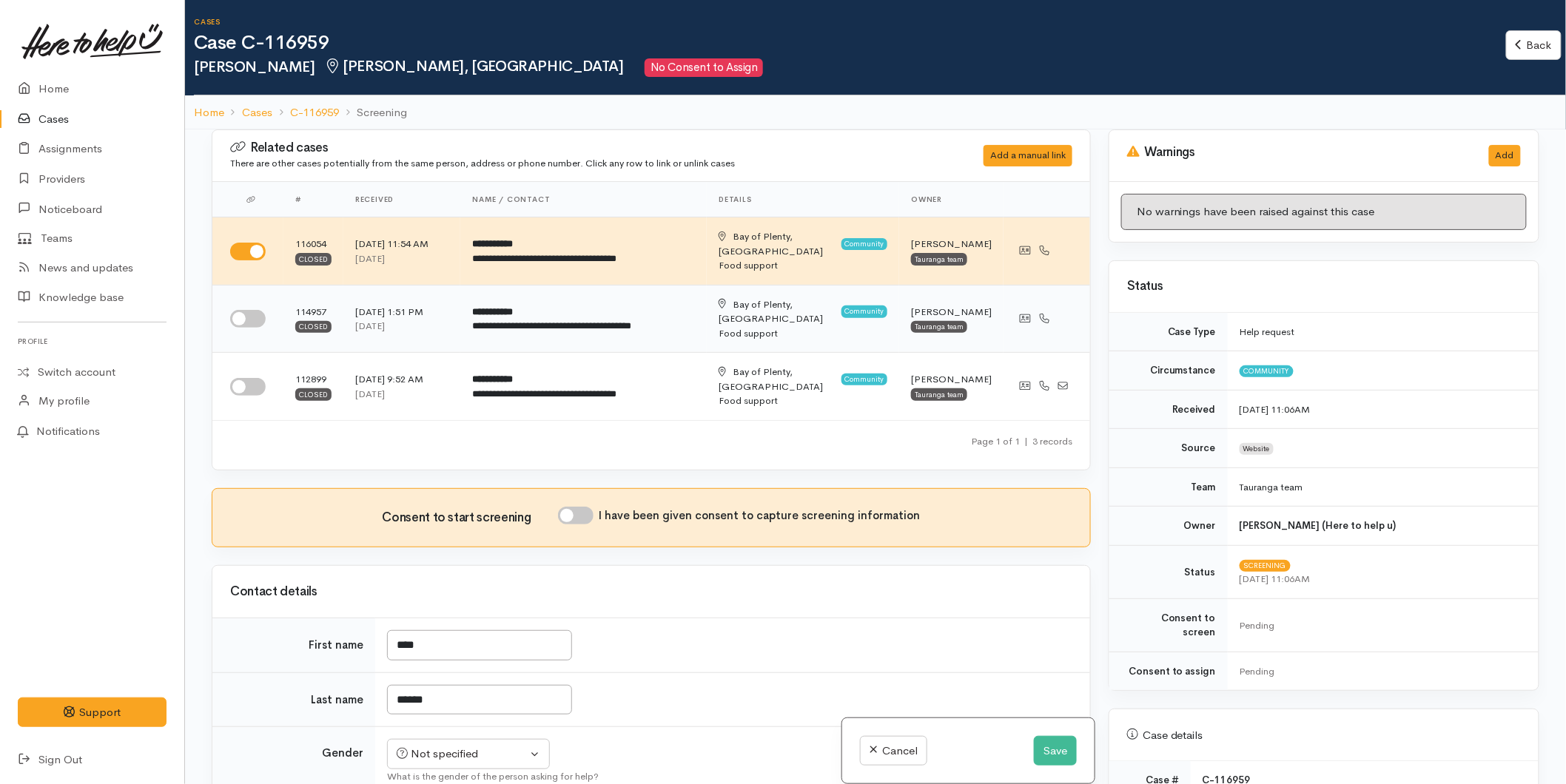
click at [252, 310] on input "checkbox" at bounding box center [247, 319] width 36 height 17
checkbox input "true"
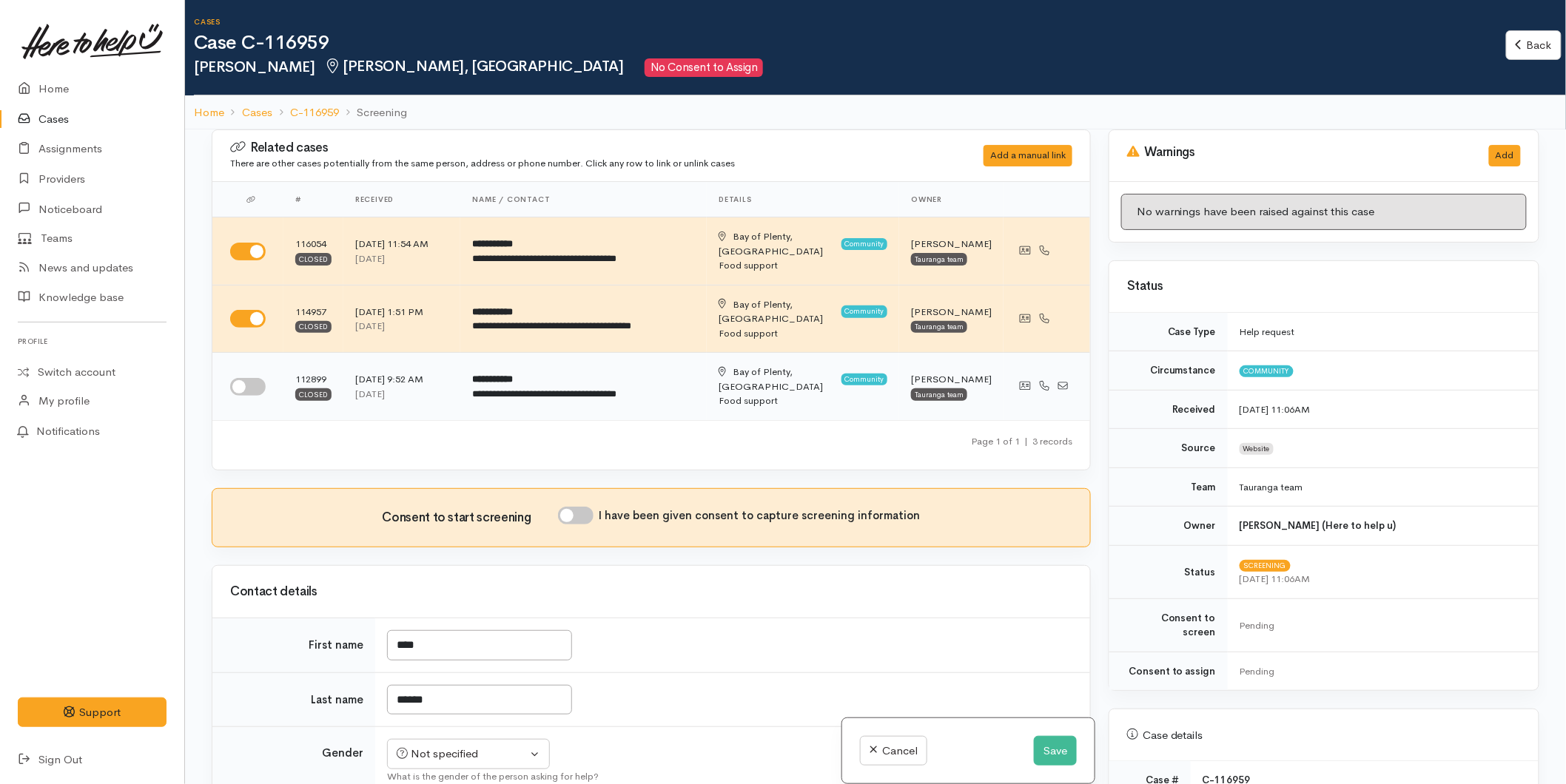
click at [248, 378] on input "checkbox" at bounding box center [247, 387] width 36 height 17
checkbox input "true"
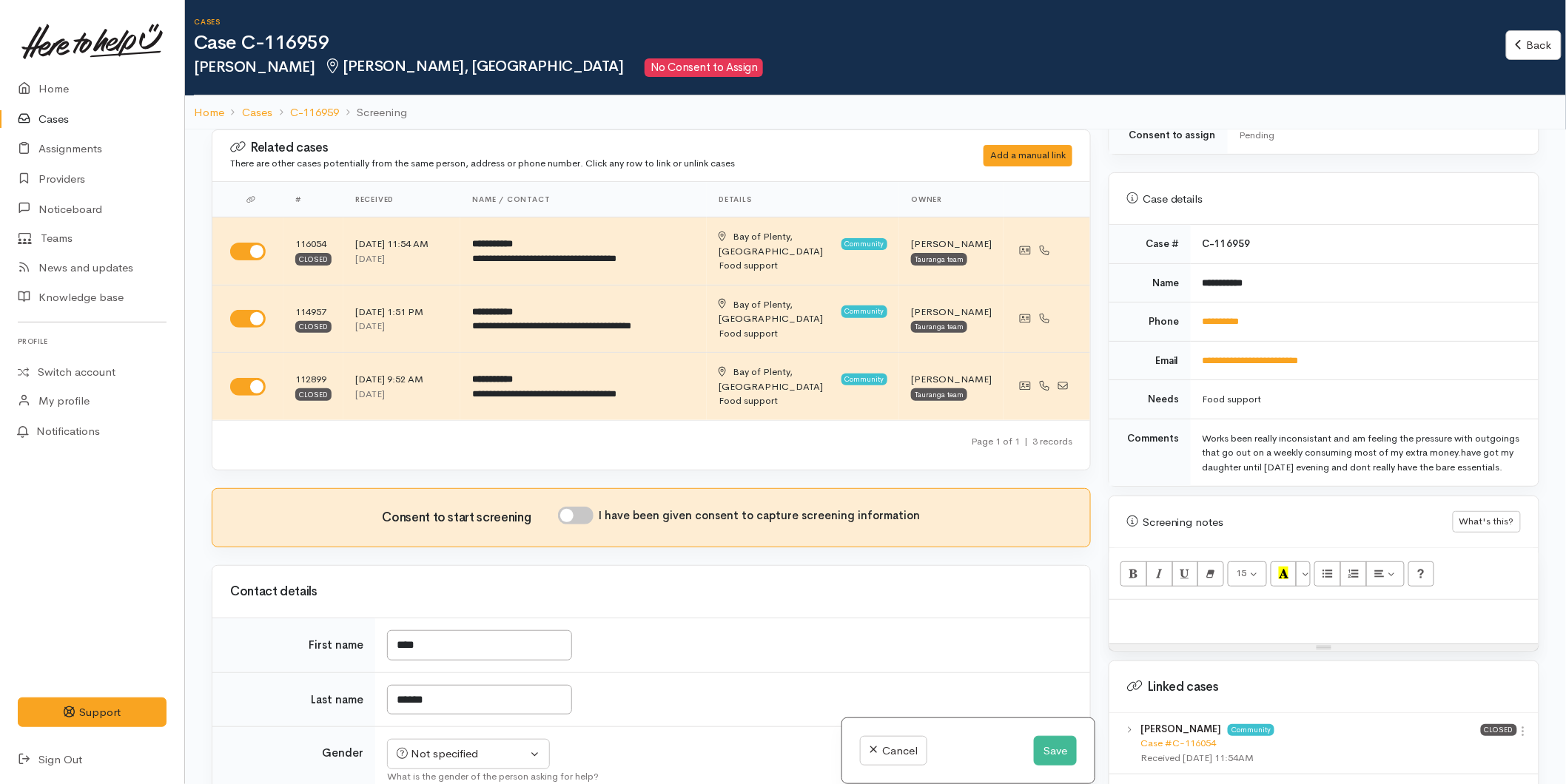
scroll to position [657, 0]
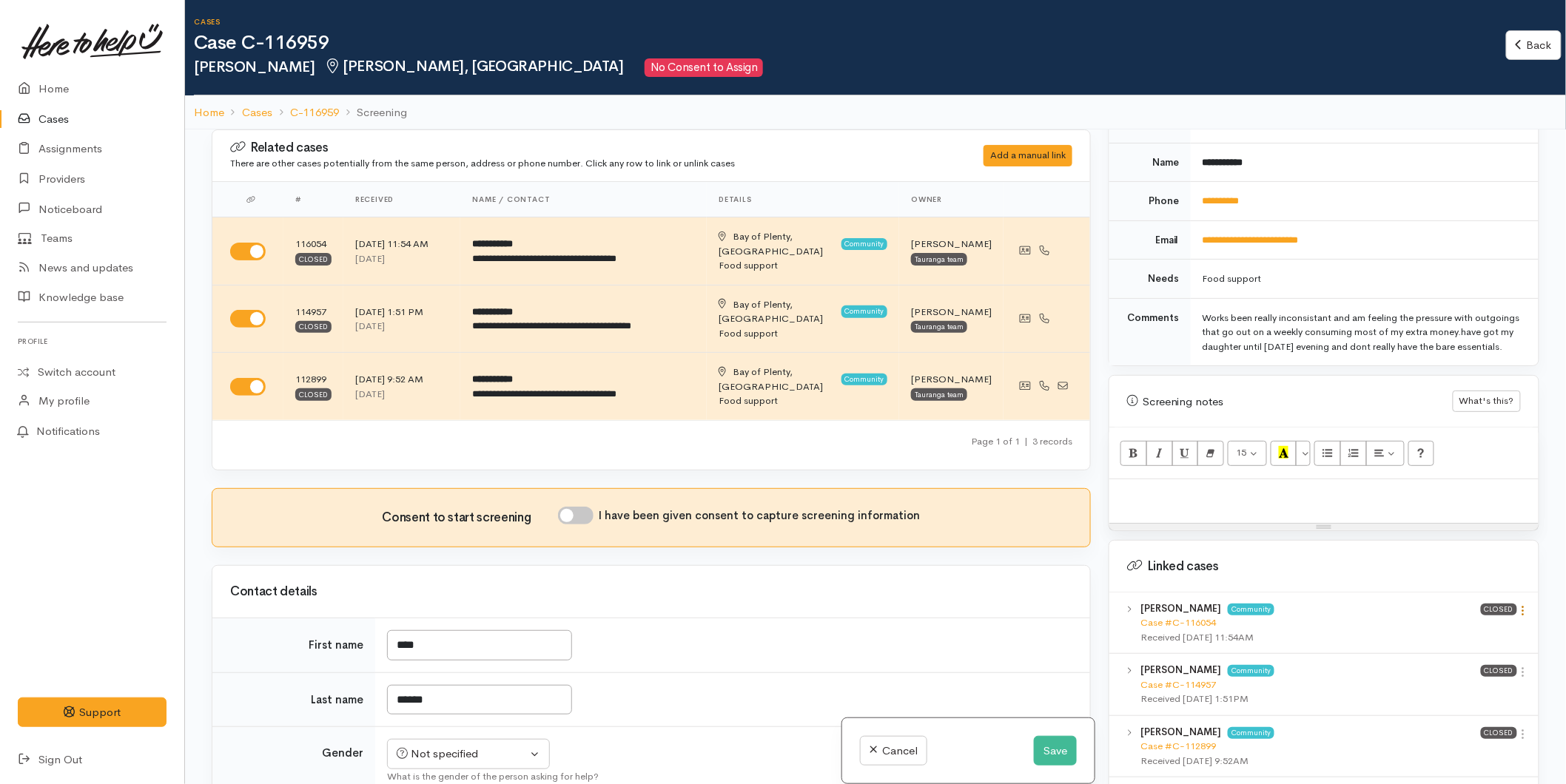
click at [1519, 605] on icon at bounding box center [1523, 611] width 13 height 13
click at [1481, 630] on link "View case" at bounding box center [1470, 640] width 117 height 23
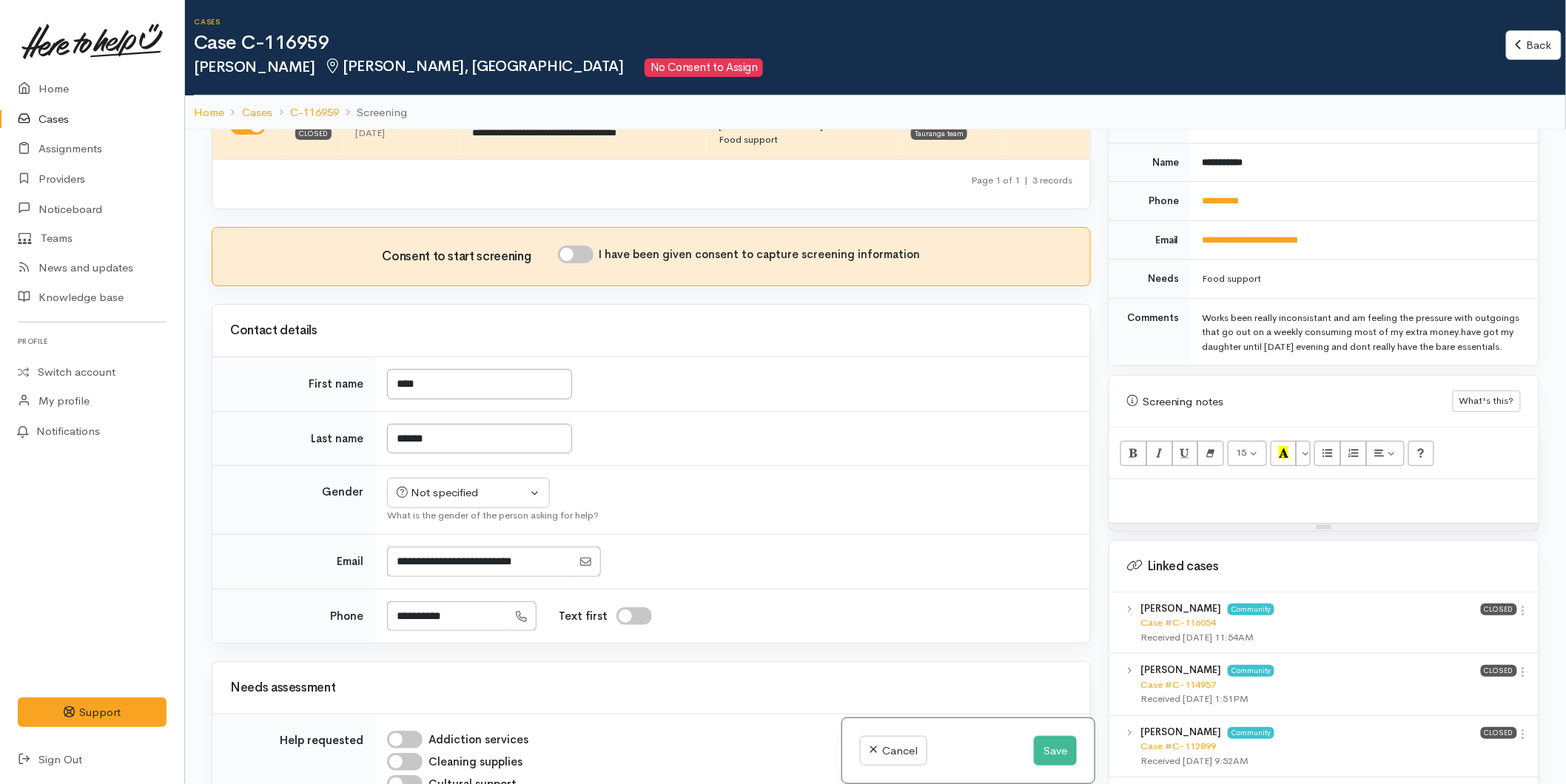
scroll to position [246, 0]
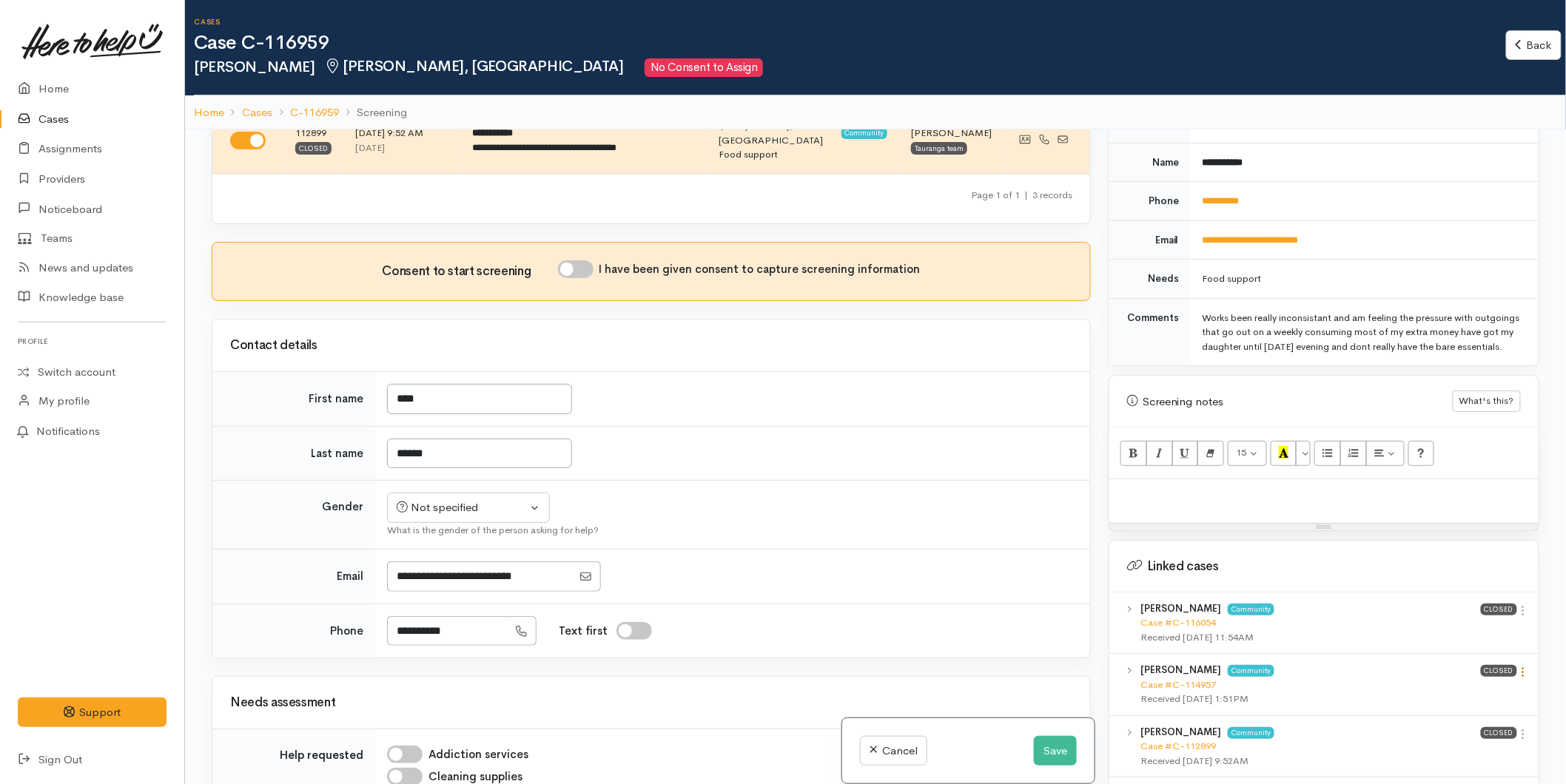
click at [1518, 680] on link at bounding box center [1523, 674] width 13 height 16
click at [1469, 696] on link "View case" at bounding box center [1470, 701] width 117 height 23
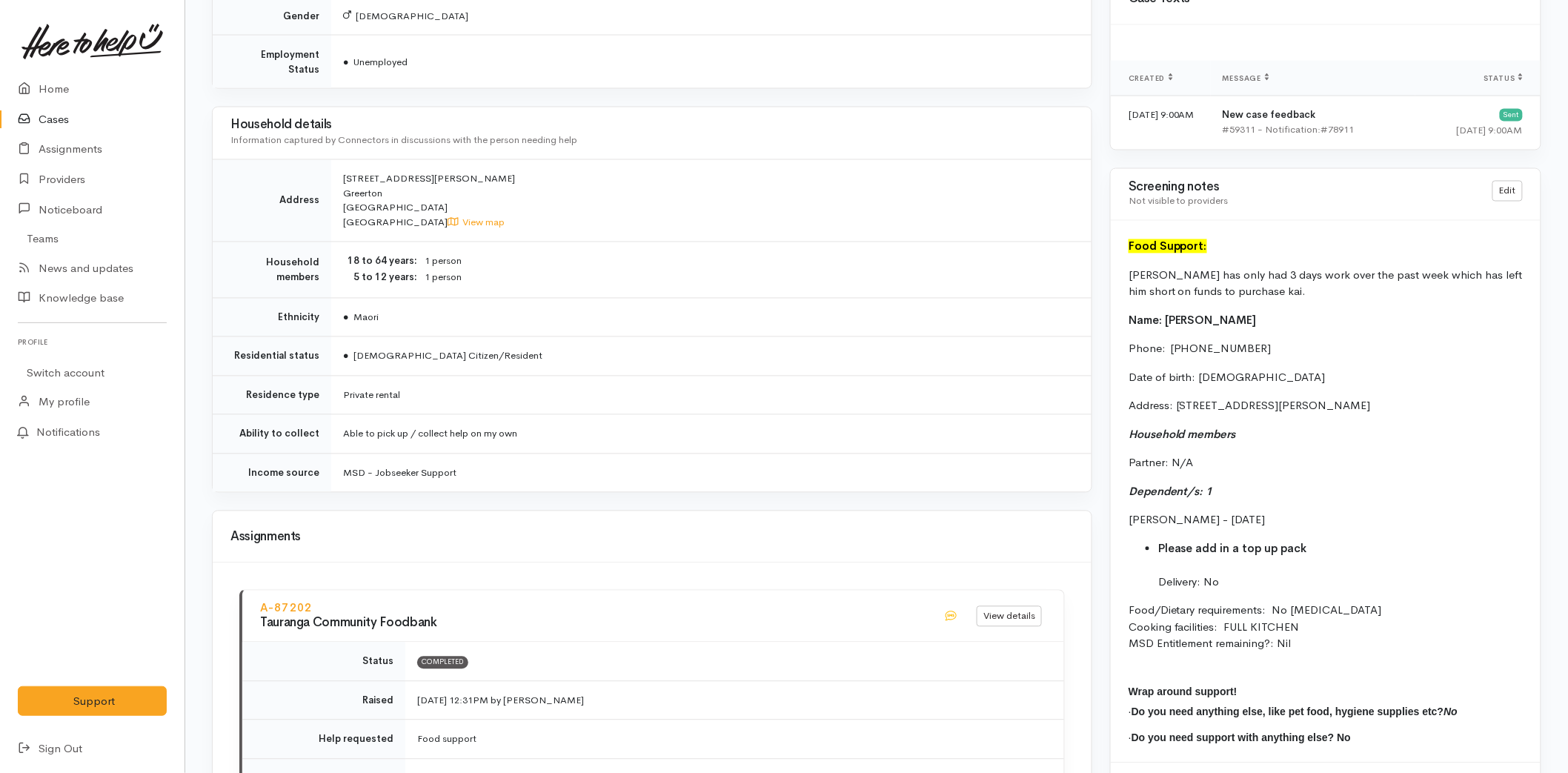
scroll to position [1070, 0]
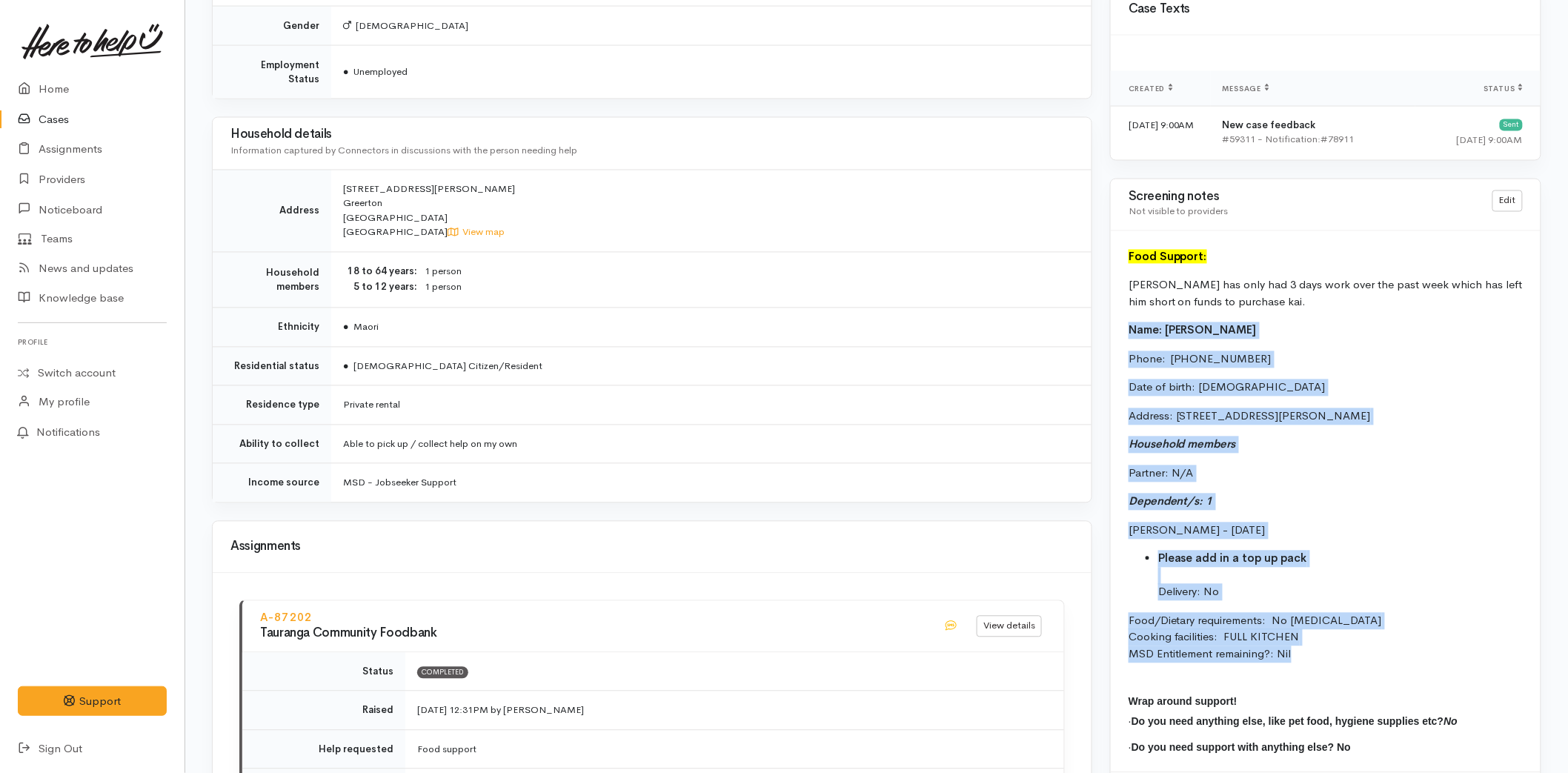
drag, startPoint x: 1317, startPoint y: 653, endPoint x: 1119, endPoint y: 321, distance: 386.6
click at [1119, 321] on div "Food Support: [PERSON_NAME] has only had 3 days work over the past week which h…" at bounding box center [1325, 502] width 430 height 542
copy div "Name: [PERSON_NAME] Phone:  [PHONE_NUMBER] Date of birth: [DEMOGRAPHIC_DATA] Ad…"
click at [1299, 597] on li "Please add in a top up pack Delivery: No" at bounding box center [1341, 576] width 365 height 50
drag, startPoint x: 1312, startPoint y: 662, endPoint x: 1119, endPoint y: 286, distance: 422.6
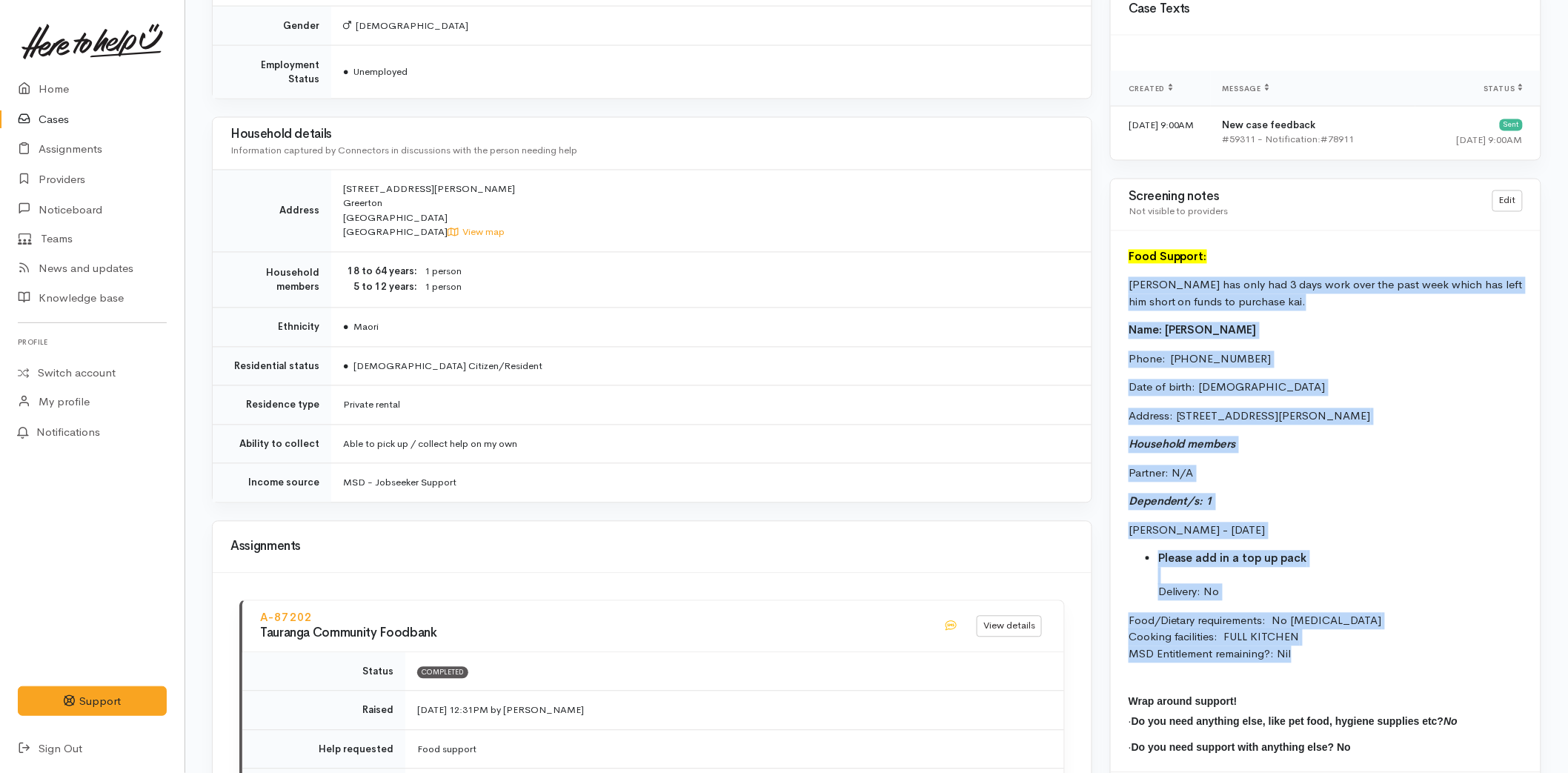
click at [1119, 286] on div "Food Support: Tana has only had 3 days work over the past week which has left h…" at bounding box center [1325, 502] width 430 height 542
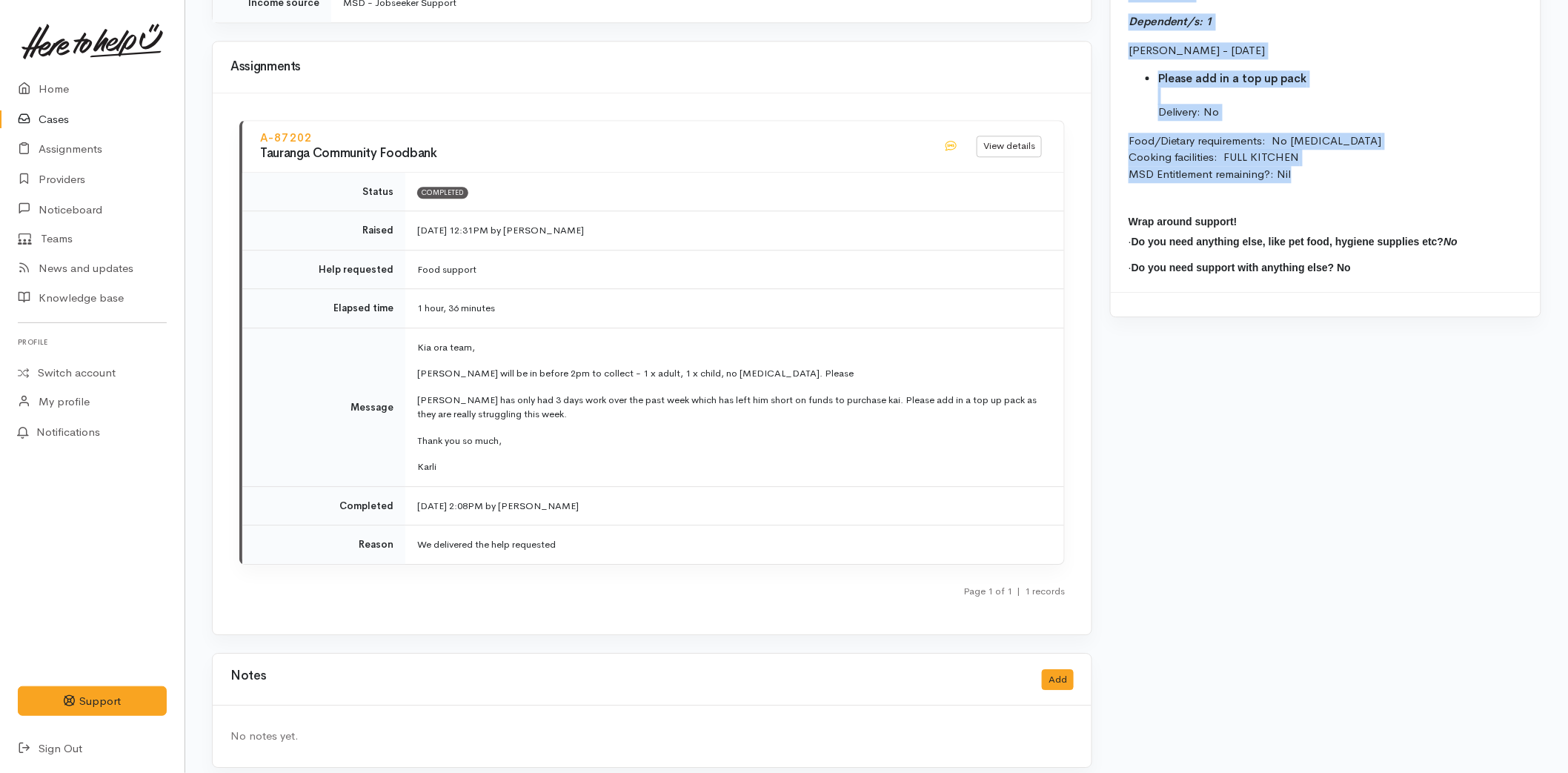
scroll to position [891, 0]
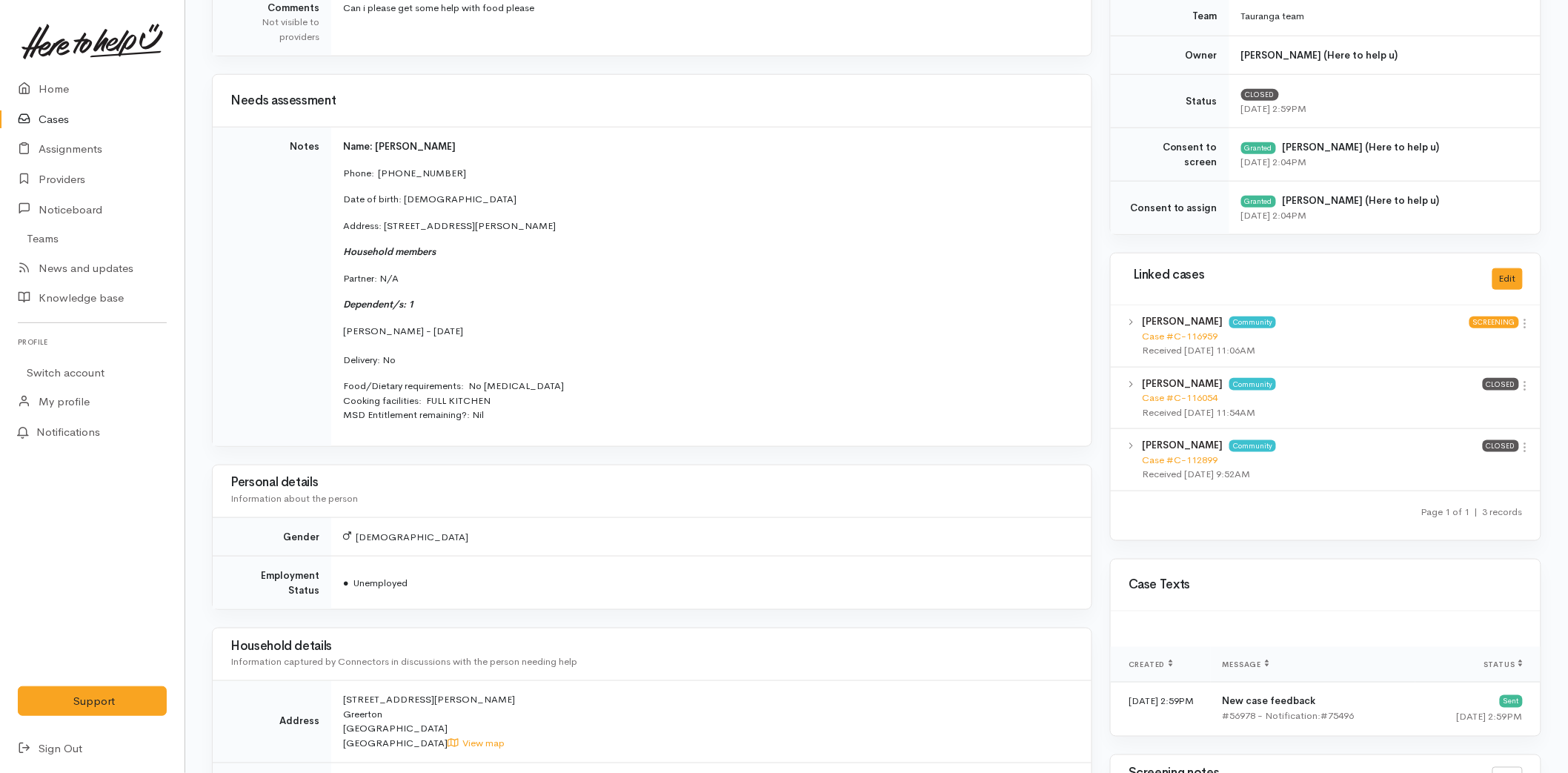
scroll to position [494, 0]
drag, startPoint x: 412, startPoint y: 333, endPoint x: 350, endPoint y: 323, distance: 62.8
click at [350, 323] on p "Charlise Barton - 12/01/2013 Delivery: No" at bounding box center [708, 345] width 731 height 44
click at [92, 100] on link "Home" at bounding box center [92, 88] width 184 height 30
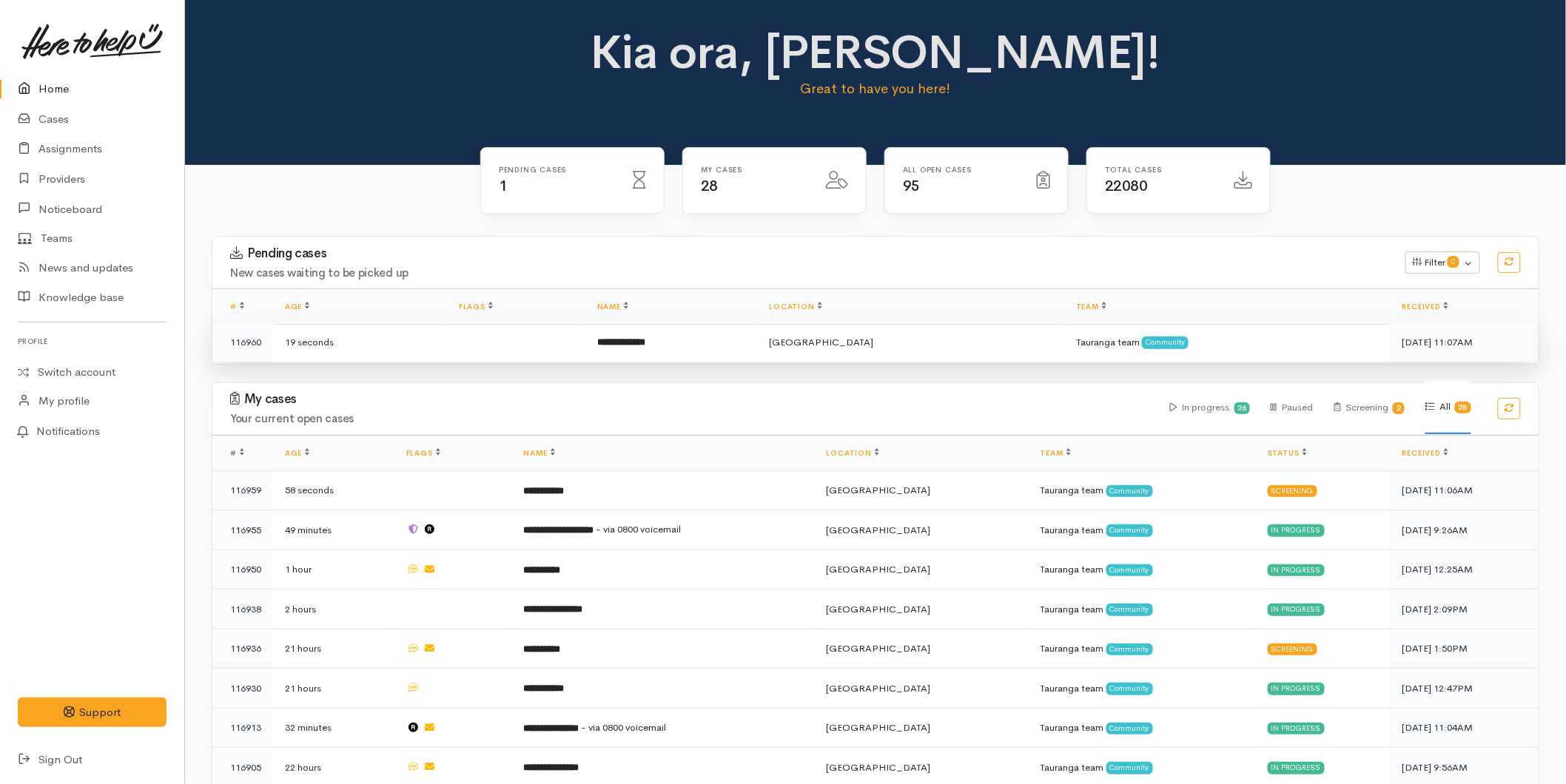
click at [733, 339] on td "**********" at bounding box center [672, 342] width 173 height 39
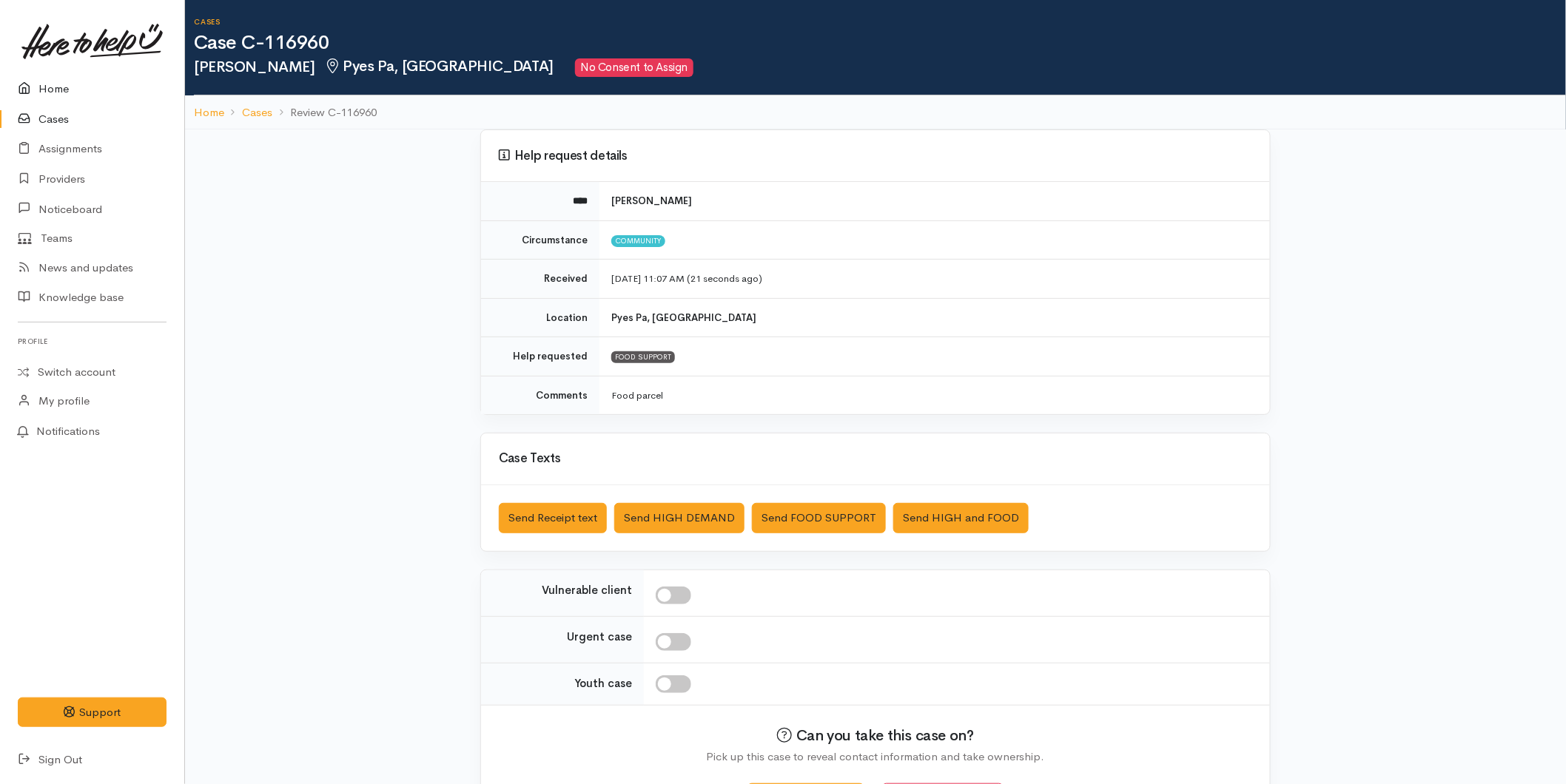
click at [43, 78] on link "Home" at bounding box center [92, 88] width 184 height 30
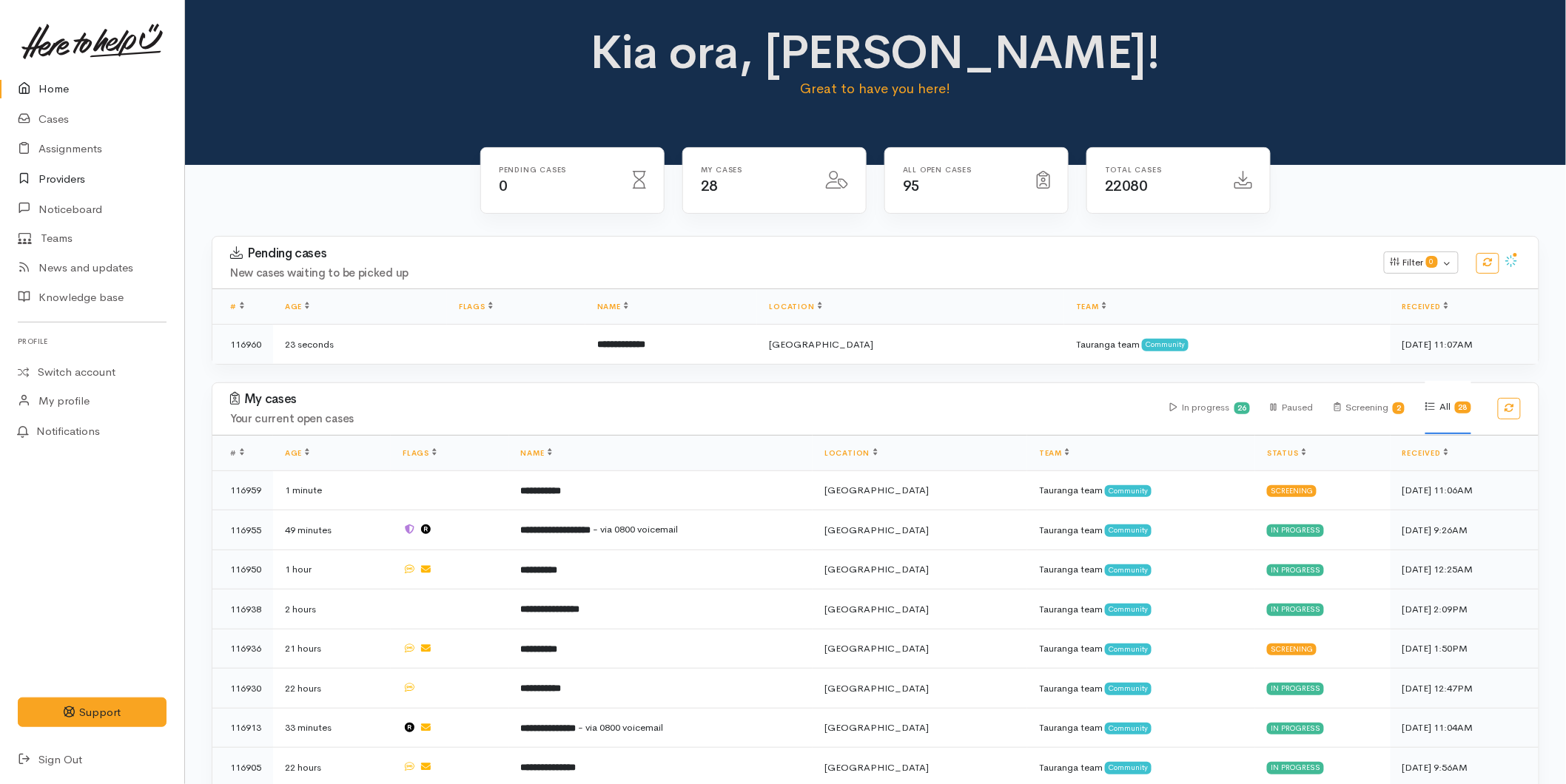
drag, startPoint x: 79, startPoint y: 92, endPoint x: 2, endPoint y: 185, distance: 120.7
click at [79, 92] on link "Home" at bounding box center [92, 88] width 184 height 30
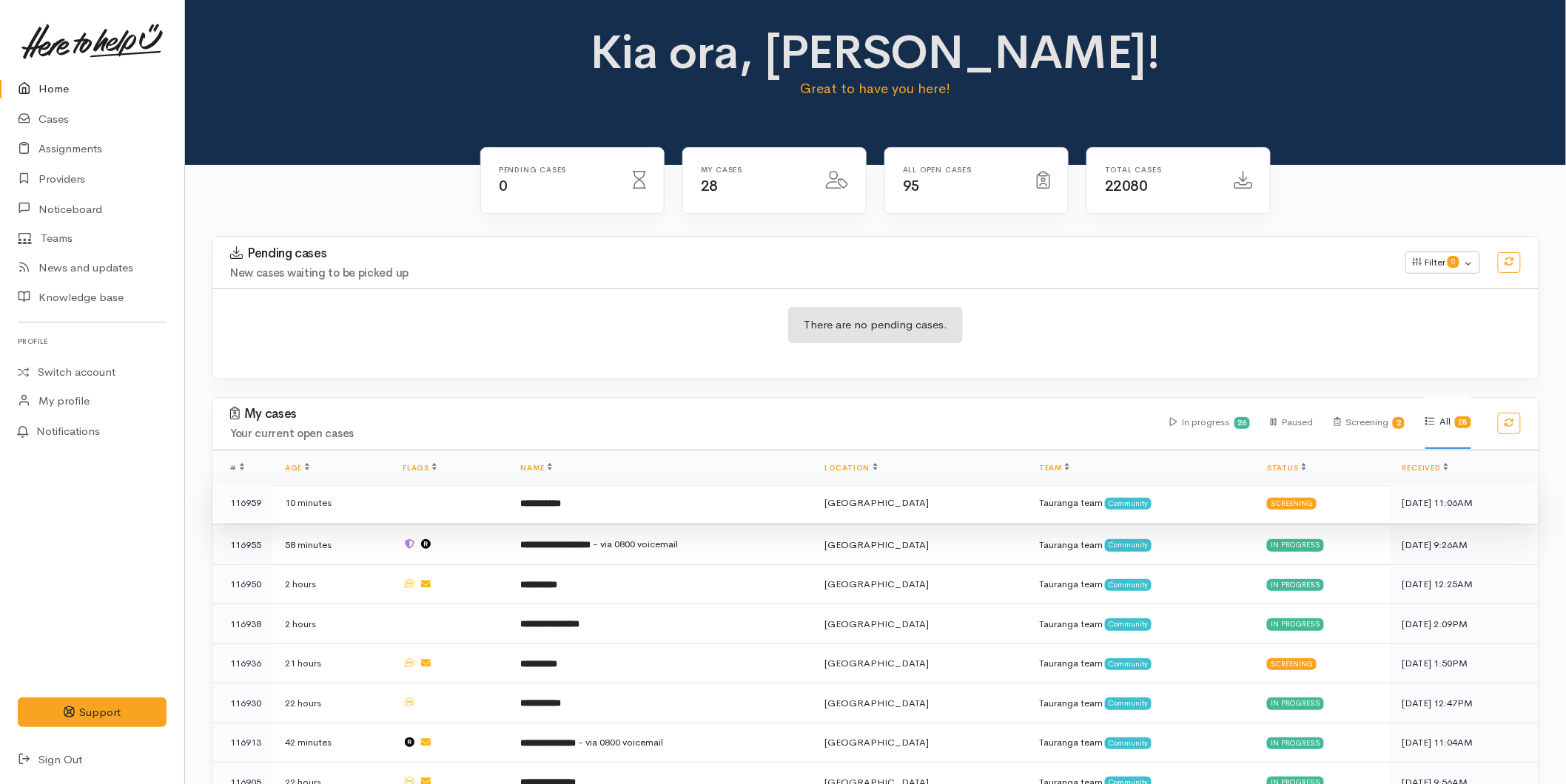
click at [559, 498] on b "**********" at bounding box center [541, 503] width 41 height 10
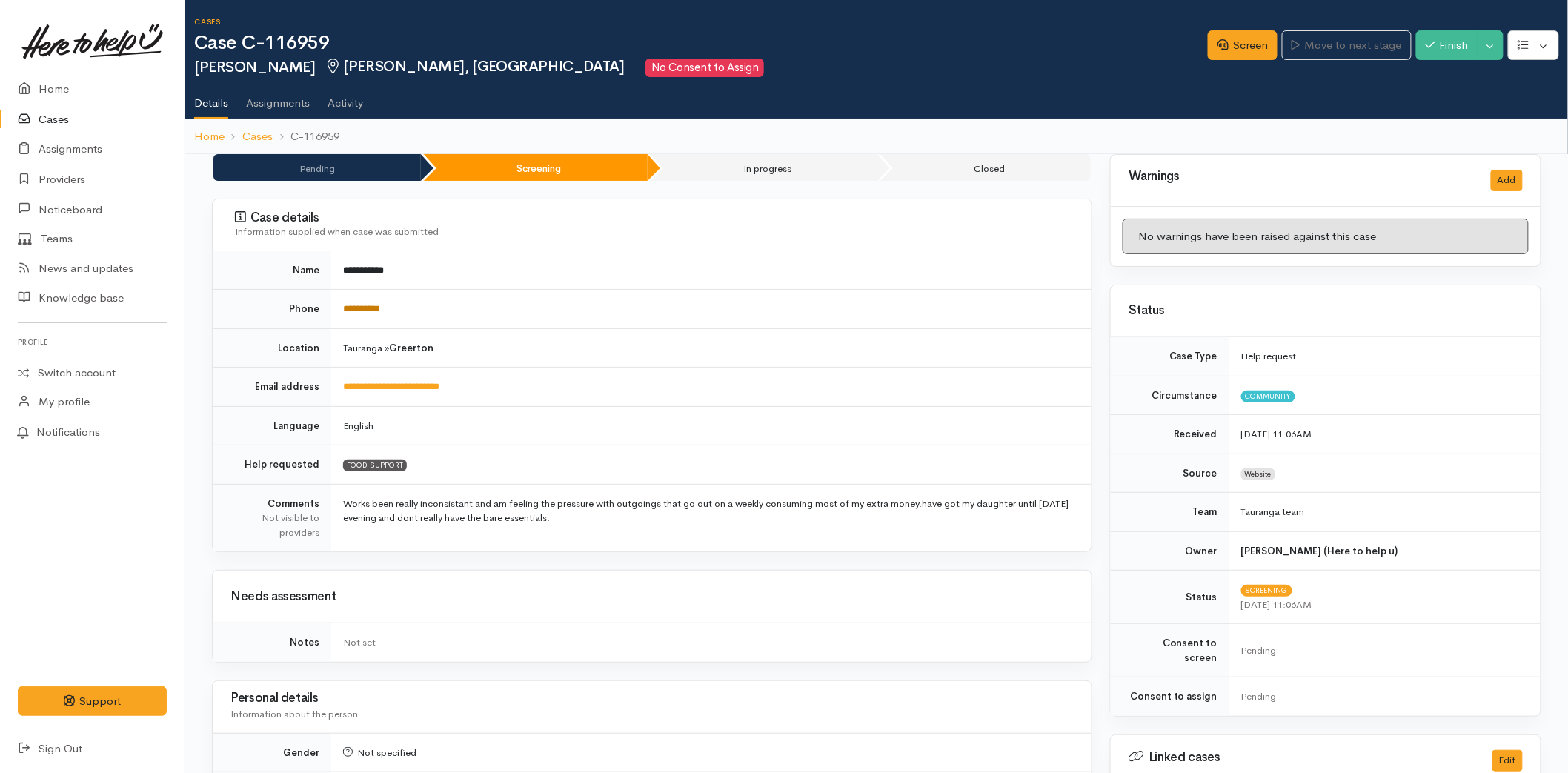
click at [368, 308] on link "**********" at bounding box center [361, 309] width 37 height 10
click at [1258, 52] on link "Screen" at bounding box center [1243, 45] width 70 height 30
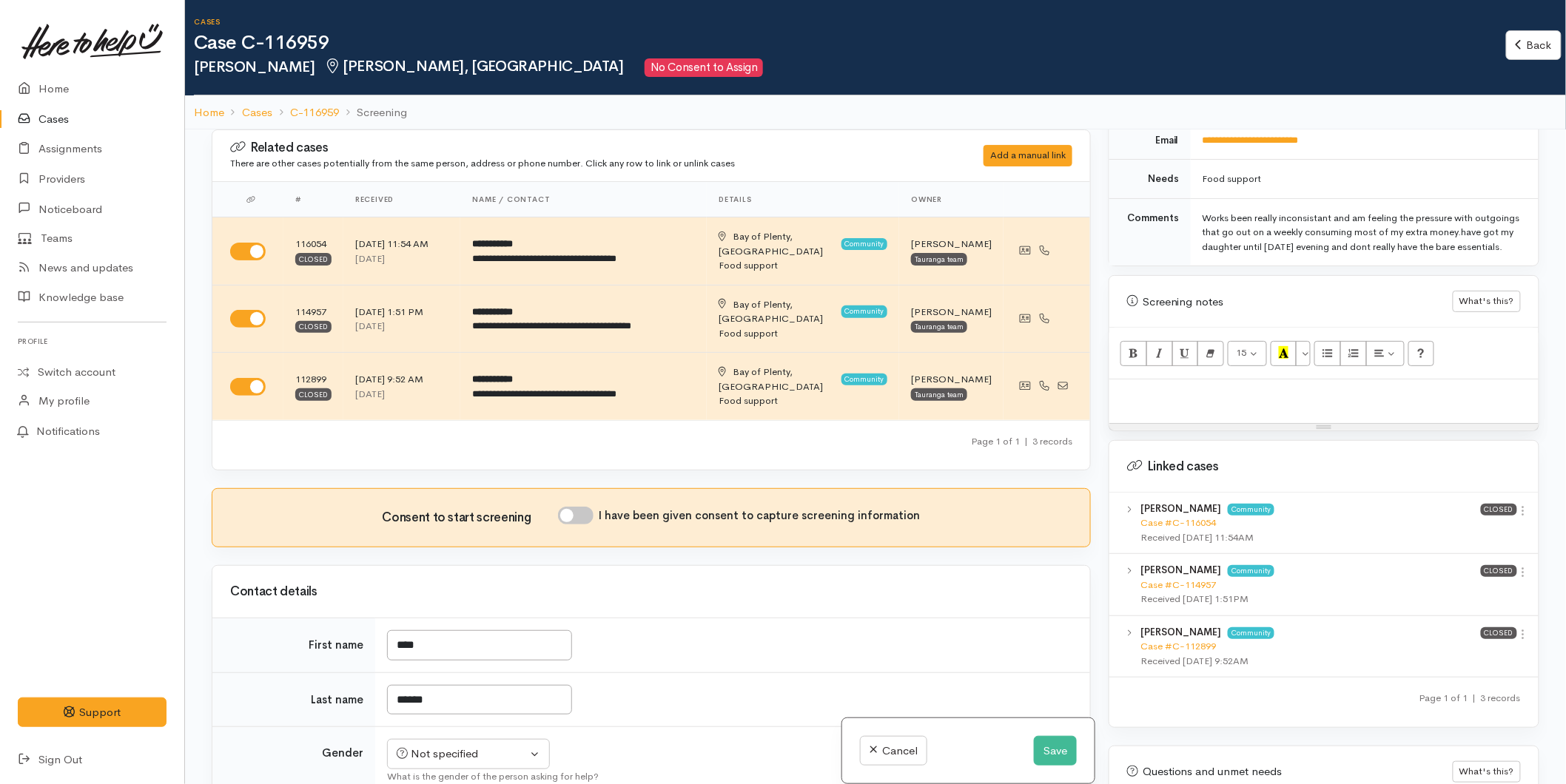
scroll to position [866, 0]
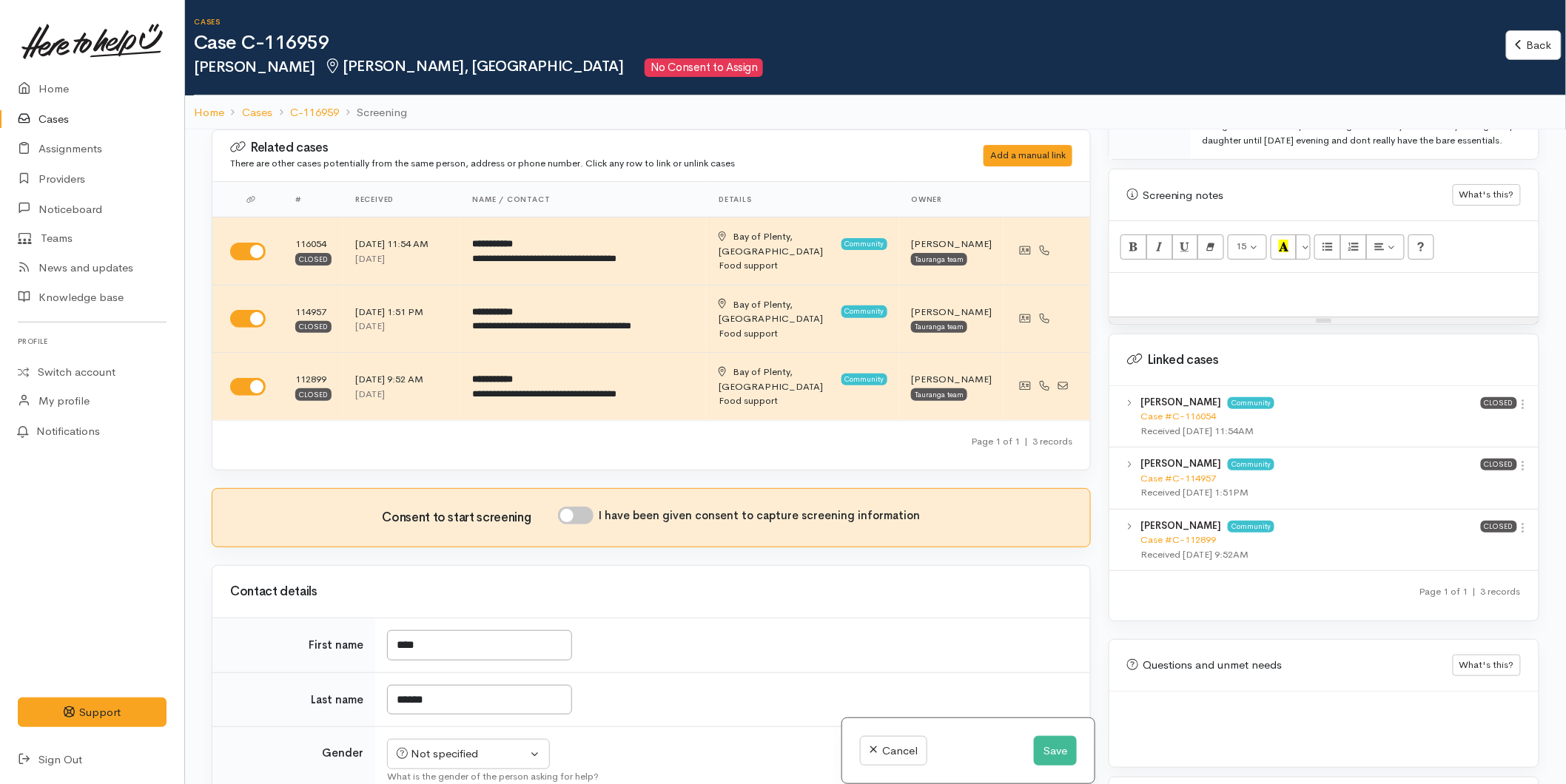
click at [1167, 301] on div at bounding box center [1324, 295] width 430 height 44
paste div
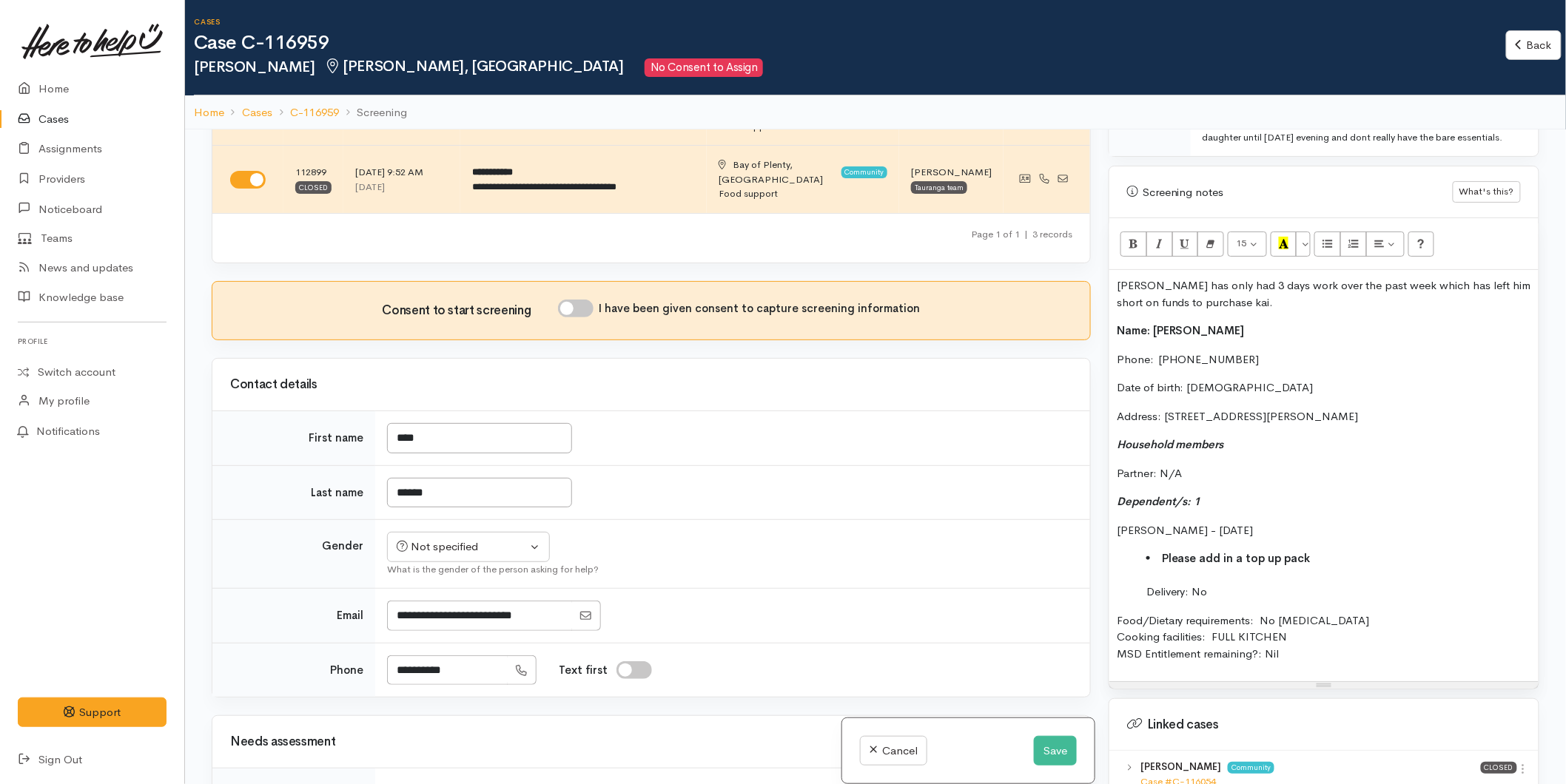
scroll to position [411, 0]
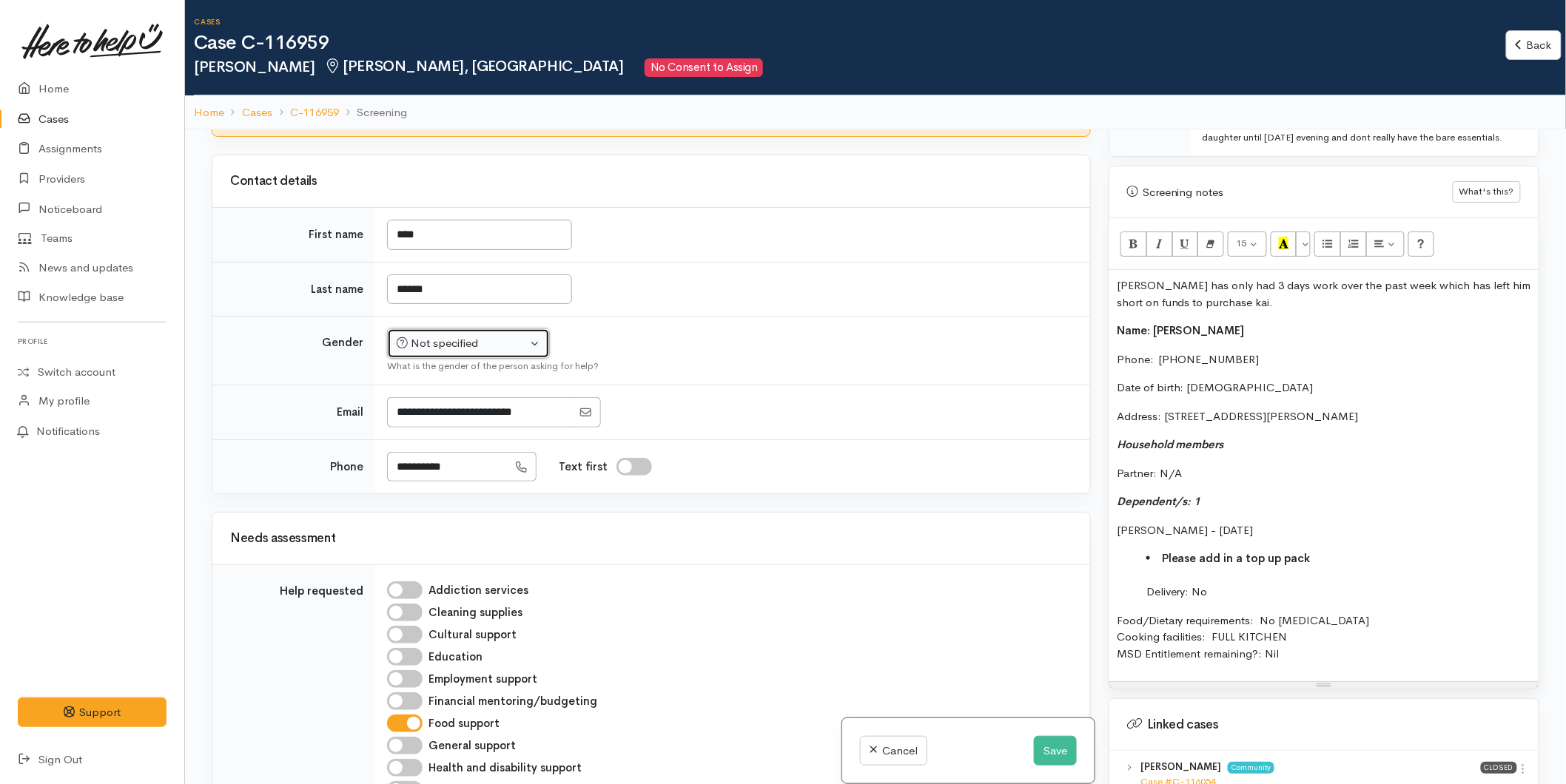
click at [446, 335] on div "Not specified" at bounding box center [462, 344] width 130 height 17
click at [438, 392] on span "[DEMOGRAPHIC_DATA]" at bounding box center [481, 401] width 127 height 17
select select "[DEMOGRAPHIC_DATA]"
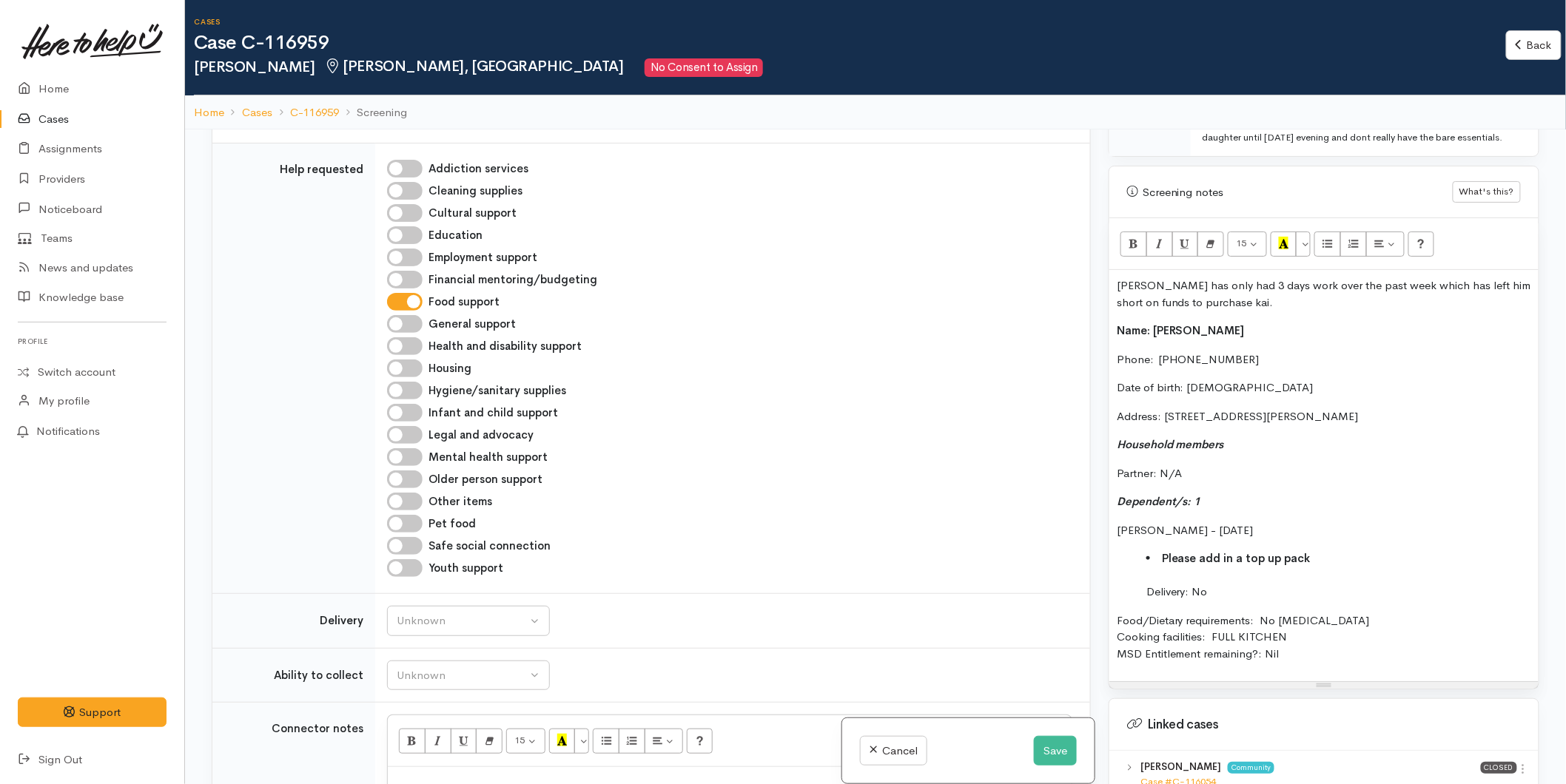
scroll to position [986, 0]
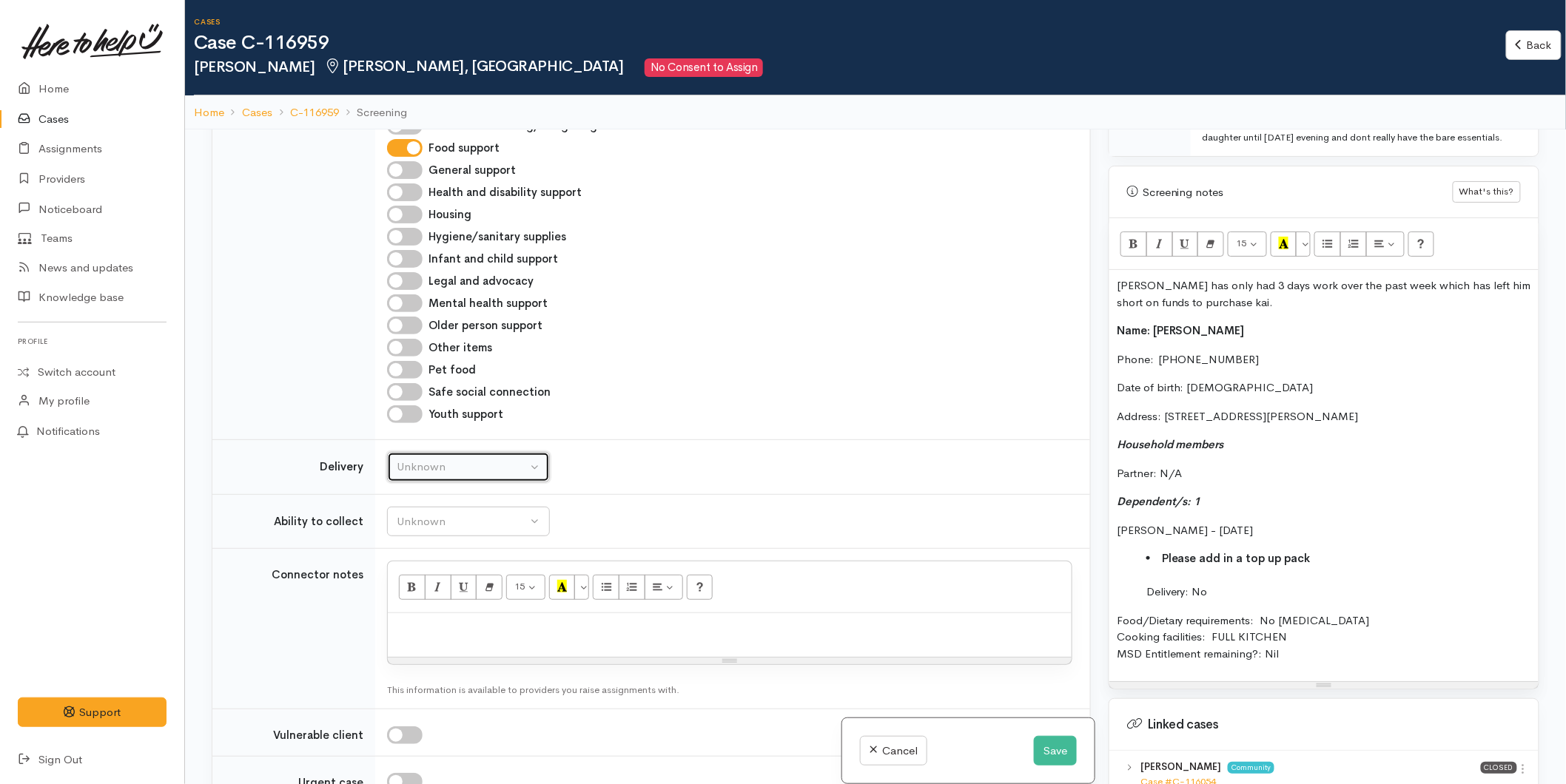
click at [425, 458] on div "Unknown" at bounding box center [462, 467] width 130 height 17
click at [420, 596] on span "No" at bounding box center [413, 605] width 16 height 17
select select "1"
click at [444, 514] on div "Unknown" at bounding box center [462, 522] width 130 height 17
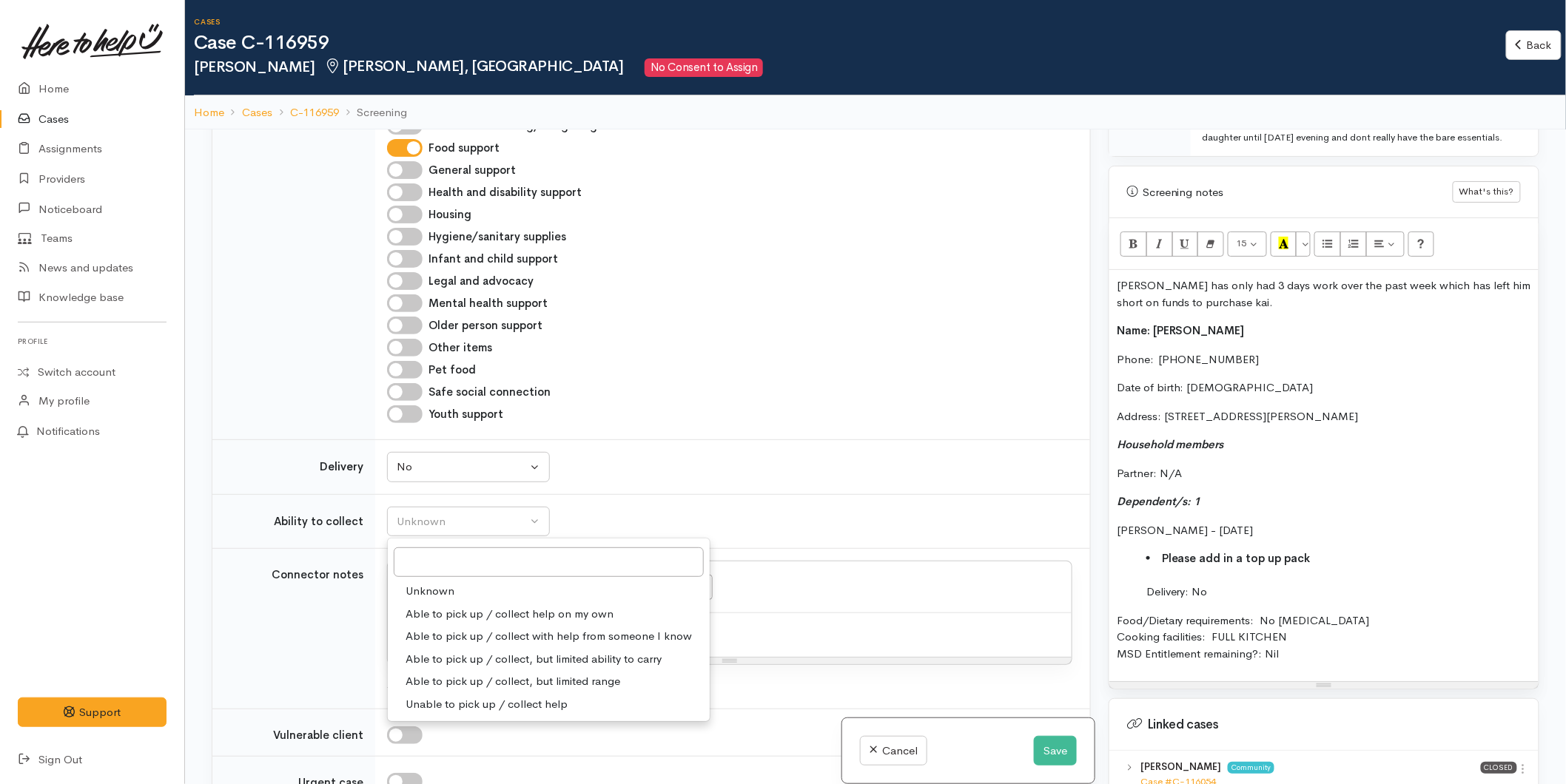
drag, startPoint x: 455, startPoint y: 565, endPoint x: 468, endPoint y: 563, distance: 13.2
click at [449, 606] on span "Able to pick up / collect help on my own" at bounding box center [509, 614] width 208 height 17
select select "2"
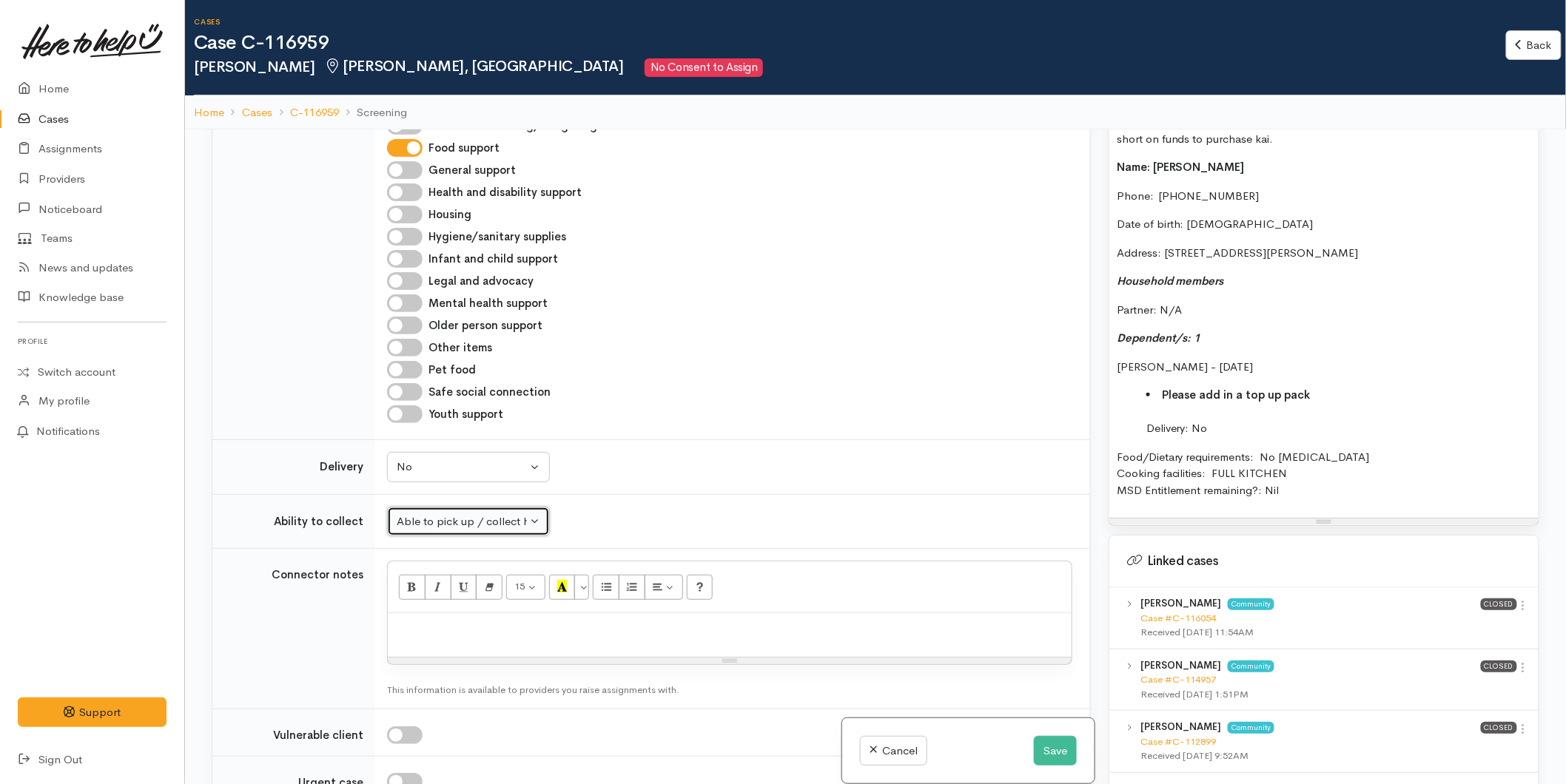
scroll to position [1030, 0]
drag, startPoint x: 1301, startPoint y: 396, endPoint x: 1143, endPoint y: 395, distance: 158.0
click at [1143, 395] on ul "Please add in a top up pack Delivery: No" at bounding box center [1324, 411] width 414 height 50
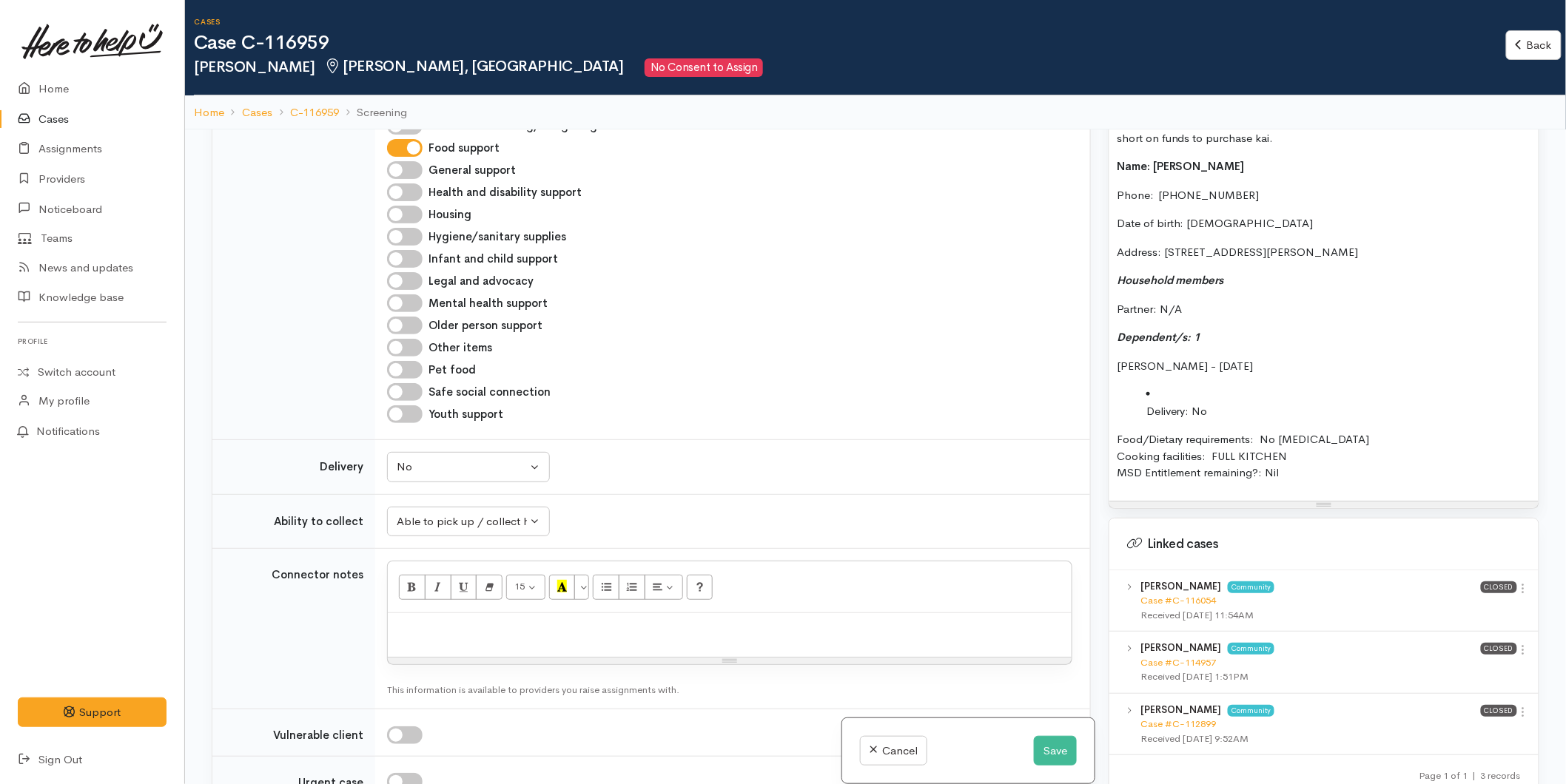
click at [1173, 388] on li "Delivery: No" at bounding box center [1338, 402] width 385 height 33
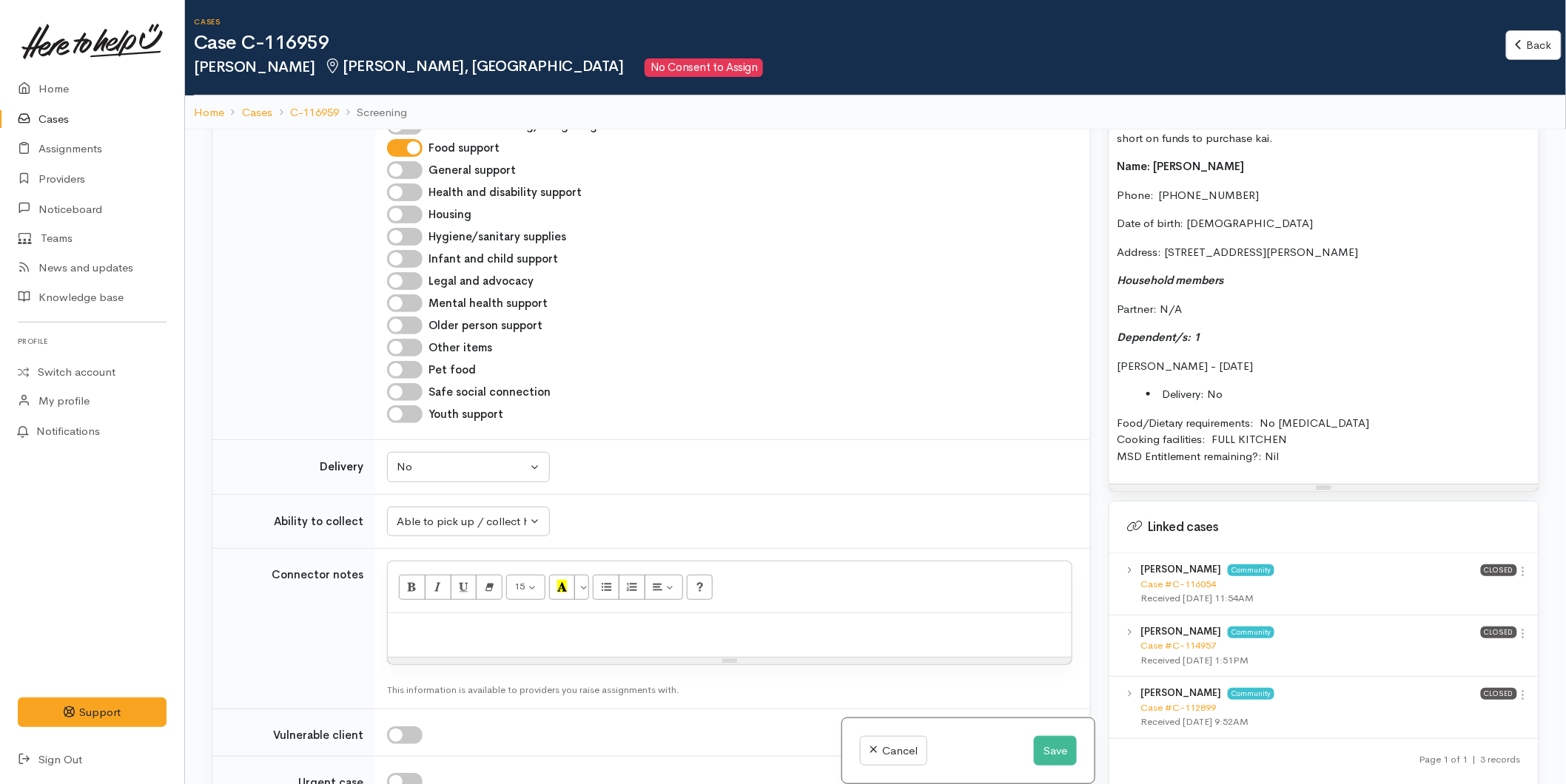
click at [1159, 395] on li "Delivery: No" at bounding box center [1338, 394] width 385 height 17
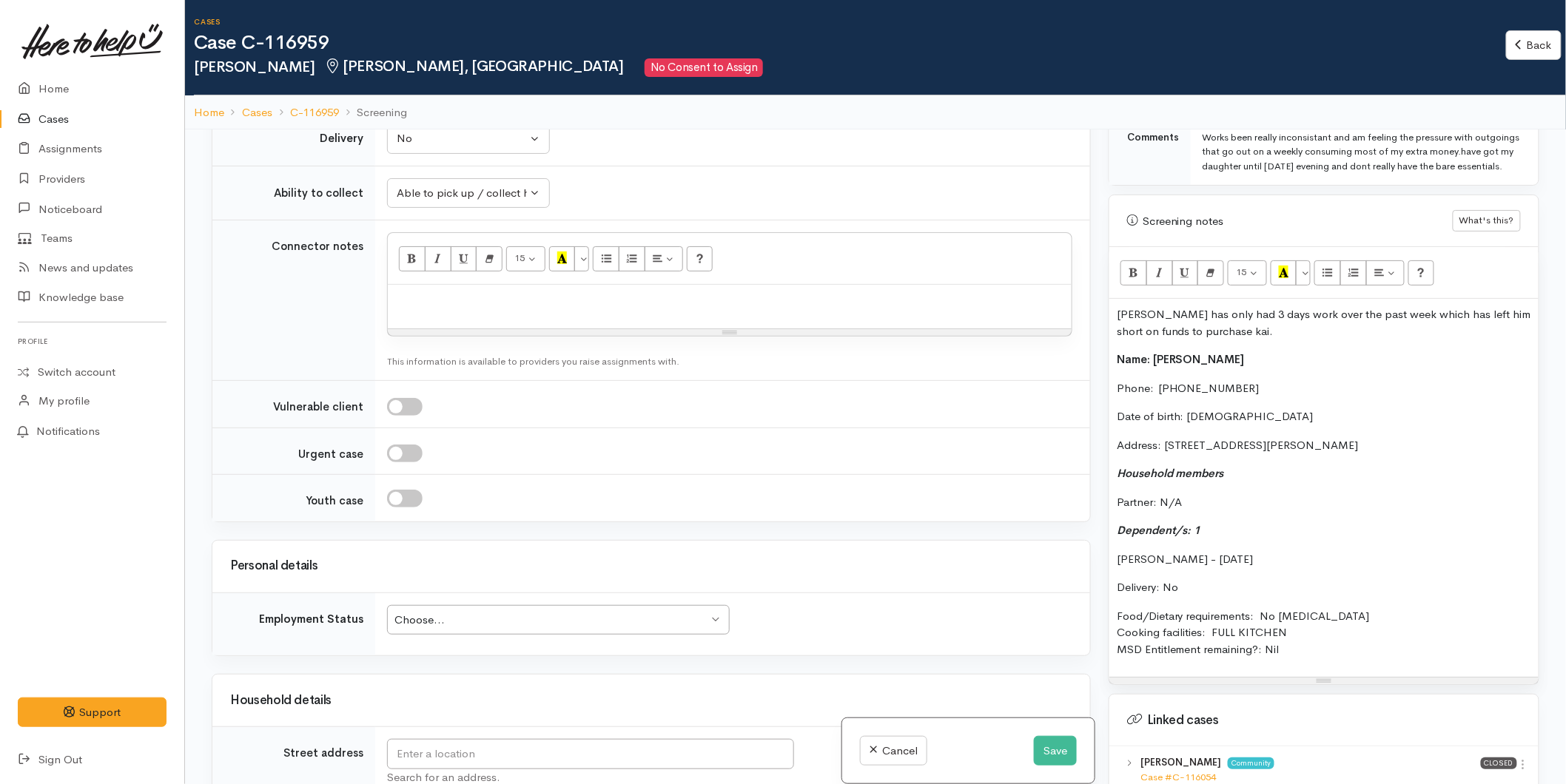
scroll to position [784, 0]
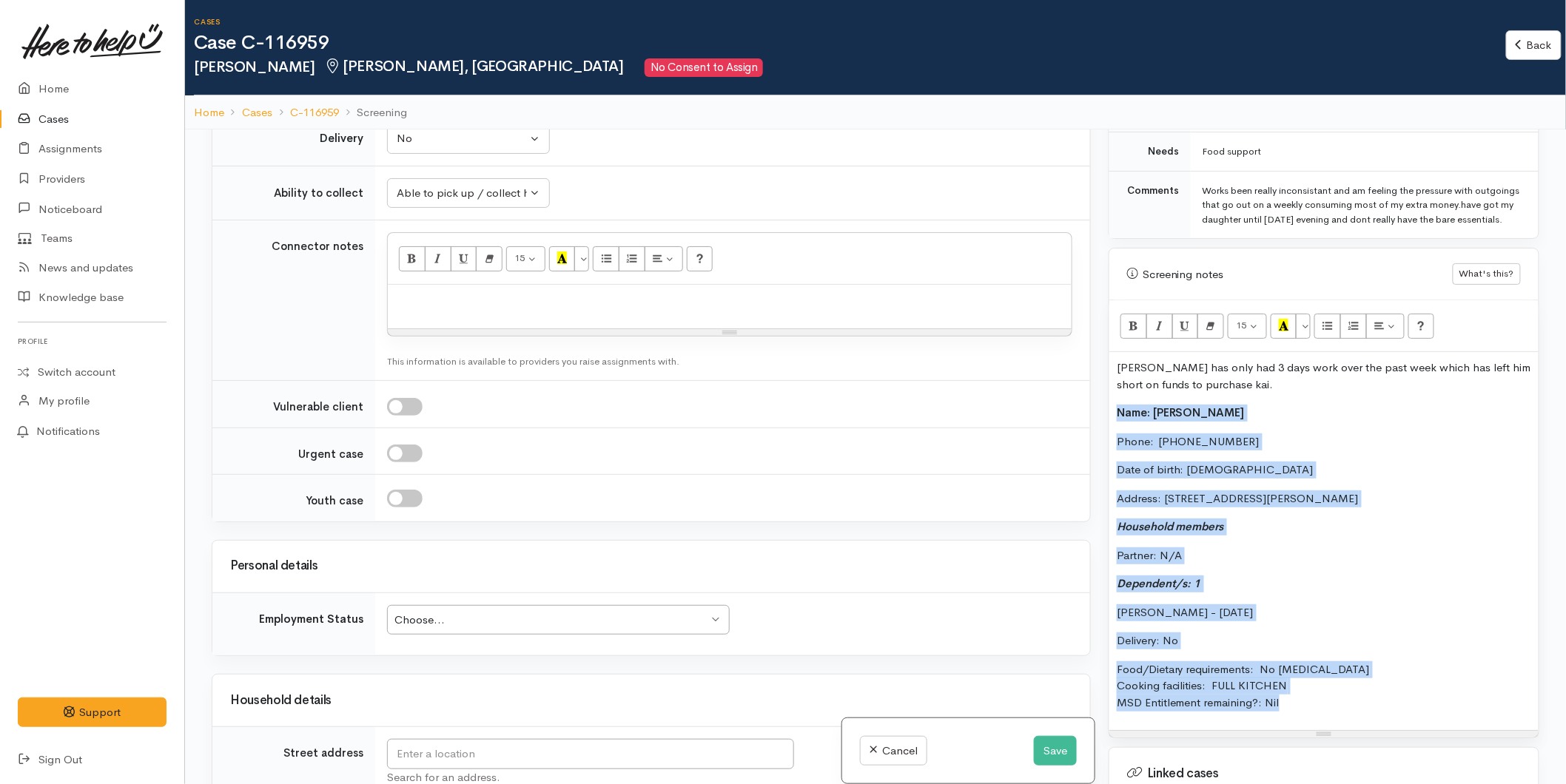
drag, startPoint x: 1244, startPoint y: 685, endPoint x: 1087, endPoint y: 403, distance: 322.8
click at [1087, 403] on div "Related cases There are other cases potentially from the same person, address o…" at bounding box center [876, 521] width 1346 height 784
copy div "Name: Tana Barton Phone:  0223267418 Date of birth: 24/04/1983 Address: 94 Chad…"
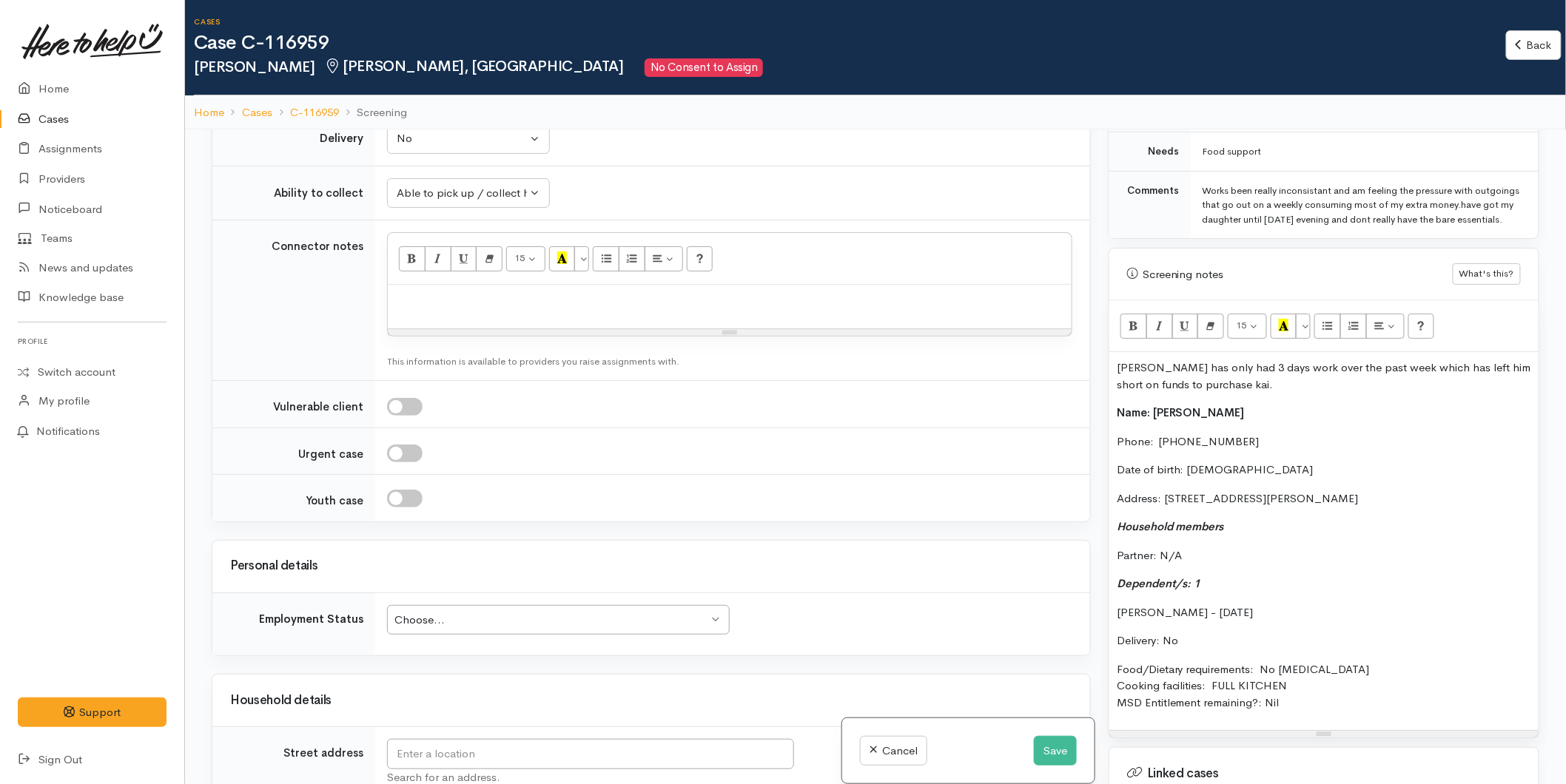
click at [461, 293] on p at bounding box center [730, 301] width 669 height 17
paste div
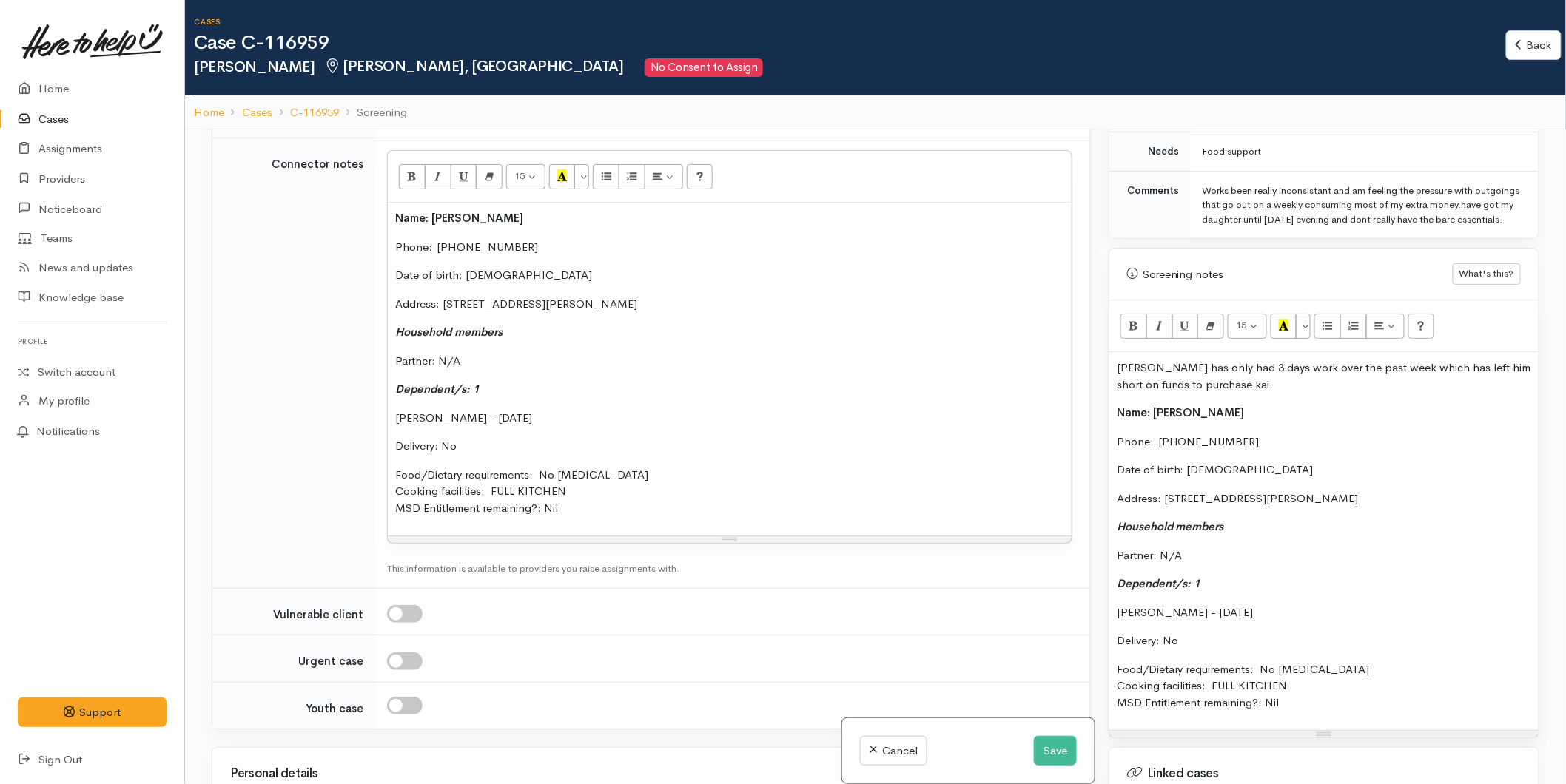
scroll to position [1561, 0]
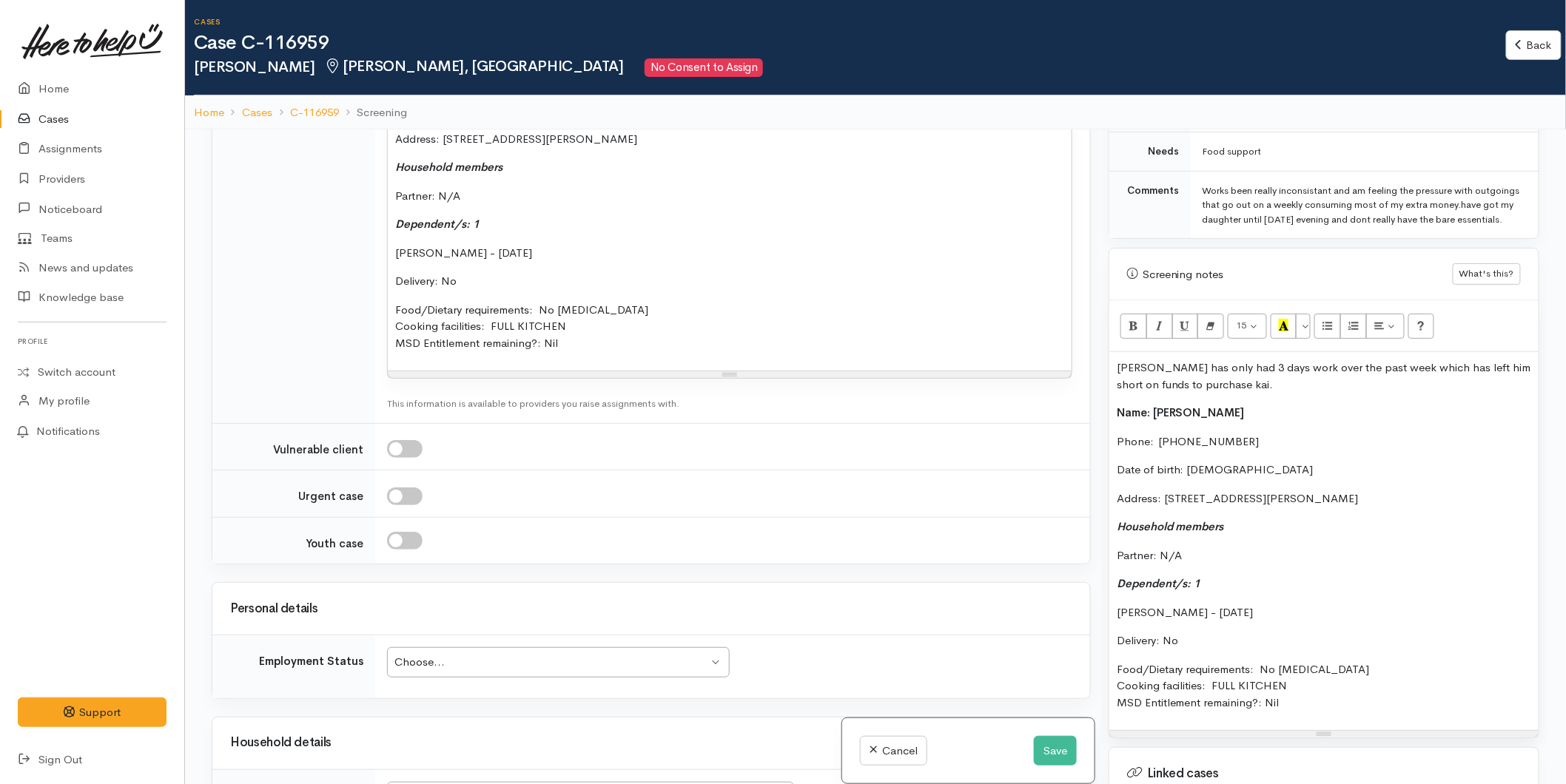
click at [446, 654] on div "Choose..." at bounding box center [552, 663] width 314 height 17
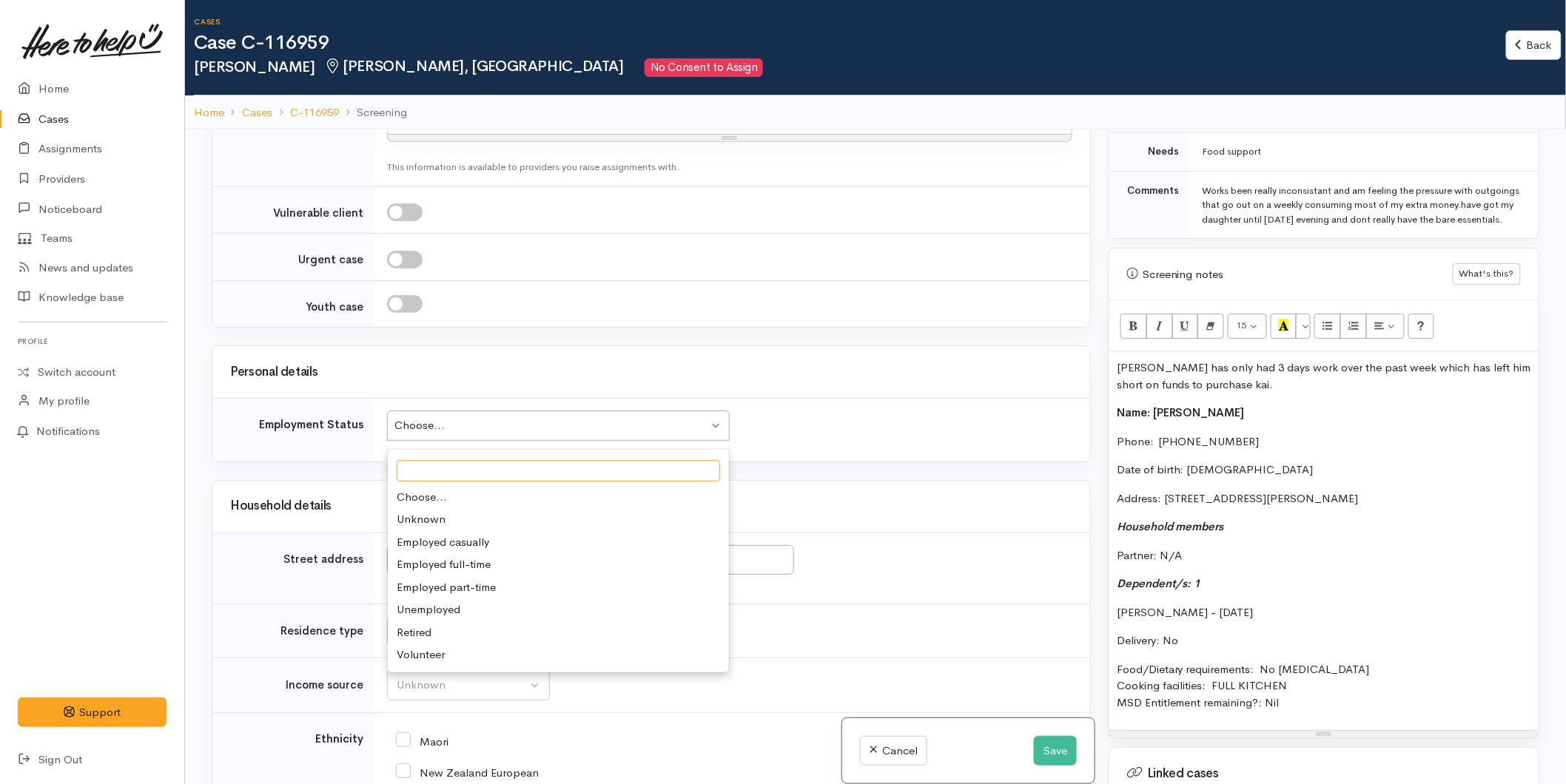
scroll to position [1890, 0]
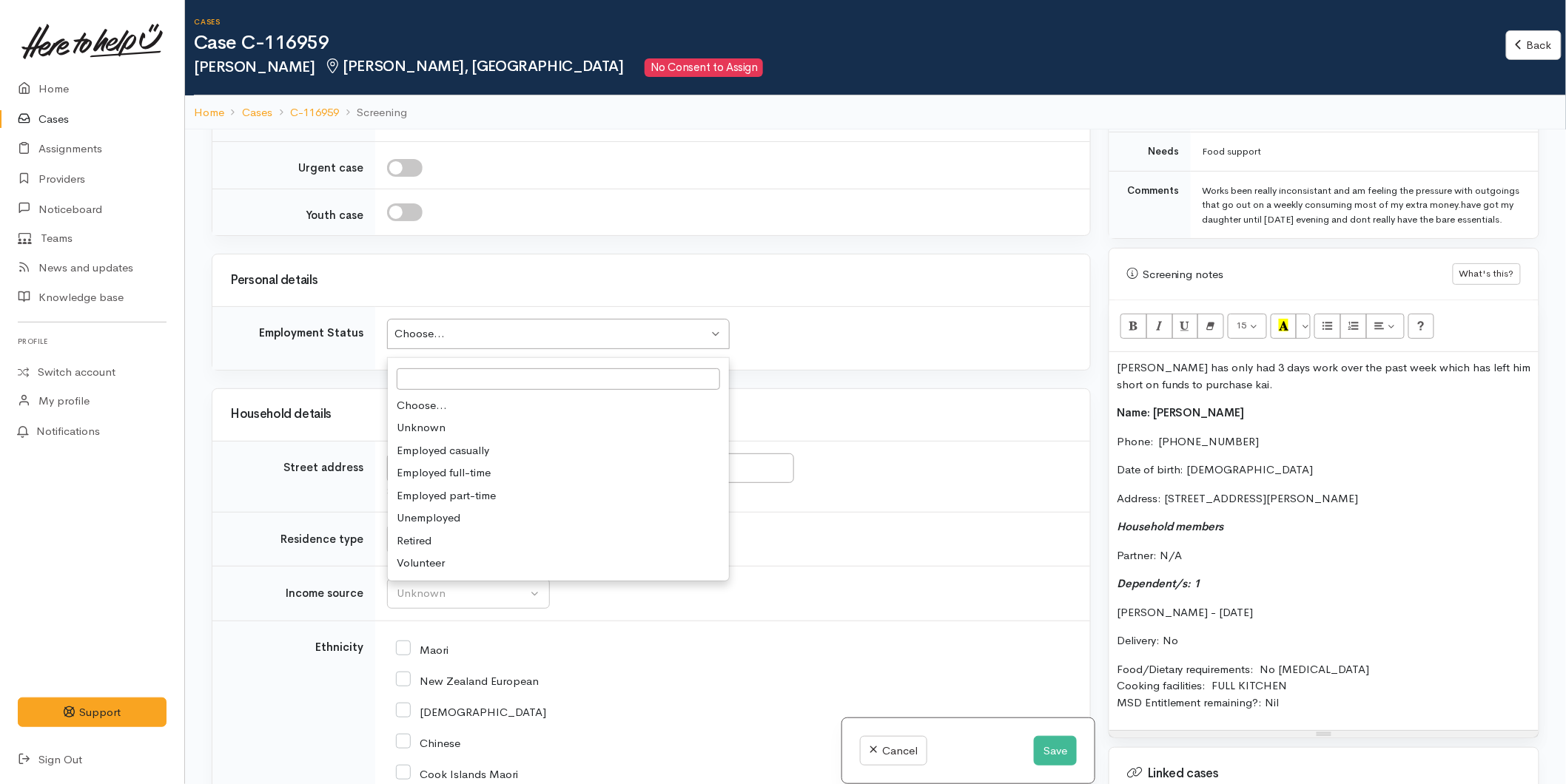
click at [485, 326] on div "Choose..." at bounding box center [552, 334] width 314 height 17
click at [449, 326] on div "Unemployed" at bounding box center [552, 334] width 314 height 17
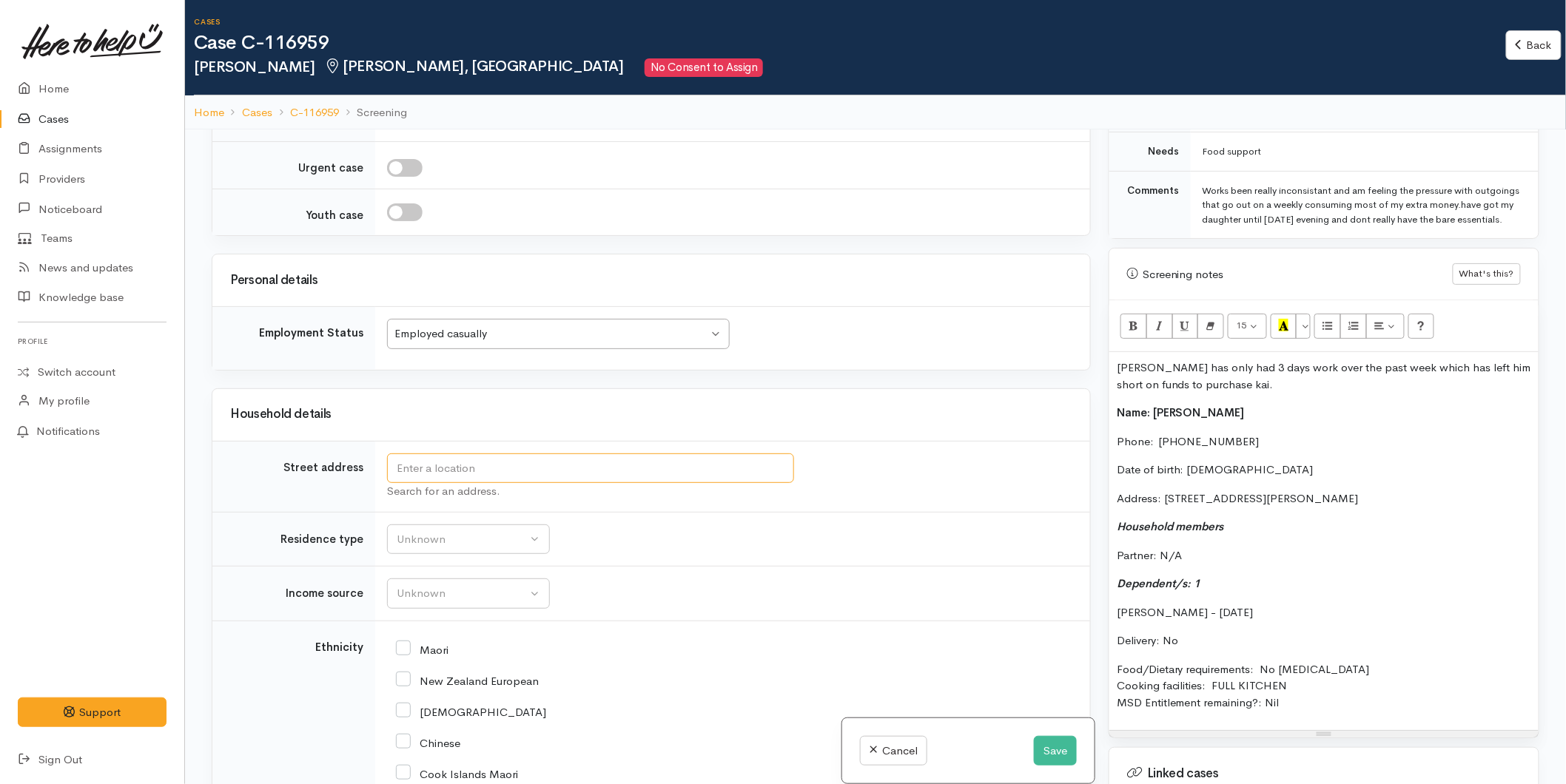
click at [458, 454] on input "text" at bounding box center [591, 468] width 407 height 30
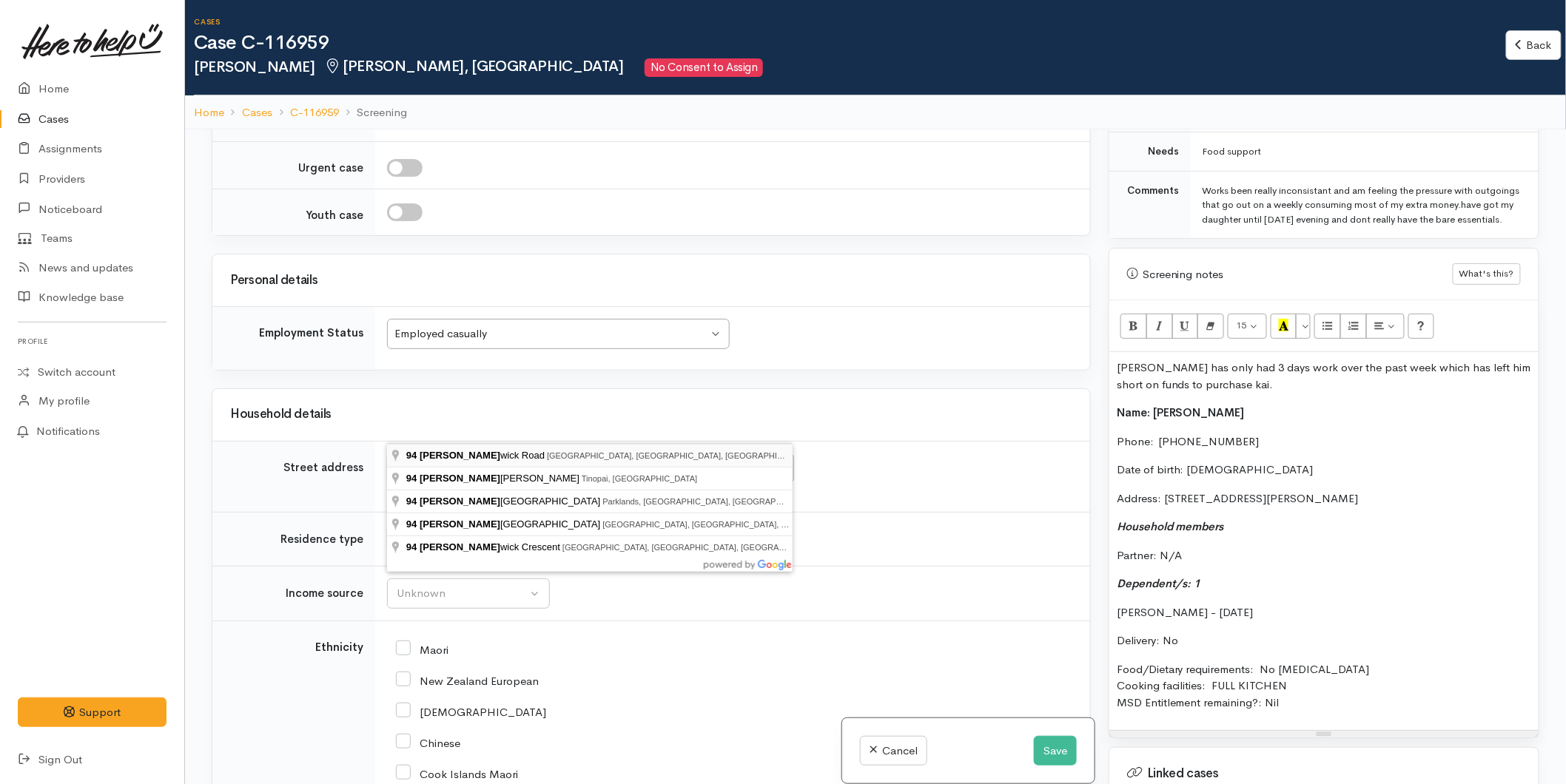
type input "94 Chadwick Road, Greerton, Tauranga, New Zealand"
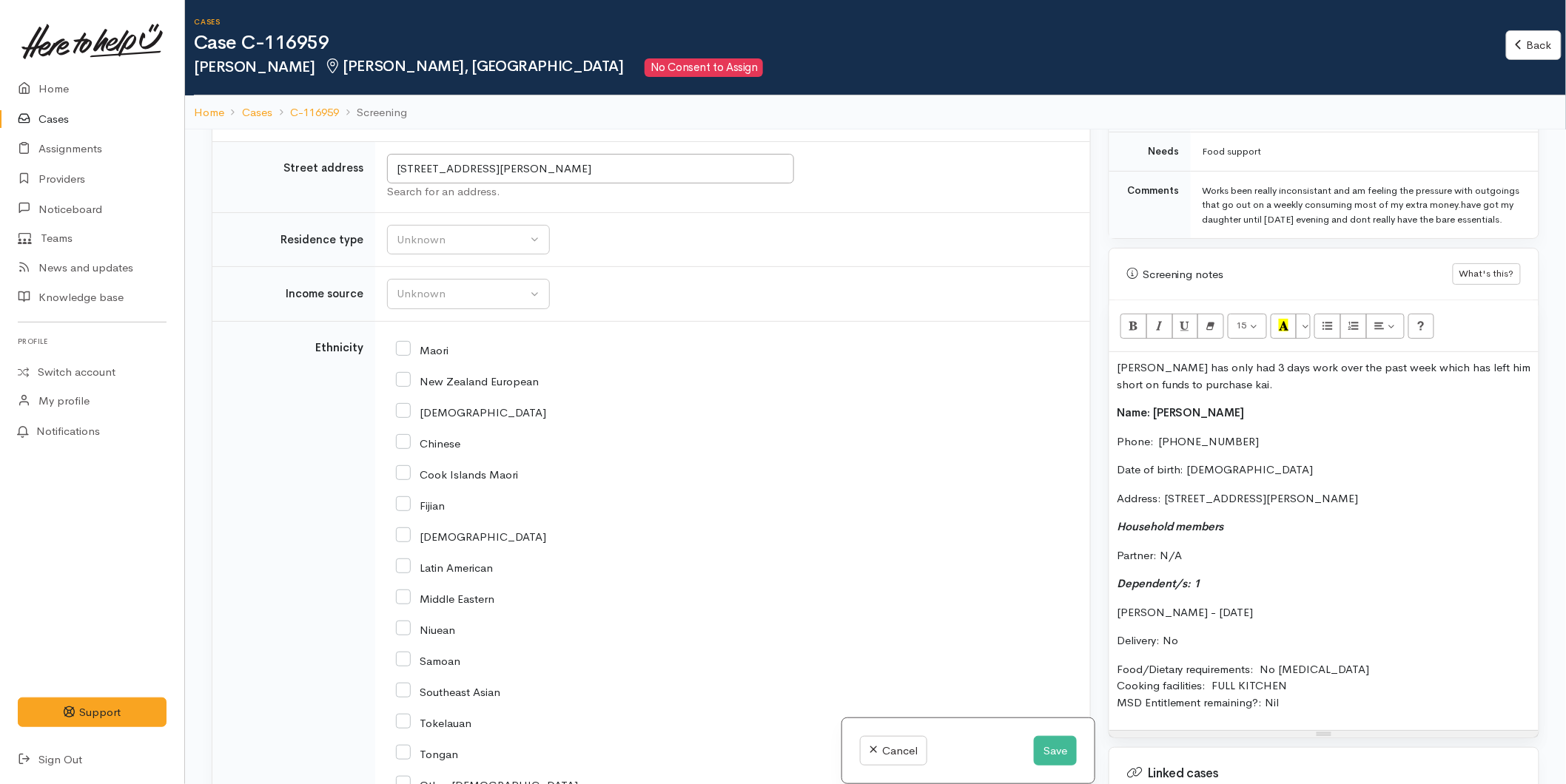
scroll to position [1633, 0]
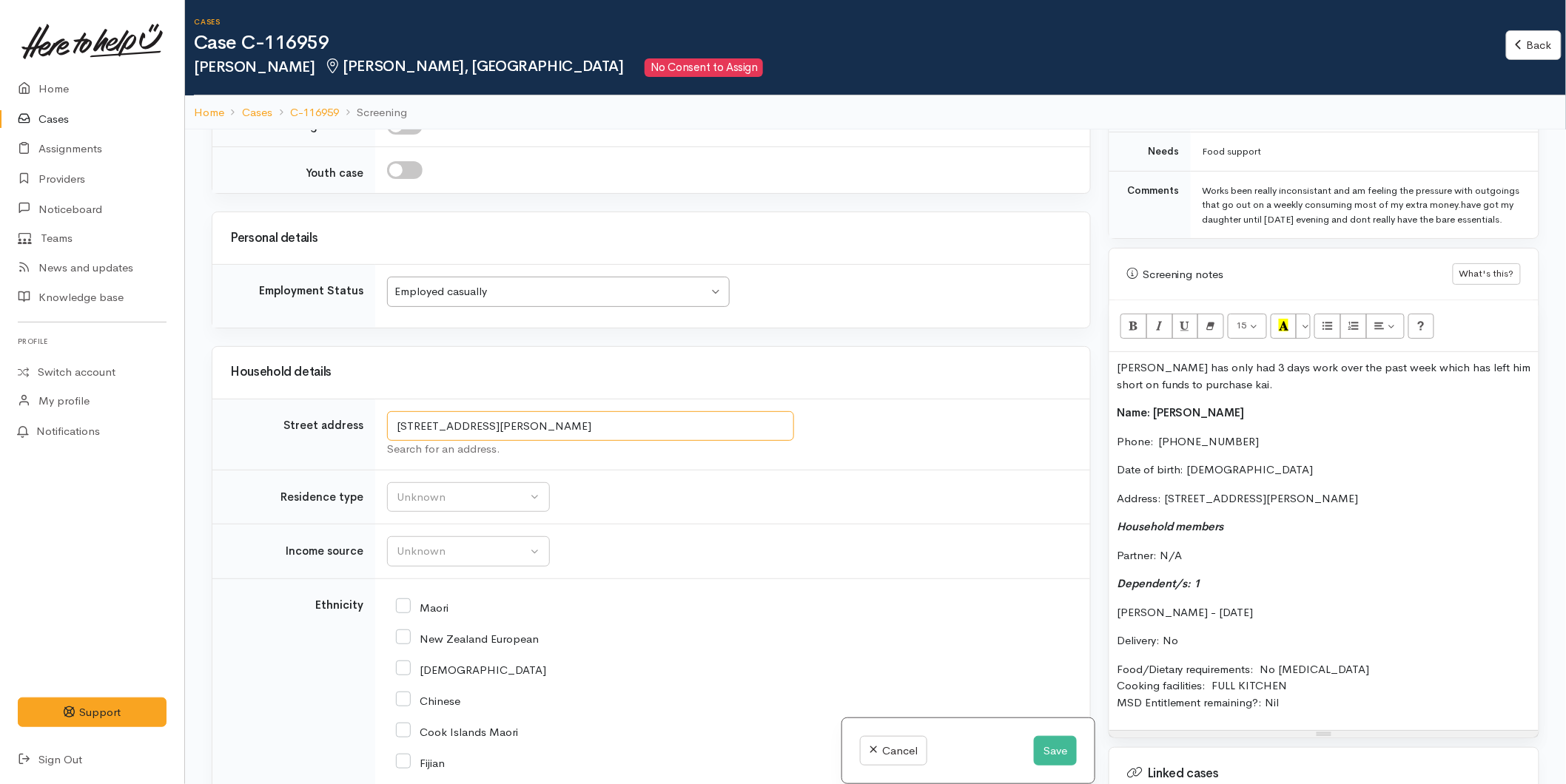
drag, startPoint x: 663, startPoint y: 425, endPoint x: 342, endPoint y: 421, distance: 321.0
click at [351, 409] on tr "Street address 94 Chadwick Road, Greerton, Tauranga, New Zealand Search for an …" at bounding box center [651, 433] width 878 height 71
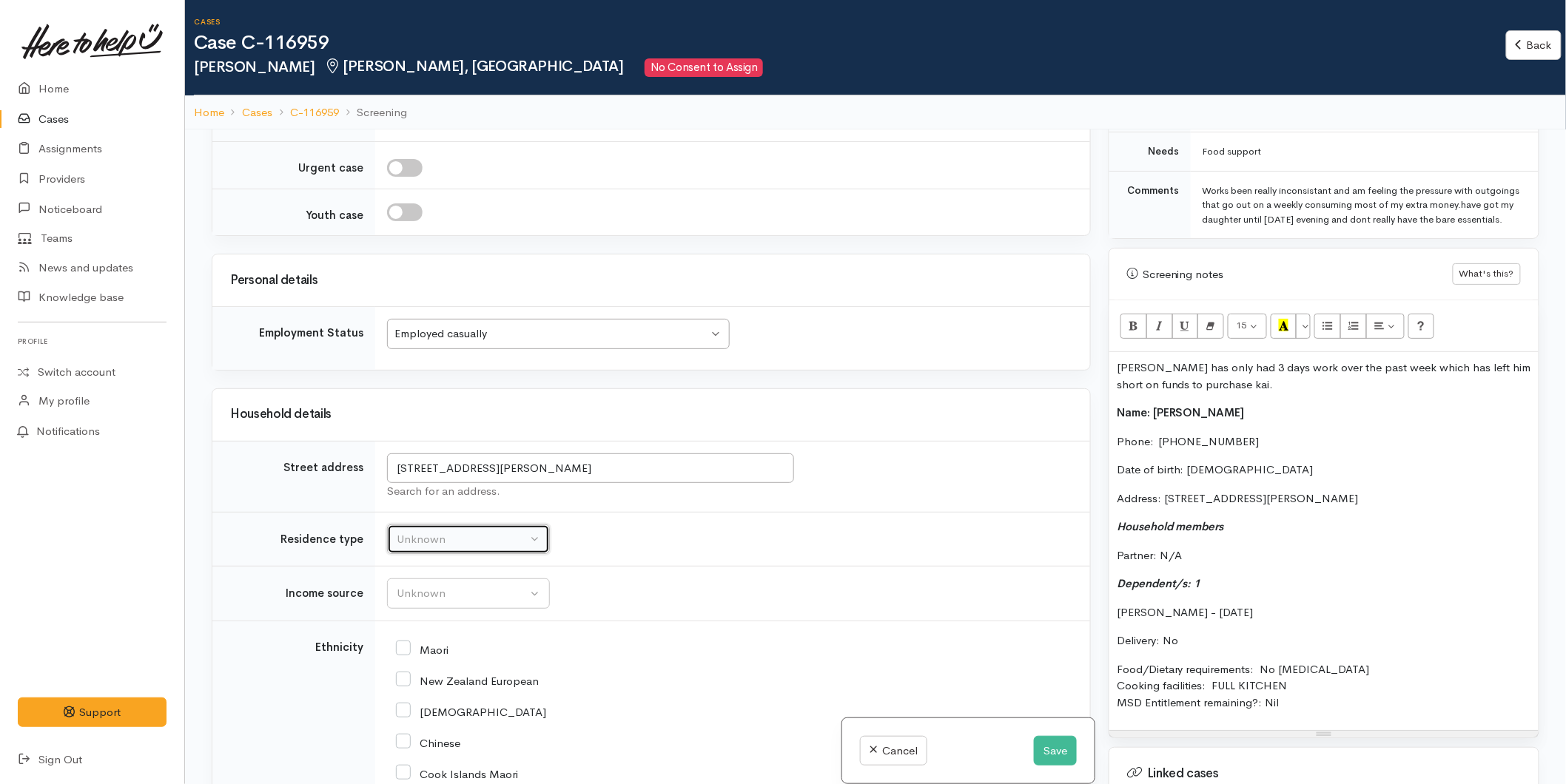
click at [427, 531] on div "Unknown" at bounding box center [462, 540] width 130 height 17
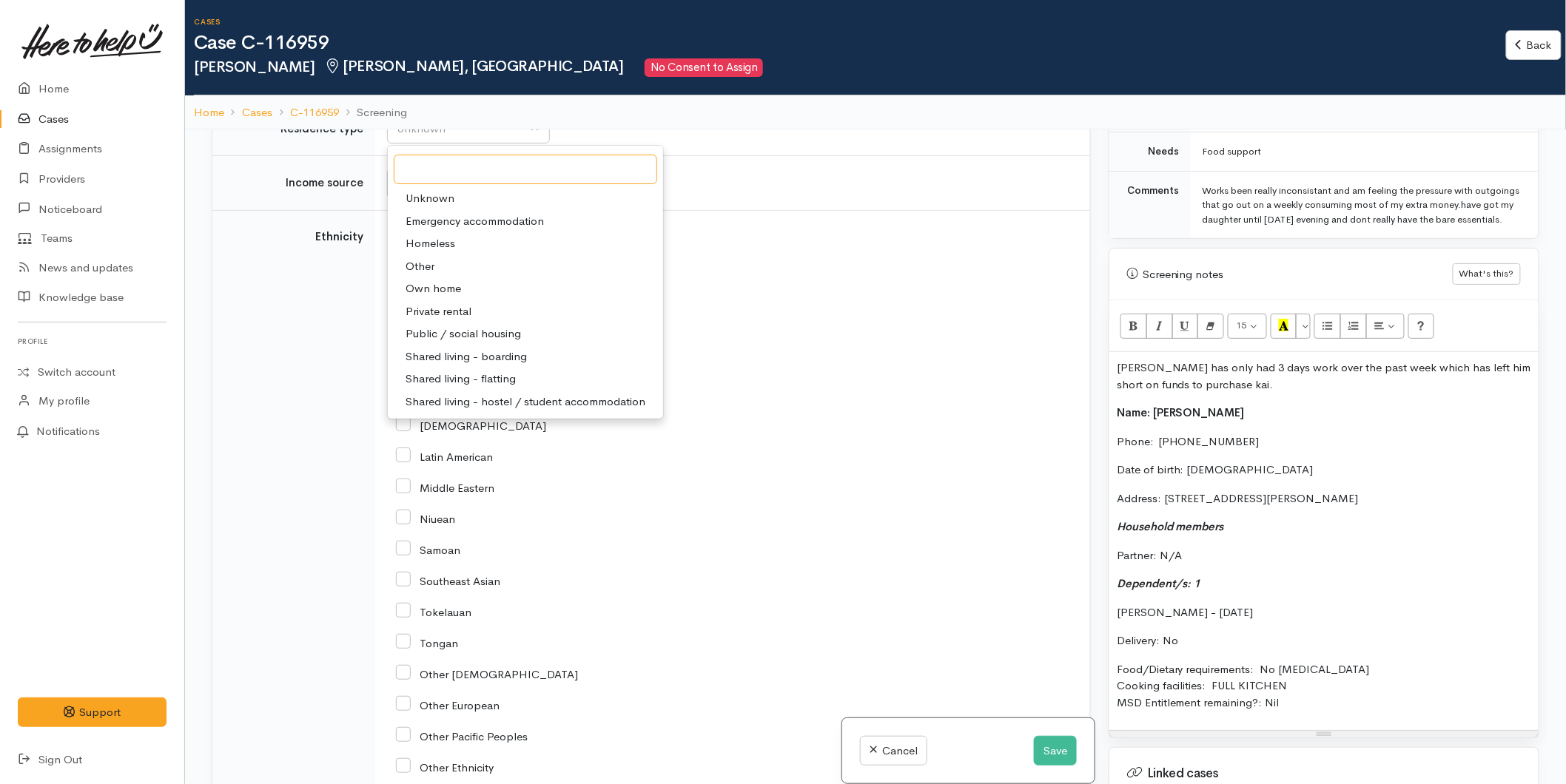
scroll to position [2302, 0]
click at [442, 302] on span "Private rental" at bounding box center [438, 311] width 66 height 17
select select "2"
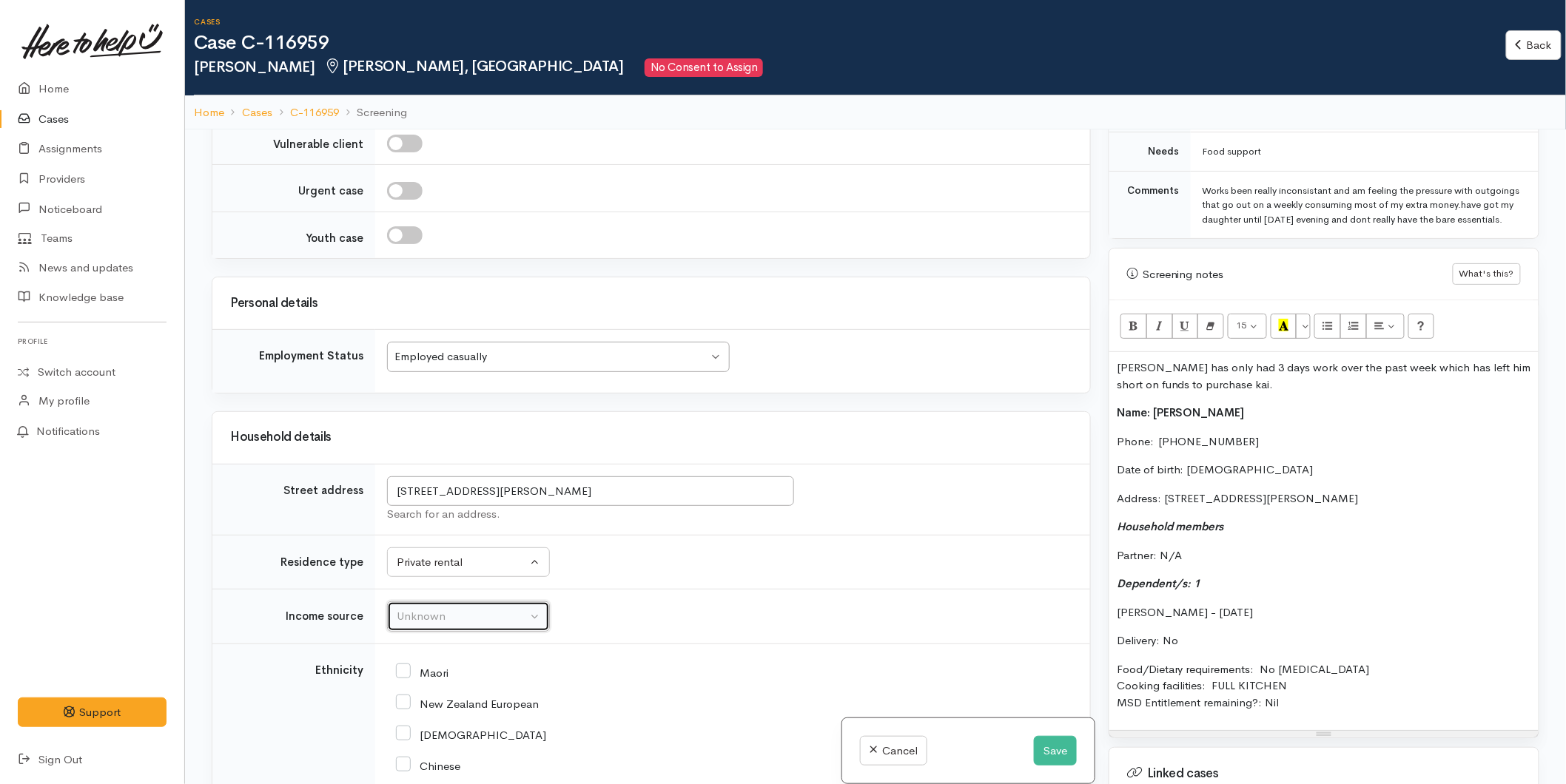
click at [408, 608] on div "Unknown" at bounding box center [462, 616] width 130 height 17
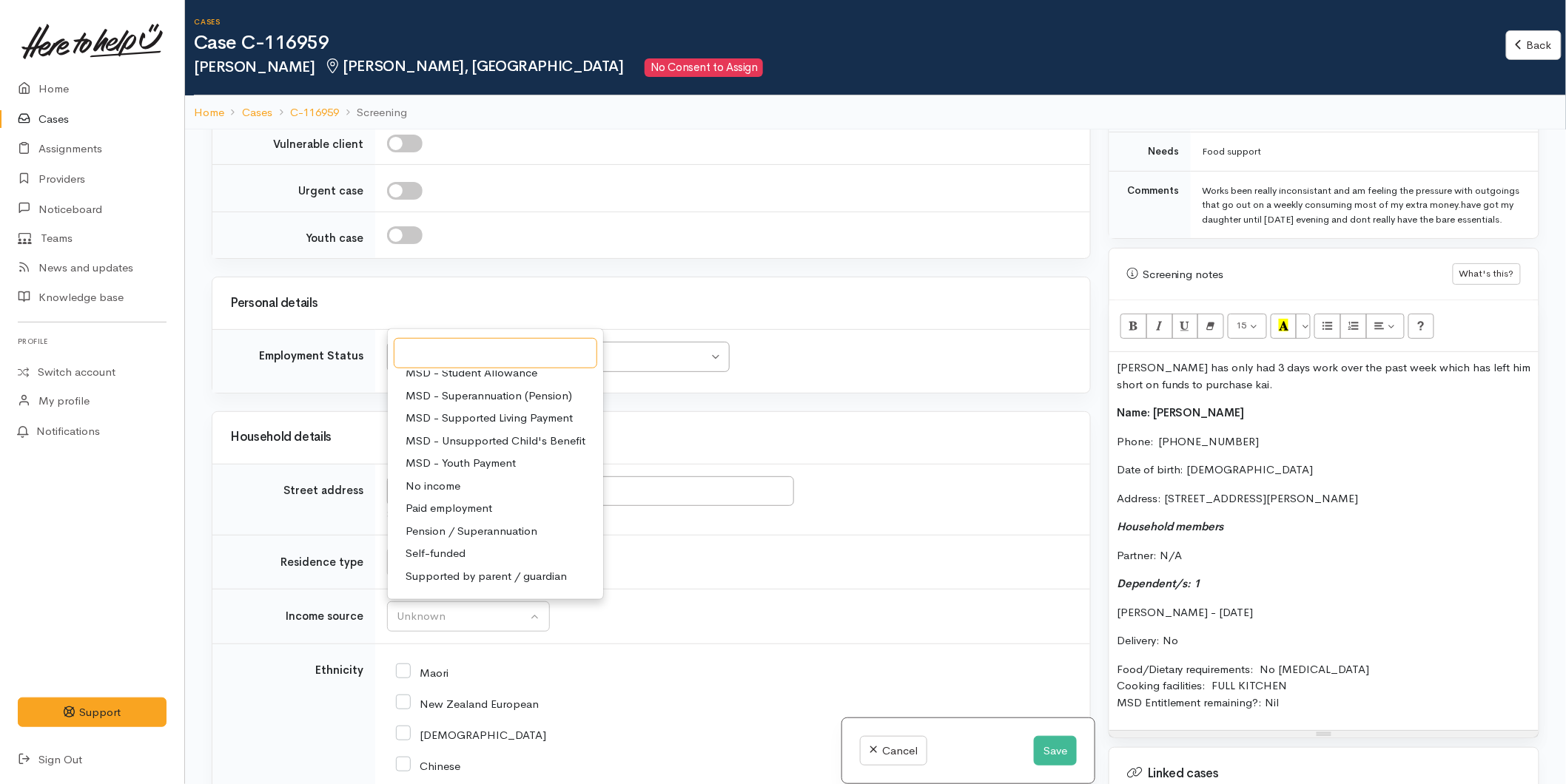
scroll to position [228, 0]
click at [452, 485] on span "Paid employment" at bounding box center [448, 493] width 86 height 17
select select "1"
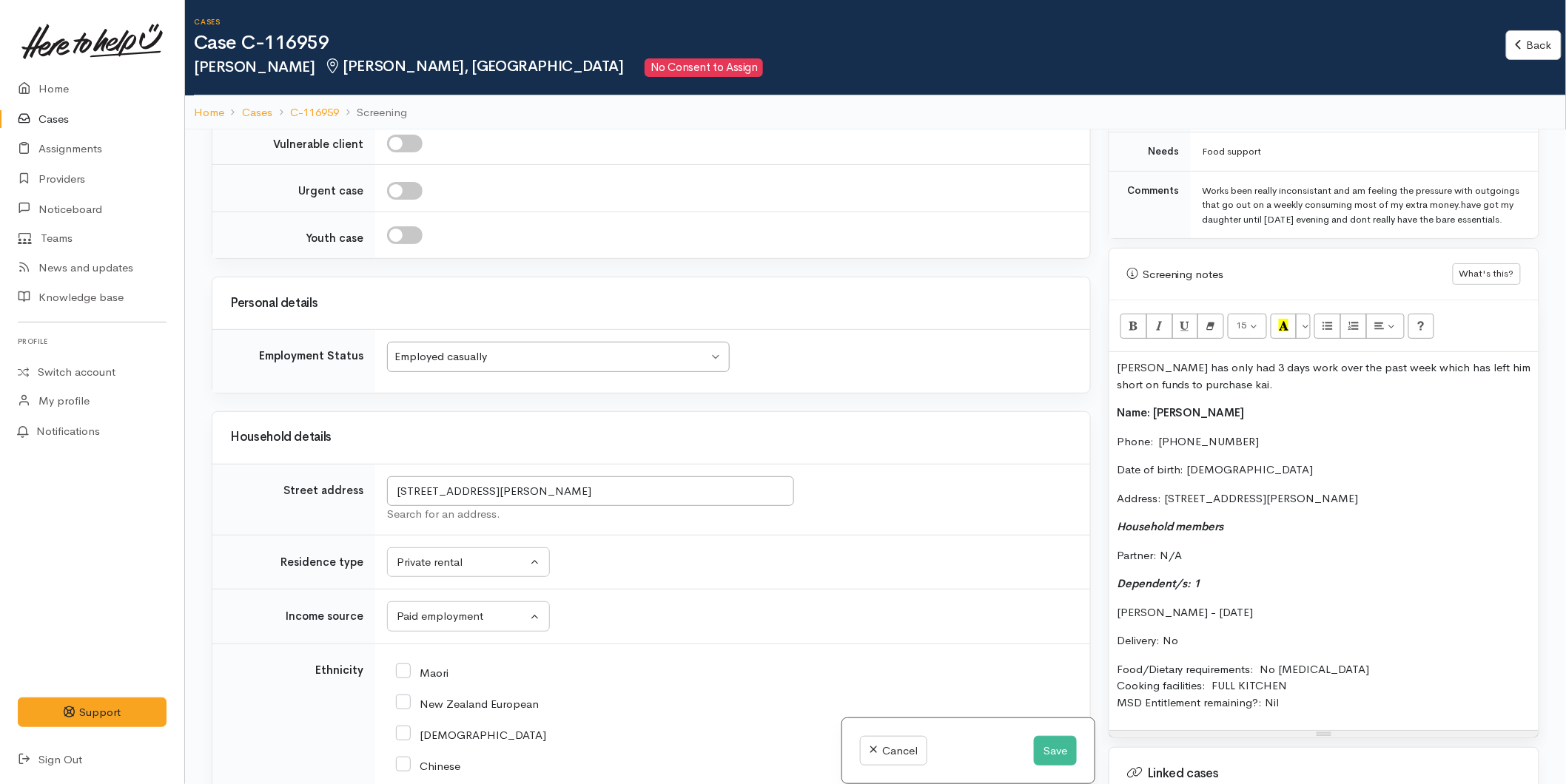
click at [410, 665] on input "Maori" at bounding box center [422, 672] width 52 height 14
checkbox input "true"
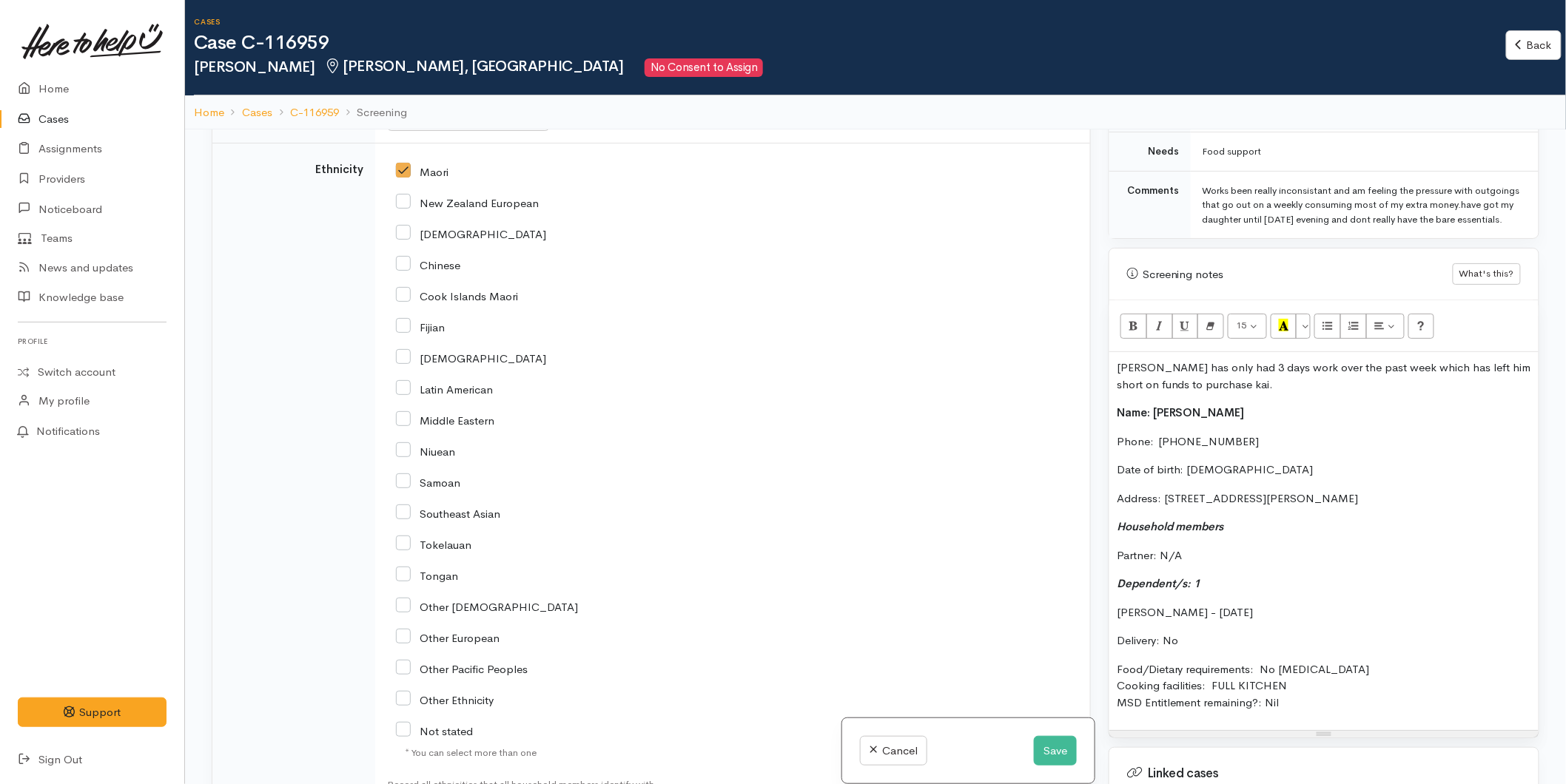
scroll to position [2524, 0]
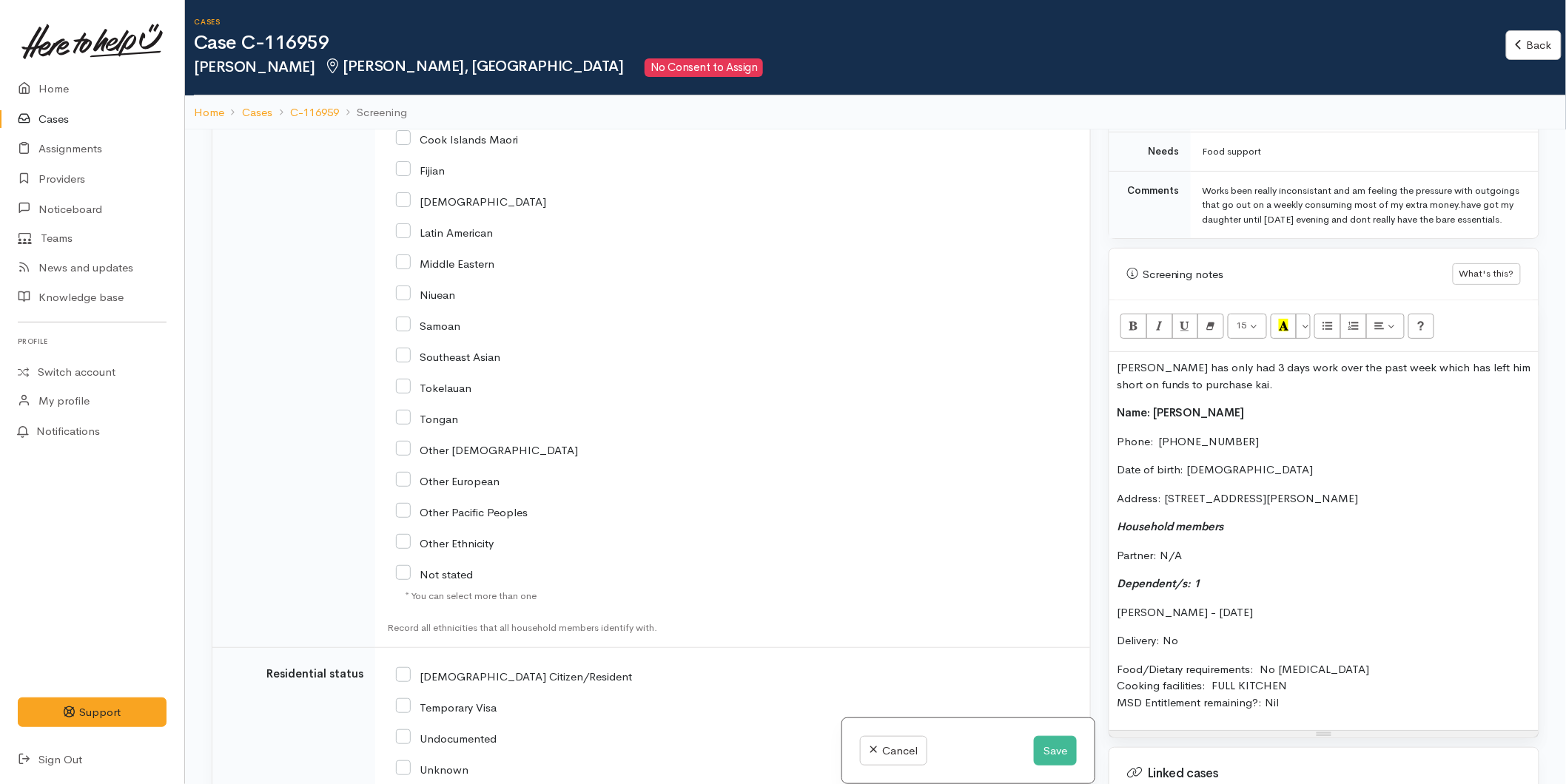
drag, startPoint x: 407, startPoint y: 633, endPoint x: 455, endPoint y: 639, distance: 48.4
click at [417, 669] on input "NZ Citizen/Resident" at bounding box center [513, 675] width 236 height 14
checkbox input "true"
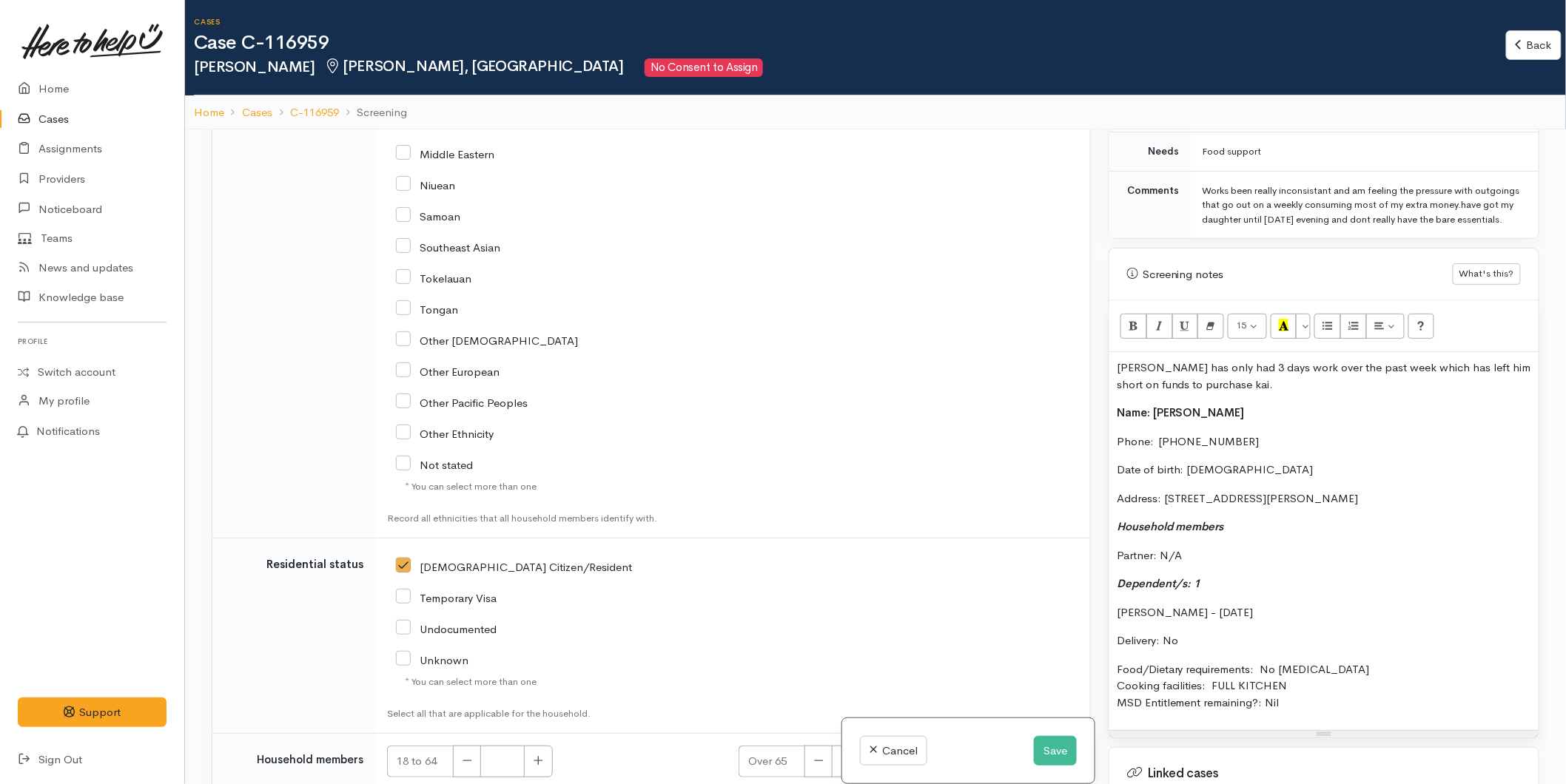
scroll to position [2743, 0]
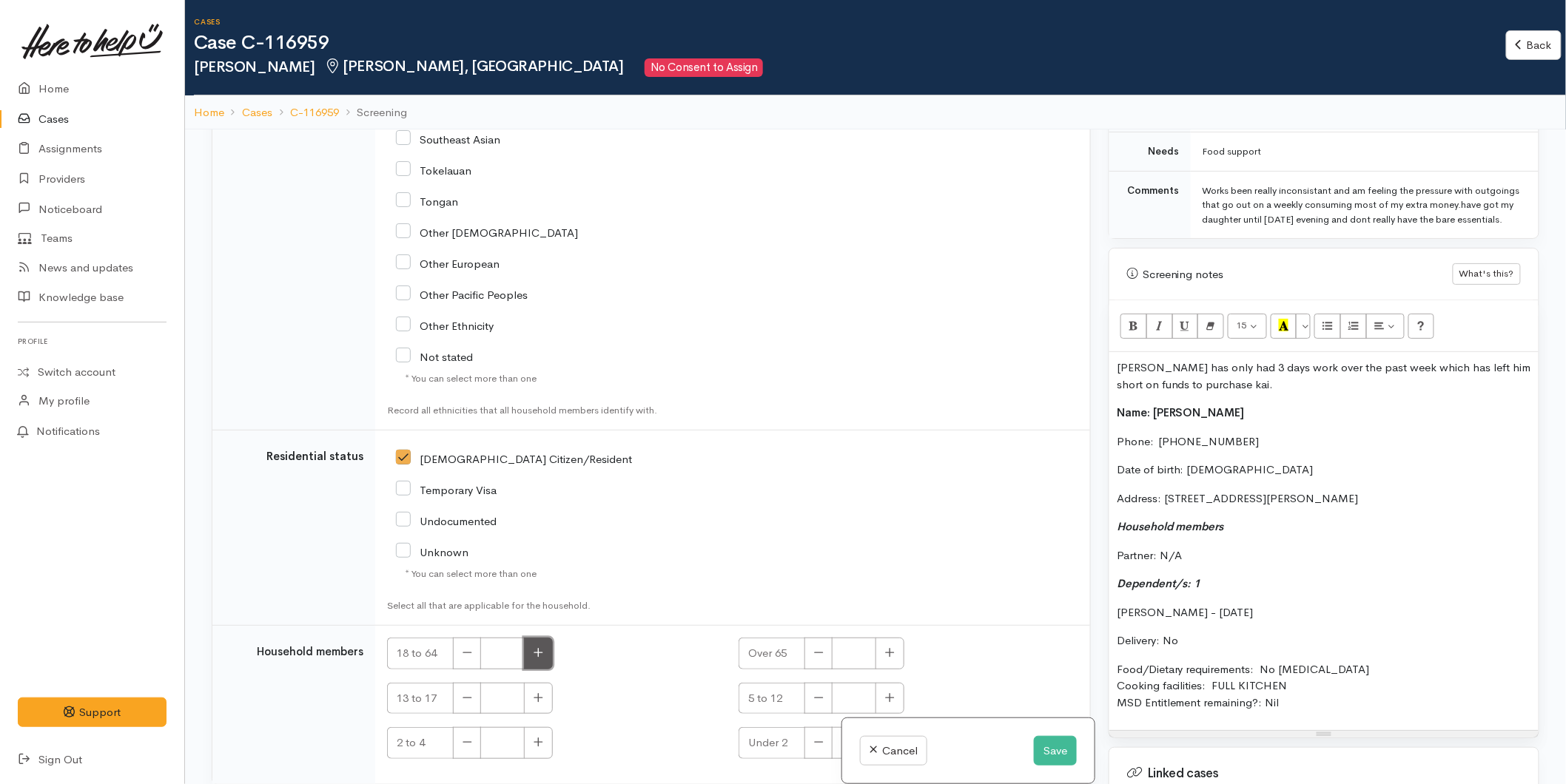
click at [536, 647] on icon "button" at bounding box center [538, 652] width 10 height 11
type input "1"
click at [878, 683] on button "button" at bounding box center [890, 699] width 29 height 32
type input "1"
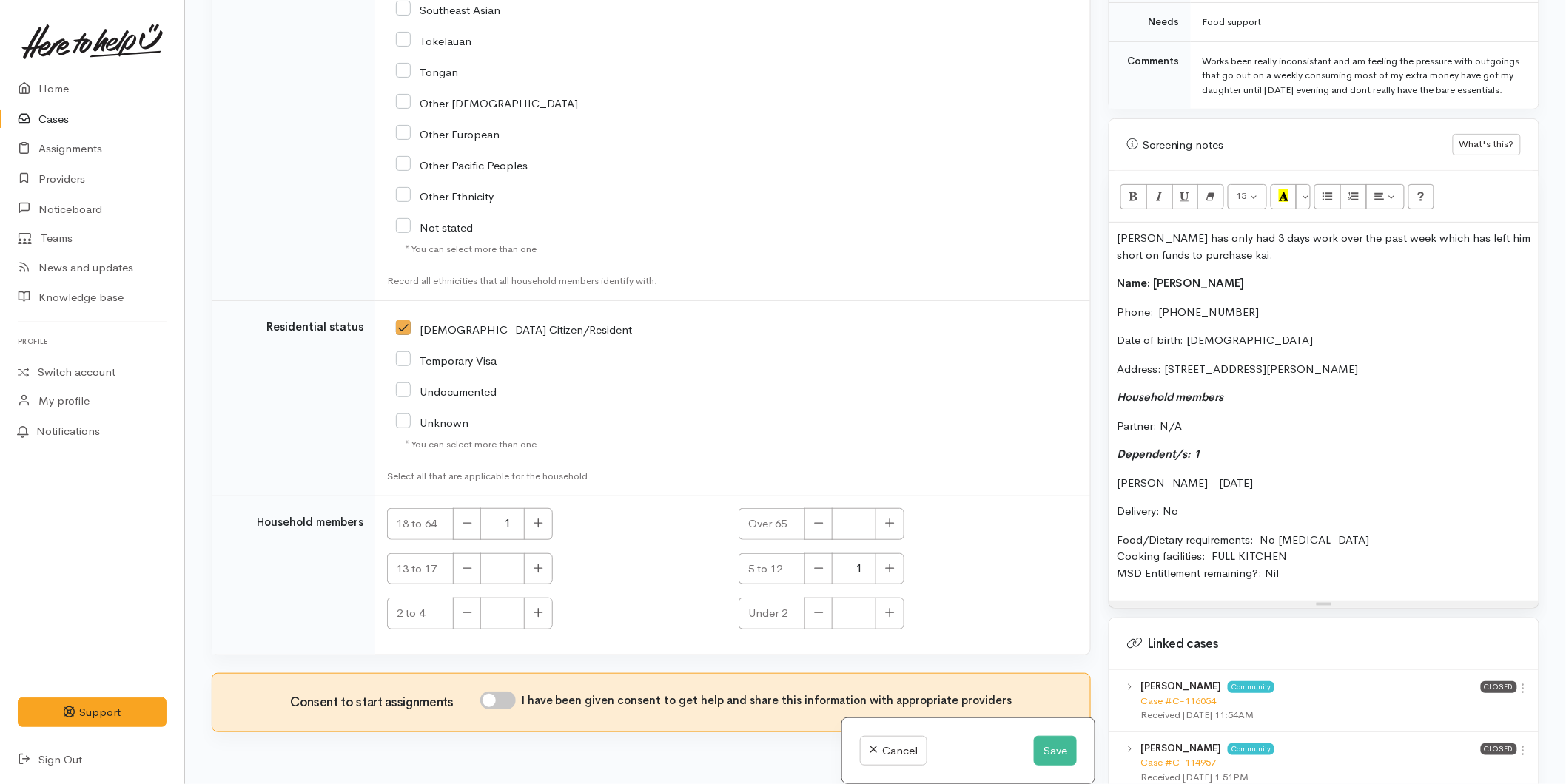
click at [516, 692] on input "I have been given consent to get help and share this information with appropria…" at bounding box center [497, 701] width 36 height 17
checkbox input "true"
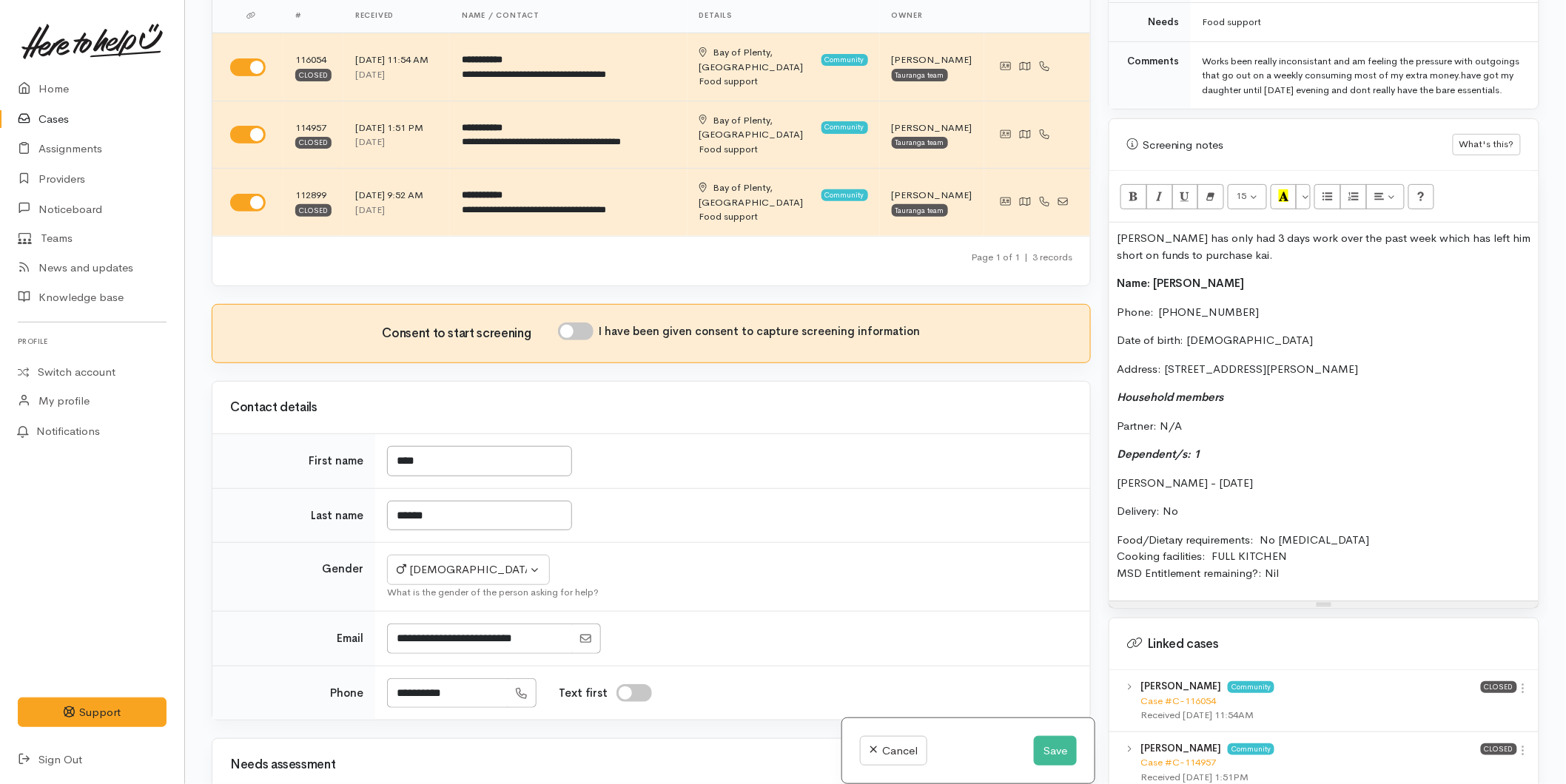
scroll to position [0, 0]
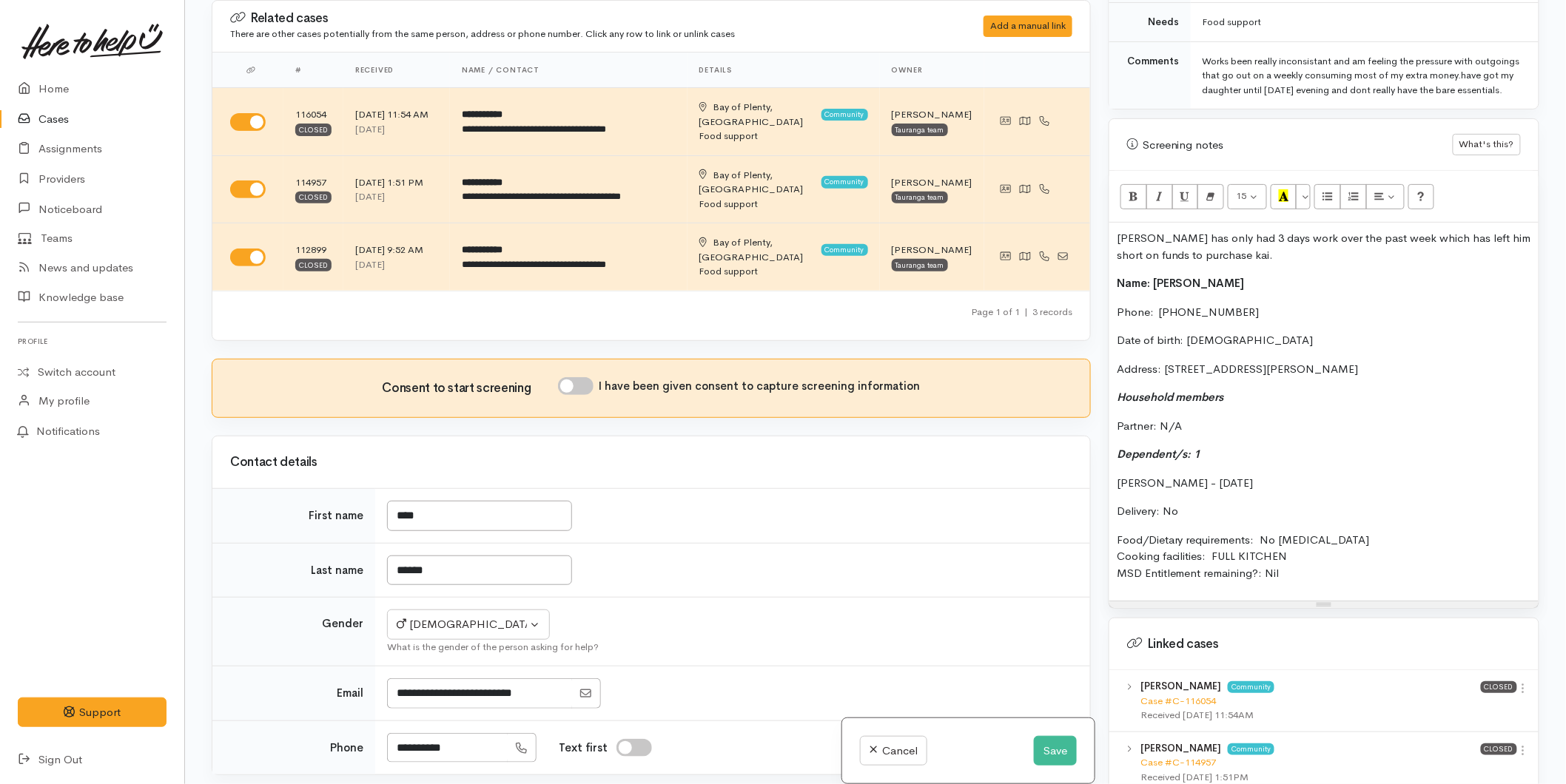
click at [579, 377] on input "I have been given consent to capture screening information" at bounding box center [576, 386] width 36 height 17
checkbox input "true"
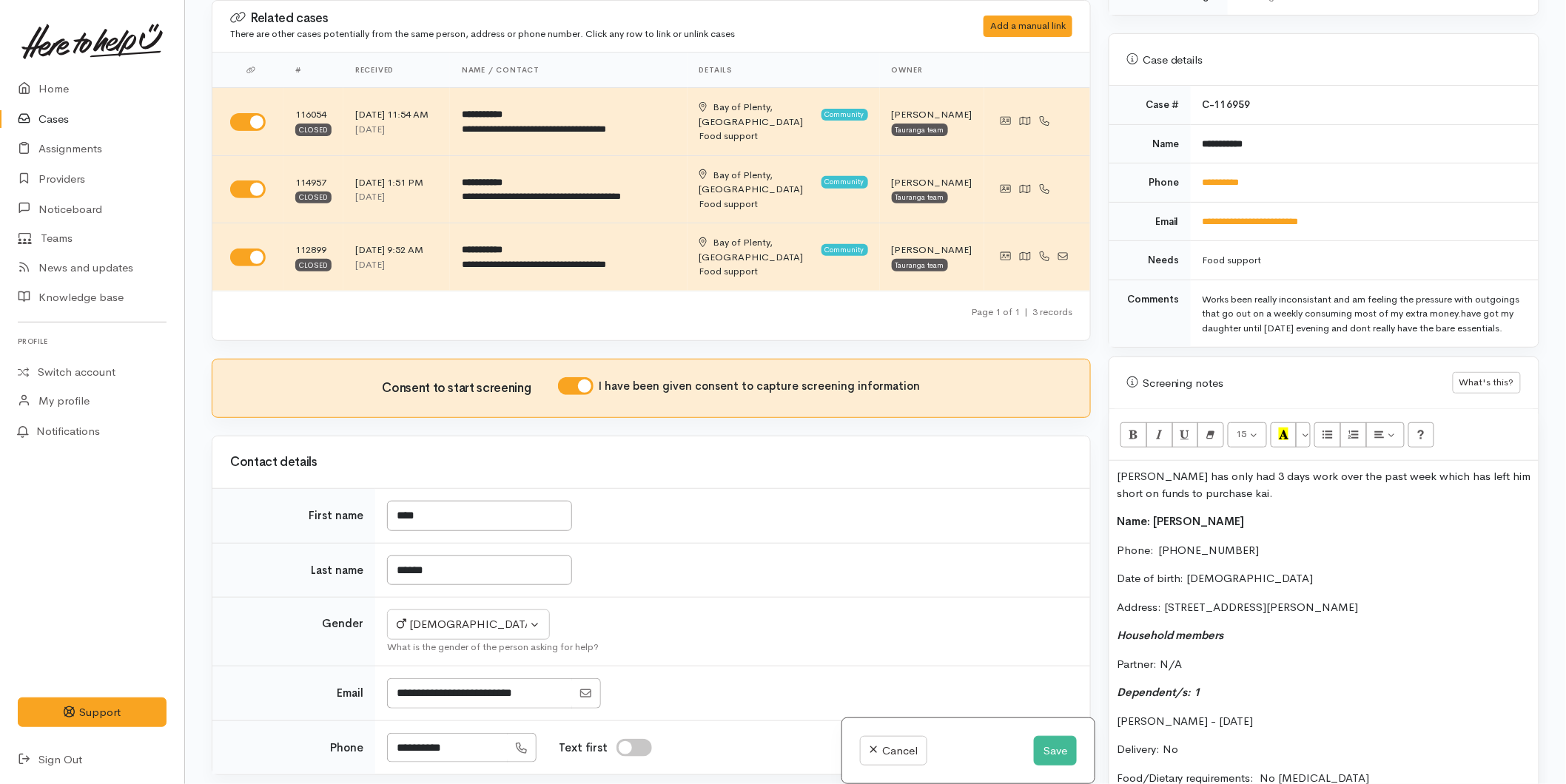
scroll to position [537, 0]
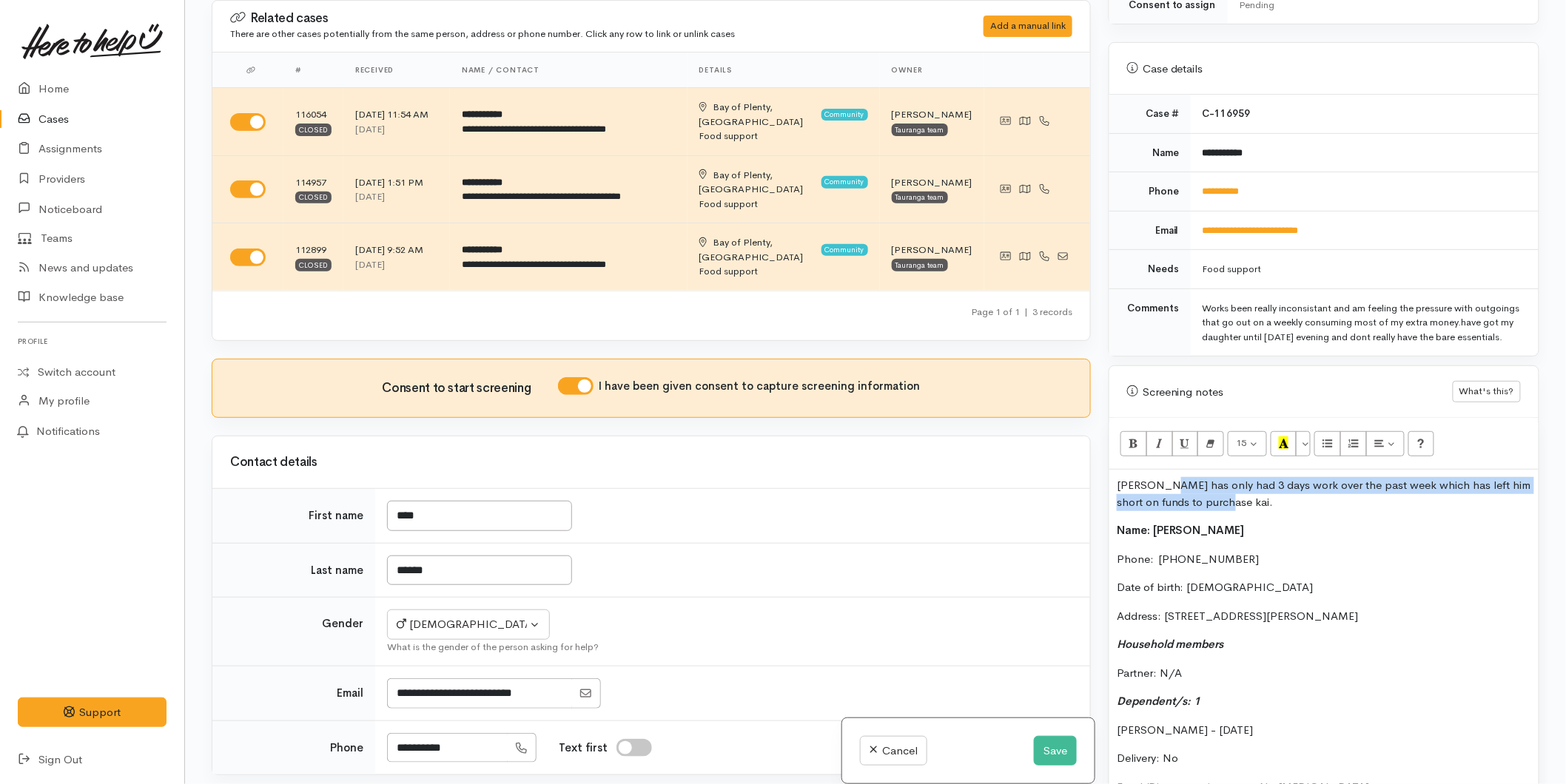
drag, startPoint x: 1224, startPoint y: 500, endPoint x: 1162, endPoint y: 486, distance: 63.6
click at [1162, 486] on p "Tana has only had 3 days work over the past week which has left him short on fu…" at bounding box center [1324, 493] width 414 height 33
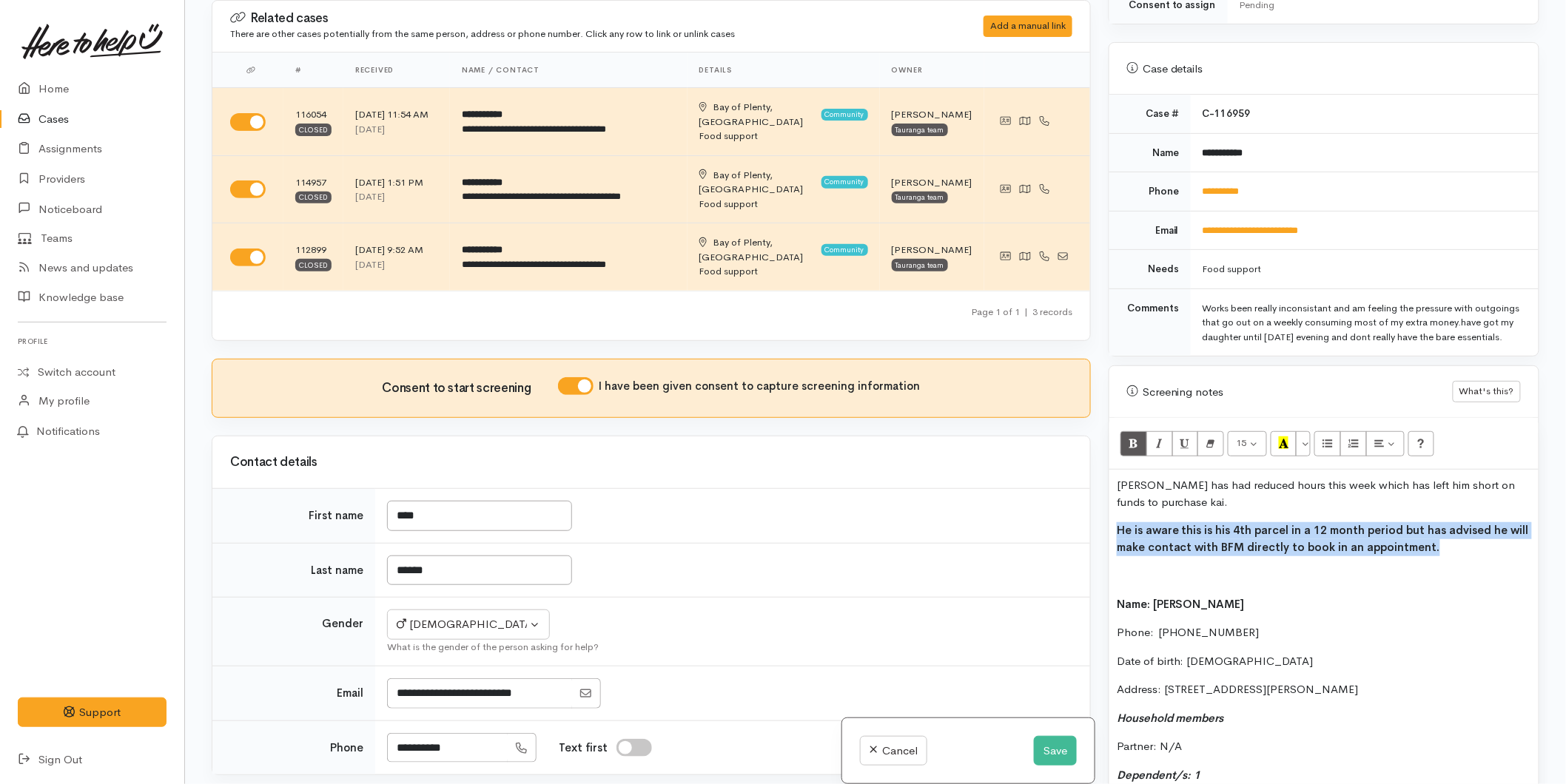
drag, startPoint x: 1423, startPoint y: 551, endPoint x: 1106, endPoint y: 537, distance: 317.3
click at [1106, 537] on div "Warnings Add No warnings have been raised against this case Add Warning Title ●…" at bounding box center [1324, 392] width 449 height 784
copy span "He is aware this is his 4th parcel in a 12 month period but has advised he will…"
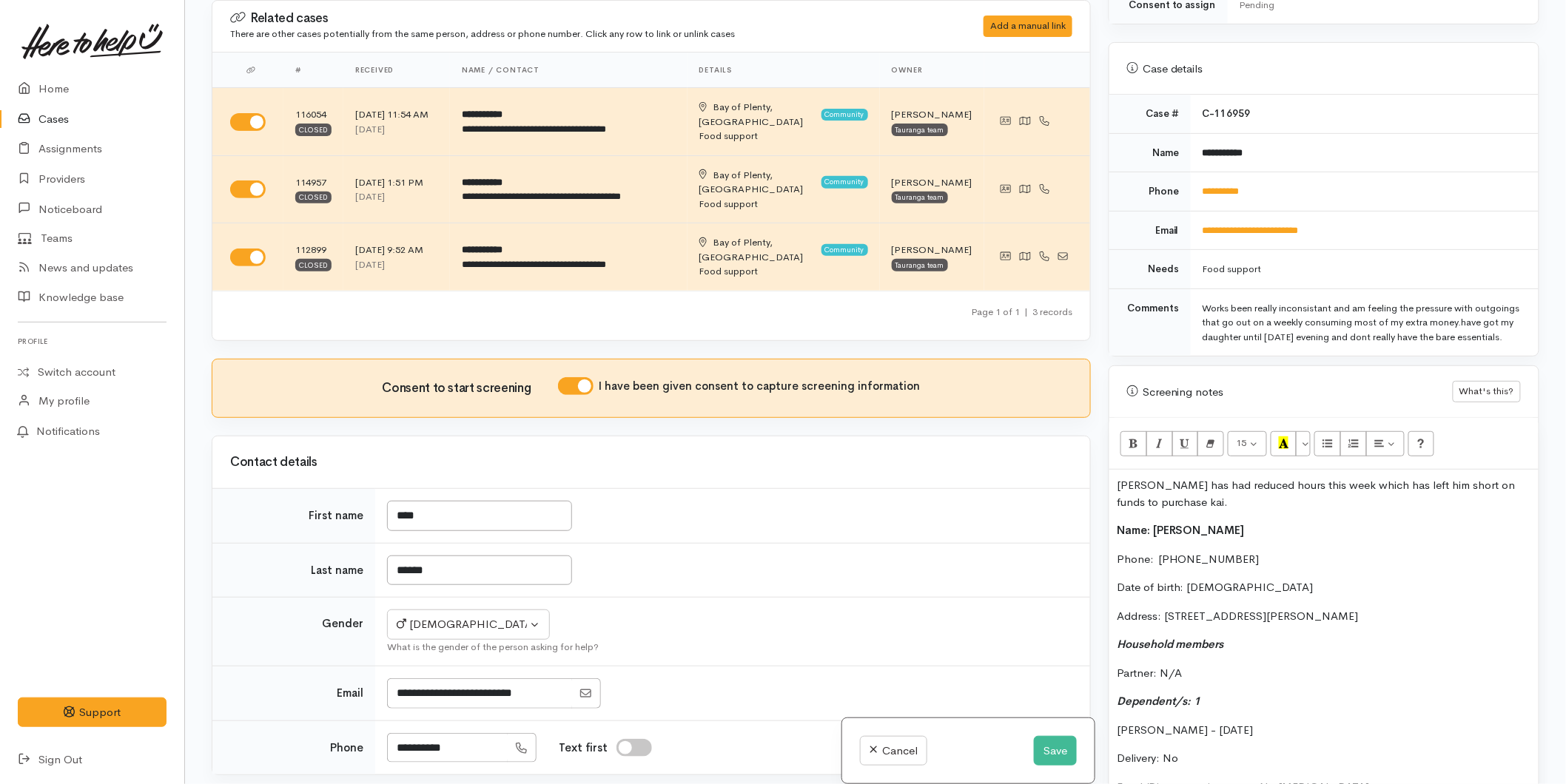
click at [1112, 480] on div "Tana has had reduced hours this week which has left him short on funds to purch…" at bounding box center [1324, 659] width 430 height 378
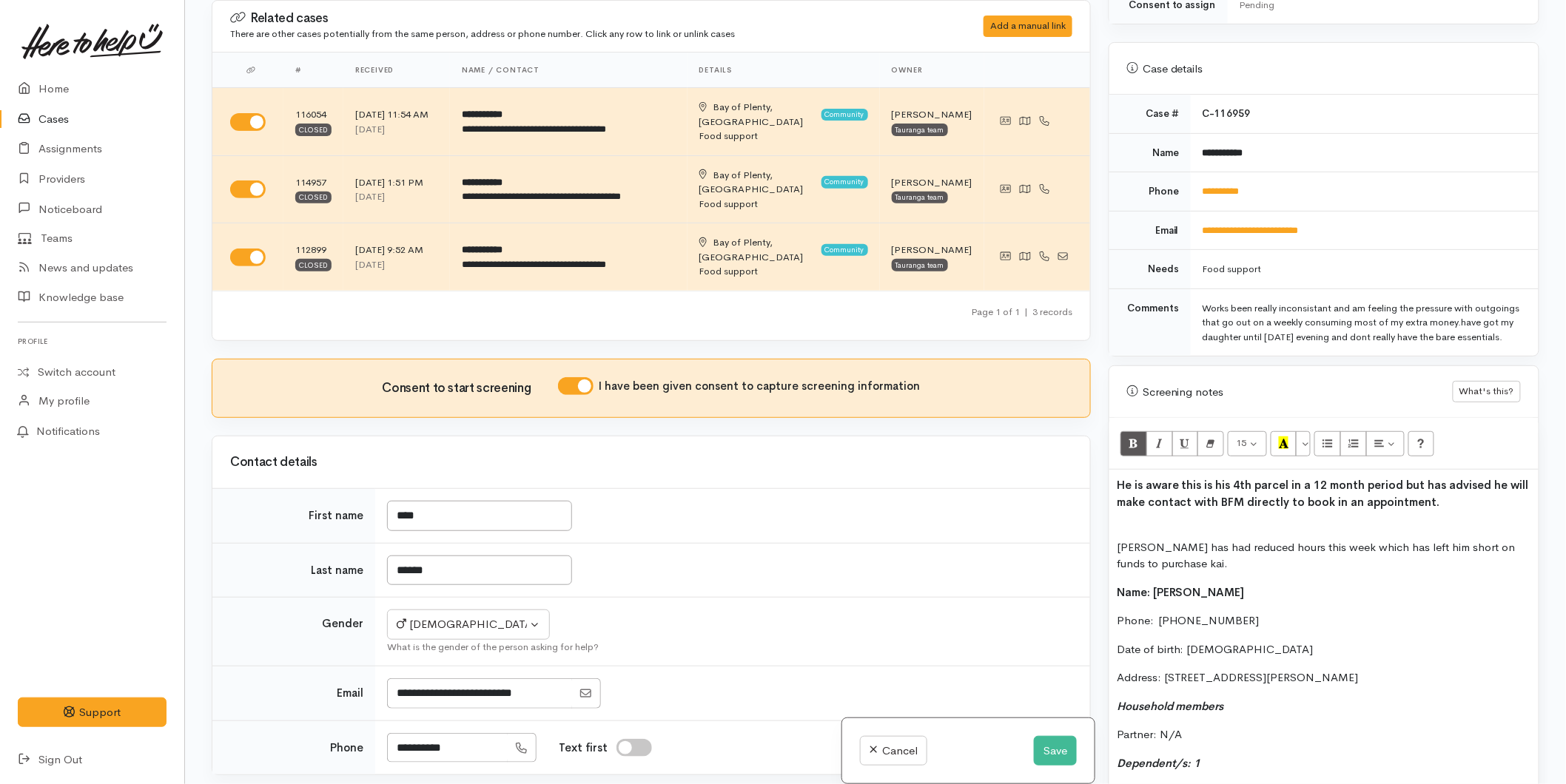
scroll to position [526, 0]
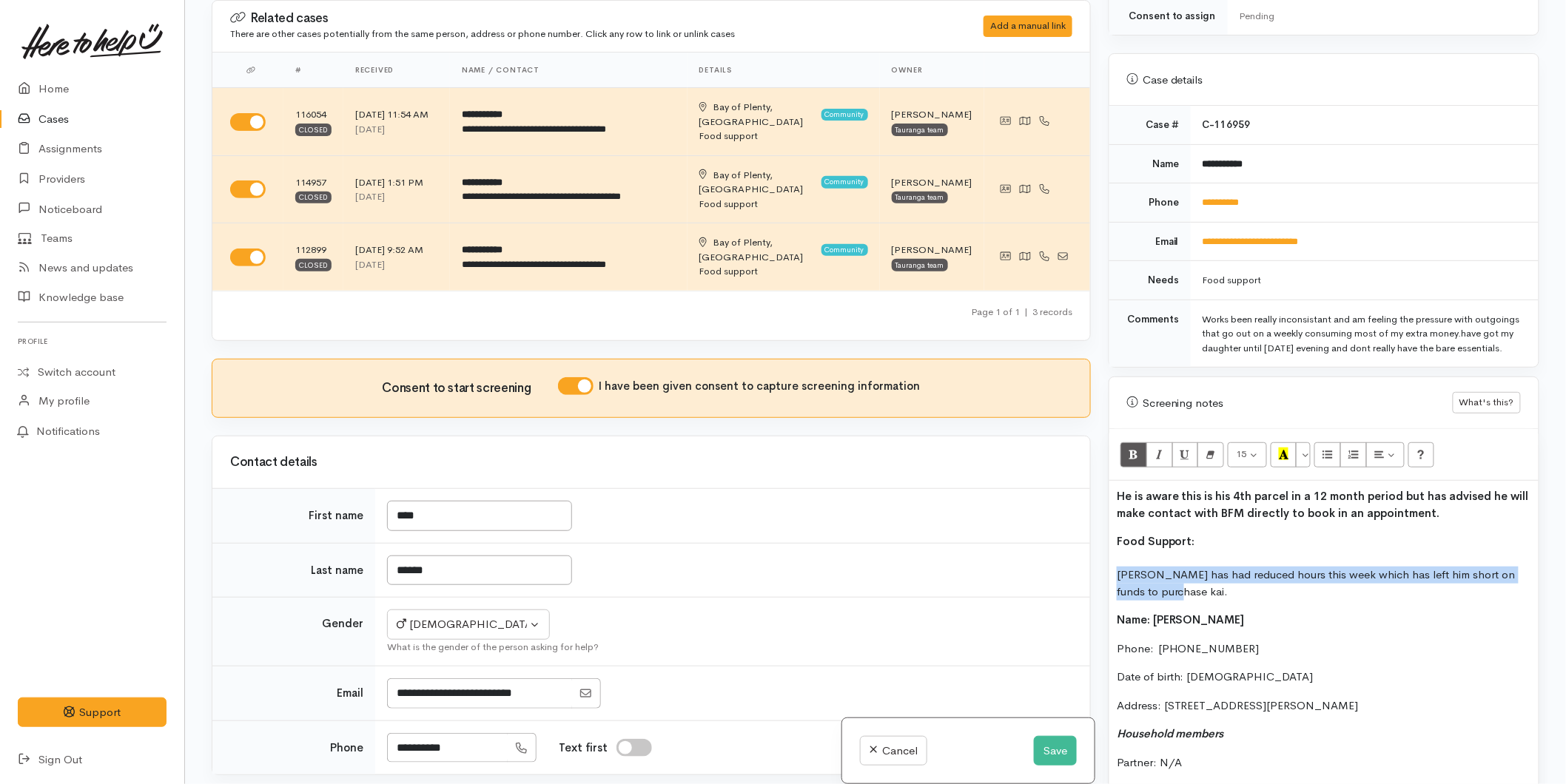
drag, startPoint x: 1218, startPoint y: 585, endPoint x: 1107, endPoint y: 575, distance: 111.4
click at [1107, 575] on div "Warnings Add No warnings have been raised against this case Add Warning Title ●…" at bounding box center [1324, 392] width 449 height 784
copy p "Tana has had reduced hours this week which has left him short on funds to purch…"
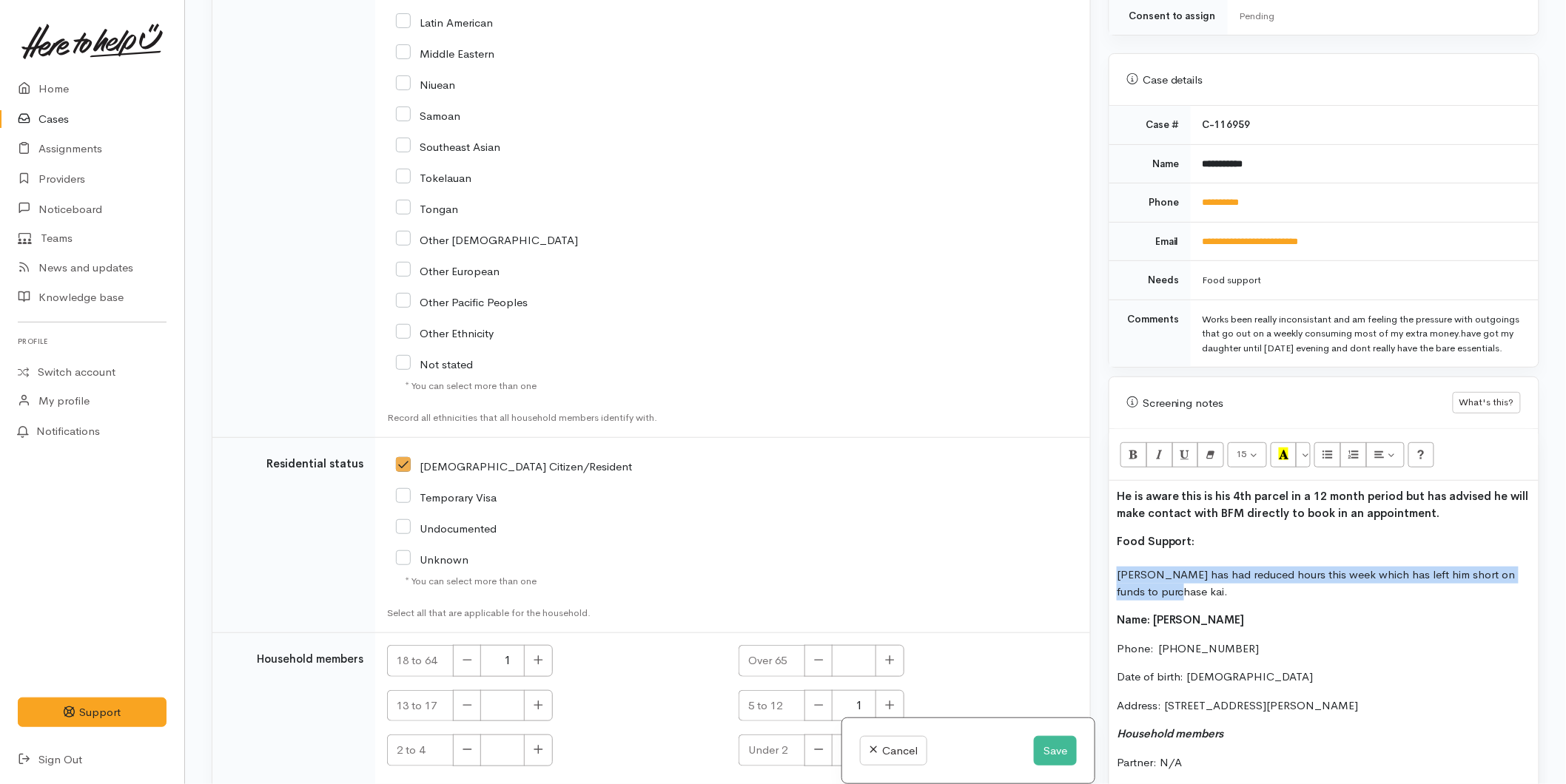
scroll to position [2743, 0]
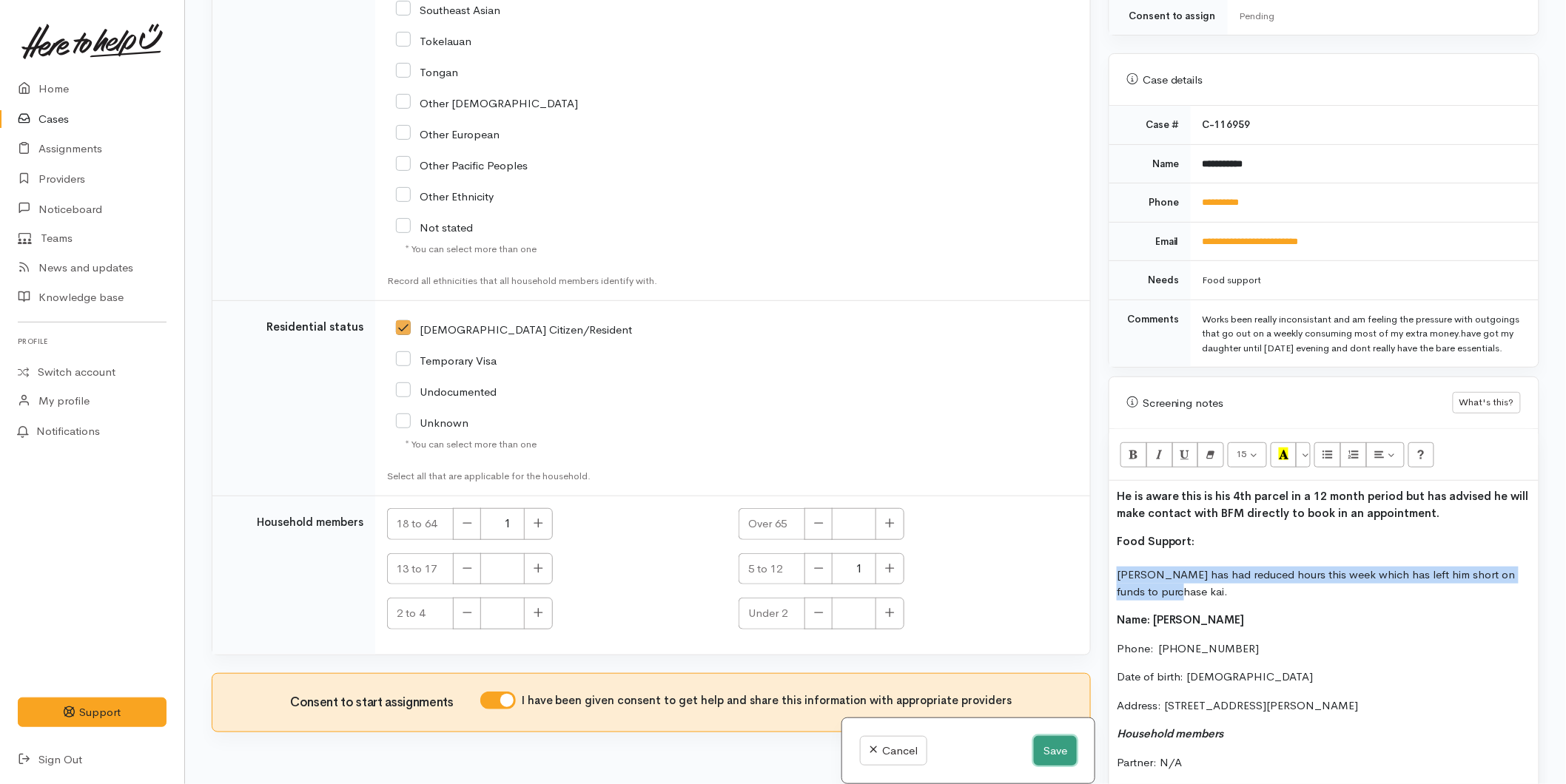
click at [1049, 749] on button "Save" at bounding box center [1055, 750] width 43 height 30
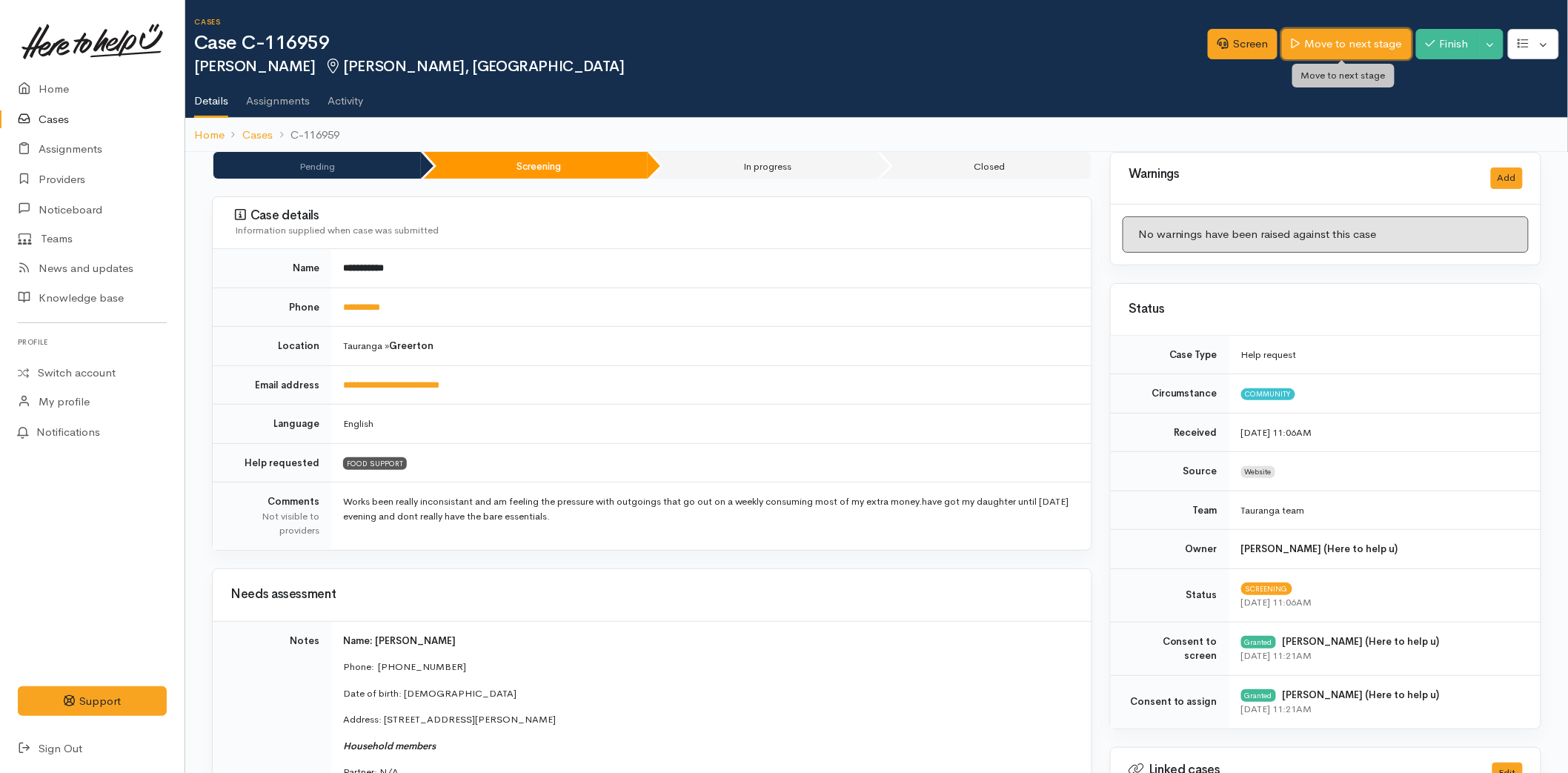
click at [1367, 36] on link "Move to next stage" at bounding box center [1347, 44] width 129 height 30
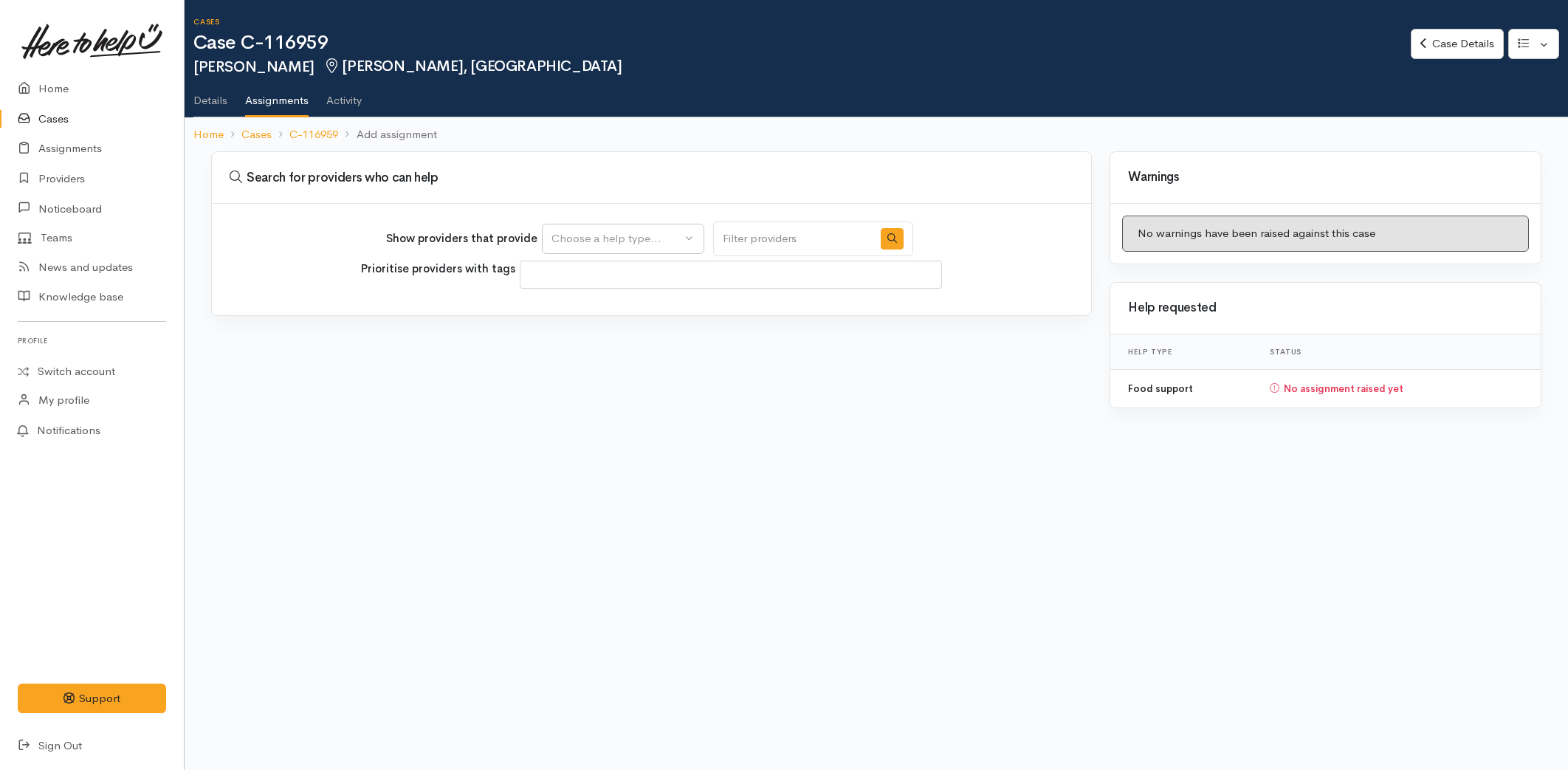
select select
click at [589, 245] on div "Choose a help type..." at bounding box center [616, 239] width 130 height 17
click at [594, 311] on span "Food support" at bounding box center [594, 310] width 69 height 17
select select "3"
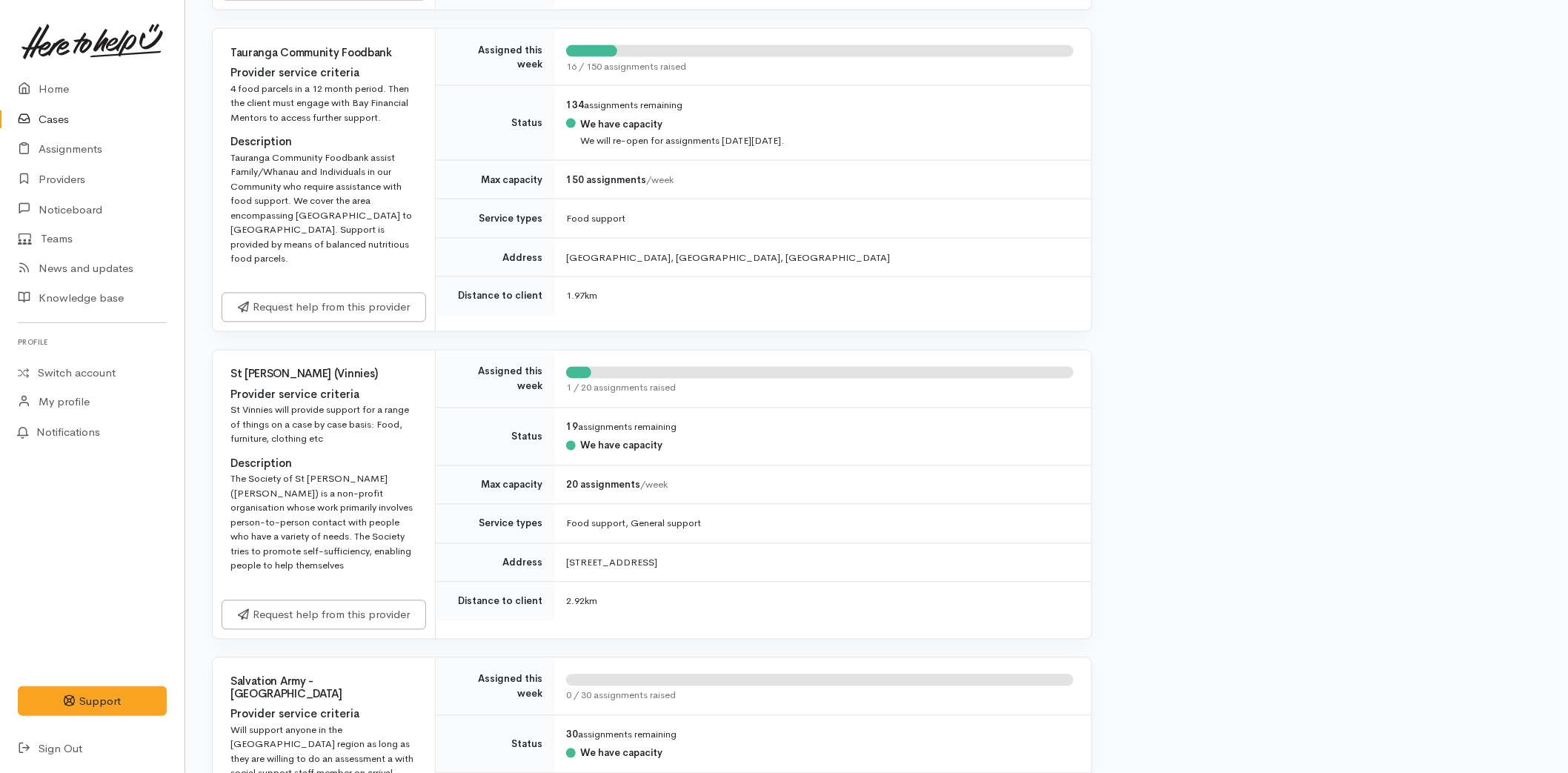
scroll to position [906, 0]
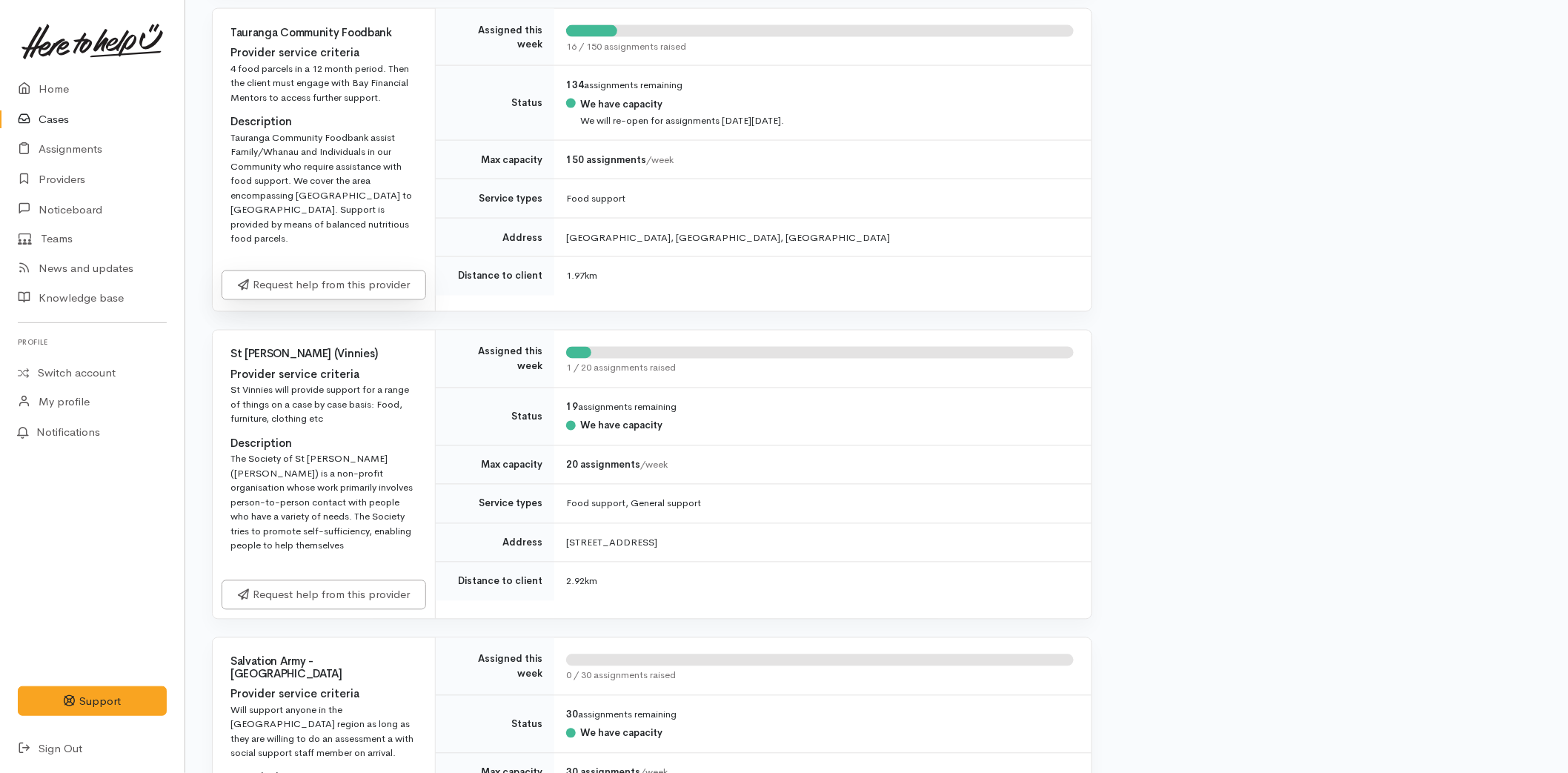
drag, startPoint x: 334, startPoint y: 268, endPoint x: 380, endPoint y: 289, distance: 50.6
click at [334, 271] on link "Request help from this provider" at bounding box center [323, 286] width 205 height 30
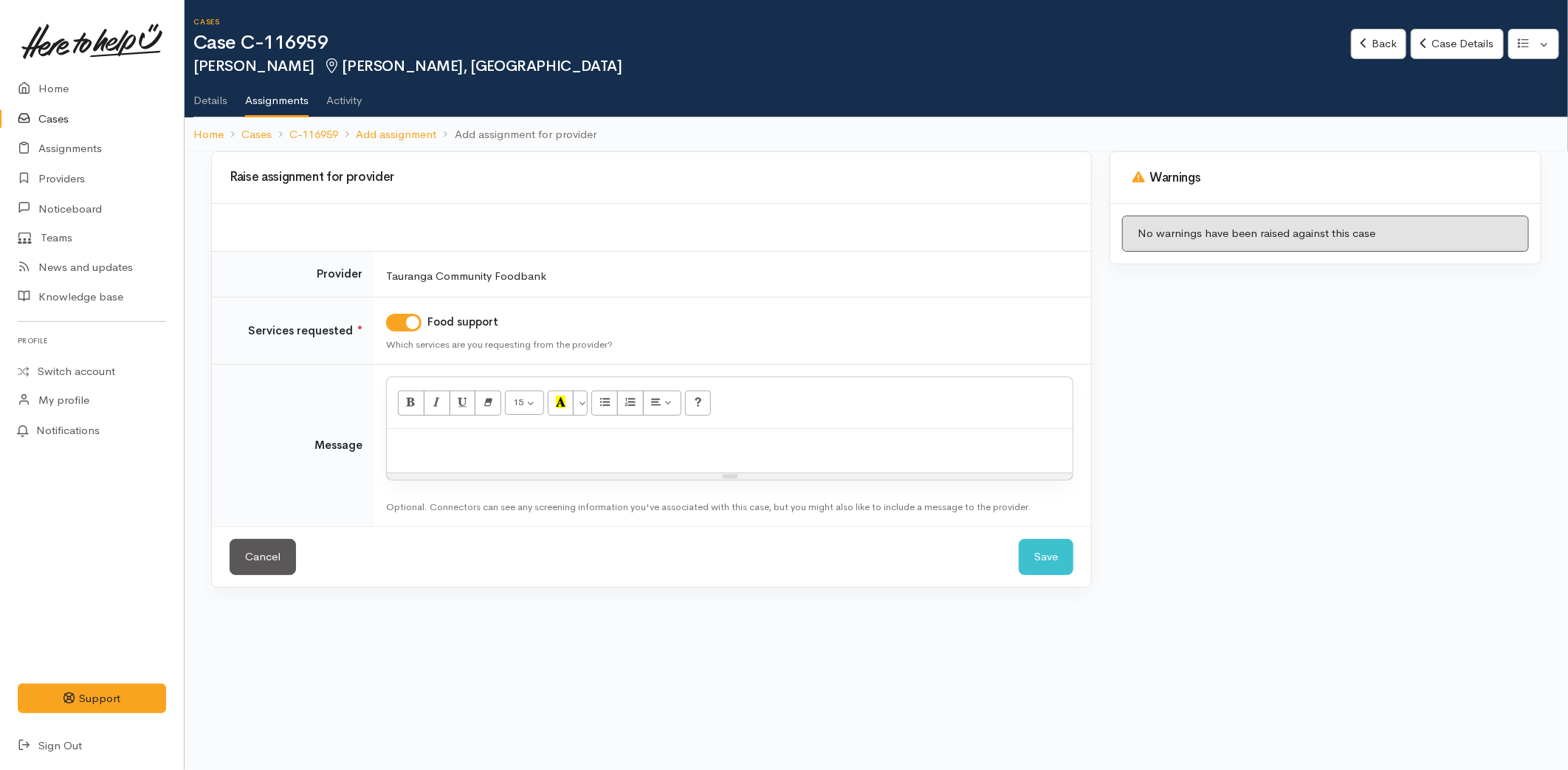
click at [457, 459] on div at bounding box center [729, 450] width 686 height 44
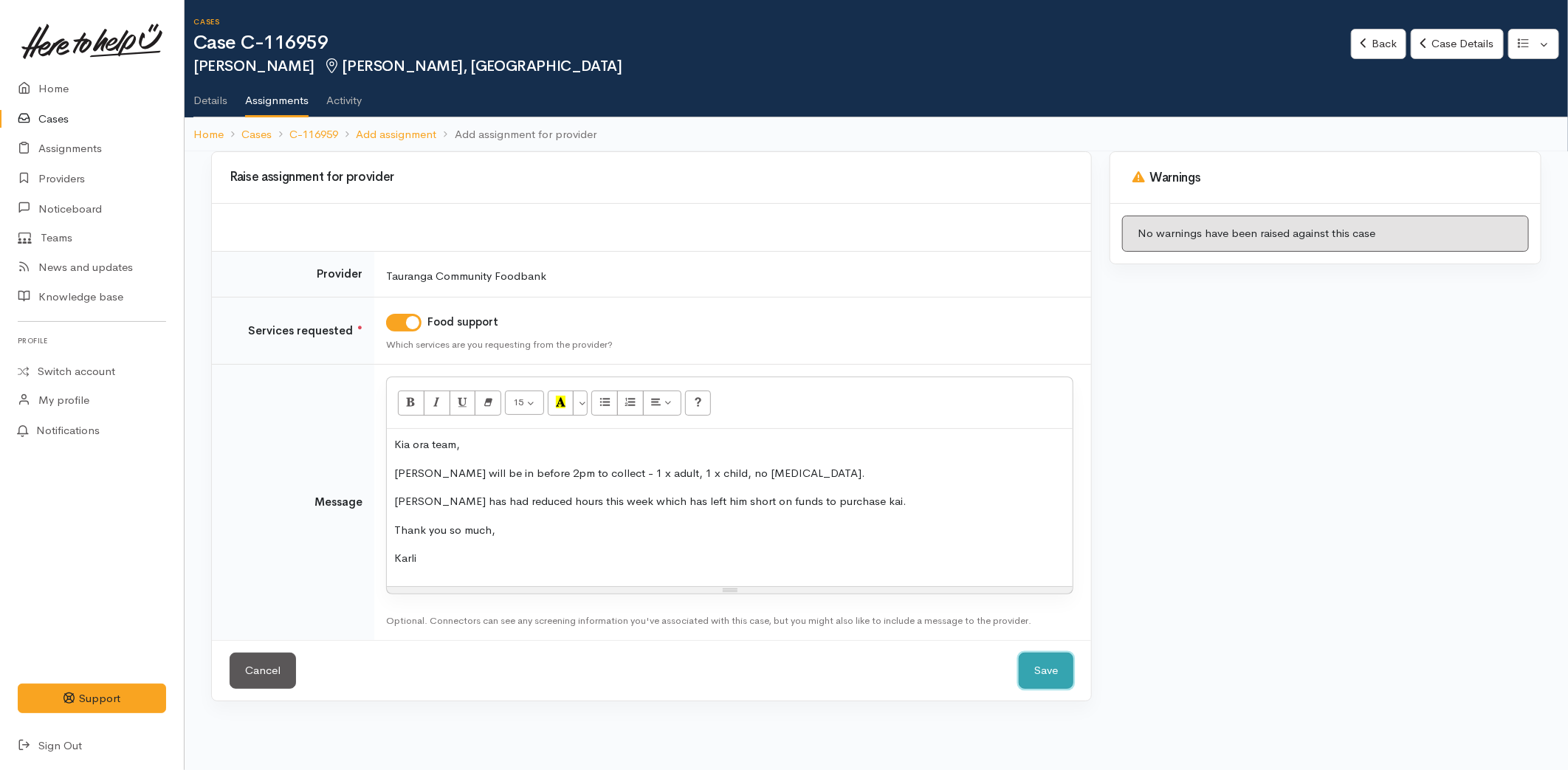
click at [1039, 668] on button "Save" at bounding box center [1046, 670] width 54 height 36
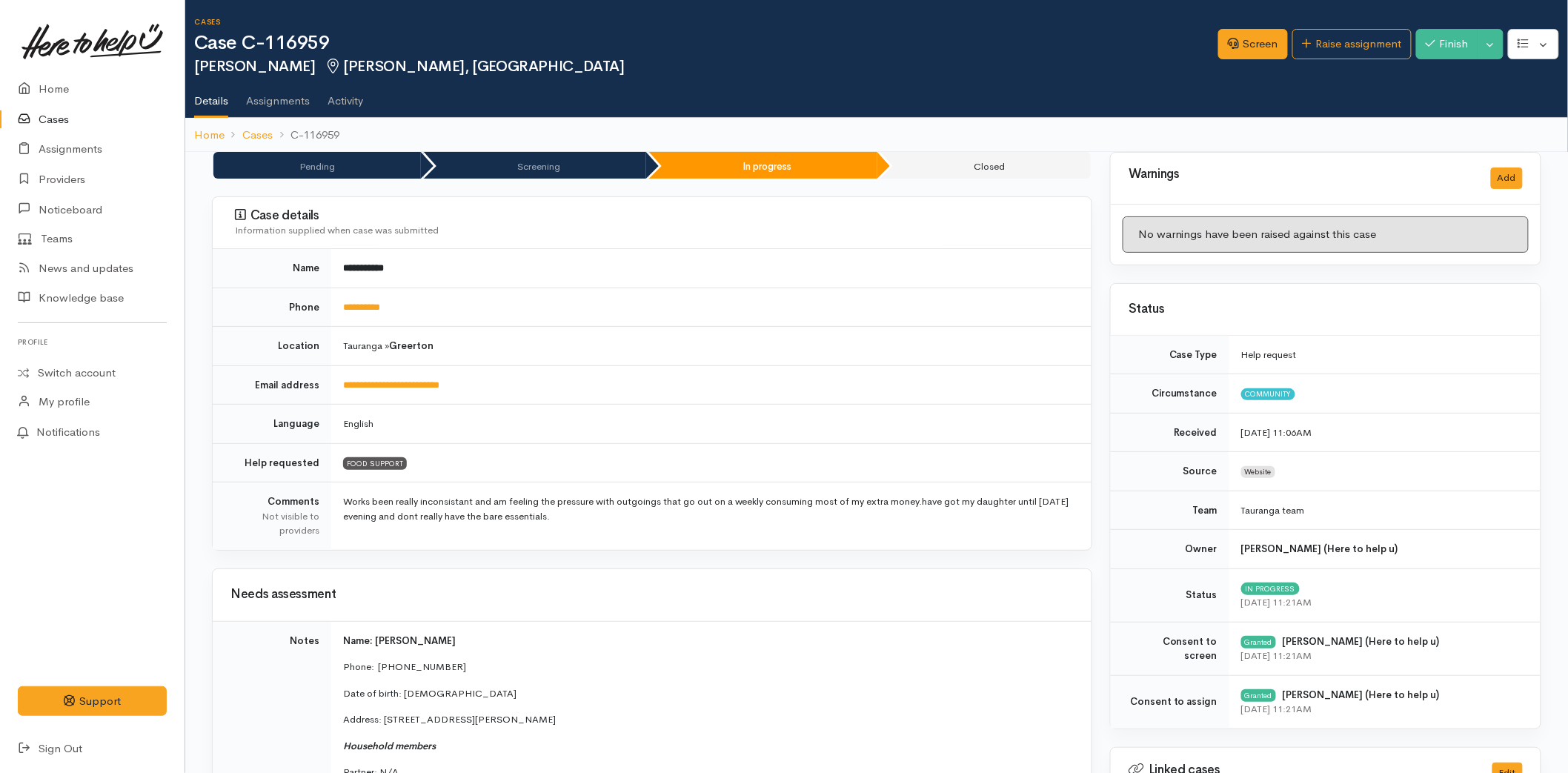
click at [55, 109] on link "Cases" at bounding box center [92, 119] width 184 height 30
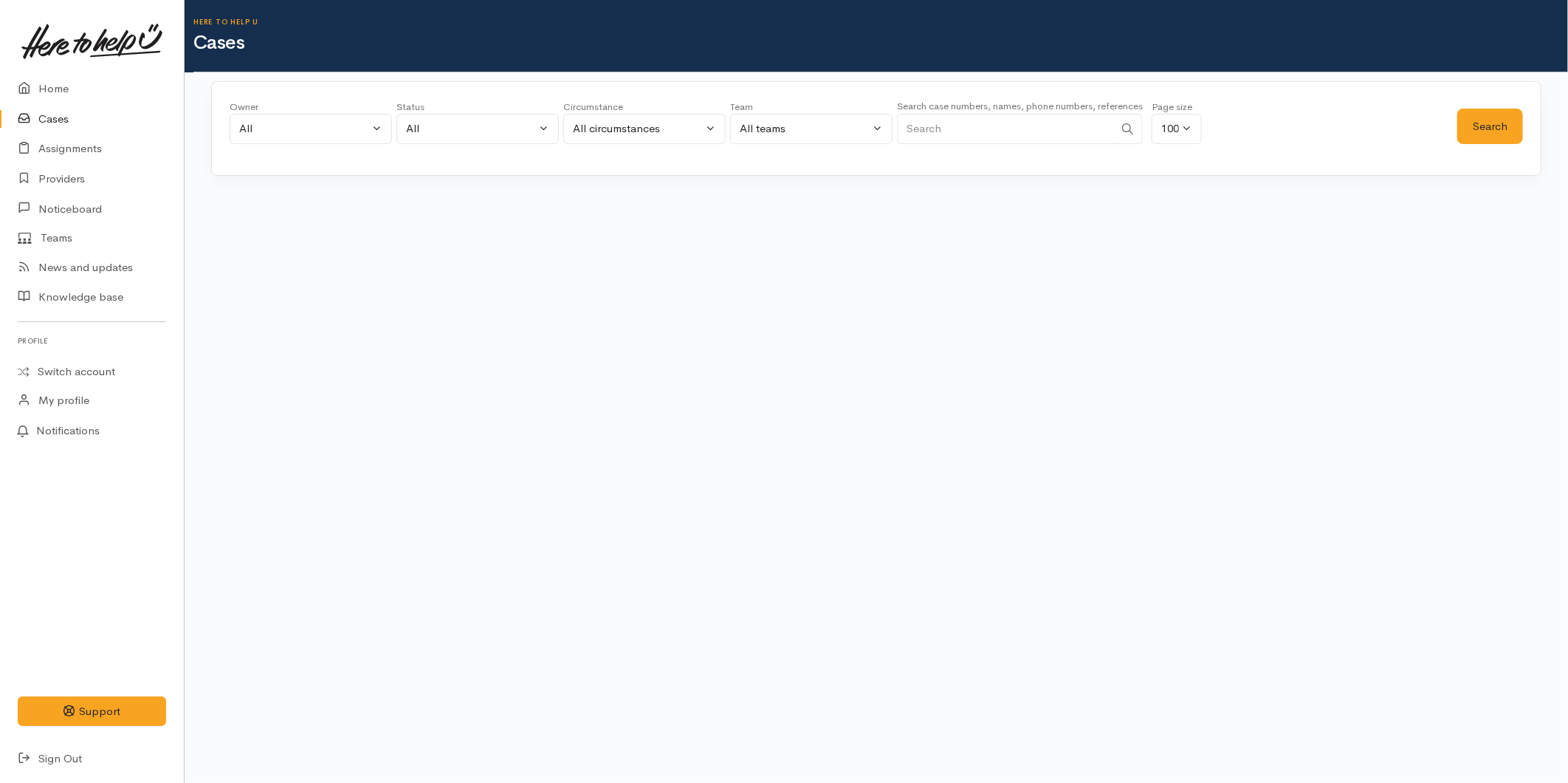
click at [951, 115] on input "Search" at bounding box center [1005, 129] width 217 height 30
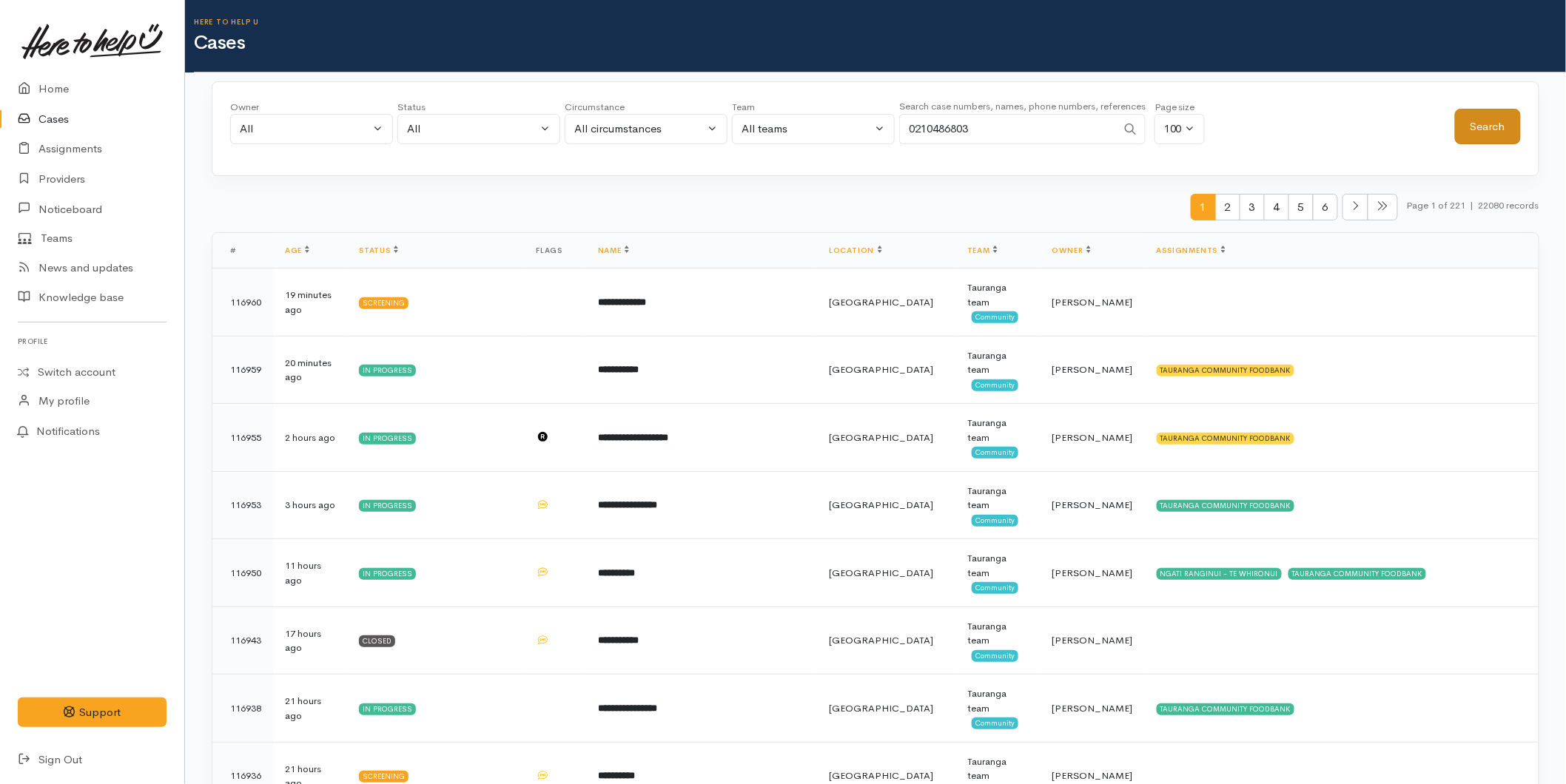
type input "0210486803"
click at [1465, 116] on button "Search" at bounding box center [1488, 126] width 66 height 36
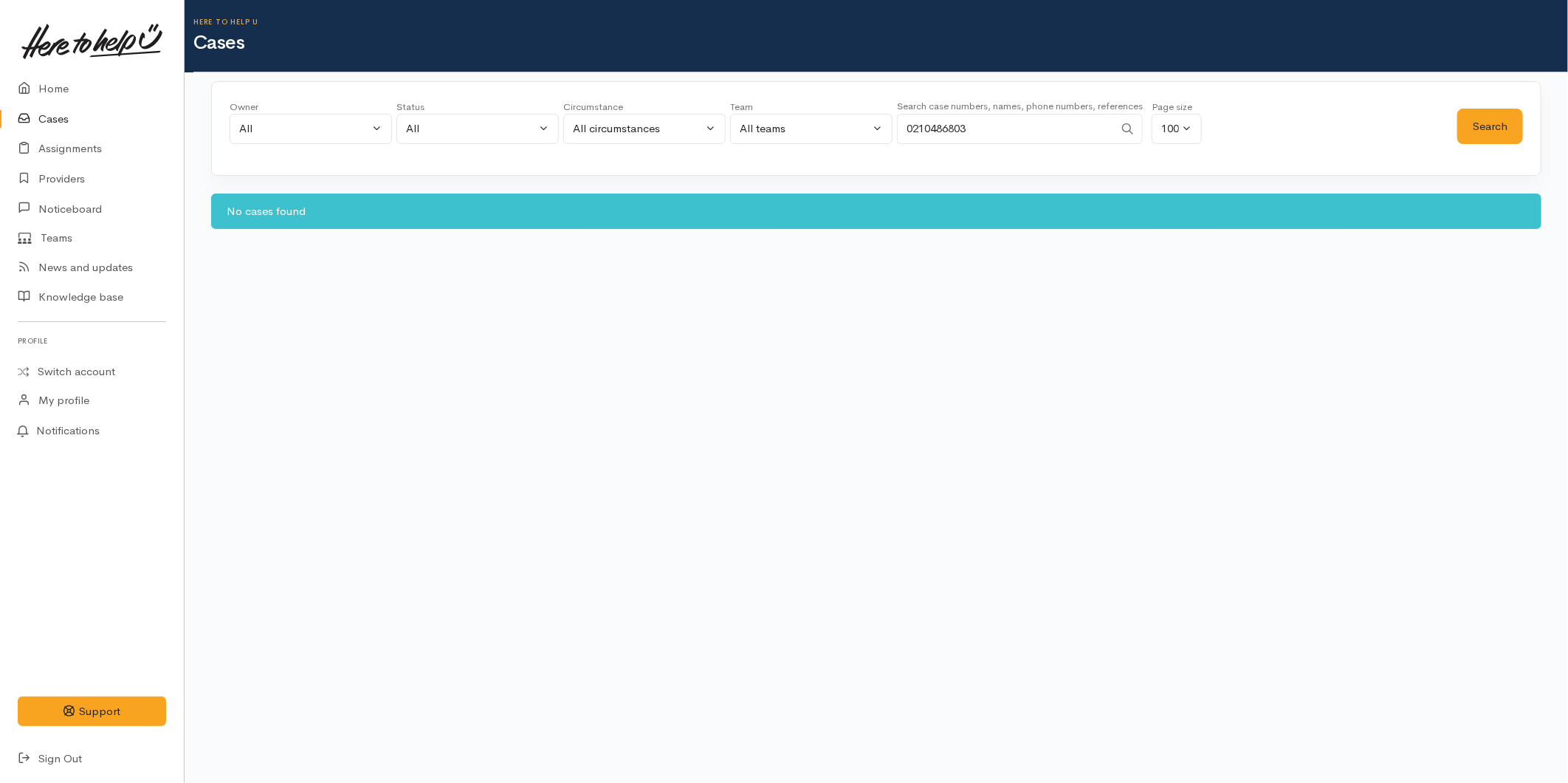
click at [44, 112] on link "Cases" at bounding box center [92, 119] width 184 height 30
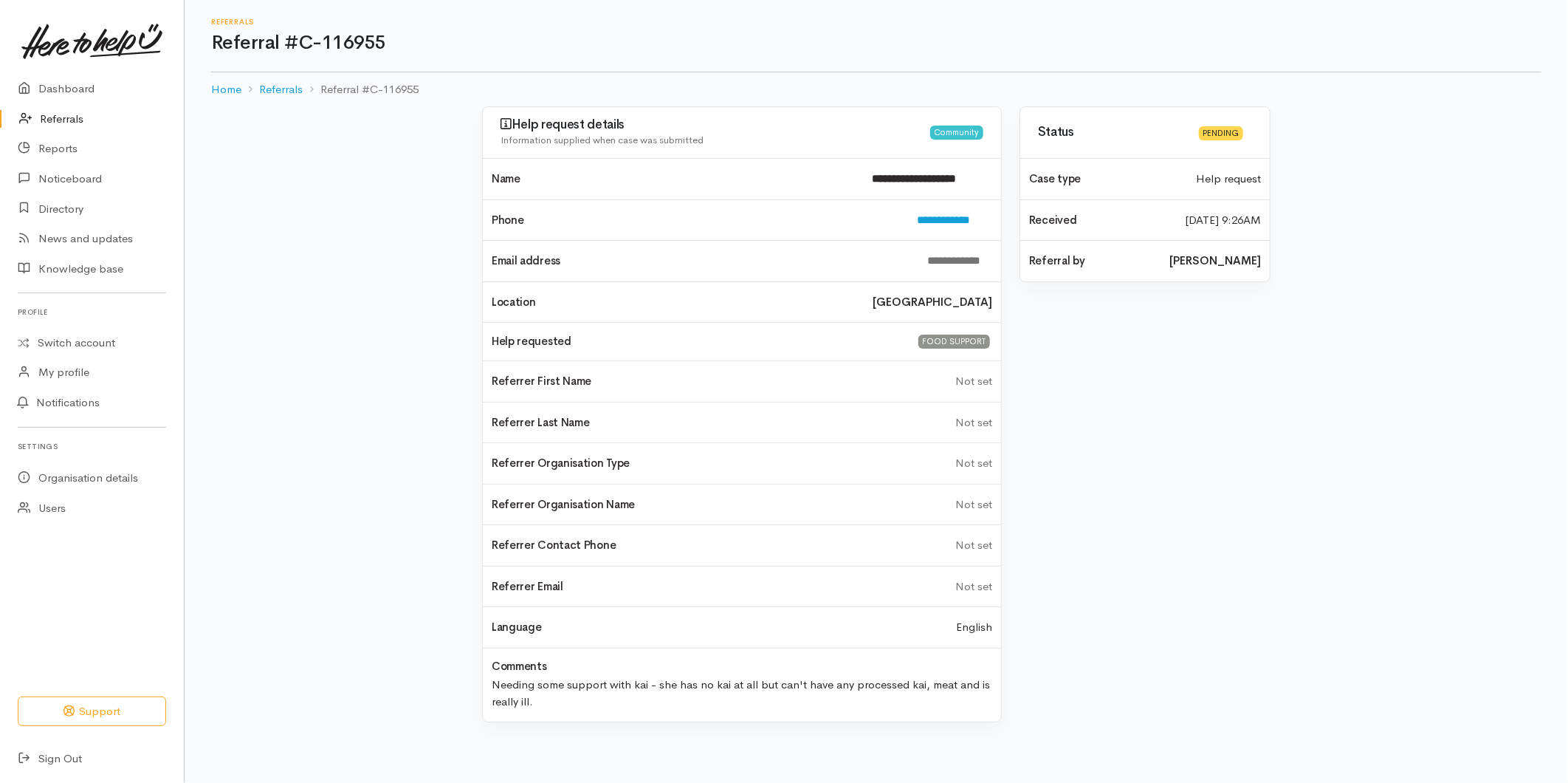
drag, startPoint x: 57, startPoint y: 107, endPoint x: 186, endPoint y: 102, distance: 129.1
click at [57, 107] on link "Referrals" at bounding box center [92, 119] width 184 height 30
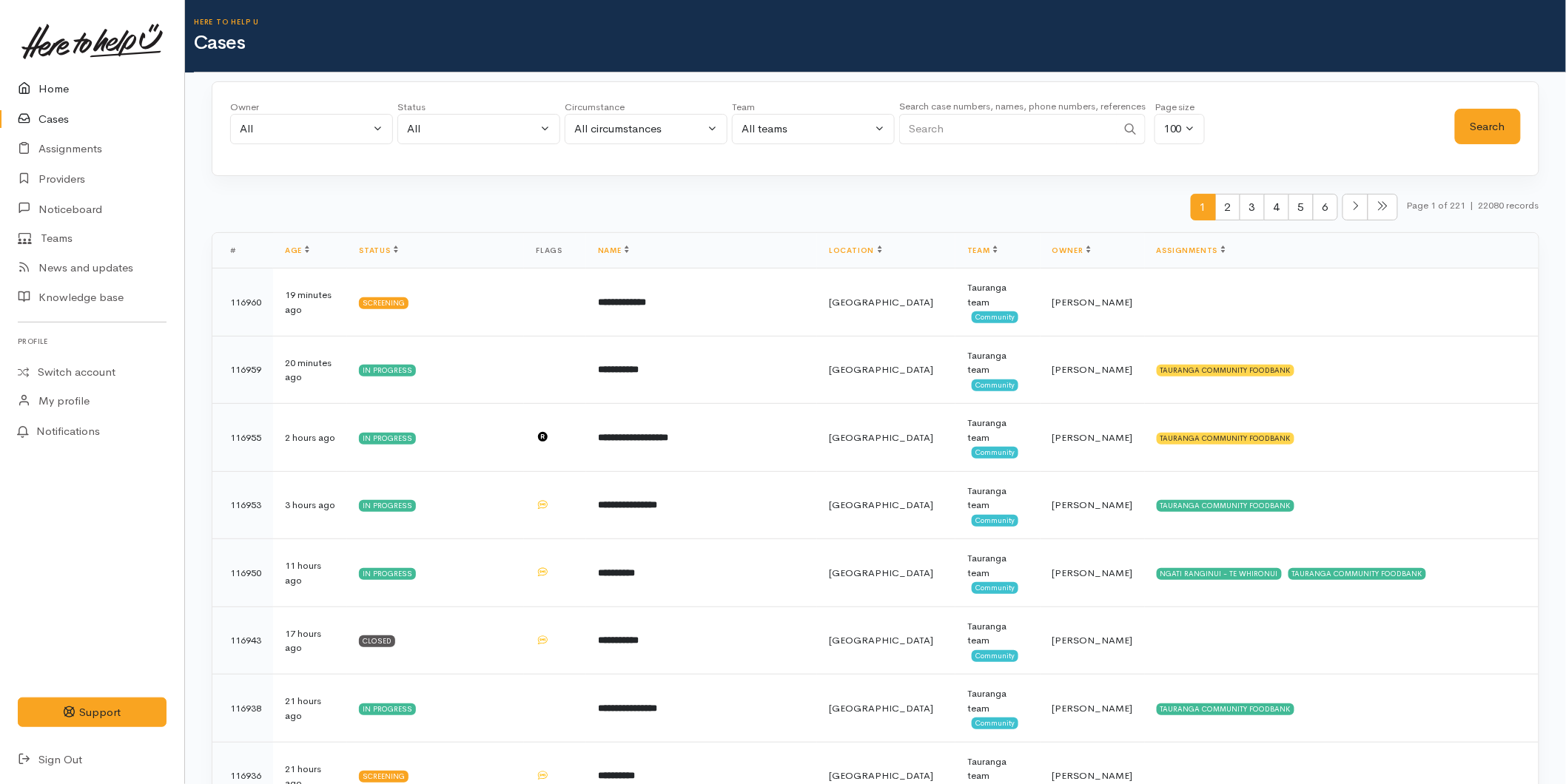
click at [48, 92] on link "Home" at bounding box center [92, 88] width 184 height 30
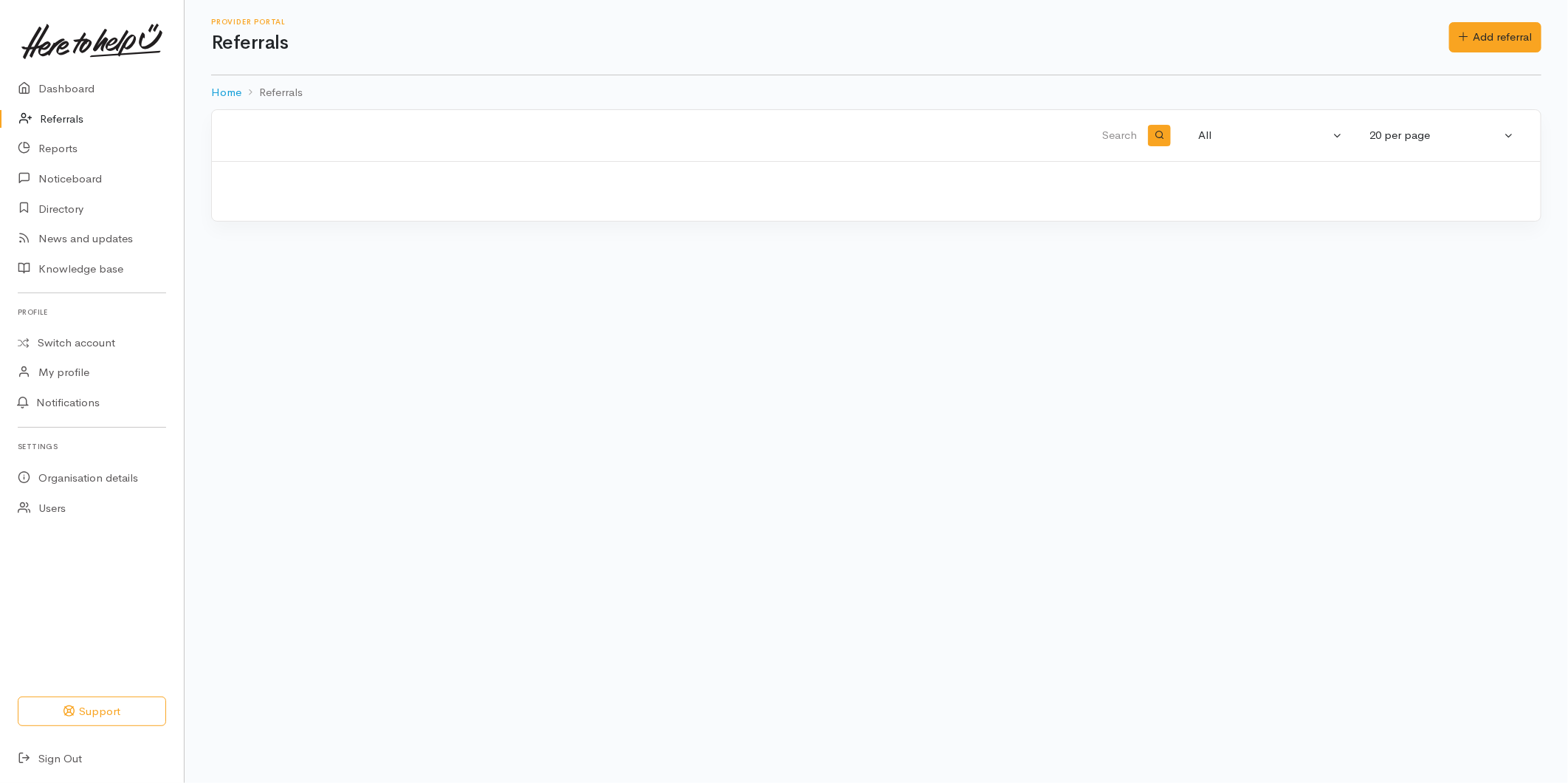
click at [1505, 34] on link "Add referral" at bounding box center [1494, 37] width 92 height 30
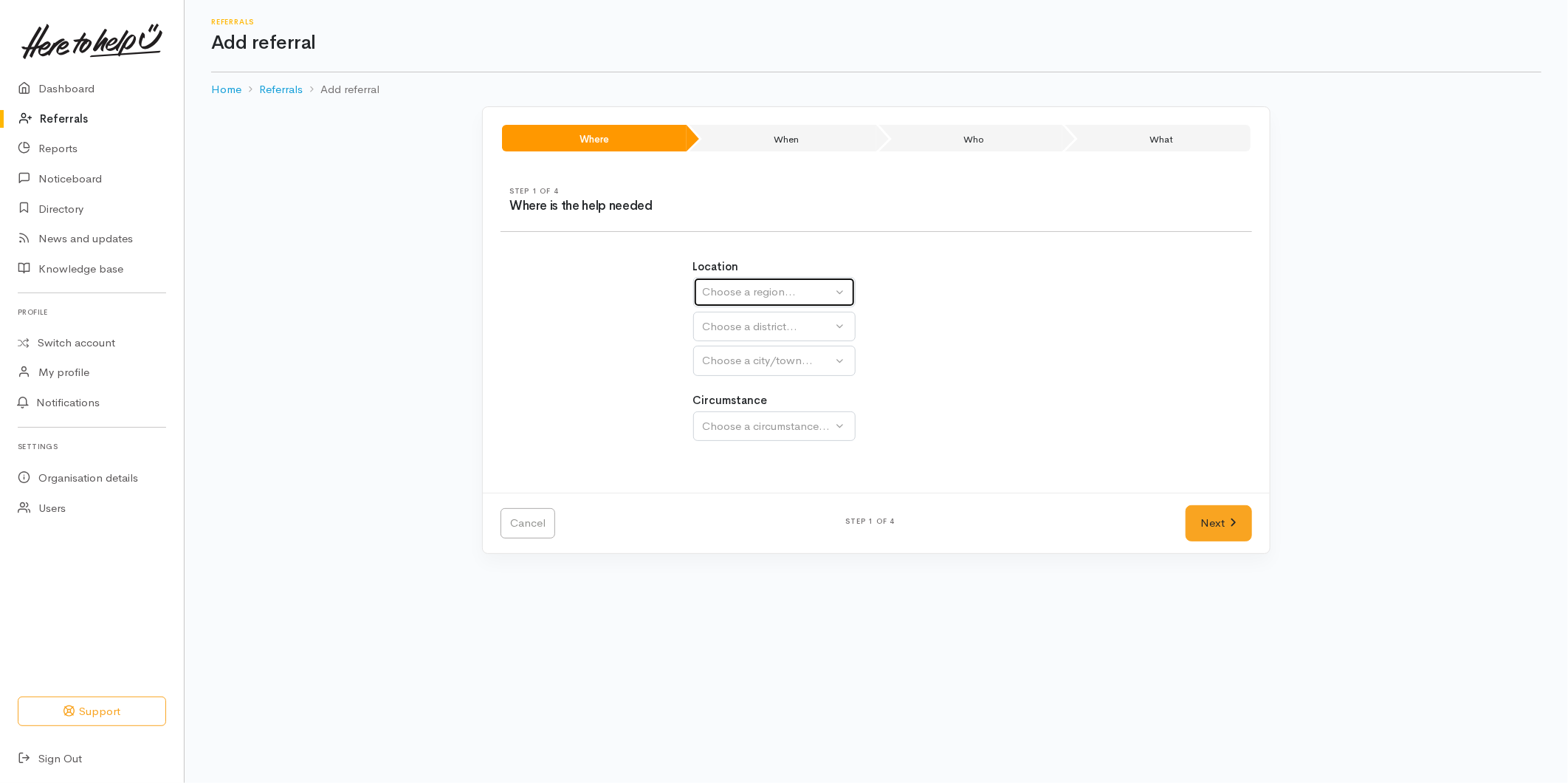
click at [728, 294] on div "Choose a region..." at bounding box center [768, 292] width 130 height 17
click at [725, 409] on span "Bay of Plenty" at bounding box center [745, 407] width 67 height 17
select select "4"
select select
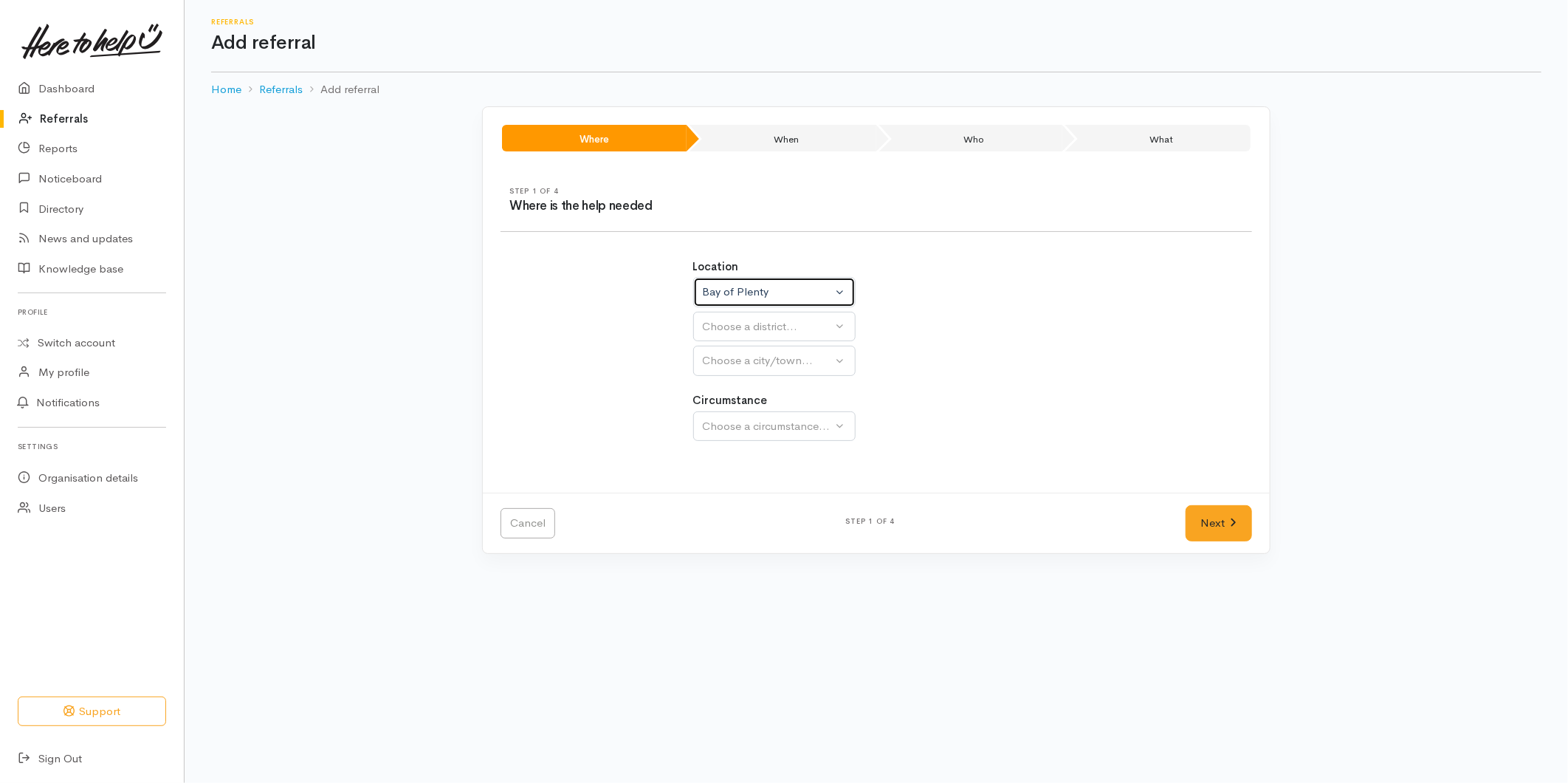
select select
click at [731, 327] on div "Choose a district..." at bounding box center [807, 327] width 207 height 17
click at [736, 396] on span "[GEOGRAPHIC_DATA]" at bounding box center [770, 397] width 117 height 17
select select "6"
select select
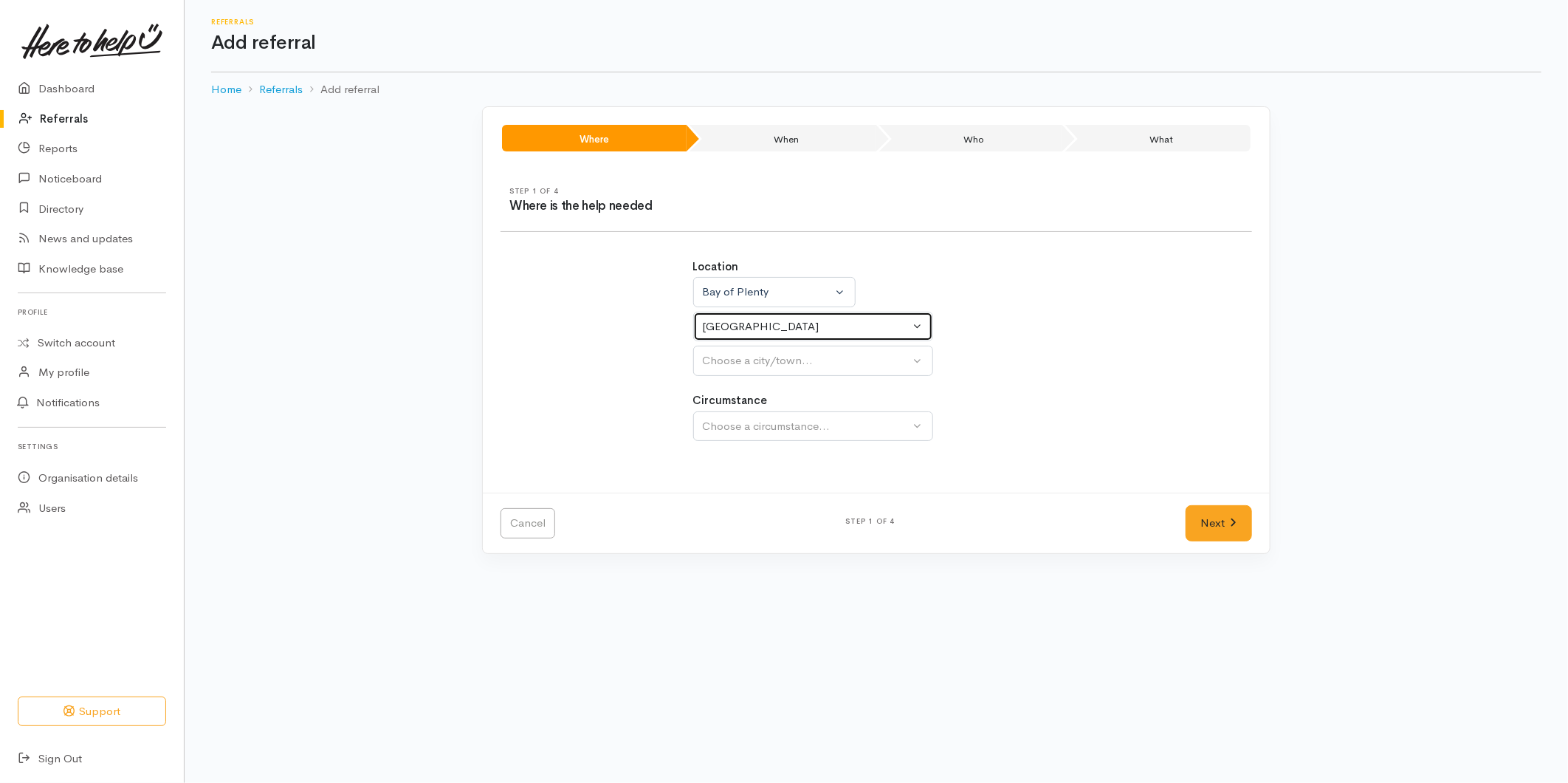
select select
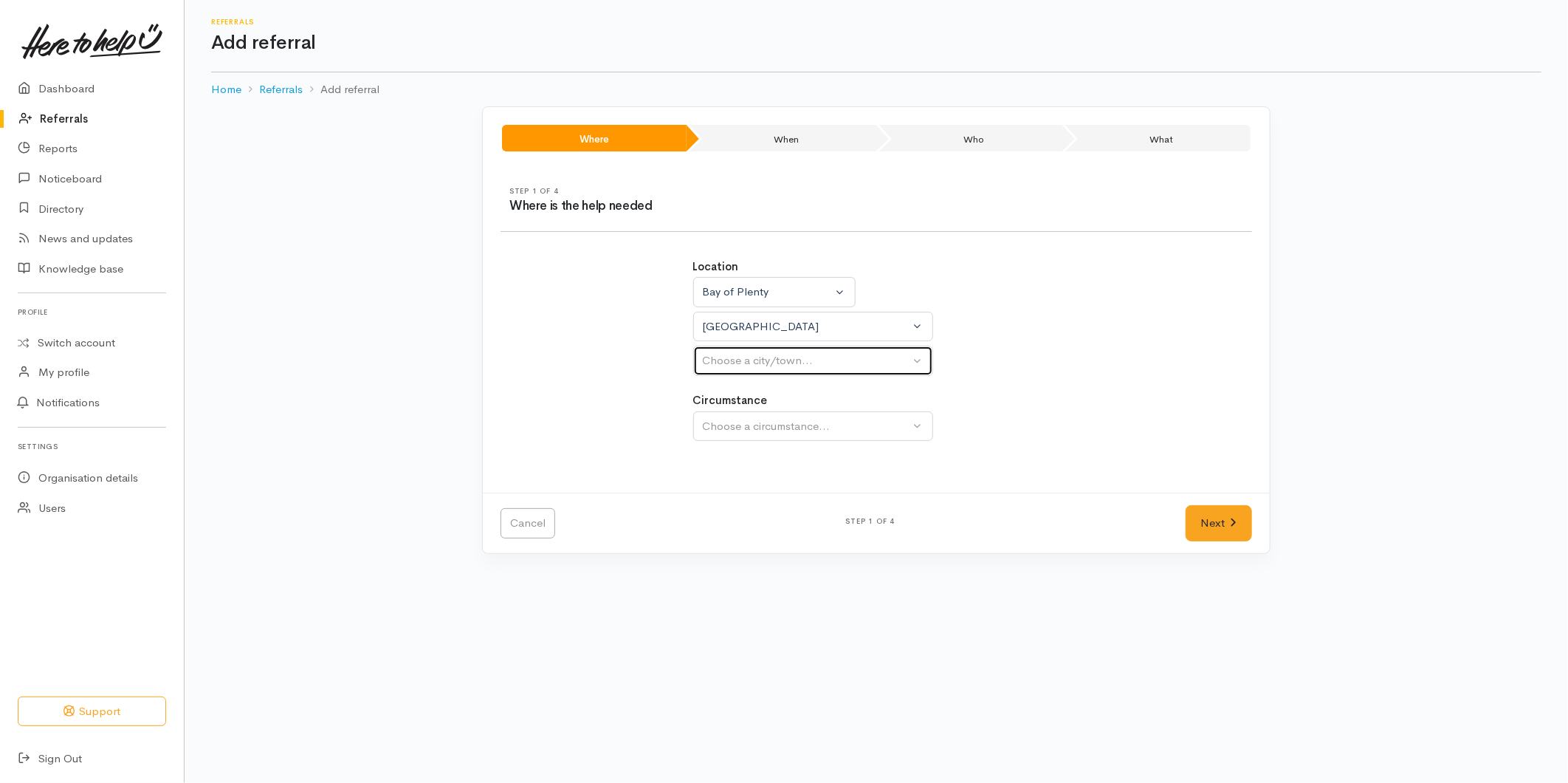
drag, startPoint x: 754, startPoint y: 354, endPoint x: 743, endPoint y: 408, distance: 55.1
click at [754, 355] on div "Choose a city/town..." at bounding box center [807, 361] width 207 height 17
click at [734, 429] on span "[GEOGRAPHIC_DATA]" at bounding box center [770, 432] width 117 height 17
select select "4"
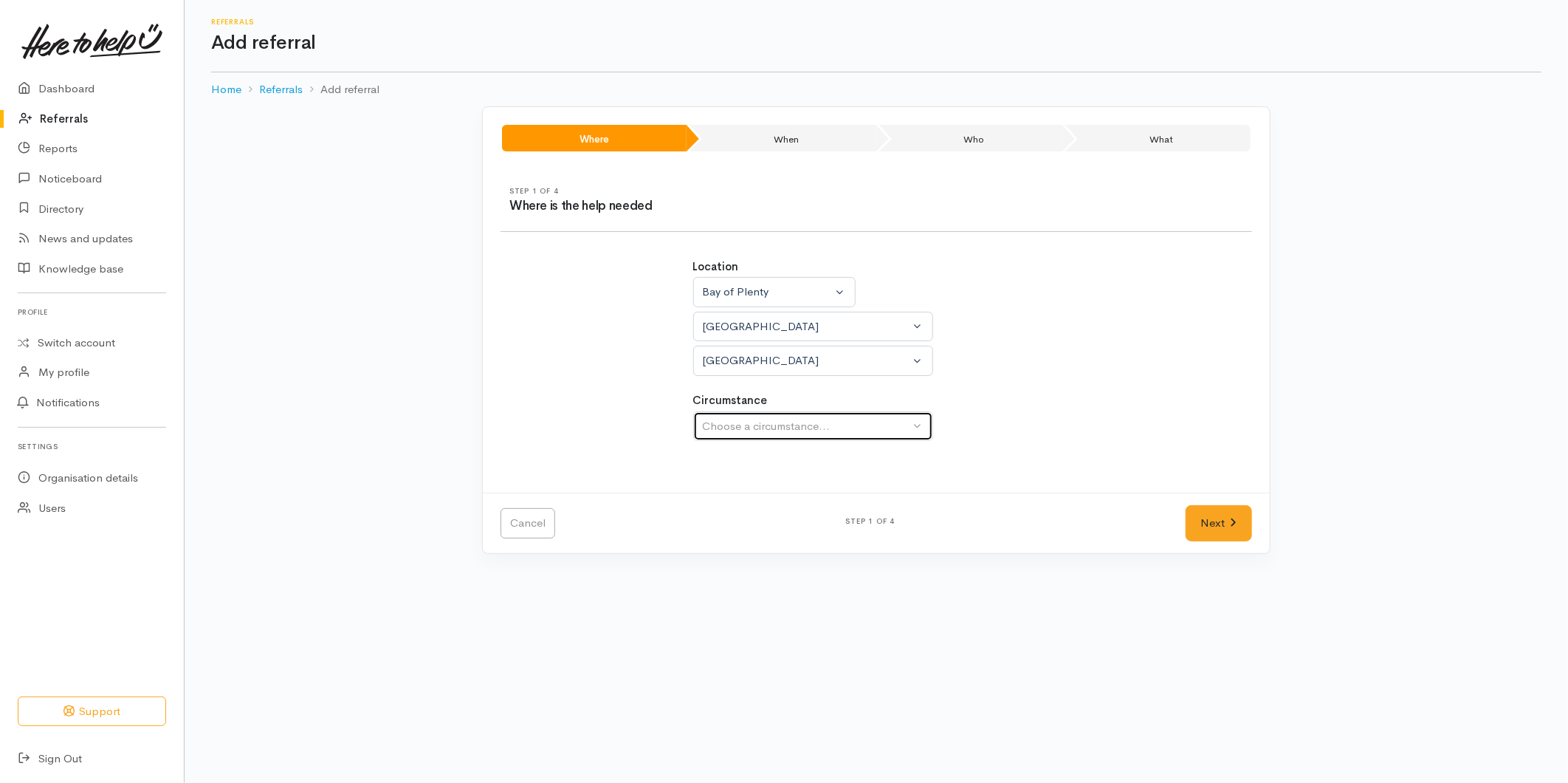
click at [762, 420] on div "Choose a circumstance..." at bounding box center [807, 427] width 207 height 17
click at [724, 497] on span "Community" at bounding box center [740, 497] width 56 height 17
select select "2"
click at [1231, 518] on icon at bounding box center [1233, 522] width 7 height 11
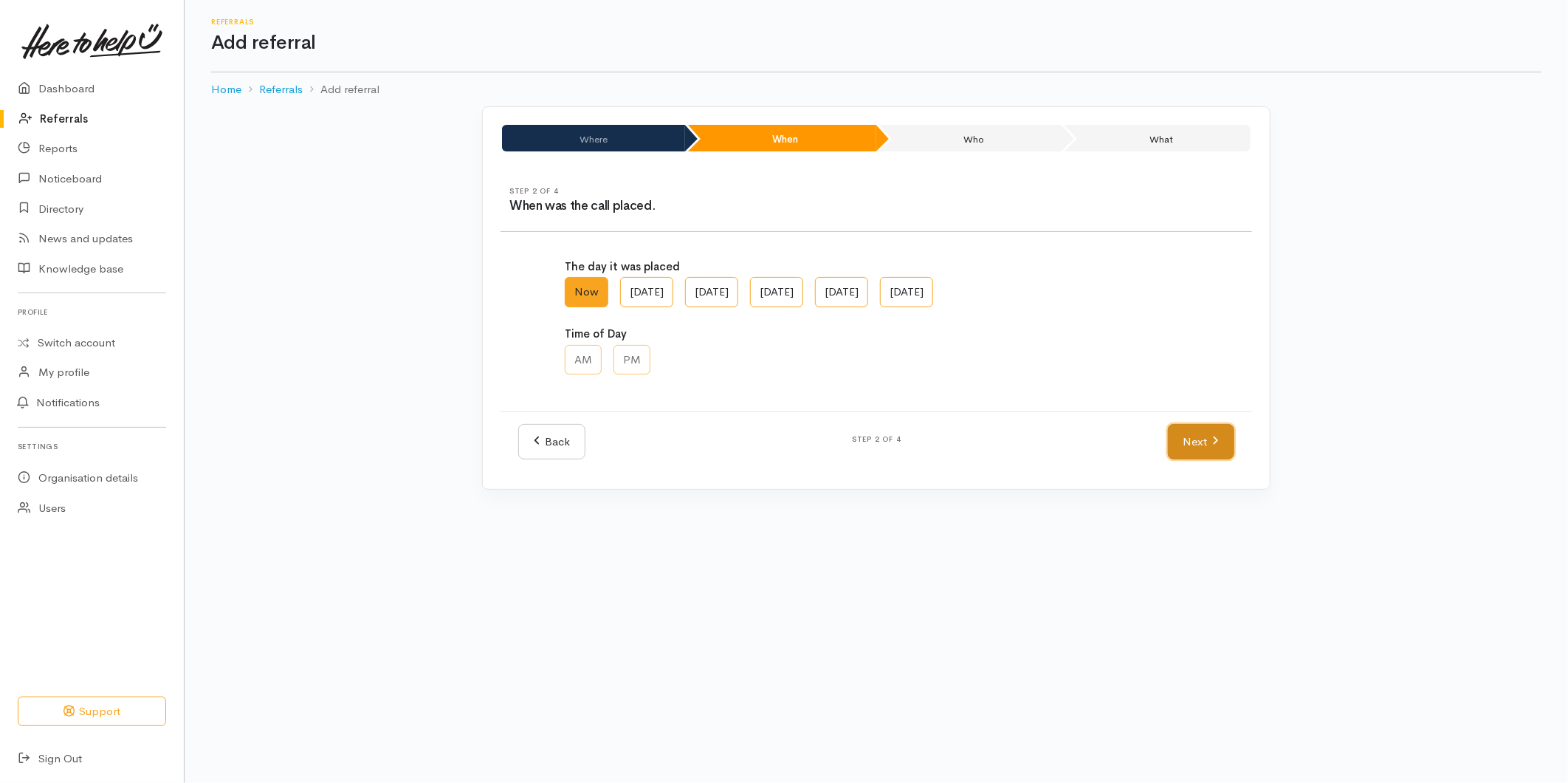
click at [1212, 451] on link "Next" at bounding box center [1201, 441] width 67 height 36
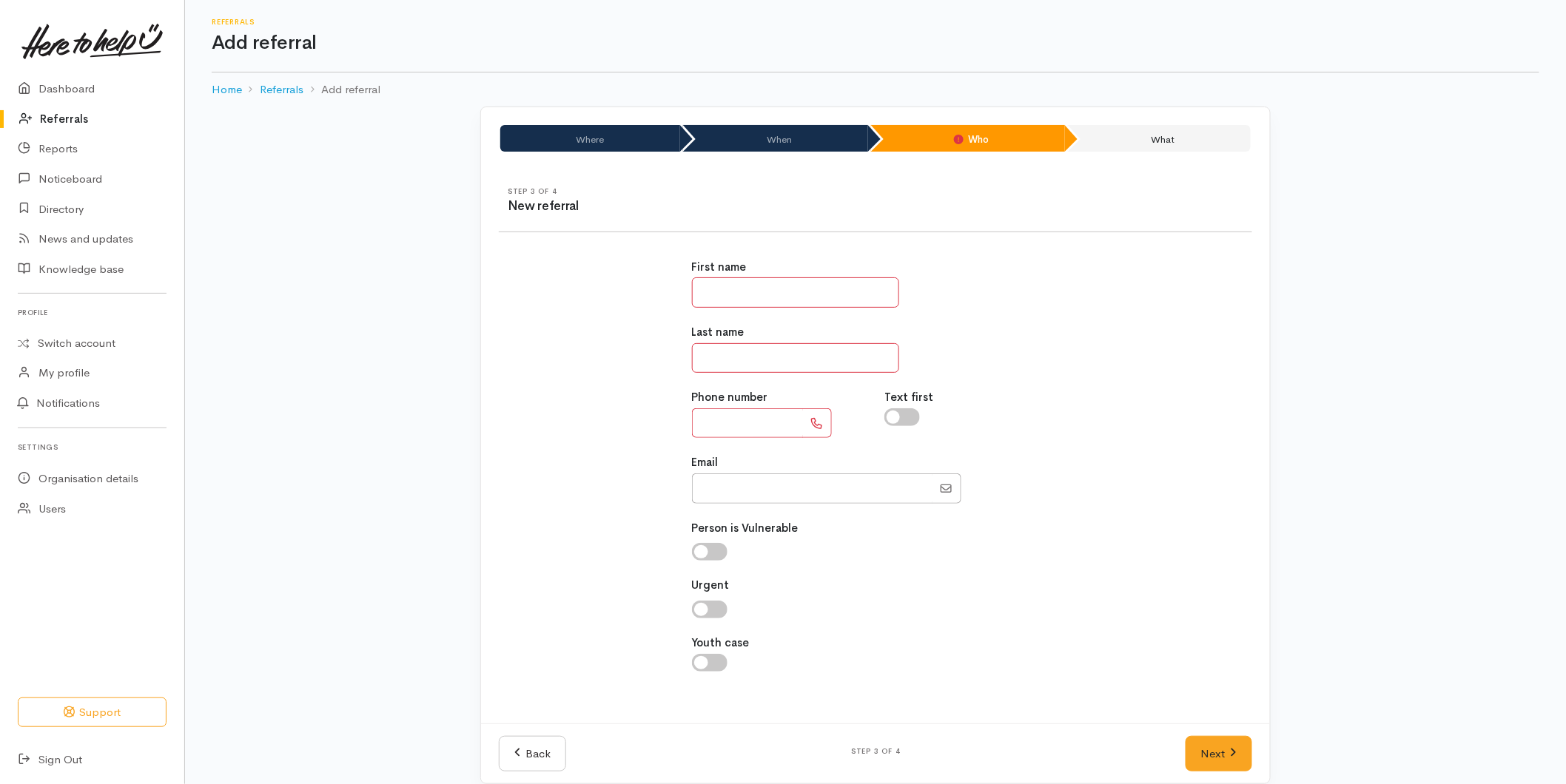
drag, startPoint x: 787, startPoint y: 291, endPoint x: 776, endPoint y: 297, distance: 12.5
click at [787, 292] on input "text" at bounding box center [796, 292] width 208 height 30
type input "******"
type input "**********"
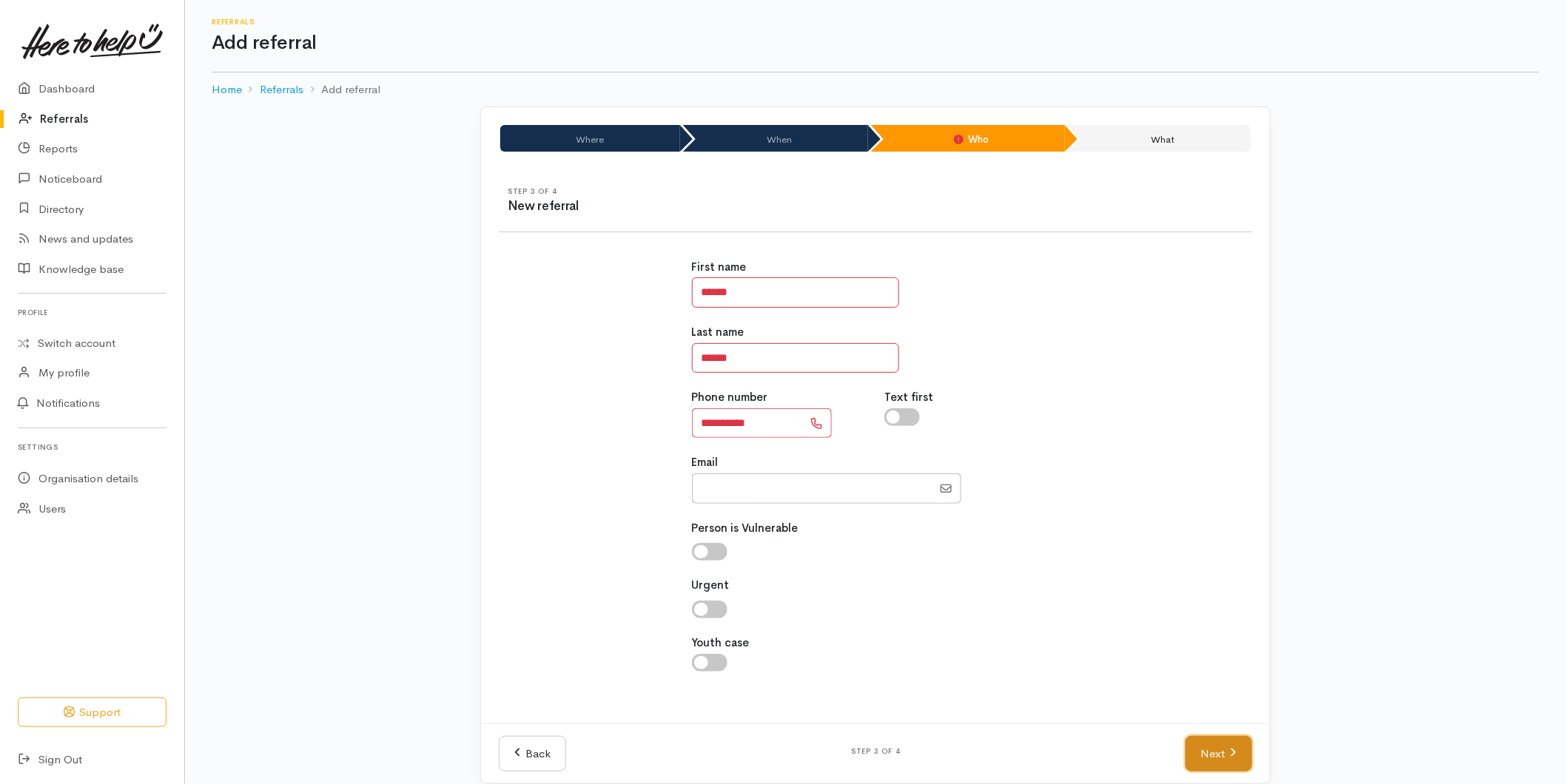
click at [1204, 755] on link "Next" at bounding box center [1219, 753] width 67 height 36
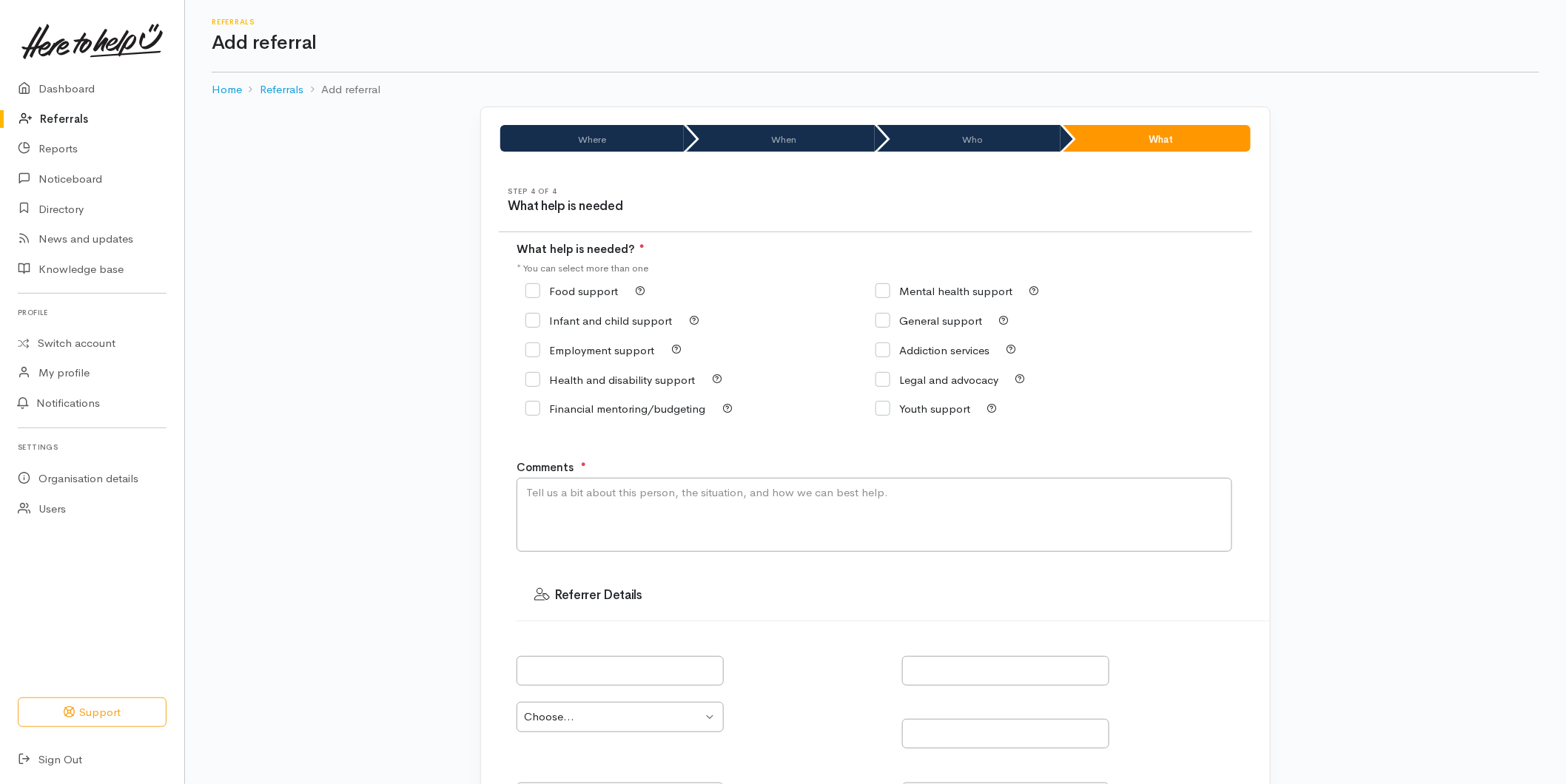
click at [536, 286] on input "Food support" at bounding box center [571, 291] width 92 height 11
checkbox input "true"
click at [630, 558] on div "Step 4 of 4 What help is needed What help is needed? ● * You can select more th…" at bounding box center [876, 571] width 789 height 802
click at [622, 527] on textarea "Comments" at bounding box center [875, 515] width 716 height 74
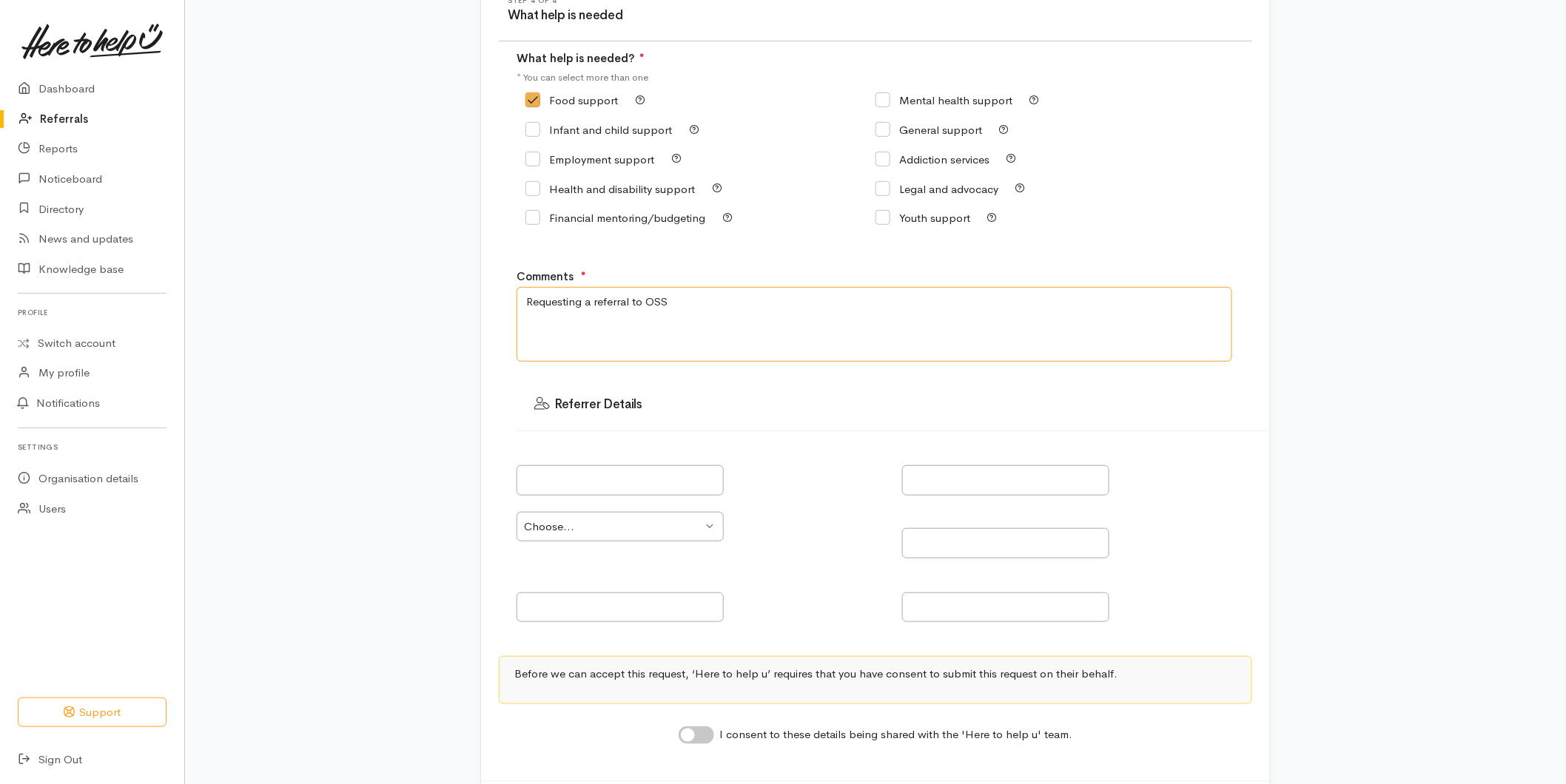
scroll to position [271, 0]
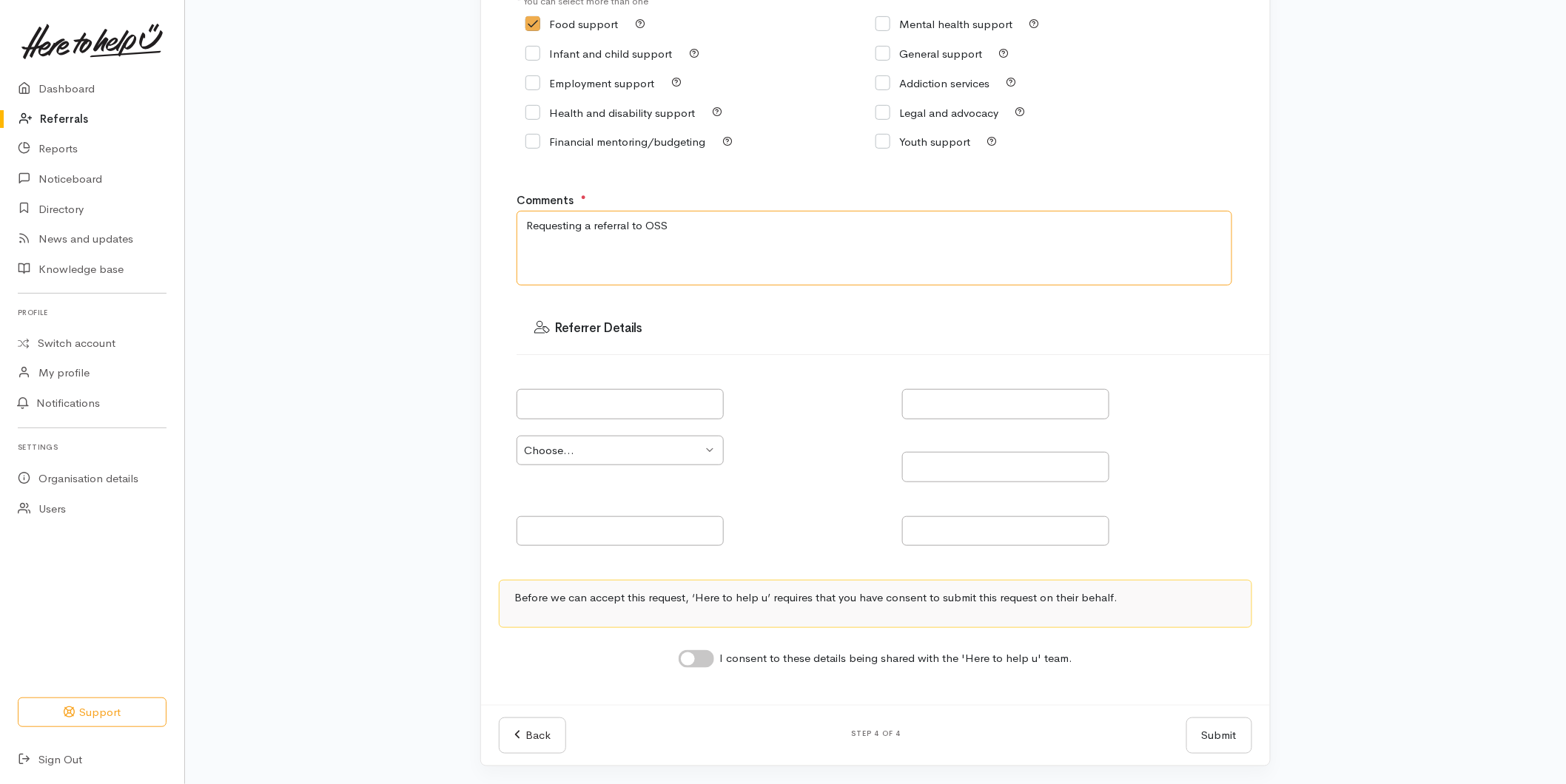
type textarea "Requesting a referral to OSS"
click at [703, 656] on input "I consent to these details being shared with the 'Here to help u' team." at bounding box center [696, 659] width 36 height 17
checkbox input "true"
click at [1227, 728] on button "Submit" at bounding box center [1220, 735] width 66 height 36
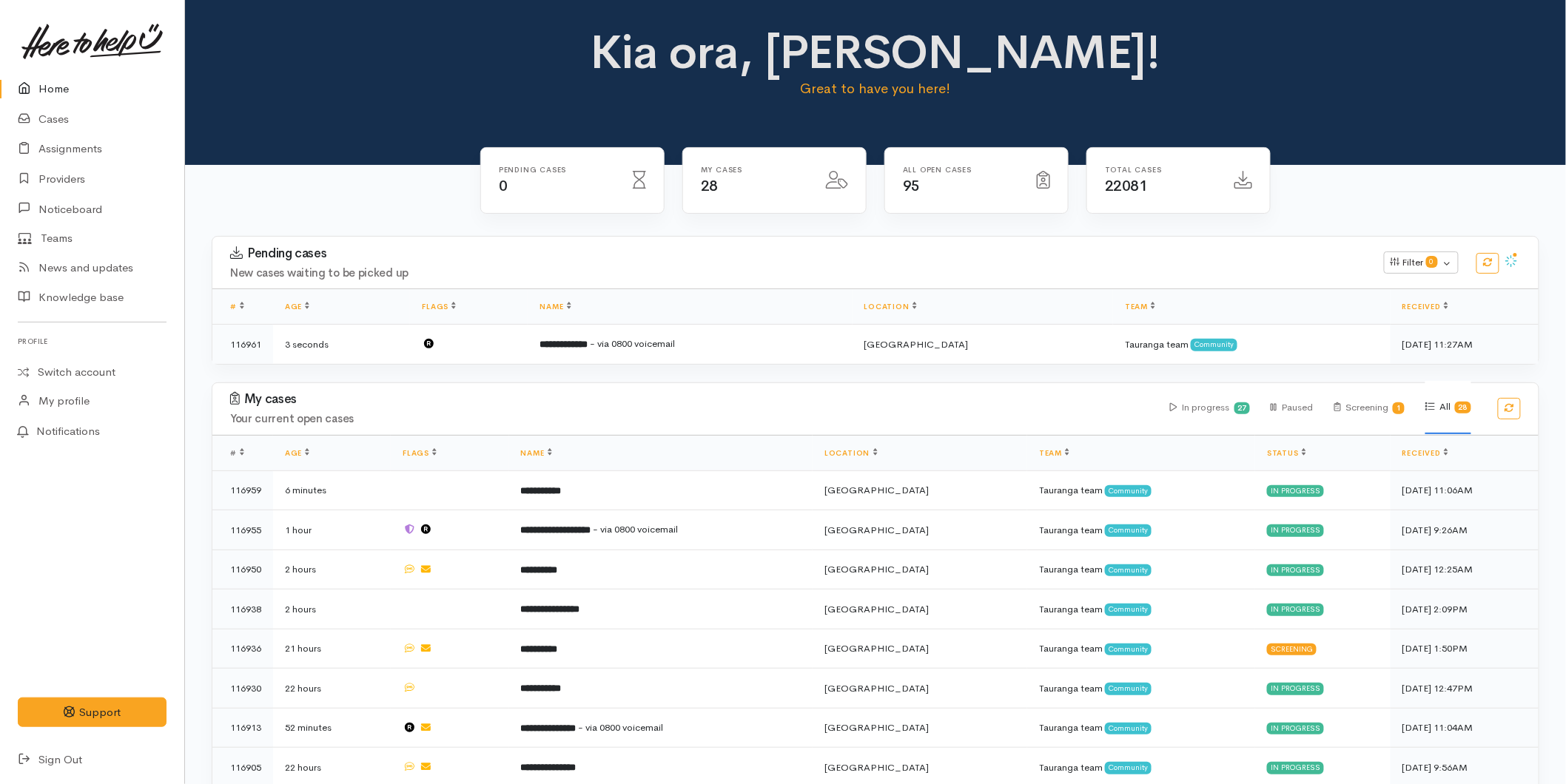
click at [53, 89] on link "Home" at bounding box center [92, 88] width 184 height 30
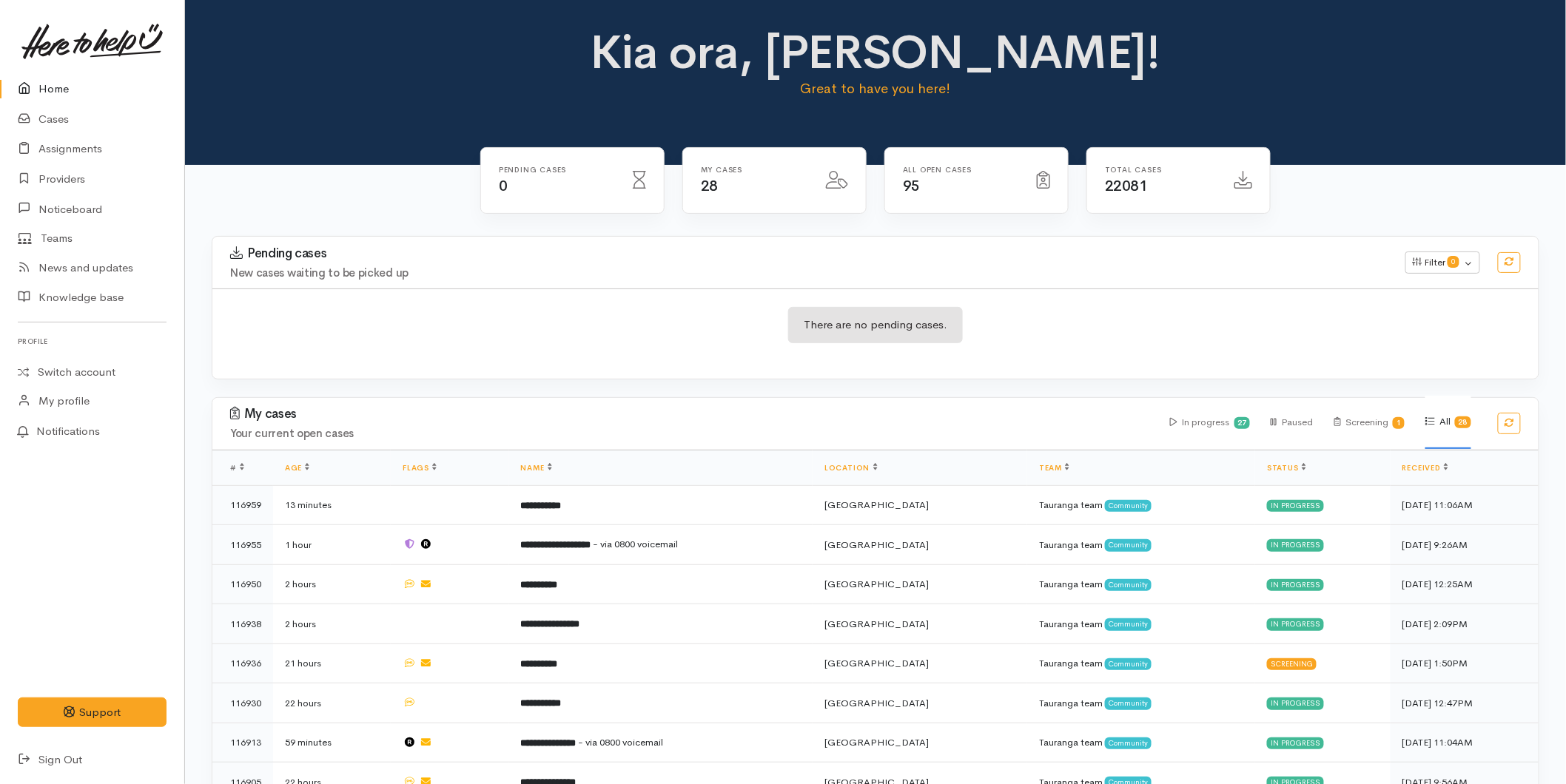
click at [67, 94] on link "Home" at bounding box center [92, 88] width 184 height 30
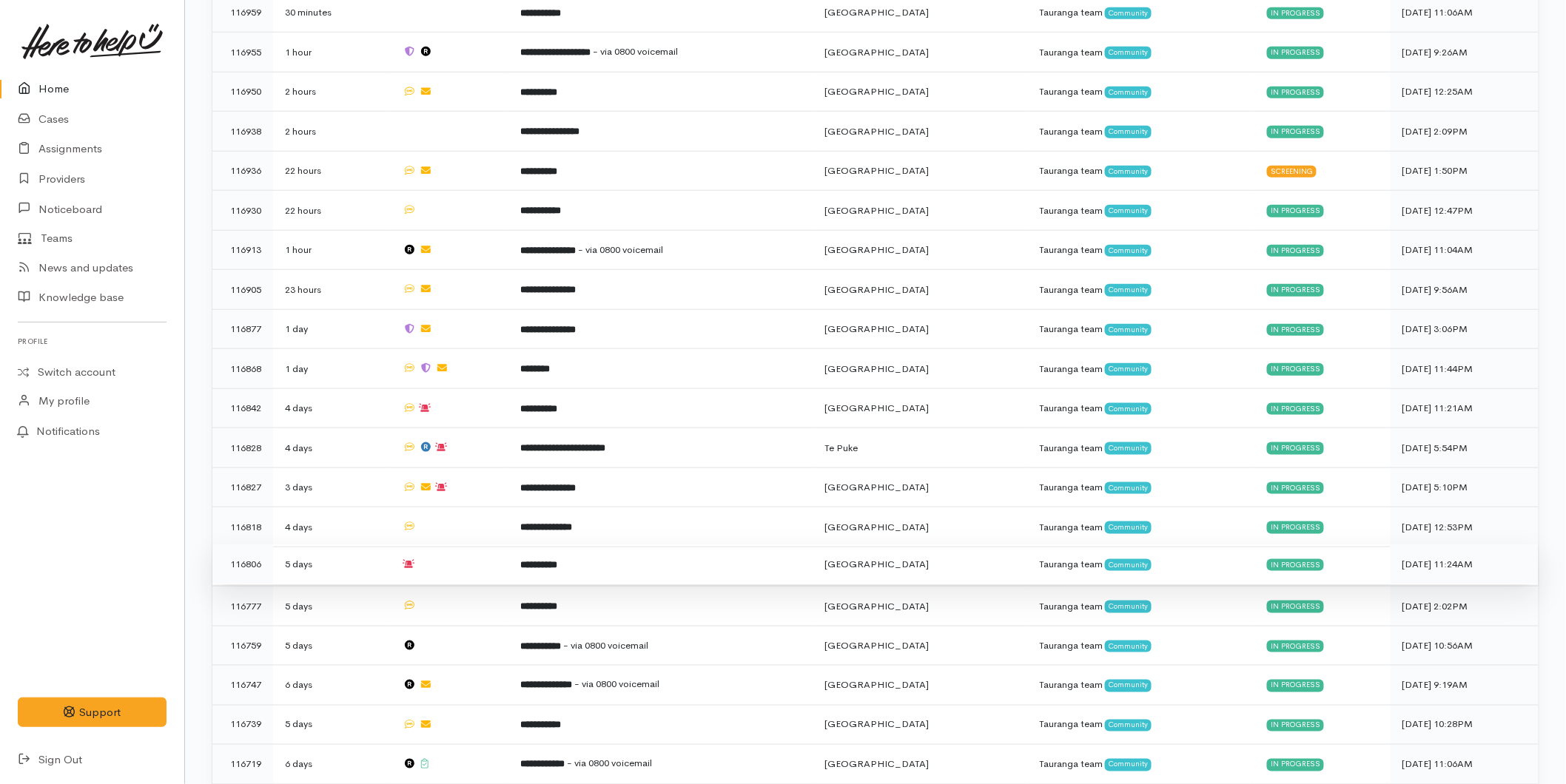
scroll to position [847, 0]
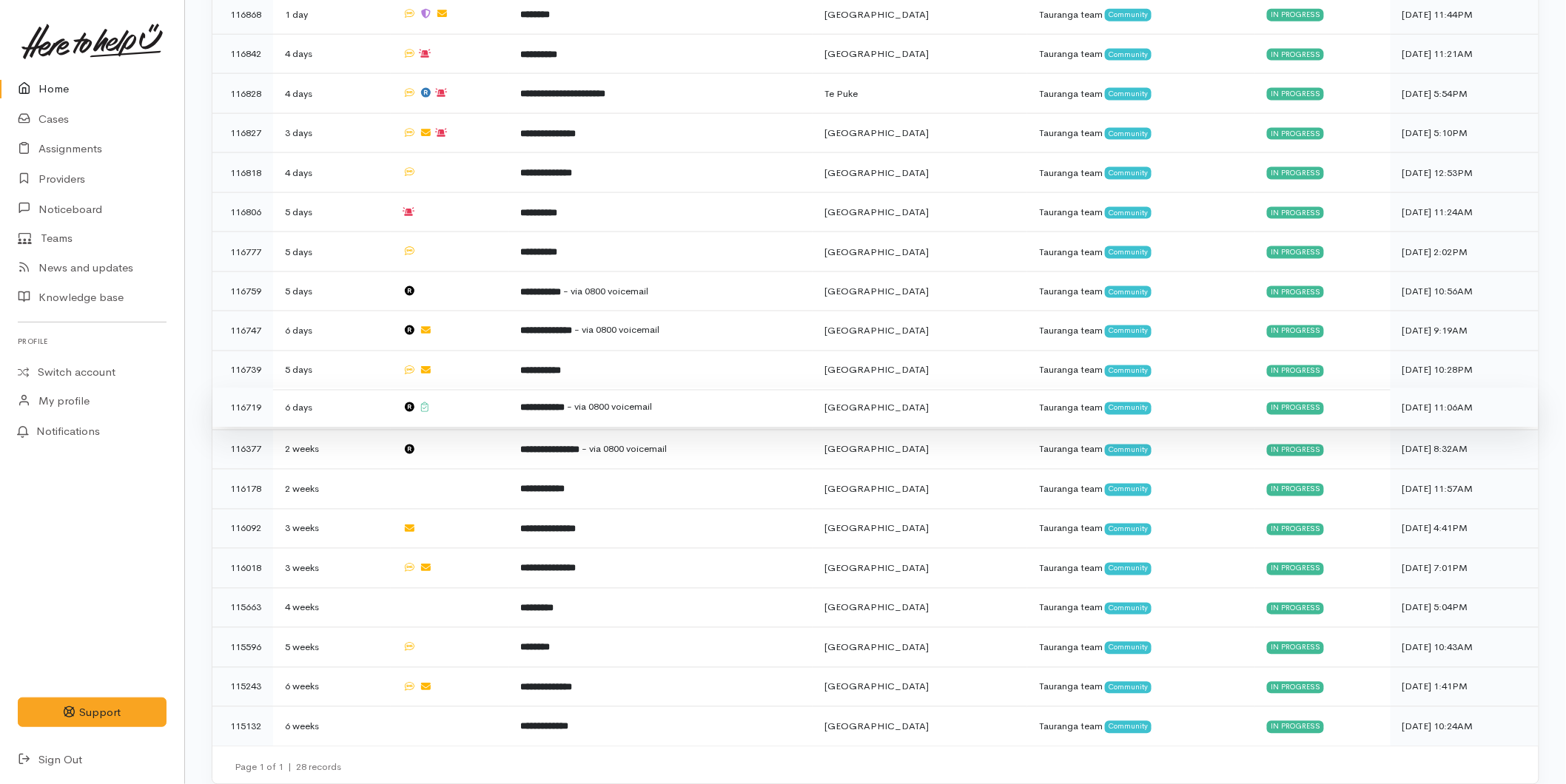
click at [565, 403] on b "**********" at bounding box center [543, 408] width 45 height 10
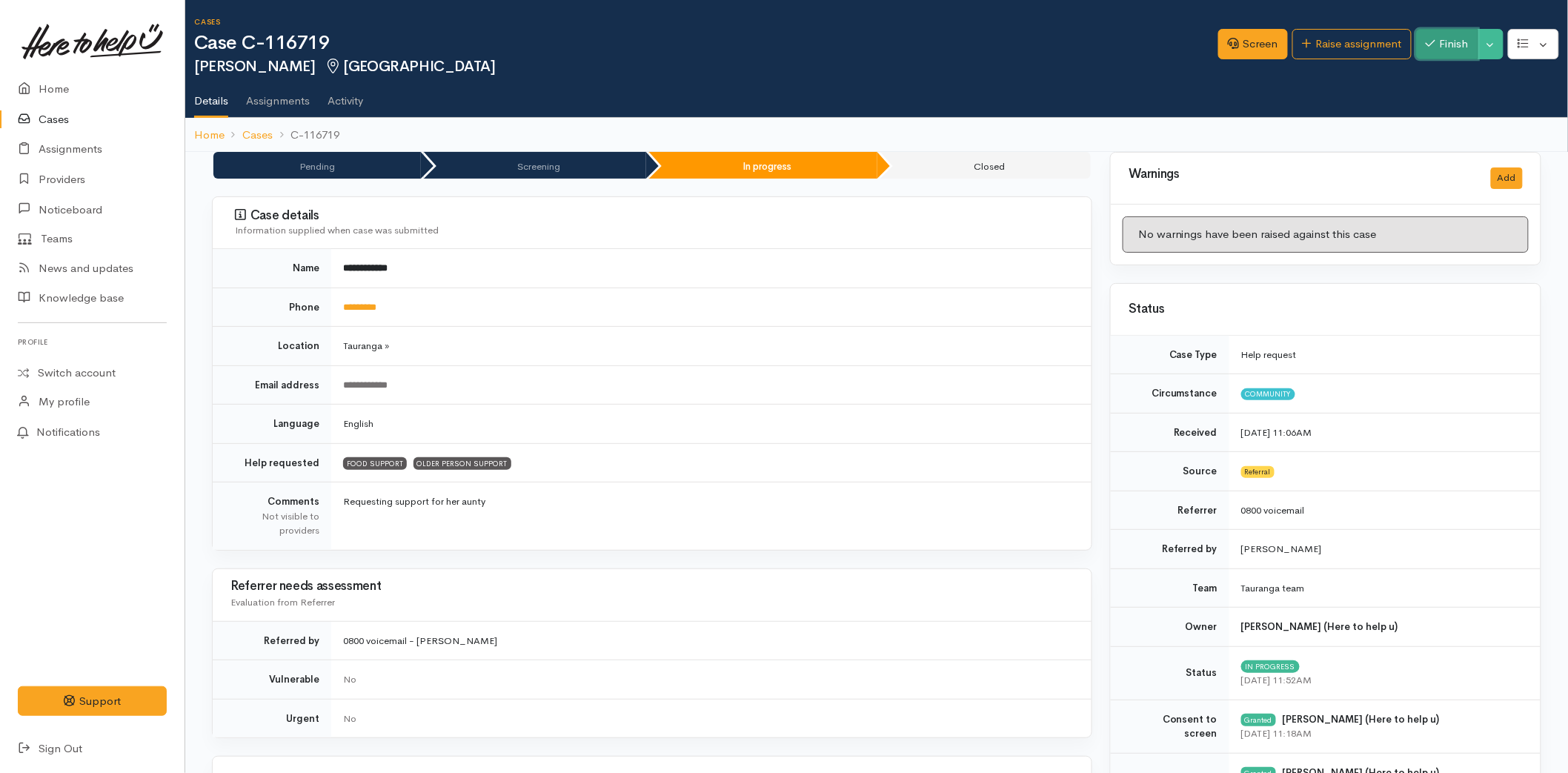
click at [1432, 39] on icon "button" at bounding box center [1431, 43] width 10 height 11
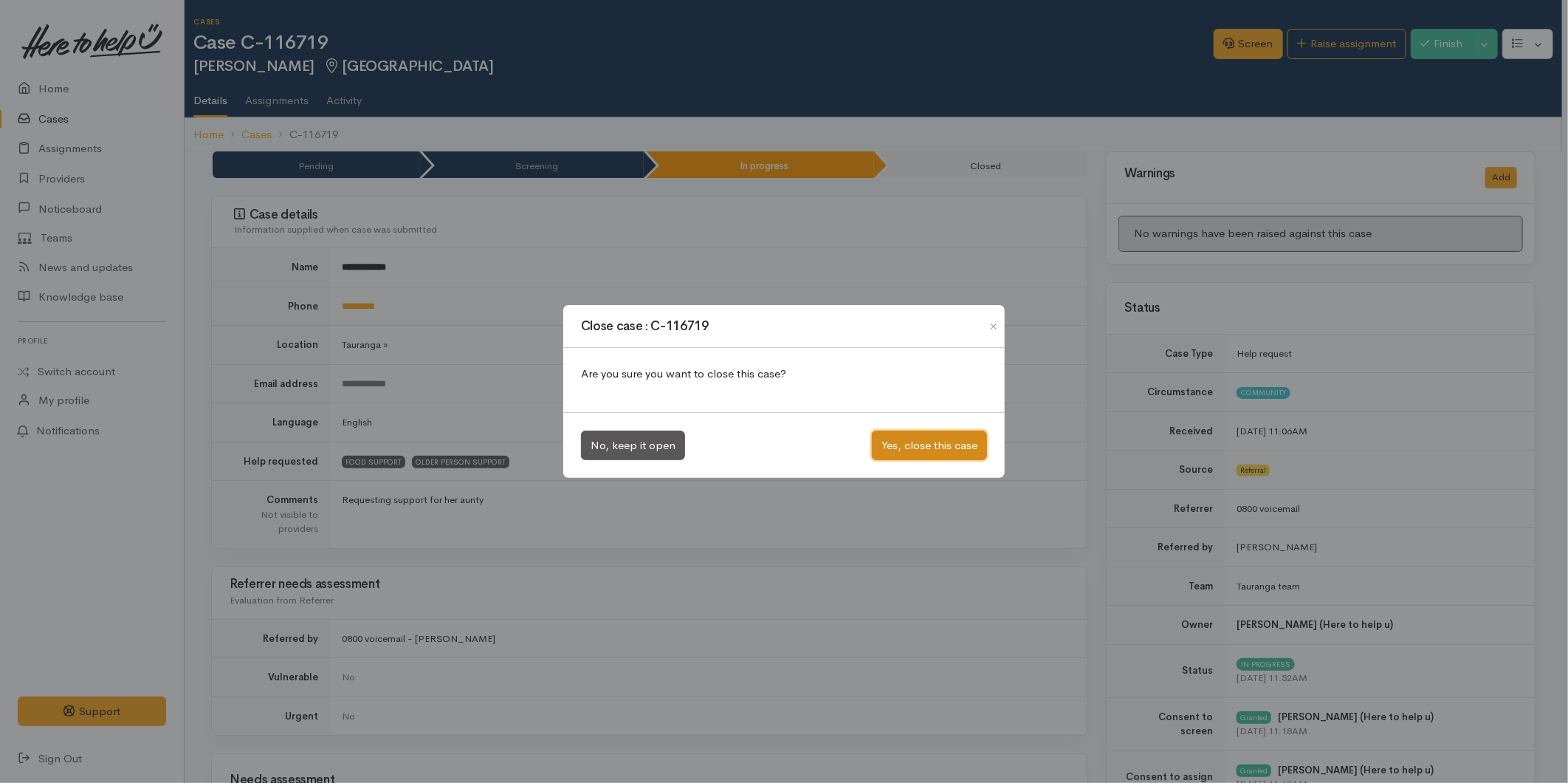
click at [946, 448] on button "Yes, close this case" at bounding box center [929, 445] width 115 height 30
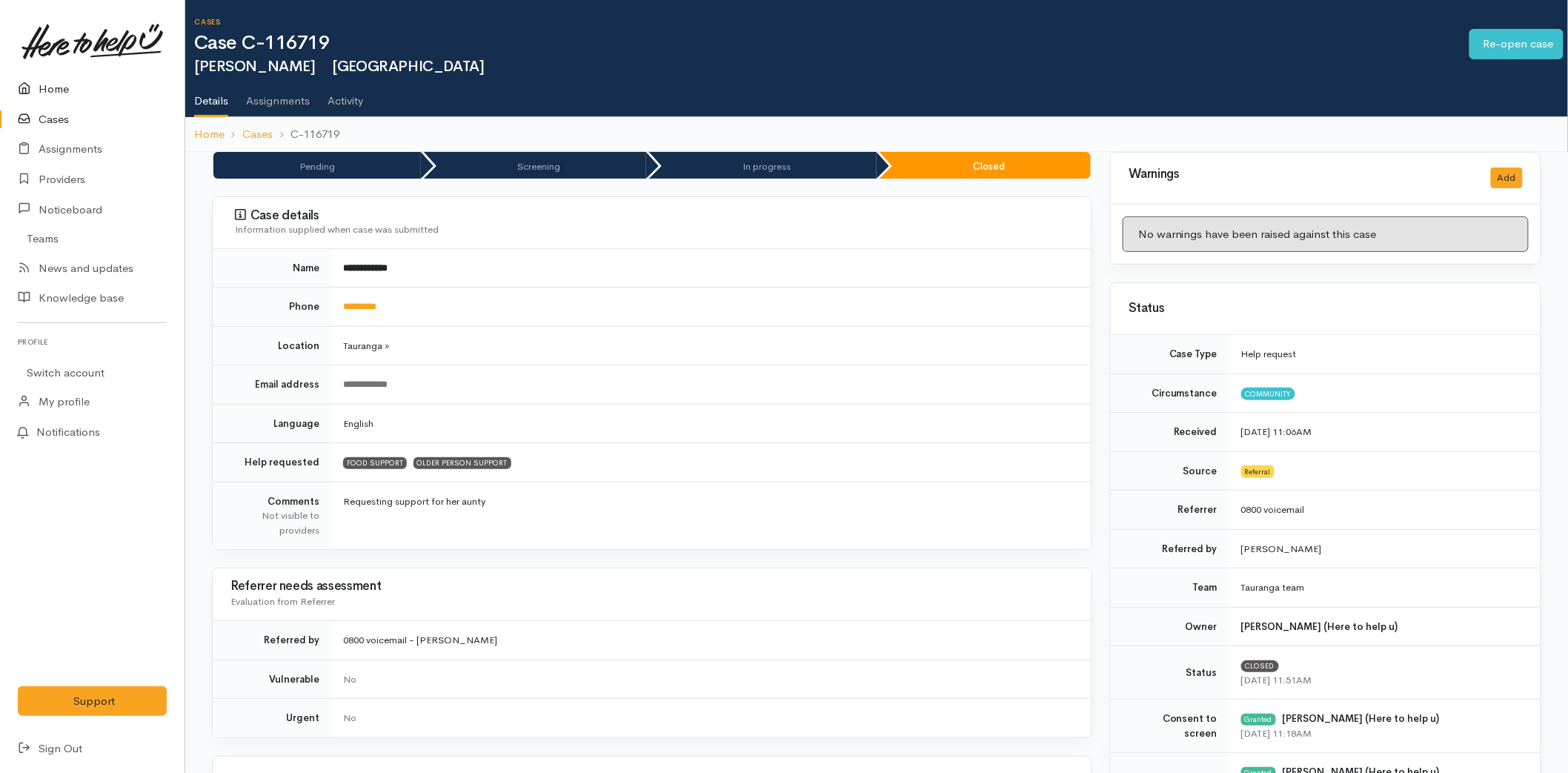
click at [65, 92] on link "Home" at bounding box center [92, 88] width 184 height 30
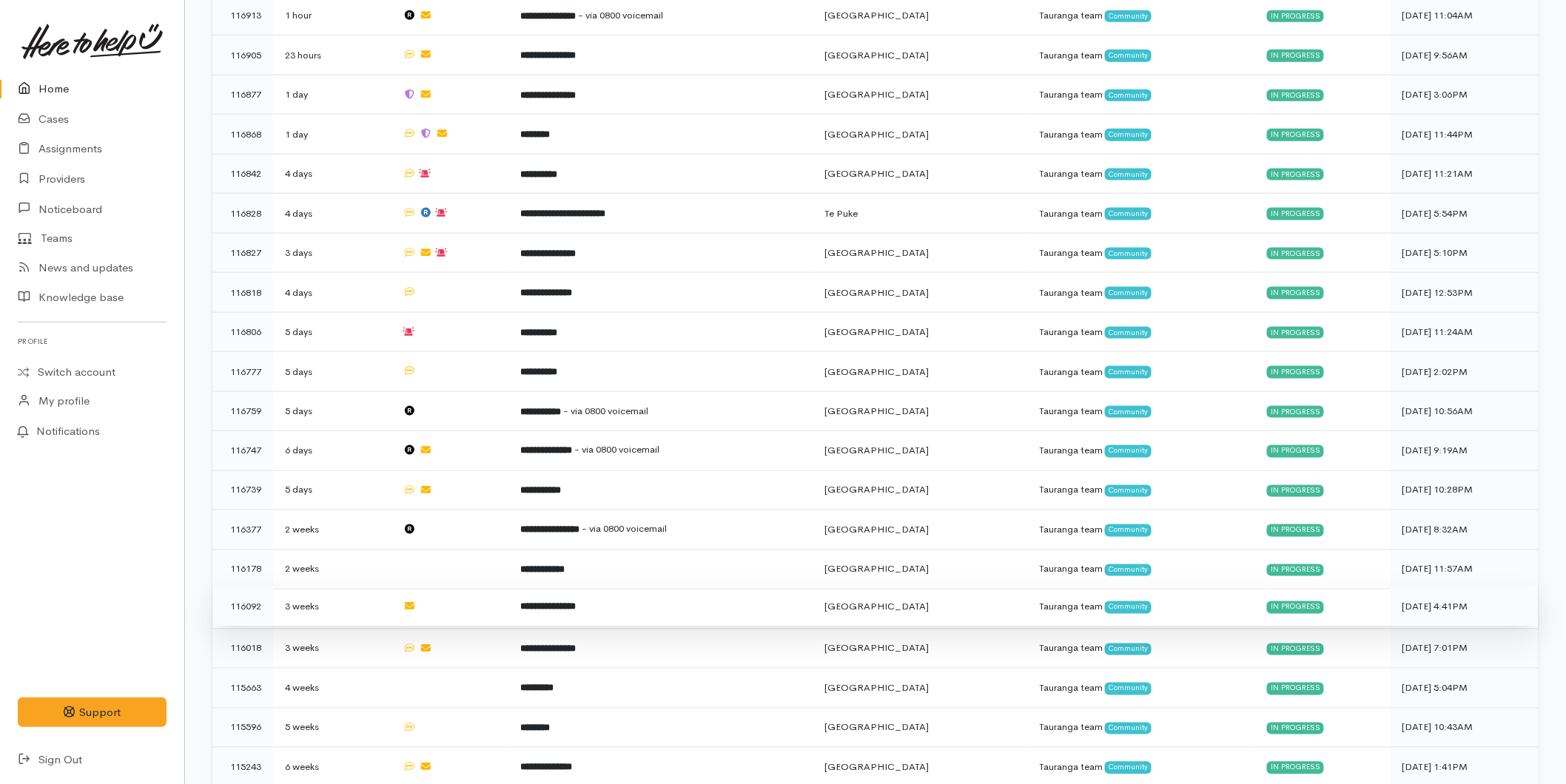
scroll to position [808, 0]
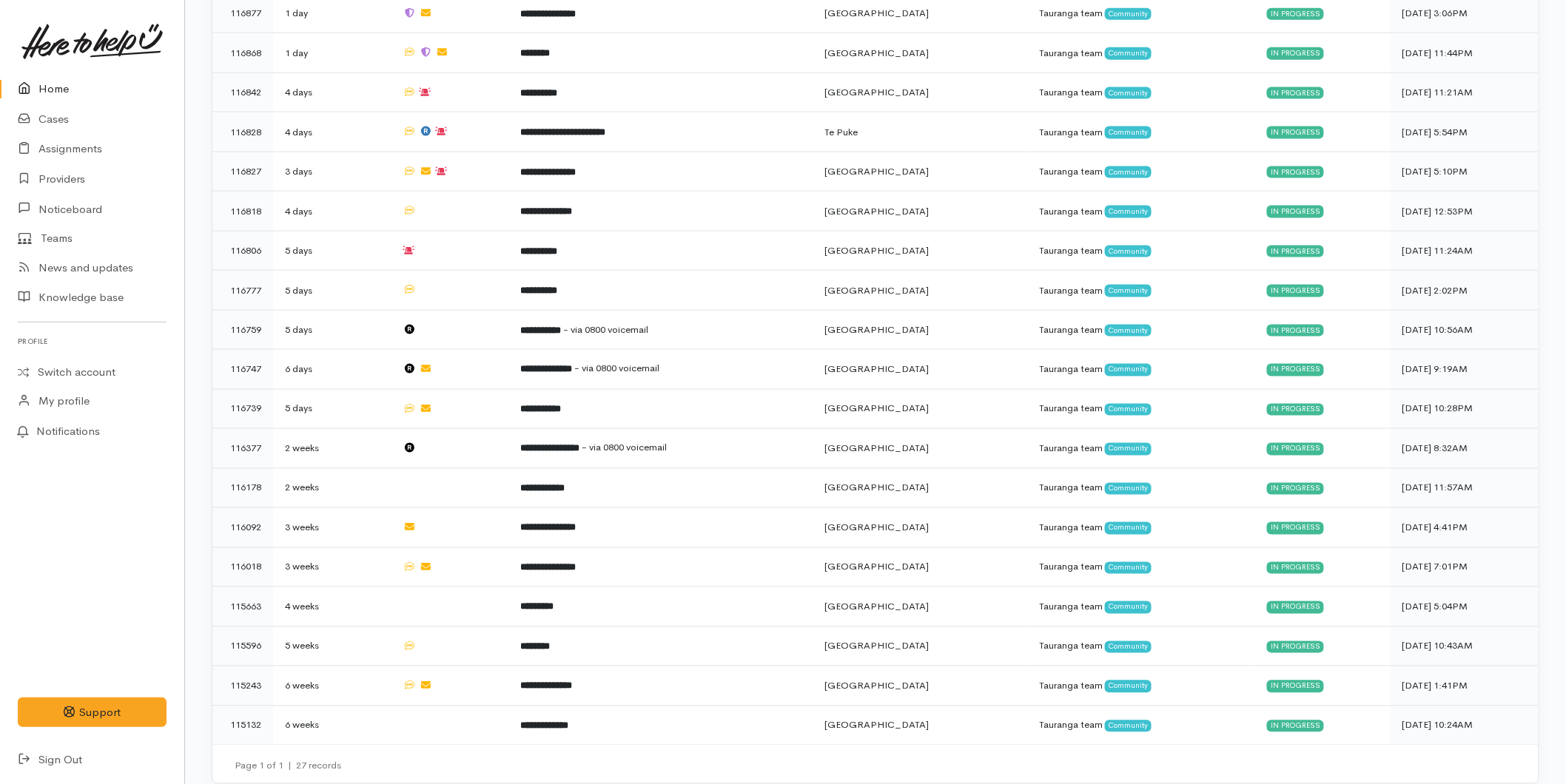
click at [69, 86] on link "Home" at bounding box center [92, 88] width 184 height 30
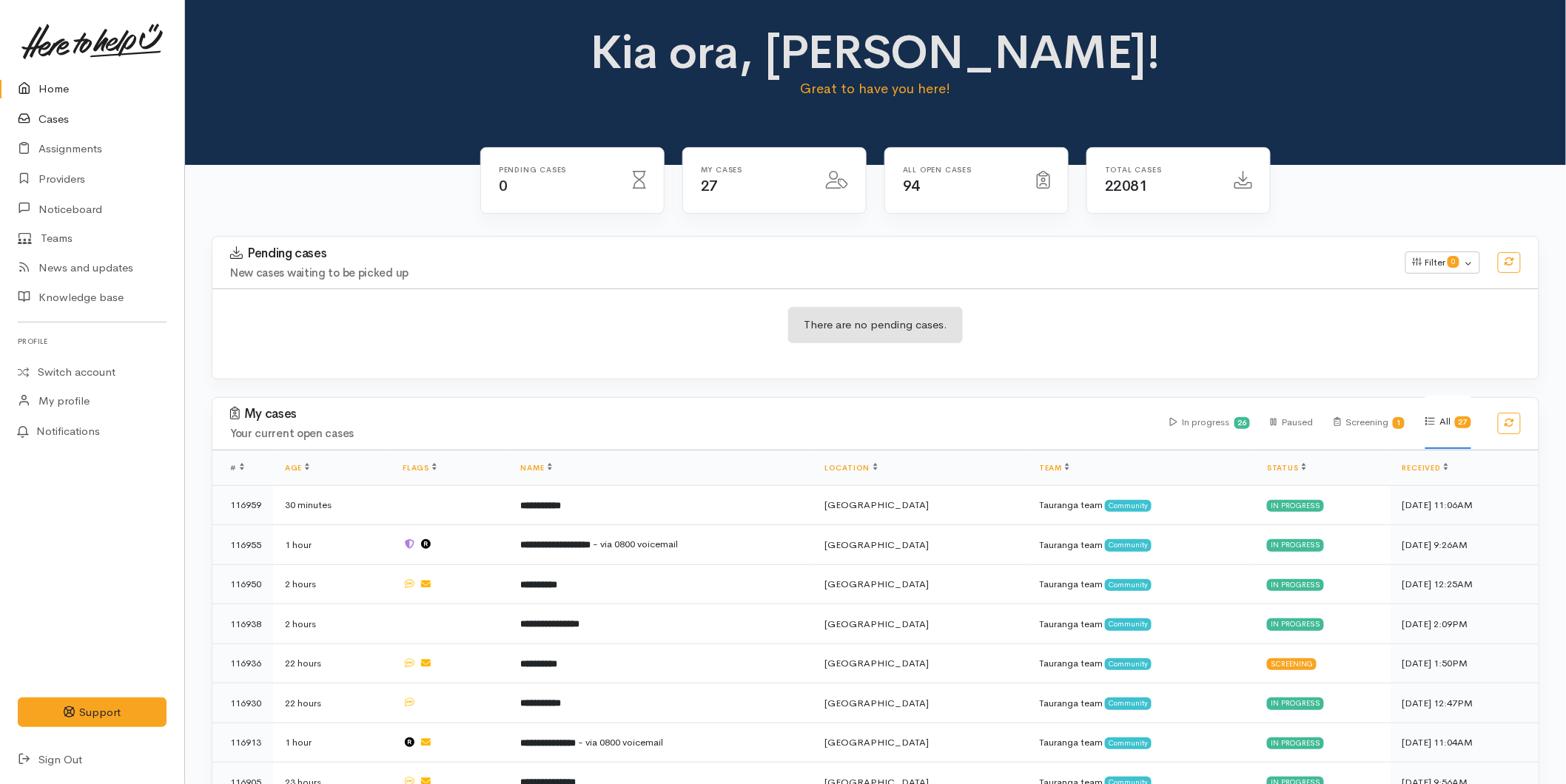
click at [67, 116] on link "Cases" at bounding box center [92, 119] width 184 height 30
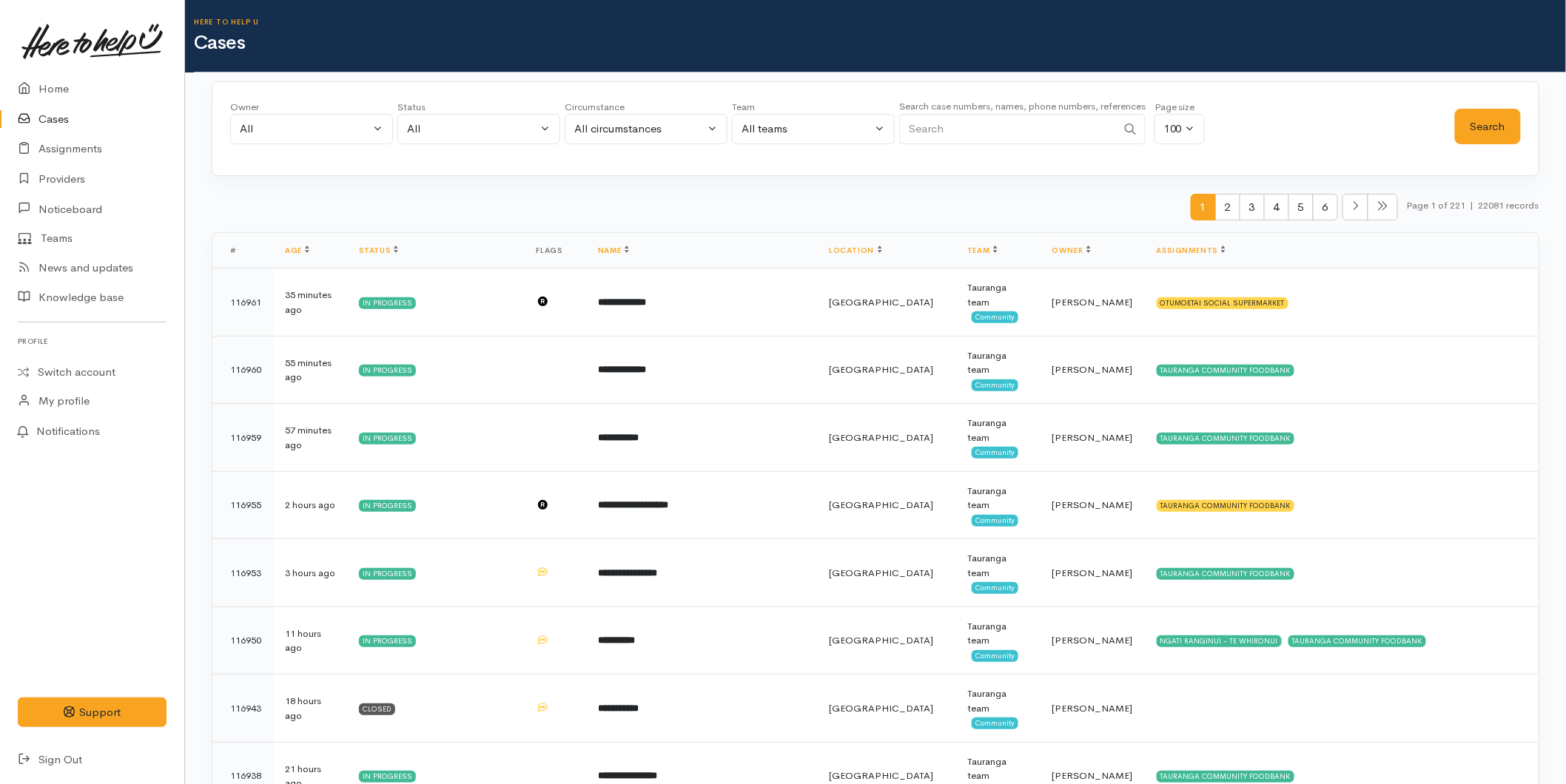
drag, startPoint x: 952, startPoint y: 128, endPoint x: 794, endPoint y: 123, distance: 158.1
click at [952, 127] on input "Search" at bounding box center [1007, 129] width 217 height 30
type input "0"
click at [72, 83] on link "Home" at bounding box center [92, 88] width 184 height 30
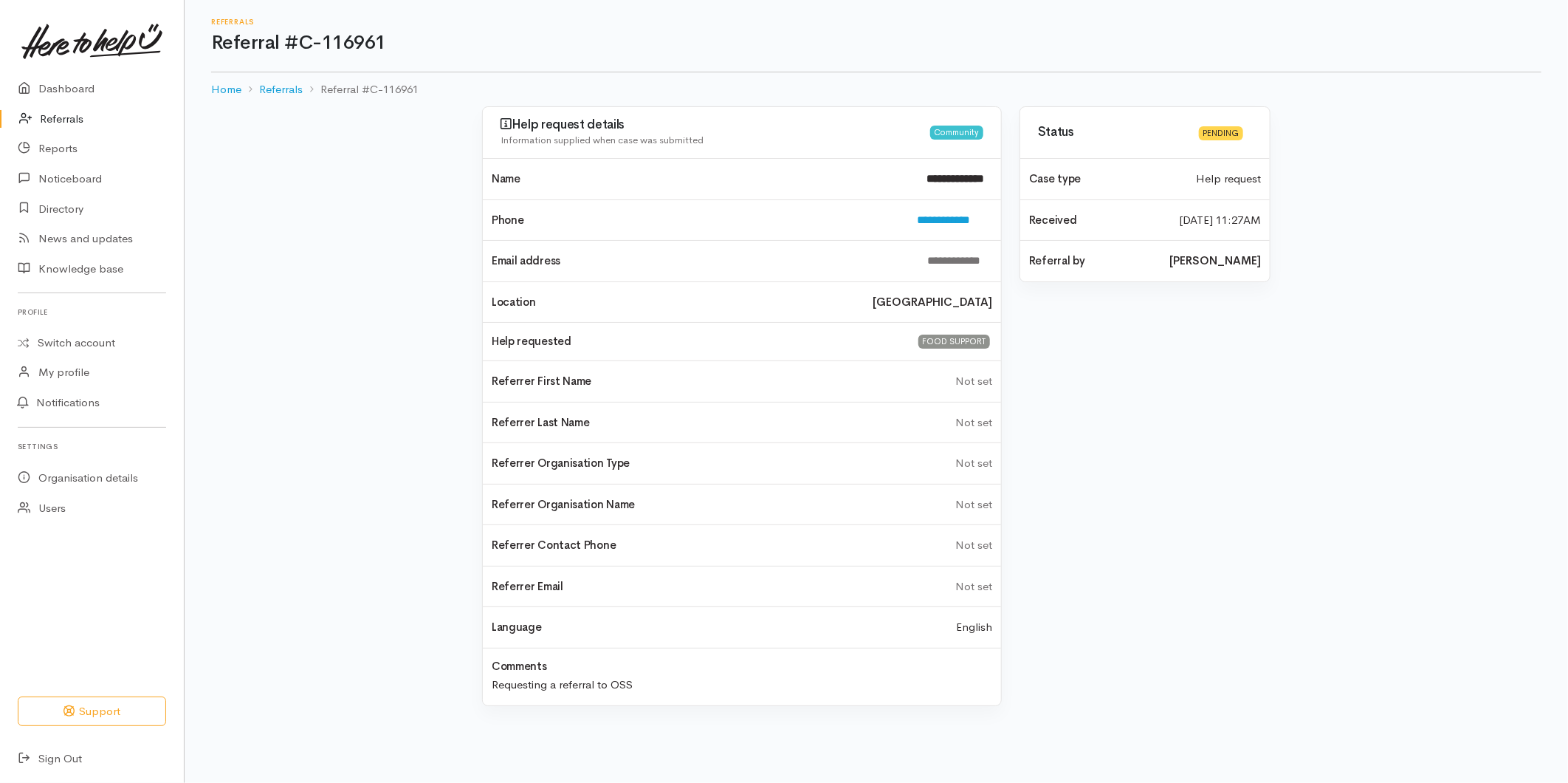
drag, startPoint x: 0, startPoint y: 0, endPoint x: 119, endPoint y: 109, distance: 161.4
click at [60, 109] on link "Referrals" at bounding box center [92, 119] width 184 height 30
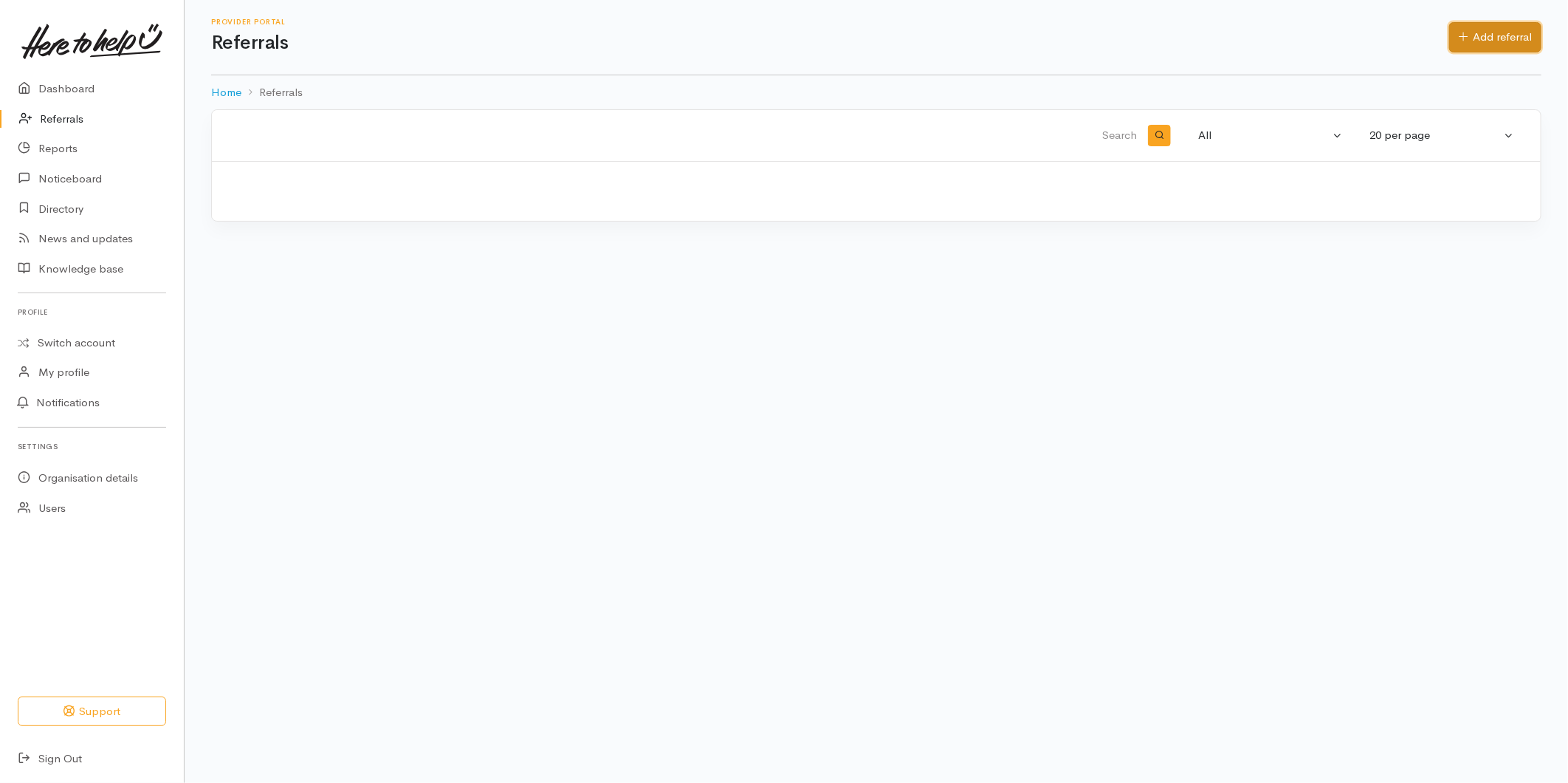
click at [1464, 34] on icon at bounding box center [1464, 36] width 10 height 11
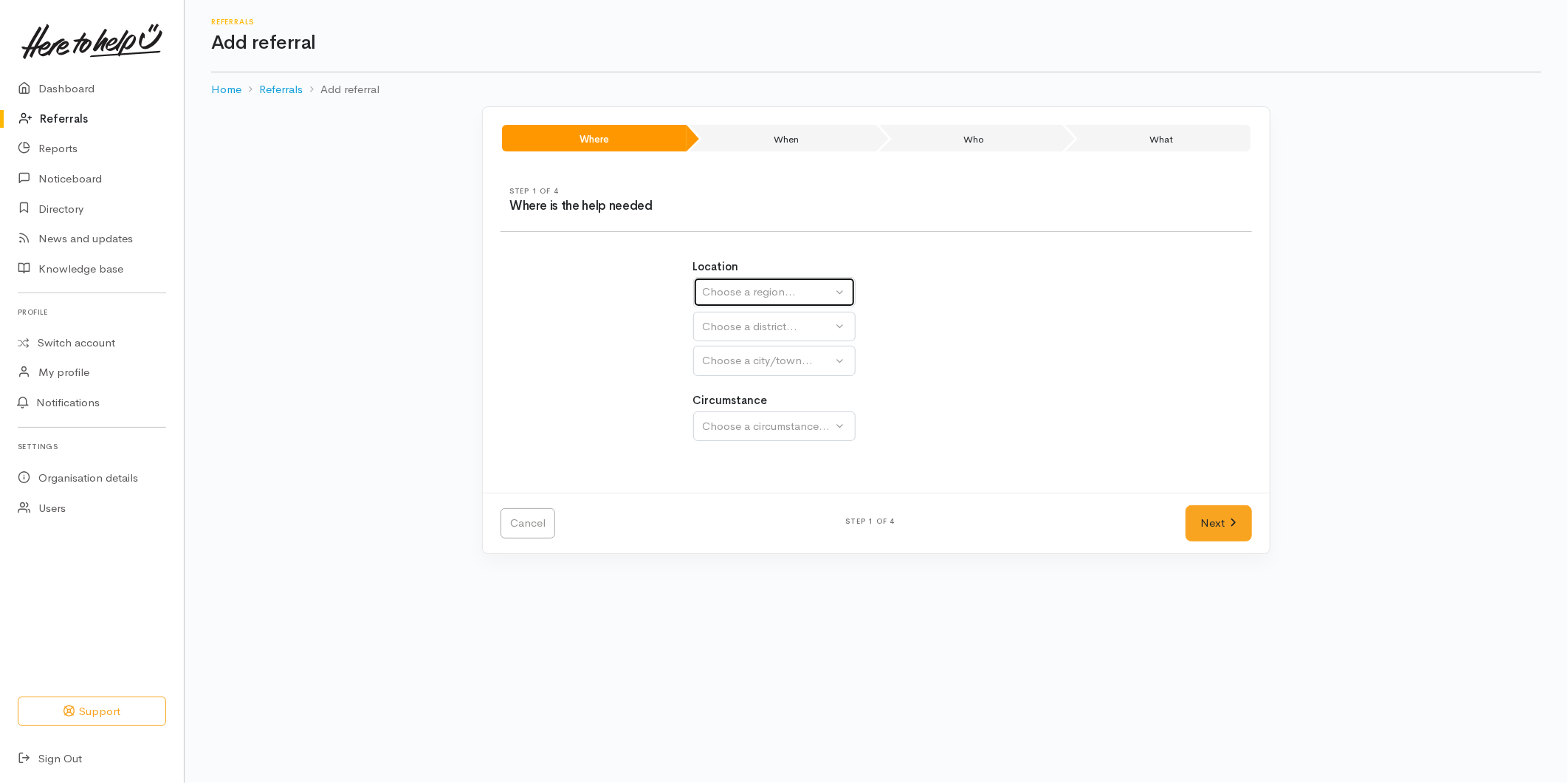
click at [739, 291] on div "Choose a region..." at bounding box center [768, 292] width 130 height 17
click at [732, 401] on span "Bay of Plenty" at bounding box center [745, 407] width 67 height 17
select select "4"
select select
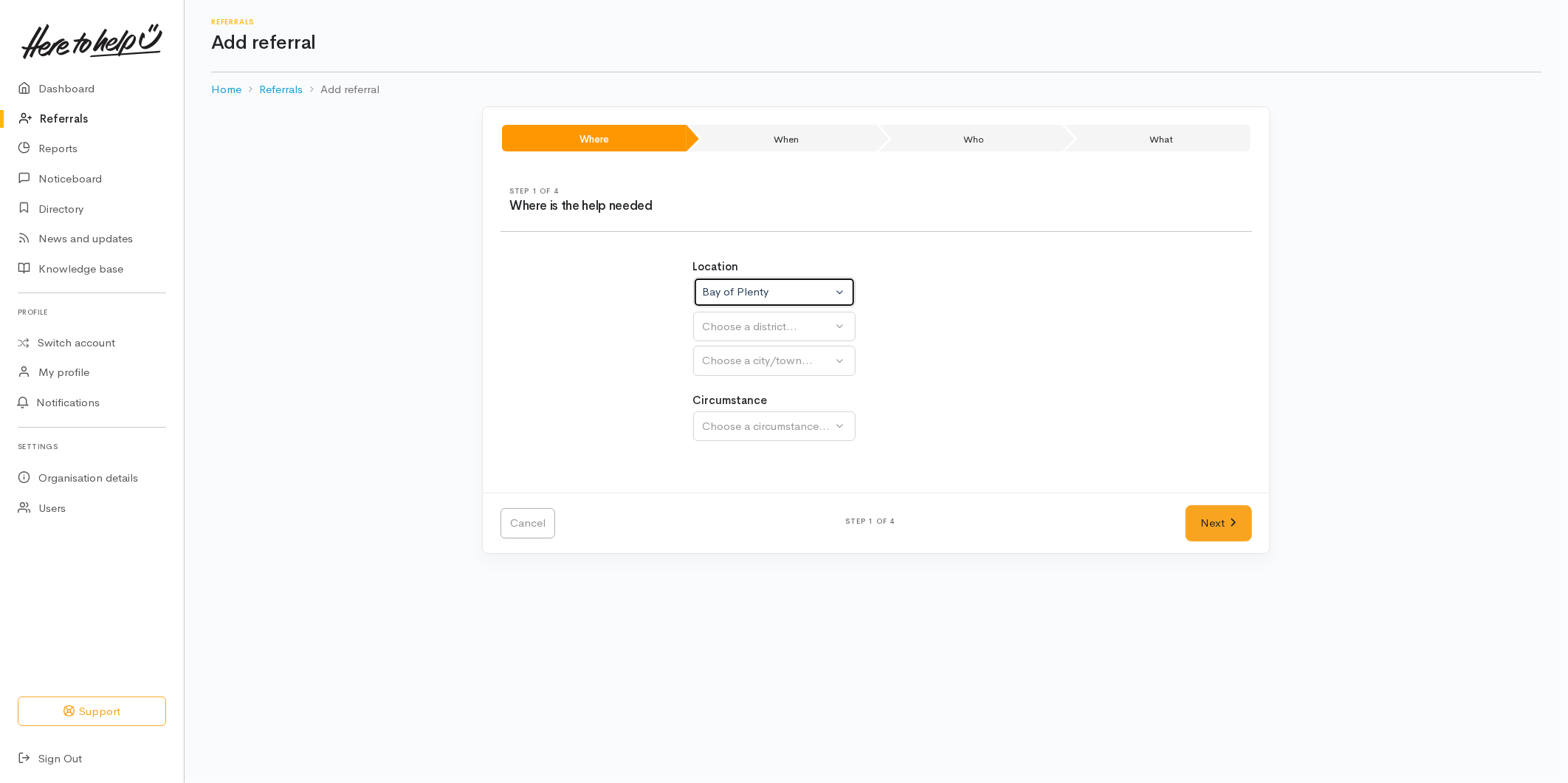
select select
click at [729, 323] on div "Choose a district..." at bounding box center [807, 327] width 207 height 17
drag, startPoint x: 740, startPoint y: 392, endPoint x: 740, endPoint y: 382, distance: 10.0
click at [740, 390] on span "[GEOGRAPHIC_DATA]" at bounding box center [770, 397] width 117 height 17
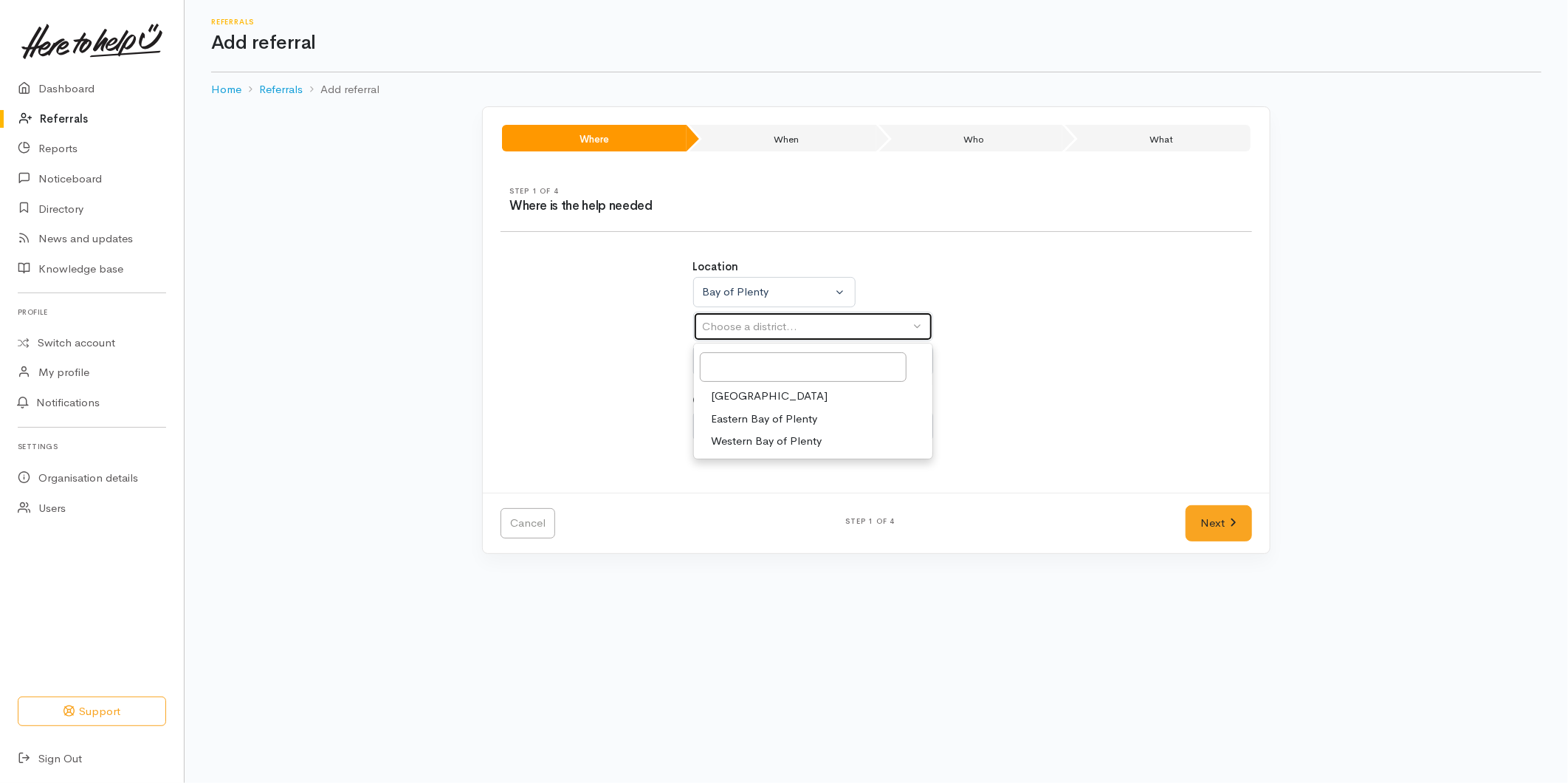
select select "6"
select select
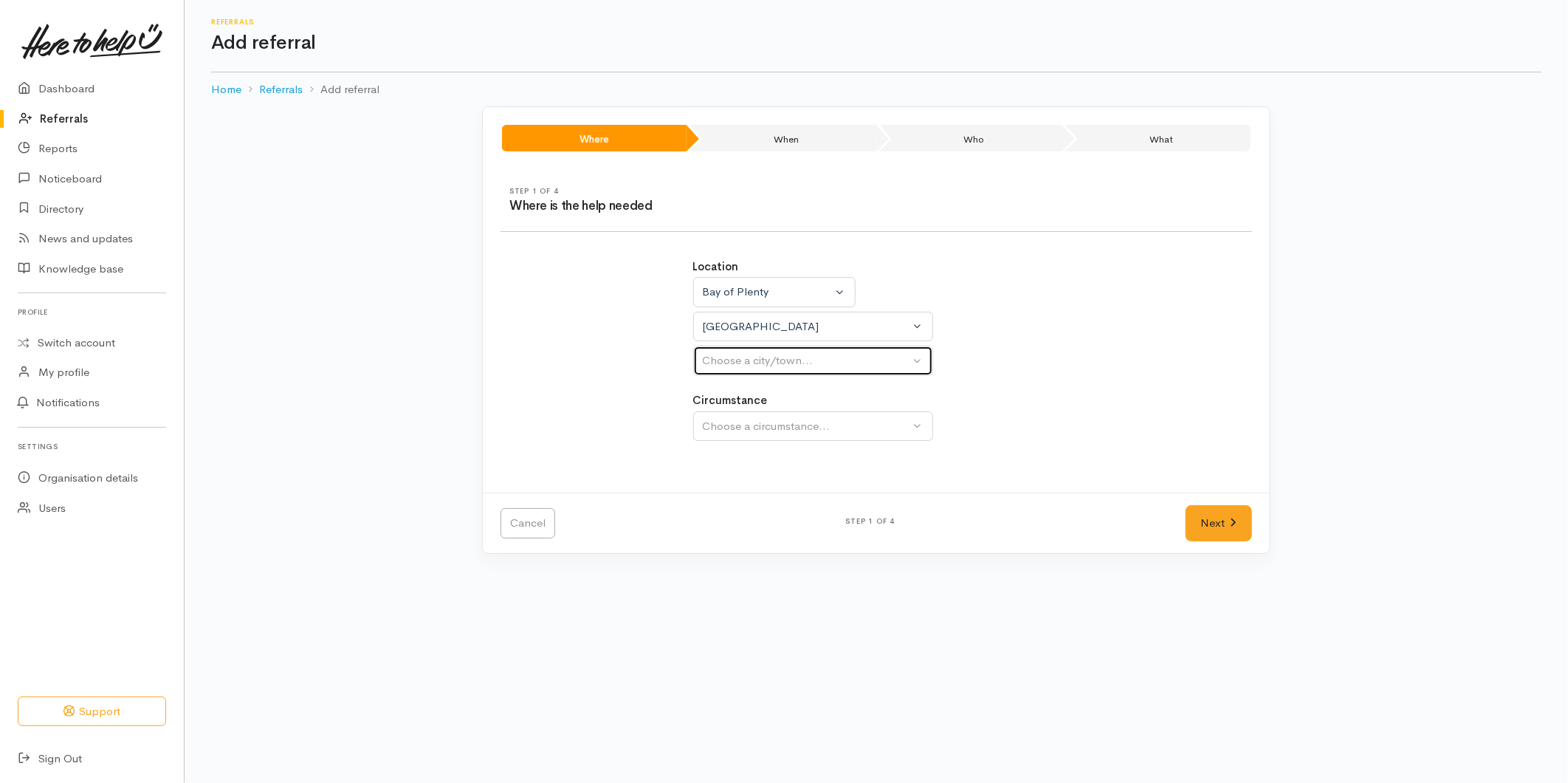
click at [741, 364] on div "Choose a city/town..." at bounding box center [807, 361] width 207 height 17
click at [736, 438] on span "[GEOGRAPHIC_DATA]" at bounding box center [770, 432] width 117 height 17
select select "4"
click at [744, 419] on div "Choose a circumstance..." at bounding box center [807, 427] width 207 height 17
click at [735, 498] on span "Community" at bounding box center [740, 497] width 56 height 17
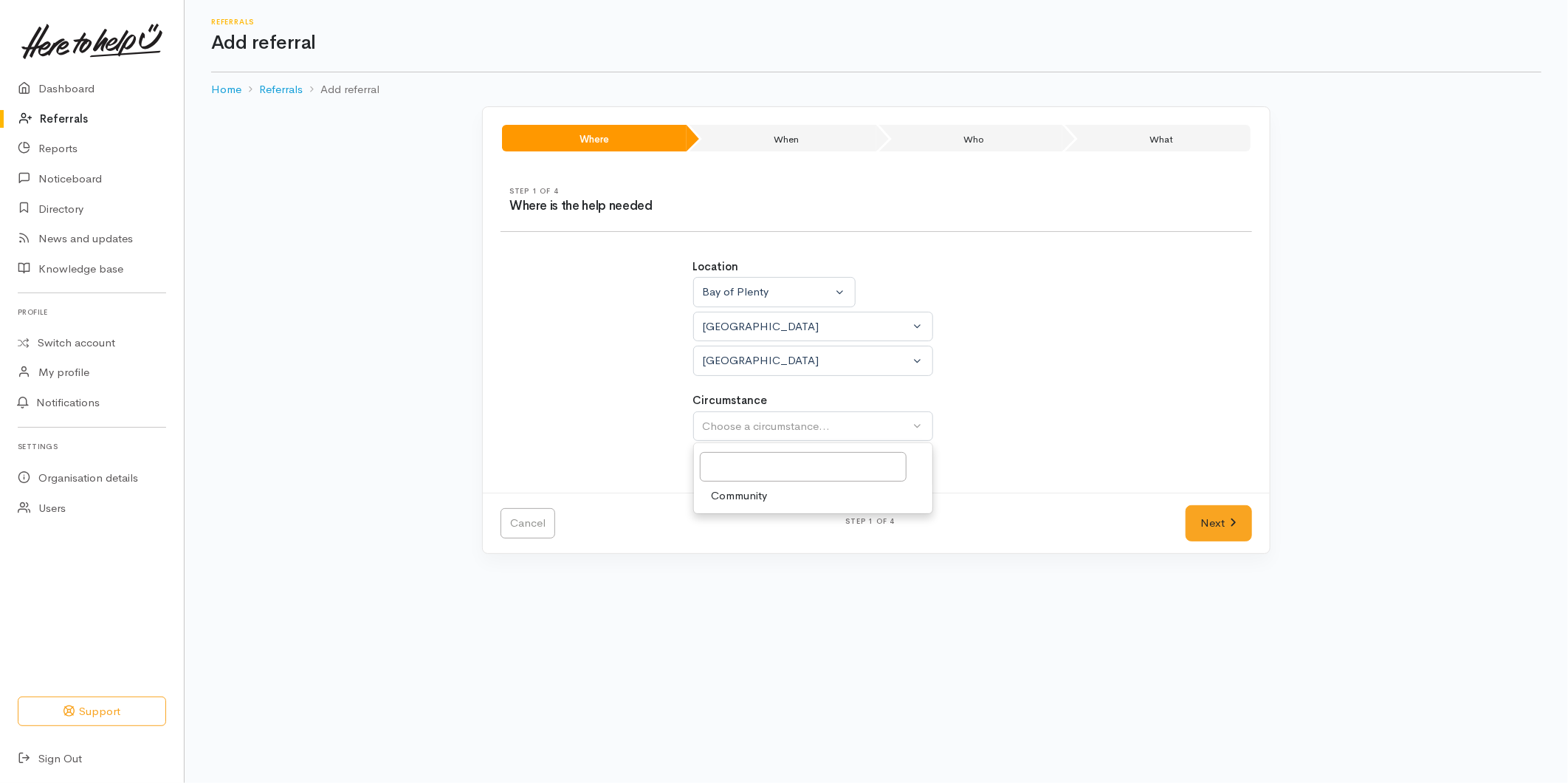
select select "2"
click at [1205, 514] on link "Next" at bounding box center [1219, 523] width 67 height 36
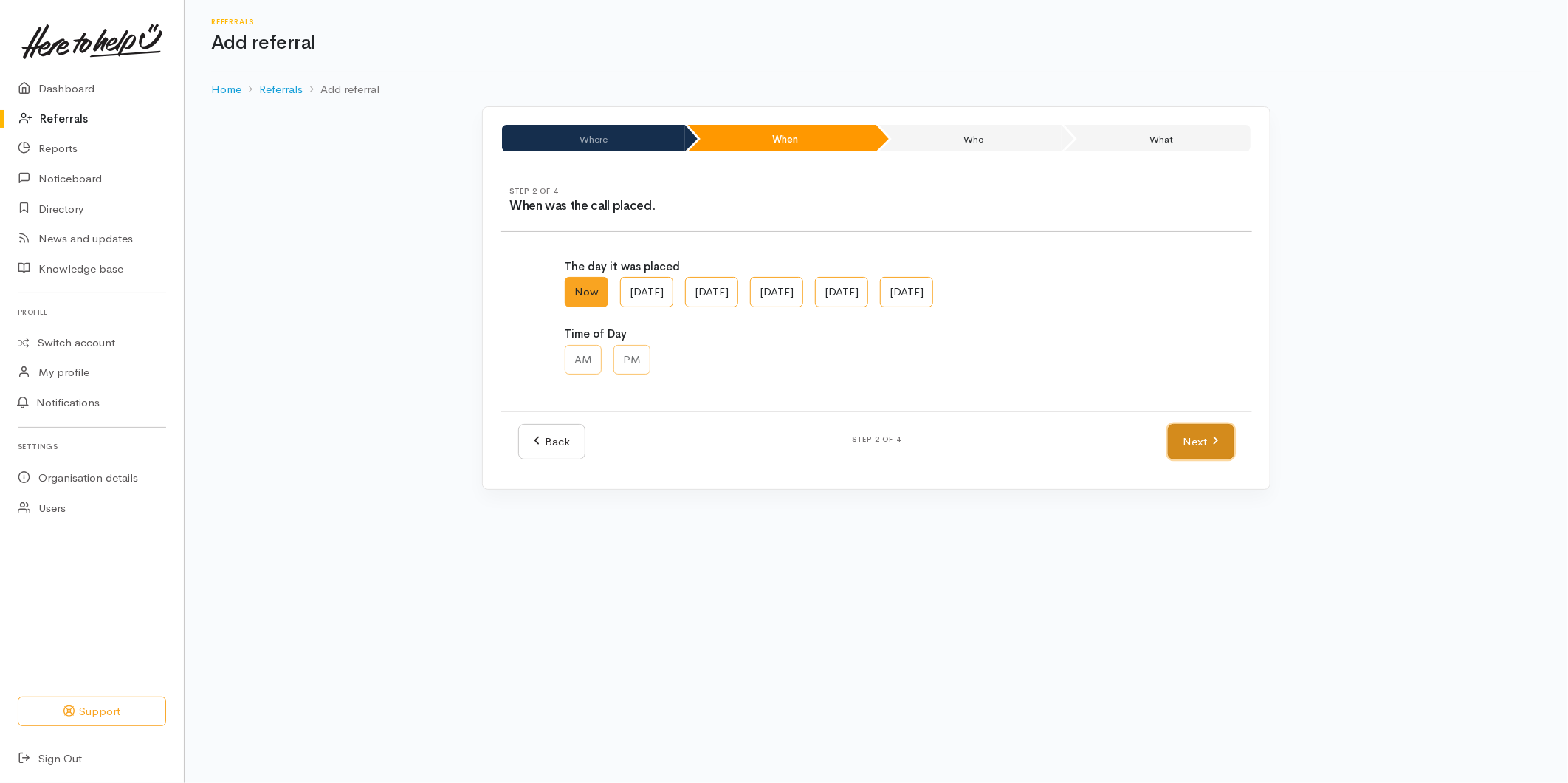
click at [1198, 432] on link "Next" at bounding box center [1201, 441] width 67 height 36
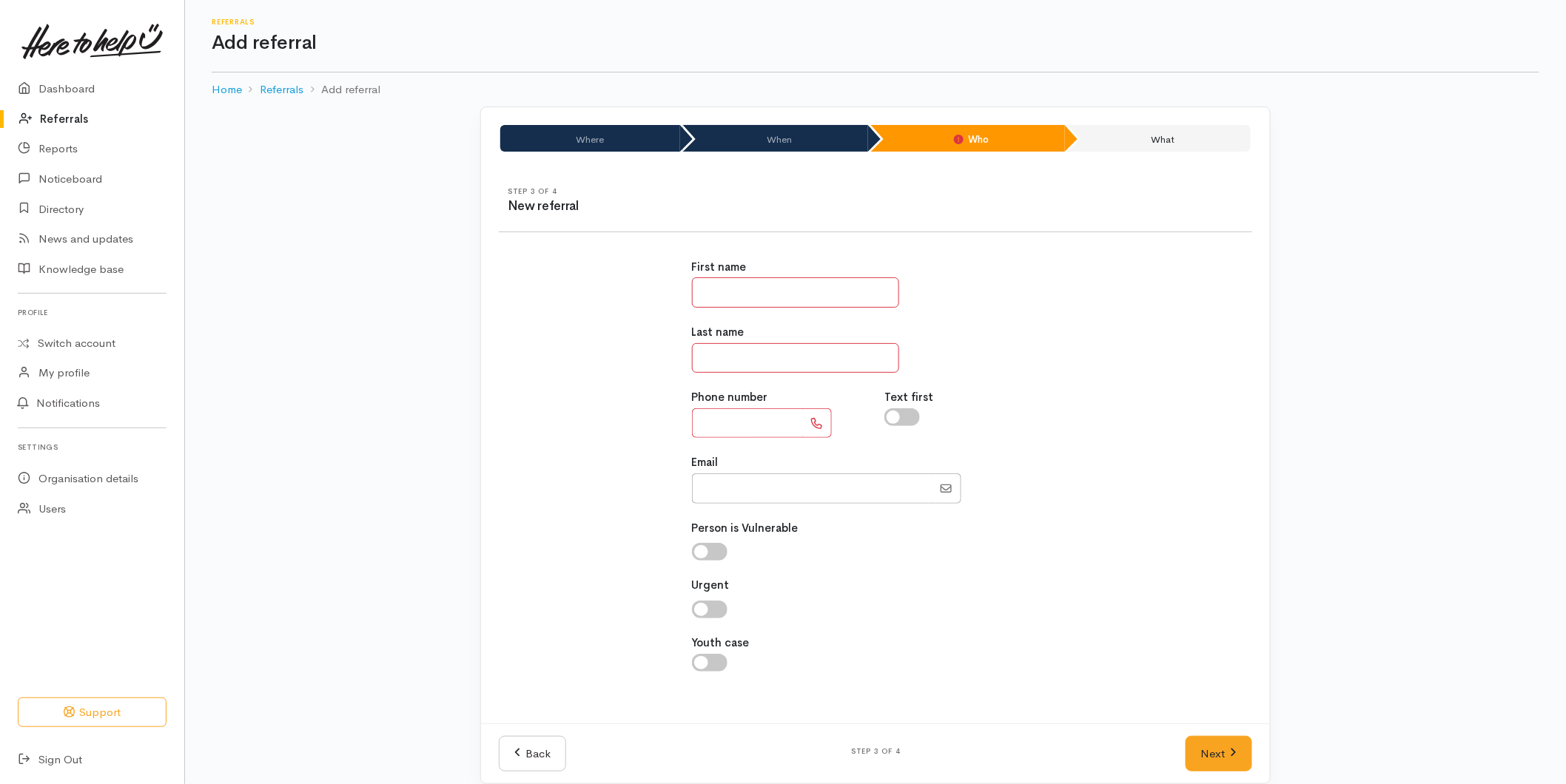
click at [734, 293] on input "text" at bounding box center [796, 292] width 208 height 30
type input "**"
click at [752, 421] on input "text" at bounding box center [748, 423] width 111 height 30
type input "**********"
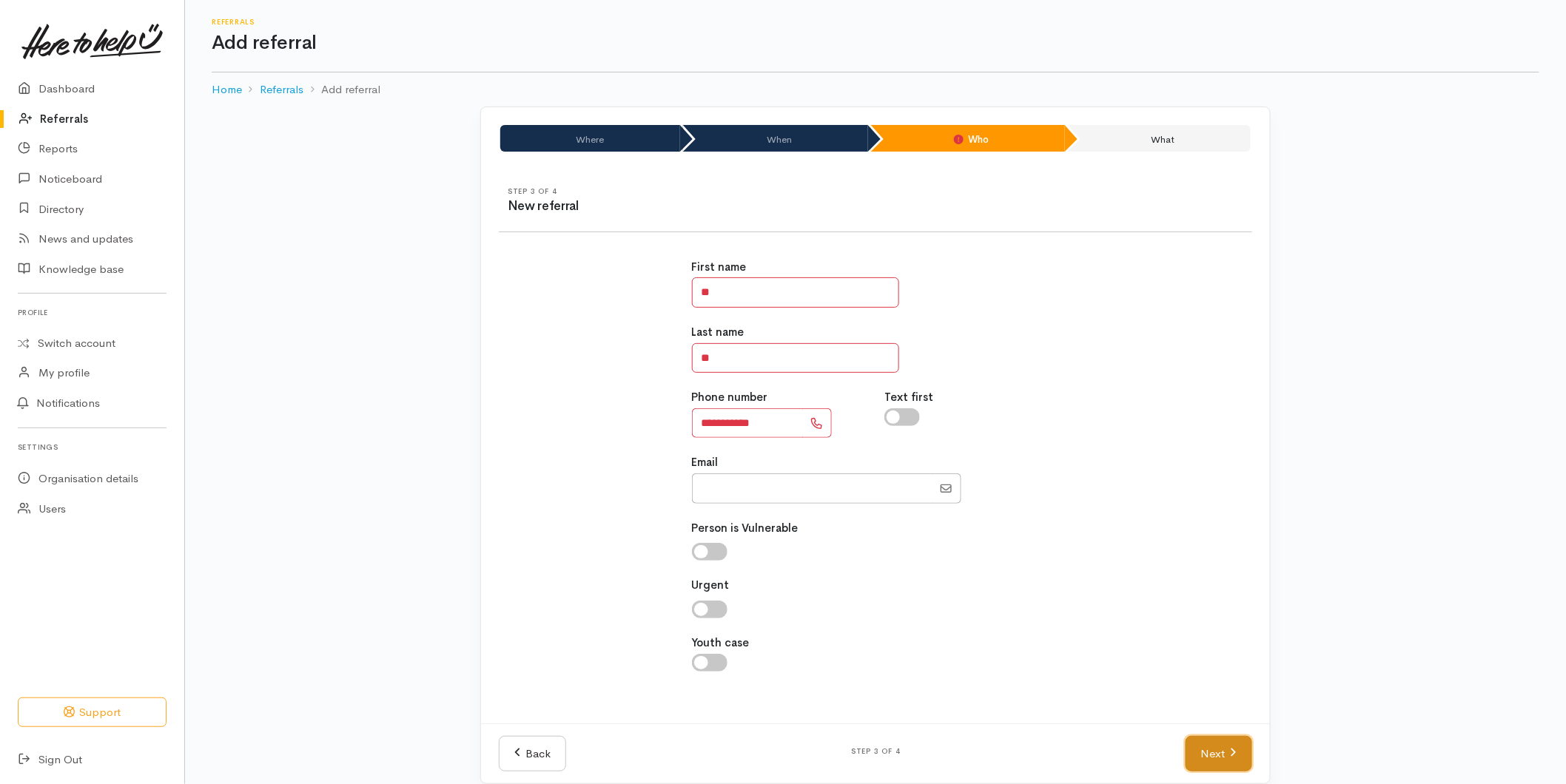
drag, startPoint x: 1208, startPoint y: 748, endPoint x: 1187, endPoint y: 724, distance: 31.9
click at [1208, 747] on link "Next" at bounding box center [1219, 753] width 67 height 36
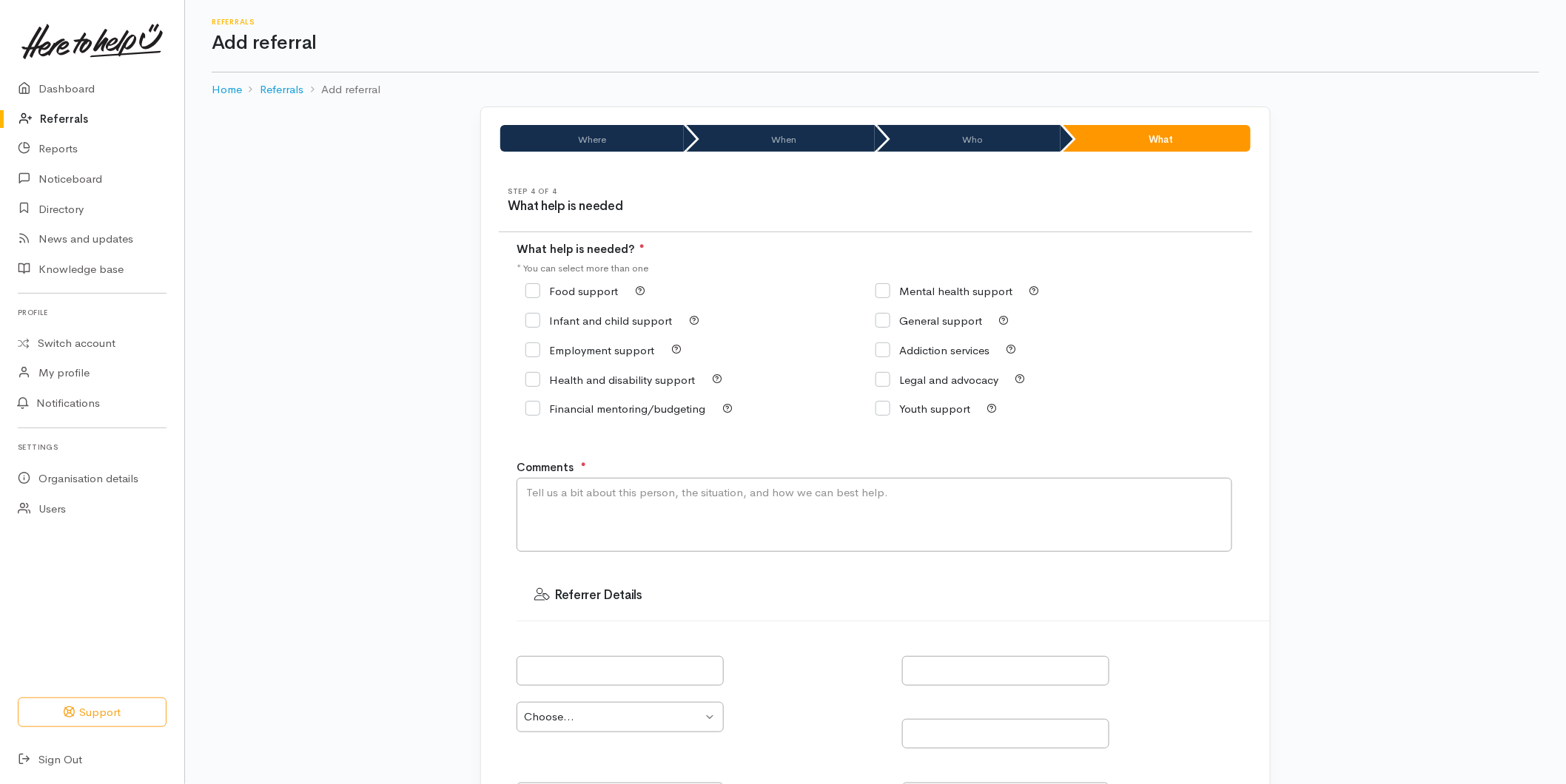
drag, startPoint x: 528, startPoint y: 286, endPoint x: 540, endPoint y: 298, distance: 17.0
click at [529, 286] on input "Food support" at bounding box center [571, 291] width 92 height 11
checkbox input "true"
click at [587, 508] on textarea "Comments" at bounding box center [875, 515] width 716 height 74
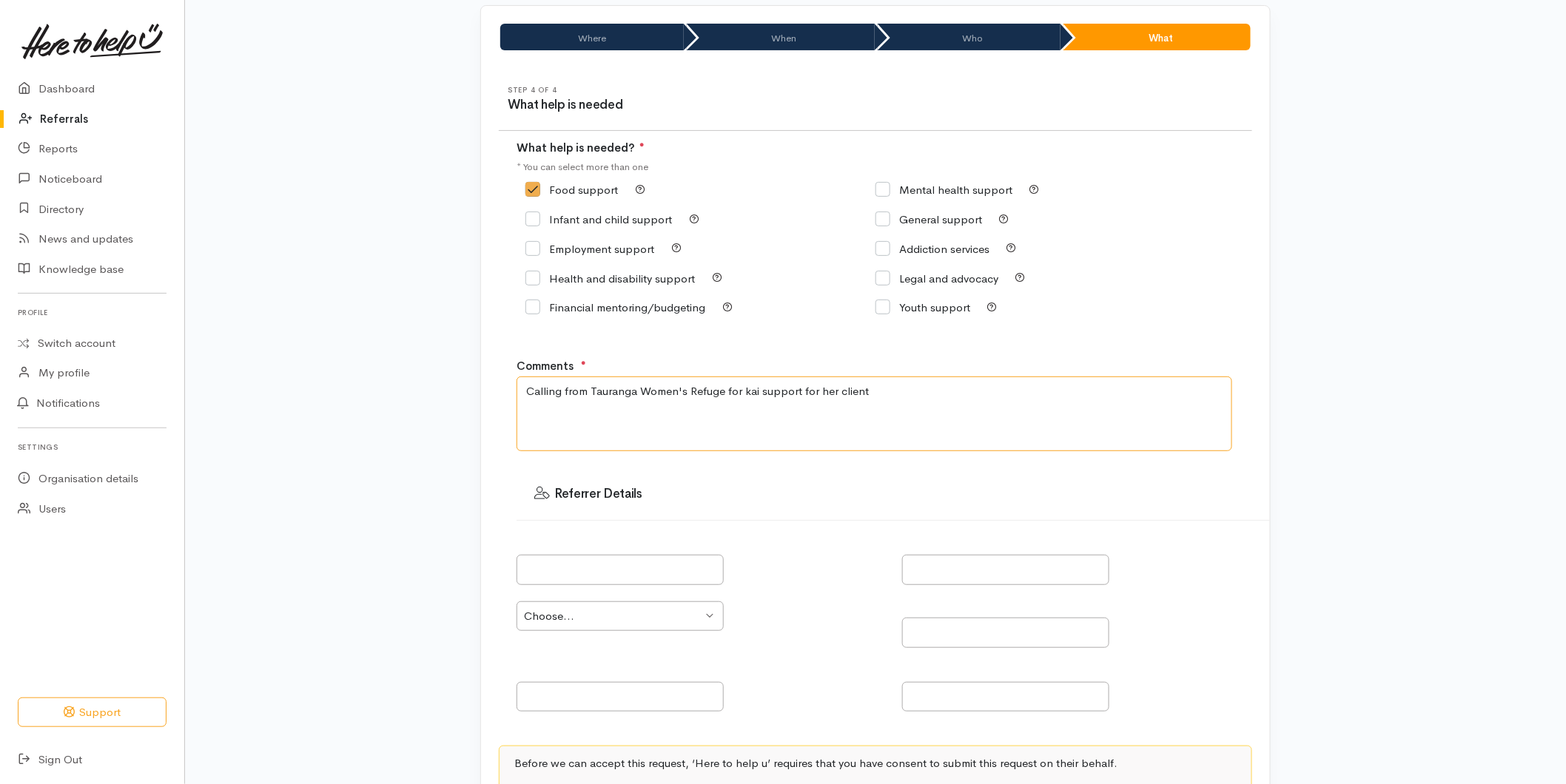
scroll to position [271, 0]
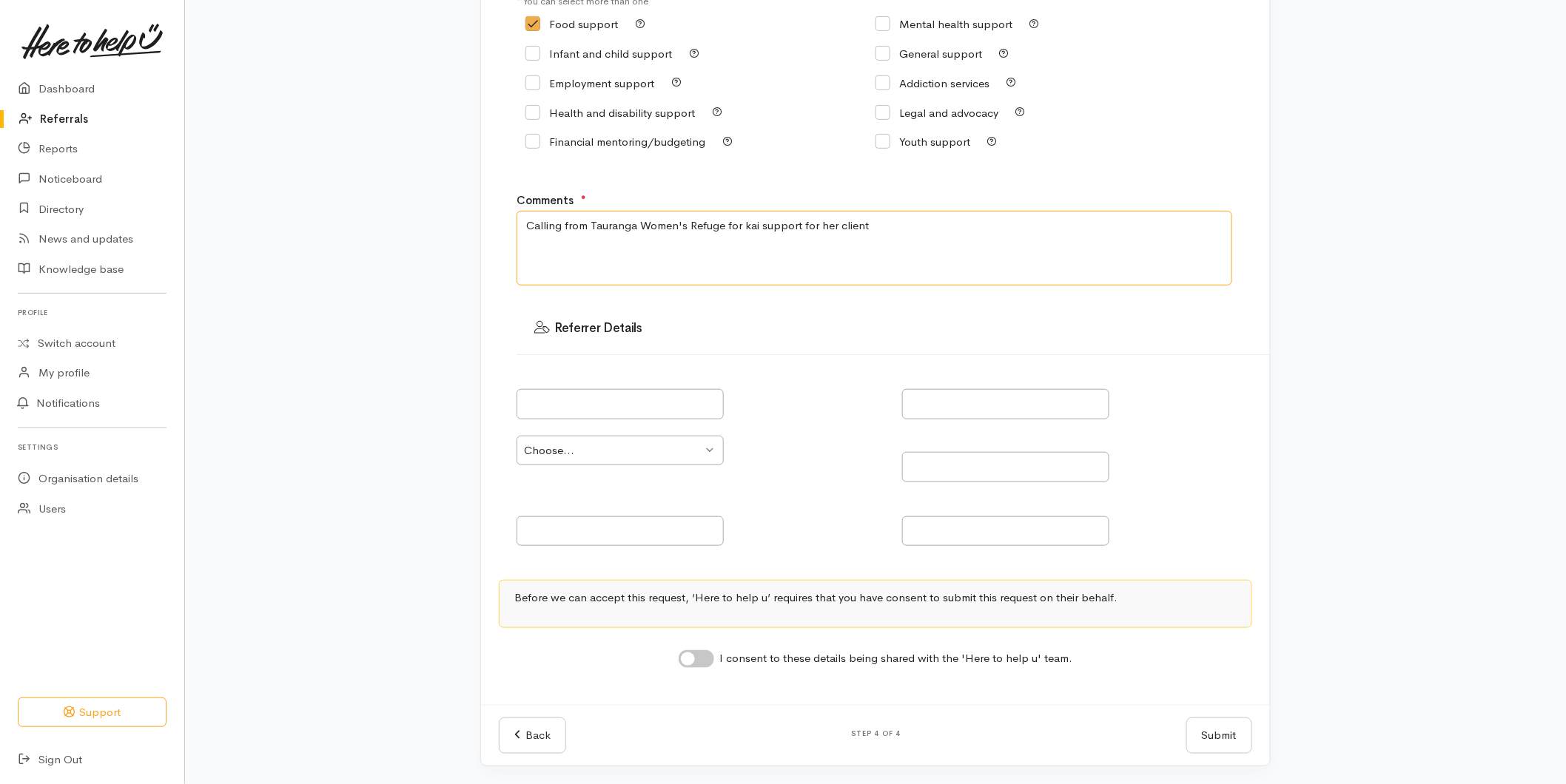
type textarea "Calling from Tauranga Women's Refuge for kai support for her client"
click at [694, 653] on input "I consent to these details being shared with the 'Here to help u' team." at bounding box center [696, 659] width 36 height 17
checkbox input "true"
click at [1204, 730] on button "Submit" at bounding box center [1220, 735] width 66 height 36
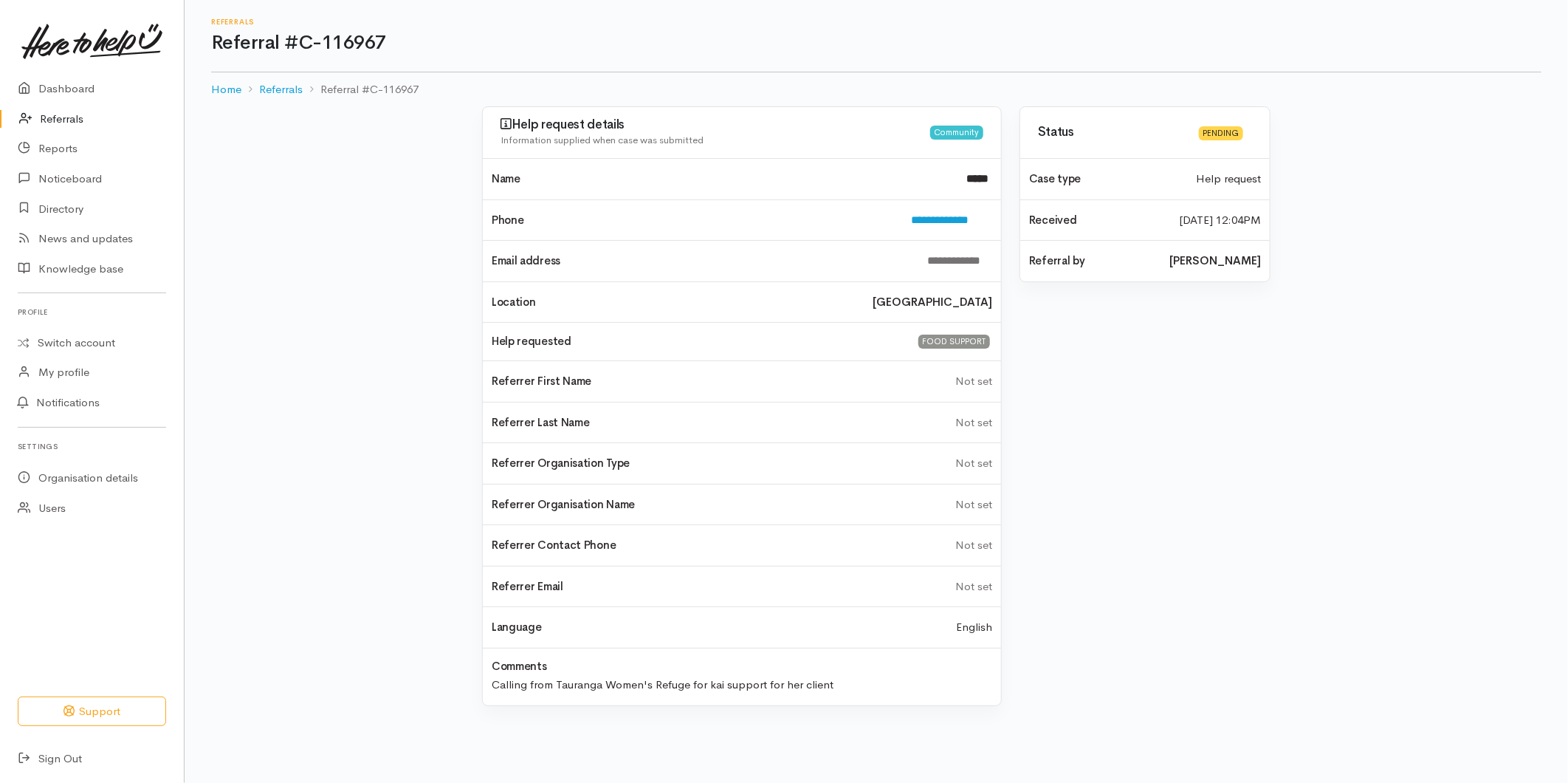
drag, startPoint x: 48, startPoint y: 115, endPoint x: 230, endPoint y: 113, distance: 182.0
click at [48, 115] on link "Referrals" at bounding box center [92, 119] width 184 height 30
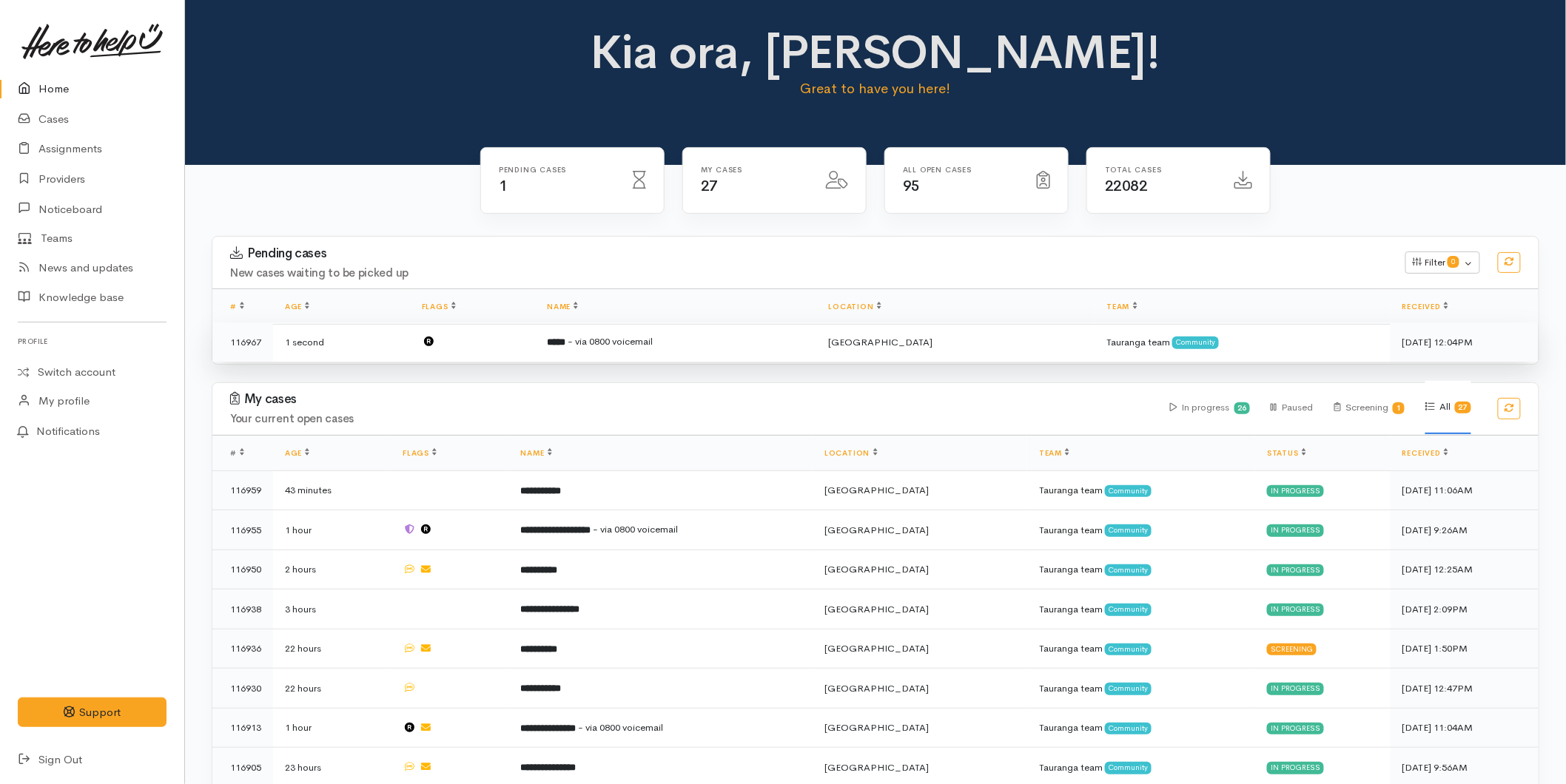
click at [566, 349] on td "***** - via 0800 voicemail" at bounding box center [676, 342] width 281 height 39
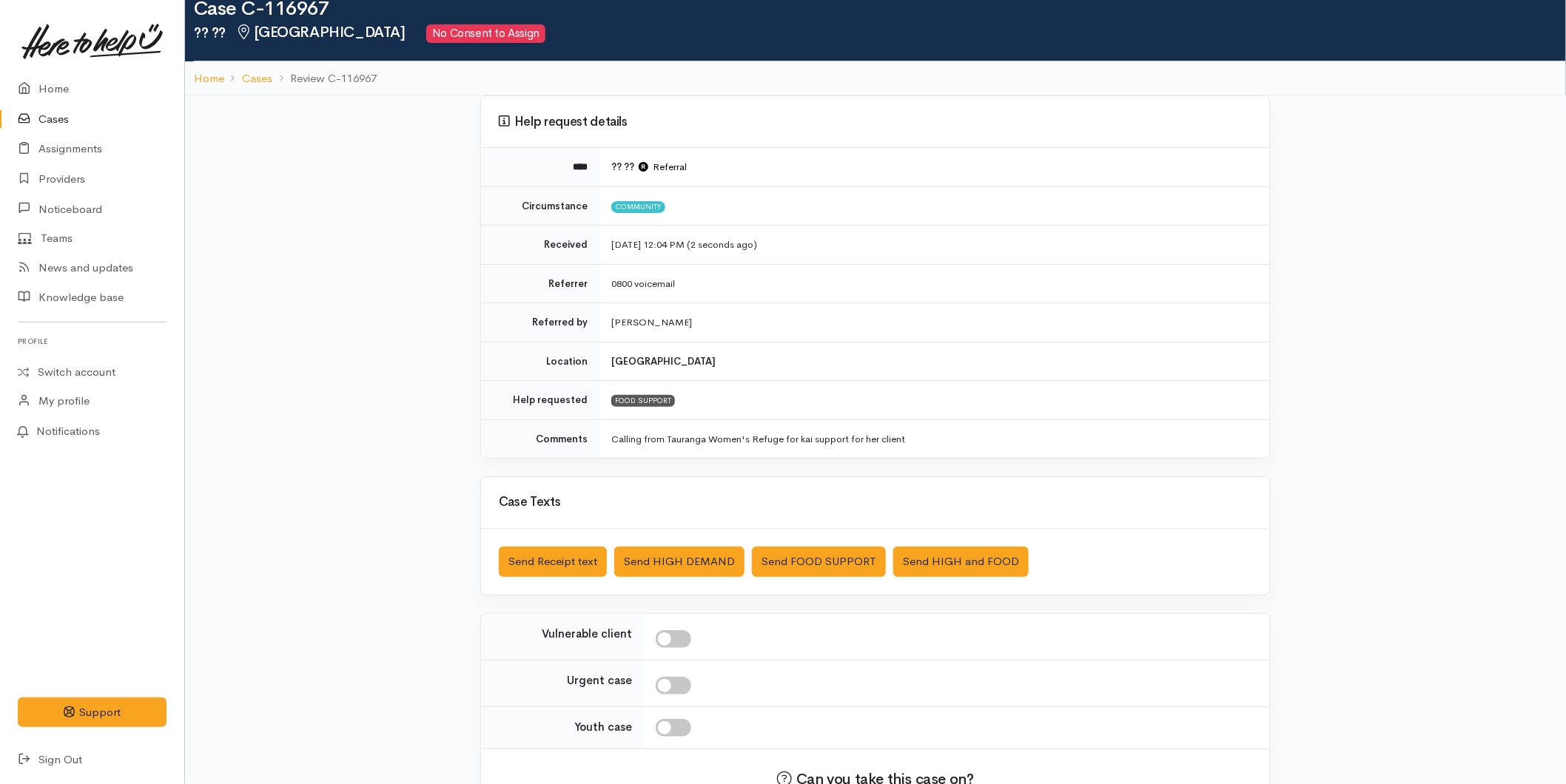
scroll to position [136, 0]
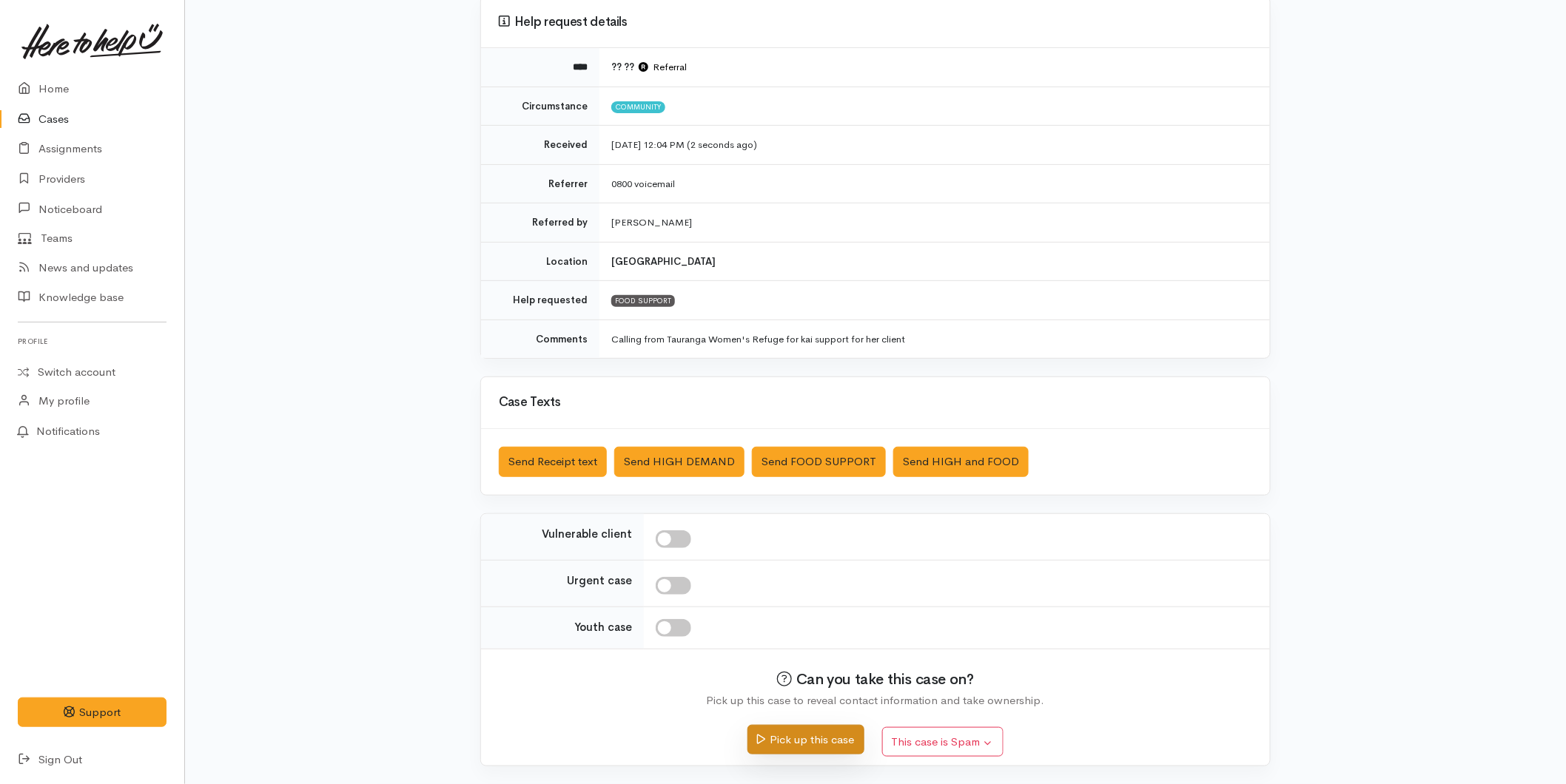
click at [788, 739] on button "Pick up this case" at bounding box center [806, 739] width 116 height 30
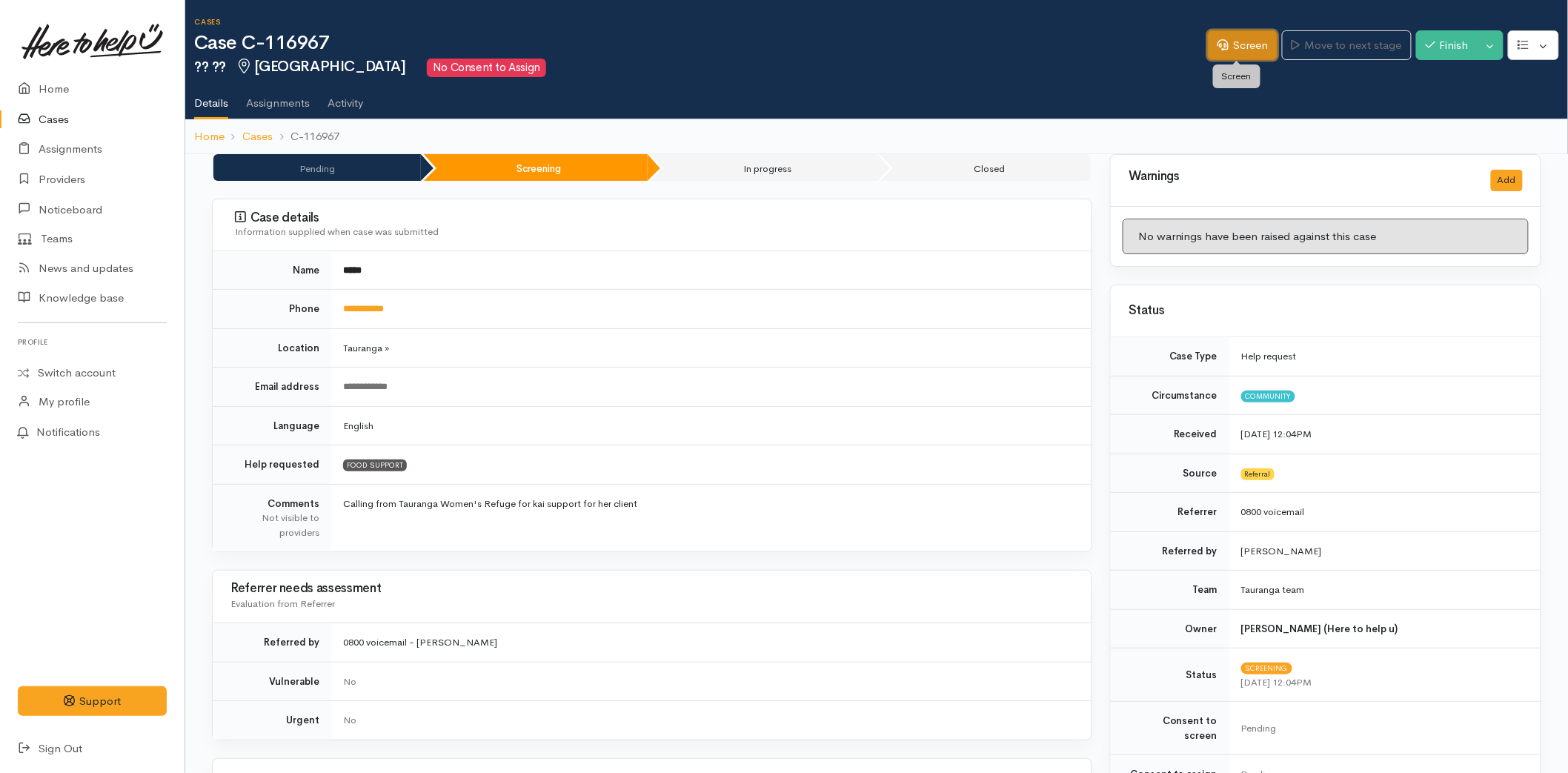
click at [1218, 46] on icon at bounding box center [1222, 44] width 11 height 11
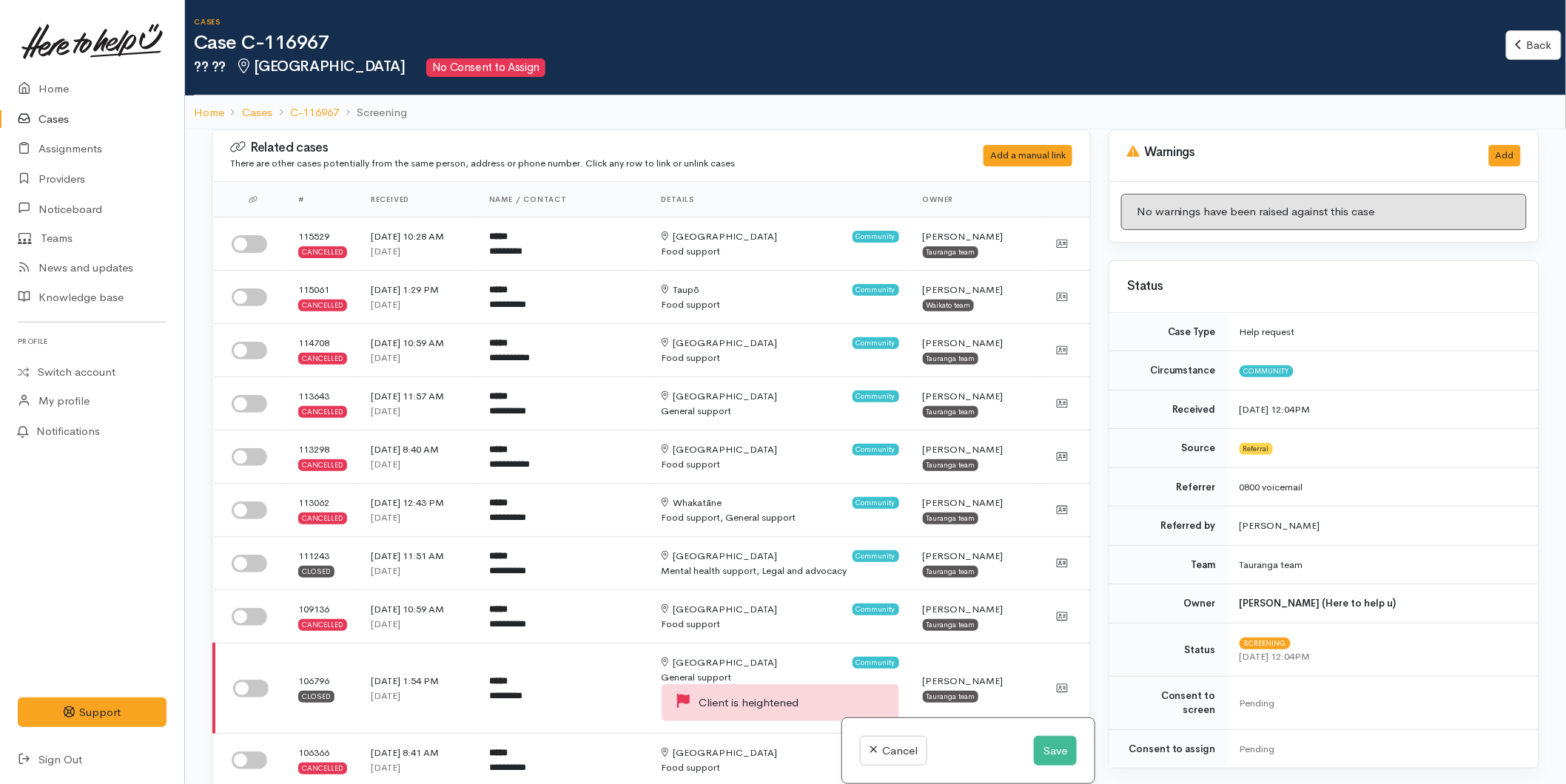
scroll to position [246, 0]
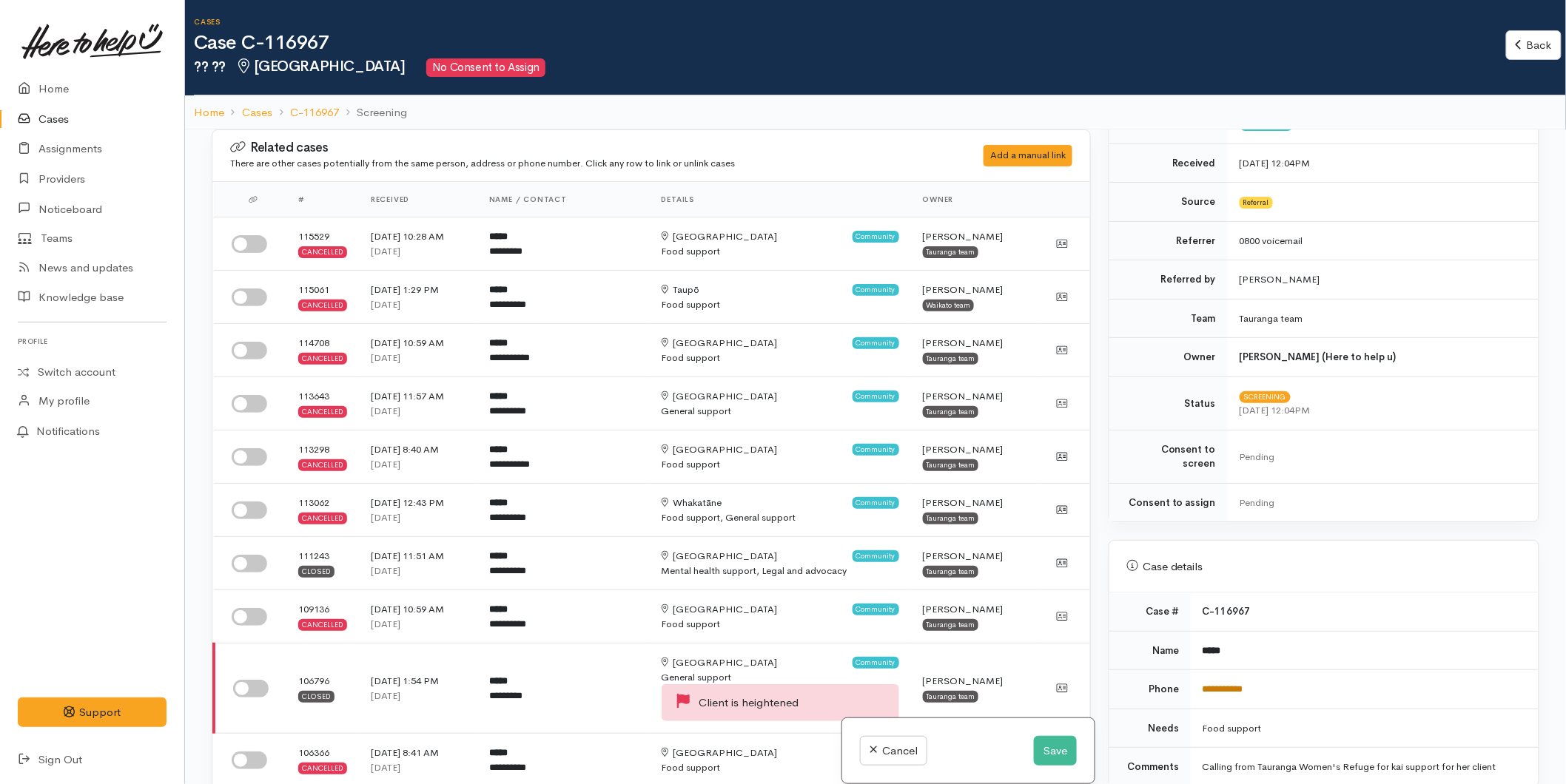
click at [1236, 684] on link "**********" at bounding box center [1223, 689] width 41 height 10
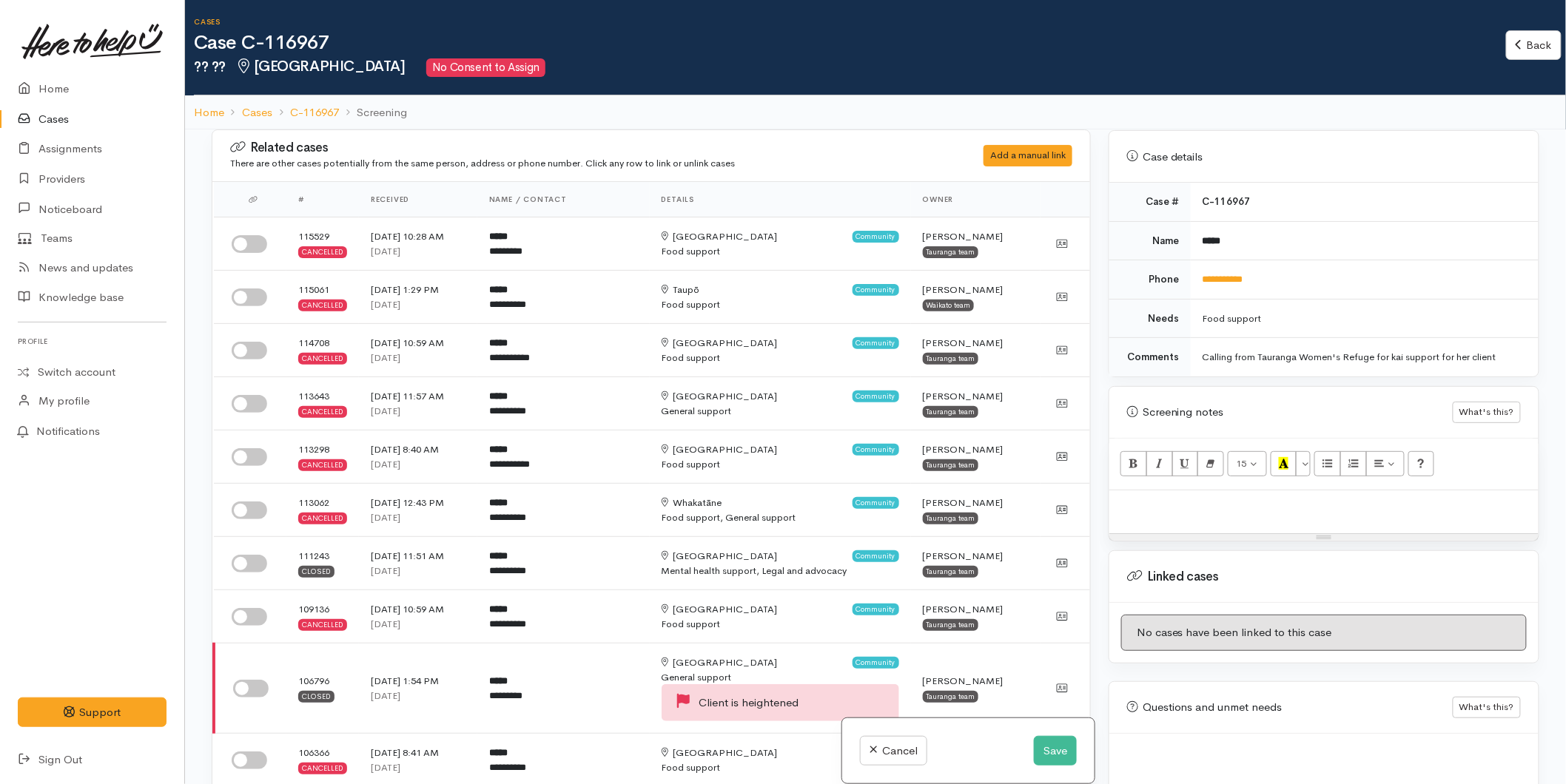
scroll to position [686, 0]
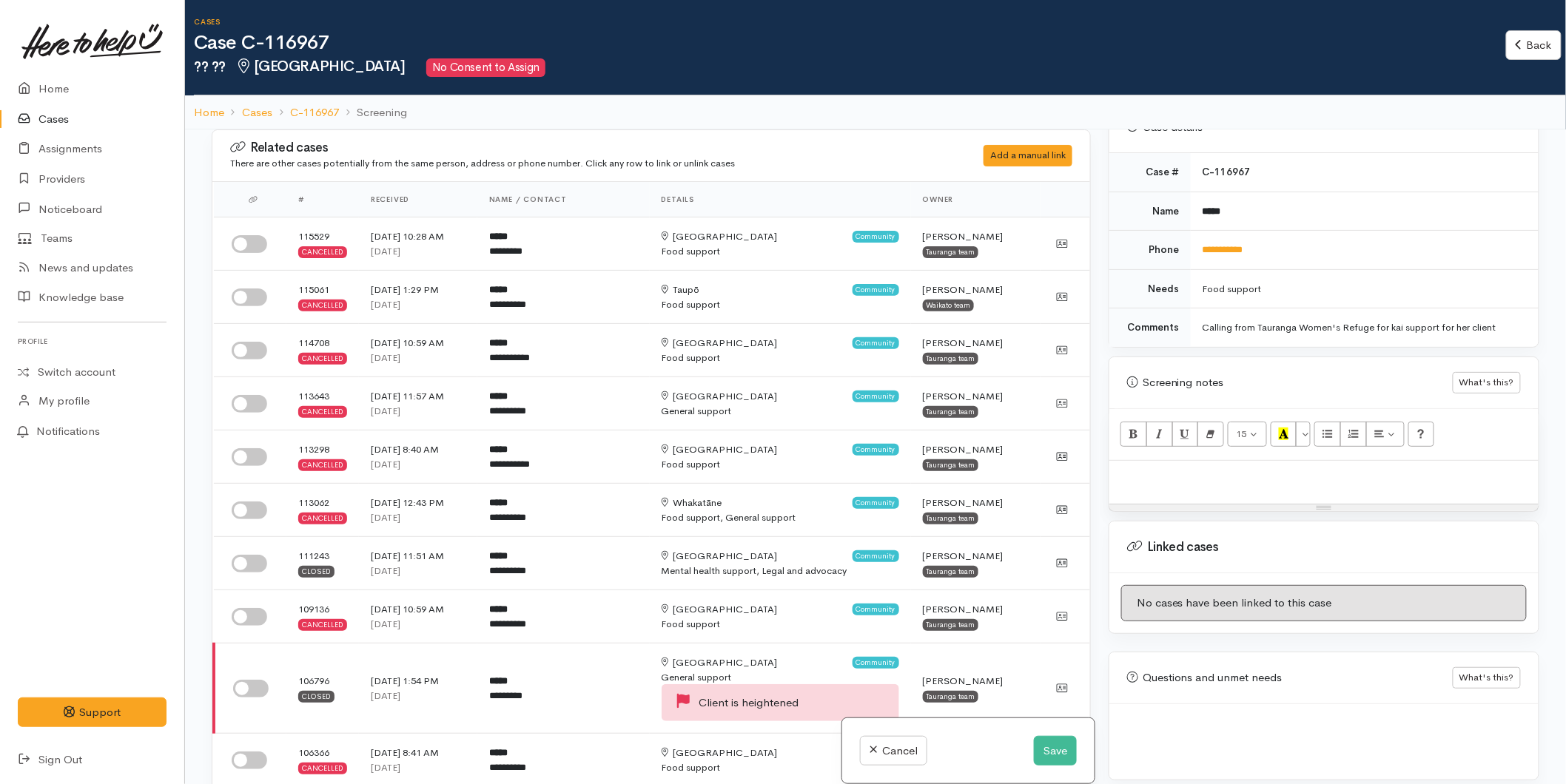
click at [1184, 481] on div at bounding box center [1324, 483] width 430 height 44
paste div
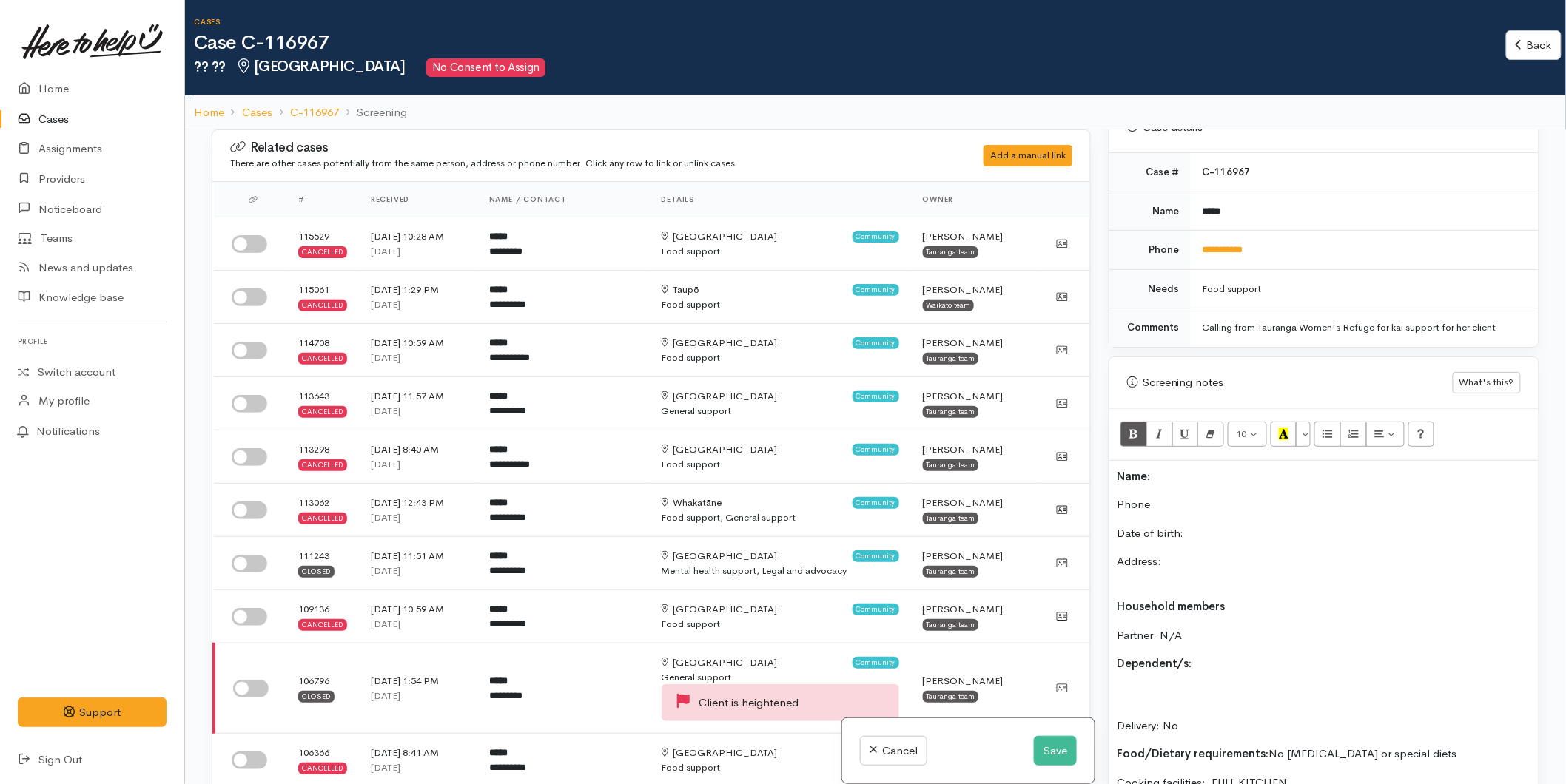
scroll to position [121, 0]
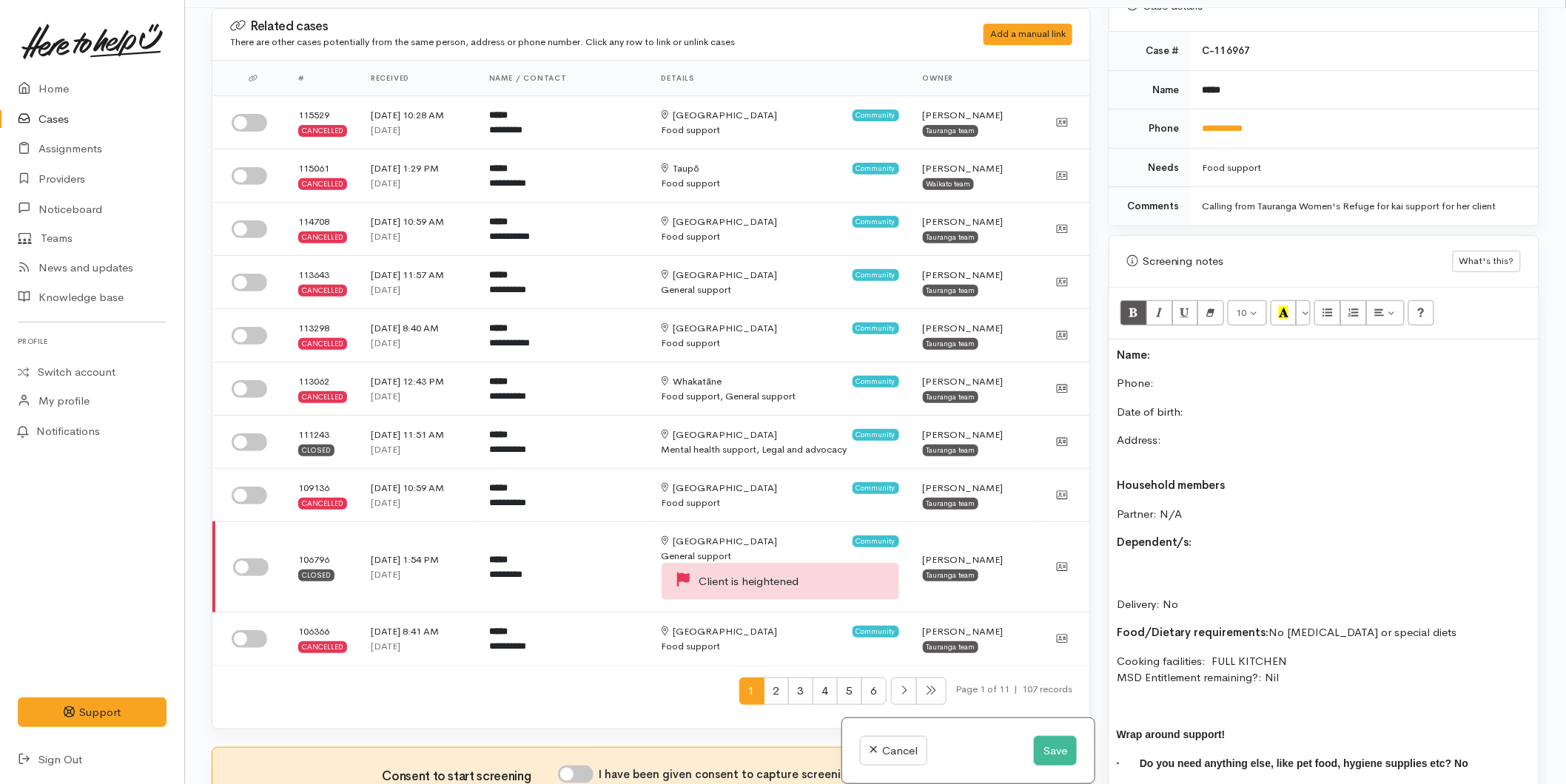
click at [1184, 347] on p "Name:" at bounding box center [1324, 356] width 414 height 17
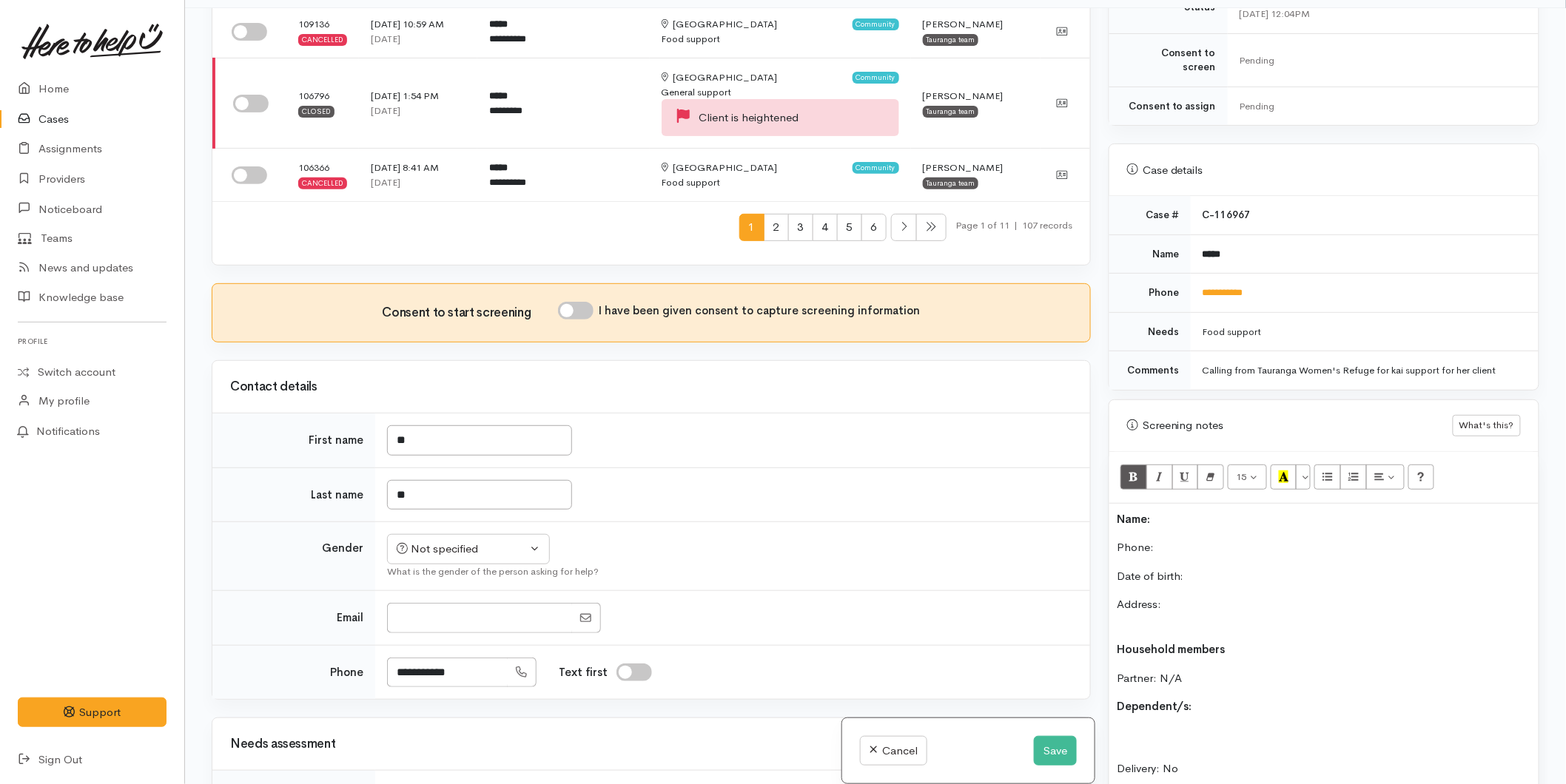
scroll to position [492, 0]
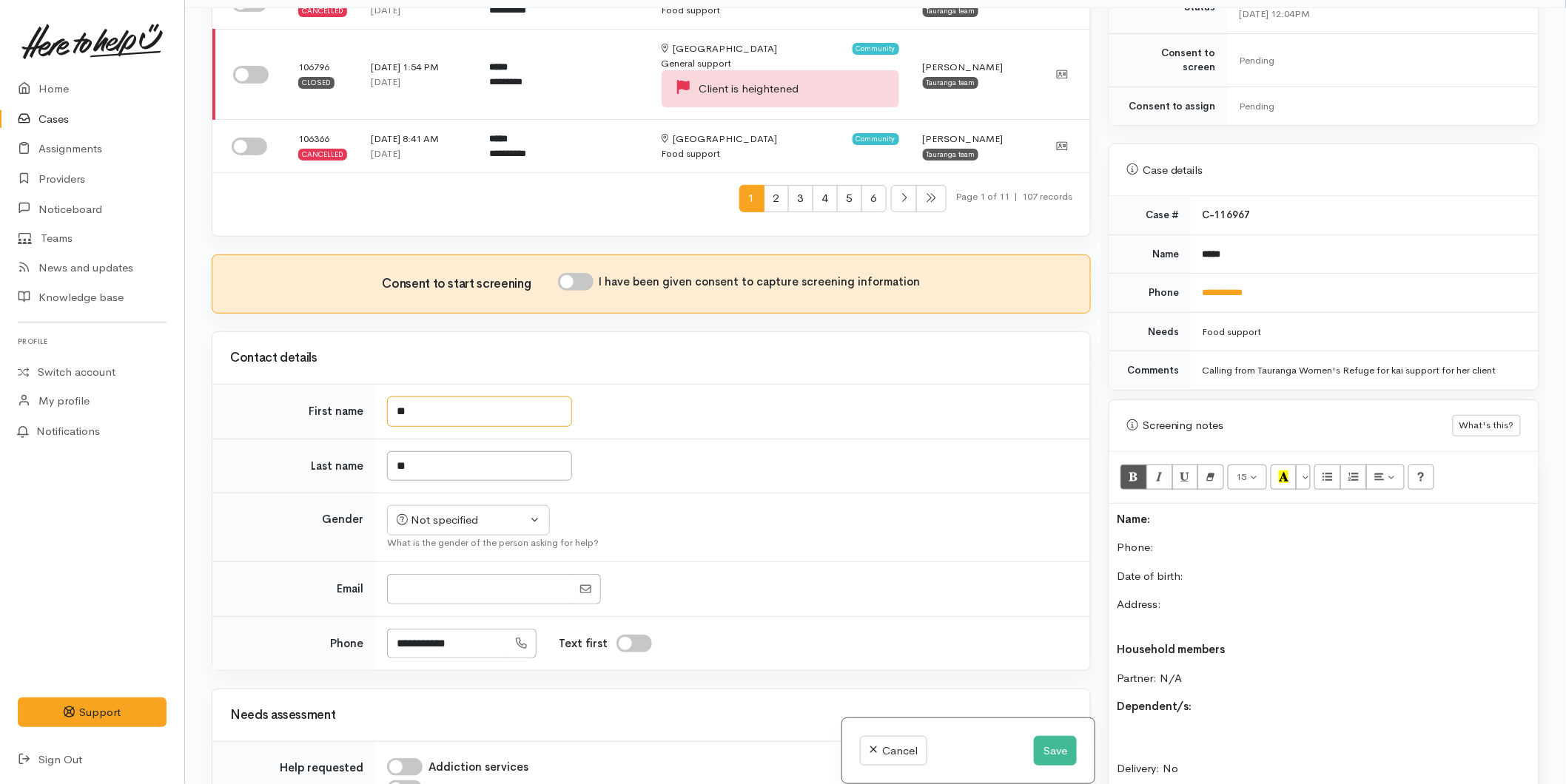
drag, startPoint x: 435, startPoint y: 411, endPoint x: 293, endPoint y: 416, distance: 142.1
click at [293, 416] on tr "First name **" at bounding box center [651, 412] width 878 height 54
click at [478, 366] on div "Contact details" at bounding box center [651, 359] width 843 height 23
drag, startPoint x: 408, startPoint y: 410, endPoint x: 349, endPoint y: 407, distance: 59.1
click at [340, 410] on tr "First name **" at bounding box center [651, 412] width 878 height 54
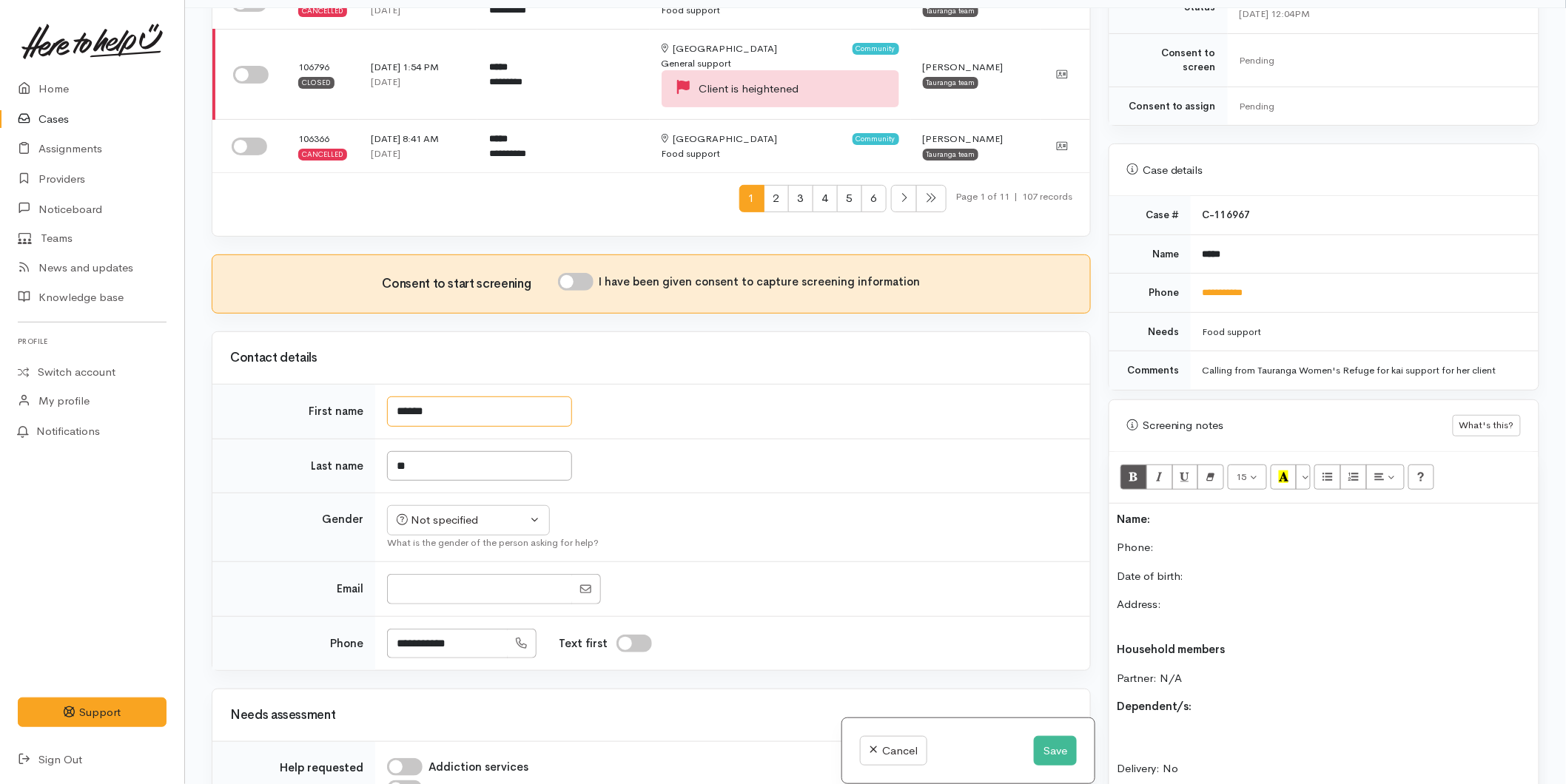
type input "******"
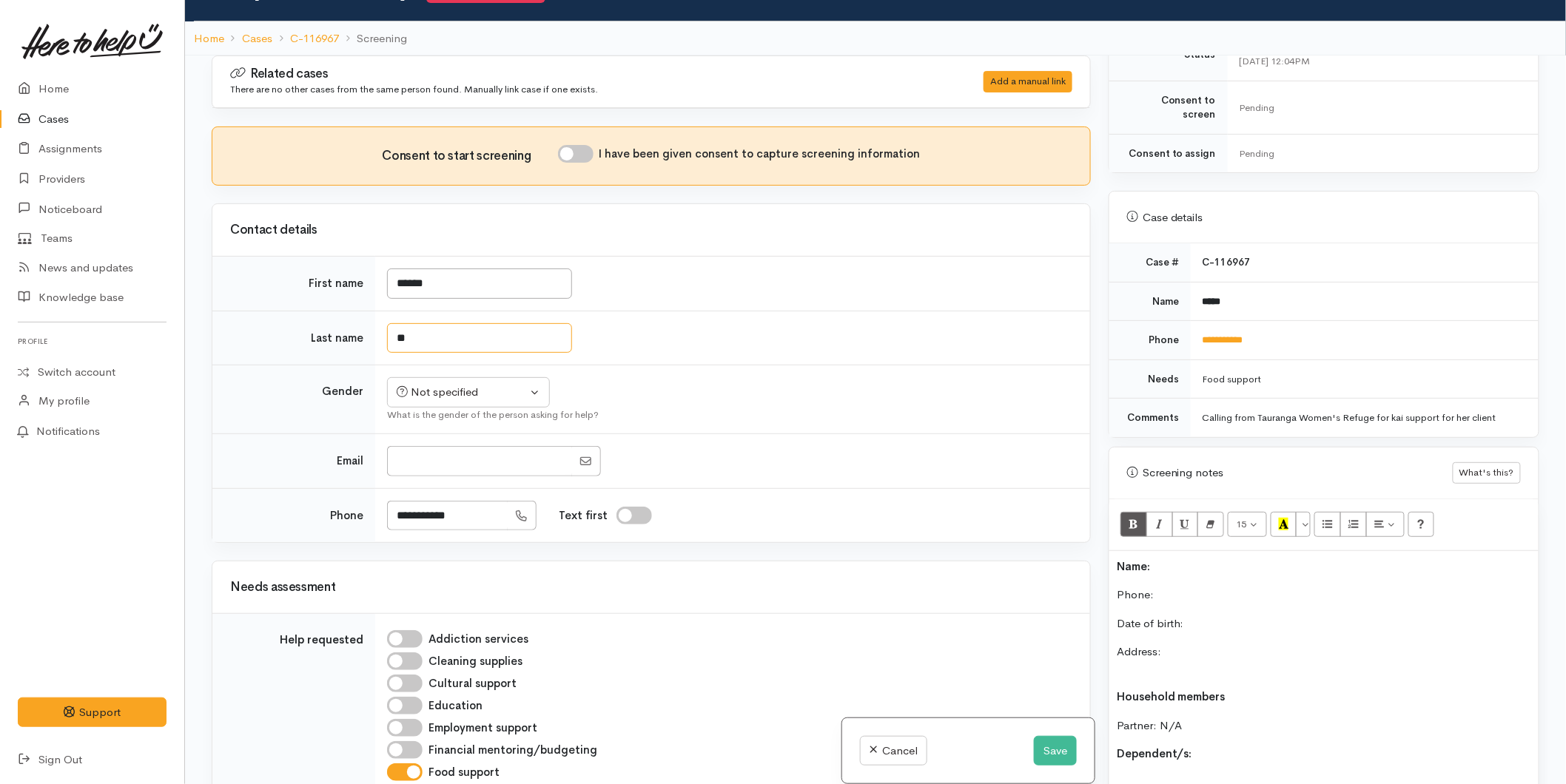
scroll to position [0, 0]
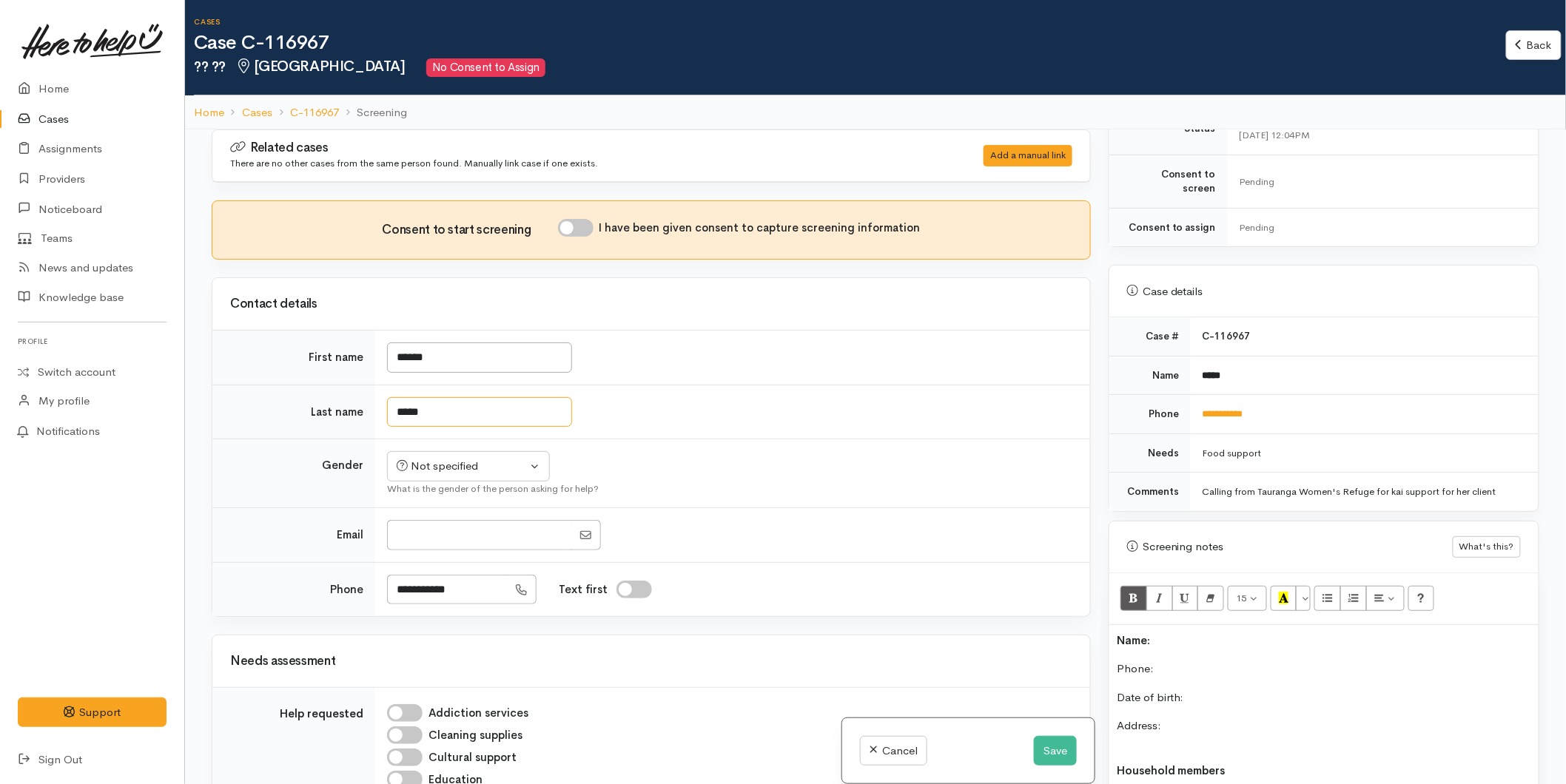
type input "*****"
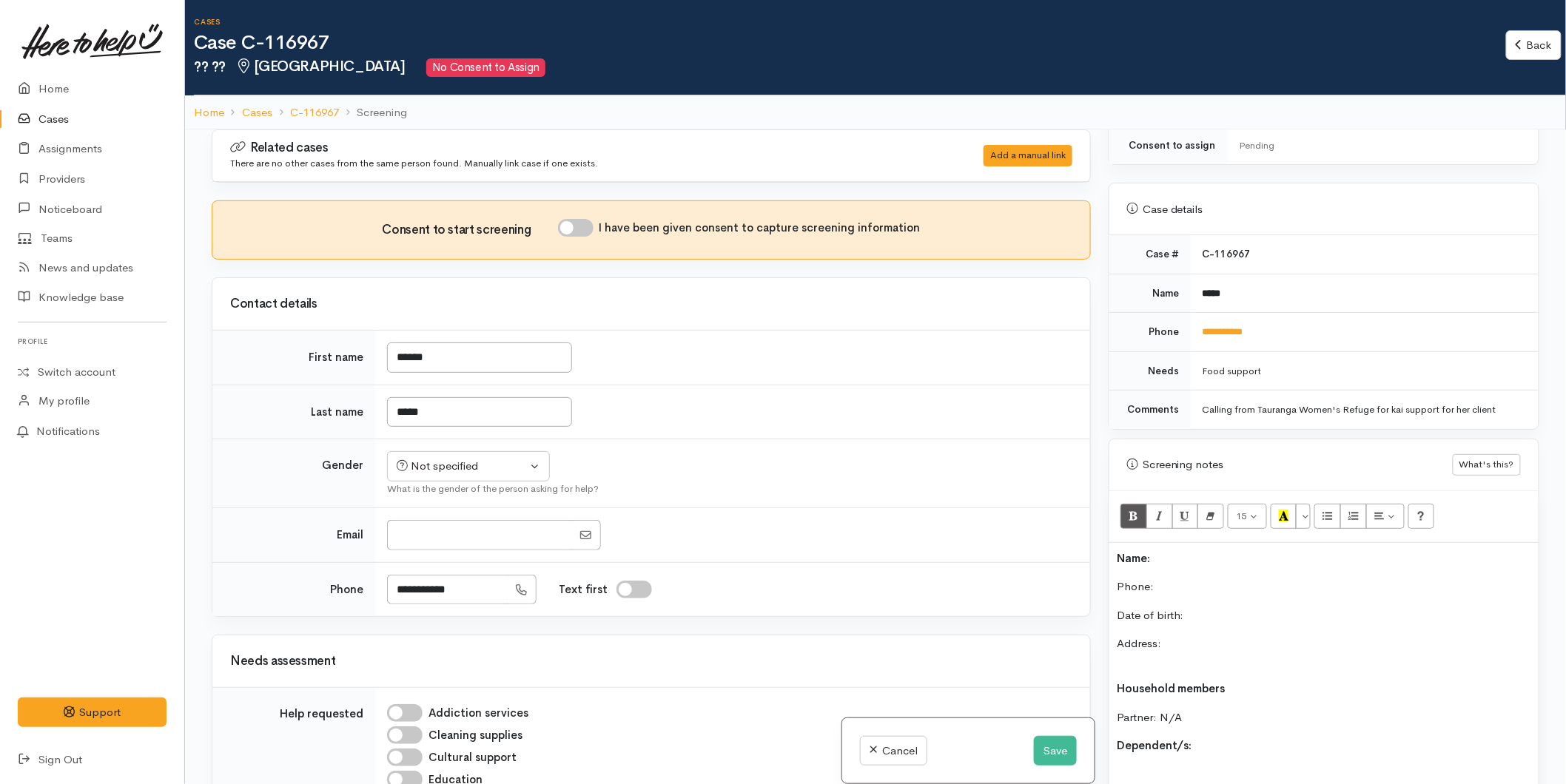
click at [1218, 608] on p "Date of birth:" at bounding box center [1324, 616] width 414 height 17
click at [1236, 543] on div "Name: Phone:  Date of birth: 12/11/1991 Address: Household members Partner: N/A…" at bounding box center [1324, 782] width 430 height 480
click at [1166, 579] on p "Phone:" at bounding box center [1324, 587] width 414 height 17
drag, startPoint x: 476, startPoint y: 585, endPoint x: 375, endPoint y: 589, distance: 101.1
click at [375, 589] on td "**********" at bounding box center [732, 589] width 715 height 54
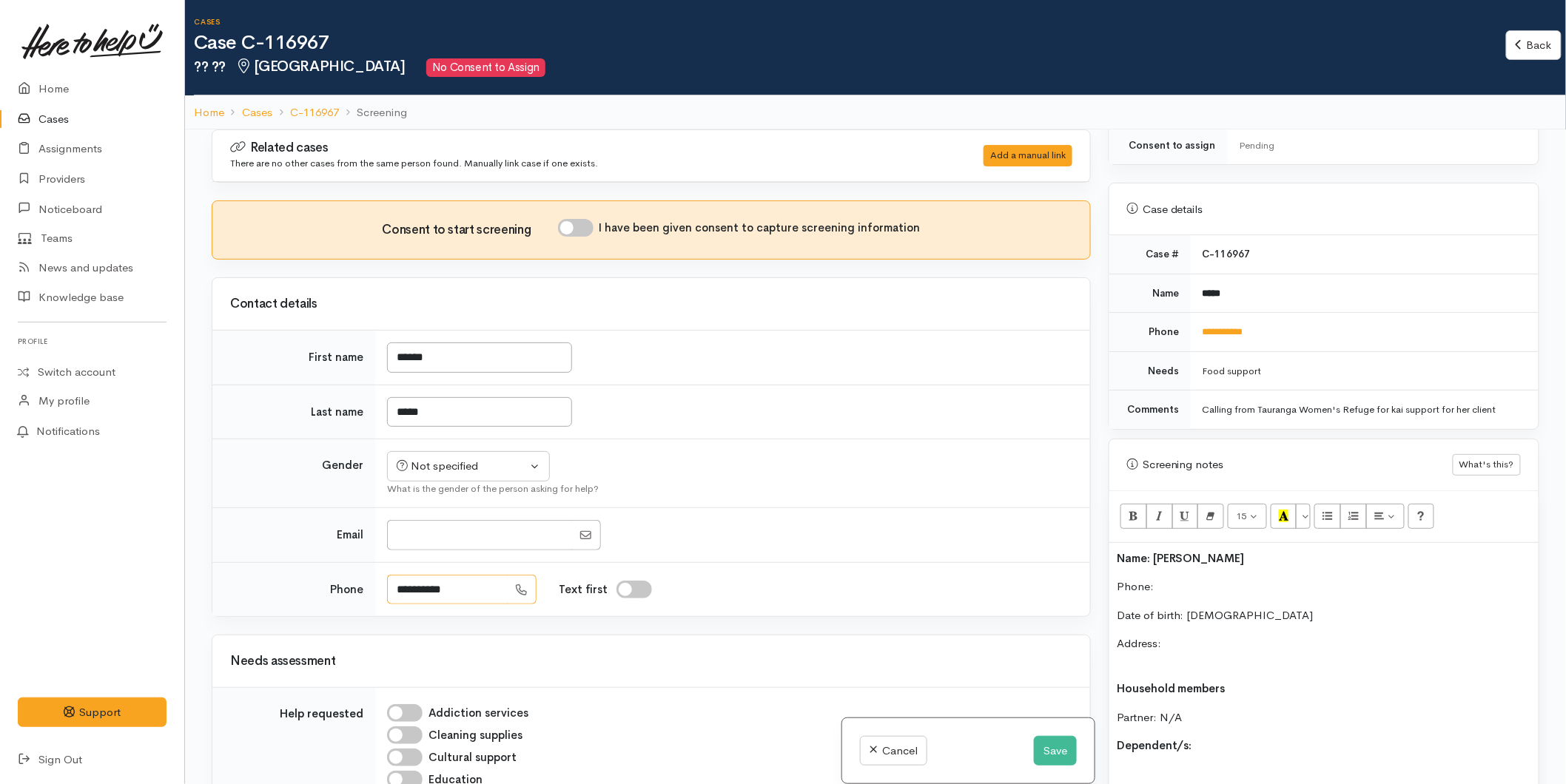
type input "**********"
click at [1174, 579] on p "Phone:" at bounding box center [1324, 587] width 414 height 17
drag, startPoint x: 474, startPoint y: 462, endPoint x: 471, endPoint y: 472, distance: 10.4
click at [474, 462] on div "Not specified" at bounding box center [462, 466] width 130 height 17
click at [434, 544] on span "Female" at bounding box center [480, 546] width 127 height 17
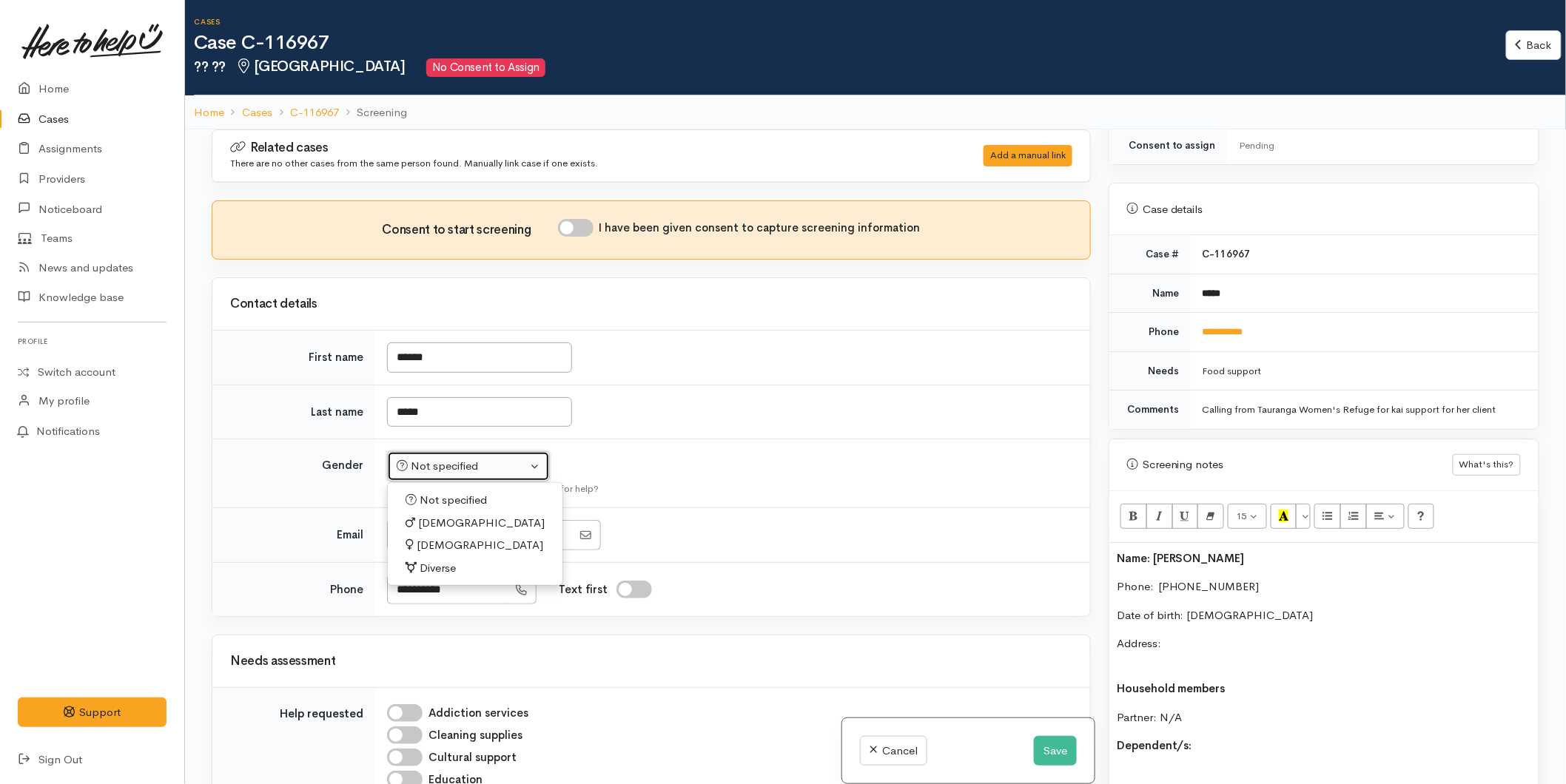
select select "Female"
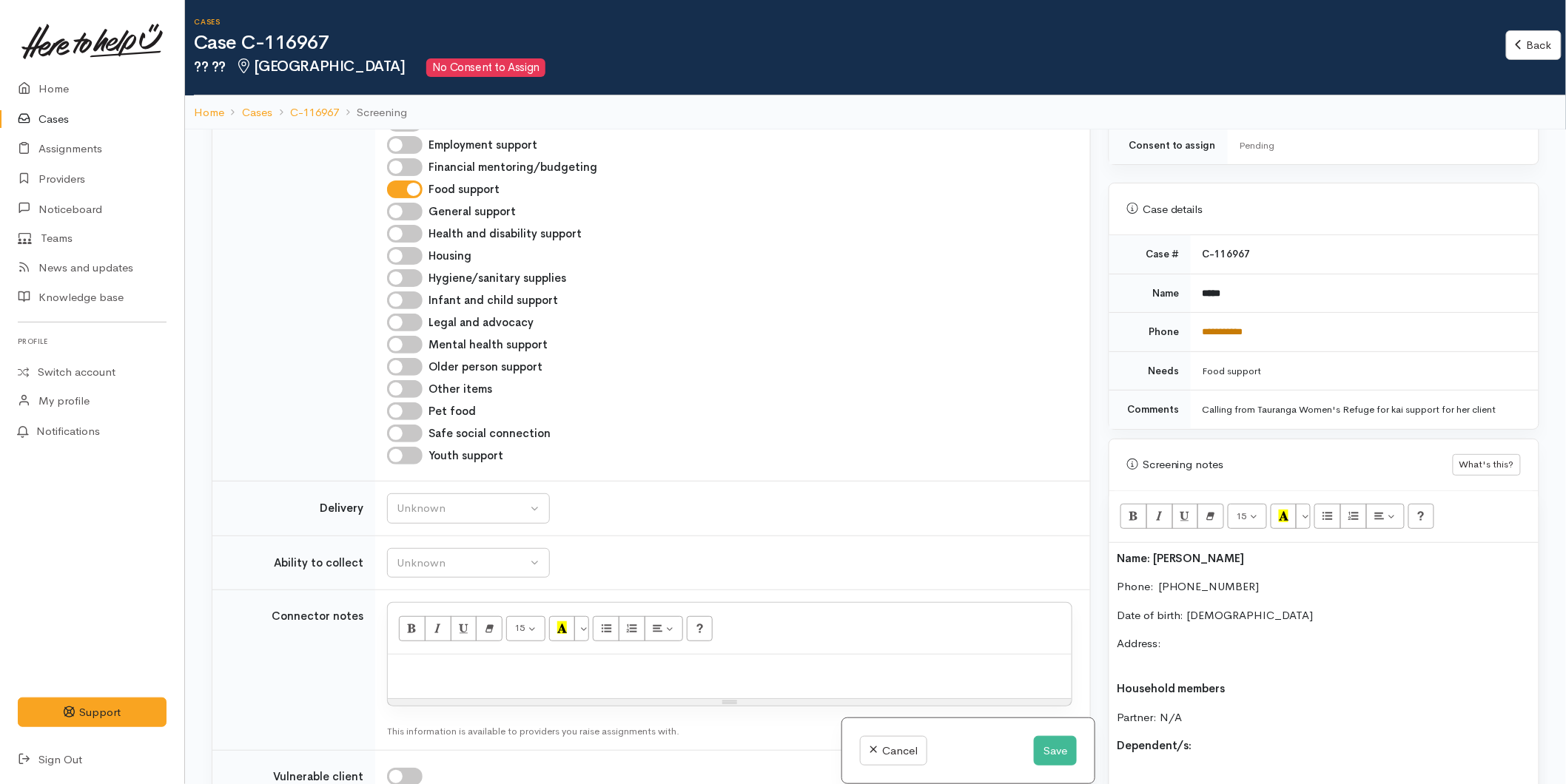
click at [1230, 327] on link "**********" at bounding box center [1223, 331] width 41 height 10
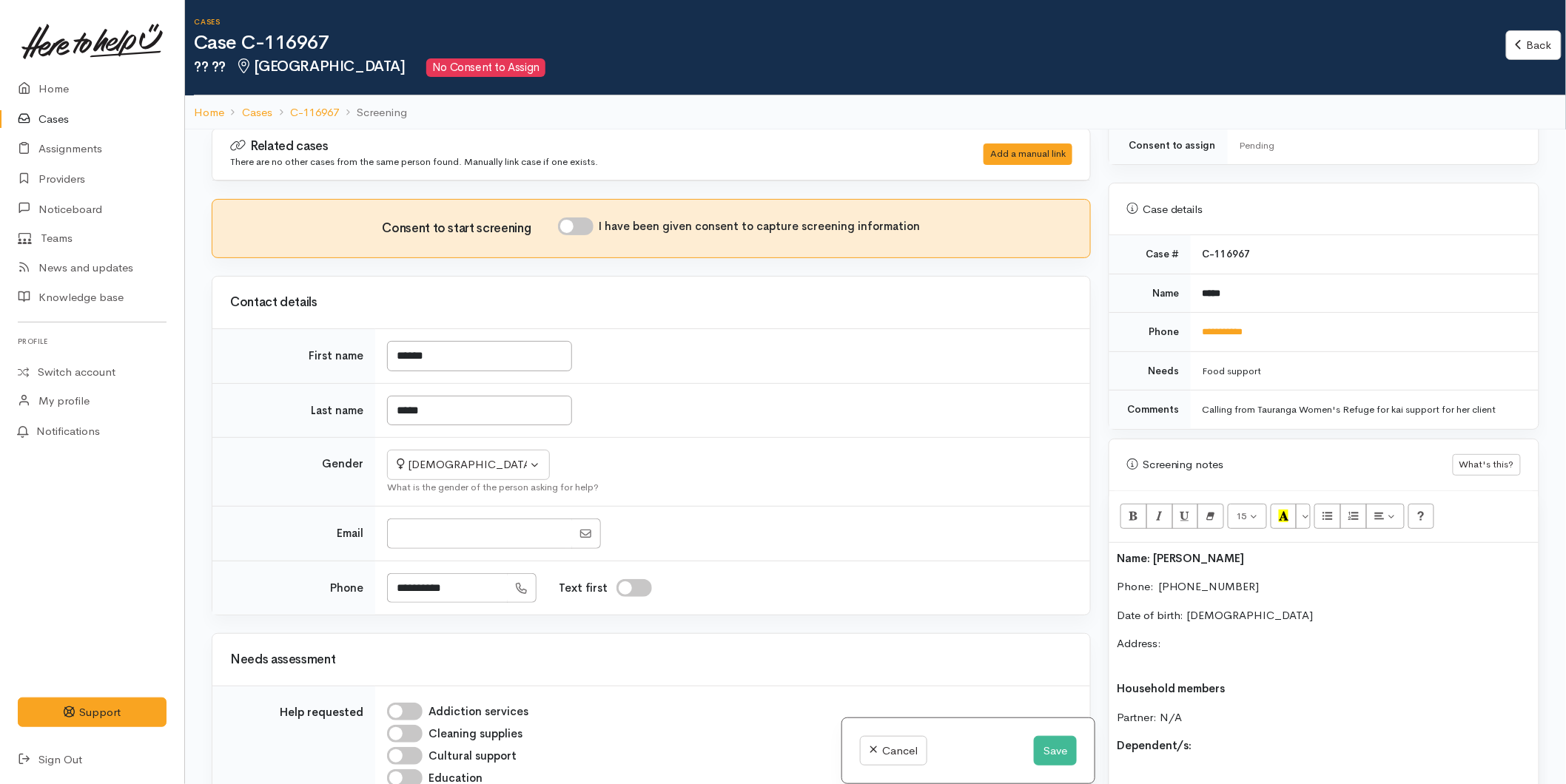
scroll to position [0, 0]
click at [440, 536] on input "Email" at bounding box center [479, 535] width 185 height 30
click at [485, 500] on td "Not specified Male Female Diverse Female Not specified Male Female Diverse What…" at bounding box center [732, 473] width 715 height 69
click at [1115, 543] on div "Name: Ozorah Singh Phone:  0274470777 Date of birth: 12/11/1991 Address: Househ…" at bounding box center [1324, 782] width 430 height 480
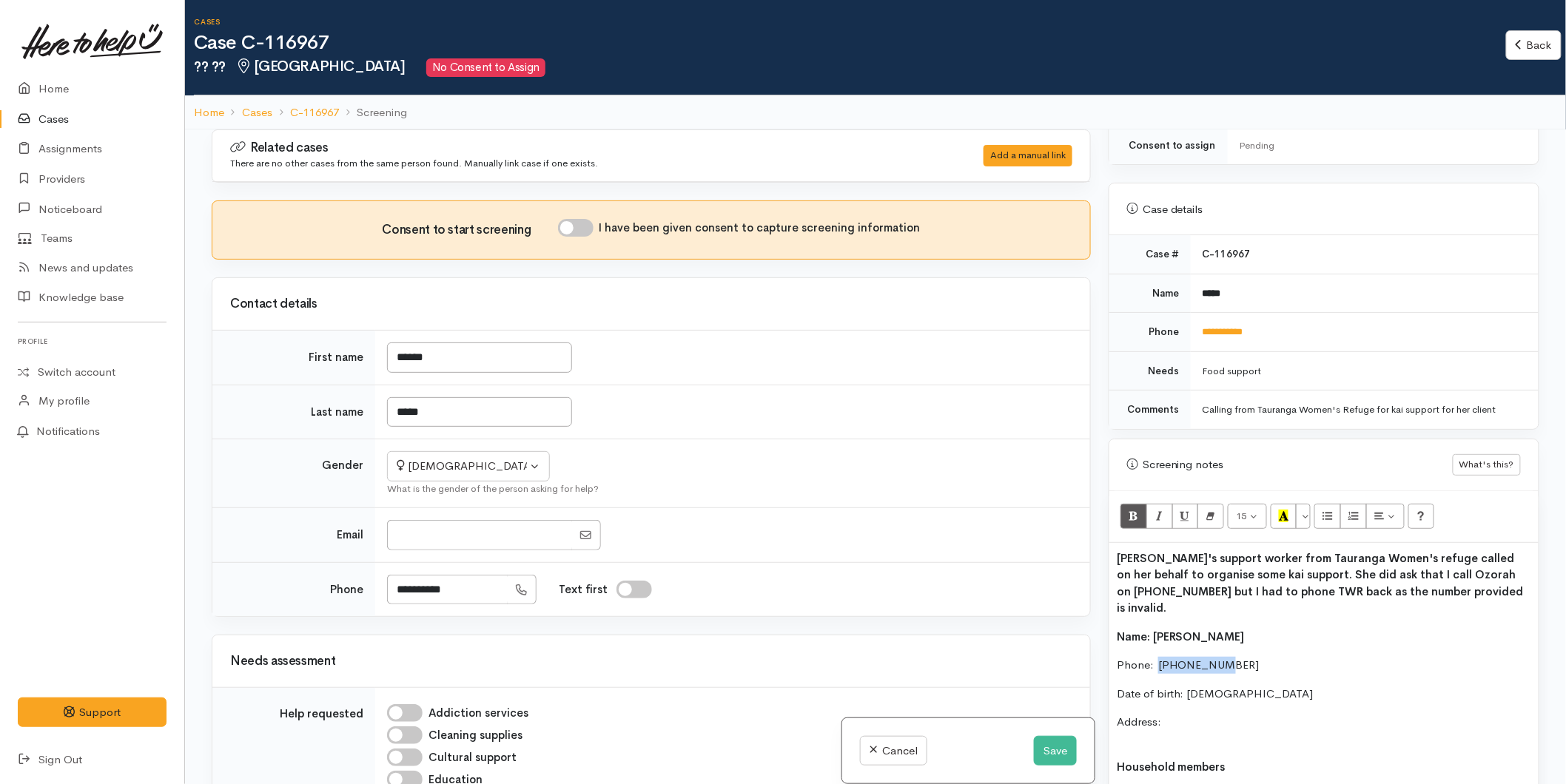
drag, startPoint x: 1225, startPoint y: 631, endPoint x: 1159, endPoint y: 633, distance: 66.0
click at [1159, 657] on p "Phone:  0274470777" at bounding box center [1324, 666] width 414 height 17
drag, startPoint x: 467, startPoint y: 589, endPoint x: 331, endPoint y: 585, distance: 136.1
click at [332, 586] on tr "**********" at bounding box center [651, 589] width 878 height 54
type input "**********"
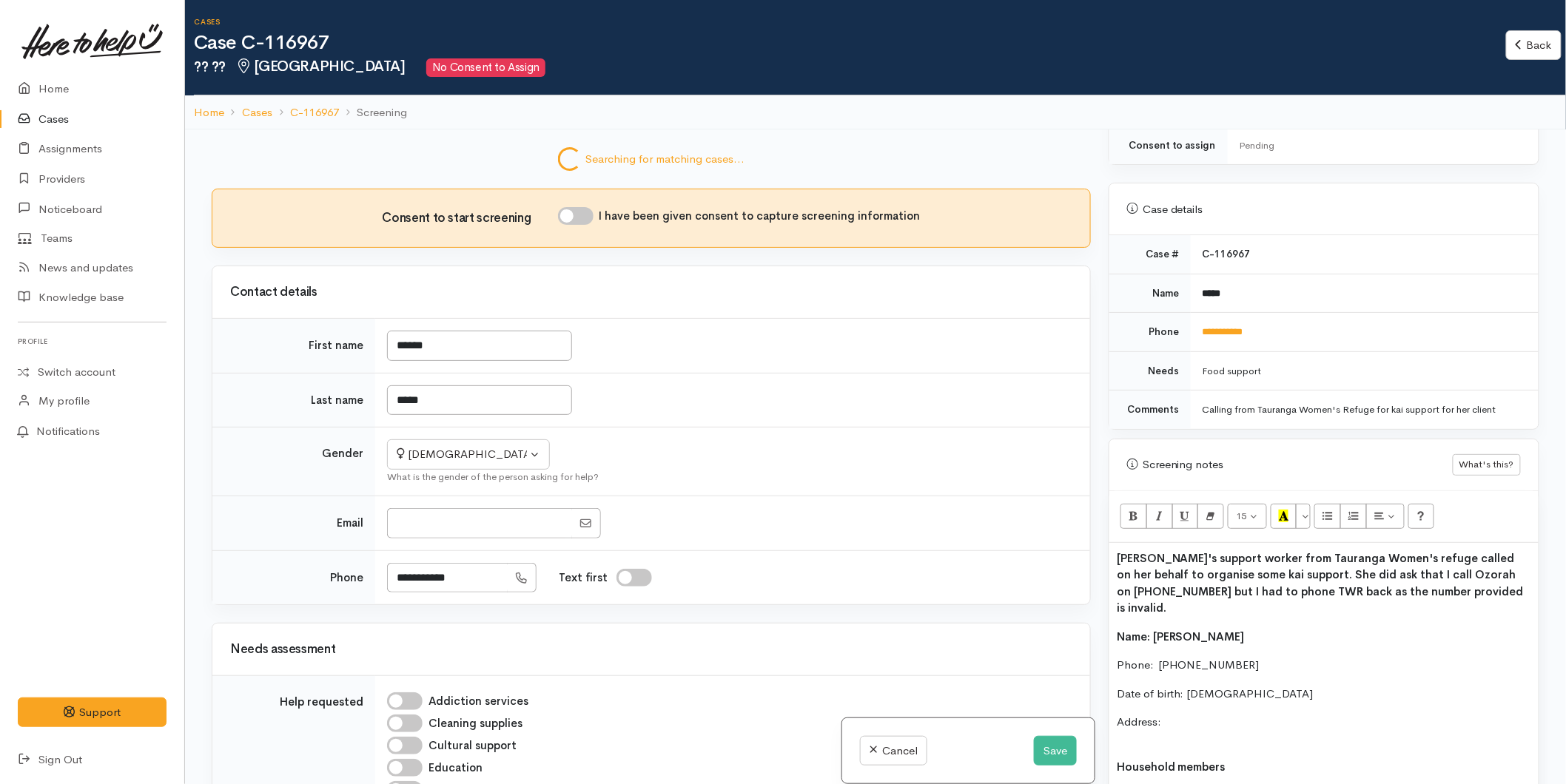
click at [1478, 576] on p "Ozorah's support worker from Tauranga Women's refuge called on her behalf to or…" at bounding box center [1324, 583] width 414 height 67
click at [580, 219] on input "I have been given consent to capture screening information" at bounding box center [576, 216] width 36 height 17
checkbox input "true"
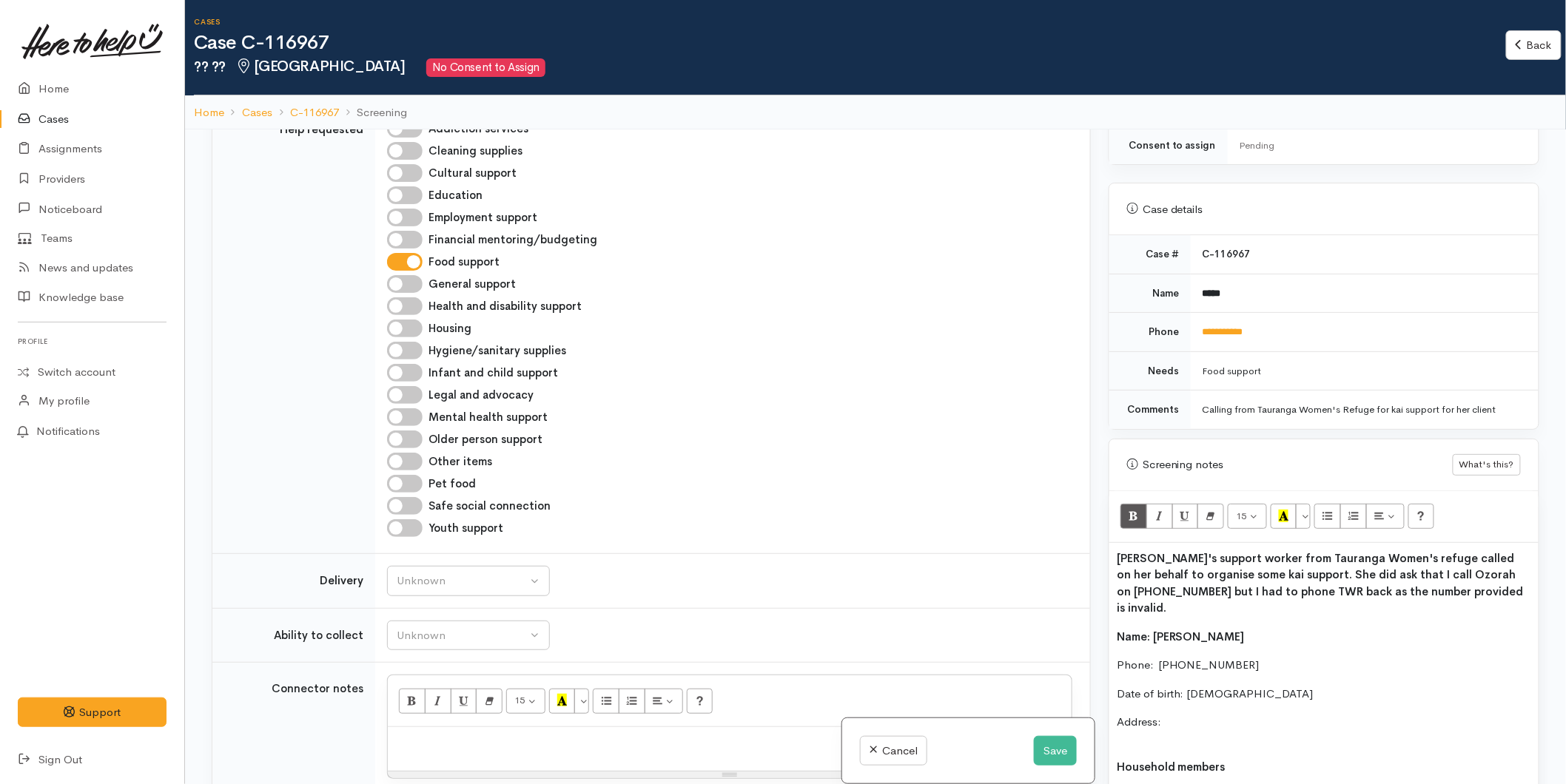
scroll to position [657, 0]
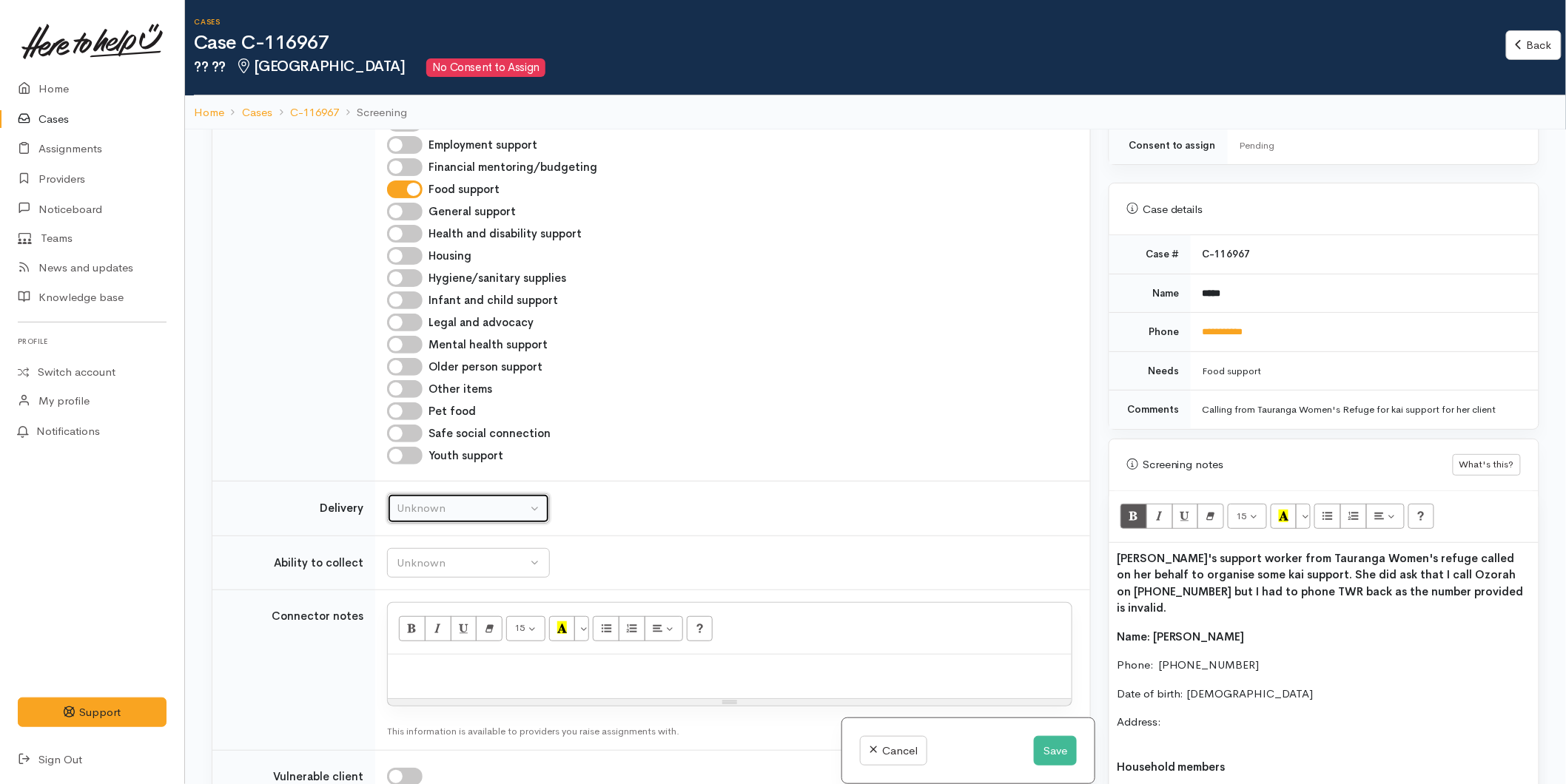
click at [420, 512] on div "Unknown" at bounding box center [462, 509] width 130 height 17
click at [412, 648] on span "No" at bounding box center [413, 646] width 16 height 17
select select "1"
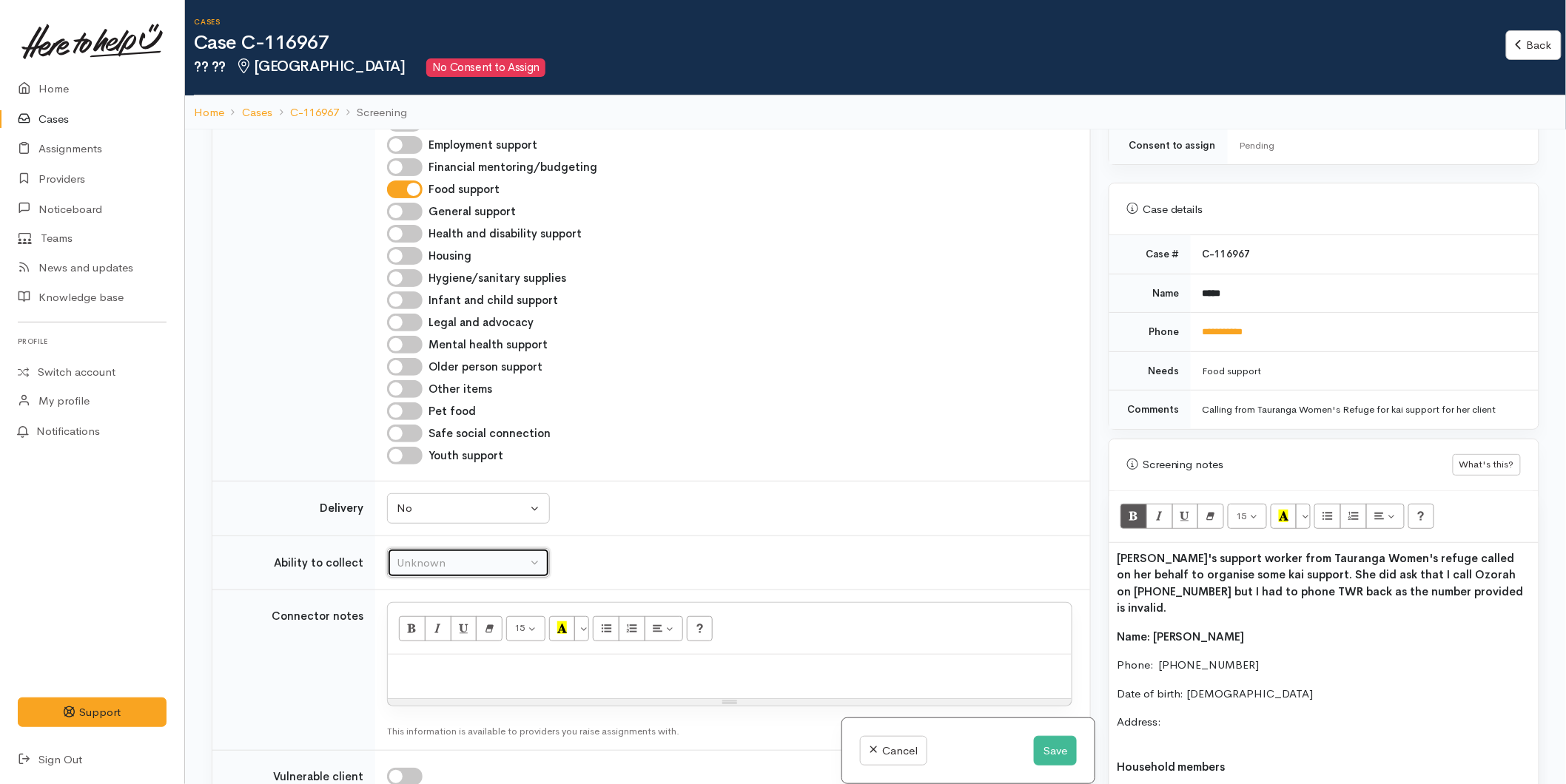
click at [423, 556] on div "Unknown" at bounding box center [462, 563] width 130 height 17
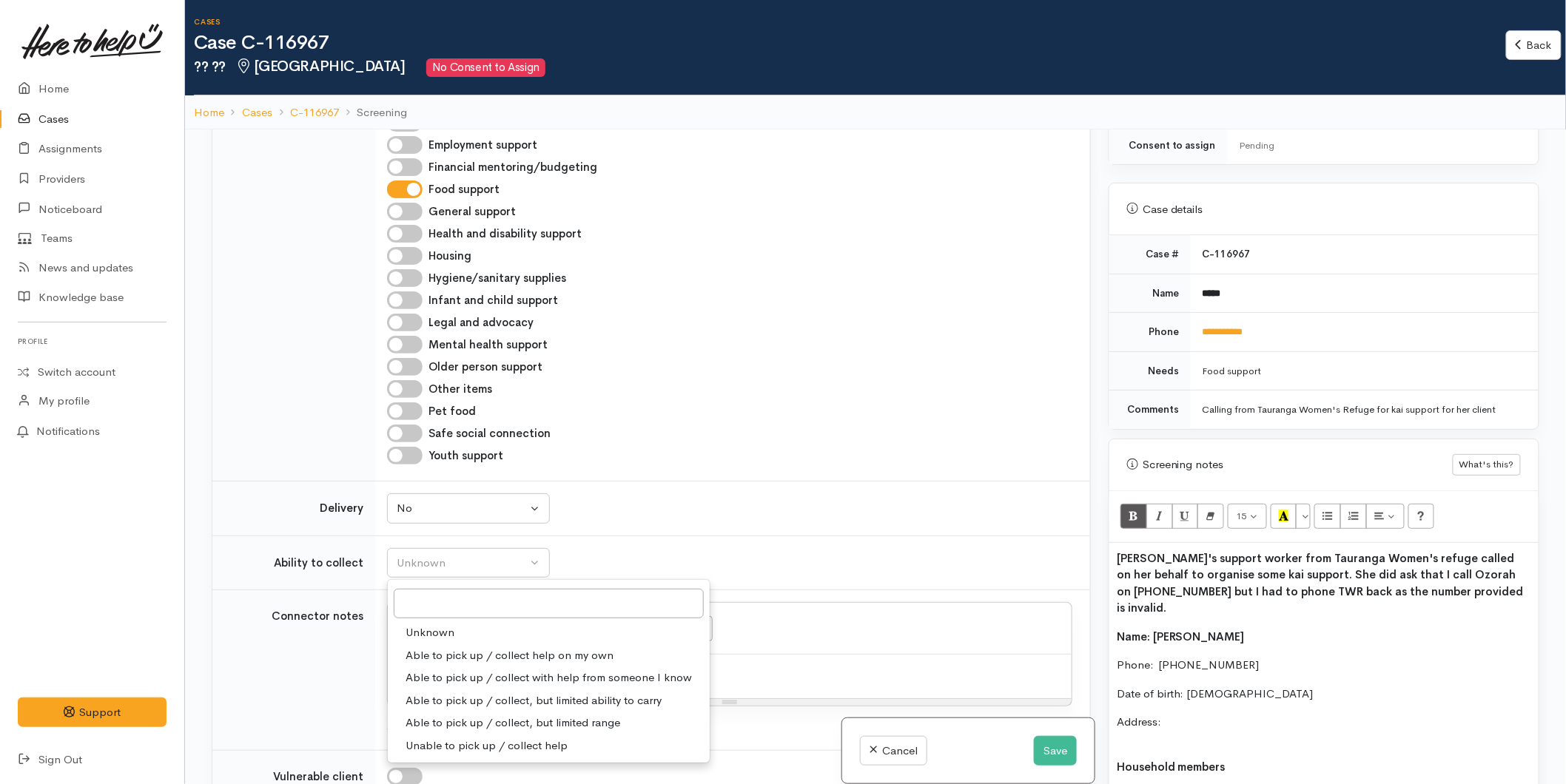
click at [439, 654] on span "Able to pick up / collect help on my own" at bounding box center [509, 656] width 208 height 17
select select "2"
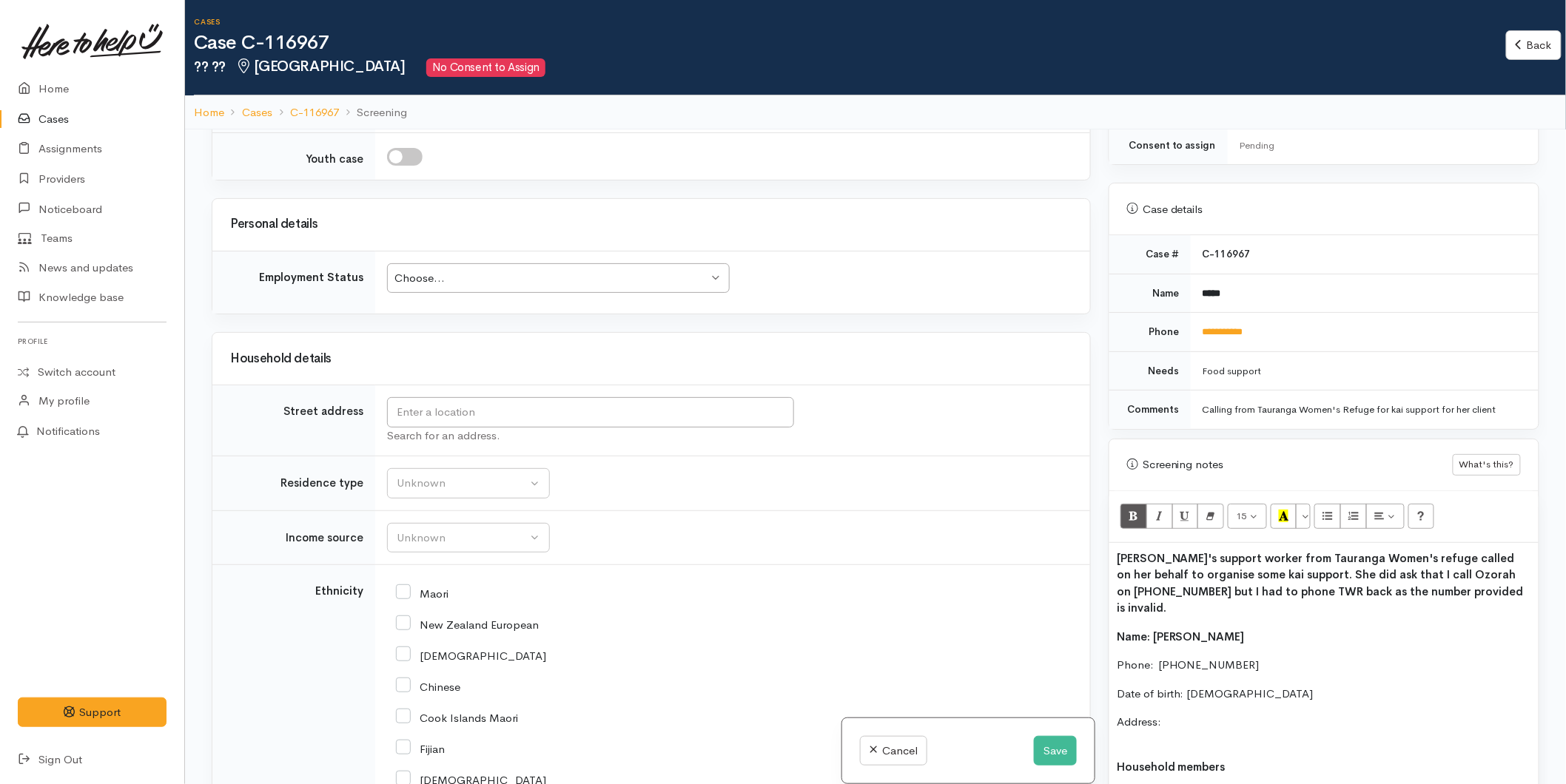
scroll to position [1396, 0]
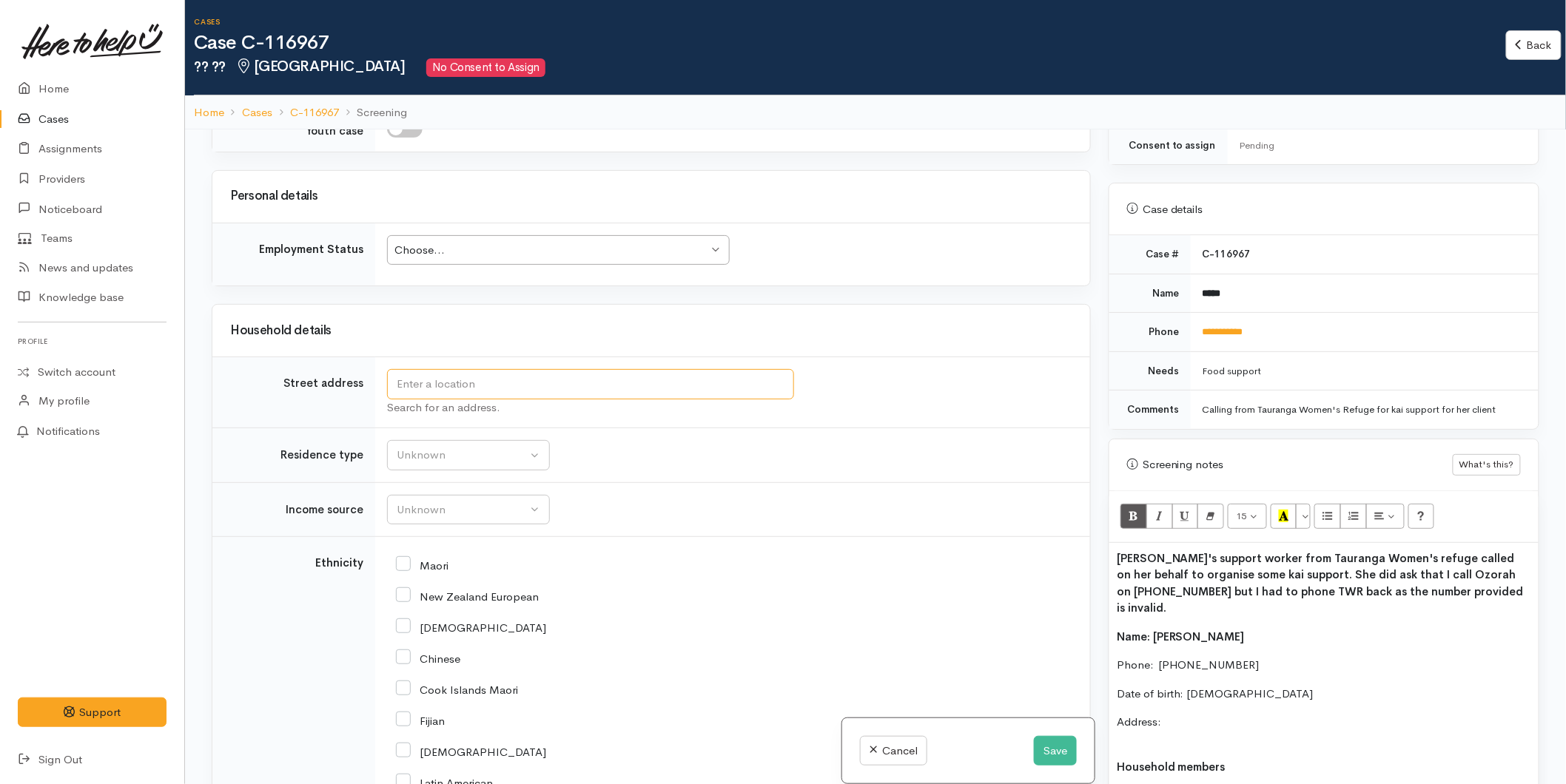
drag, startPoint x: 434, startPoint y: 389, endPoint x: 423, endPoint y: 390, distance: 11.0
click at [433, 389] on input "text" at bounding box center [591, 384] width 407 height 30
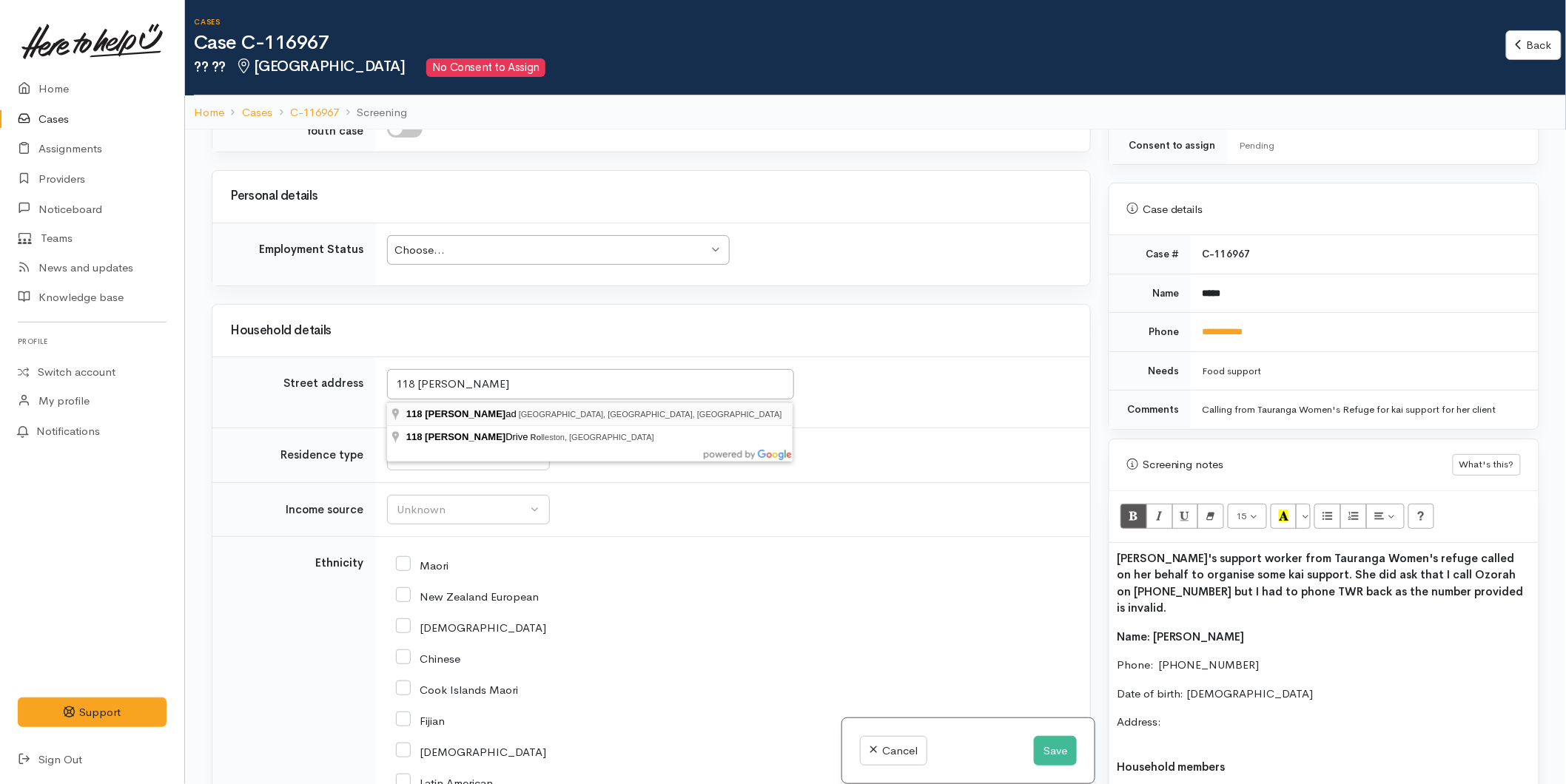
type input "118 Hynds Road, Gate Pa, Tauranga, New Zealand"
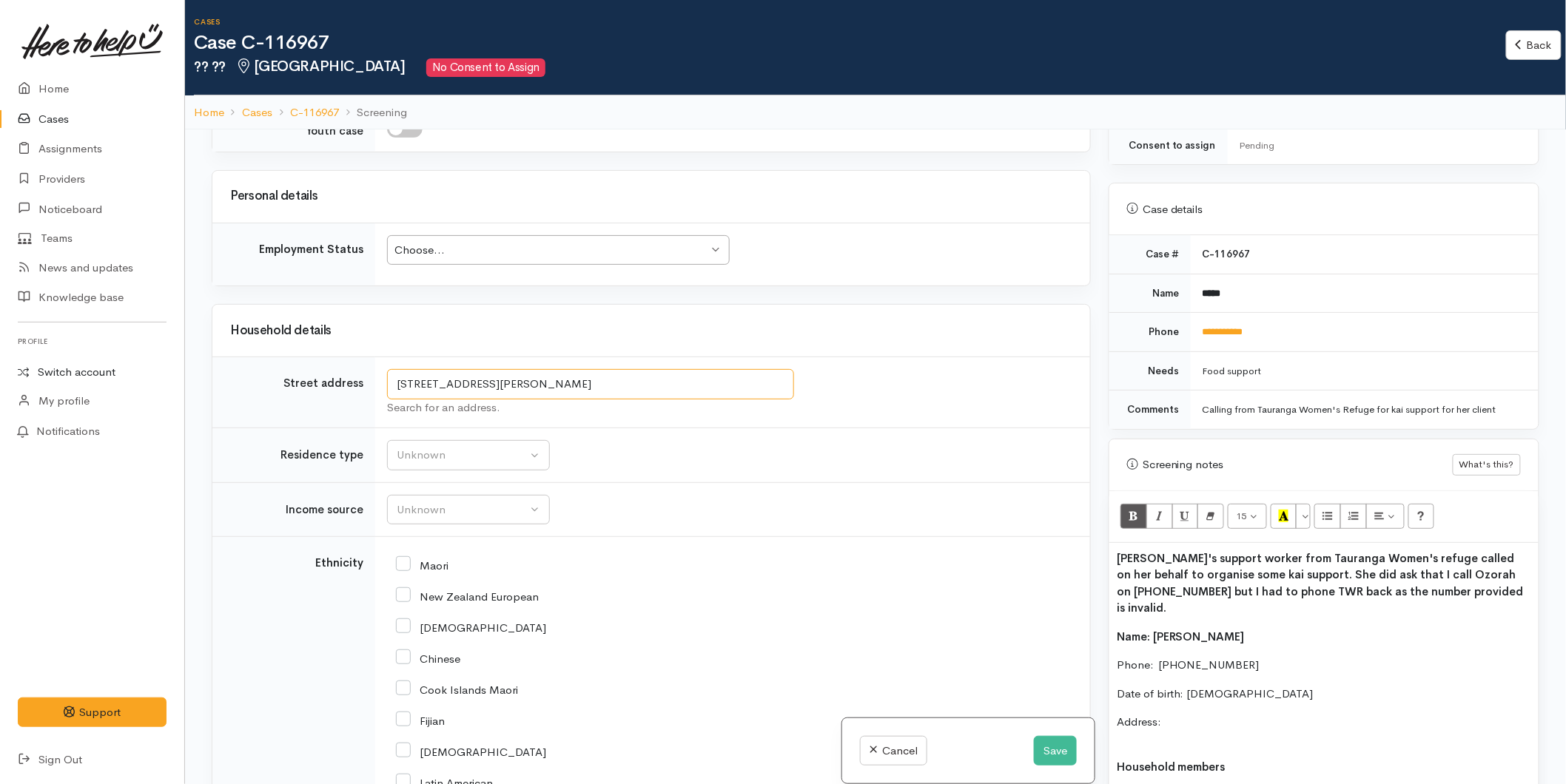
drag, startPoint x: 683, startPoint y: 389, endPoint x: 177, endPoint y: 367, distance: 506.5
click at [176, 367] on body "Support Feedback I've got something to say Back" at bounding box center [783, 456] width 1566 height 914
click at [1201, 714] on p "Address:" at bounding box center [1324, 731] width 414 height 33
click at [1175, 714] on p "Address: 118 Hynds Road, Gate Pa, Tauranga, New Zealand" at bounding box center [1324, 731] width 414 height 33
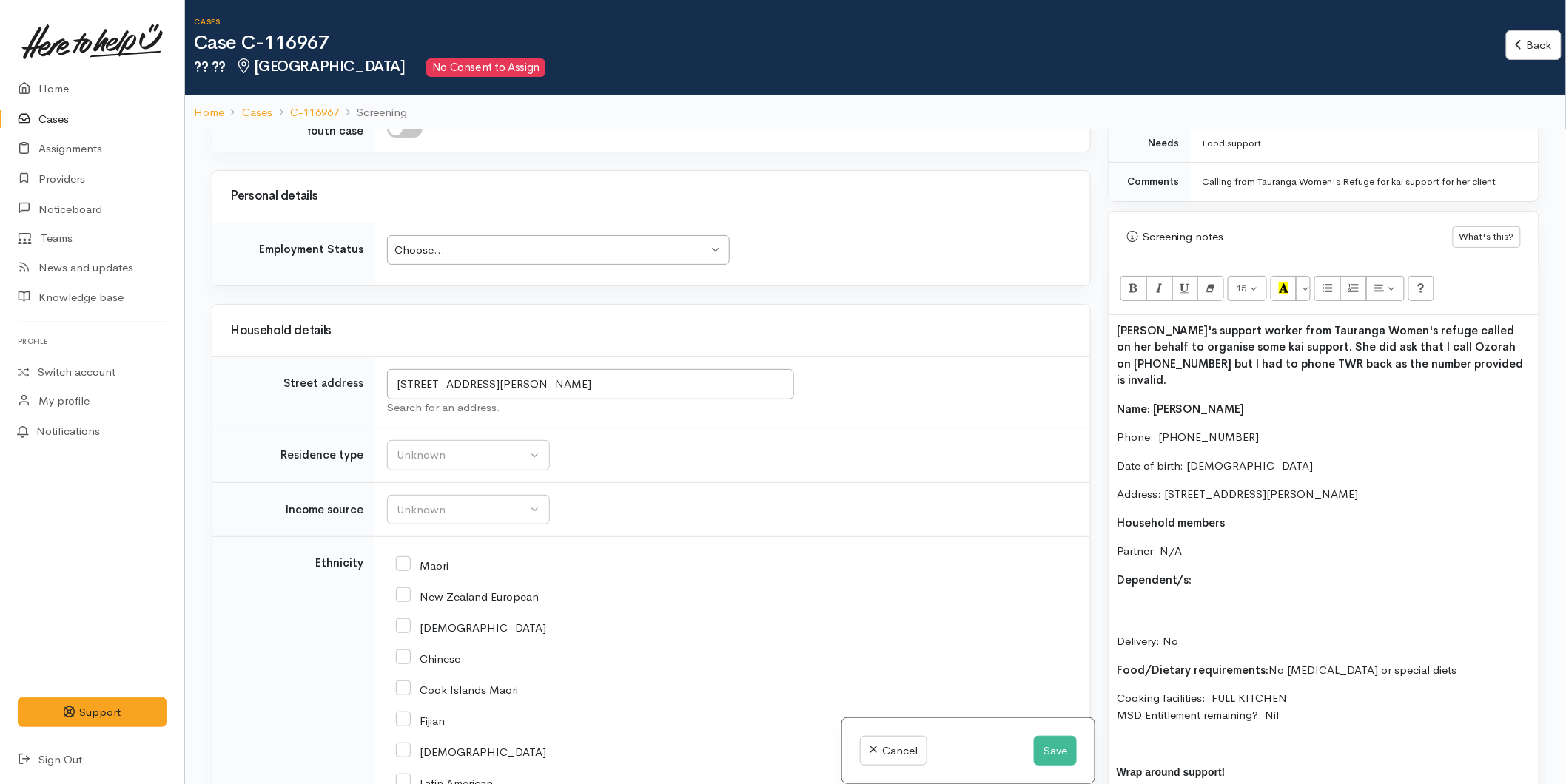
scroll to position [851, 0]
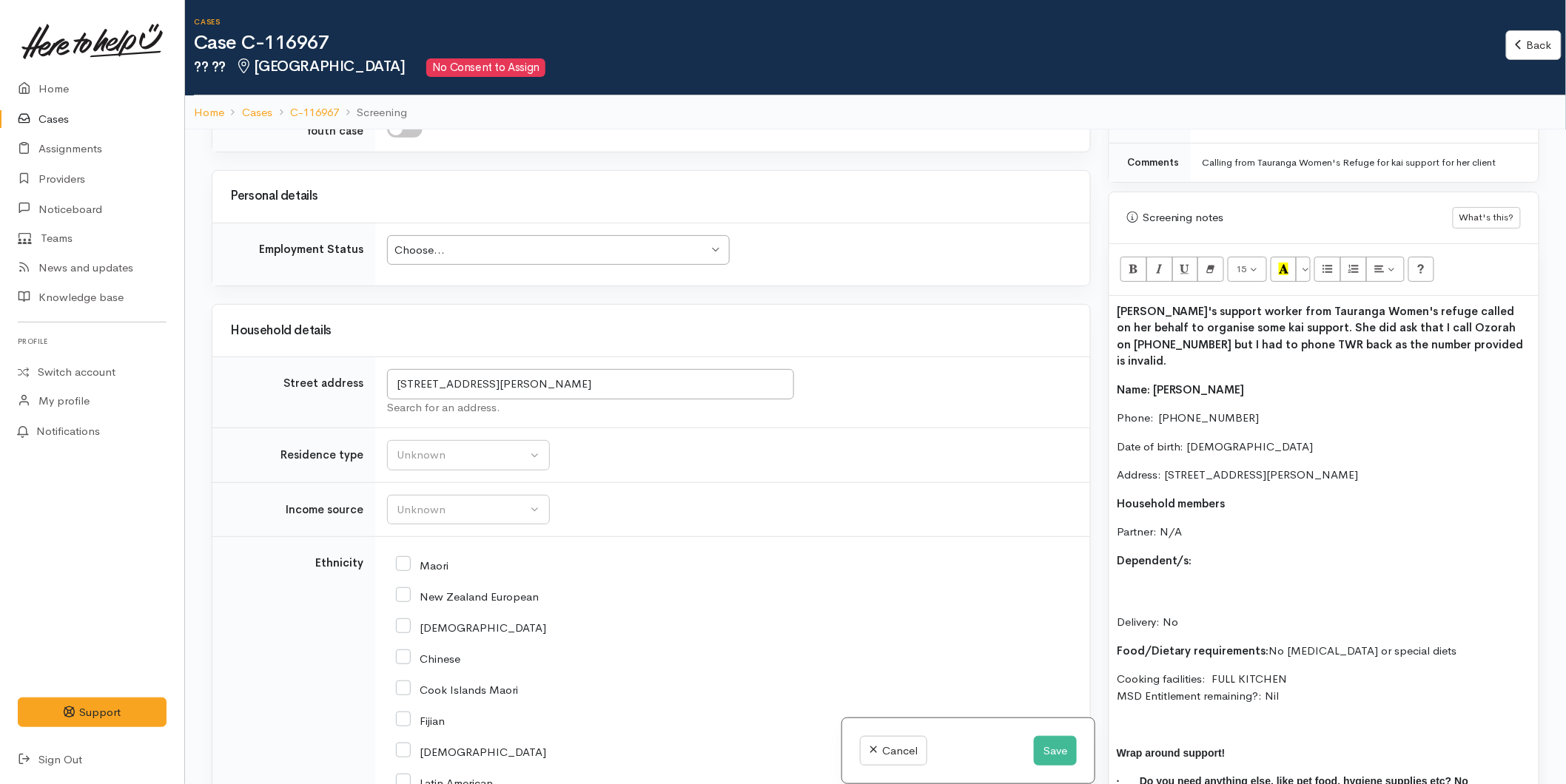
click at [1210, 552] on p "Dependent/s:" at bounding box center [1324, 561] width 414 height 17
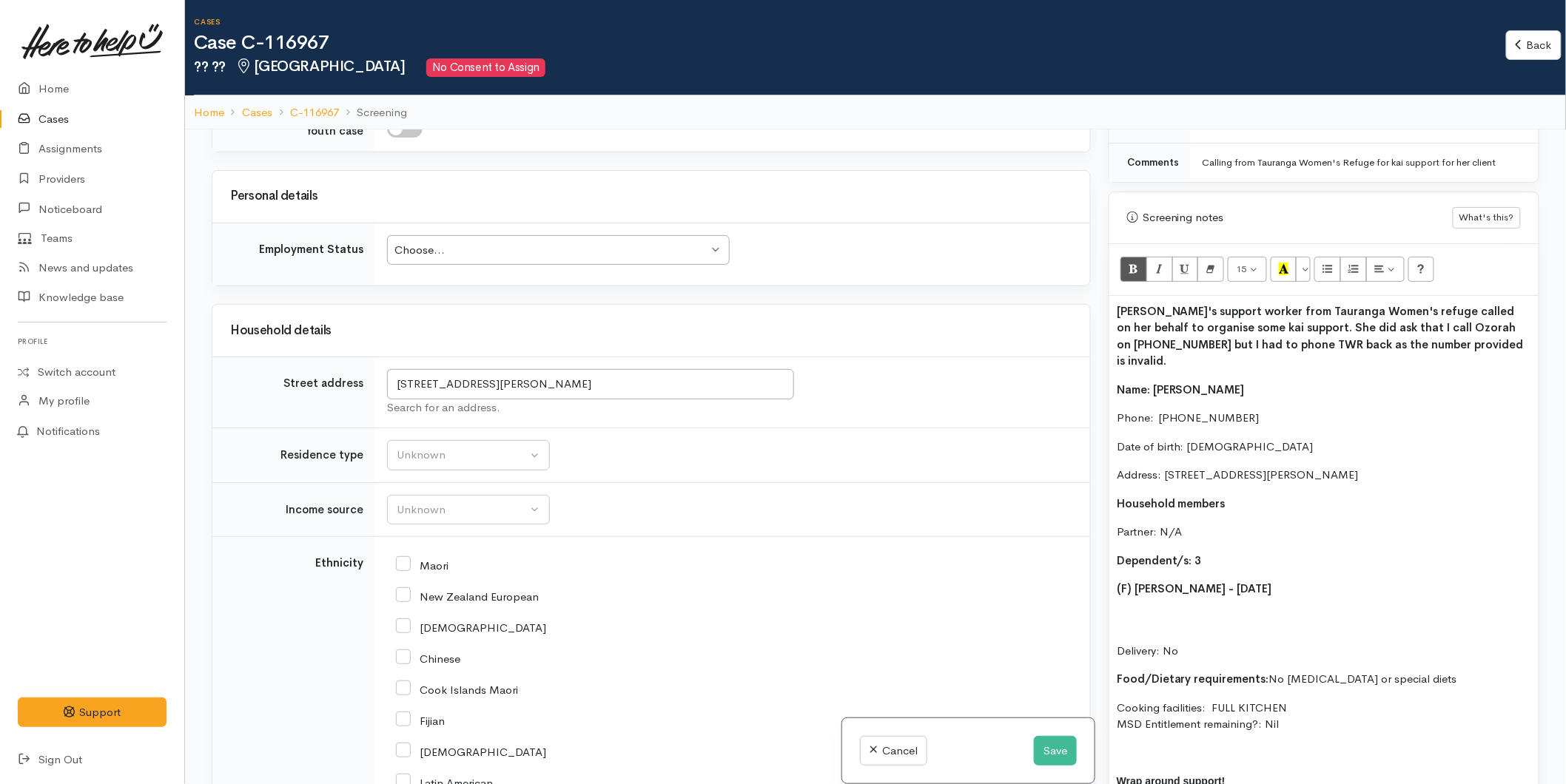
click at [1170, 549] on div "Ozorah's support worker from Tauranga Women's refuge called on her behalf to or…" at bounding box center [1324, 580] width 430 height 571
click at [1351, 580] on p "(F) Ashira Singh - 18/06/2018" at bounding box center [1324, 589] width 414 height 17
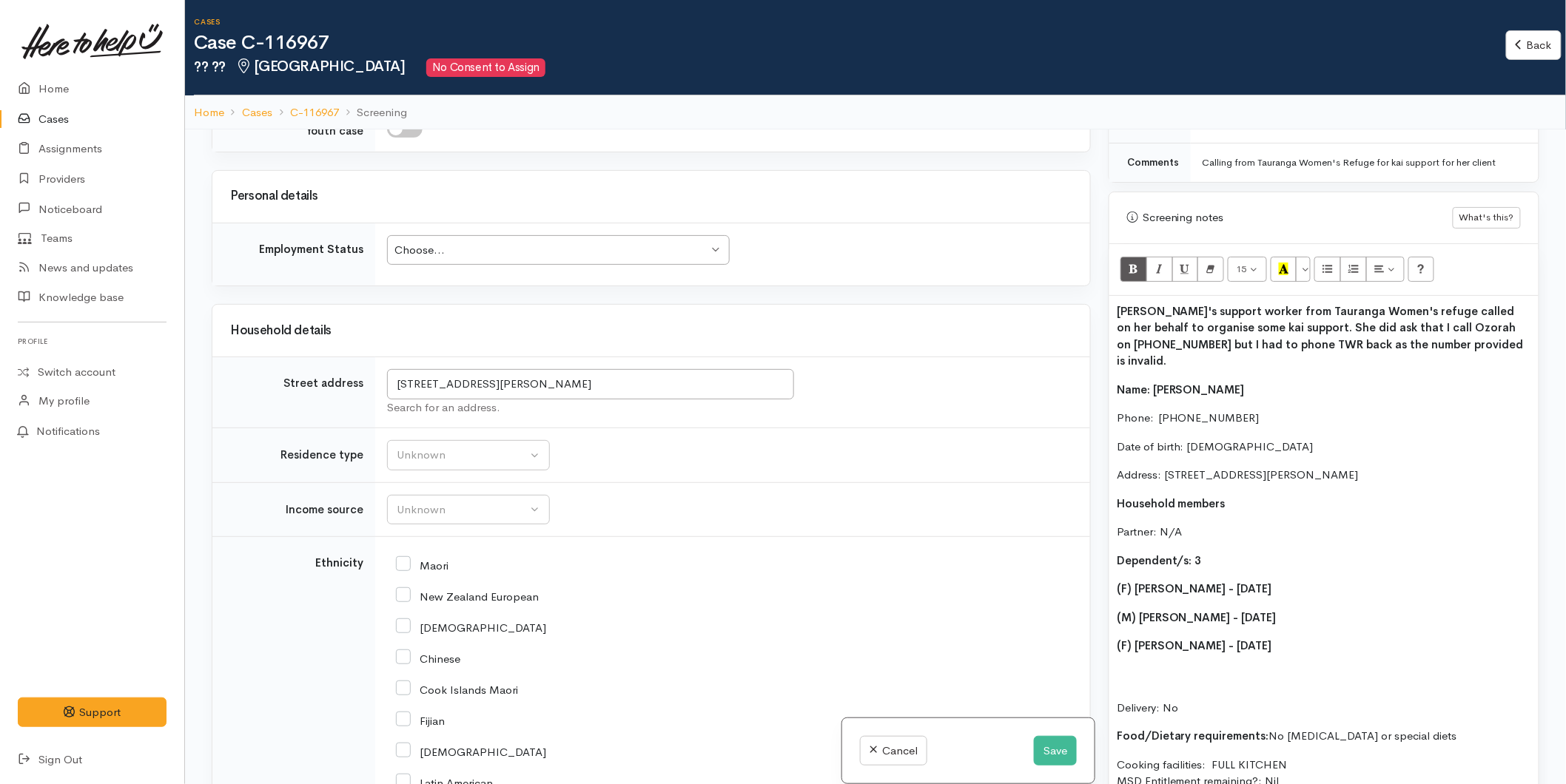
click at [1296, 579] on div "Ozorah's support worker from Tauranga Women's refuge called on her behalf to or…" at bounding box center [1324, 609] width 430 height 627
click at [1131, 639] on b "(F) Jujhar Singh - 06/11/2020" at bounding box center [1195, 645] width 155 height 15
drag, startPoint x: 1125, startPoint y: 617, endPoint x: 1170, endPoint y: 626, distance: 45.9
click at [1125, 639] on b "(F) Jujhar Singh - 06/11/2020" at bounding box center [1195, 645] width 155 height 15
click at [1312, 610] on p "(M) Ajit Singh - 06/11/2020" at bounding box center [1324, 618] width 414 height 17
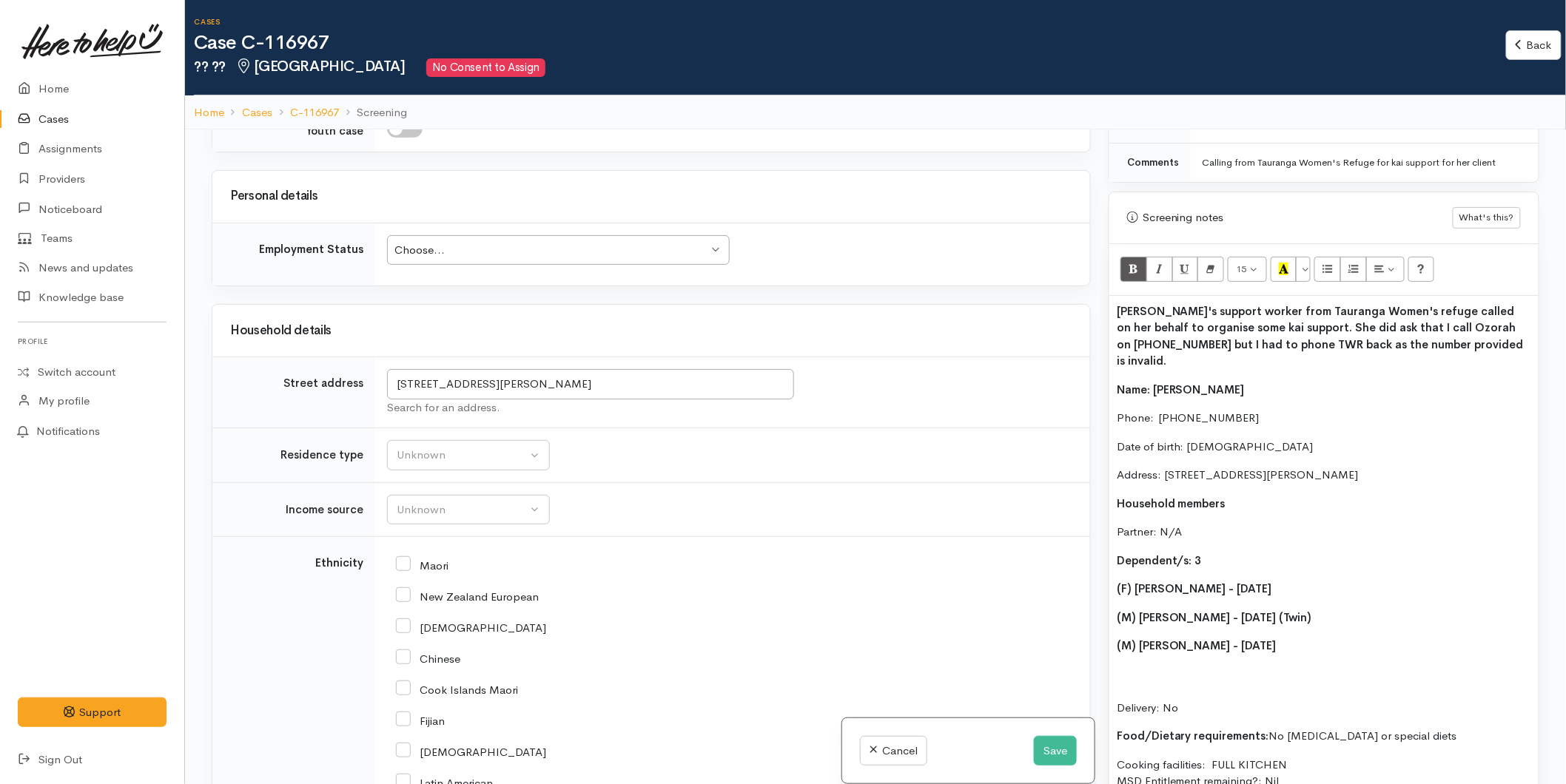
click at [1321, 603] on div "Ozorah's support worker from Tauranga Women's refuge called on her behalf to or…" at bounding box center [1324, 609] width 430 height 627
click at [1197, 667] on p "Delivery: No" at bounding box center [1324, 692] width 414 height 50
click at [1193, 627] on div "Ozorah's support worker from Tauranga Women's refuge called on her behalf to or…" at bounding box center [1324, 601] width 430 height 611
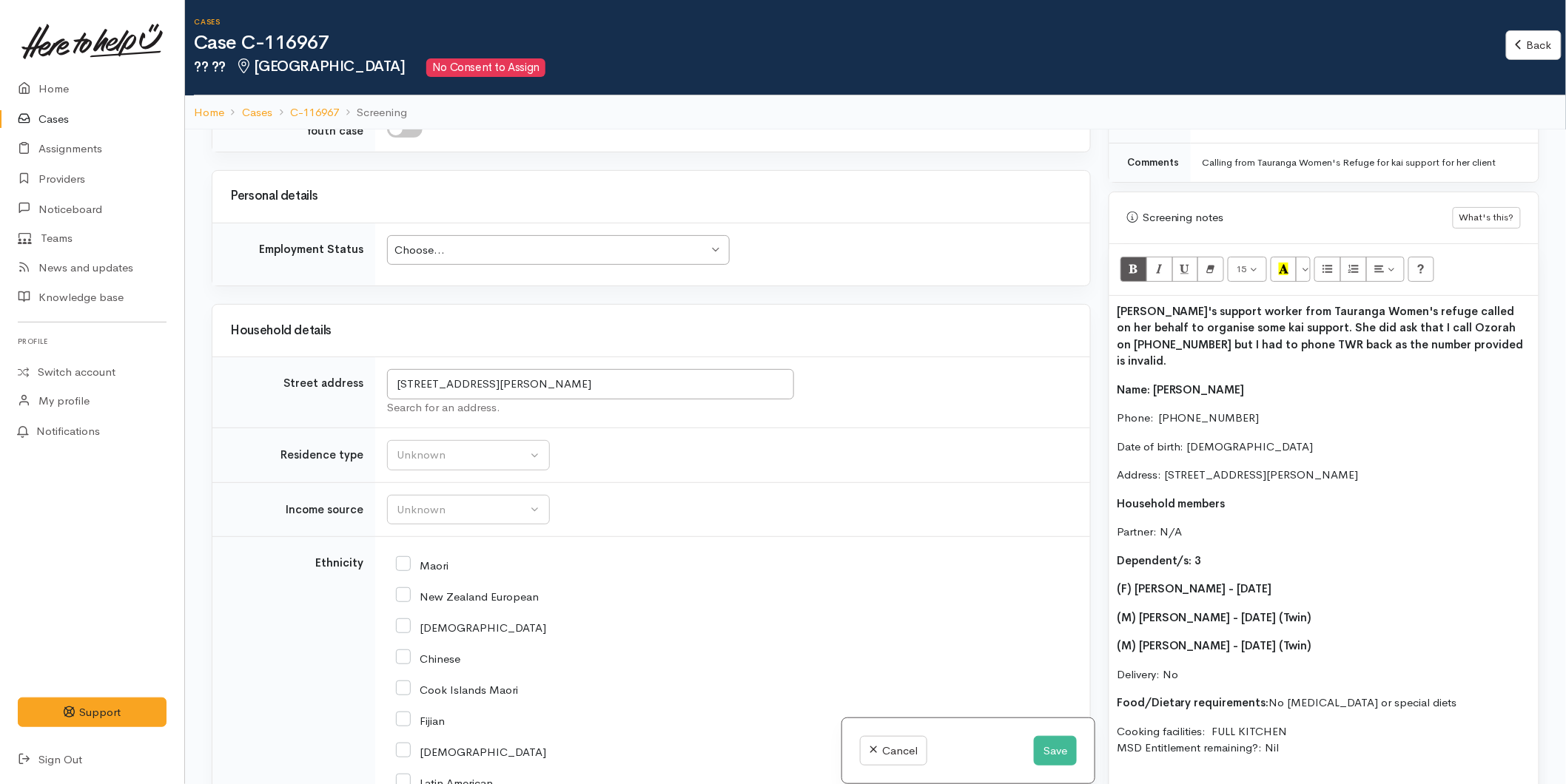
scroll to position [933, 0]
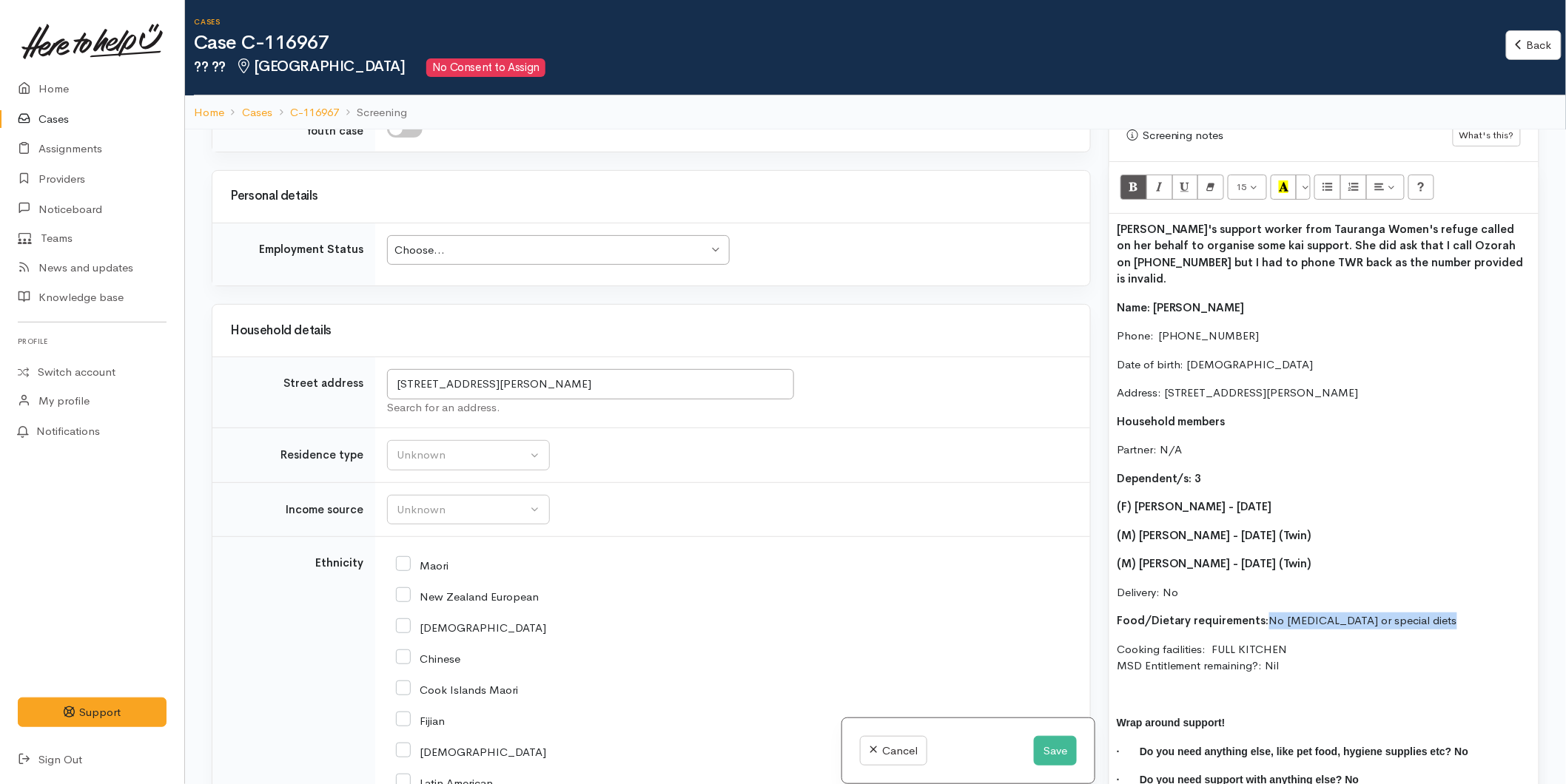
drag, startPoint x: 1424, startPoint y: 588, endPoint x: 1264, endPoint y: 584, distance: 160.0
click at [1264, 612] on p "Food/Dietary requirements: No Food allergies or special diets" at bounding box center [1324, 621] width 414 height 17
click at [438, 249] on div "Choose..." at bounding box center [552, 251] width 314 height 17
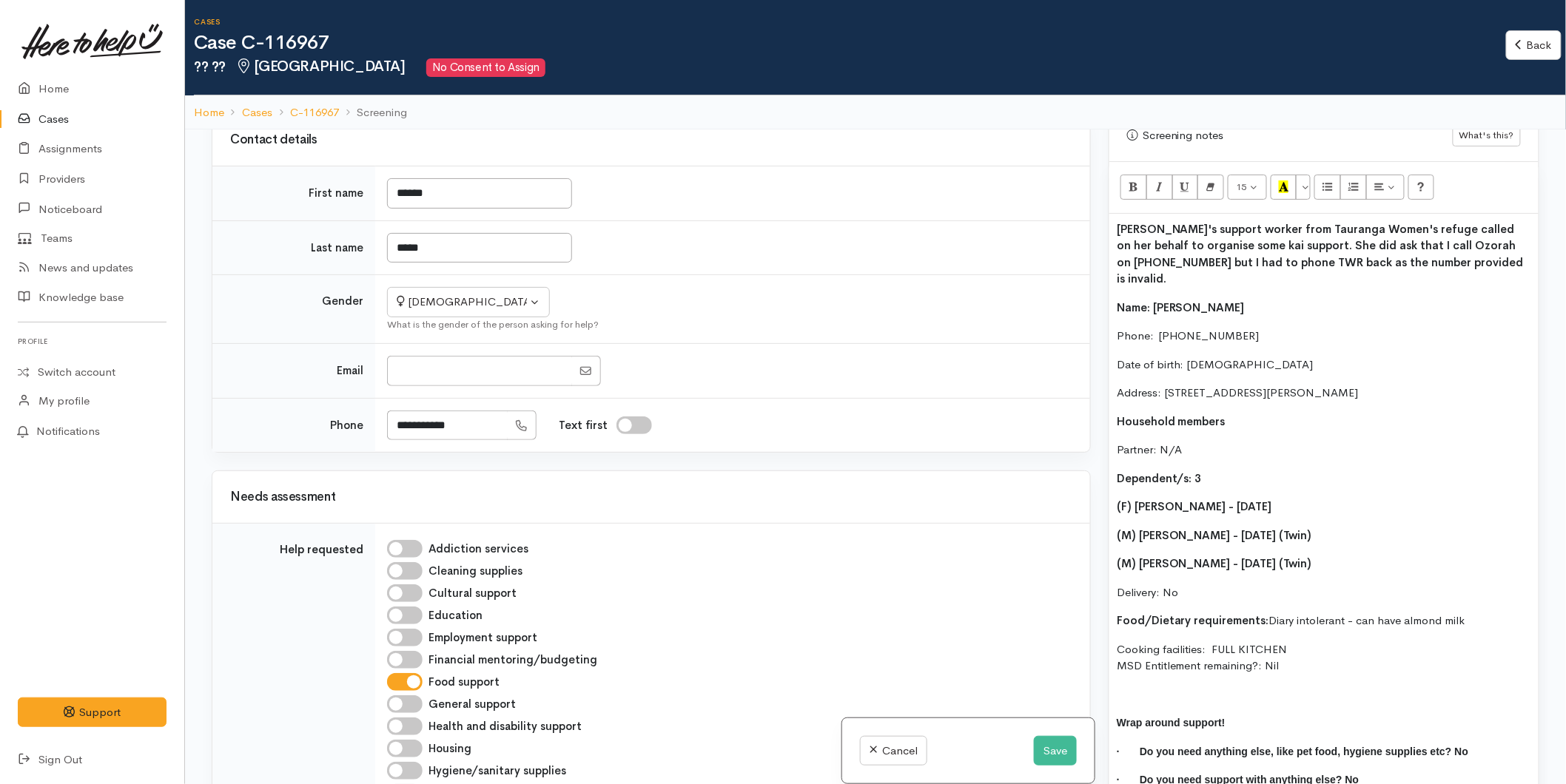
scroll to position [0, 0]
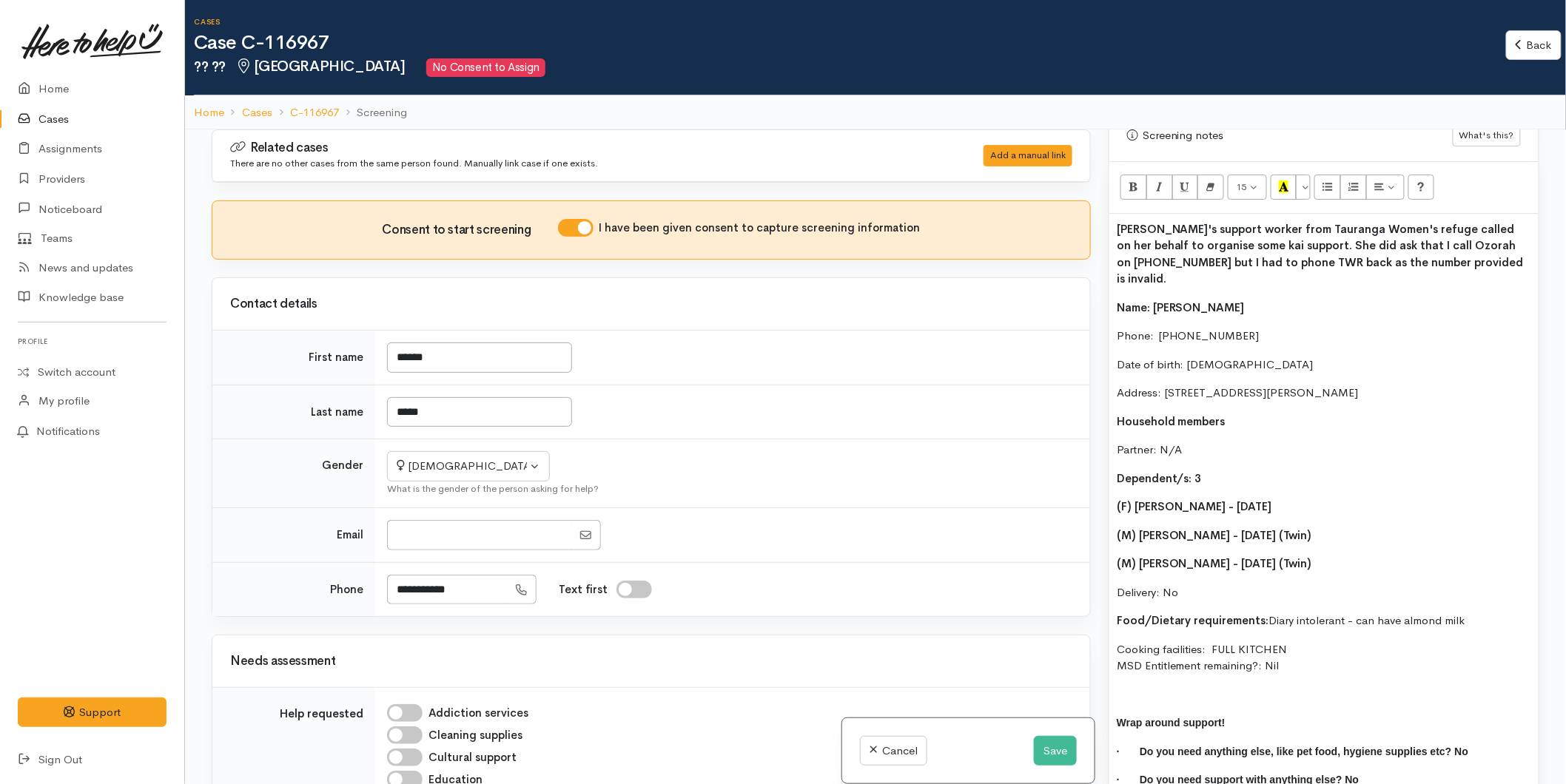
drag, startPoint x: 1248, startPoint y: 642, endPoint x: 1104, endPoint y: 274, distance: 395.2
click at [1104, 274] on div "Warnings Add No warnings have been raised against this case Add Warning Title ●…" at bounding box center [1324, 521] width 449 height 784
copy div "Name: Ozorah Singh Phone:  02041036793 Date of birth: 12/11/1991 Address: 118 H…"
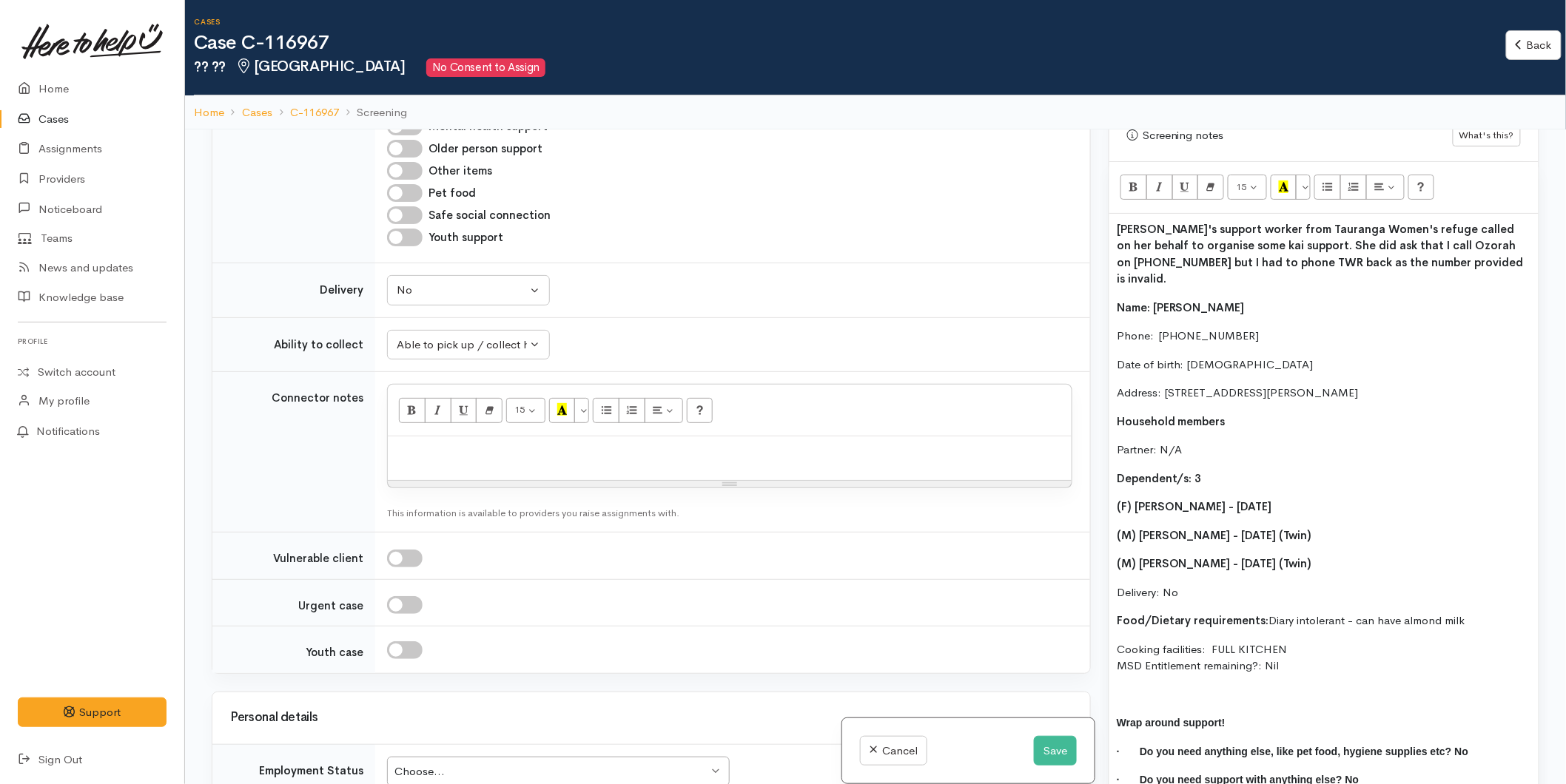
scroll to position [904, 0]
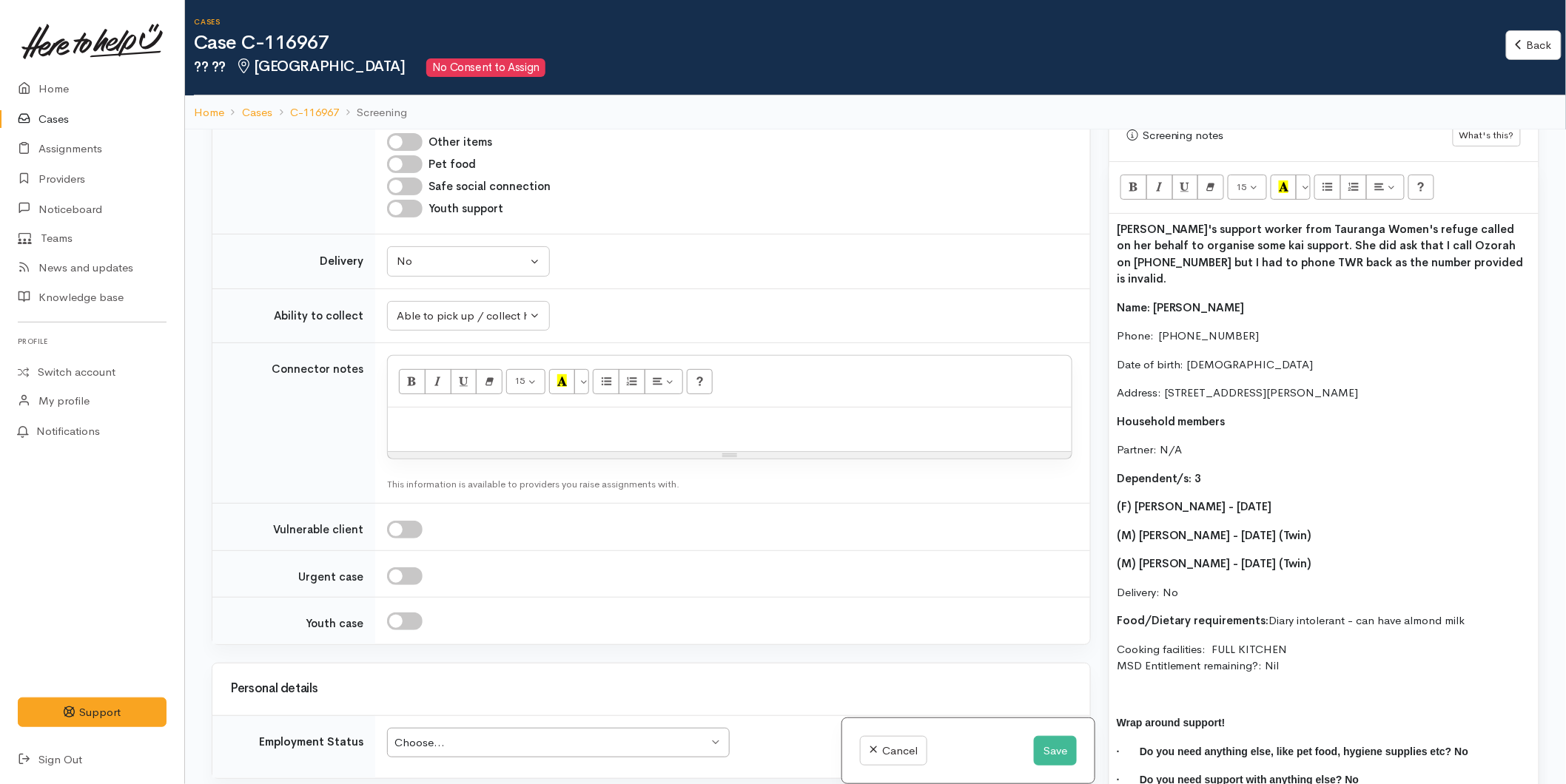
click at [1455, 250] on p "Ozorah's support worker from Tauranga Women's refuge called on her behalf to or…" at bounding box center [1324, 254] width 414 height 67
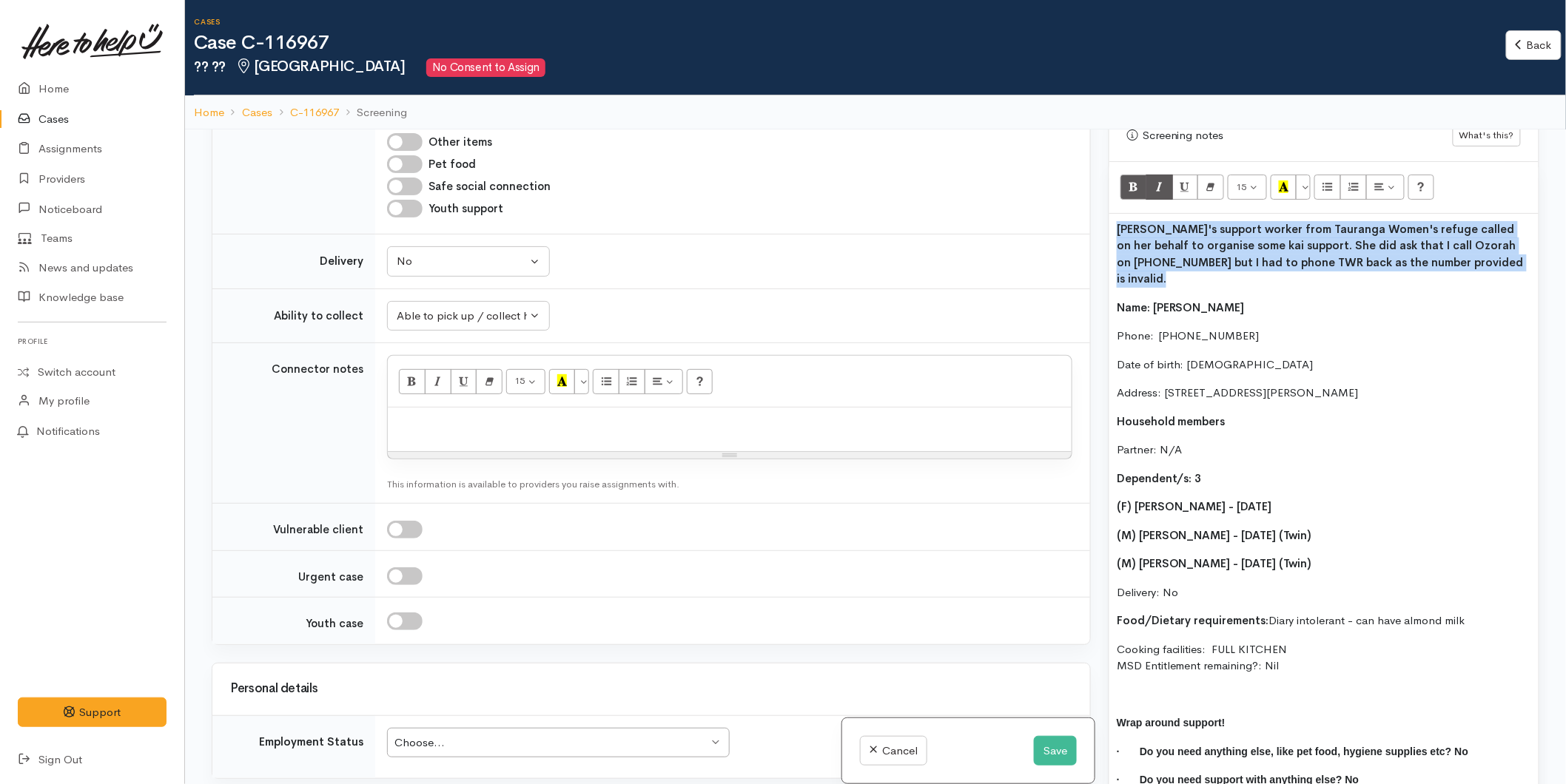
drag, startPoint x: 1456, startPoint y: 250, endPoint x: 1169, endPoint y: 186, distance: 294.0
click at [1105, 204] on div "Warnings Add No warnings have been raised against this case Add Warning Title ●…" at bounding box center [1324, 521] width 449 height 784
click at [1139, 174] on button "Bold (CTRL+B)" at bounding box center [1134, 187] width 26 height 25
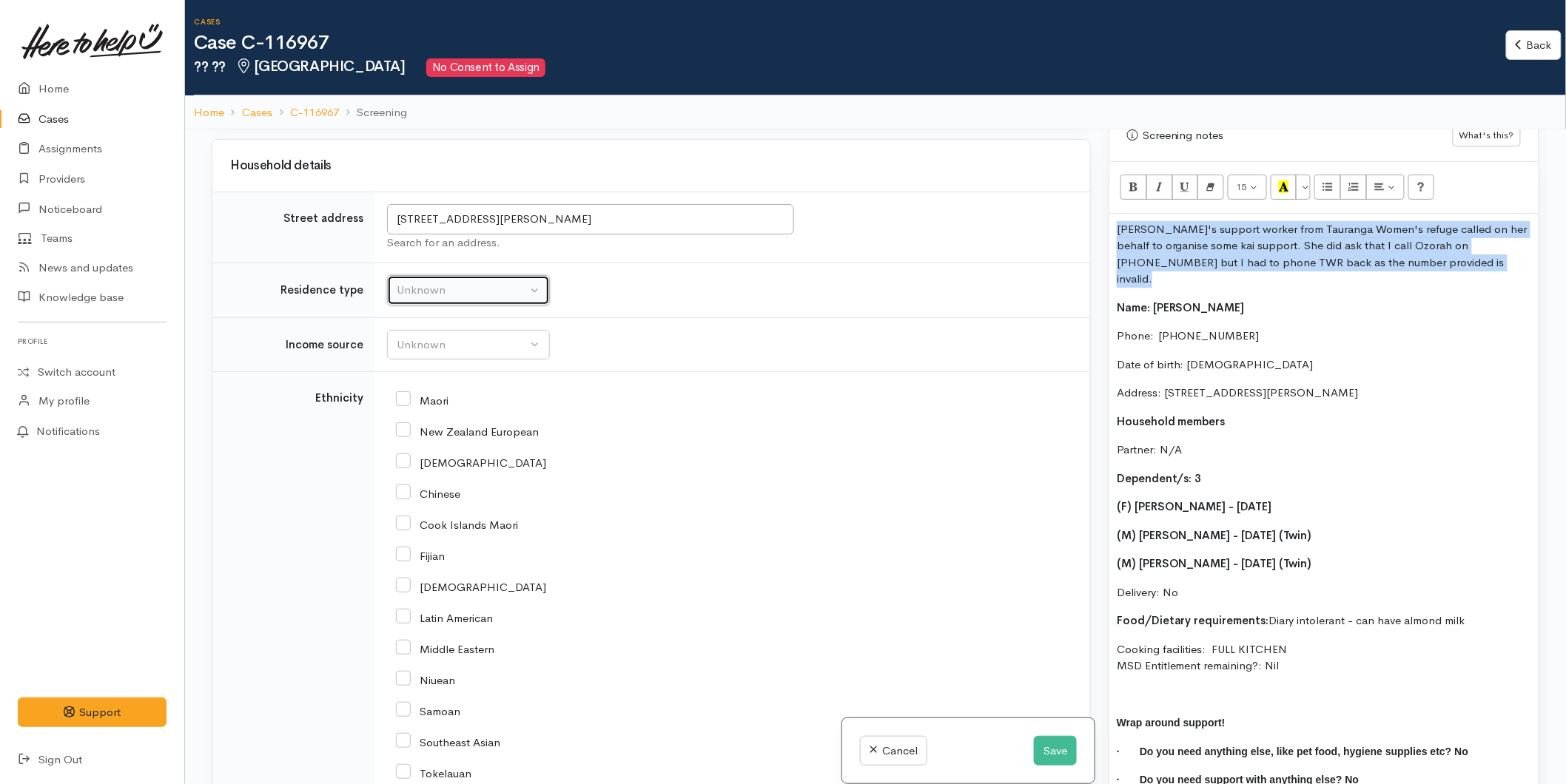
click at [431, 305] on button "Unknown" at bounding box center [468, 290] width 163 height 30
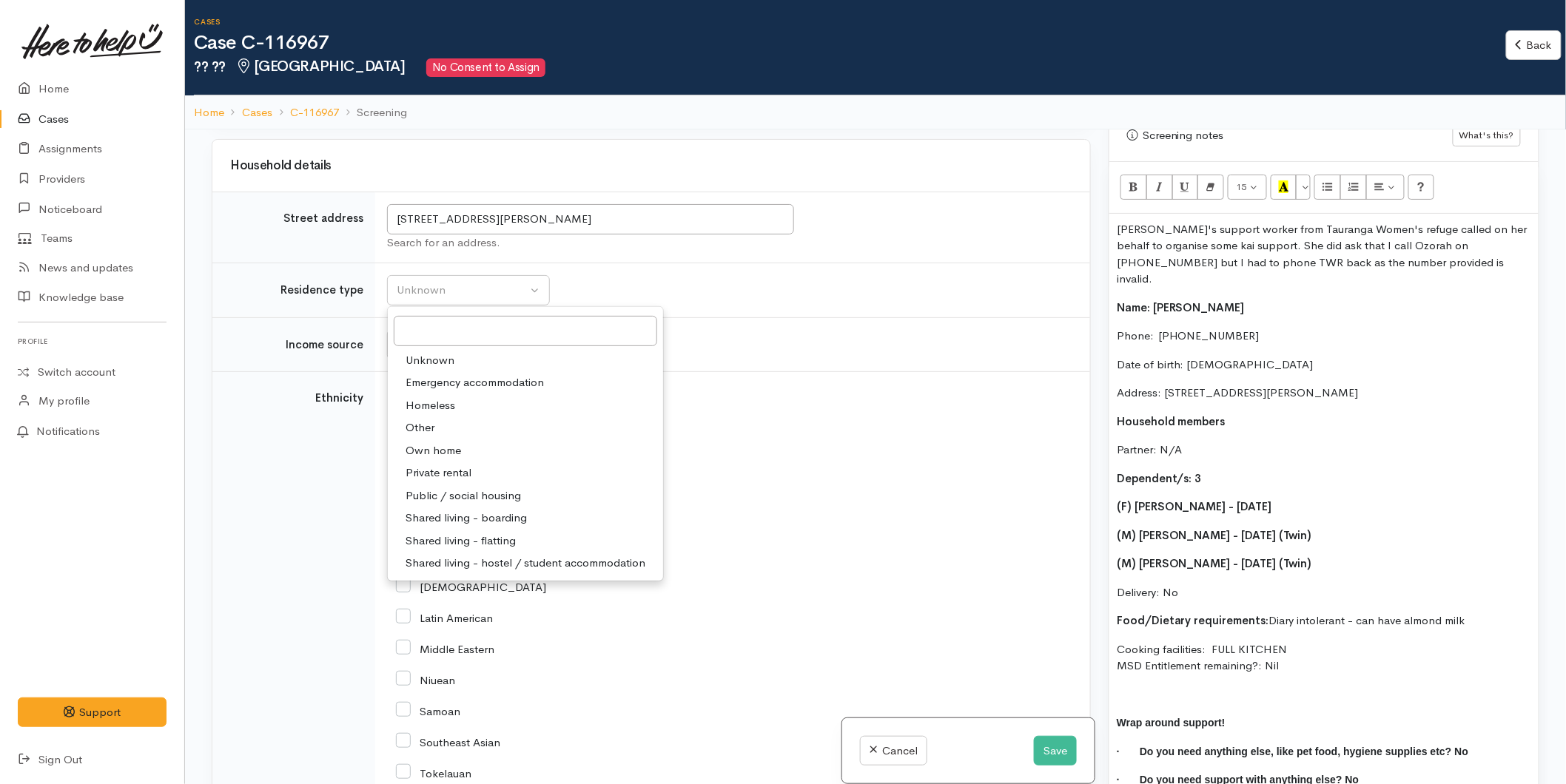
click at [441, 459] on span "Own home" at bounding box center [432, 451] width 55 height 17
select select "1"
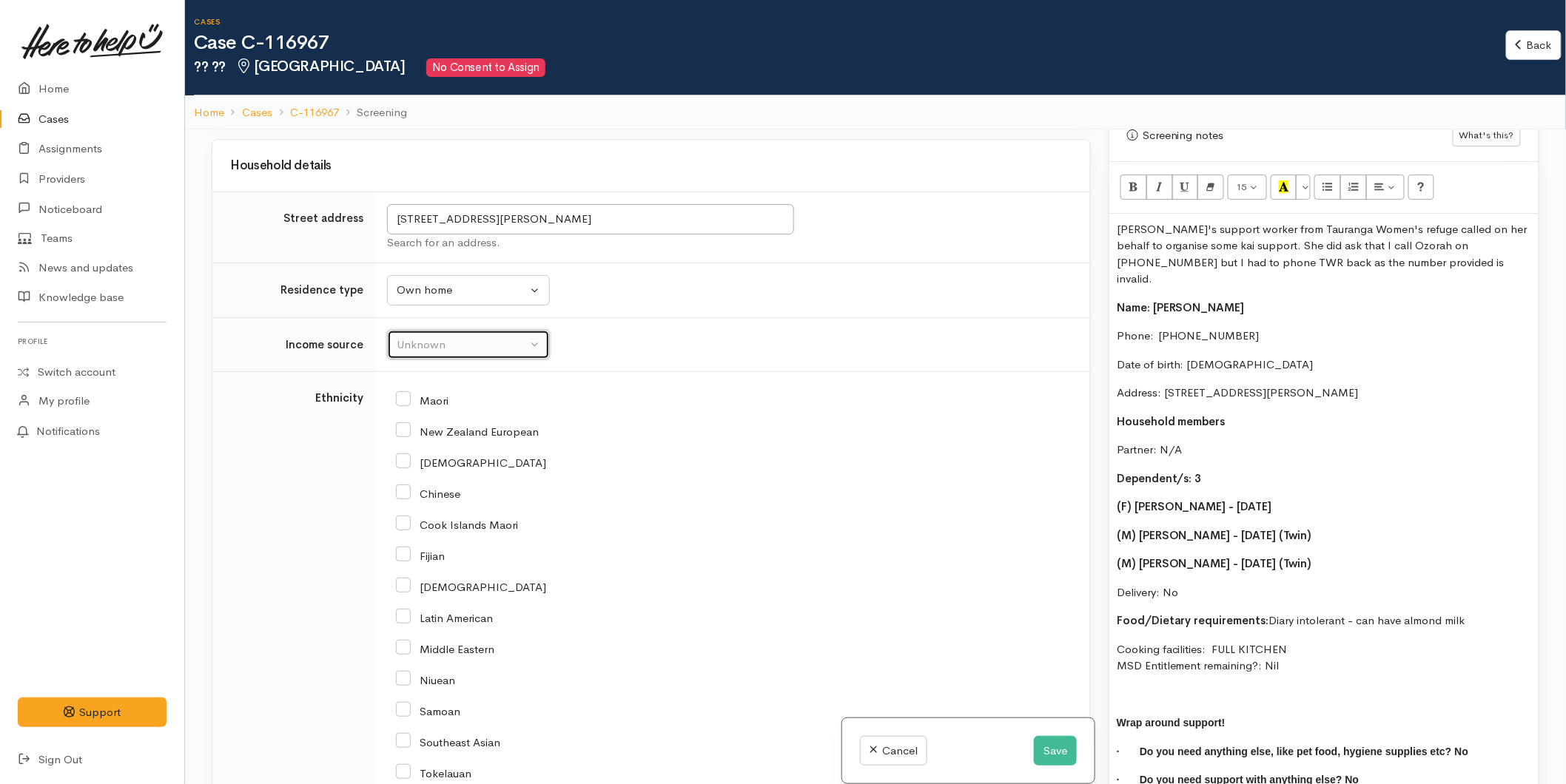
click at [435, 360] on button "Unknown" at bounding box center [468, 344] width 163 height 30
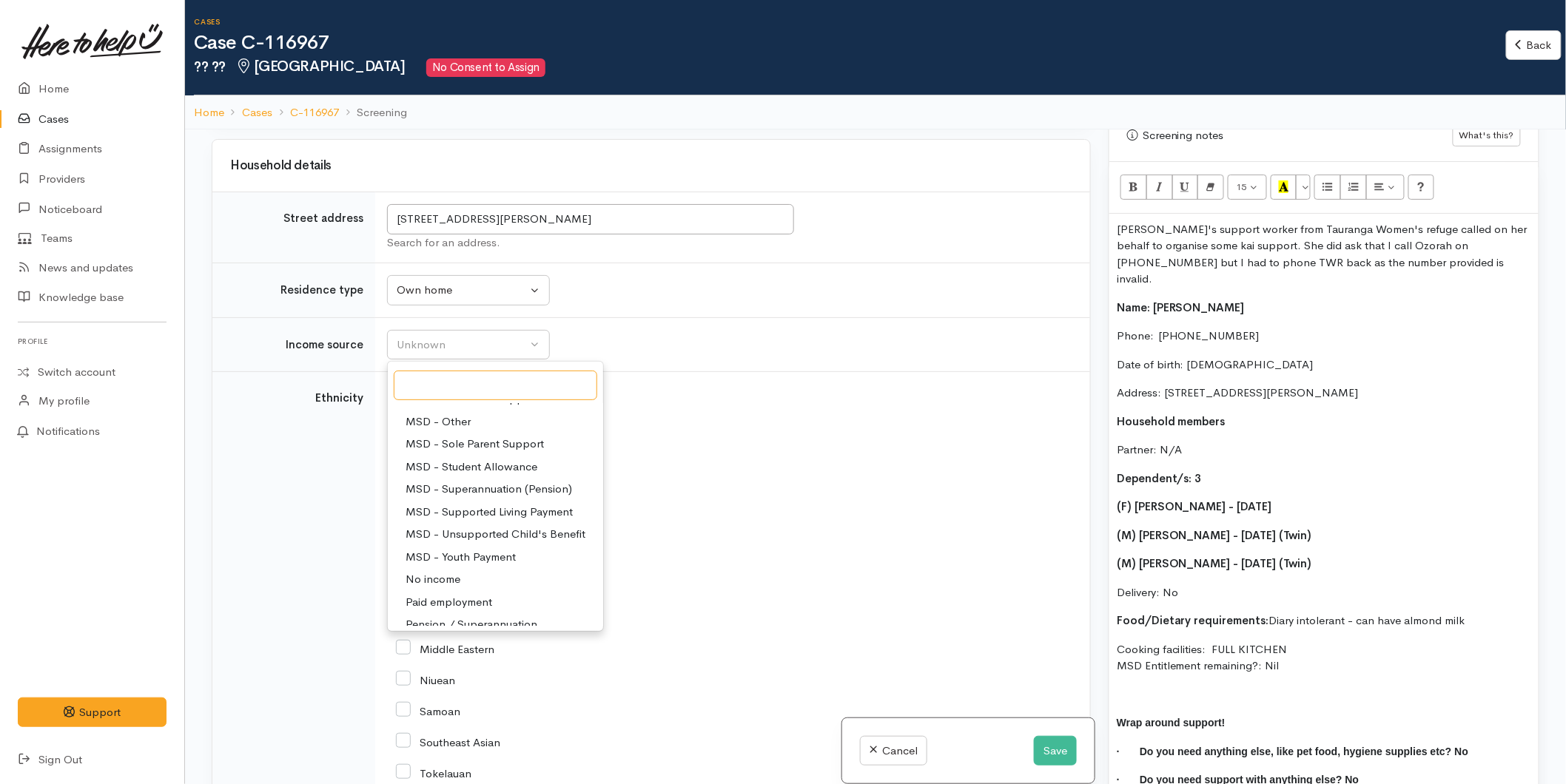
scroll to position [164, 0]
click at [467, 430] on span "MSD - Sole Parent Support" at bounding box center [474, 431] width 139 height 17
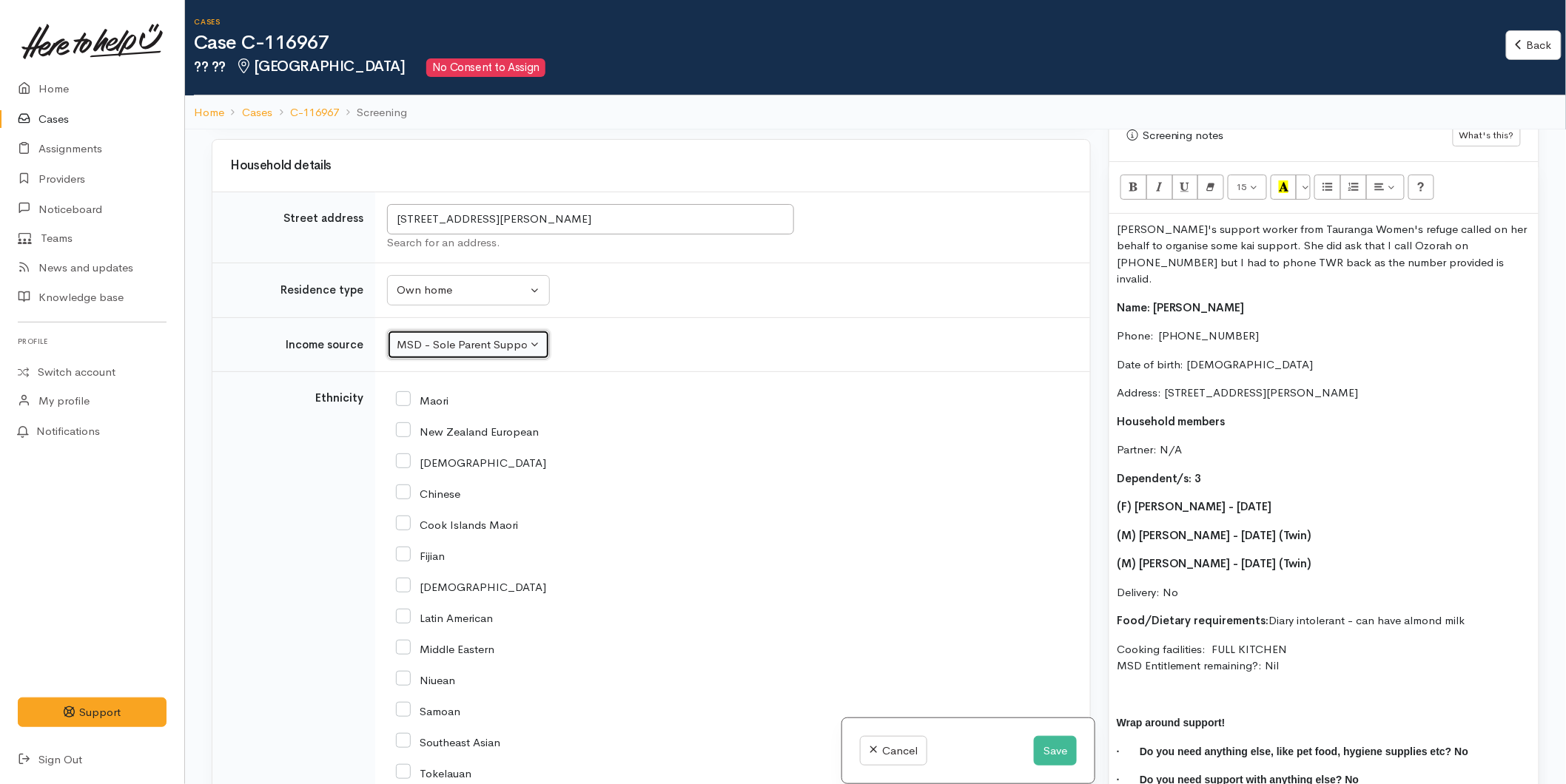
click at [427, 334] on button "MSD - Sole Parent Support" at bounding box center [468, 344] width 163 height 30
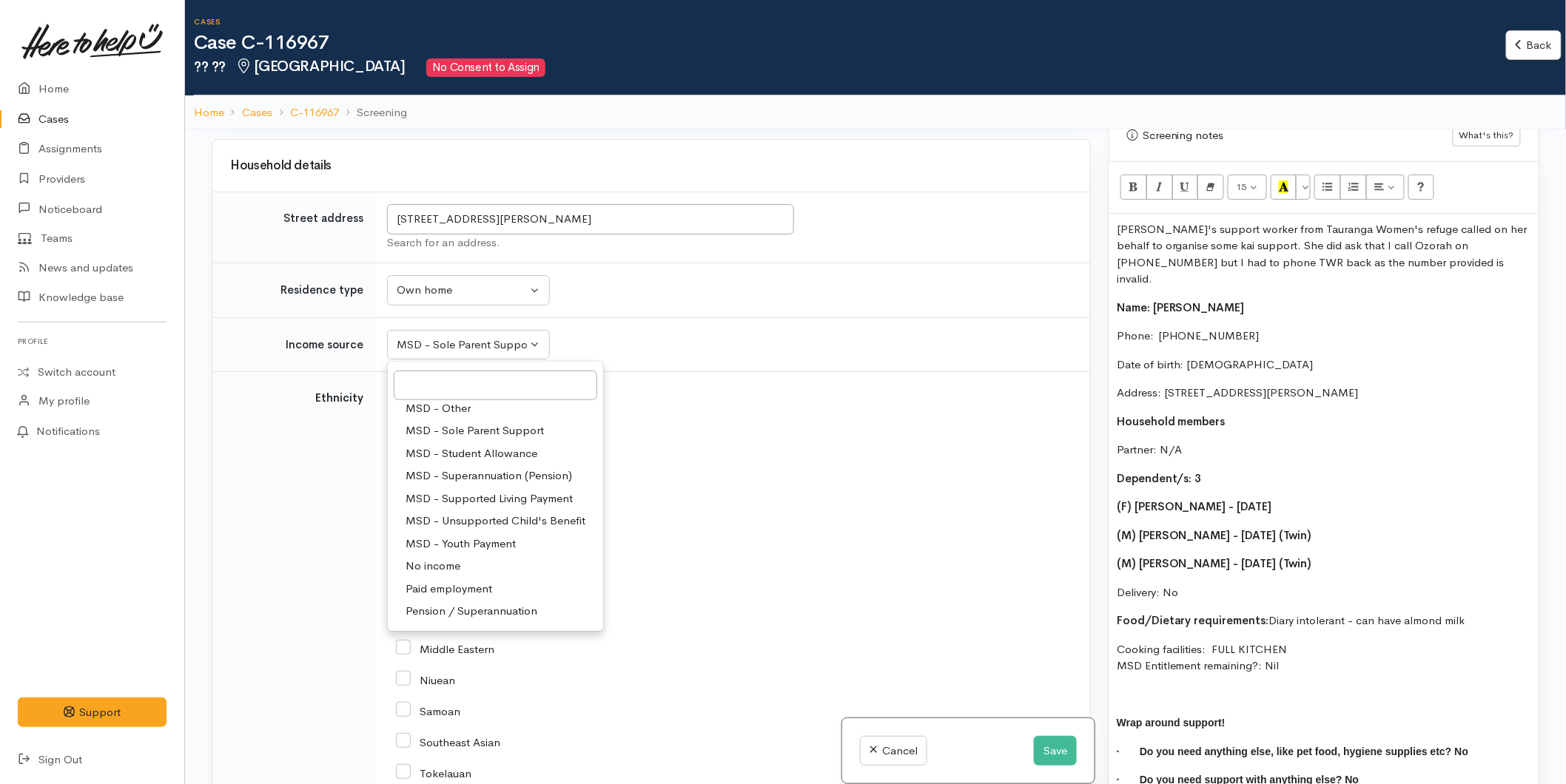
click at [441, 564] on span "No income" at bounding box center [432, 567] width 54 height 17
select select "5"
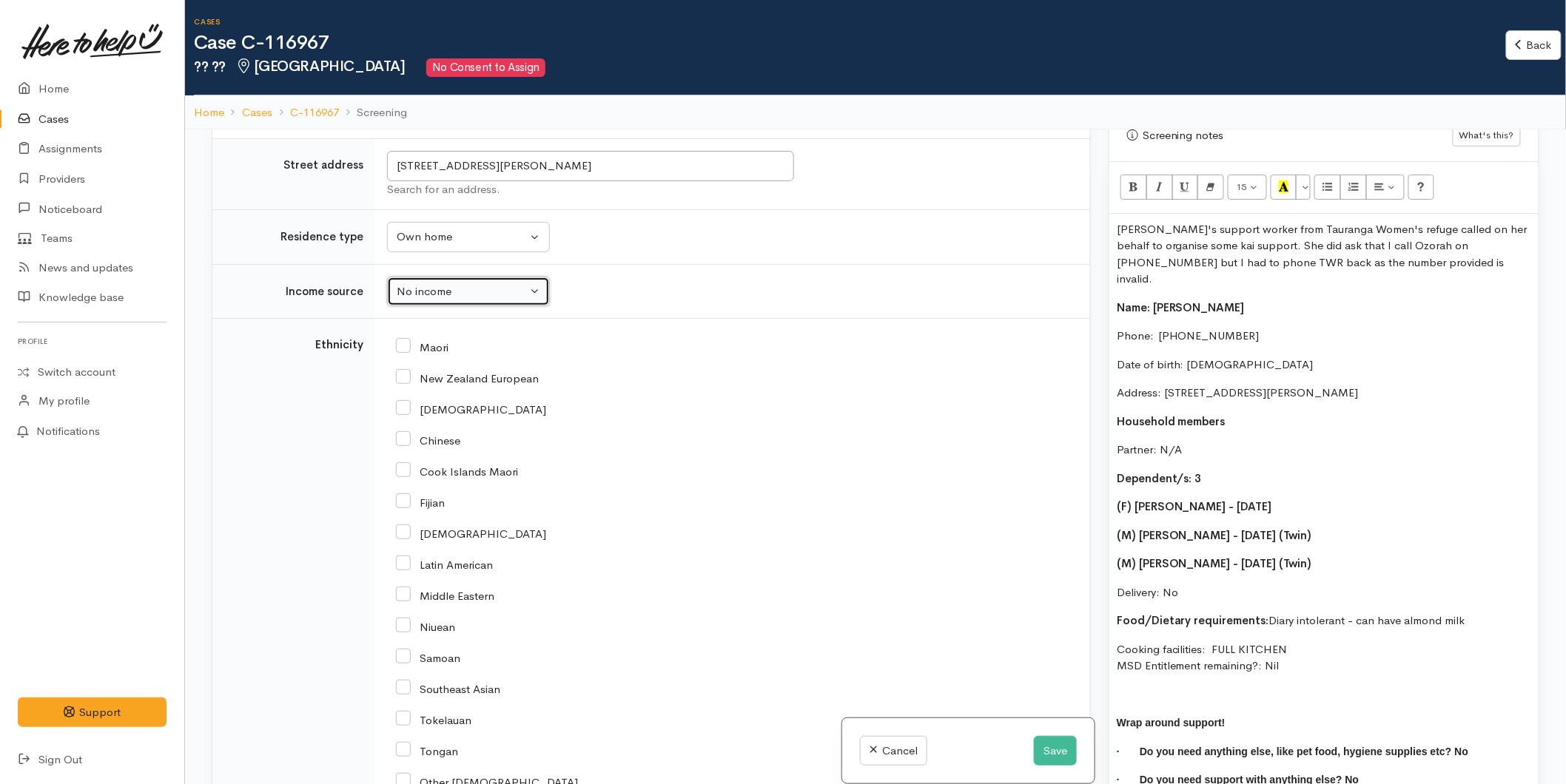
scroll to position [1644, 0]
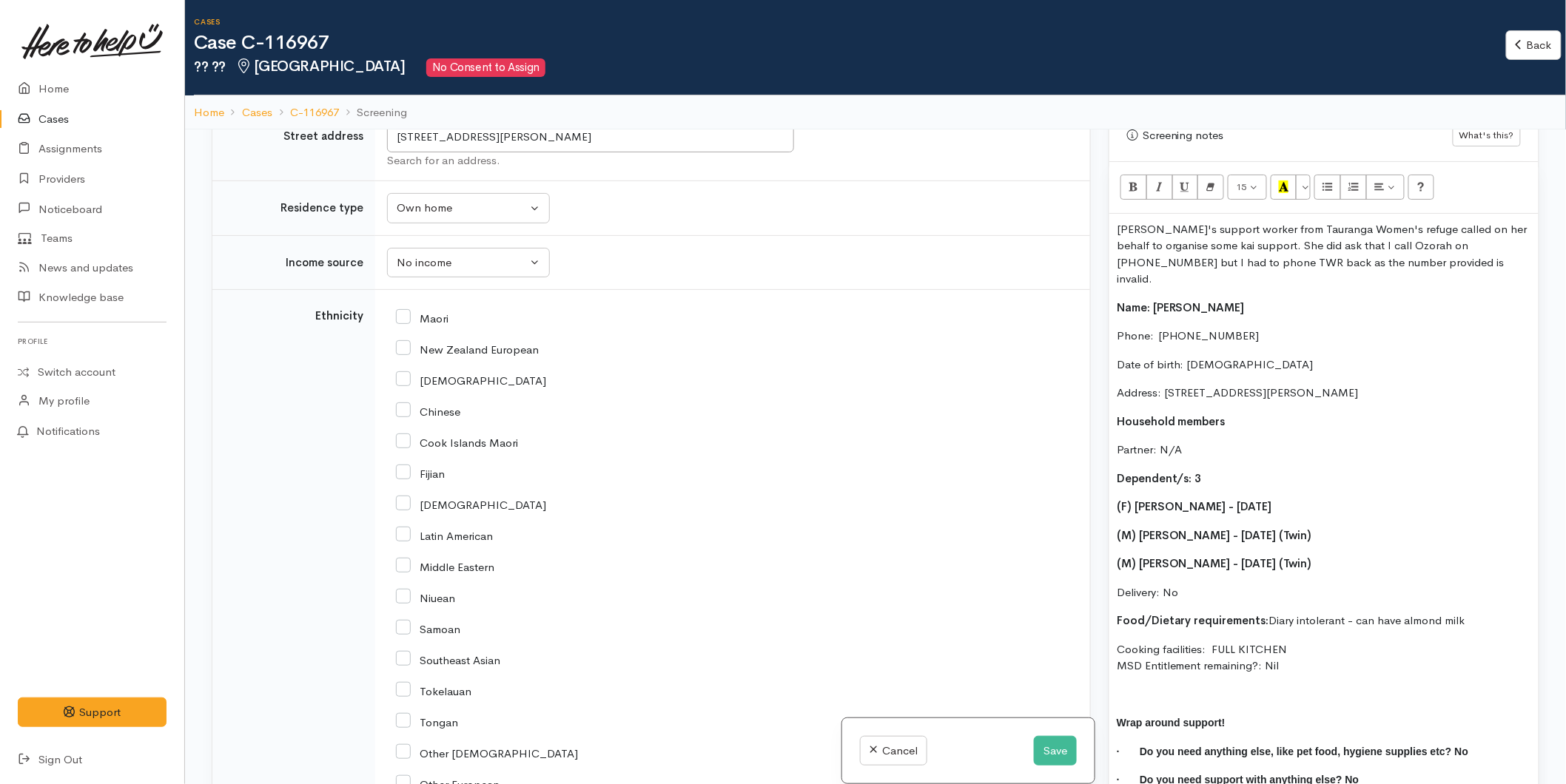
click at [403, 324] on input "Maori" at bounding box center [422, 318] width 52 height 14
checkbox input "true"
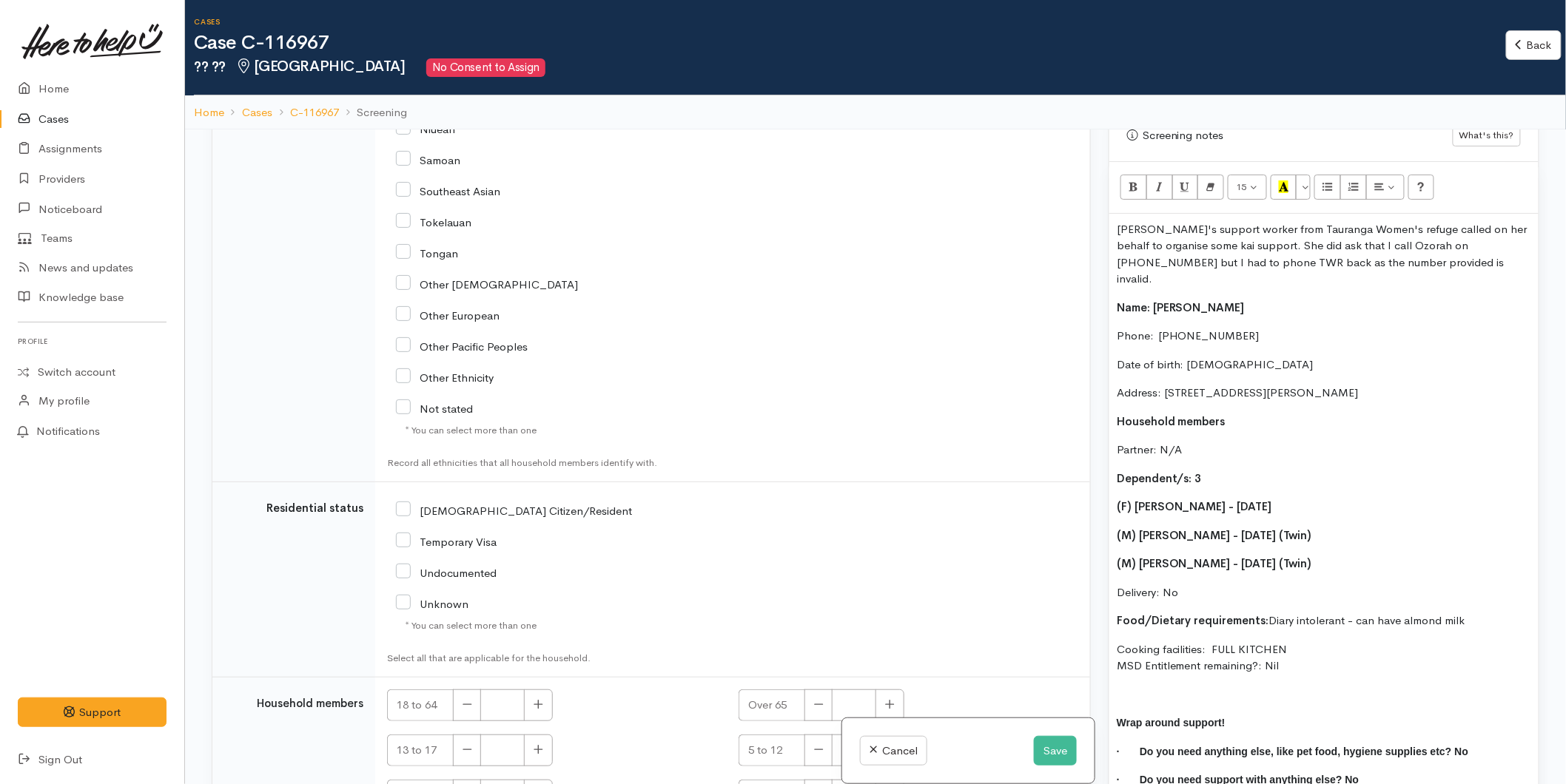
scroll to position [2136, 0]
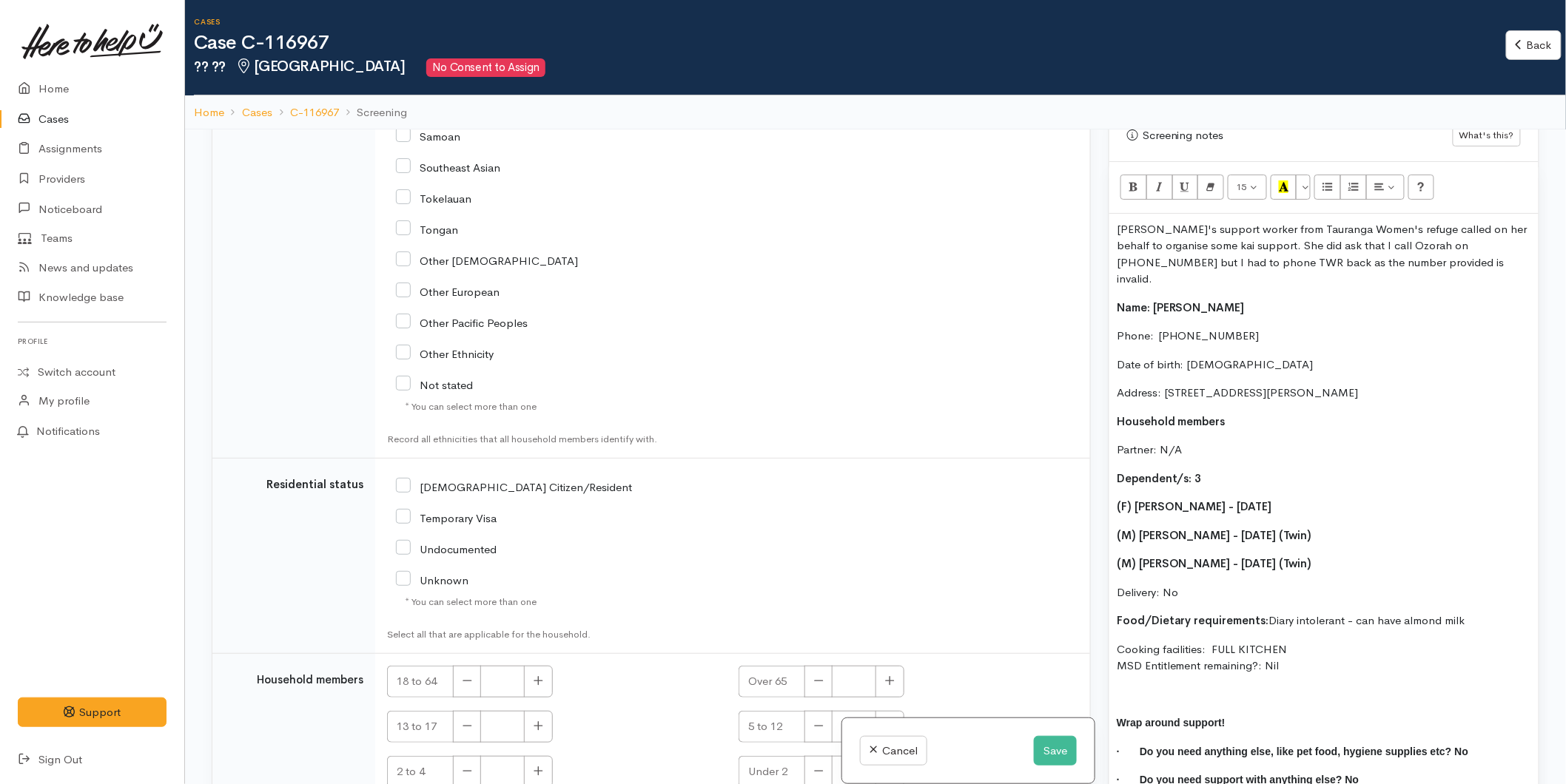
click at [407, 489] on input "NZ Citizen/Resident" at bounding box center [513, 486] width 236 height 14
checkbox input "true"
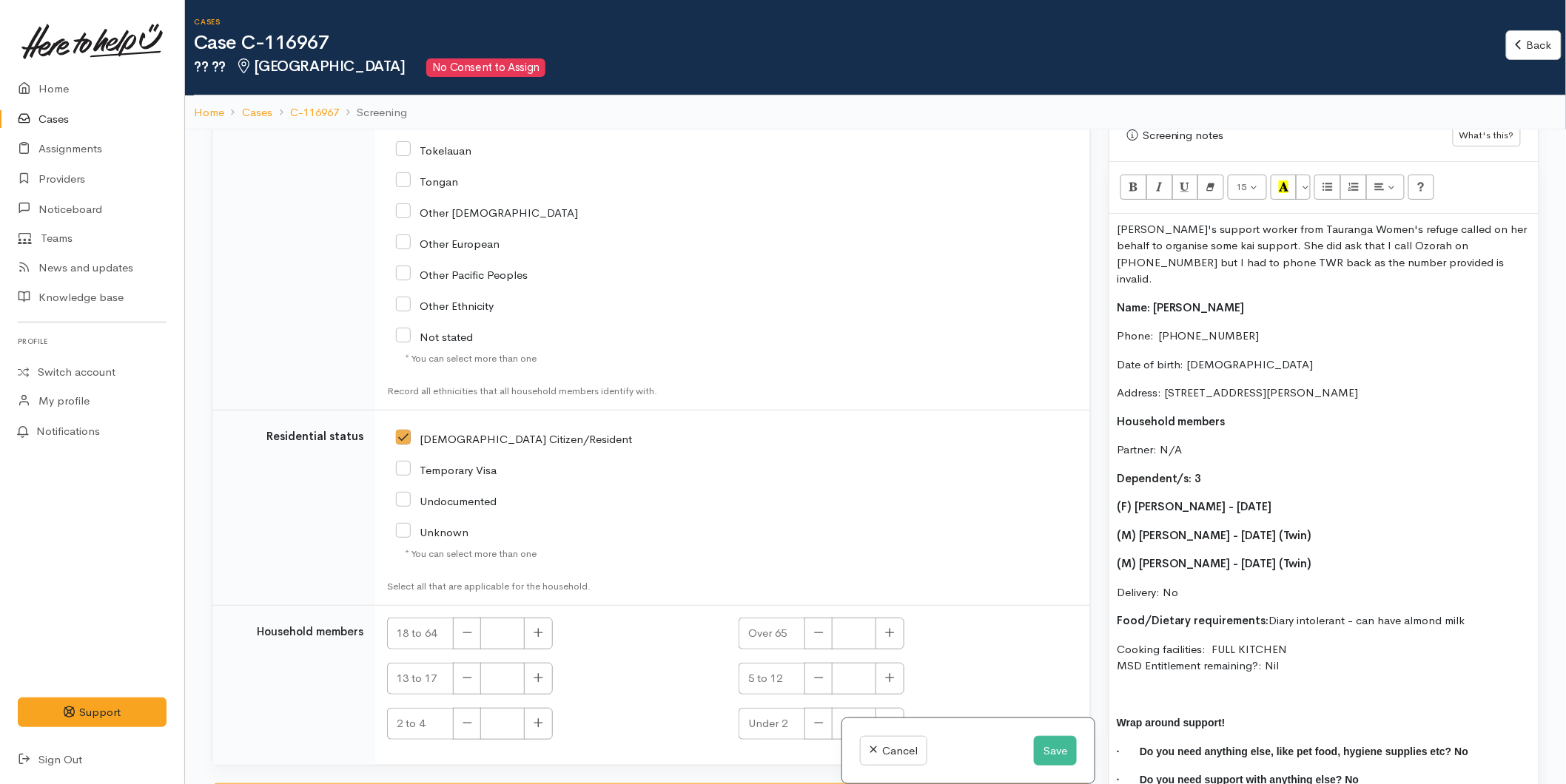
scroll to position [2208, 0]
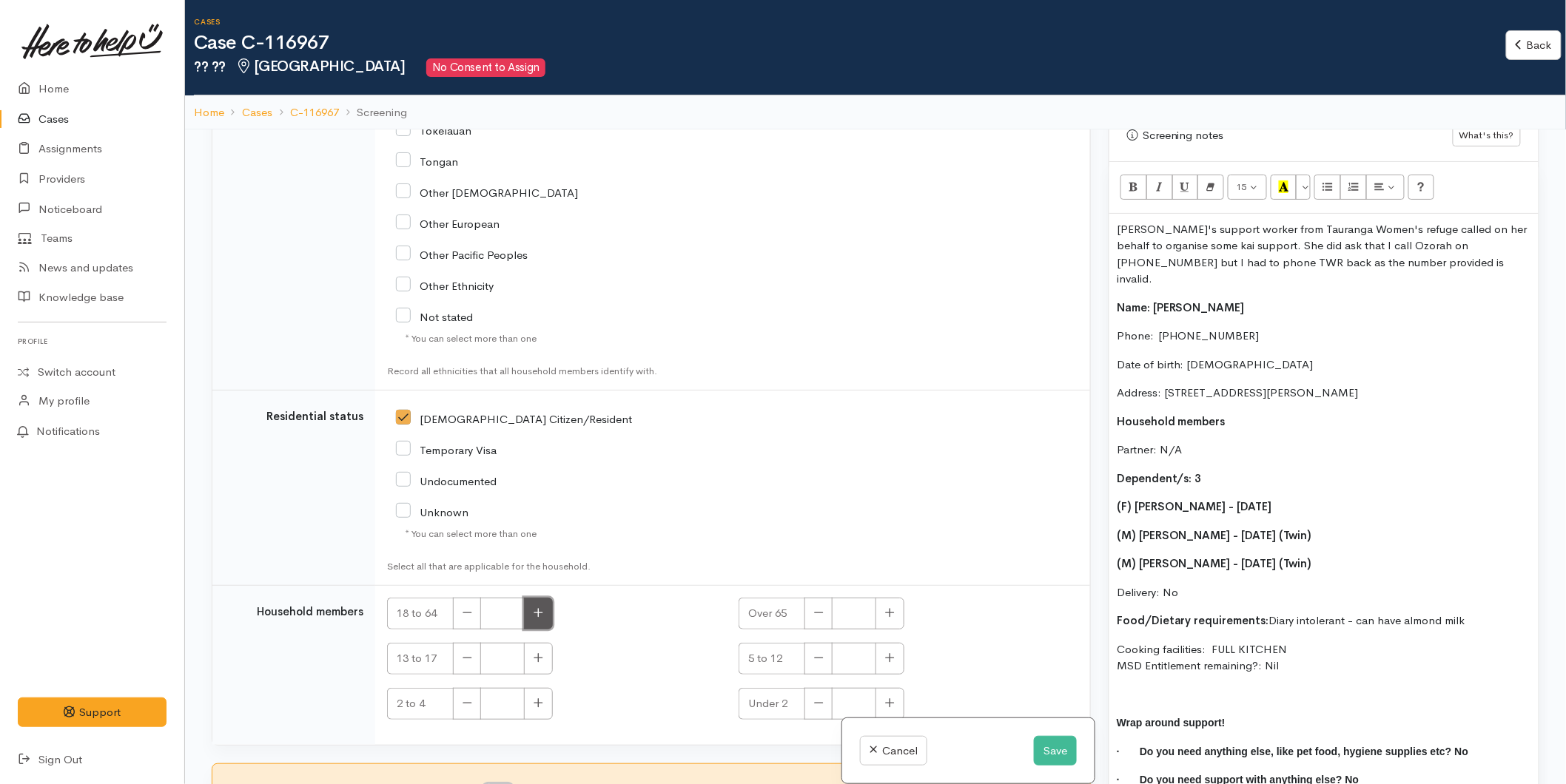
click at [529, 605] on button "button" at bounding box center [538, 613] width 29 height 32
type input "1"
click at [890, 656] on icon "button" at bounding box center [890, 657] width 9 height 9
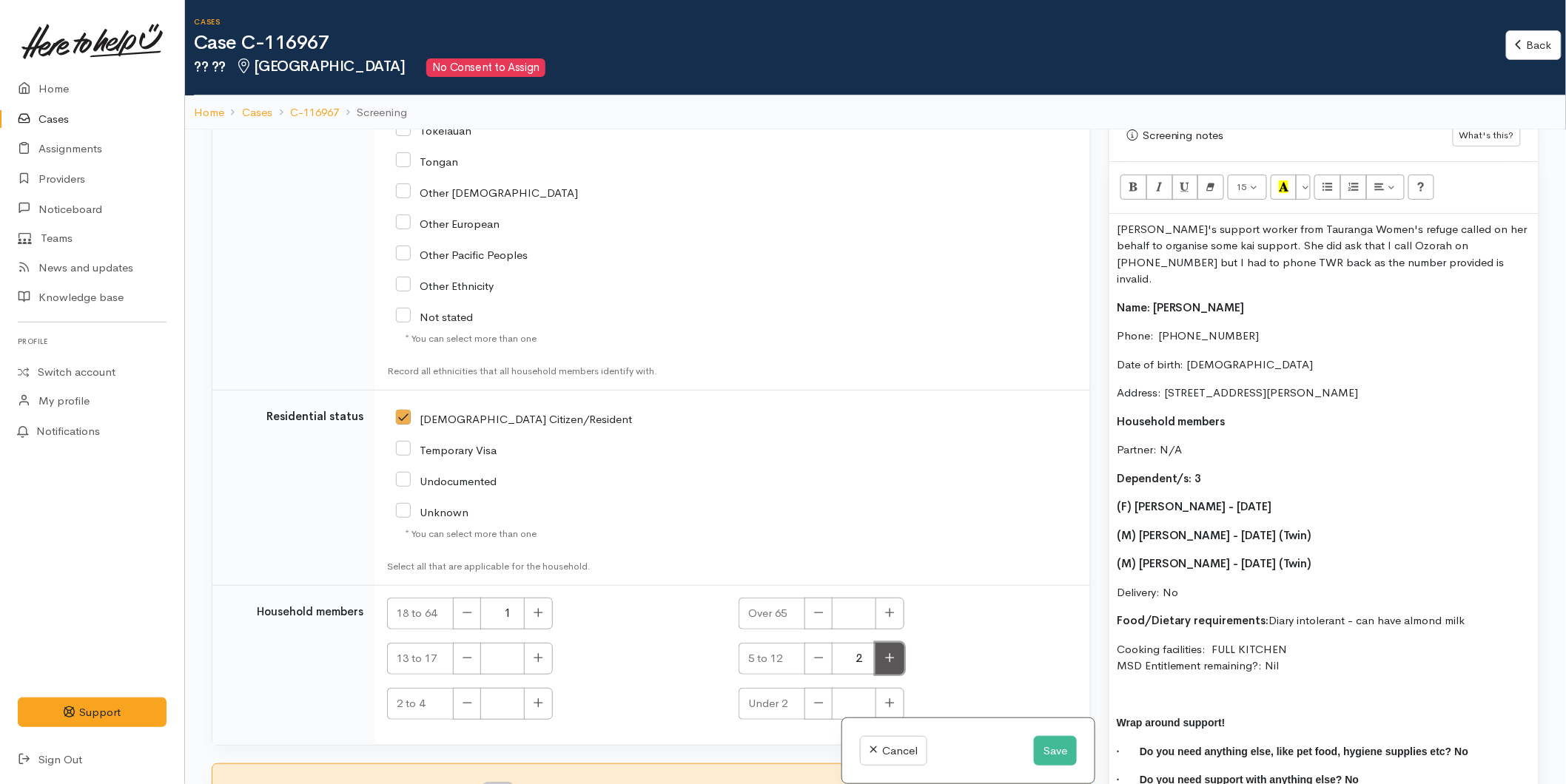
type input "3"
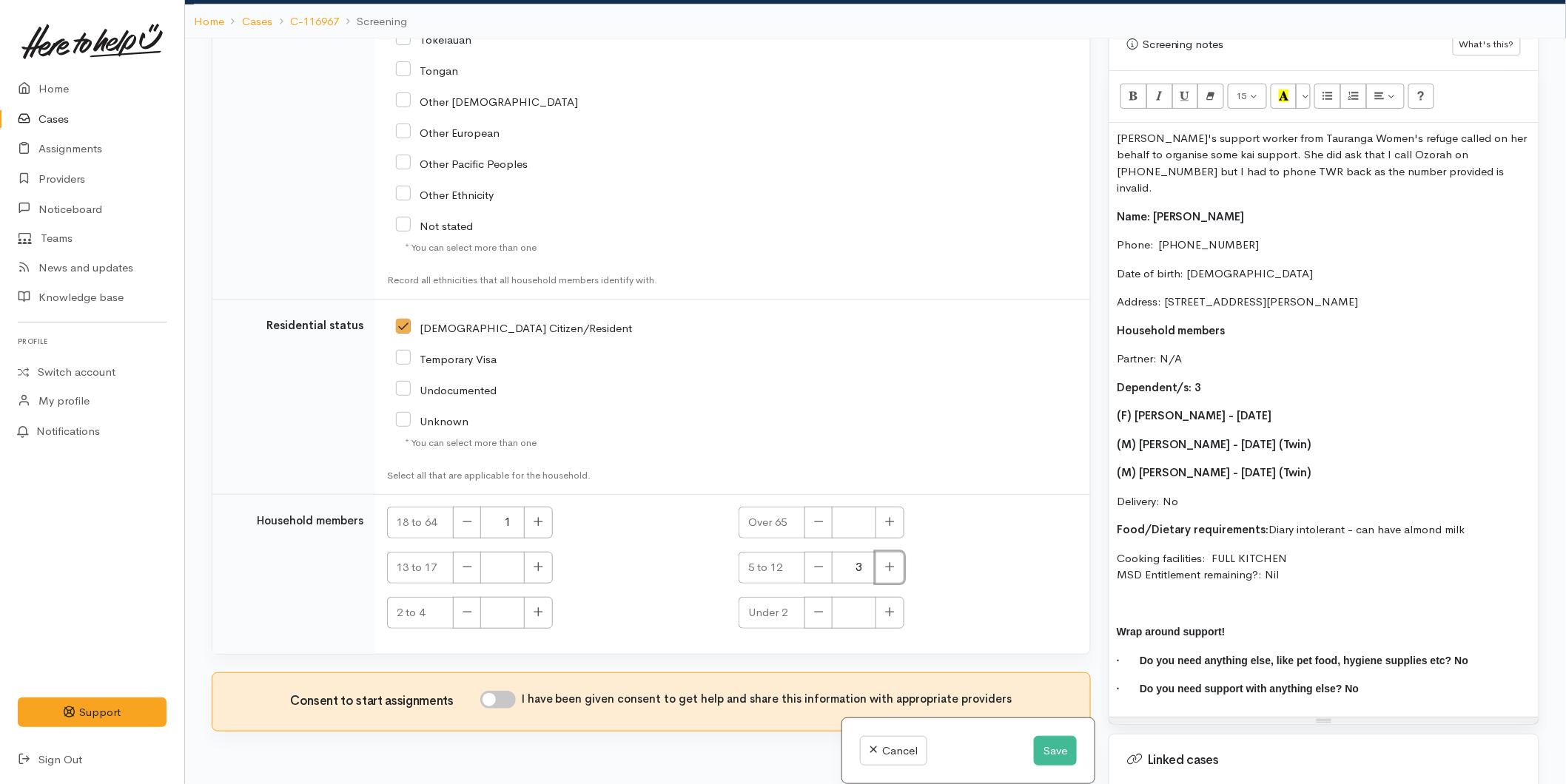
scroll to position [130, 0]
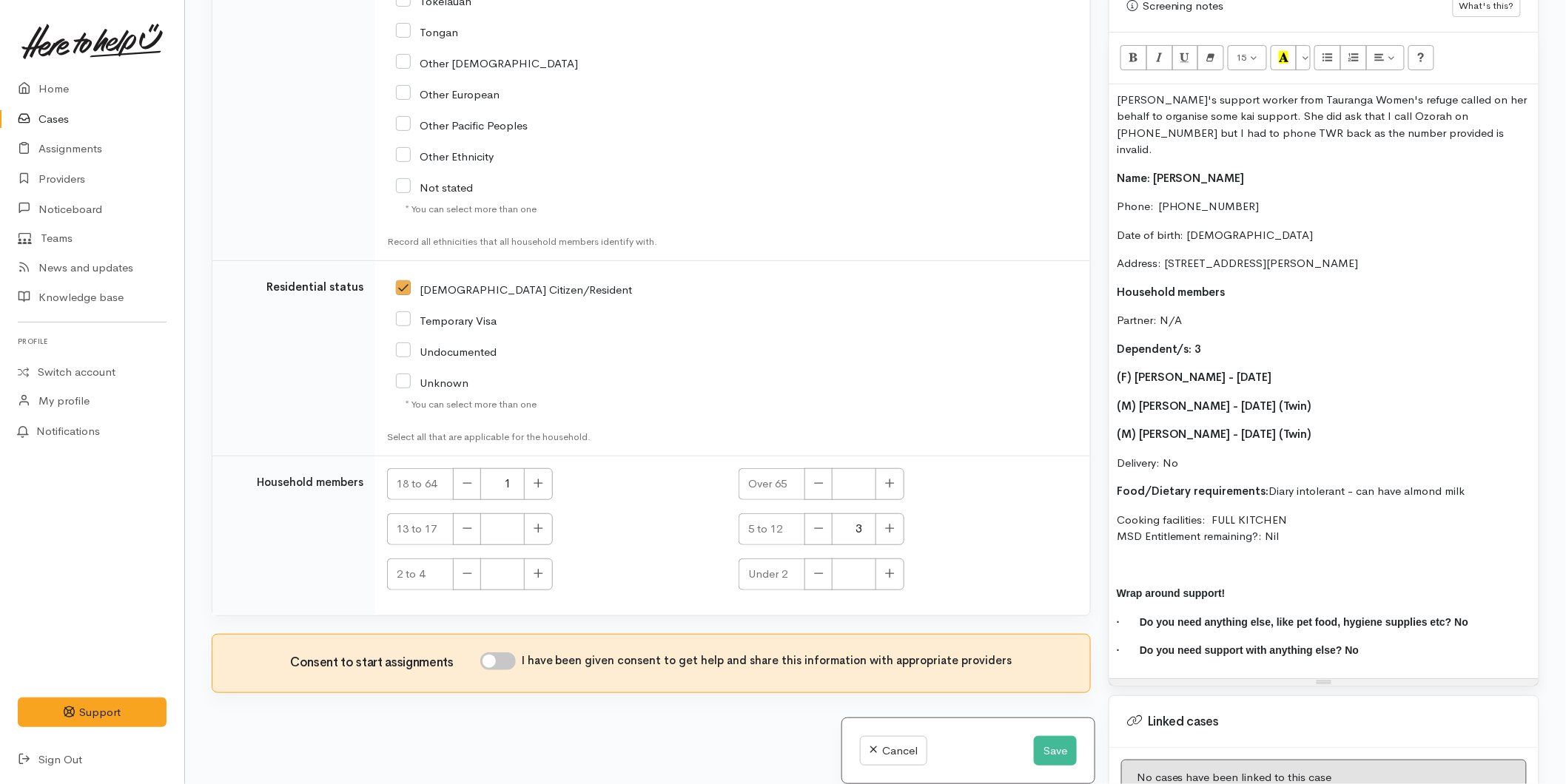
click at [501, 652] on input "I have been given consent to get help and share this information with appropria…" at bounding box center [497, 661] width 36 height 17
checkbox input "true"
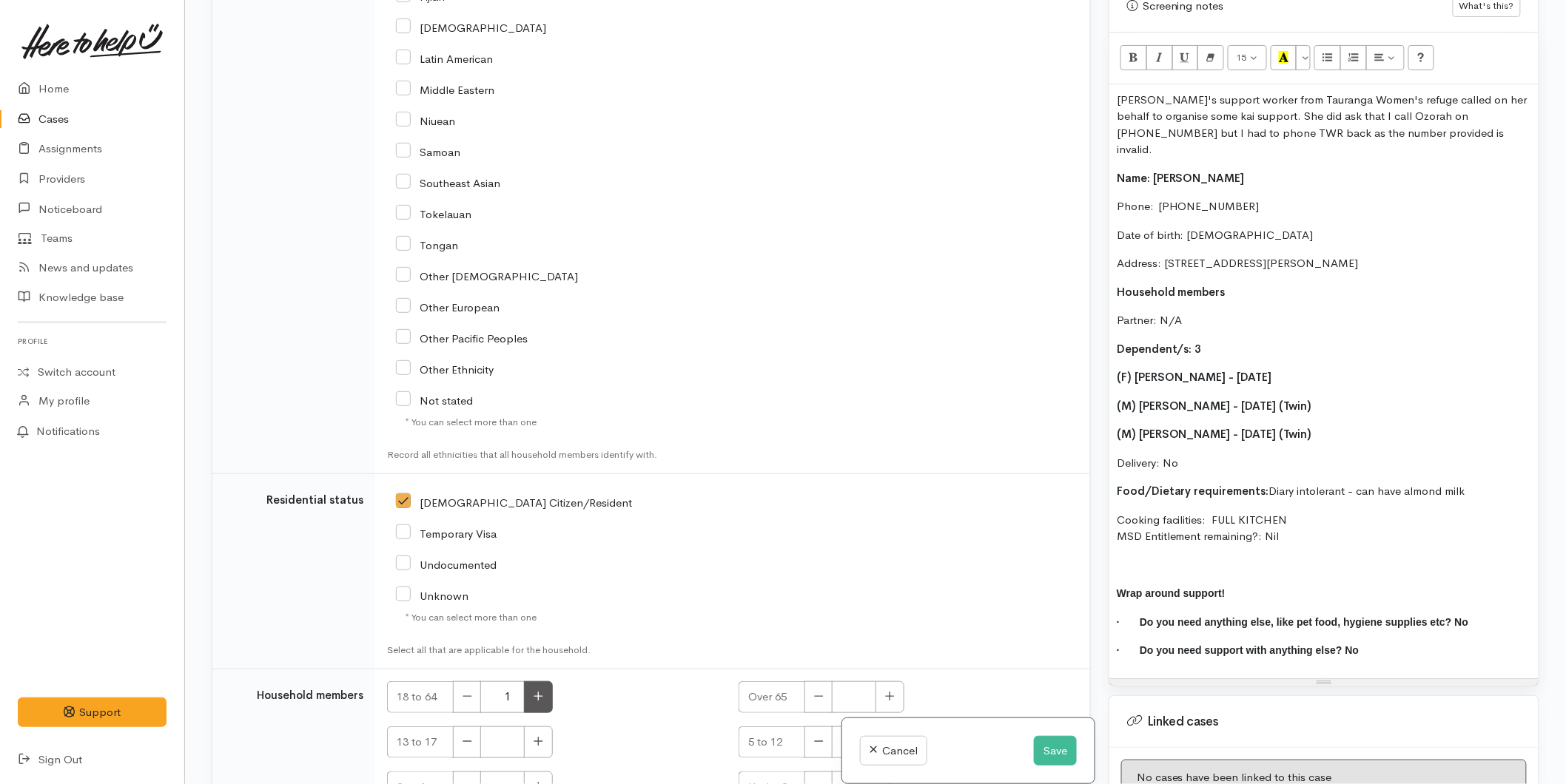
scroll to position [1633, 0]
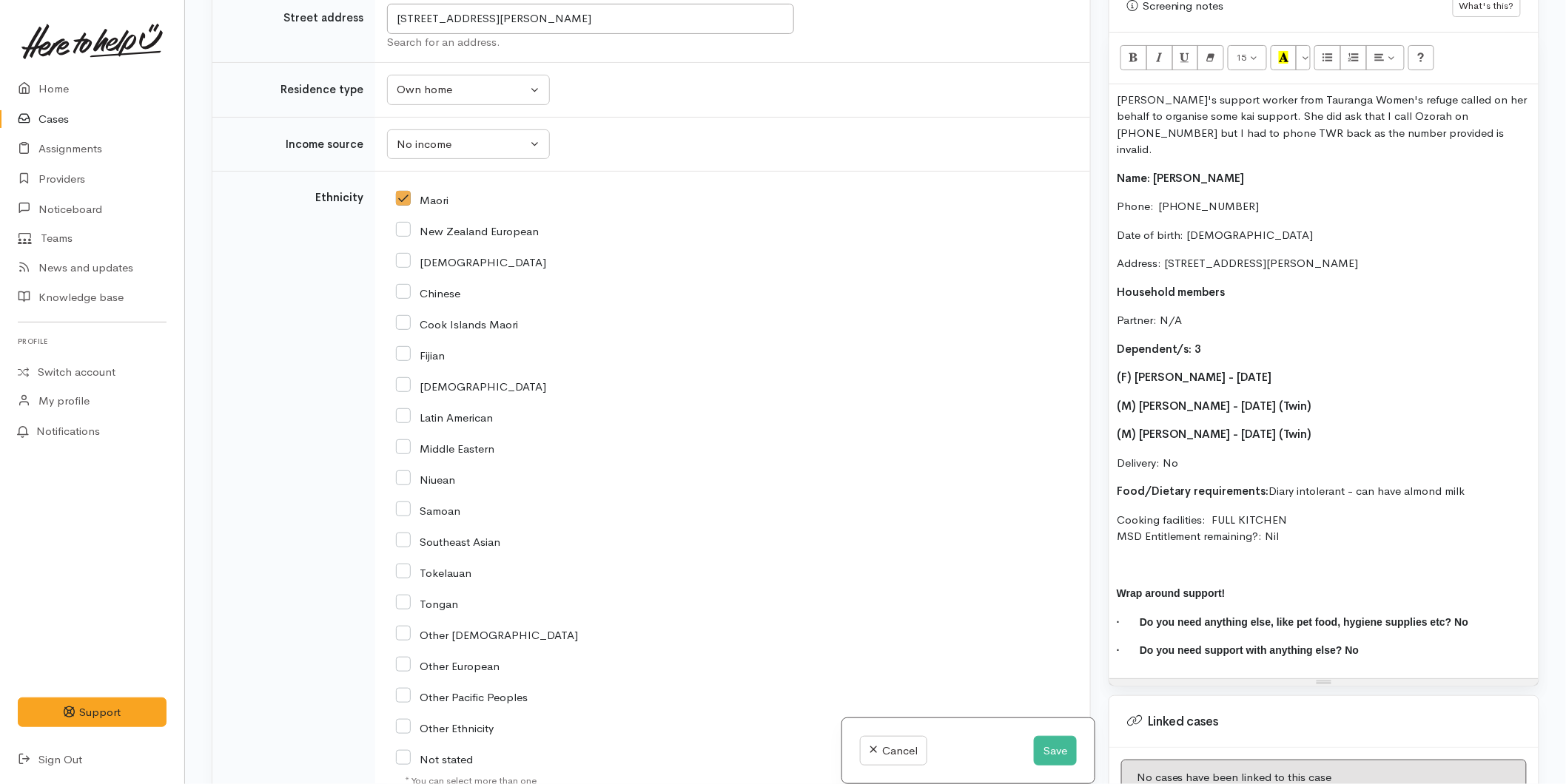
click at [407, 204] on input "Maori" at bounding box center [422, 199] width 52 height 14
checkbox input "false"
click at [399, 233] on input "New Zealand European" at bounding box center [466, 231] width 143 height 14
checkbox input "true"
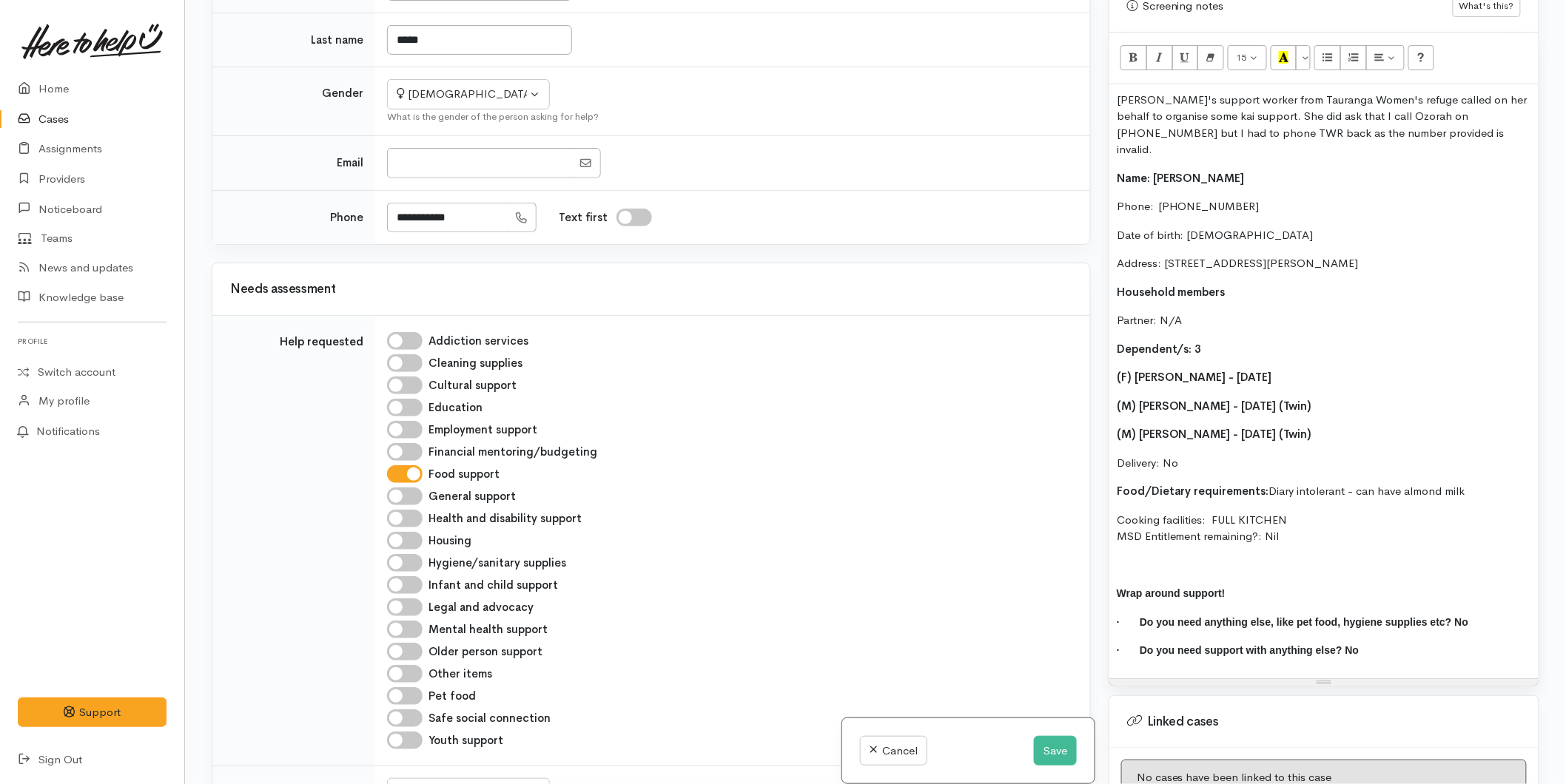
scroll to position [246, 0]
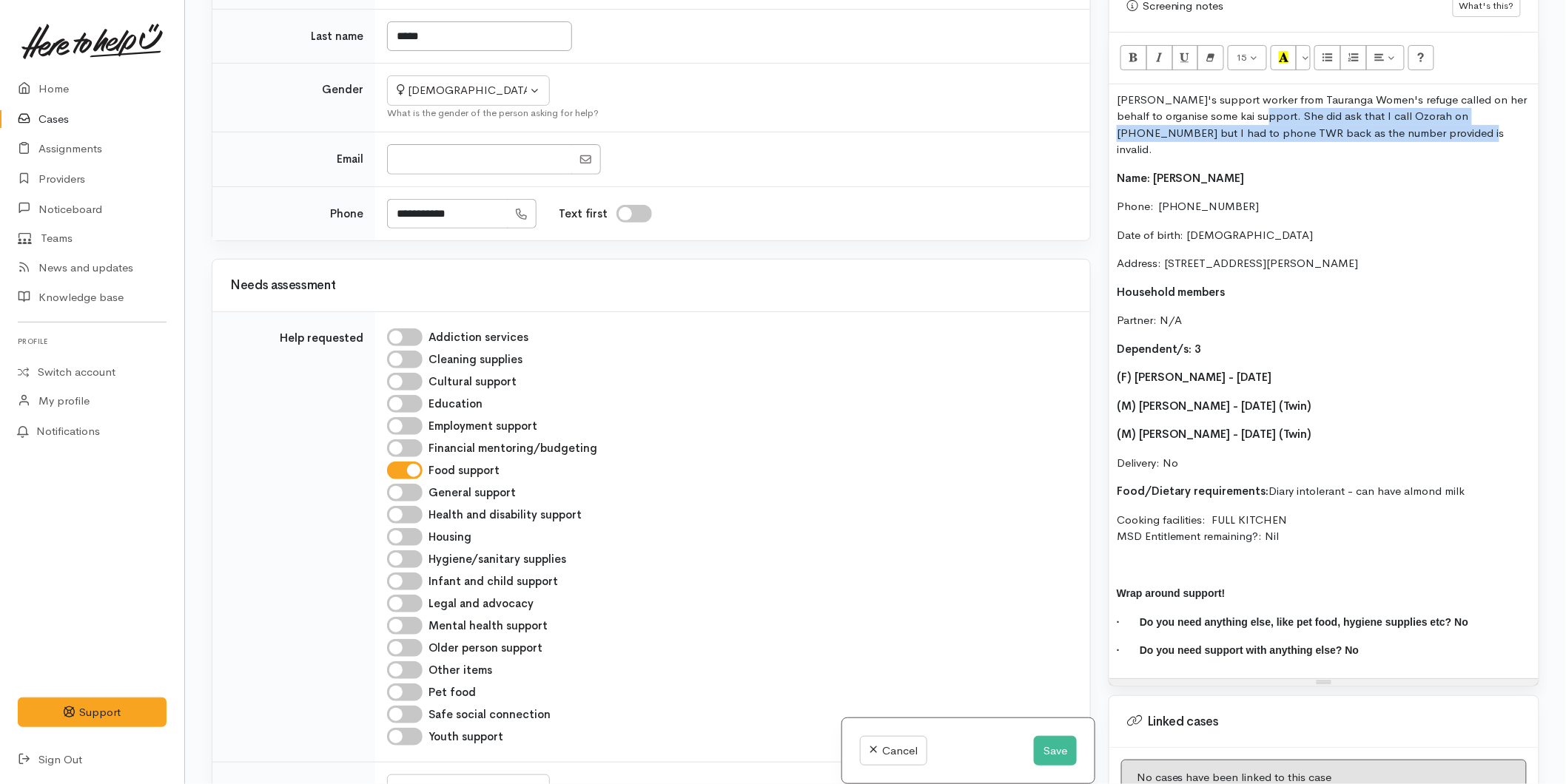
drag, startPoint x: 1373, startPoint y: 121, endPoint x: 1256, endPoint y: 99, distance: 119.1
click at [1256, 99] on p "Ozorah's support worker from Tauranga Women's refuge called on her behalf to or…" at bounding box center [1324, 125] width 414 height 67
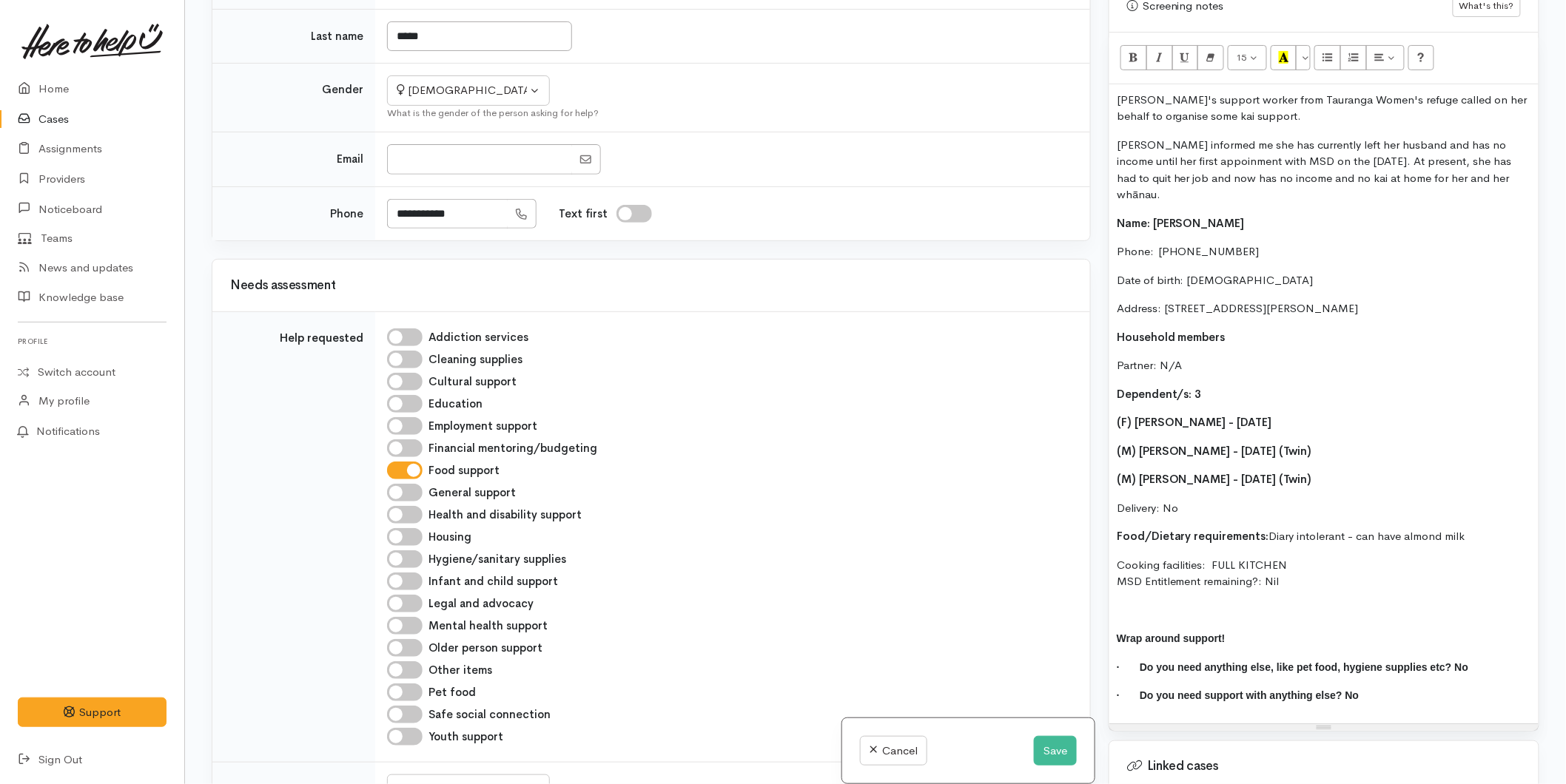
drag, startPoint x: 1286, startPoint y: 471, endPoint x: 1115, endPoint y: 414, distance: 180.2
click at [1114, 414] on div "Ozorah's support worker from Tauranga Women's refuge called on her behalf to or…" at bounding box center [1324, 403] width 430 height 639
click at [1134, 51] on icon "Bold (CTRL+B)" at bounding box center [1134, 57] width 10 height 13
drag, startPoint x: 1166, startPoint y: 177, endPoint x: 1115, endPoint y: 133, distance: 67.4
click at [1115, 133] on div "Ozorah's support worker from Tauranga Women's refuge called on her behalf to or…" at bounding box center [1324, 403] width 430 height 639
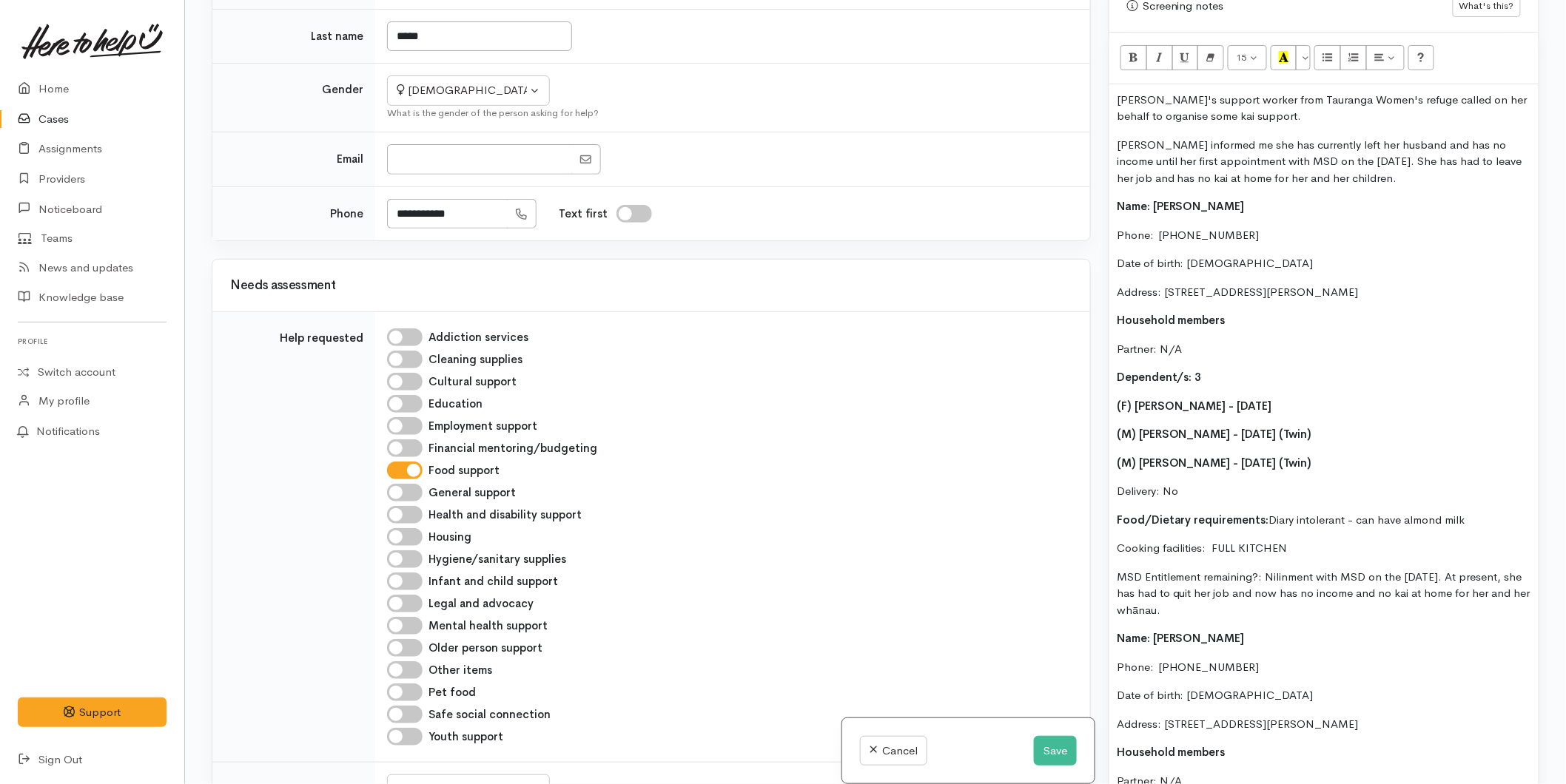
drag, startPoint x: 1401, startPoint y: 161, endPoint x: 1111, endPoint y: 128, distance: 291.9
click at [1111, 128] on div "Ozorah's support worker from Tauranga Women's refuge called on her behalf to or…" at bounding box center [1324, 612] width 430 height 1054
copy p "Ozorah informed me she has currently left her husband and has no income until h…"
click at [1217, 405] on div "Ozorah's support worker from Tauranga Women's refuge called on her behalf to or…" at bounding box center [1324, 612] width 430 height 1054
drag, startPoint x: 1212, startPoint y: 426, endPoint x: 1118, endPoint y: 395, distance: 99.0
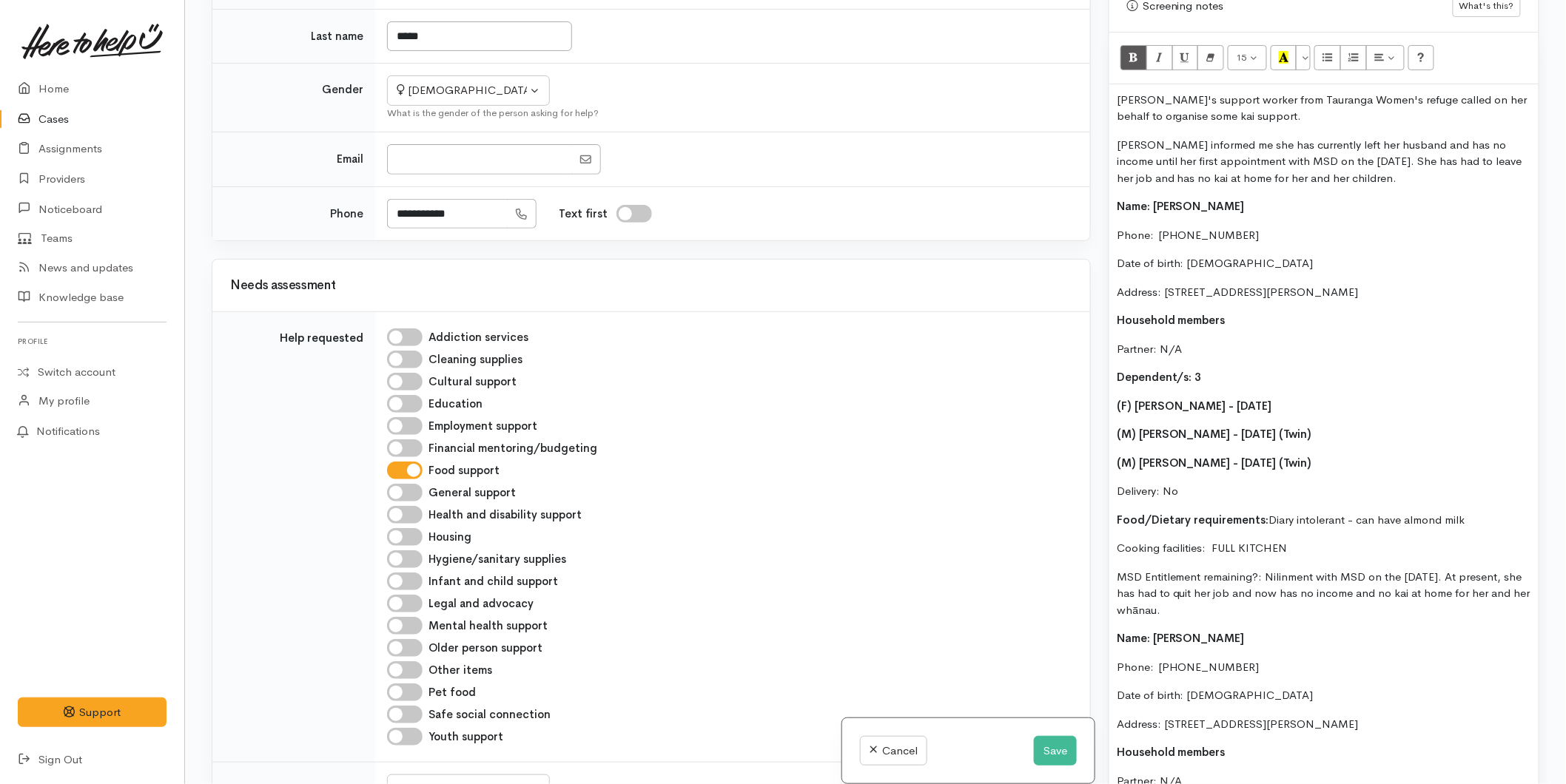
click at [1118, 395] on div "Ozorah's support worker from Tauranga Women's refuge called on her behalf to or…" at bounding box center [1324, 612] width 430 height 1054
click at [1135, 51] on icon "Bold (CTRL+B)" at bounding box center [1134, 57] width 10 height 13
click at [1118, 199] on span "Name: Ozorah Singh" at bounding box center [1181, 205] width 128 height 15
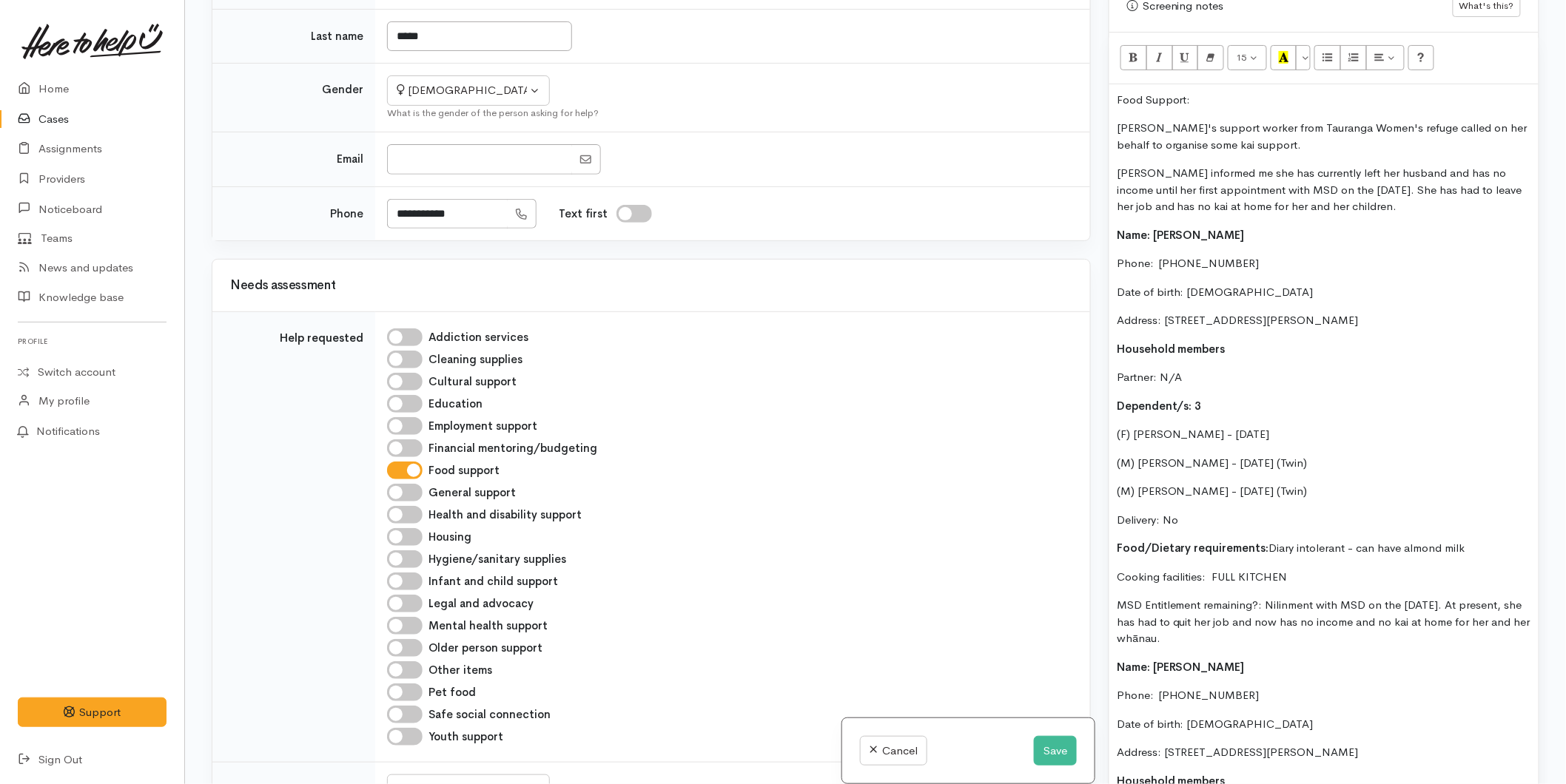
drag, startPoint x: 1215, startPoint y: 71, endPoint x: 1052, endPoint y: 71, distance: 163.0
click at [1052, 71] on div "Related cases There are no other cases from the same person found. Manually lin…" at bounding box center [876, 392] width 1346 height 784
click at [1134, 51] on icon "Bold (CTRL+B)" at bounding box center [1134, 57] width 10 height 13
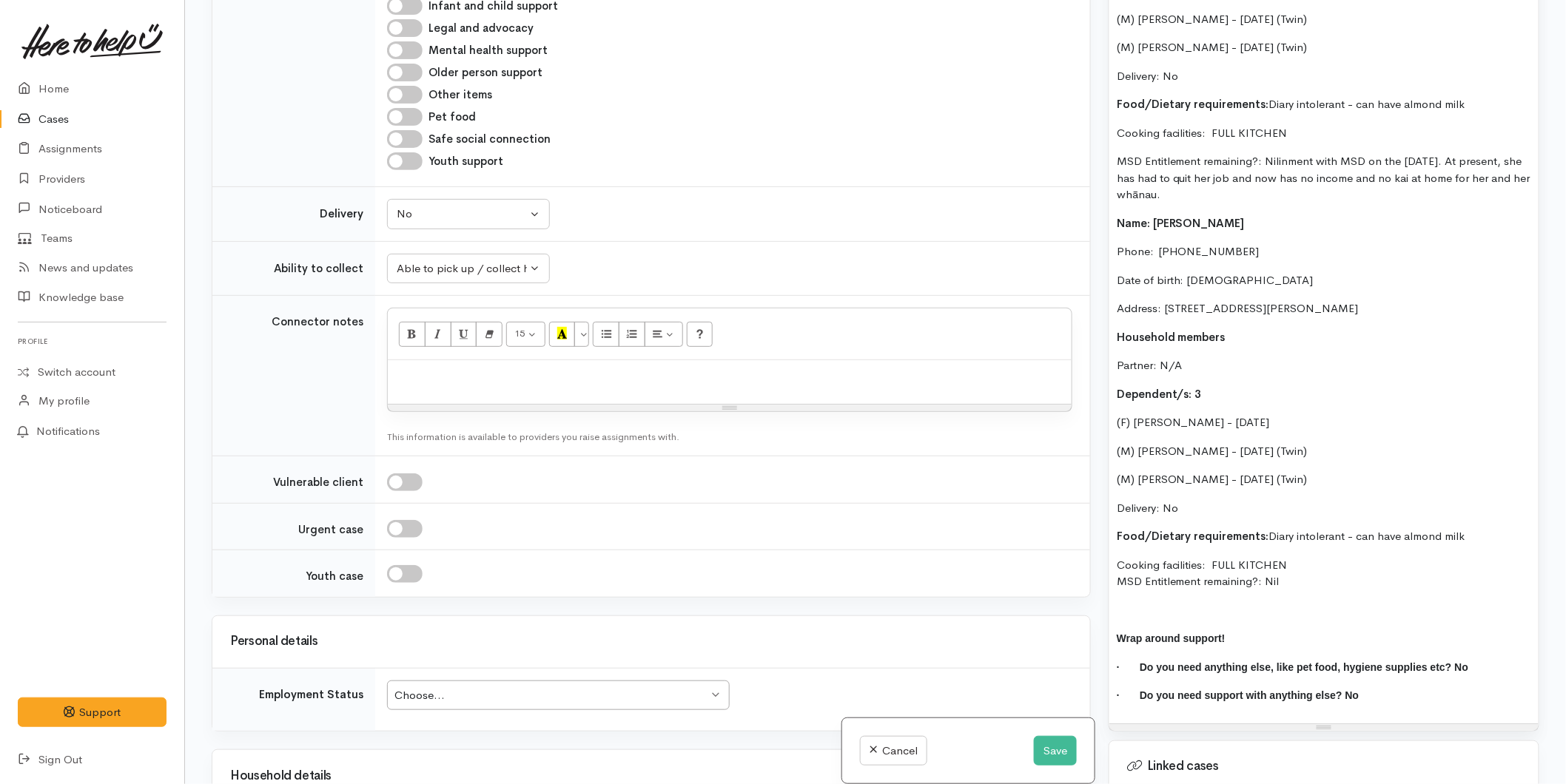
scroll to position [1314, 0]
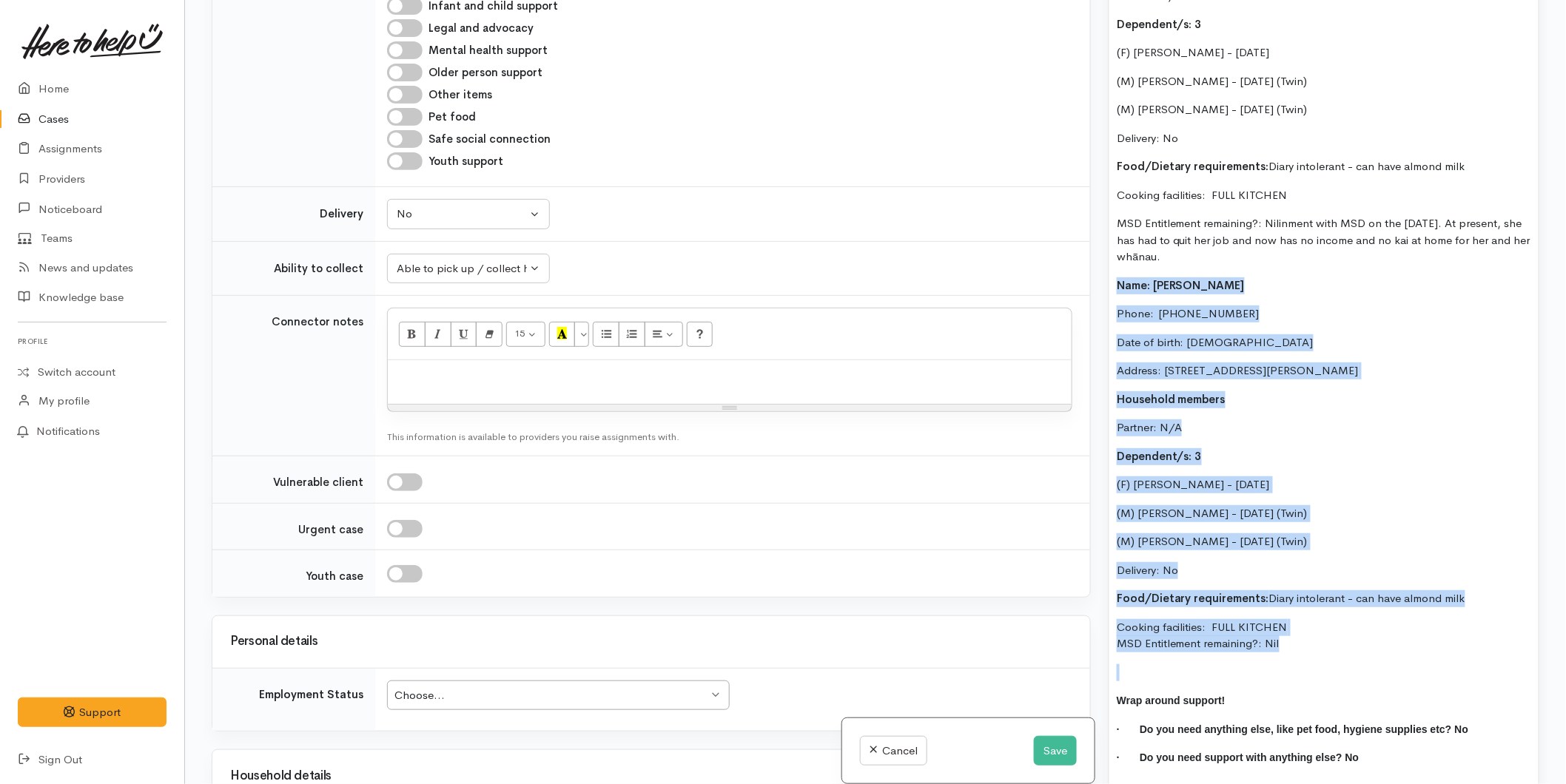
drag, startPoint x: 1305, startPoint y: 643, endPoint x: 1111, endPoint y: 257, distance: 432.0
click at [1111, 257] on div "Food Support: Ozorah's support worker from Tauranga Women's refuge called on he…" at bounding box center [1324, 243] width 430 height 1082
drag, startPoint x: 1241, startPoint y: 247, endPoint x: 1279, endPoint y: 204, distance: 57.4
click at [1279, 215] on p "MSD Entitlement remaining?: Nilinment with MSD on the 2nd of September. At pres…" at bounding box center [1324, 240] width 414 height 50
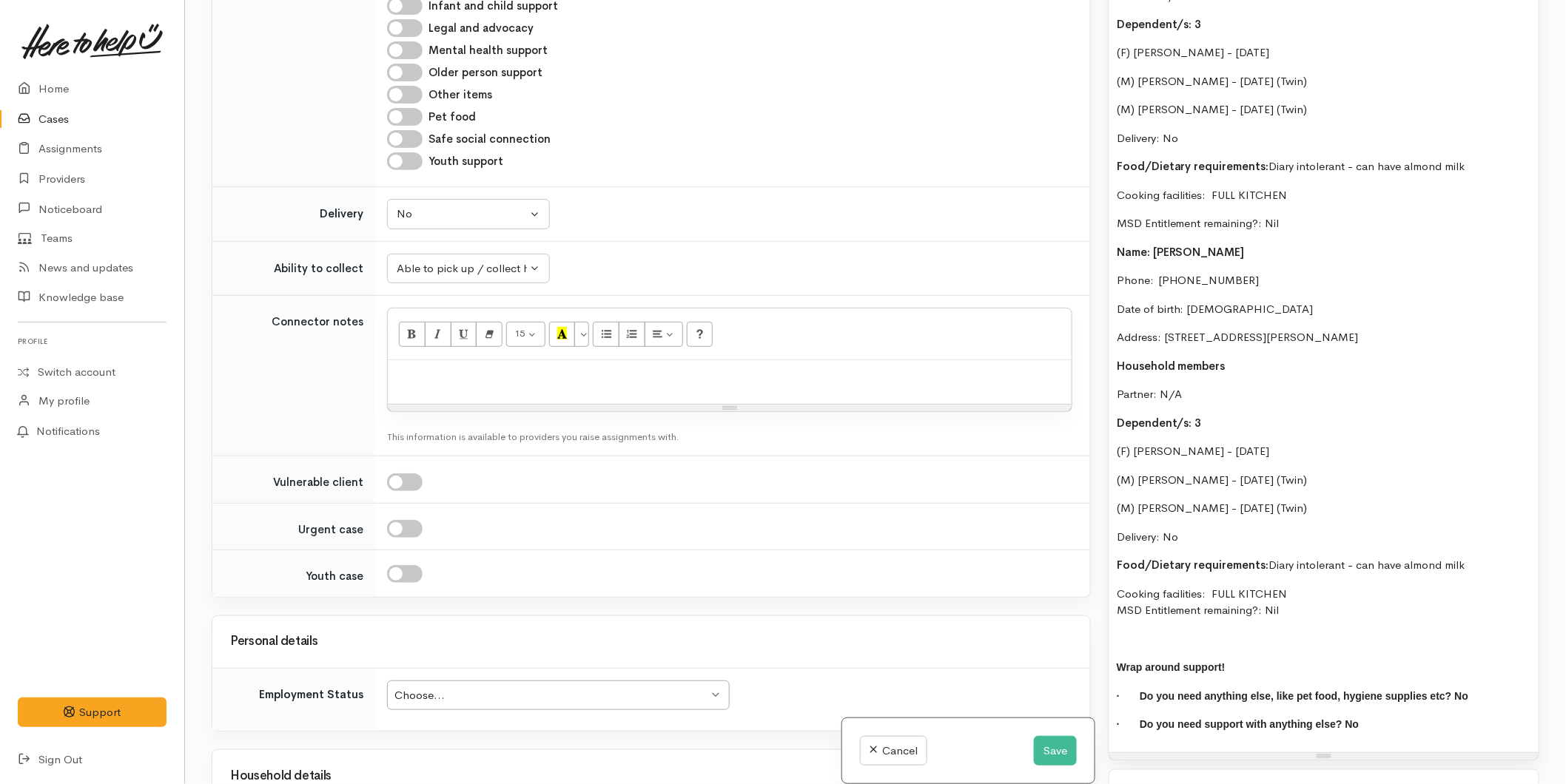
drag, startPoint x: 1290, startPoint y: 598, endPoint x: 1110, endPoint y: 230, distance: 409.7
click at [1110, 230] on div "Food Support: Ozorah's support worker from Tauranga Women's refuge called on he…" at bounding box center [1324, 227] width 430 height 1050
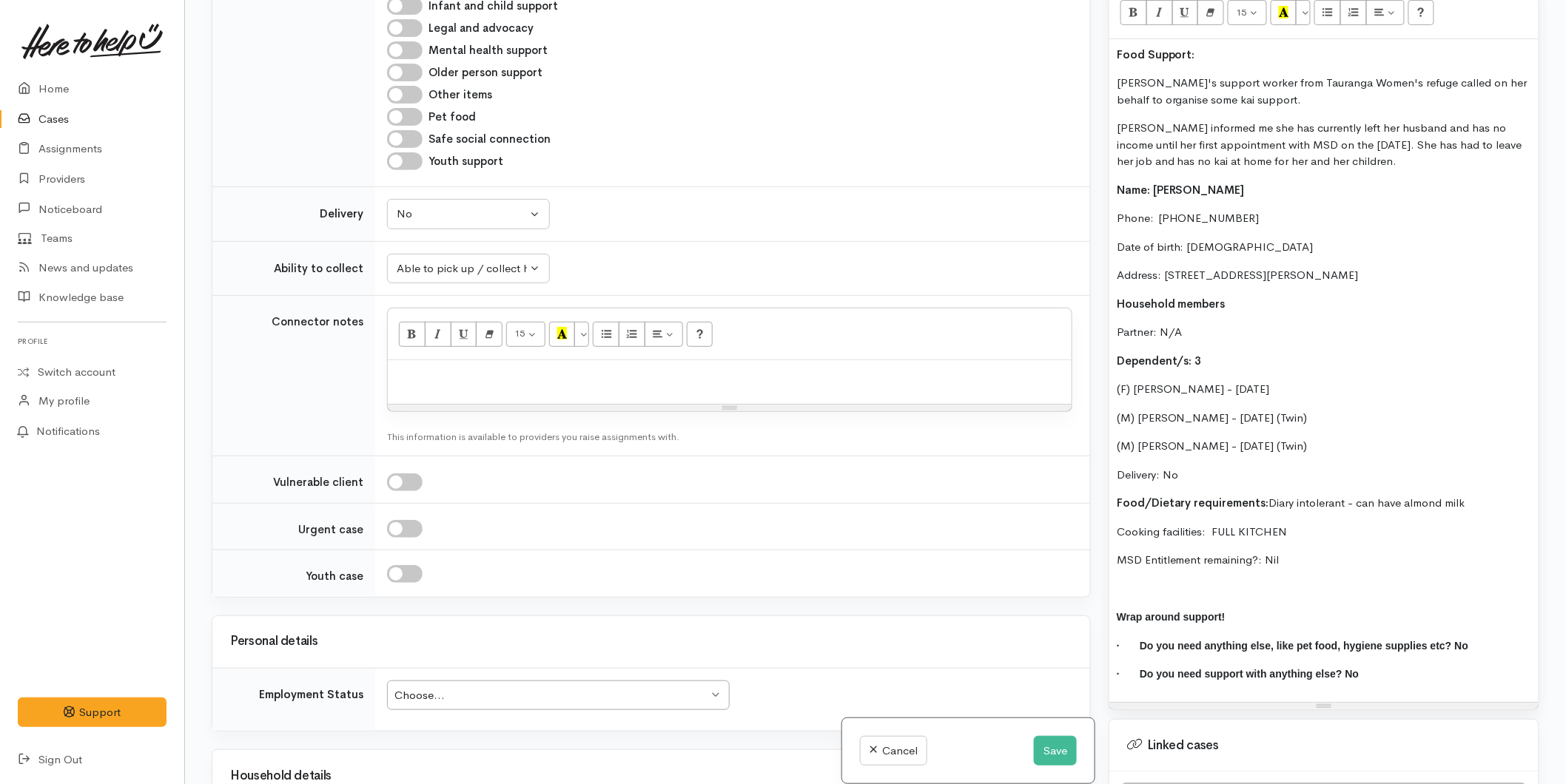
scroll to position [977, 0]
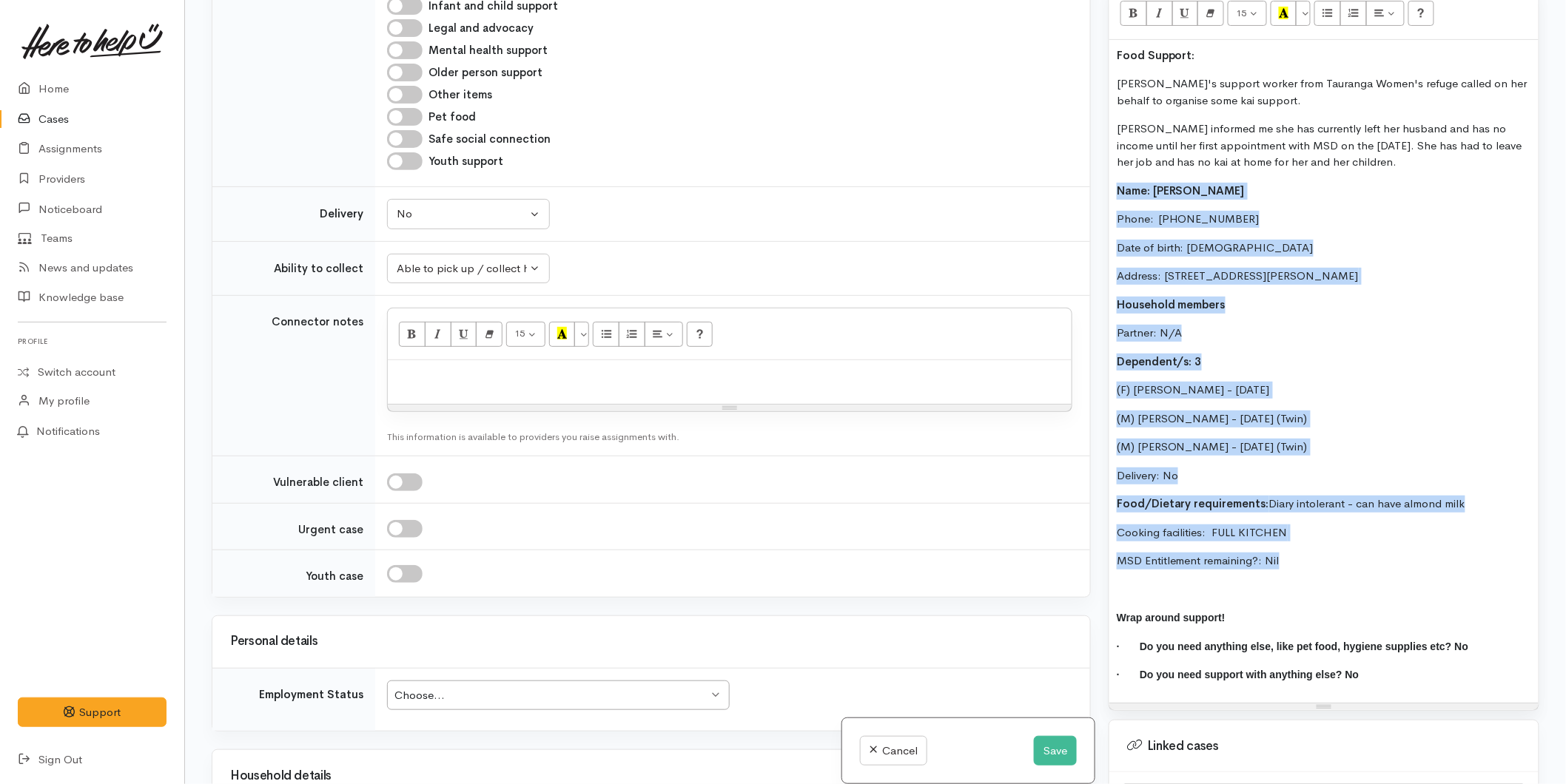
drag, startPoint x: 1296, startPoint y: 548, endPoint x: 1111, endPoint y: 174, distance: 417.3
click at [1111, 174] on div "Food Support: Ozorah's support worker from Tauranga Women's refuge called on he…" at bounding box center [1324, 371] width 430 height 663
copy div "Name: Ozorah Singh Phone:  02041036793 Date of birth: 12/11/1991 Address: 118 H…"
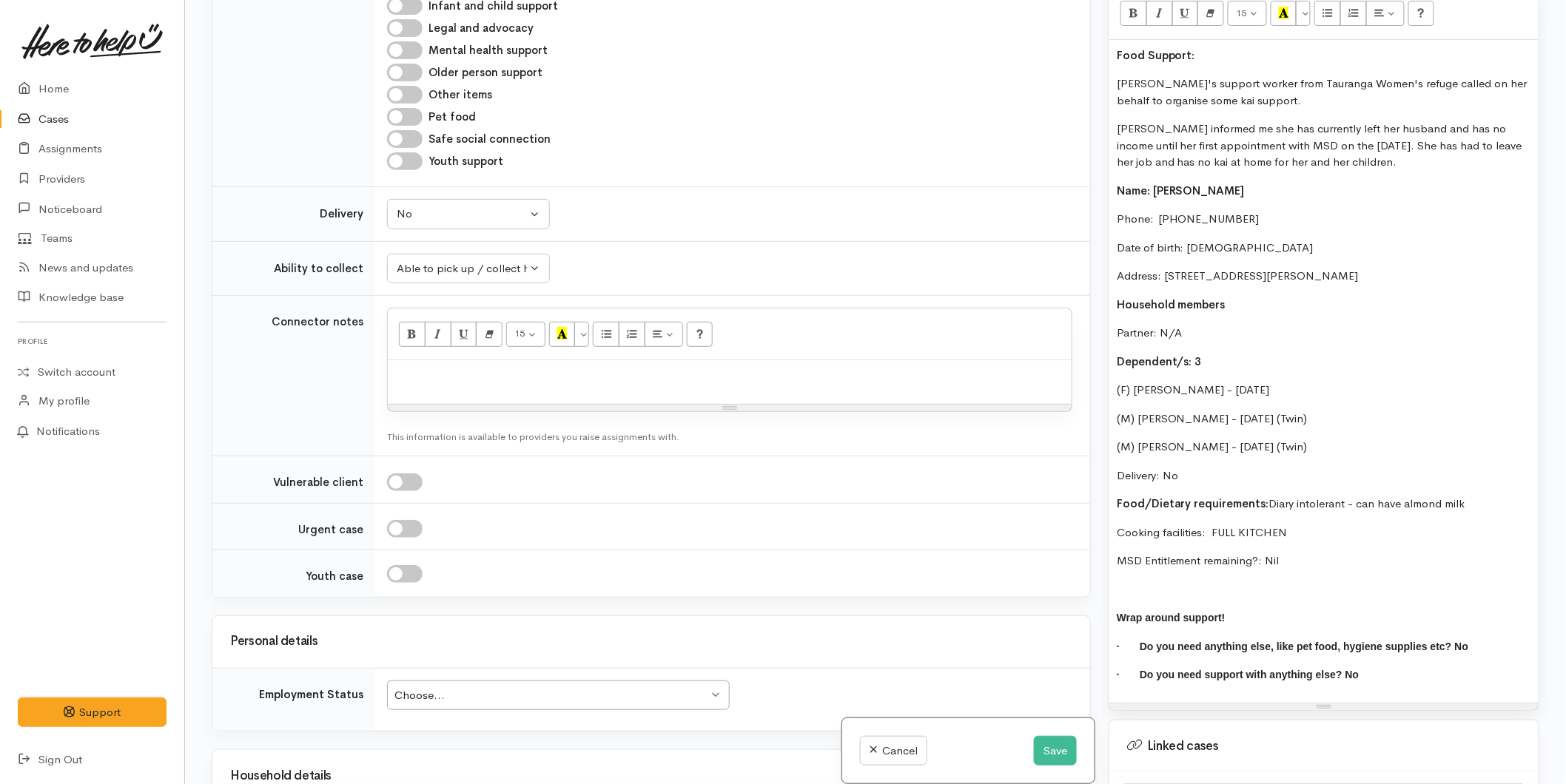
click at [409, 376] on p at bounding box center [730, 376] width 669 height 17
paste div
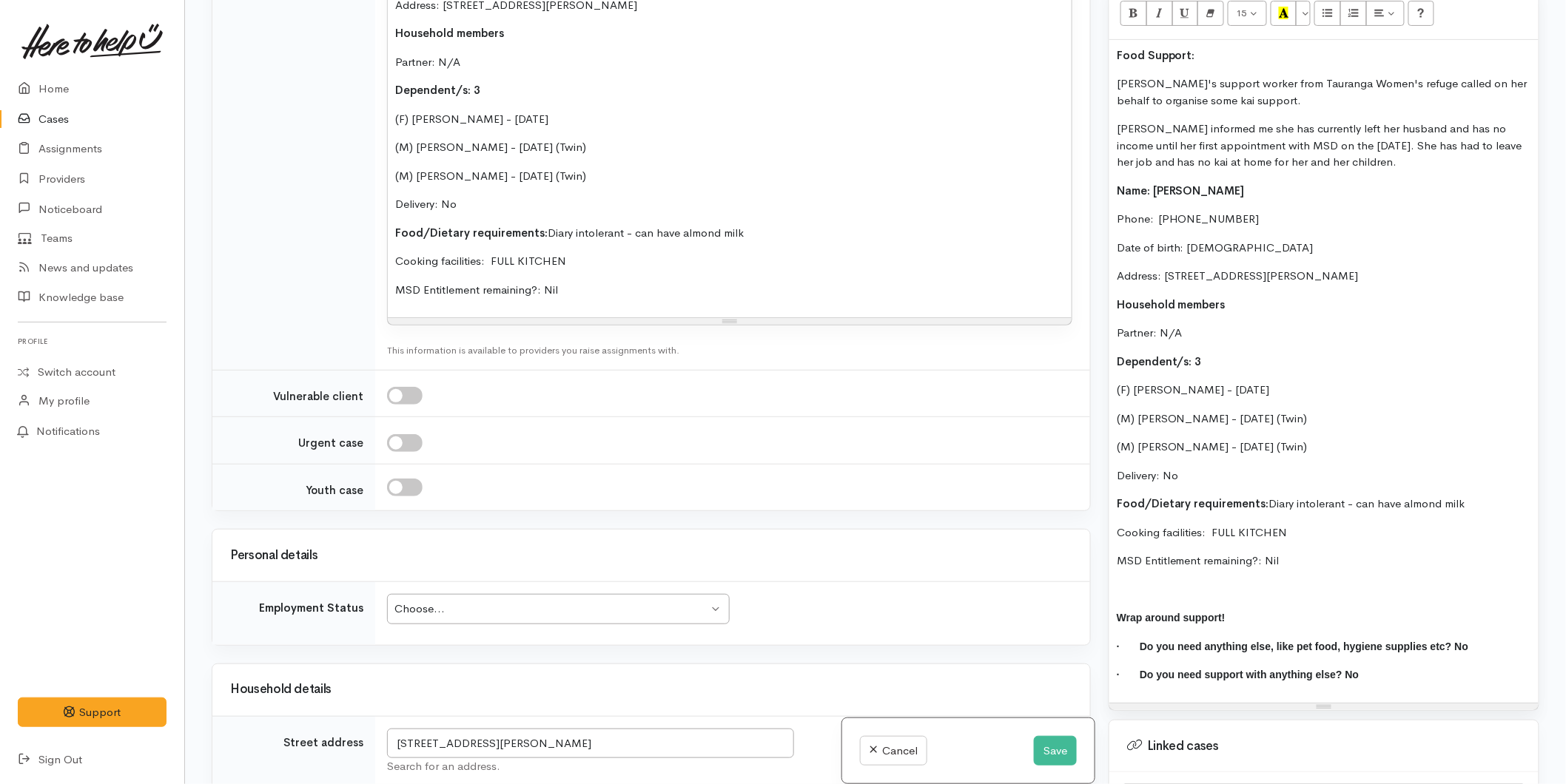
scroll to position [1480, 0]
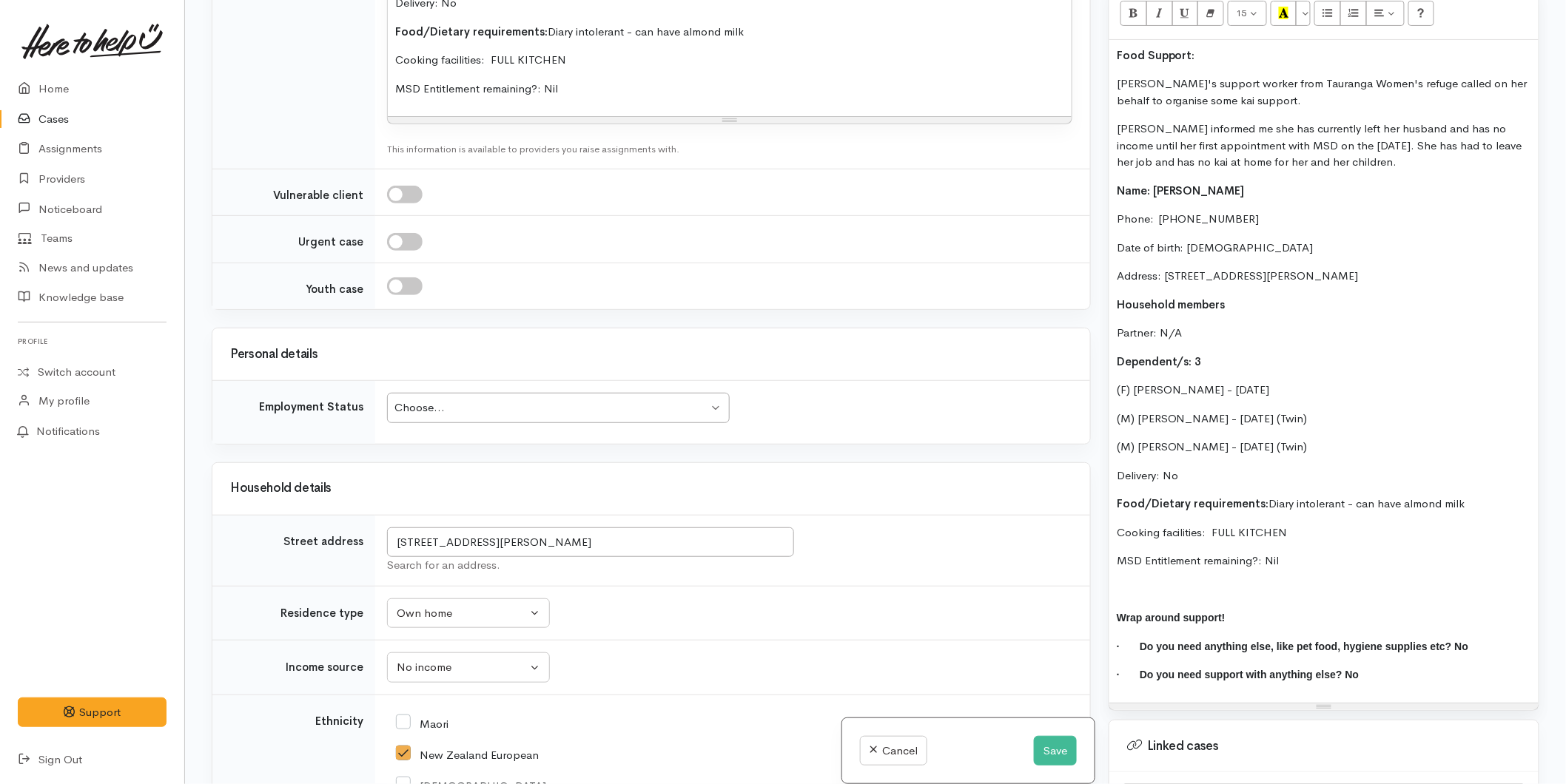
click at [461, 401] on div "Choose..." at bounding box center [552, 408] width 314 height 17
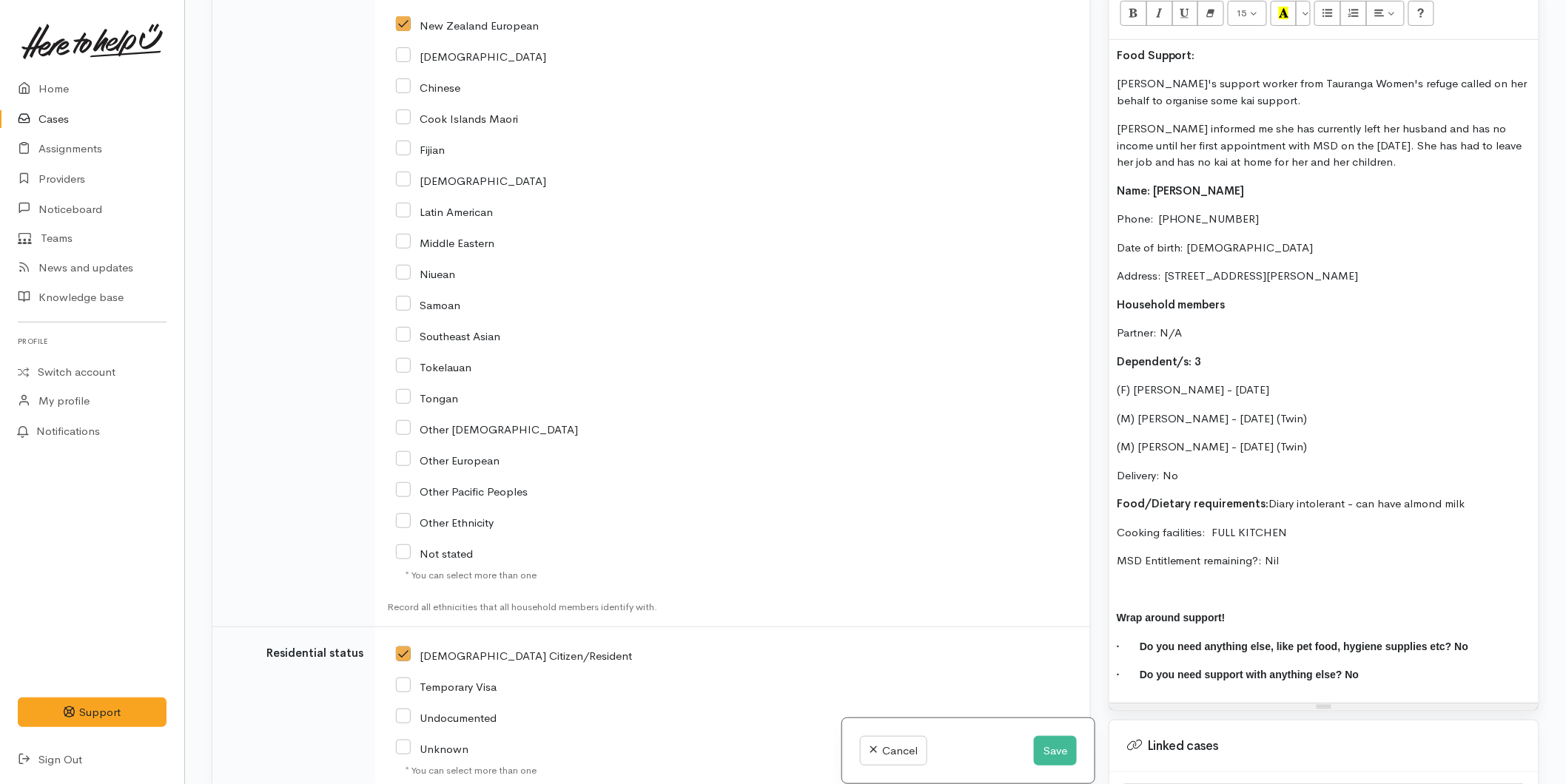
scroll to position [2578, 0]
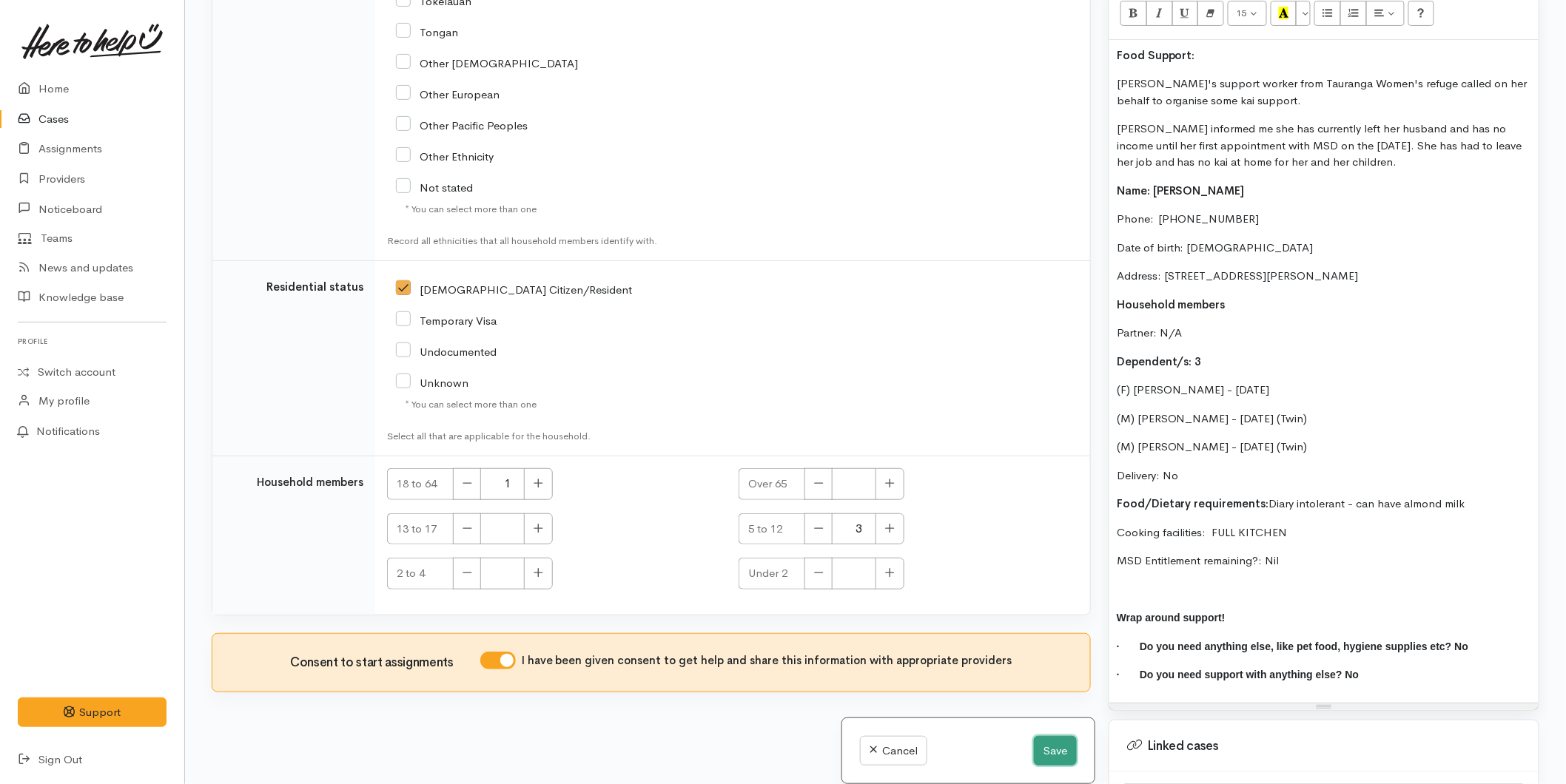
click at [1035, 743] on button "Save" at bounding box center [1055, 750] width 43 height 30
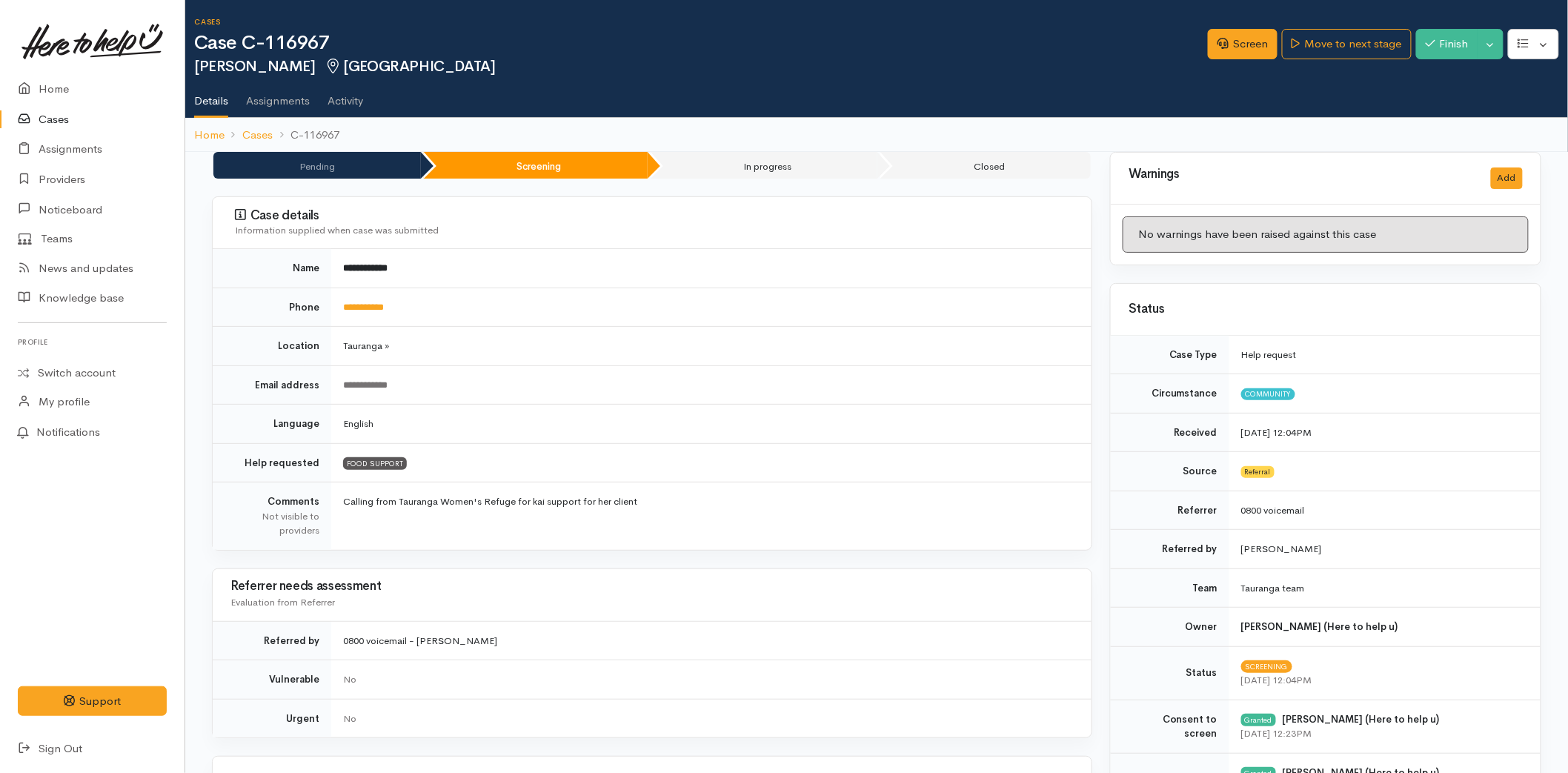
click at [49, 115] on link "Cases" at bounding box center [92, 119] width 184 height 30
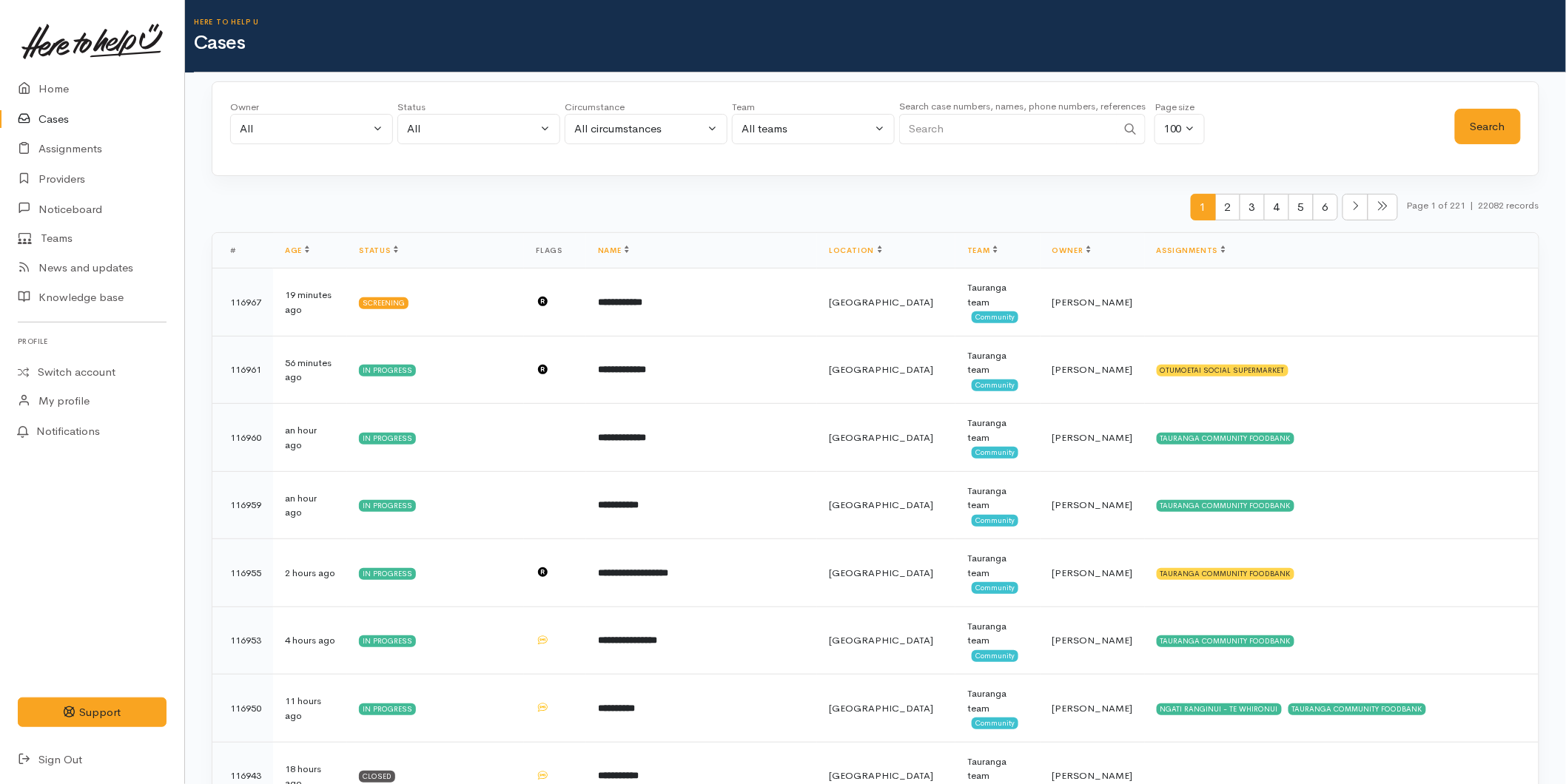
click at [938, 131] on input "Search" at bounding box center [1007, 129] width 217 height 30
click at [1486, 122] on button "Search" at bounding box center [1488, 126] width 66 height 36
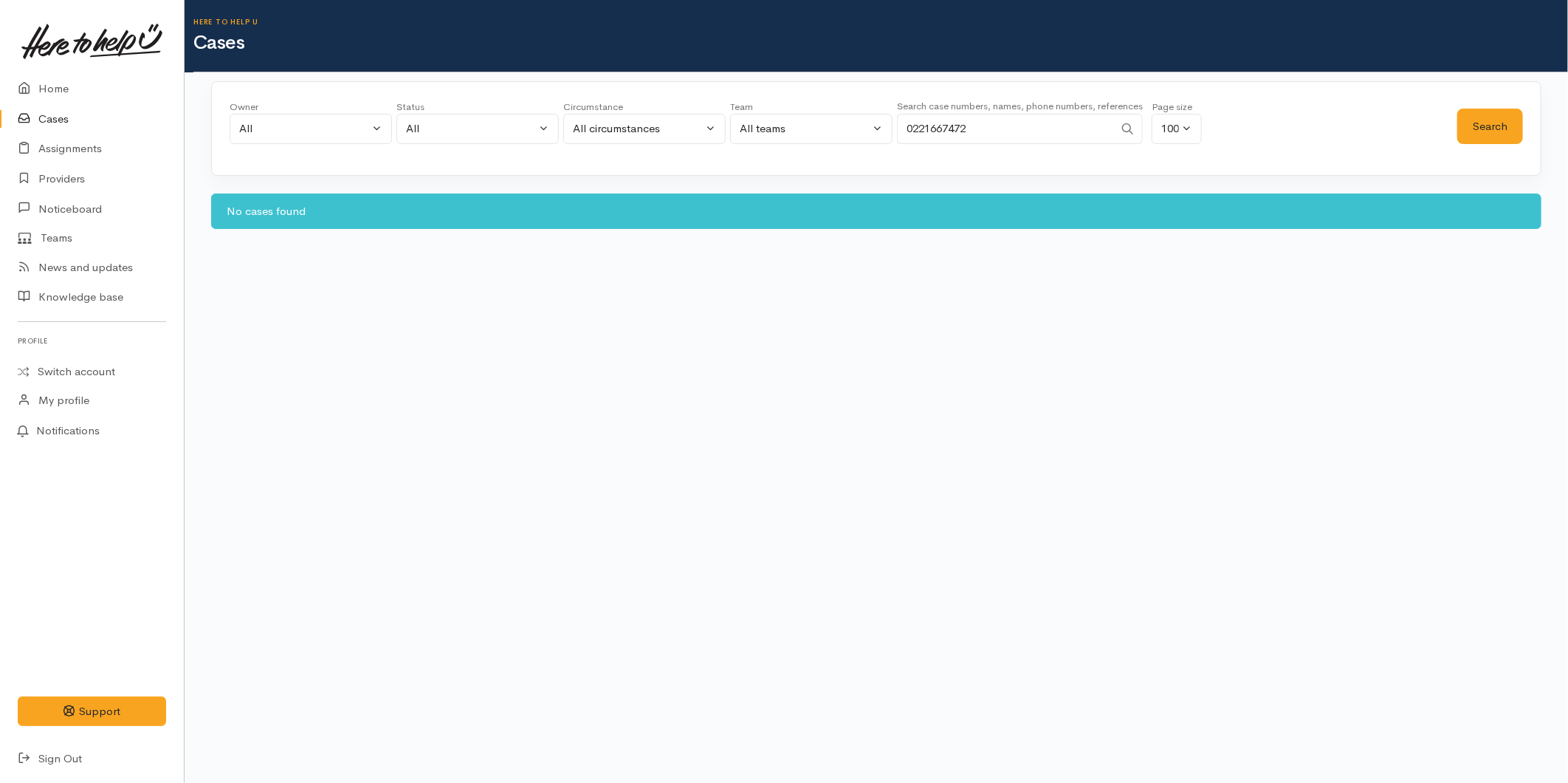
drag, startPoint x: 913, startPoint y: 130, endPoint x: 840, endPoint y: 126, distance: 73.1
click at [840, 126] on div "Owner All My cases 2Alice1 Faye Davies ('Here to help u') Aandrea Murray ('Here…" at bounding box center [843, 126] width 1228 height 53
type input "0224539013"
click at [1481, 117] on button "Search" at bounding box center [1491, 126] width 66 height 36
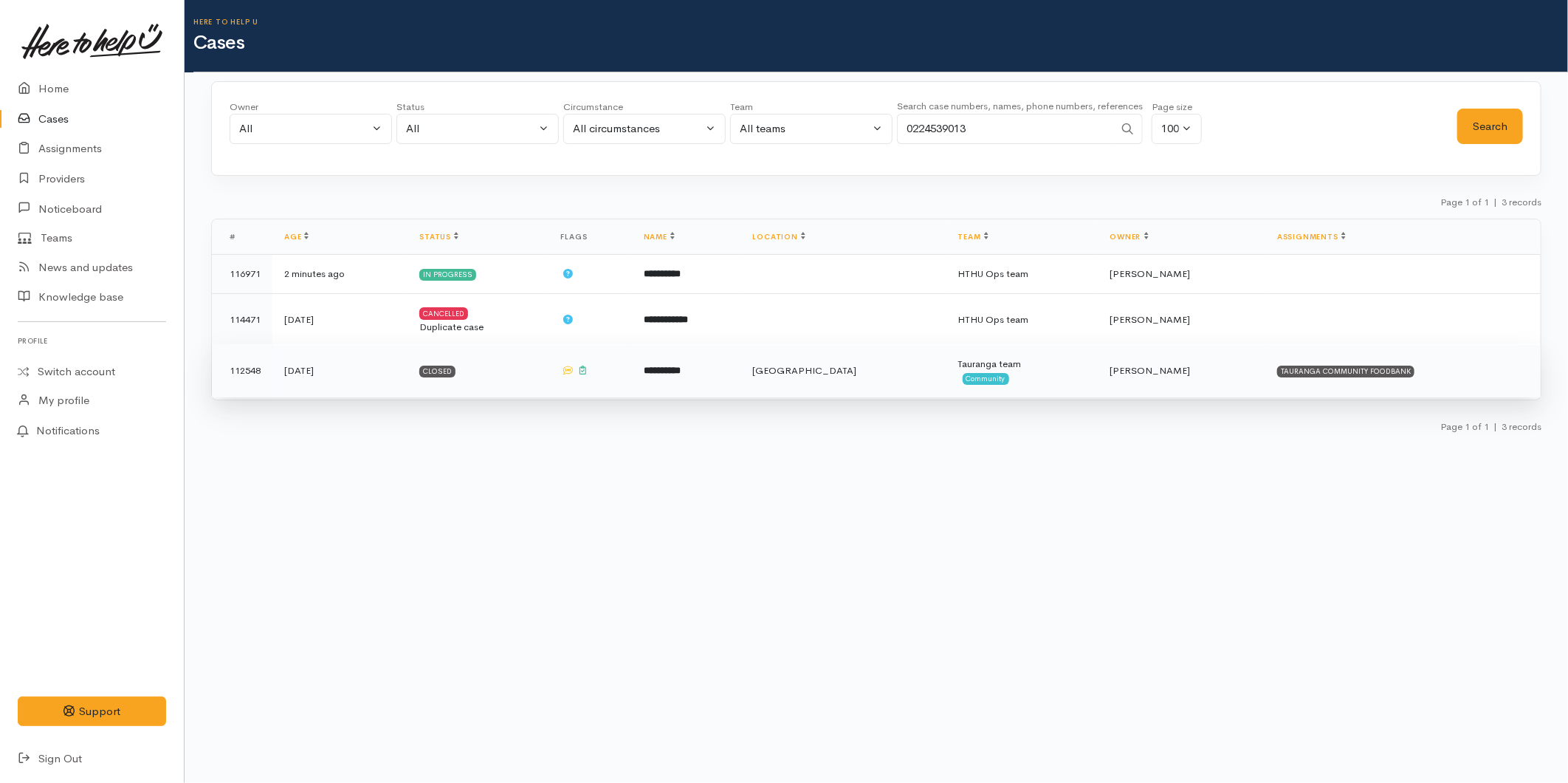
click at [670, 376] on b "**********" at bounding box center [663, 371] width 37 height 10
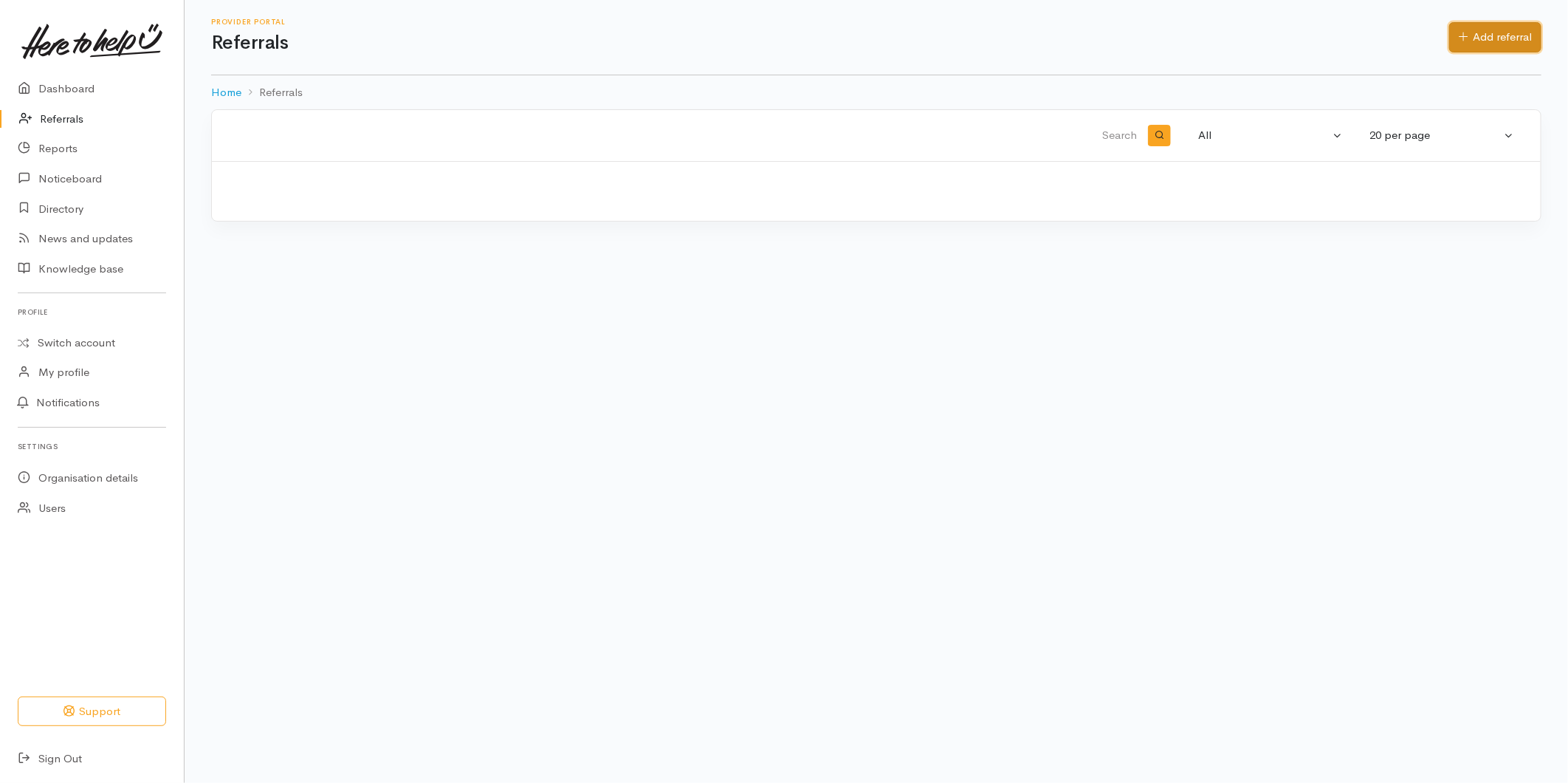
click at [1455, 38] on link "Add referral" at bounding box center [1494, 37] width 92 height 30
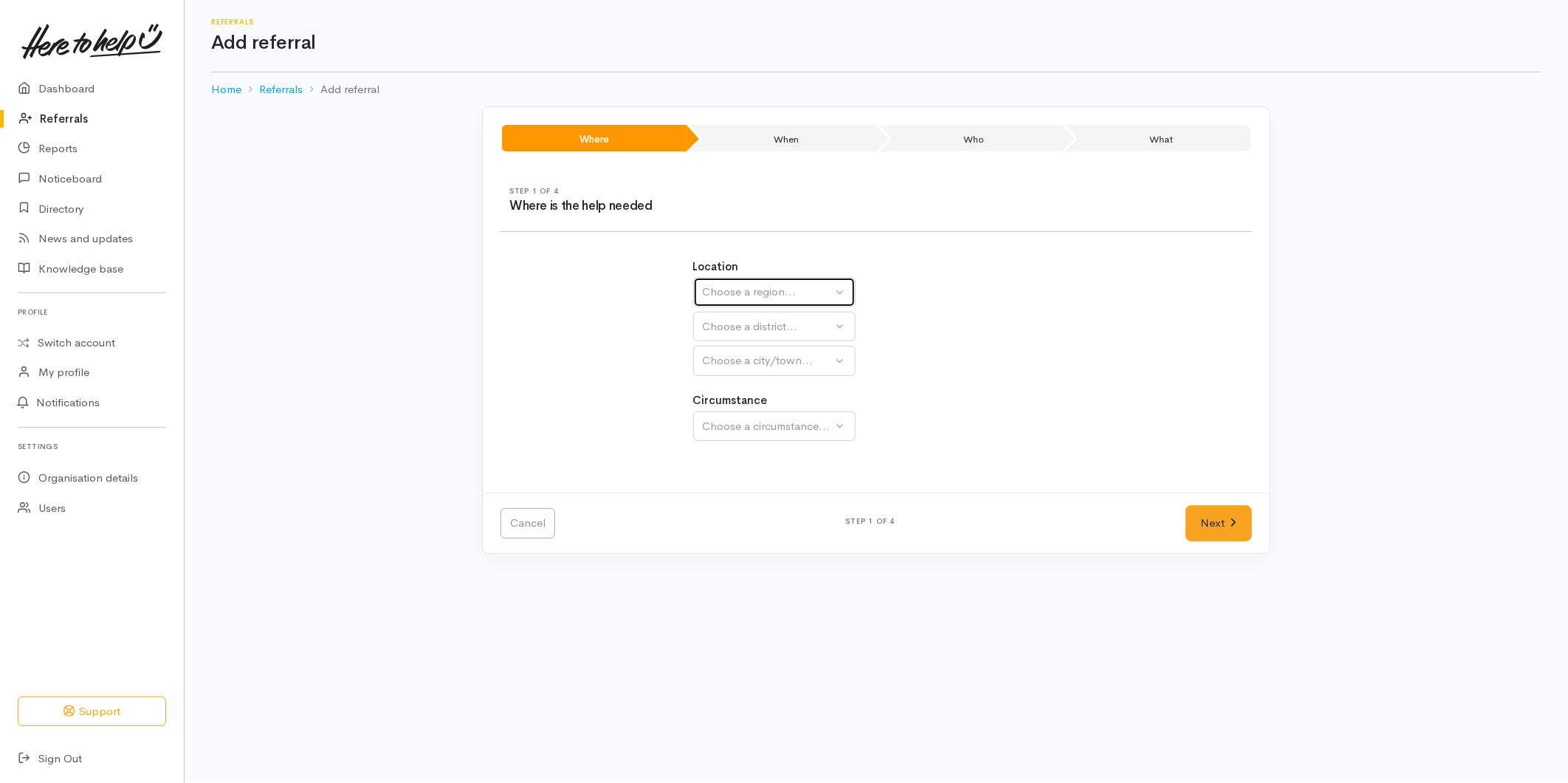
click at [725, 293] on div "Choose a region..." at bounding box center [768, 292] width 130 height 17
click at [741, 414] on span "Bay of Plenty" at bounding box center [745, 407] width 67 height 17
select select "4"
select select
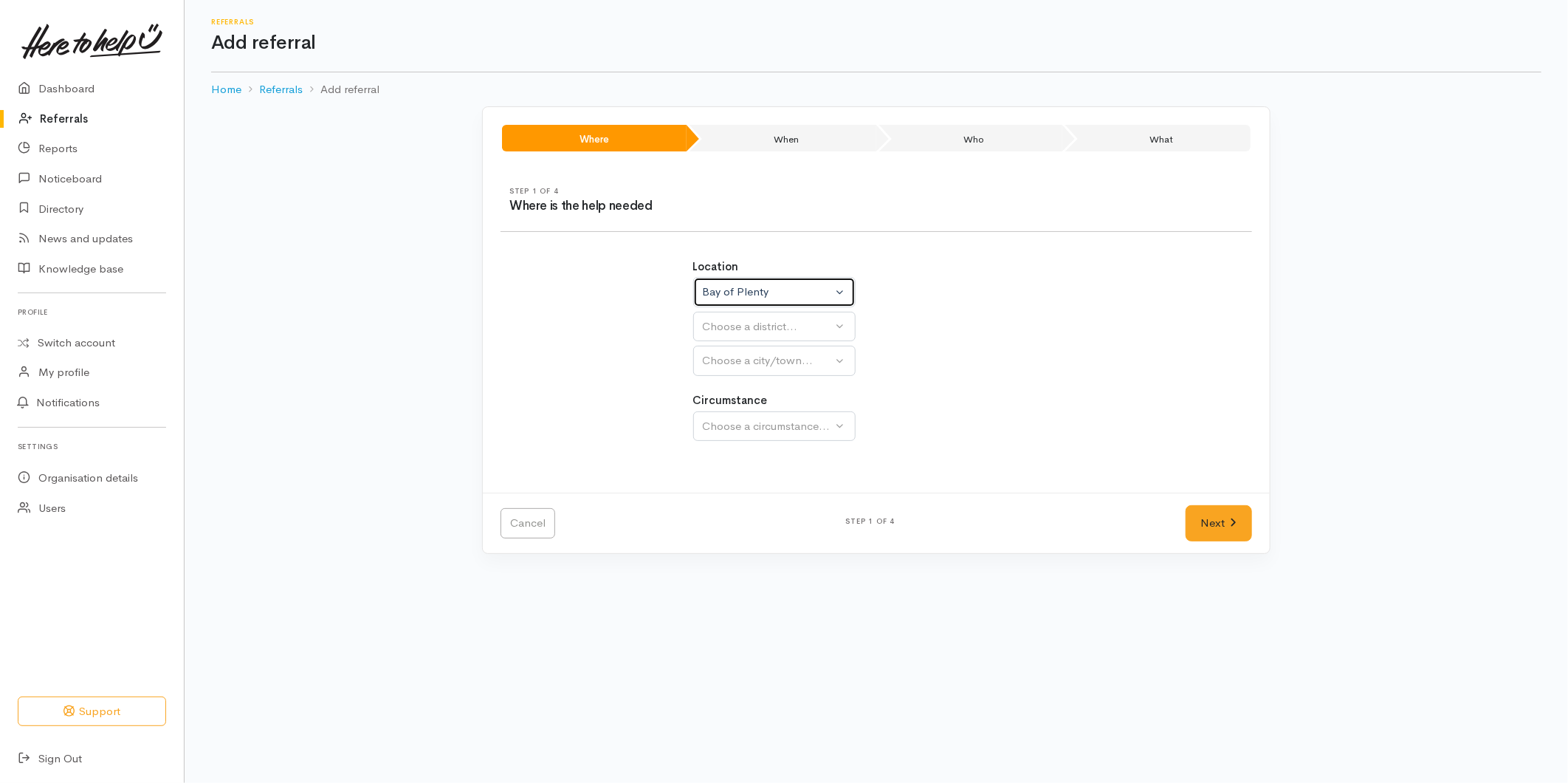
select select
click at [737, 327] on div "Choose a district..." at bounding box center [807, 327] width 207 height 17
click at [729, 398] on span "[GEOGRAPHIC_DATA]" at bounding box center [770, 397] width 117 height 17
select select "6"
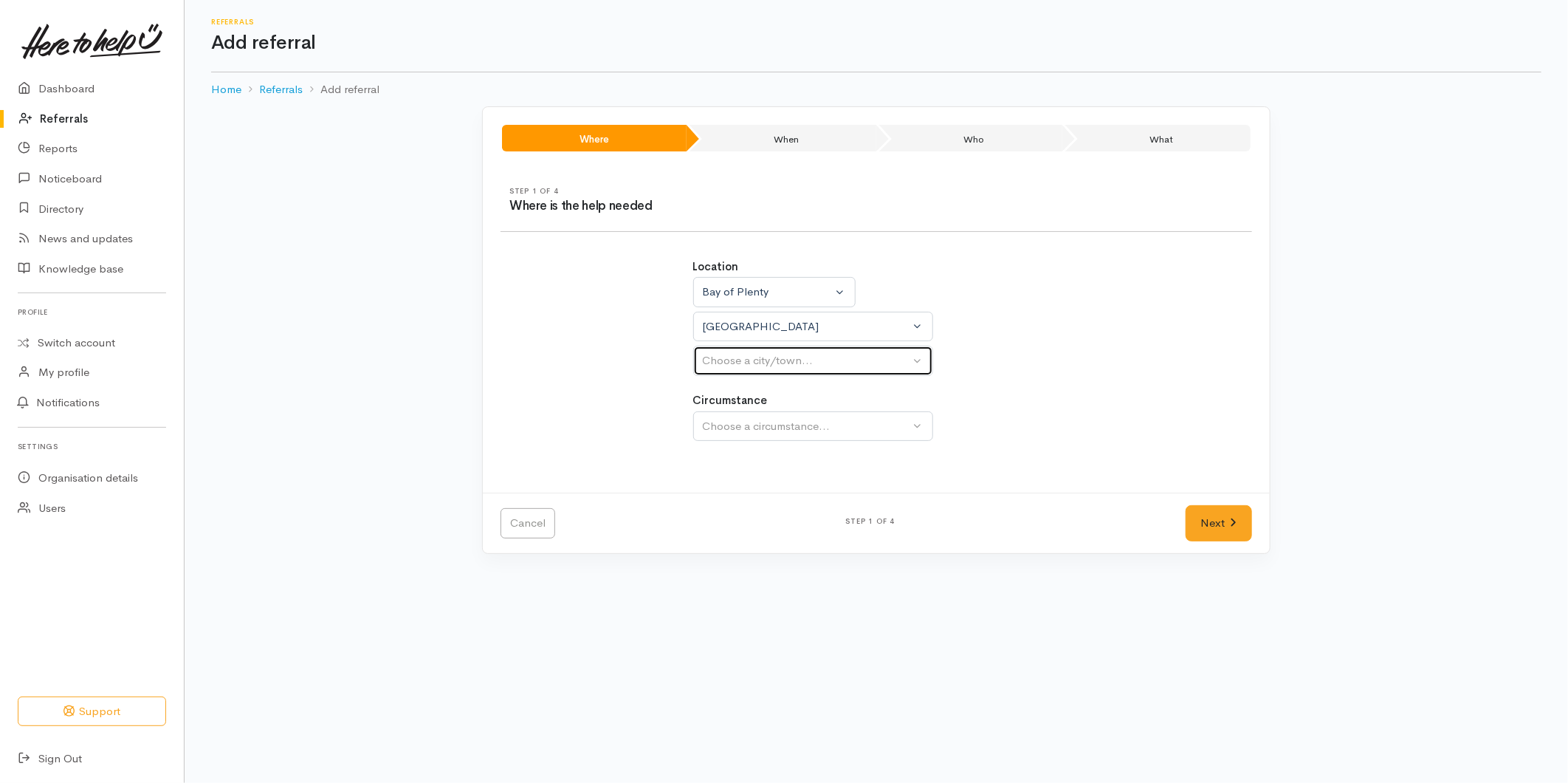
click at [744, 362] on div "Choose a city/town..." at bounding box center [807, 361] width 207 height 17
click at [732, 365] on div "Choose a city/town..." at bounding box center [807, 361] width 207 height 17
select select
click at [733, 372] on button "Choose a city/town..." at bounding box center [814, 360] width 240 height 30
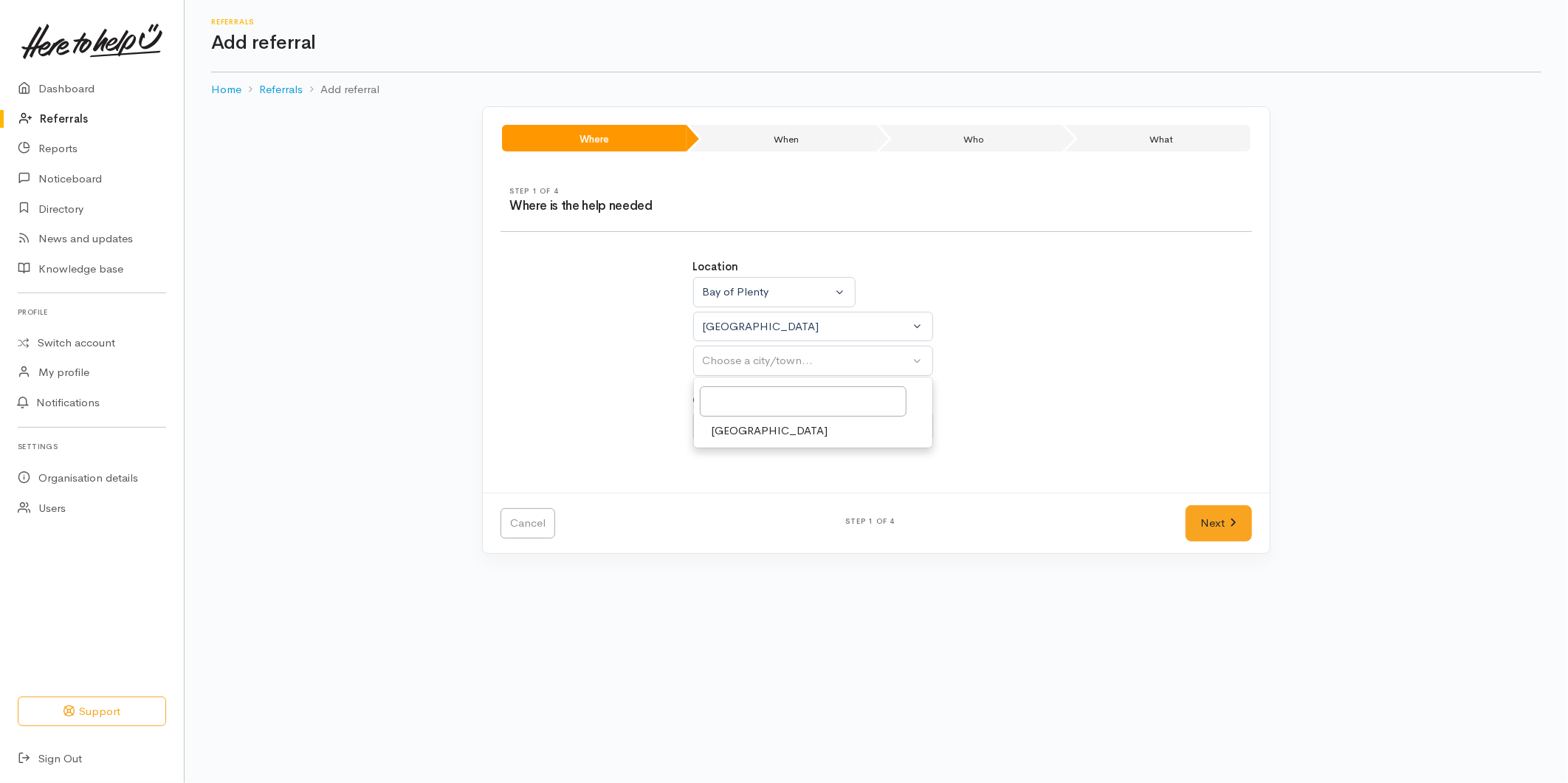
click at [734, 433] on span "[GEOGRAPHIC_DATA]" at bounding box center [770, 432] width 117 height 17
select select "4"
click at [743, 430] on div "Choose a circumstance..." at bounding box center [807, 427] width 207 height 17
click at [737, 503] on span "Community" at bounding box center [740, 497] width 56 height 17
select select "2"
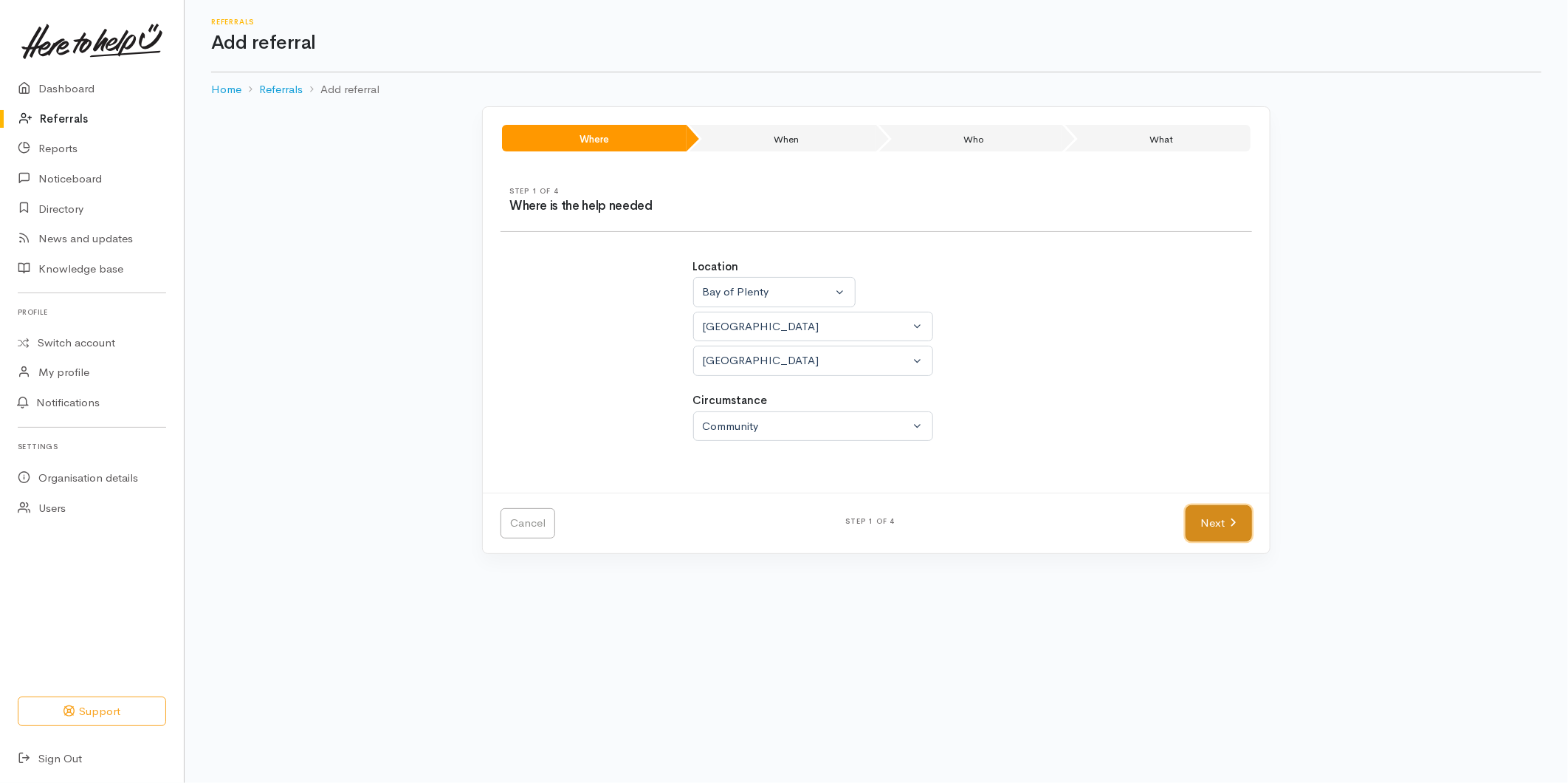
click at [1191, 520] on link "Next" at bounding box center [1219, 523] width 67 height 36
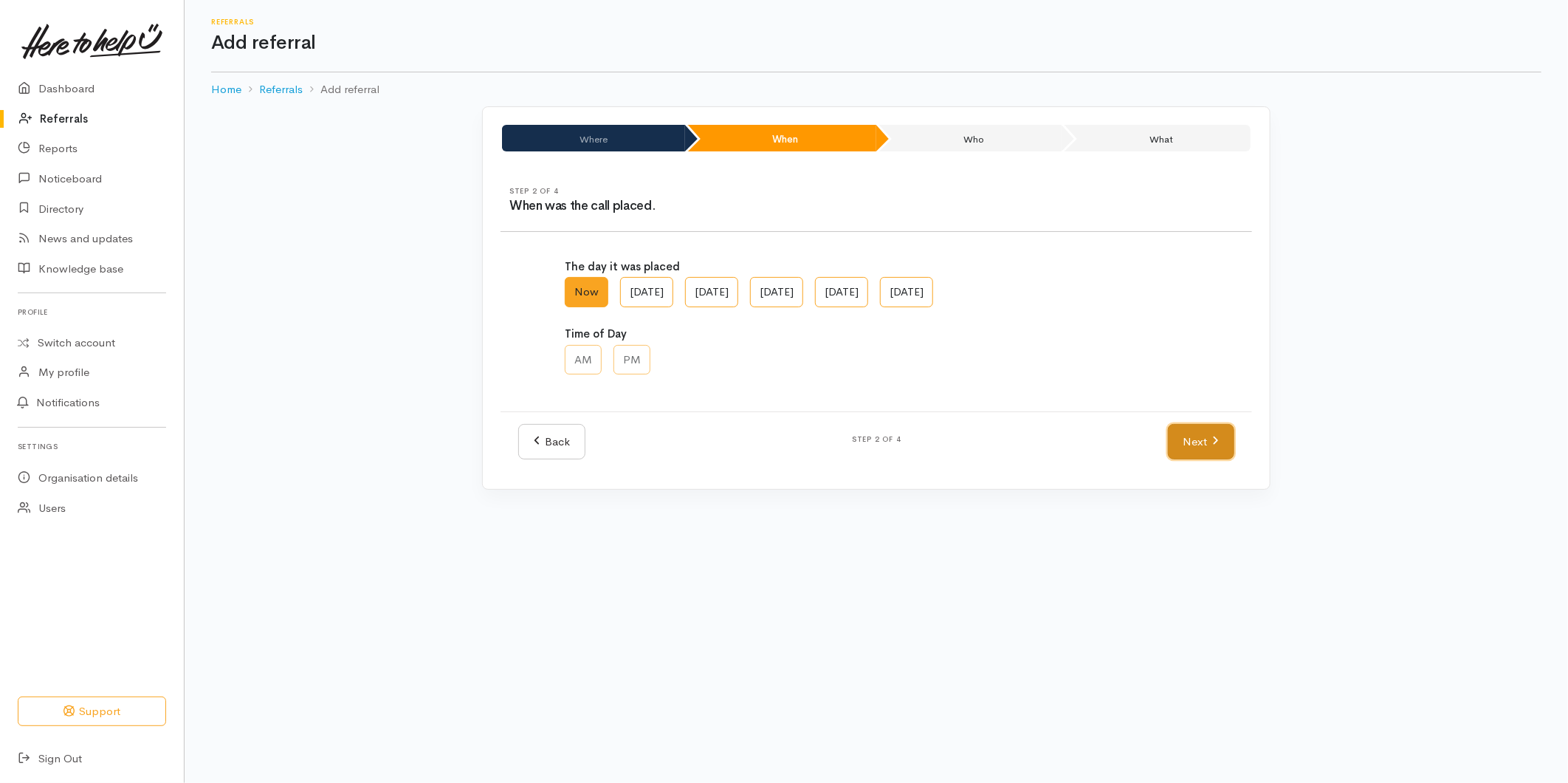
click at [1204, 452] on link "Next" at bounding box center [1201, 441] width 67 height 36
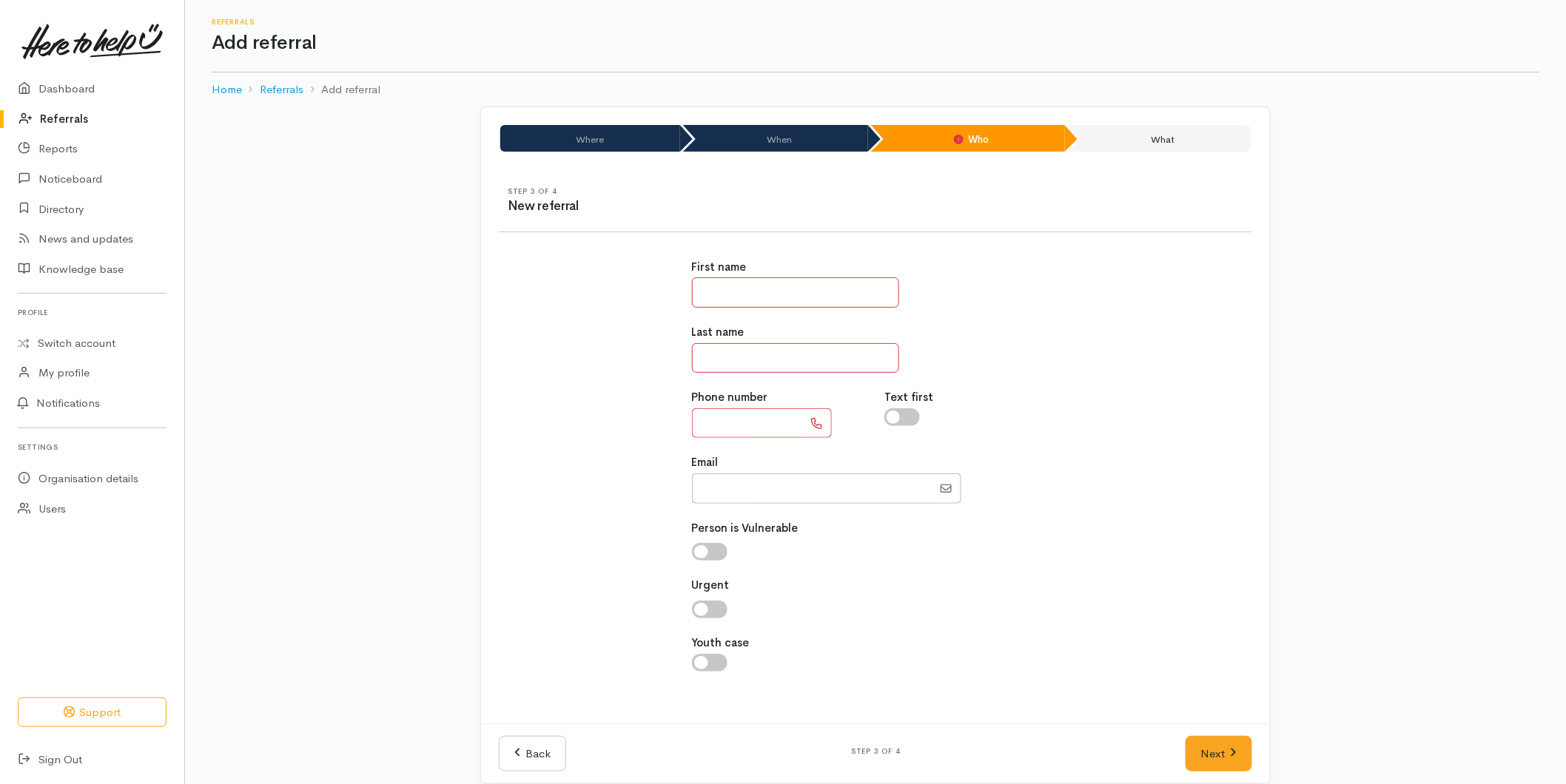
click at [752, 287] on input "text" at bounding box center [796, 292] width 208 height 30
type input "******"
type input "**"
type input "**********"
click at [1202, 740] on link "Next" at bounding box center [1219, 753] width 67 height 36
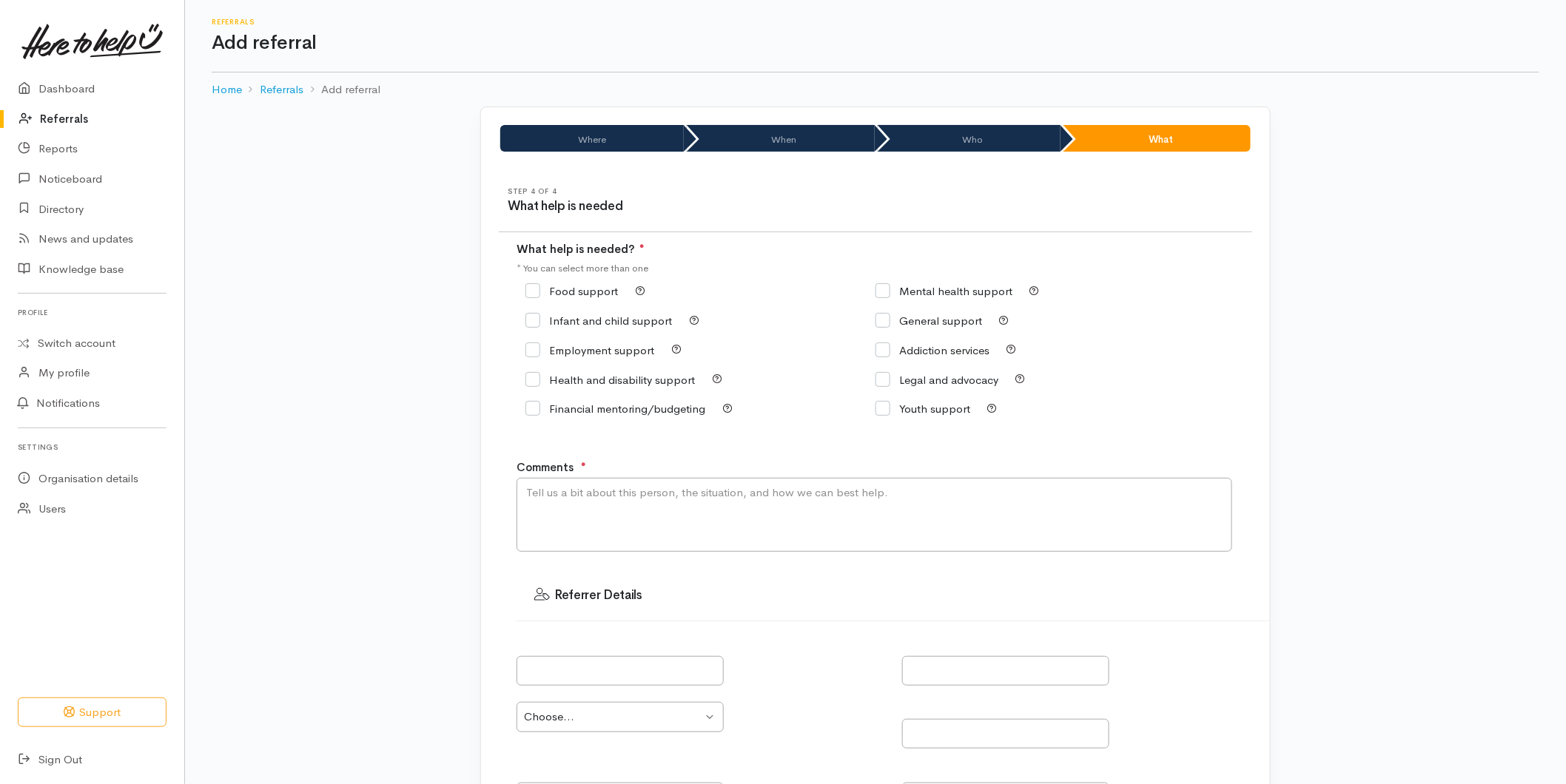
click at [885, 289] on input "Mental health support" at bounding box center [943, 291] width 137 height 11
checkbox input "true"
click at [611, 514] on textarea "Comments" at bounding box center [875, 515] width 716 height 74
click at [549, 515] on textarea "Comments" at bounding box center [875, 515] width 716 height 74
click at [527, 496] on textarea "I think she said "13 yr old son" who" at bounding box center [875, 515] width 716 height 74
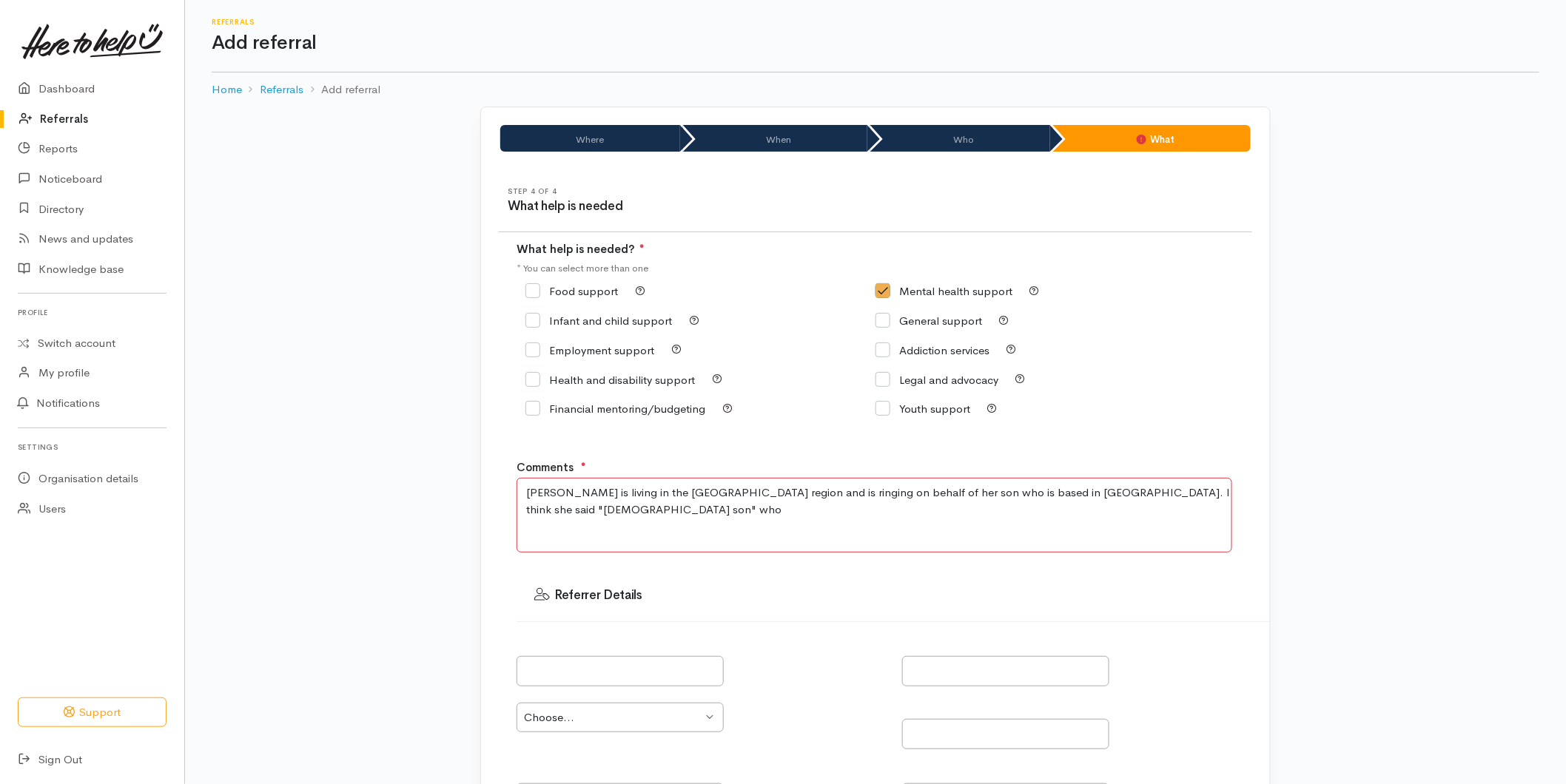
drag, startPoint x: 1195, startPoint y: 500, endPoint x: 1166, endPoint y: 500, distance: 29.0
click at [1166, 500] on textarea "Kathy is living in the Waikato region and is ringing on behalf of her son who i…" at bounding box center [875, 515] width 716 height 74
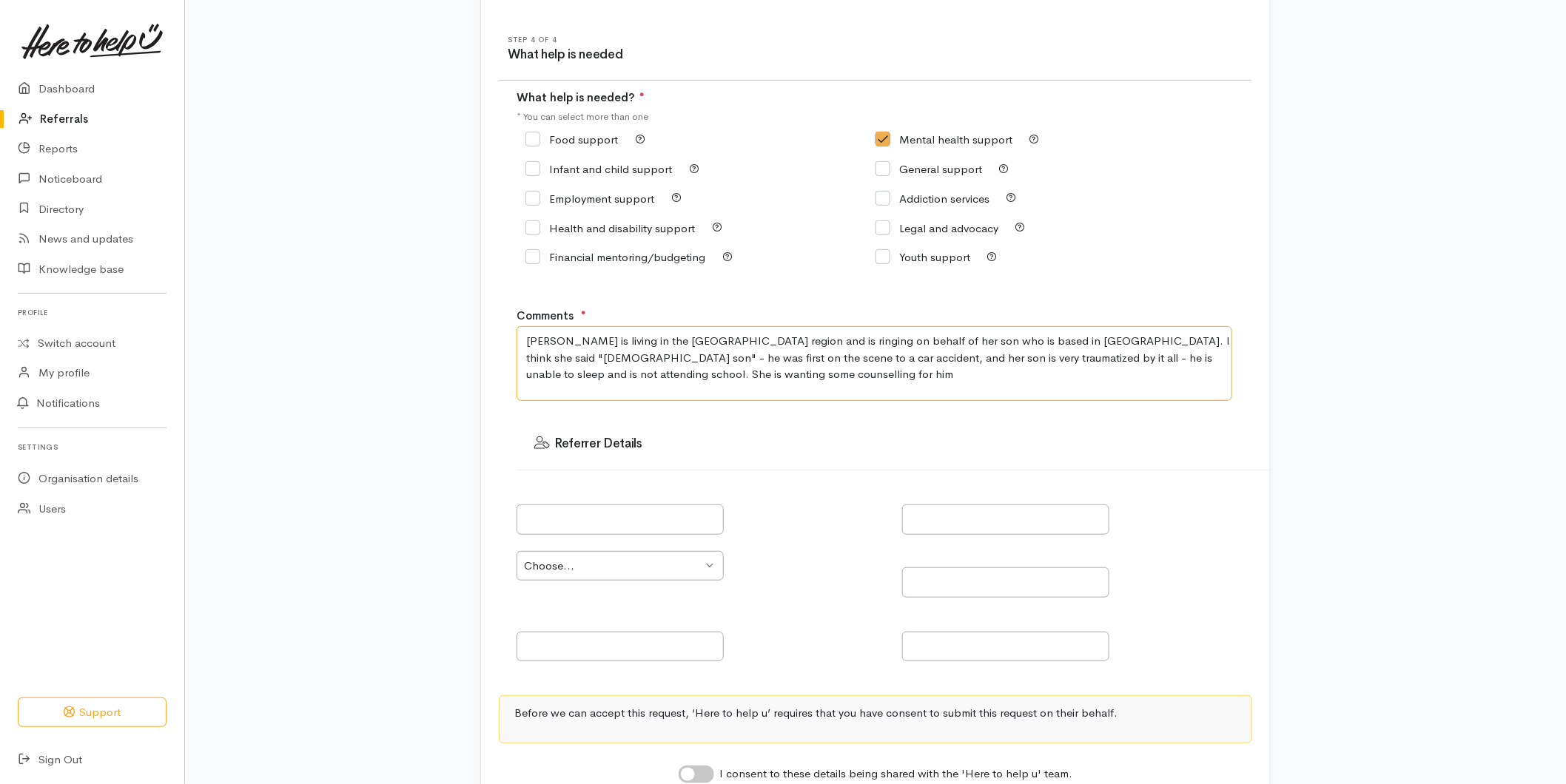
scroll to position [271, 0]
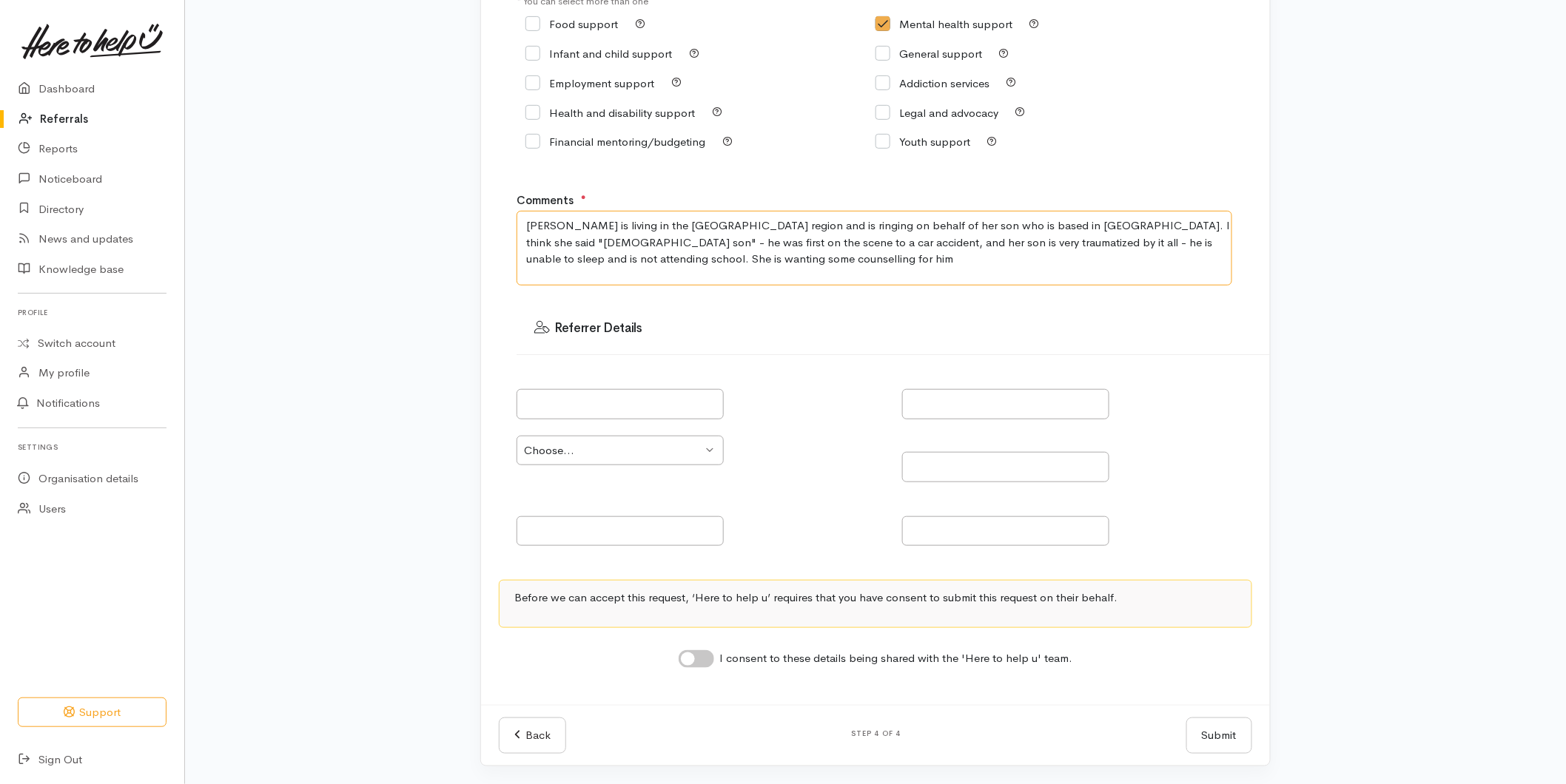
type textarea "[PERSON_NAME] is living in the [GEOGRAPHIC_DATA] region and is ringing on behal…"
click at [702, 661] on input "I consent to these details being shared with the 'Here to help u' team." at bounding box center [696, 659] width 36 height 17
checkbox input "true"
click at [1240, 728] on button "Submit" at bounding box center [1220, 735] width 66 height 36
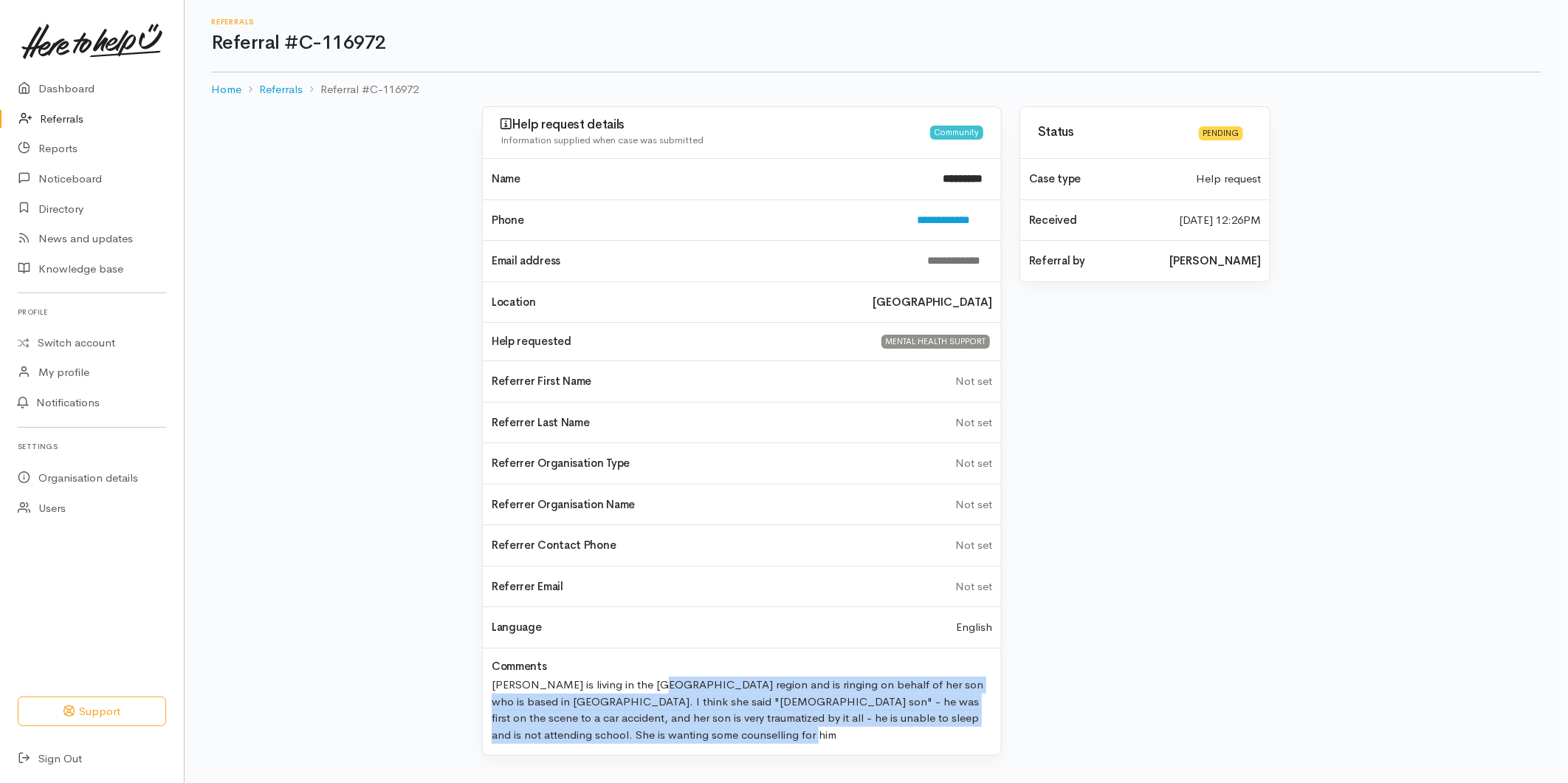
drag, startPoint x: 591, startPoint y: 729, endPoint x: 485, endPoint y: 683, distance: 115.6
click at [485, 683] on div "[PERSON_NAME] is living in the [GEOGRAPHIC_DATA] region and is ringing on behal…" at bounding box center [742, 708] width 518 height 71
copy div "[PERSON_NAME] is living in the [GEOGRAPHIC_DATA] region and is ringing on behal…"
click at [60, 117] on link "Referrals" at bounding box center [92, 119] width 184 height 30
